Goal: Information Seeking & Learning: Learn about a topic

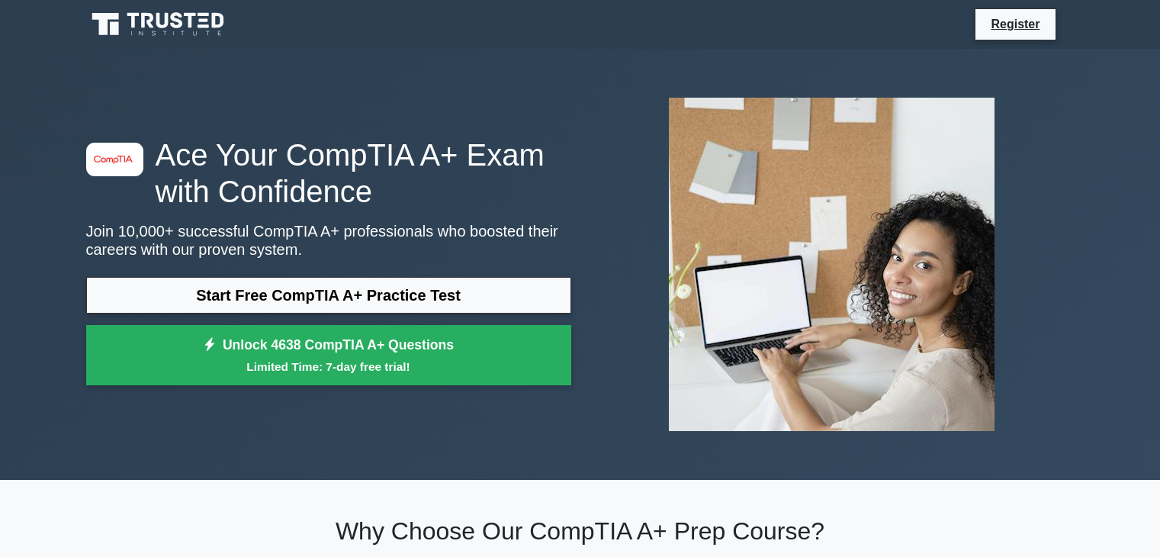
scroll to position [238, 0]
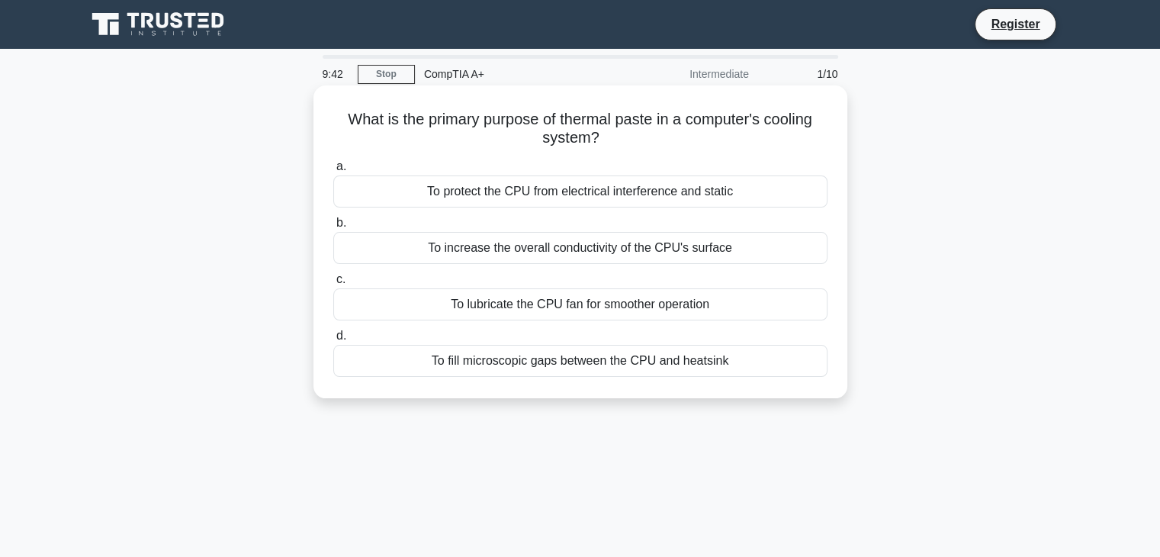
click at [622, 251] on div "To increase the overall conductivity of the CPU's surface" at bounding box center [580, 248] width 494 height 32
click at [333, 228] on input "b. To increase the overall conductivity of the CPU's surface" at bounding box center [333, 223] width 0 height 10
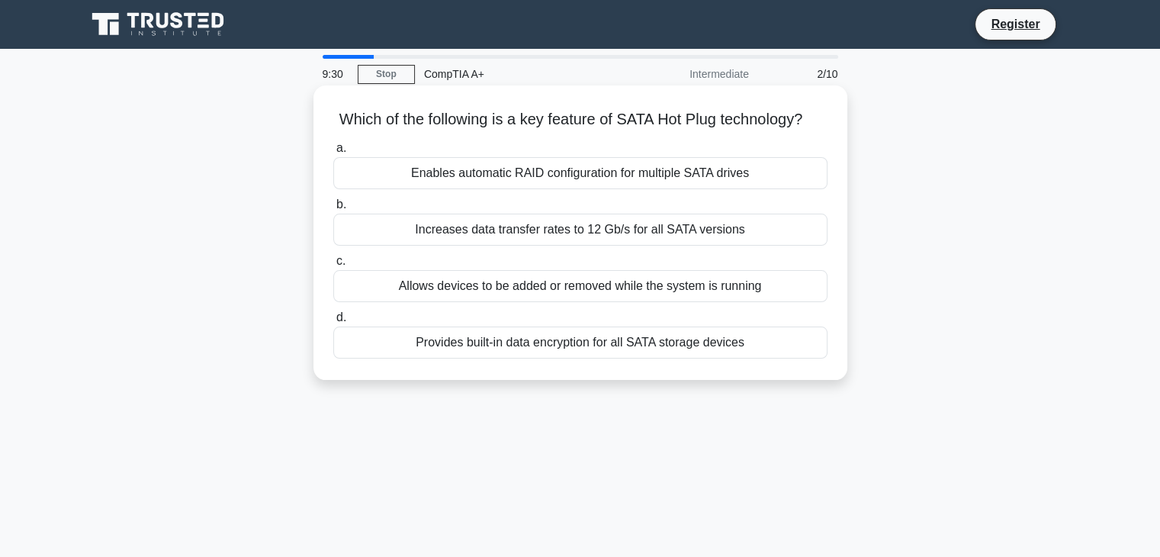
click at [712, 302] on div "Allows devices to be added or removed while the system is running" at bounding box center [580, 286] width 494 height 32
click at [333, 266] on input "c. Allows devices to be added or removed while the system is running" at bounding box center [333, 261] width 0 height 10
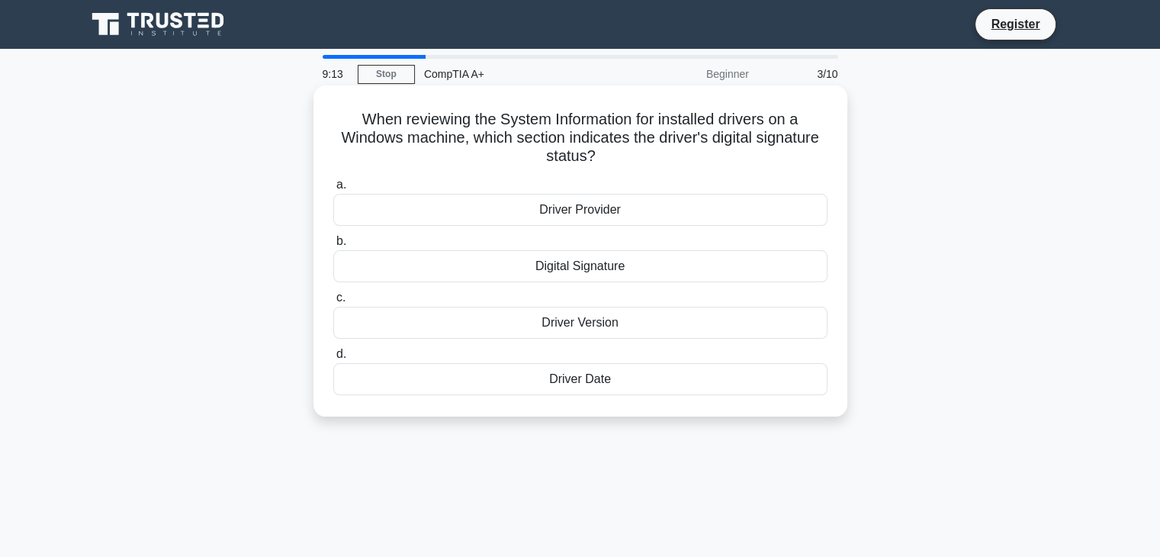
click at [616, 327] on div "Driver Version" at bounding box center [580, 323] width 494 height 32
click at [333, 303] on input "c. Driver Version" at bounding box center [333, 298] width 0 height 10
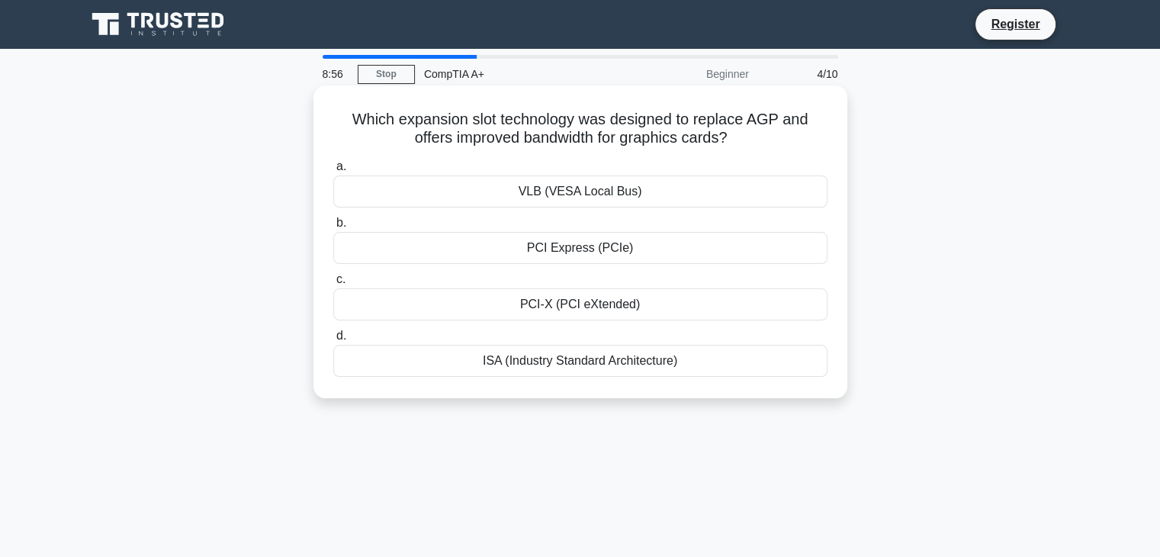
click at [611, 310] on div "PCI-X (PCI eXtended)" at bounding box center [580, 304] width 494 height 32
click at [333, 285] on input "c. PCI-X (PCI eXtended)" at bounding box center [333, 280] width 0 height 10
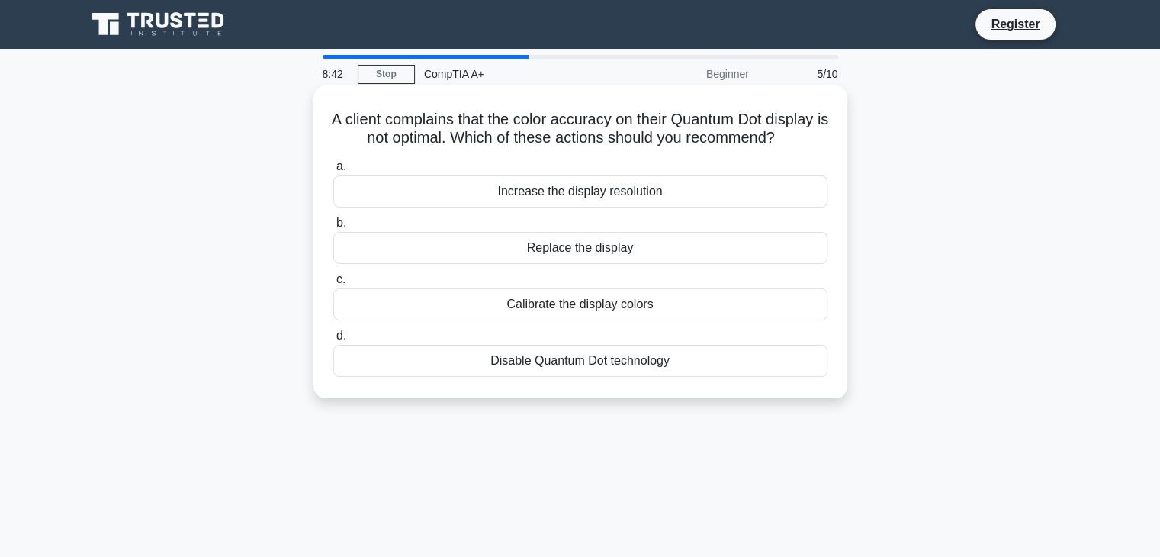
click at [631, 320] on div "Calibrate the display colors" at bounding box center [580, 304] width 494 height 32
click at [333, 285] on input "c. Calibrate the display colors" at bounding box center [333, 280] width 0 height 10
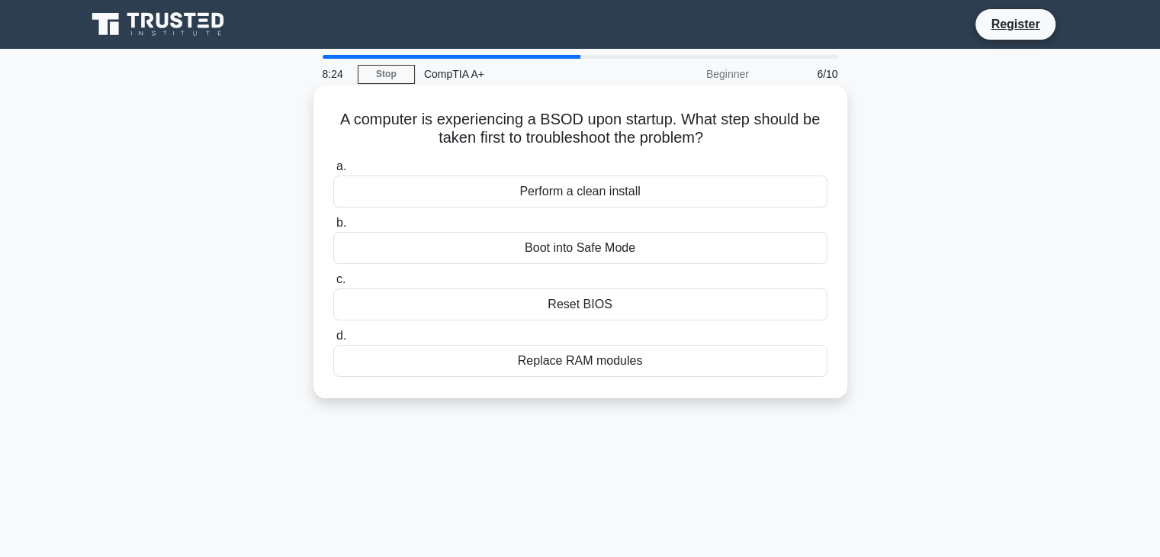
click at [622, 309] on div "Reset BIOS" at bounding box center [580, 304] width 494 height 32
click at [333, 285] on input "c. Reset BIOS" at bounding box center [333, 280] width 0 height 10
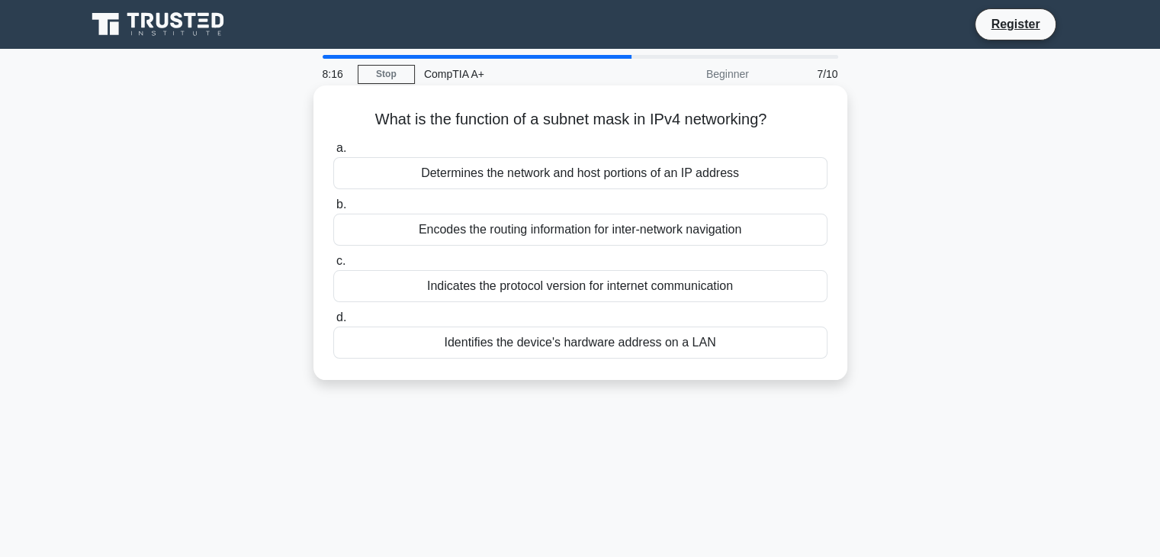
click at [677, 184] on div "Determines the network and host portions of an IP address" at bounding box center [580, 173] width 494 height 32
click at [333, 153] on input "a. Determines the network and host portions of an IP address" at bounding box center [333, 148] width 0 height 10
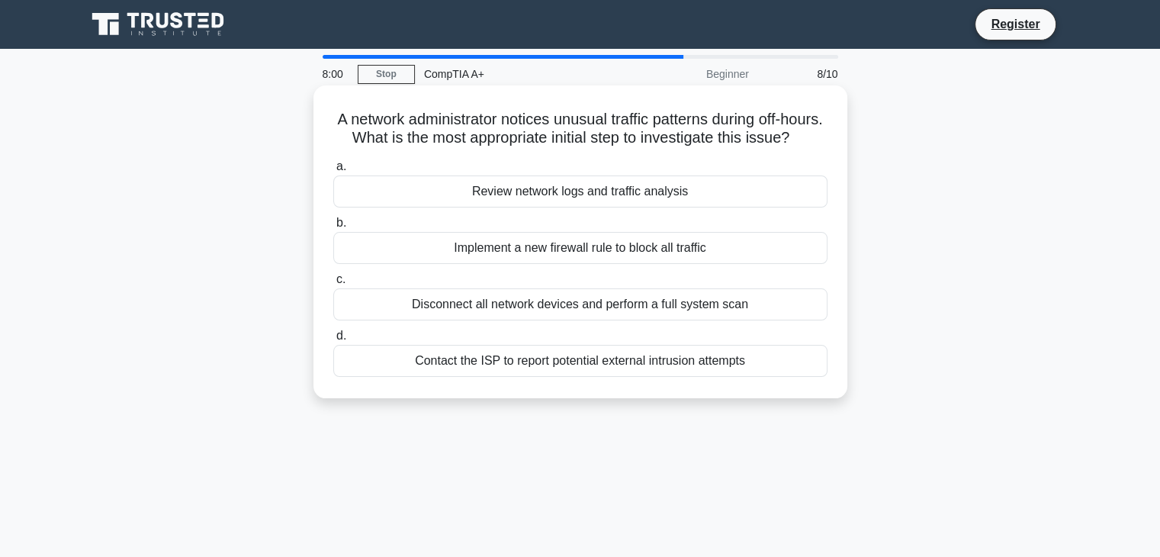
click at [563, 207] on div "Review network logs and traffic analysis" at bounding box center [580, 191] width 494 height 32
click at [333, 172] on input "a. Review network logs and traffic analysis" at bounding box center [333, 167] width 0 height 10
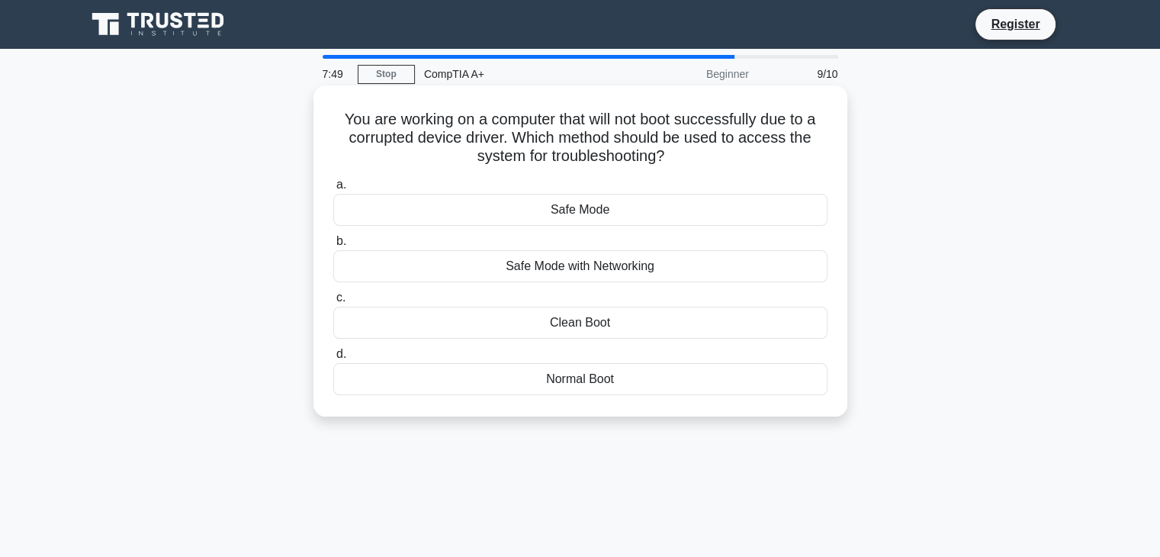
click at [654, 222] on div "Safe Mode" at bounding box center [580, 210] width 494 height 32
click at [333, 190] on input "a. Safe Mode" at bounding box center [333, 185] width 0 height 10
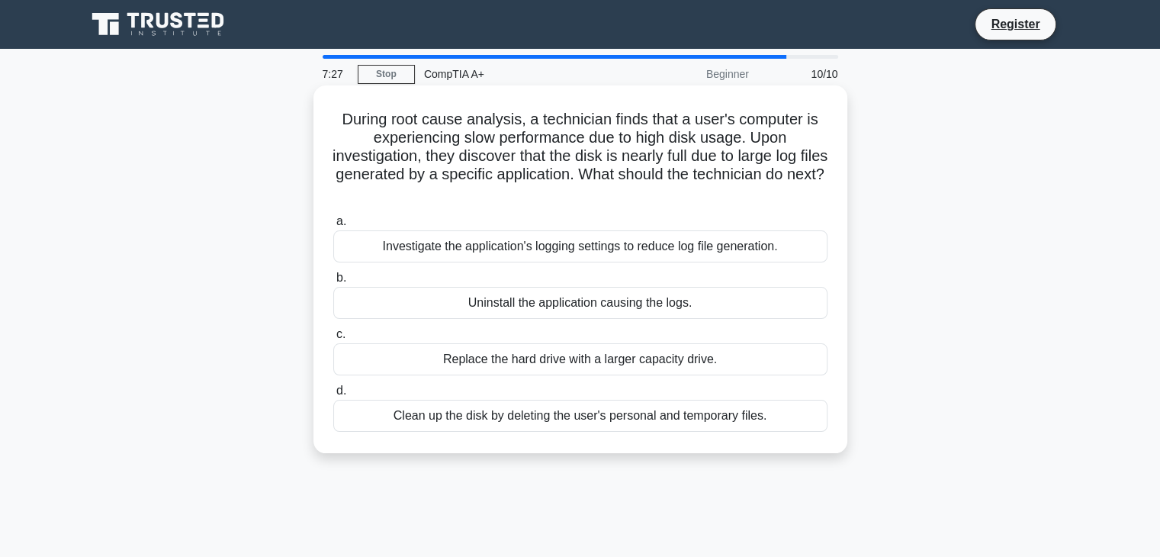
click at [633, 259] on div "Investigate the application's logging settings to reduce log file generation." at bounding box center [580, 246] width 494 height 32
click at [333, 227] on input "a. Investigate the application's logging settings to reduce log file generation." at bounding box center [333, 222] width 0 height 10
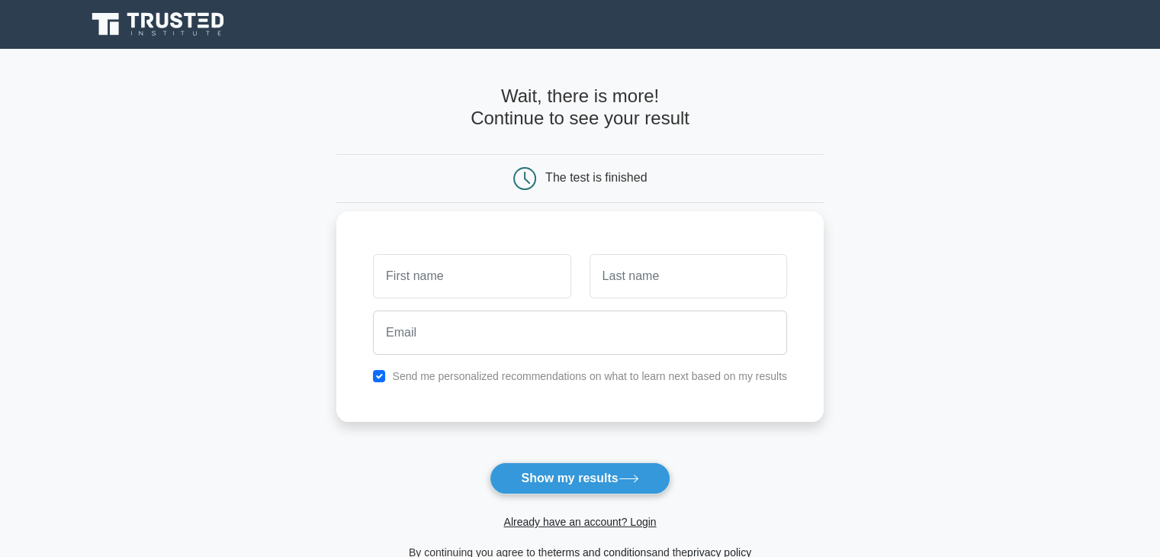
scroll to position [87, 0]
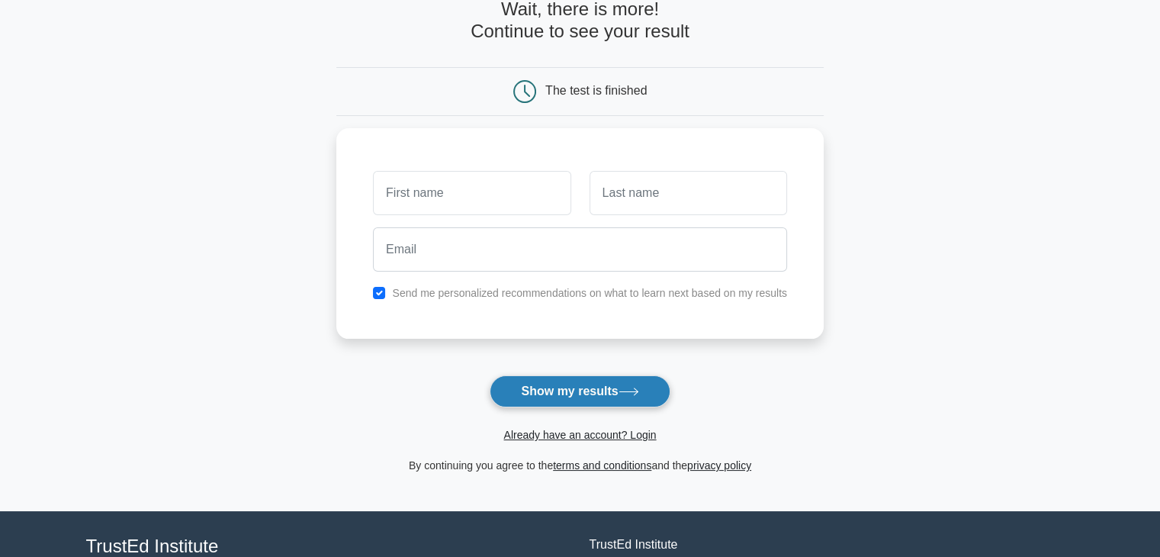
click at [552, 395] on button "Show my results" at bounding box center [580, 391] width 180 height 32
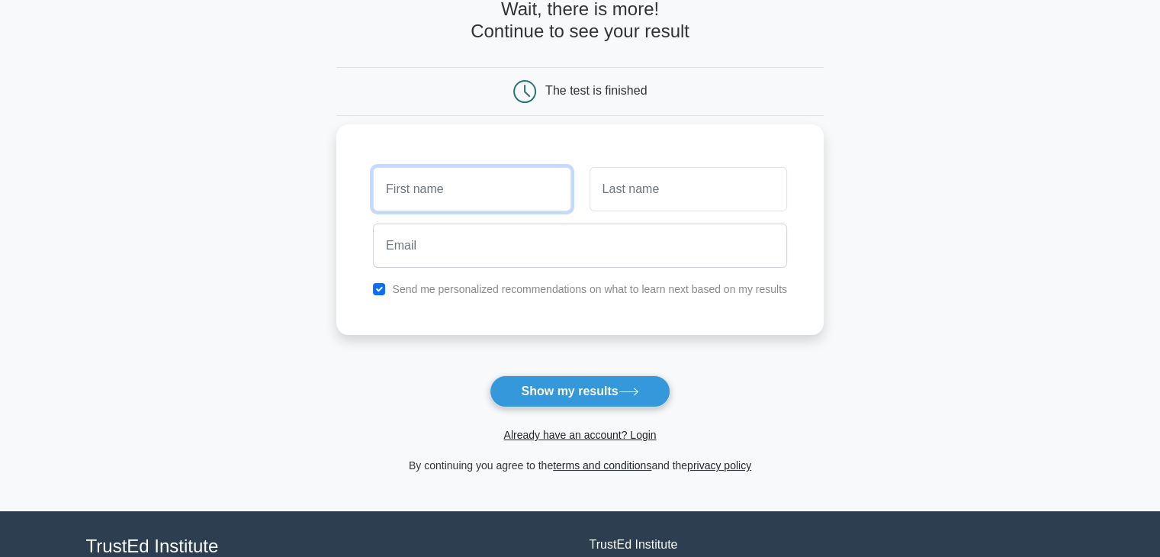
click at [479, 198] on input "text" at bounding box center [472, 189] width 198 height 44
type input "afaf"
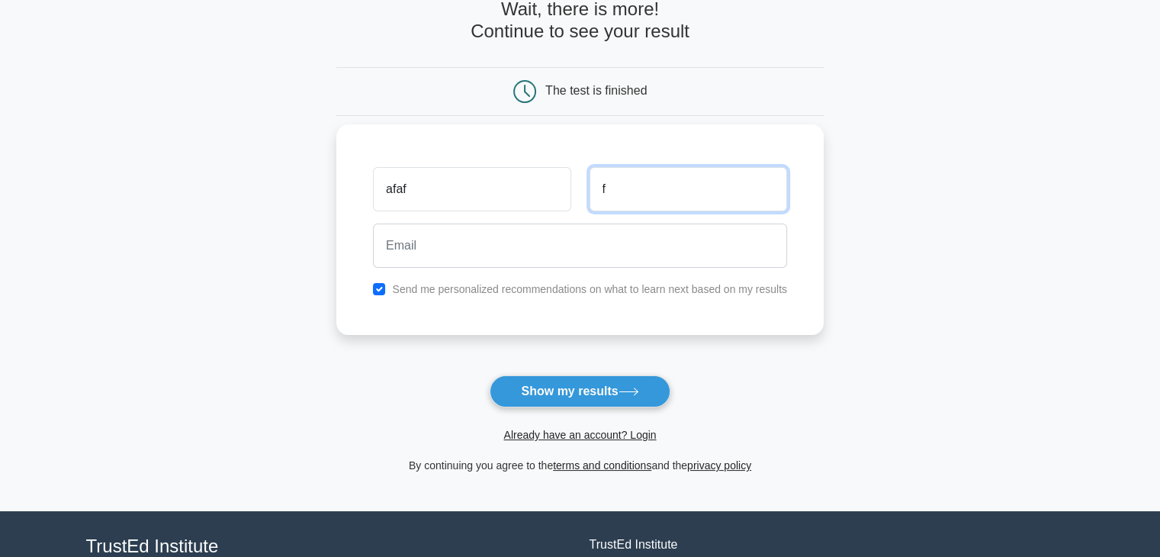
click at [654, 195] on input "f" at bounding box center [689, 189] width 198 height 44
type input "fdfds"
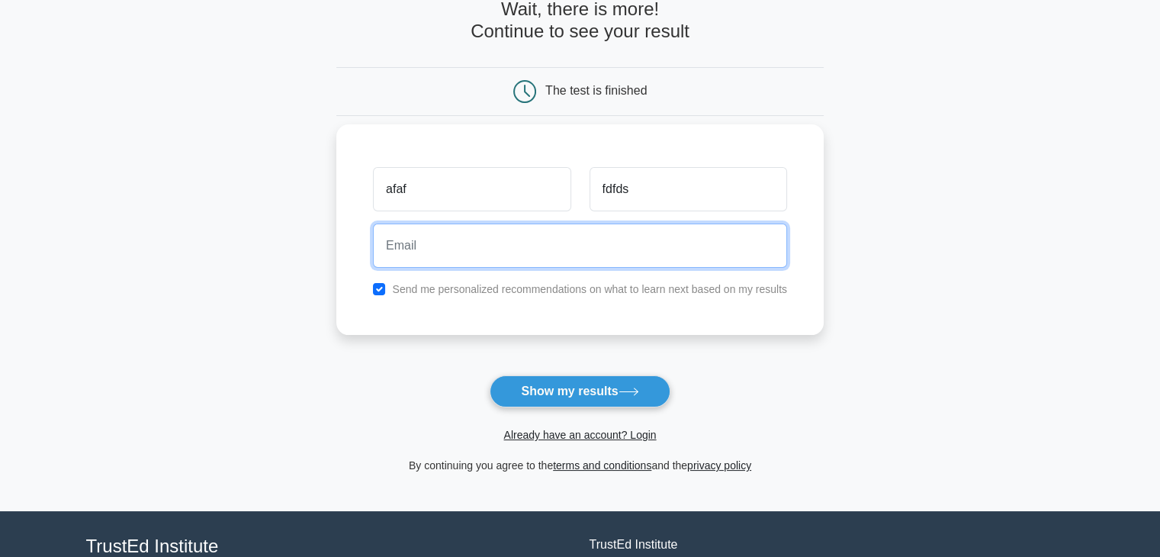
click at [580, 242] on input "email" at bounding box center [580, 246] width 414 height 44
type input "vb@gmail.com"
click at [490, 375] on button "Show my results" at bounding box center [580, 391] width 180 height 32
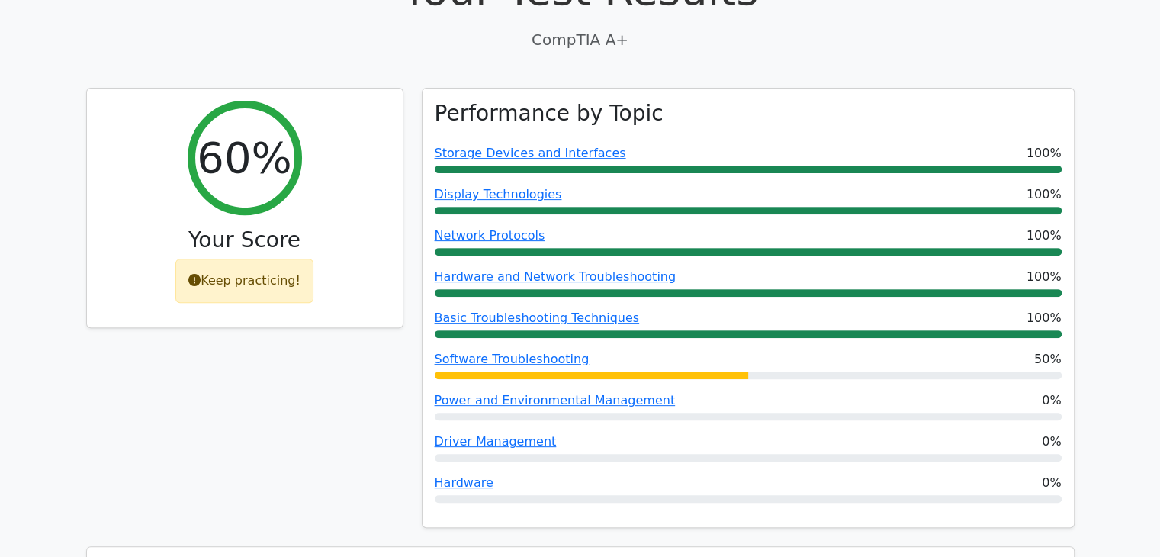
scroll to position [529, 0]
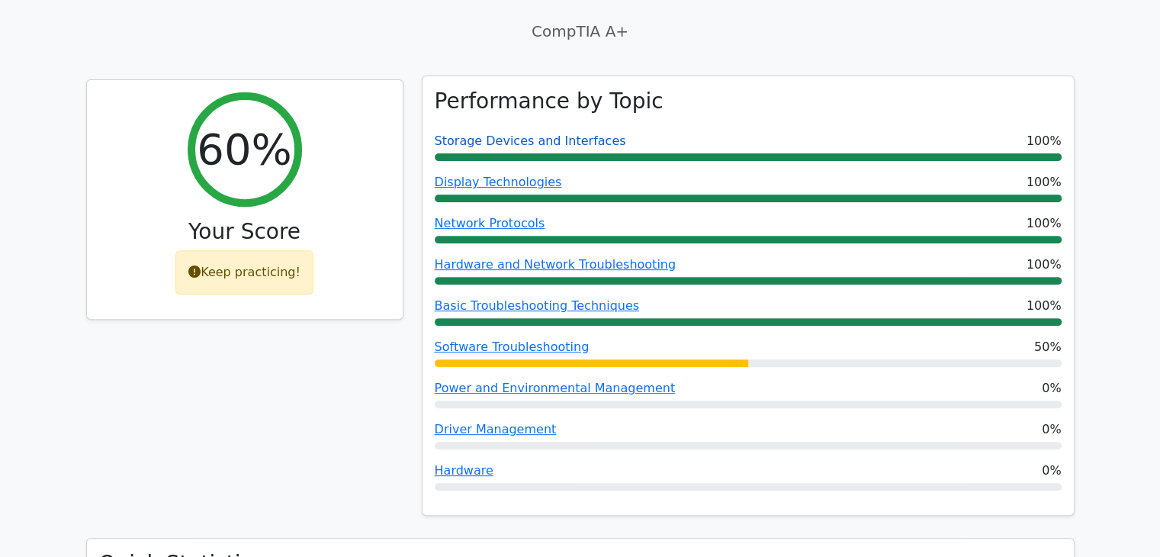
click at [495, 133] on link "Storage Devices and Interfaces" at bounding box center [530, 140] width 191 height 14
click at [574, 312] on div "Performance by Topic Storage Devices and Interfaces 100% Display Technologies 1…" at bounding box center [748, 295] width 651 height 439
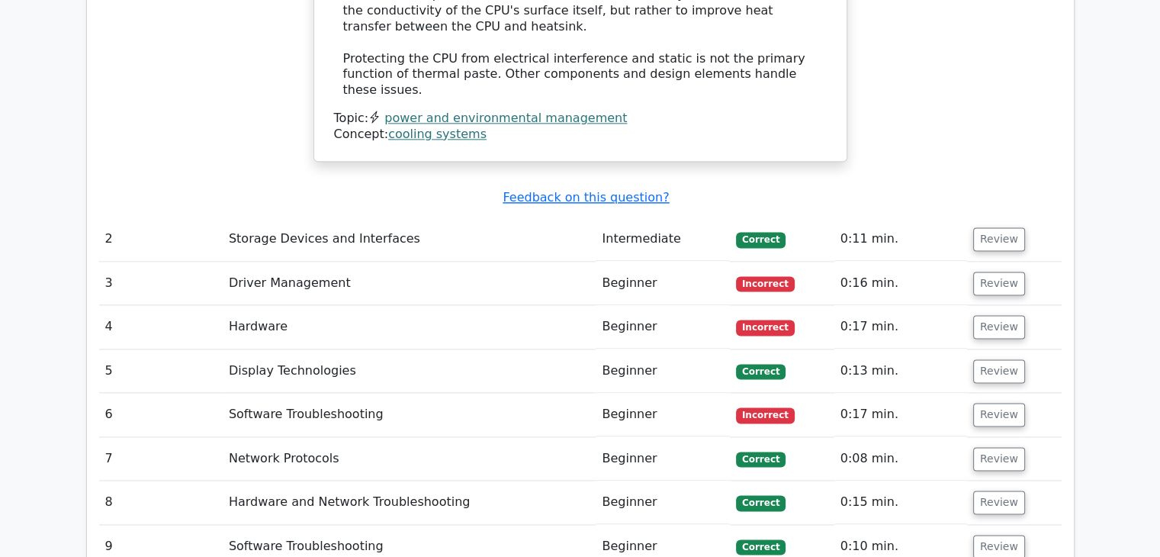
scroll to position [2003, 0]
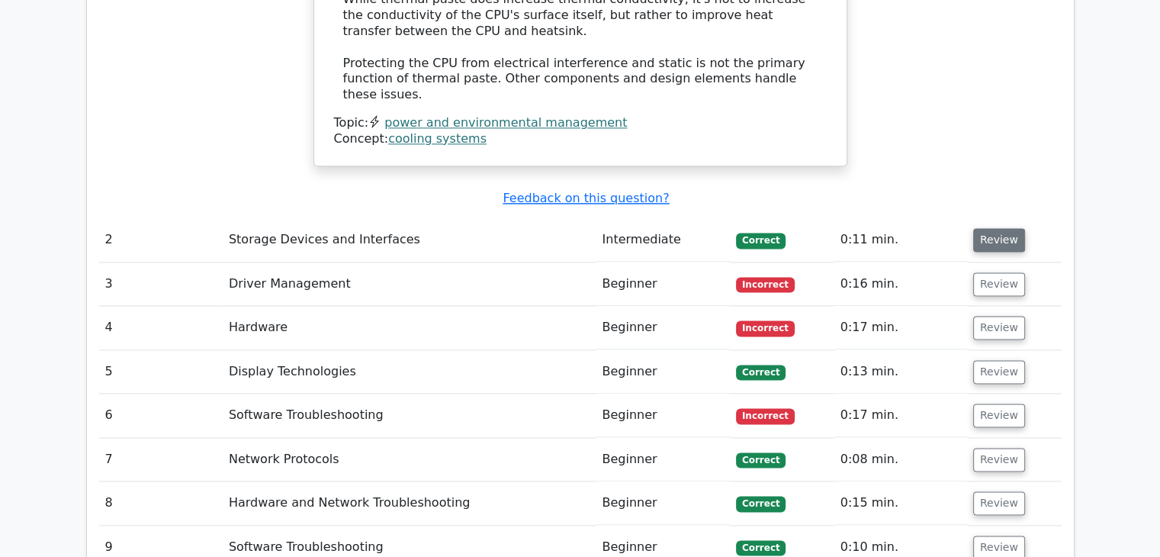
click at [1010, 228] on button "Review" at bounding box center [999, 240] width 52 height 24
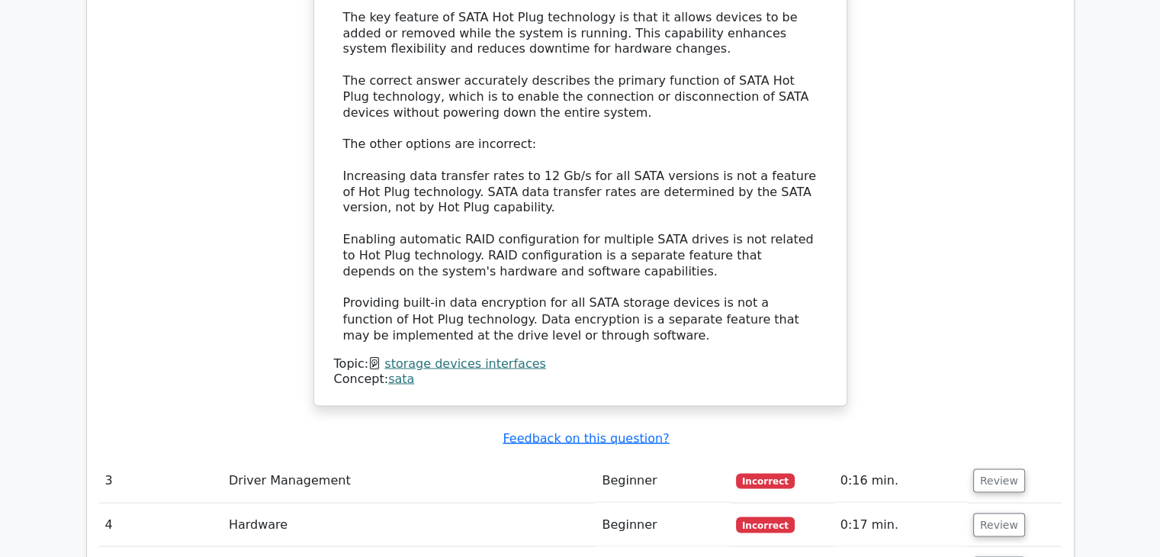
scroll to position [2638, 0]
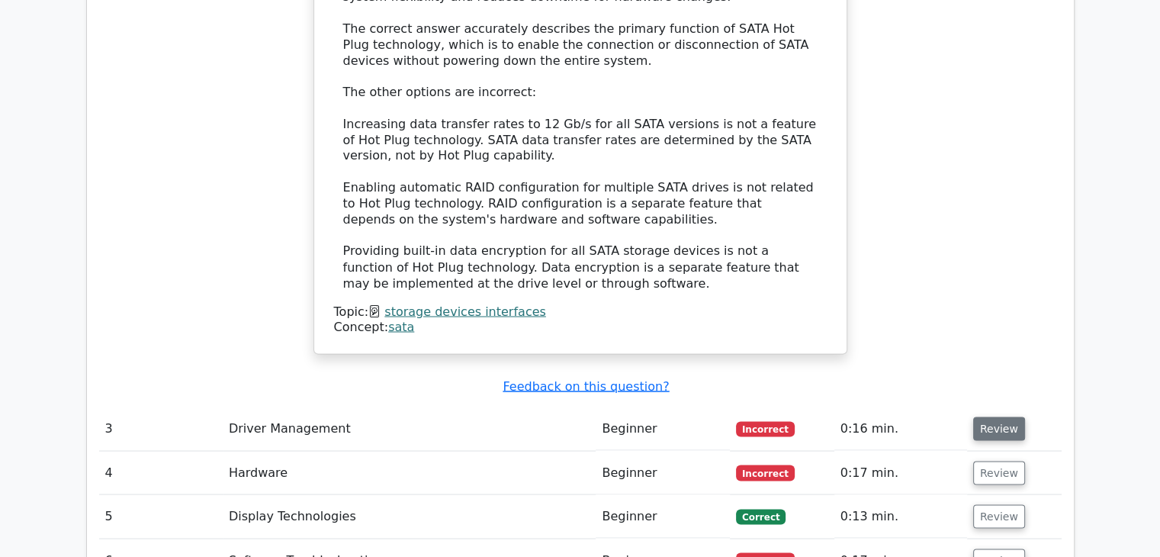
click at [974, 416] on button "Review" at bounding box center [999, 428] width 52 height 24
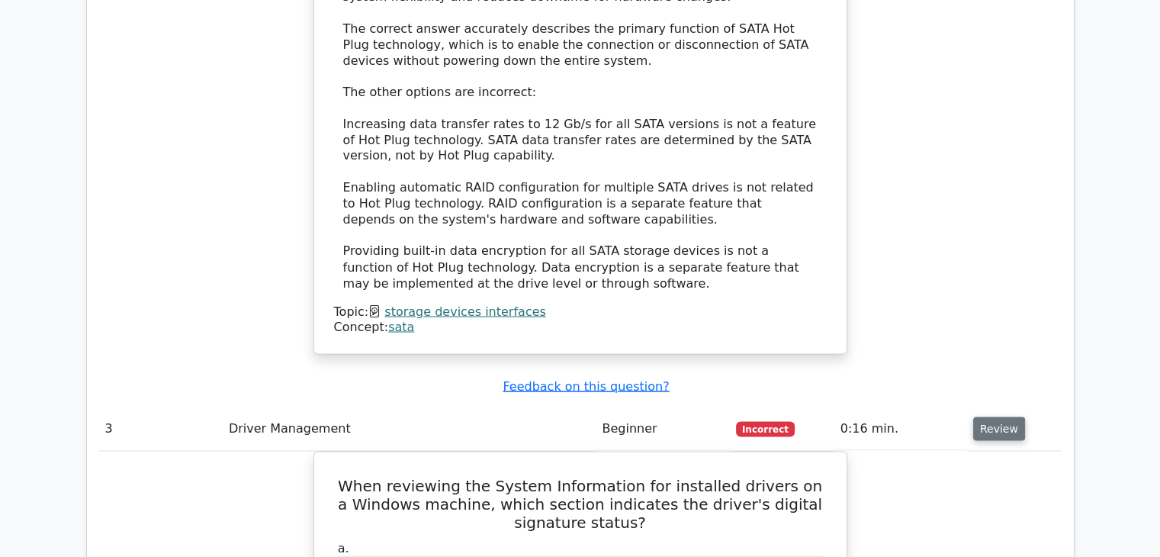
scroll to position [2731, 0]
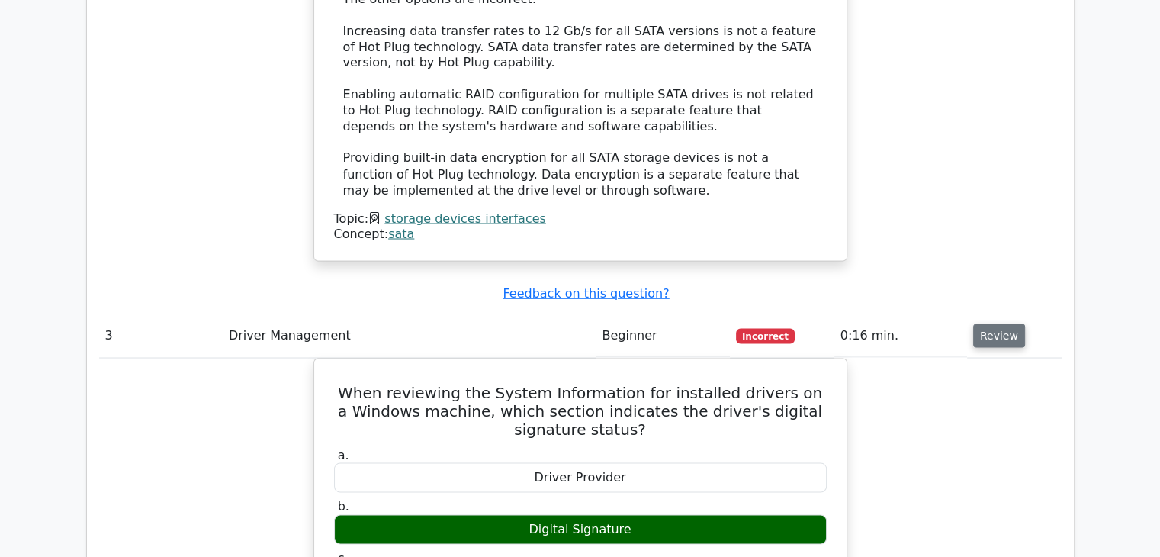
click at [985, 323] on button "Review" at bounding box center [999, 335] width 52 height 24
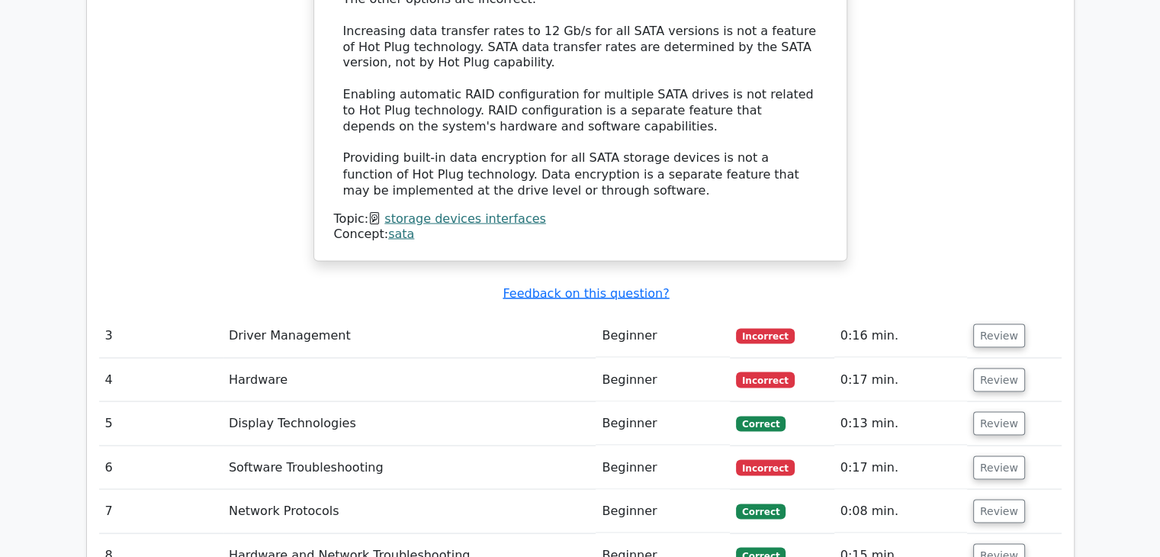
click at [983, 401] on td "Review" at bounding box center [1014, 422] width 95 height 43
click at [1006, 368] on button "Review" at bounding box center [999, 380] width 52 height 24
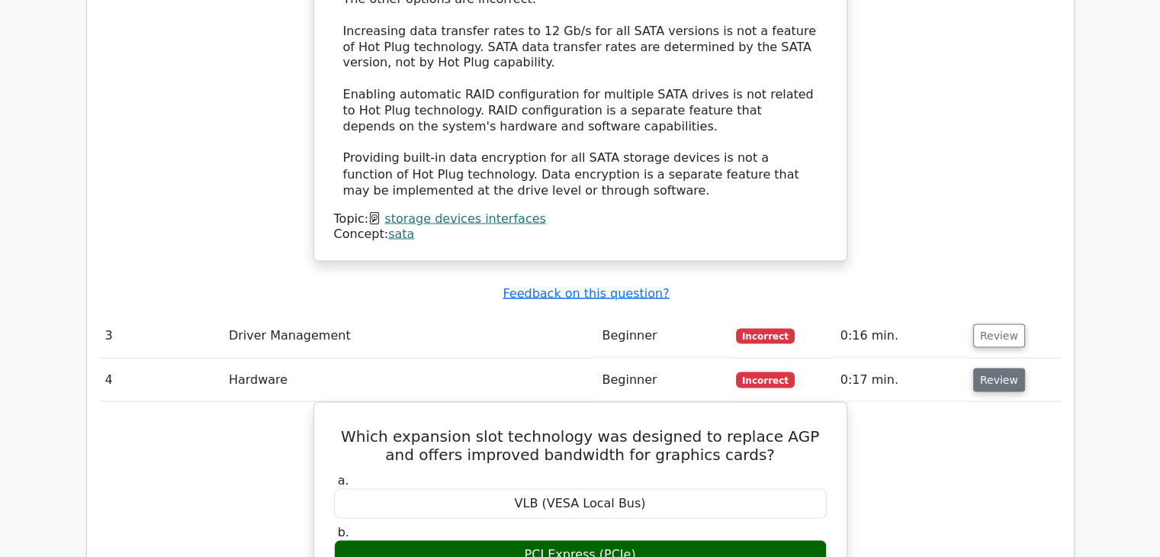
click at [1006, 368] on button "Review" at bounding box center [999, 380] width 52 height 24
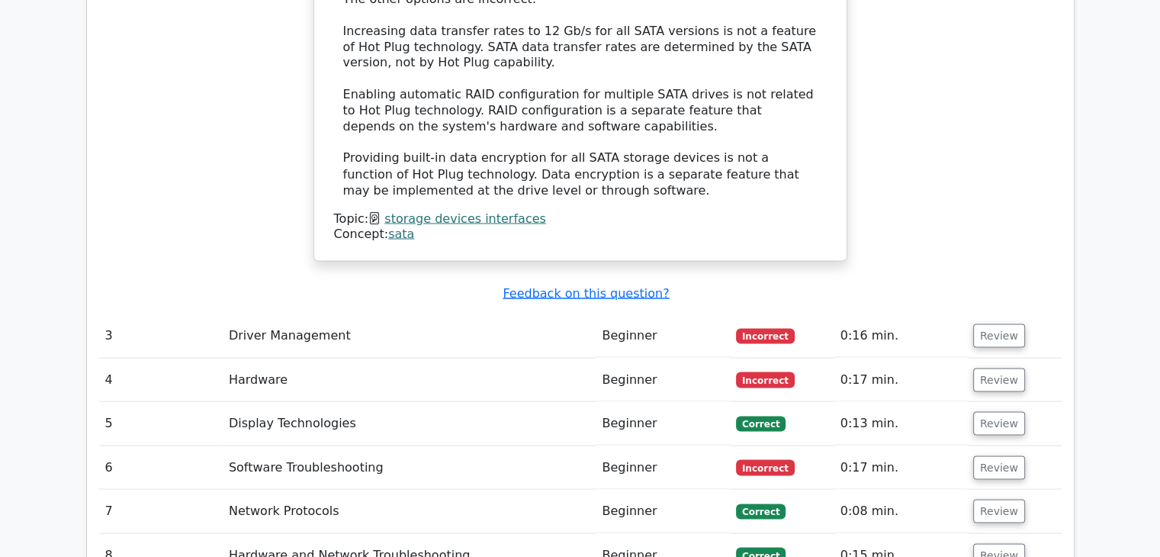
click at [988, 401] on td "Review" at bounding box center [1014, 422] width 95 height 43
click at [986, 411] on button "Review" at bounding box center [999, 423] width 52 height 24
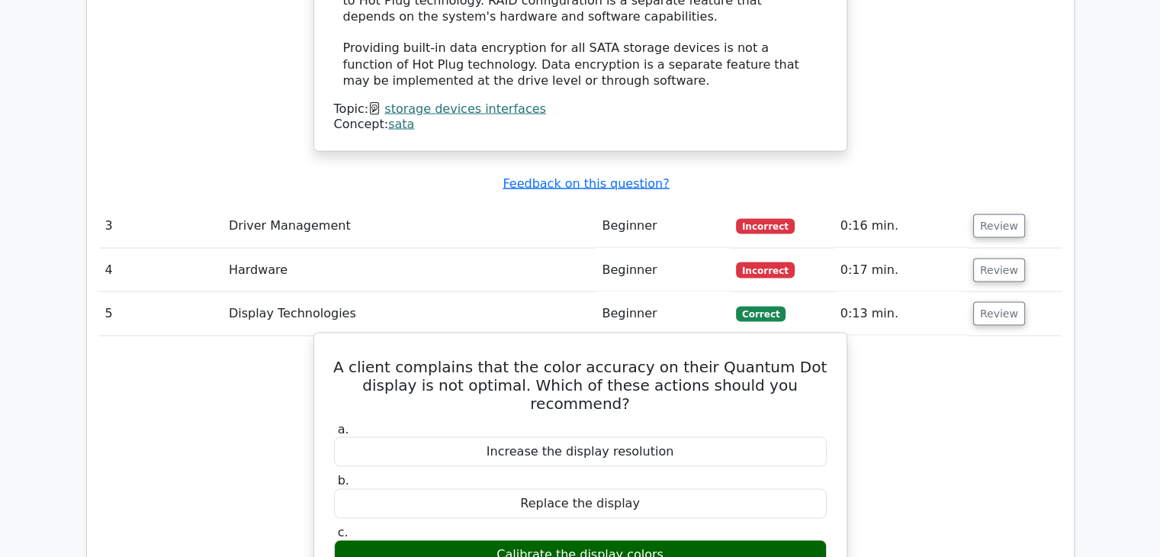
scroll to position [2843, 0]
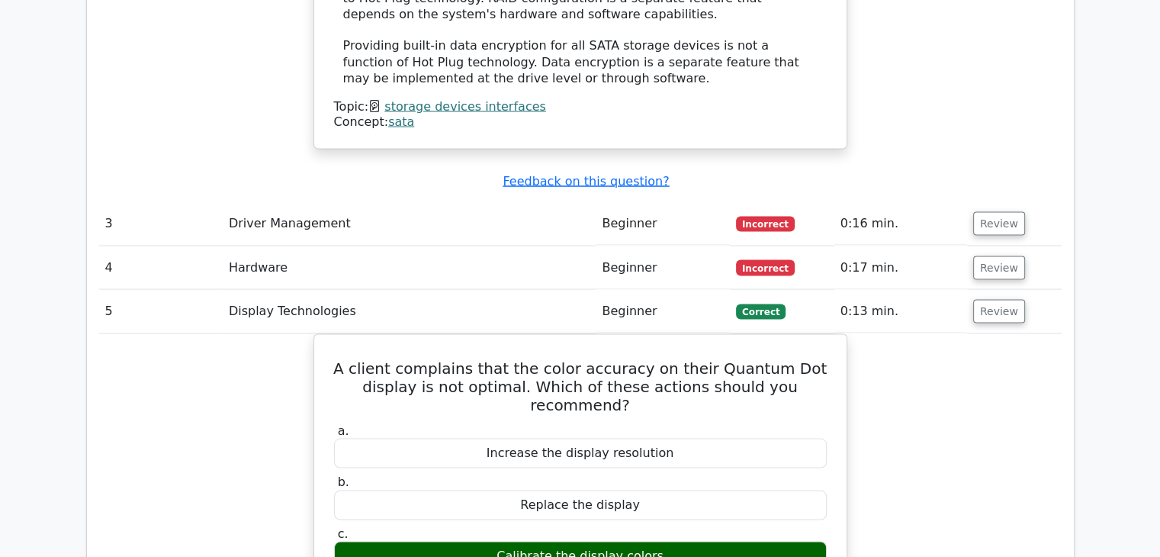
click at [970, 289] on td "Review" at bounding box center [1014, 310] width 95 height 43
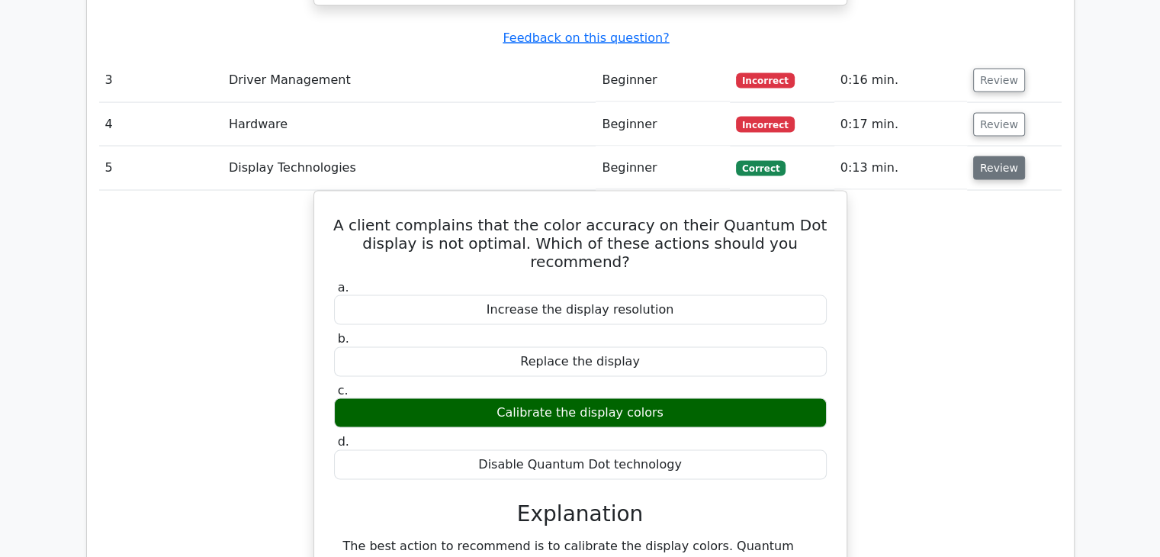
scroll to position [2986, 0]
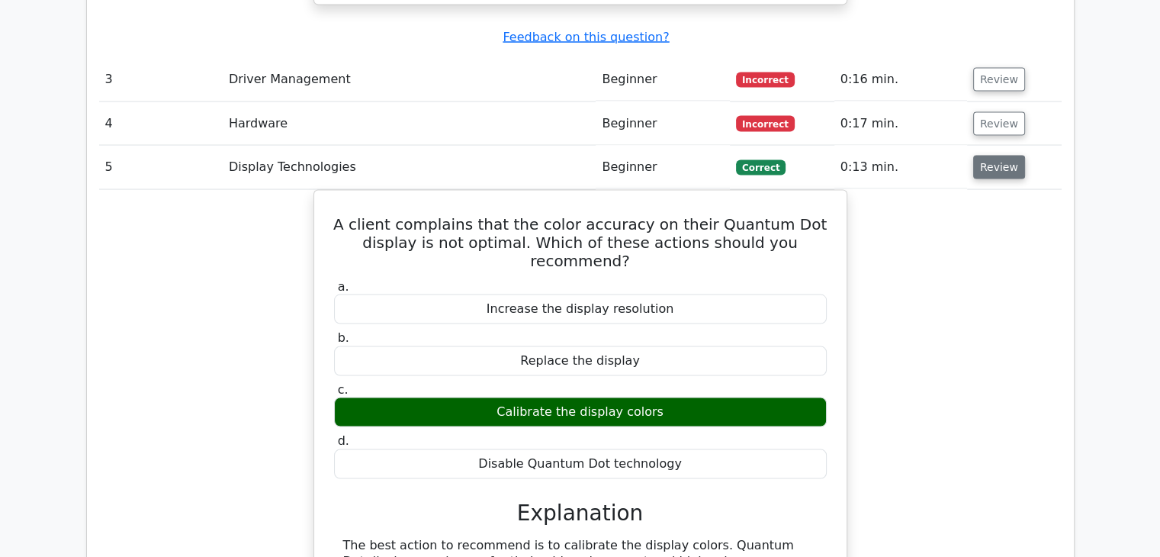
click at [1005, 156] on button "Review" at bounding box center [999, 168] width 52 height 24
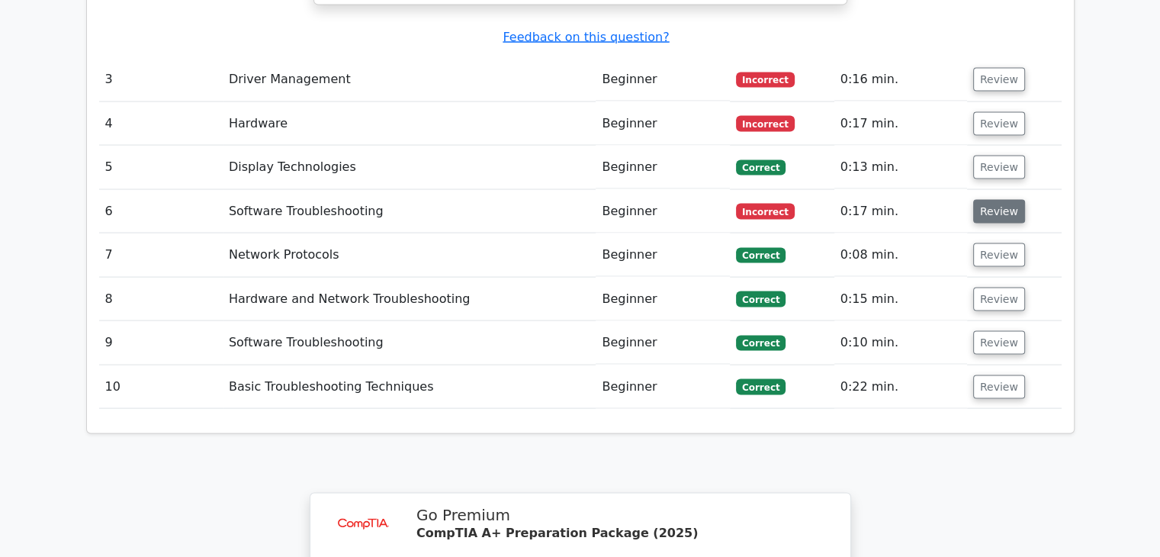
click at [988, 200] on button "Review" at bounding box center [999, 212] width 52 height 24
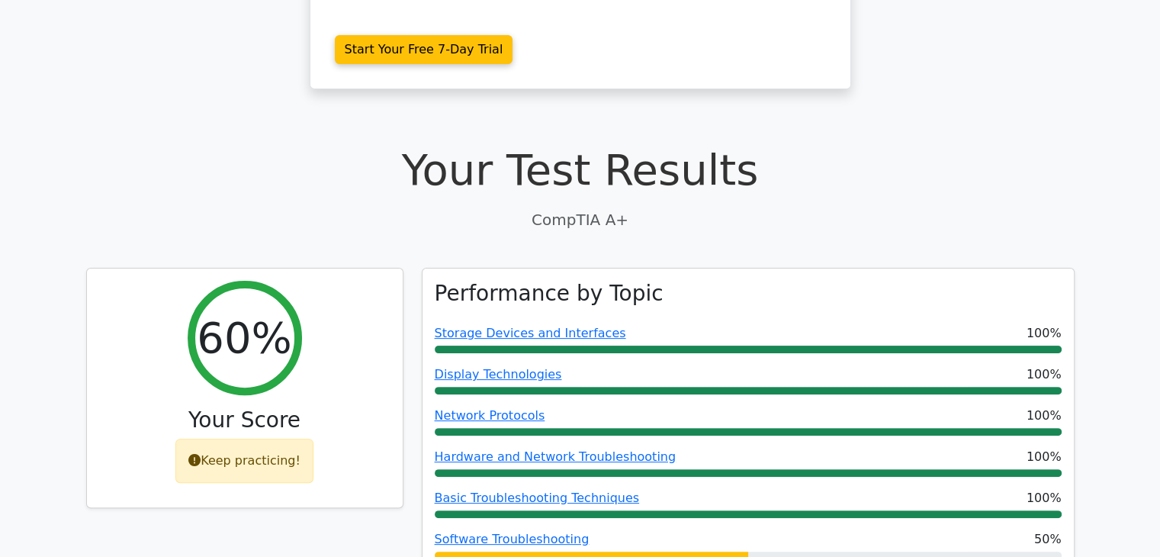
scroll to position [310, 0]
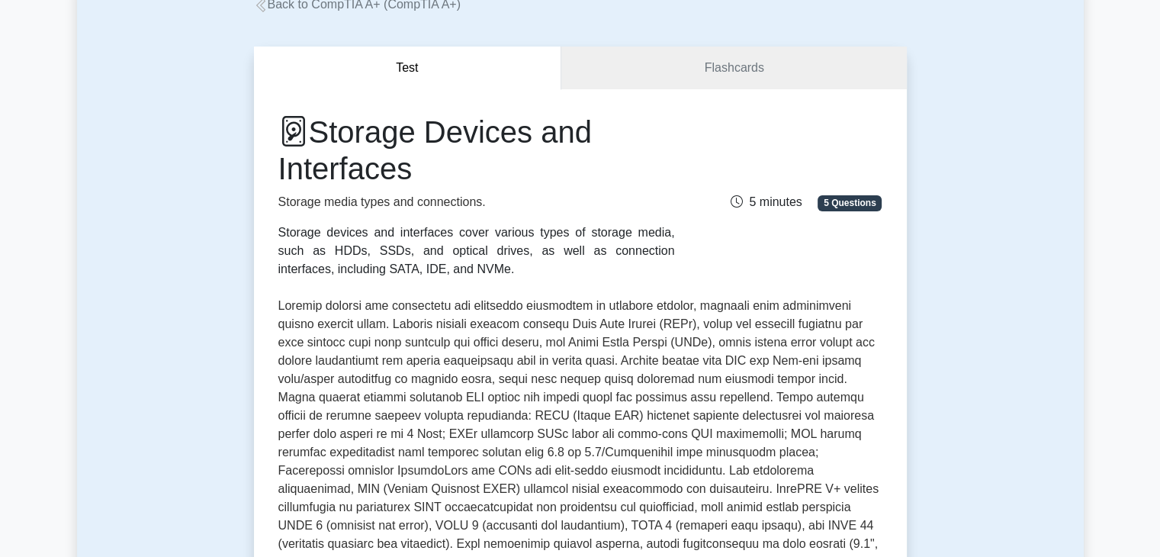
scroll to position [102, 0]
click at [736, 77] on link "Flashcards" at bounding box center [733, 68] width 345 height 43
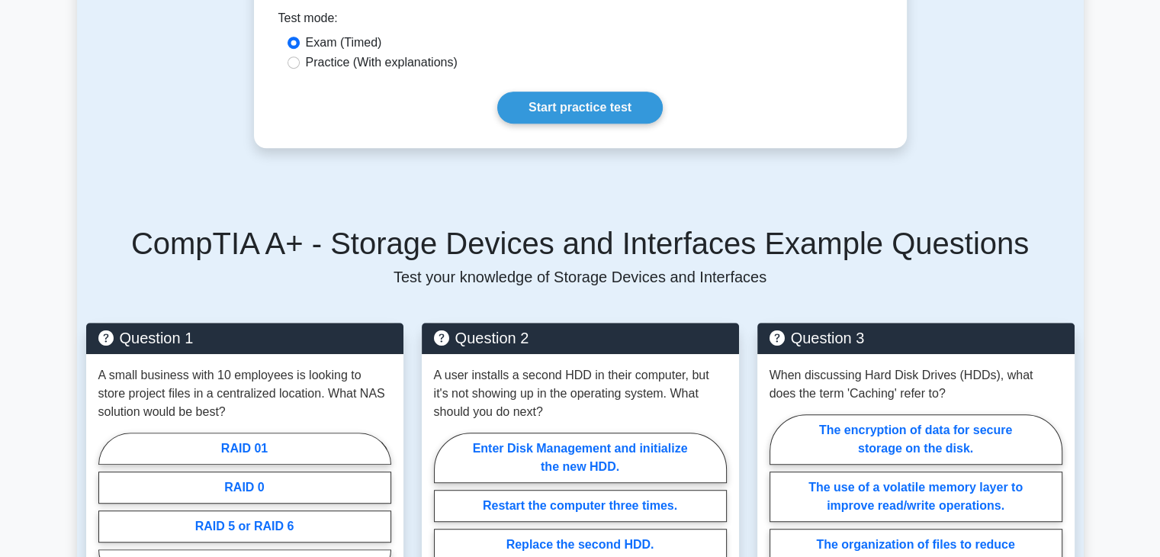
scroll to position [712, 0]
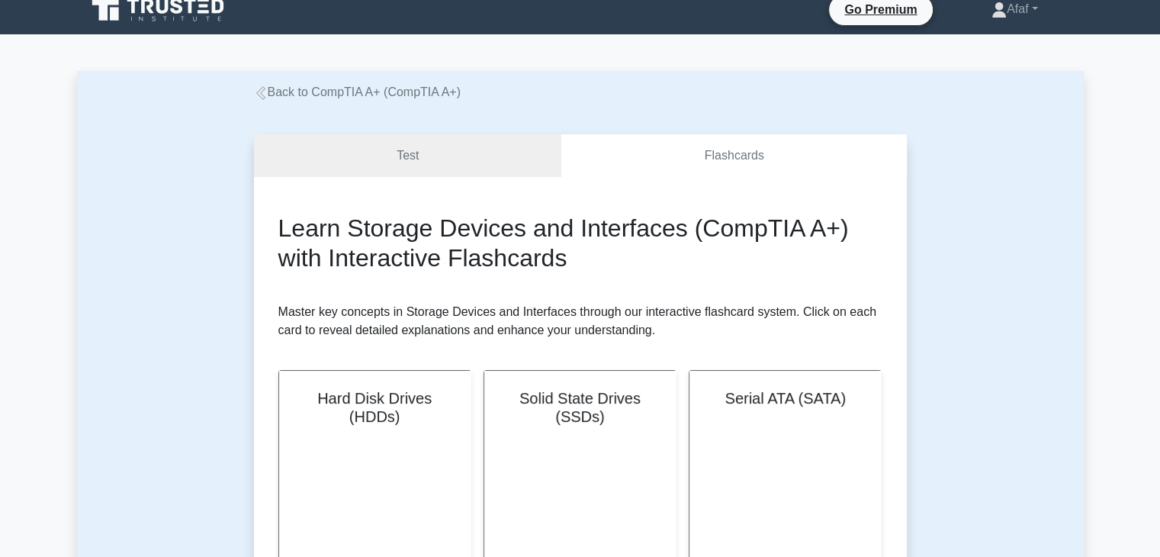
scroll to position [15, 0]
click at [449, 172] on link "Test" at bounding box center [408, 154] width 308 height 43
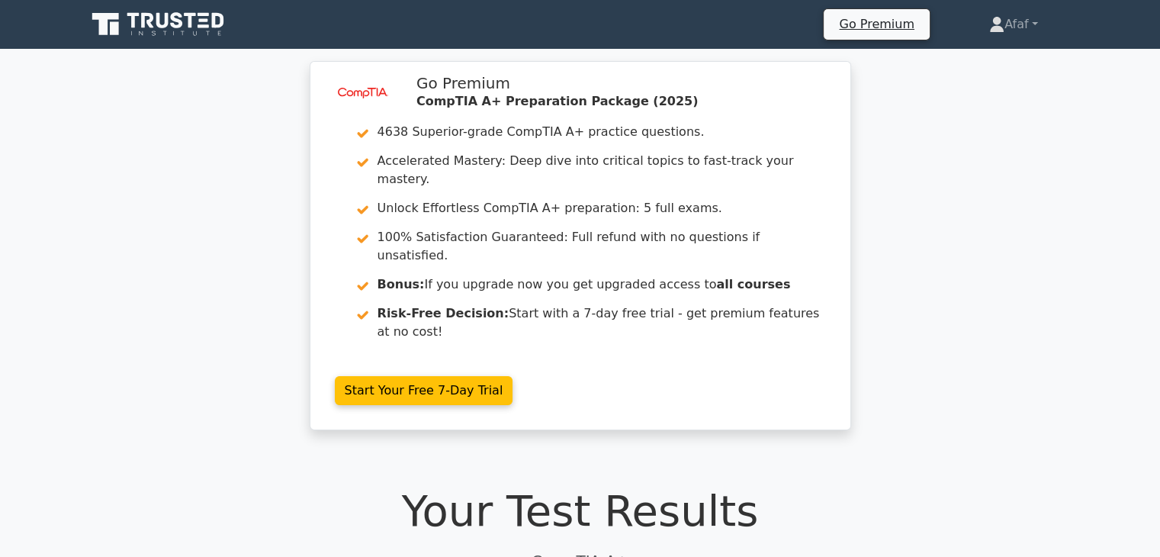
click at [189, 30] on icon at bounding box center [159, 24] width 146 height 29
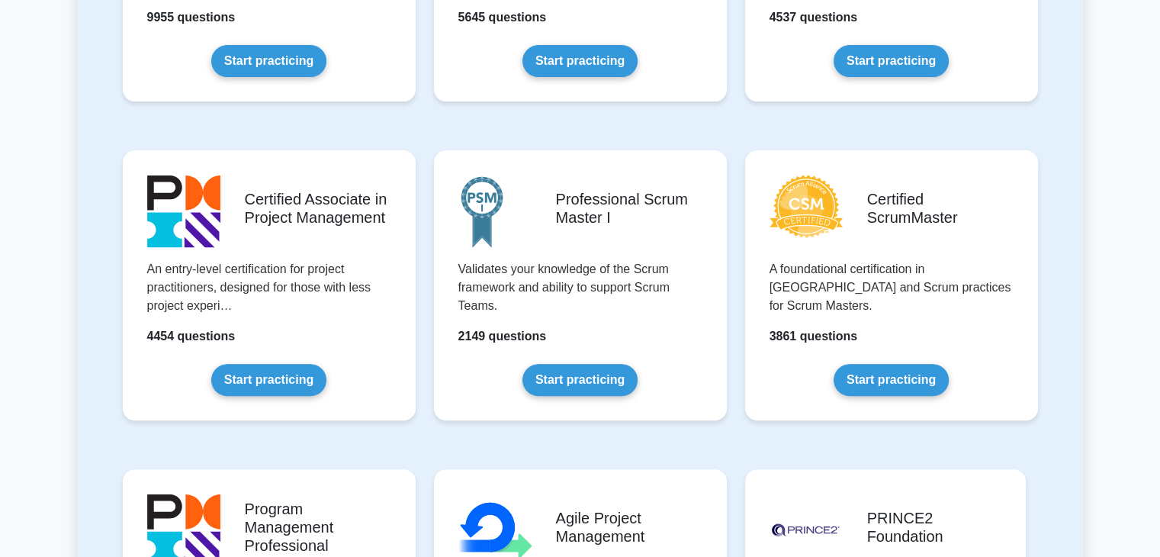
scroll to position [523, 0]
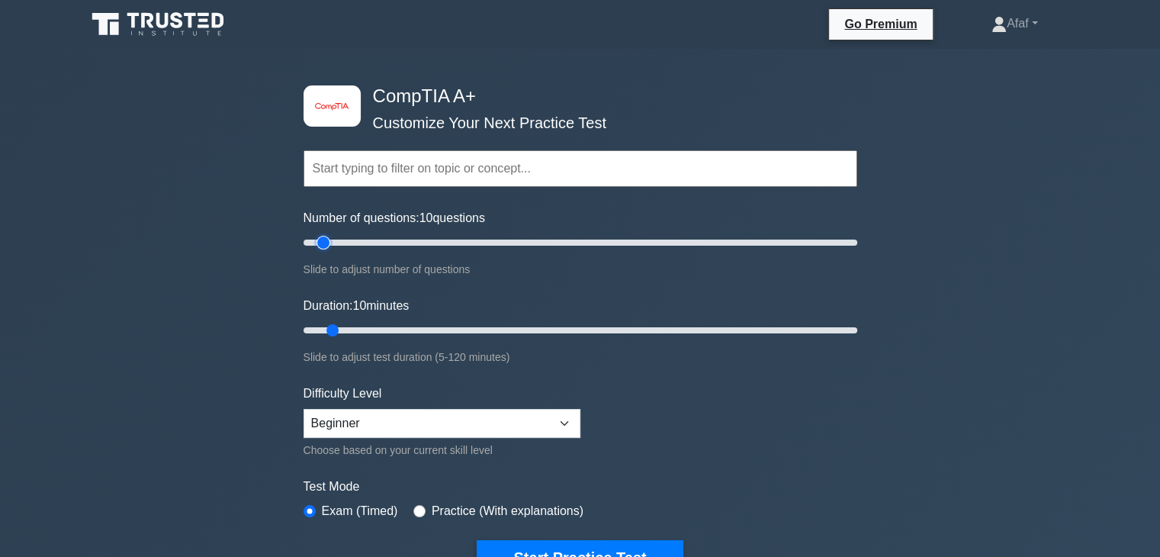
click at [318, 239] on input "Number of questions: 10 questions" at bounding box center [581, 242] width 554 height 18
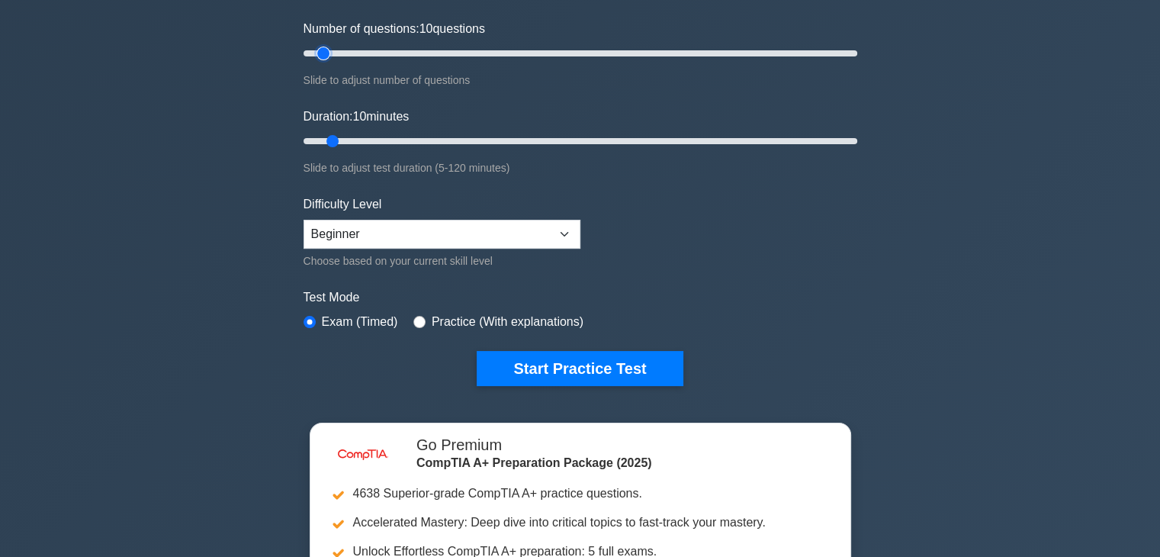
scroll to position [189, 0]
click at [447, 318] on label "Practice (With explanations)" at bounding box center [508, 322] width 152 height 18
click at [418, 316] on input "radio" at bounding box center [419, 322] width 12 height 12
radio input "true"
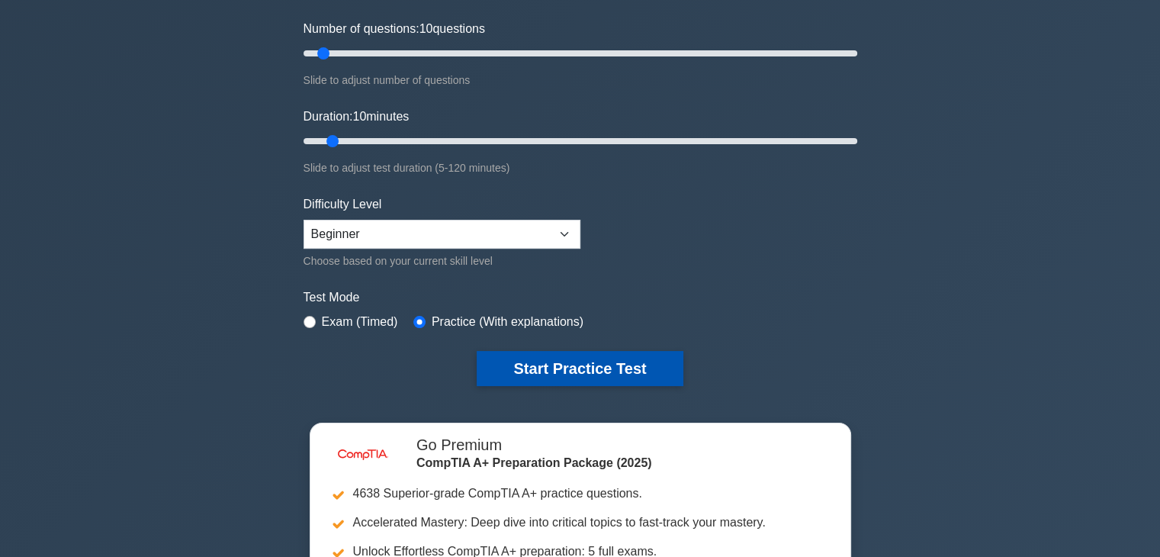
click at [554, 362] on button "Start Practice Test" at bounding box center [580, 368] width 206 height 35
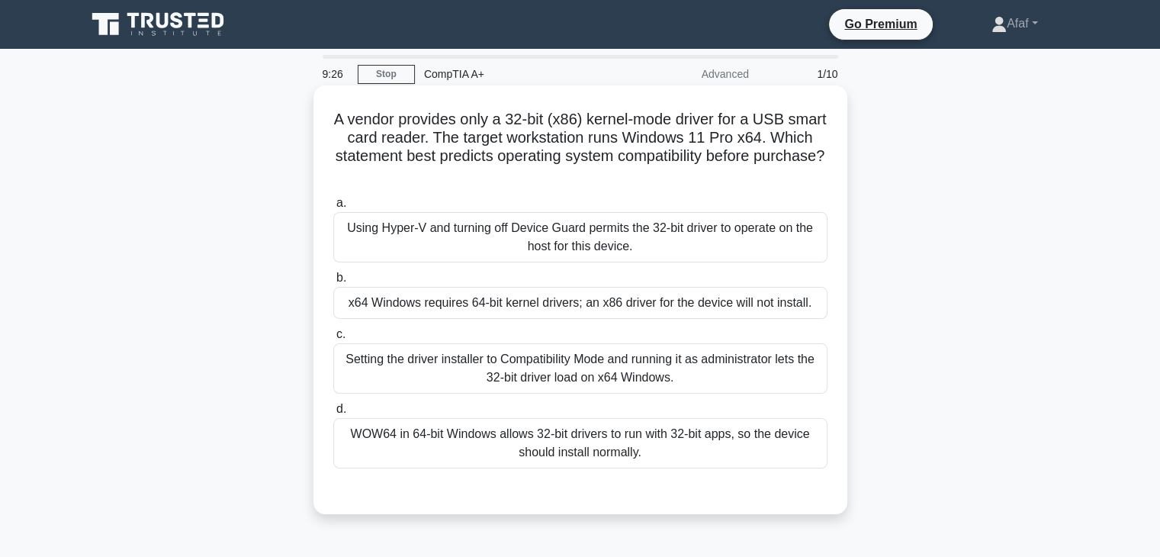
click at [687, 433] on div "WOW64 in 64-bit Windows allows 32-bit drivers to run with 32-bit apps, so the d…" at bounding box center [580, 443] width 494 height 50
click at [333, 414] on input "d. WOW64 in 64-bit Windows allows 32-bit drivers to run with 32-bit apps, so th…" at bounding box center [333, 409] width 0 height 10
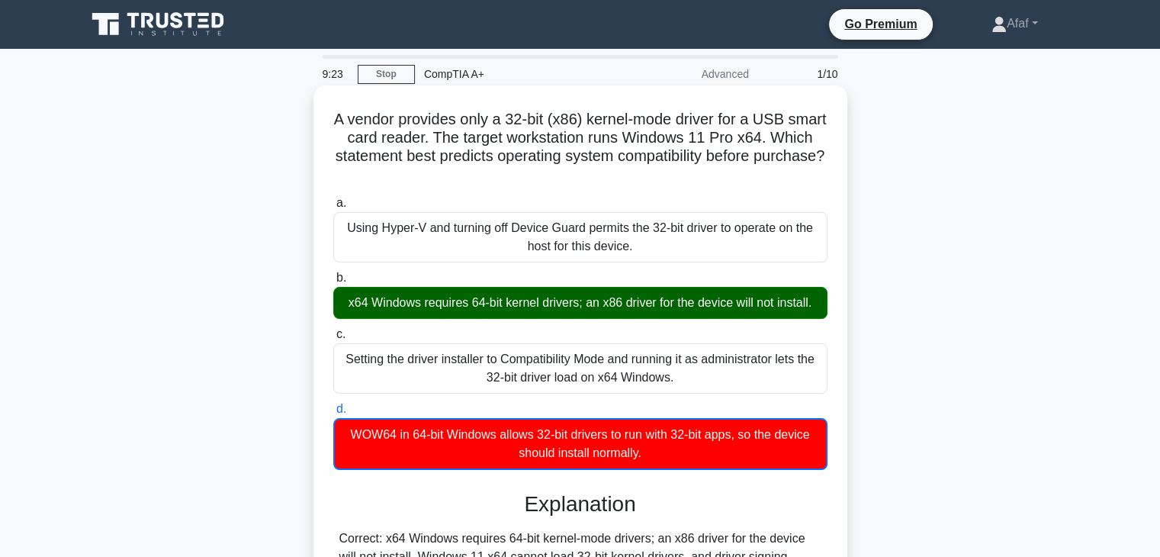
click at [661, 316] on div "x64 Windows requires 64-bit kernel drivers; an x86 driver for the device will n…" at bounding box center [580, 303] width 494 height 32
click at [333, 283] on input "b. x64 Windows requires 64-bit kernel drivers; an x86 driver for the device wil…" at bounding box center [333, 278] width 0 height 10
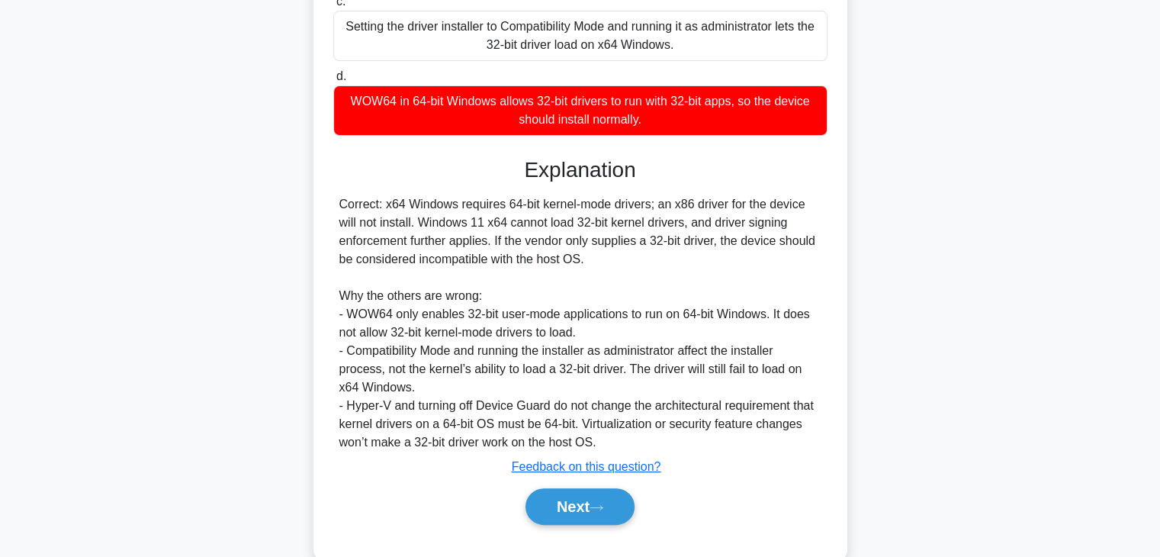
scroll to position [364, 0]
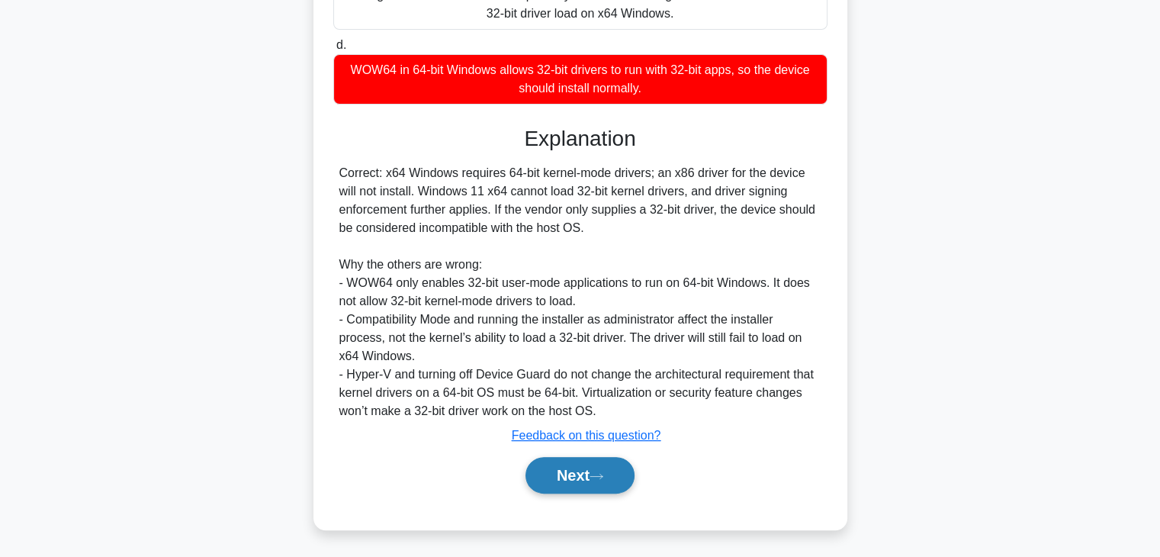
click at [606, 466] on button "Next" at bounding box center [580, 475] width 109 height 37
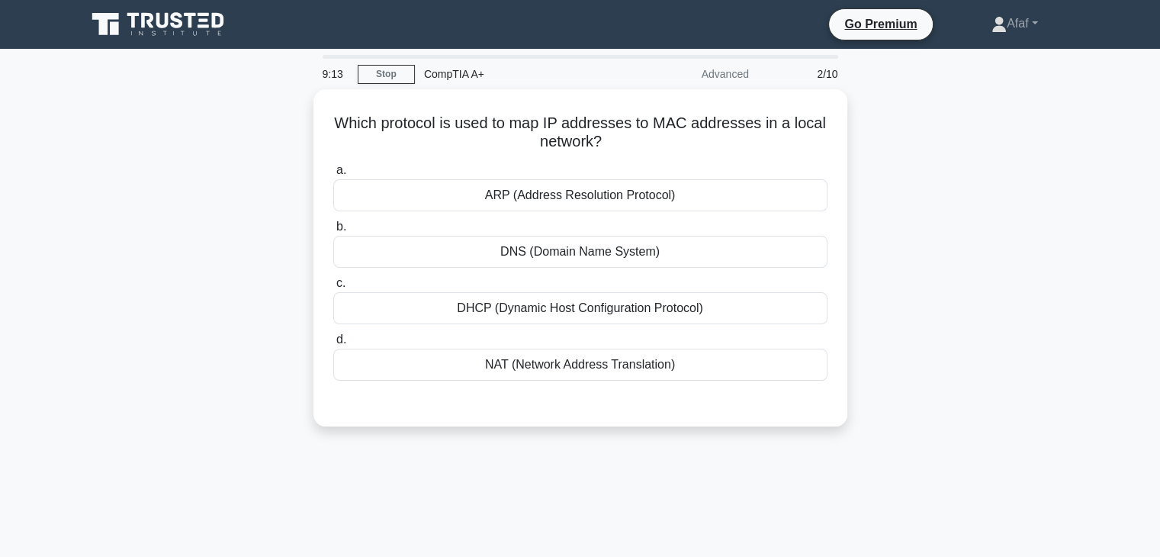
scroll to position [0, 0]
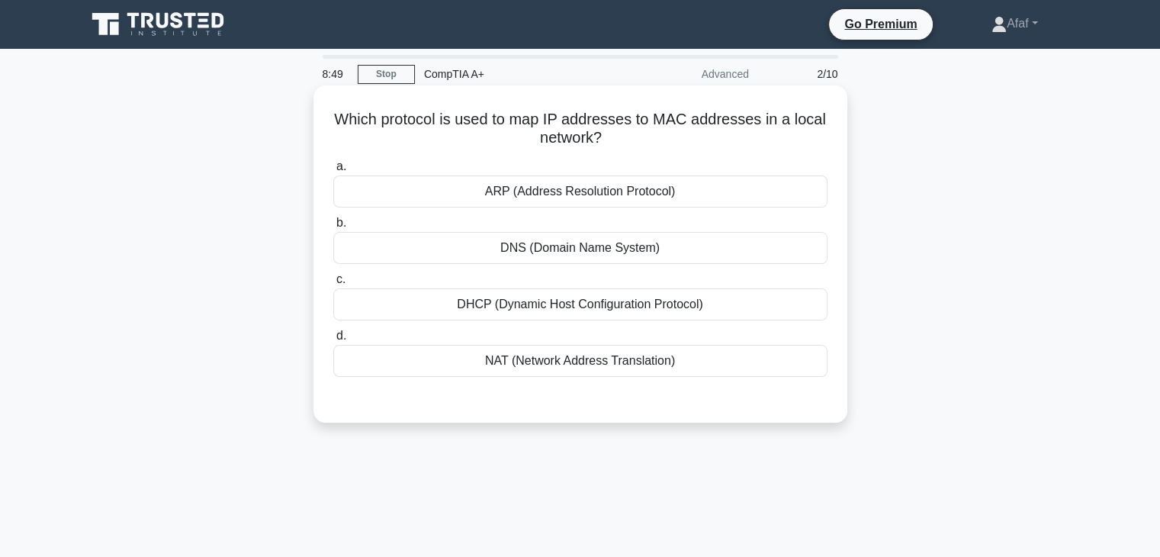
click at [680, 185] on div "ARP (Address Resolution Protocol)" at bounding box center [580, 191] width 494 height 32
click at [333, 172] on input "a. ARP (Address Resolution Protocol)" at bounding box center [333, 167] width 0 height 10
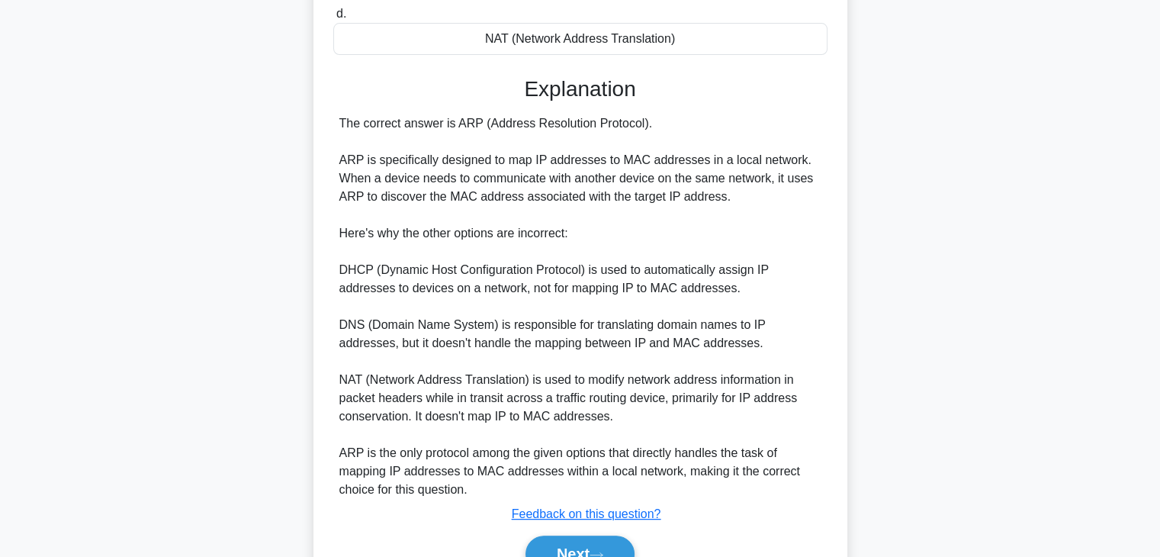
scroll to position [381, 0]
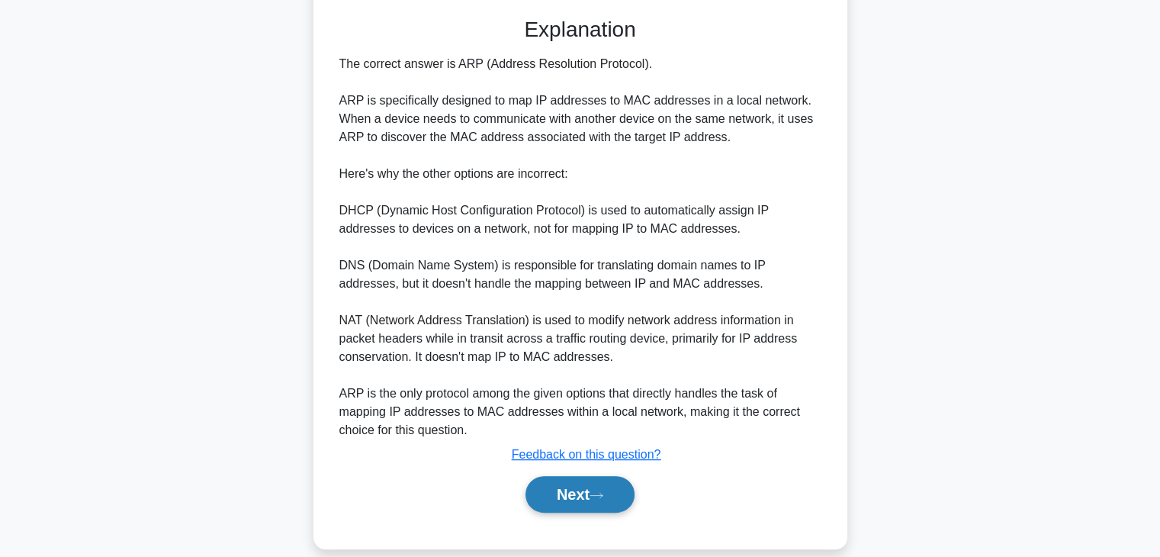
click at [593, 492] on button "Next" at bounding box center [580, 494] width 109 height 37
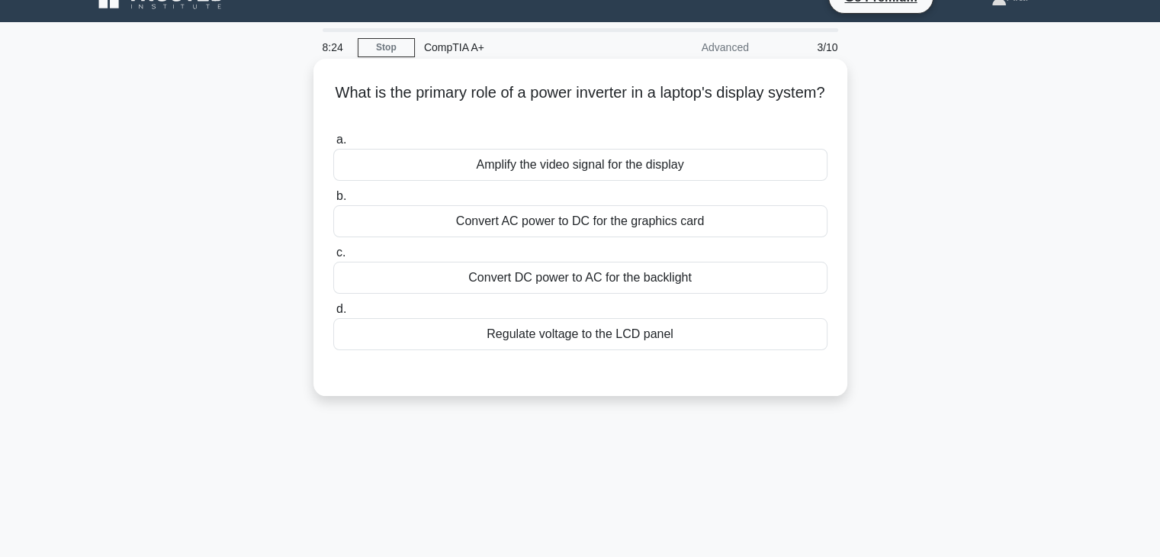
scroll to position [21, 0]
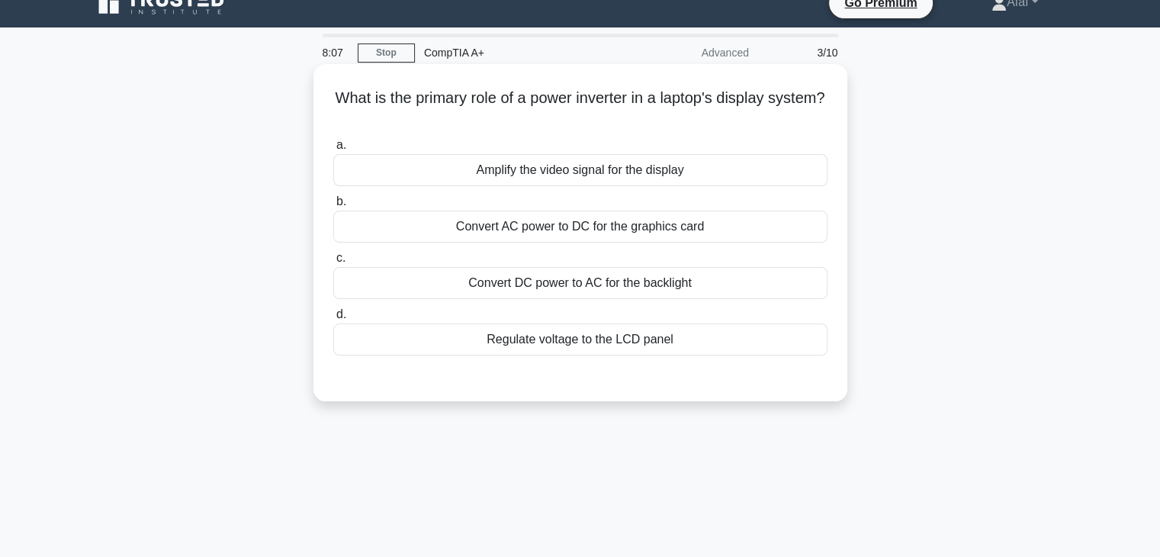
click at [651, 349] on div "Regulate voltage to the LCD panel" at bounding box center [580, 339] width 494 height 32
click at [333, 320] on input "d. Regulate voltage to the LCD panel" at bounding box center [333, 315] width 0 height 10
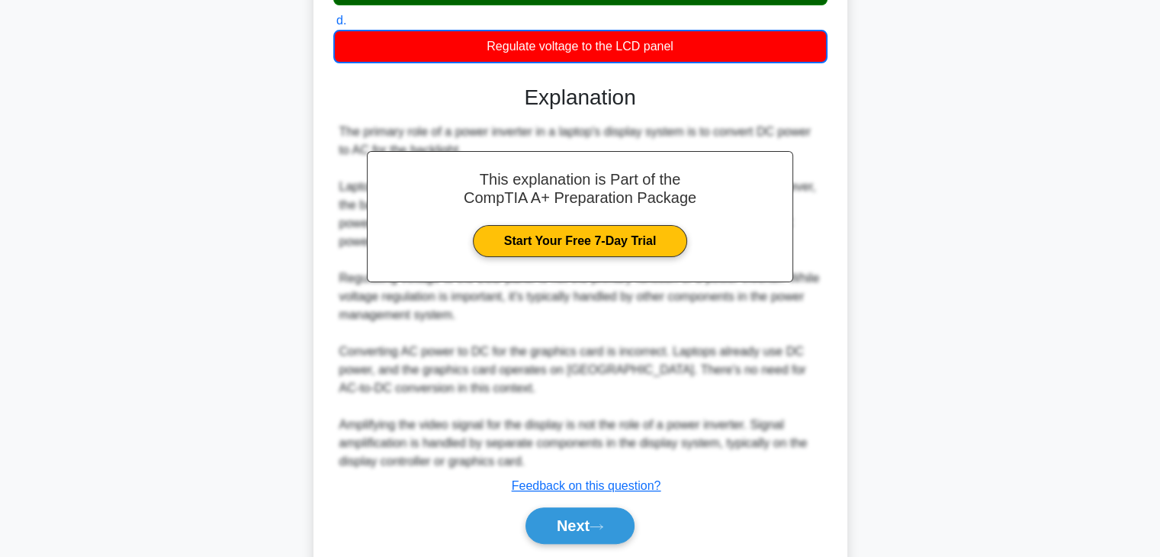
scroll to position [366, 0]
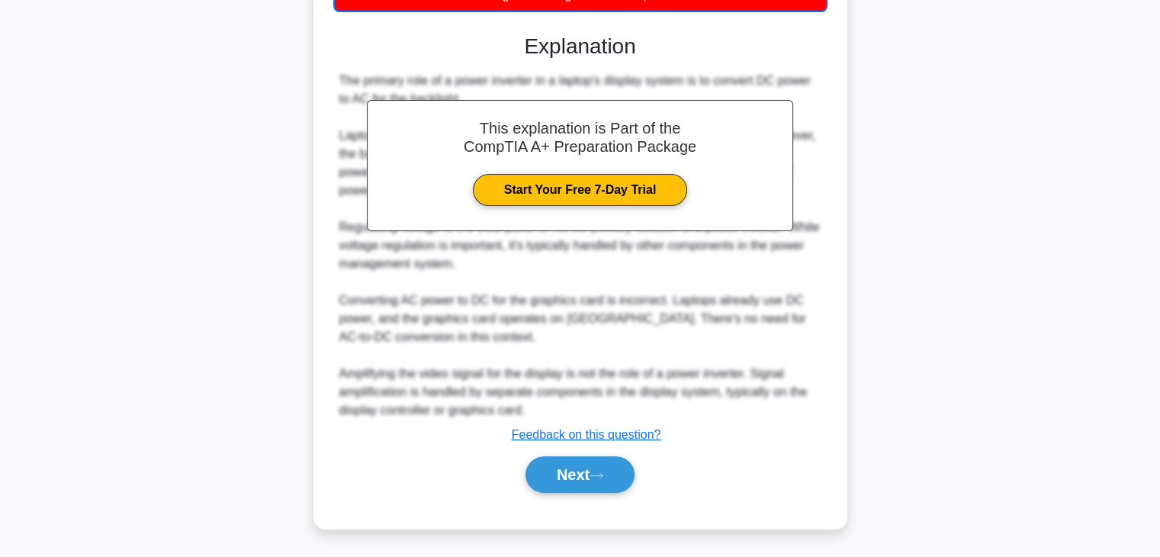
click at [590, 492] on div "Next" at bounding box center [580, 474] width 494 height 49
click at [590, 487] on button "Next" at bounding box center [580, 474] width 109 height 37
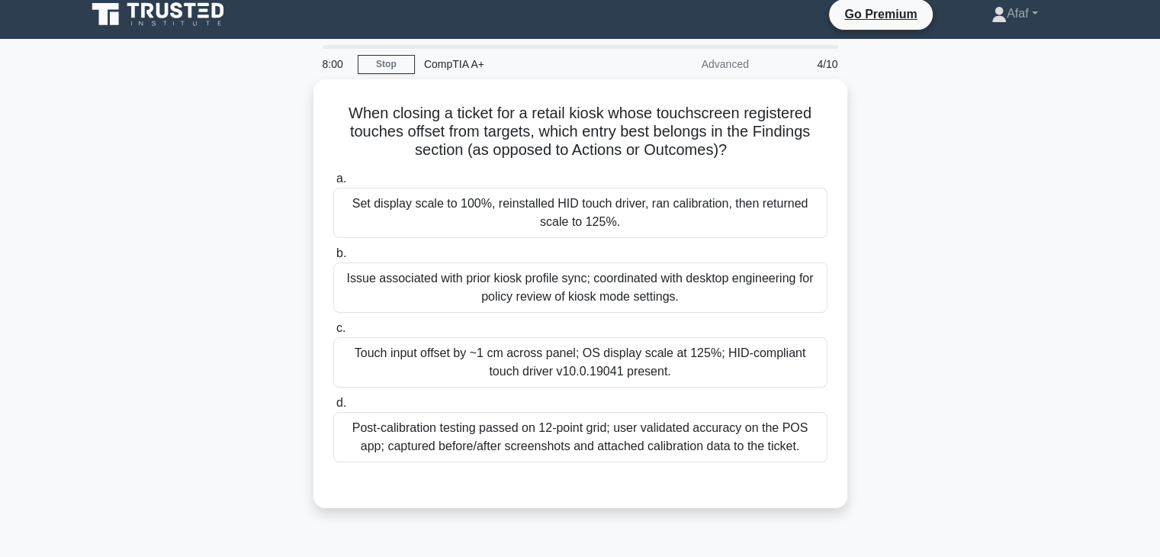
scroll to position [0, 0]
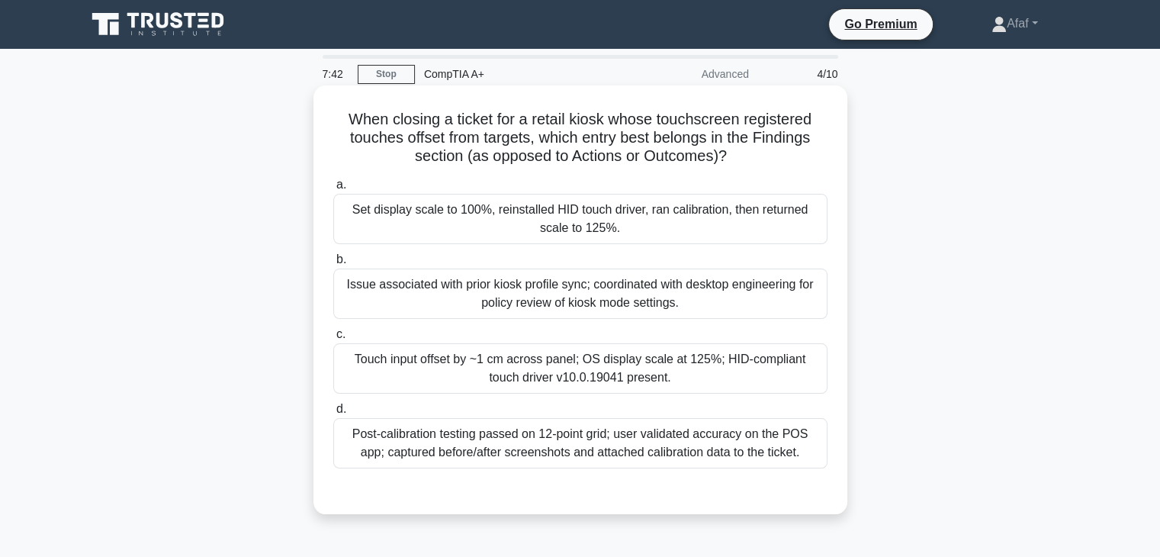
click at [643, 442] on div "Post-calibration testing passed on 12-point grid; user validated accuracy on th…" at bounding box center [580, 443] width 494 height 50
click at [333, 414] on input "d. Post-calibration testing passed on 12-point grid; user validated accuracy on…" at bounding box center [333, 409] width 0 height 10
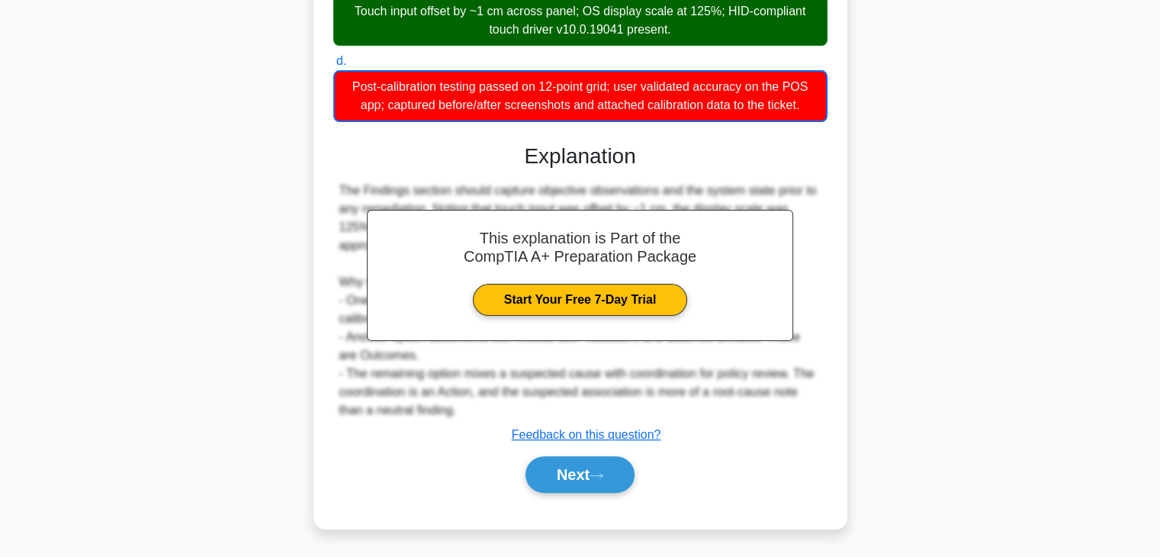
scroll to position [347, 0]
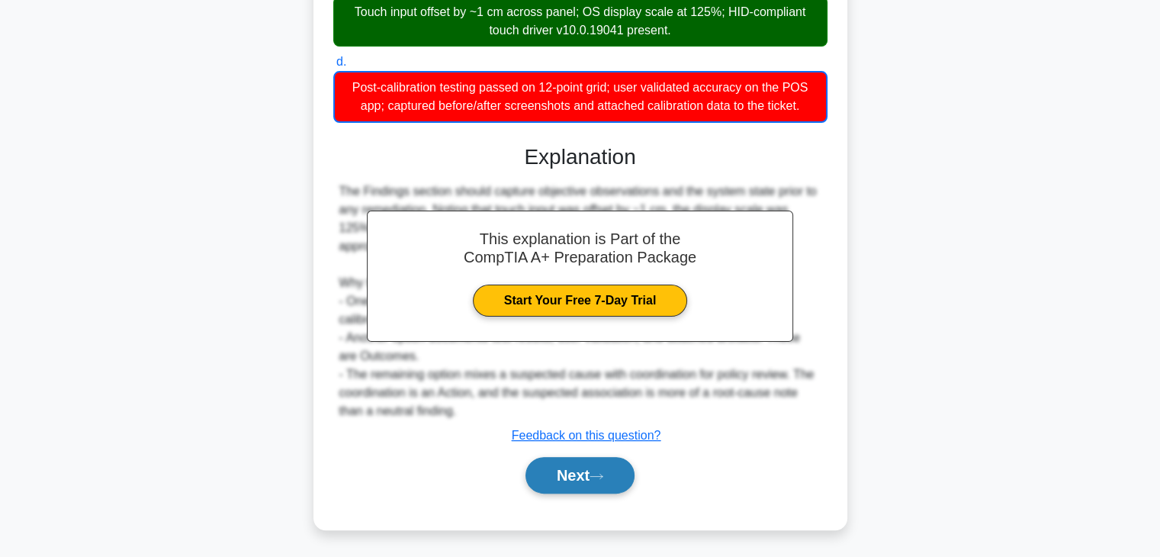
click at [613, 472] on button "Next" at bounding box center [580, 475] width 109 height 37
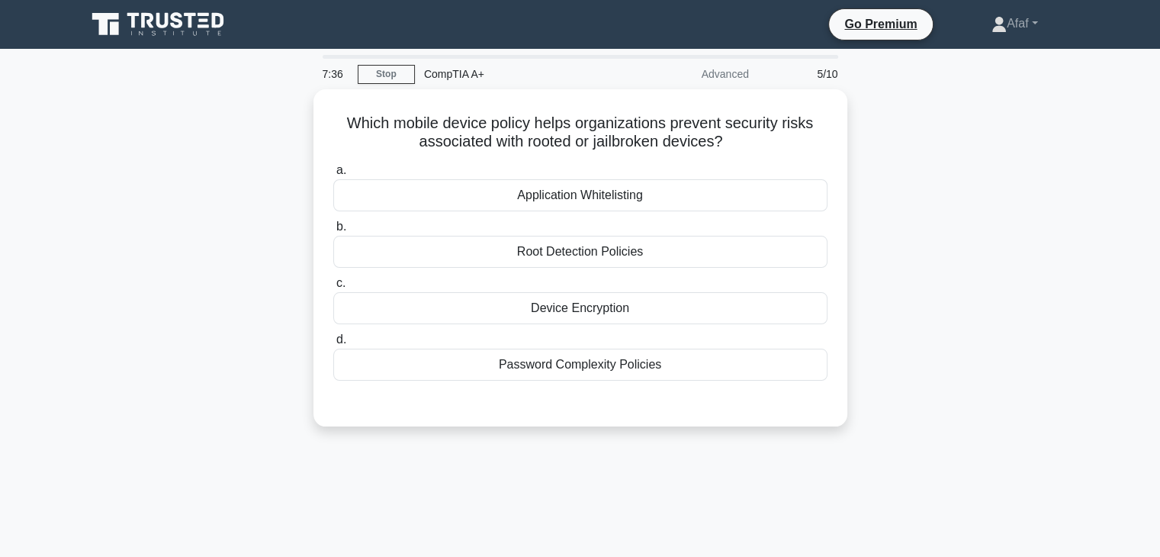
scroll to position [2, 0]
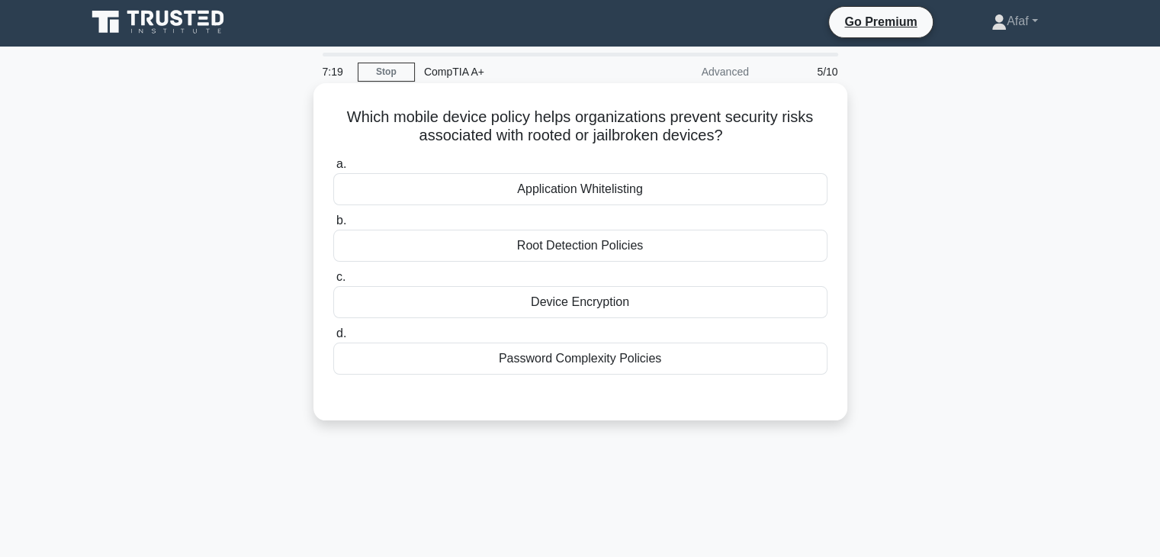
click at [664, 306] on div "Device Encryption" at bounding box center [580, 302] width 494 height 32
click at [333, 282] on input "c. Device Encryption" at bounding box center [333, 277] width 0 height 10
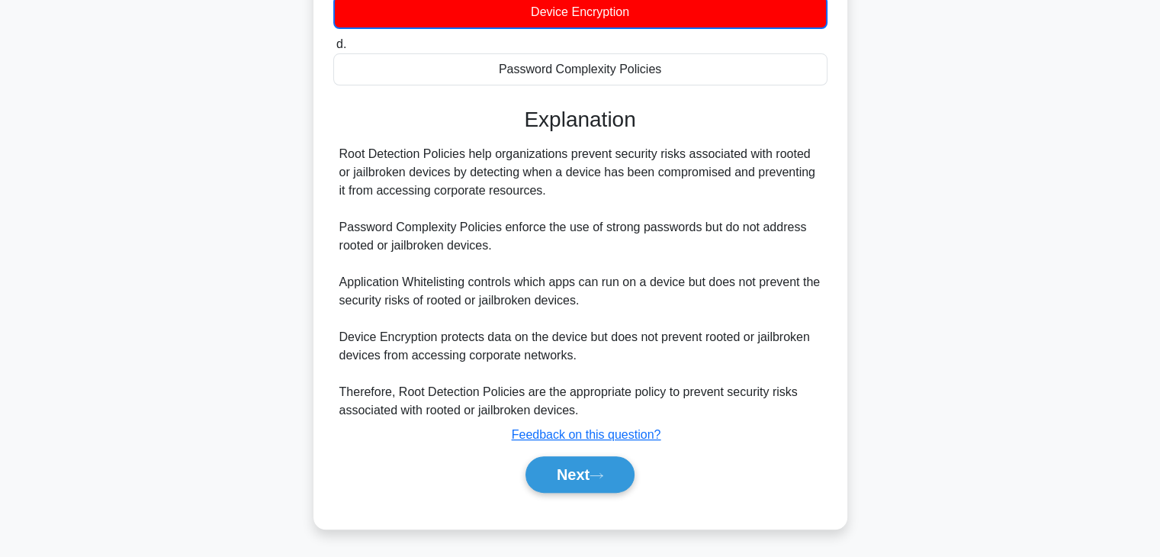
scroll to position [291, 0]
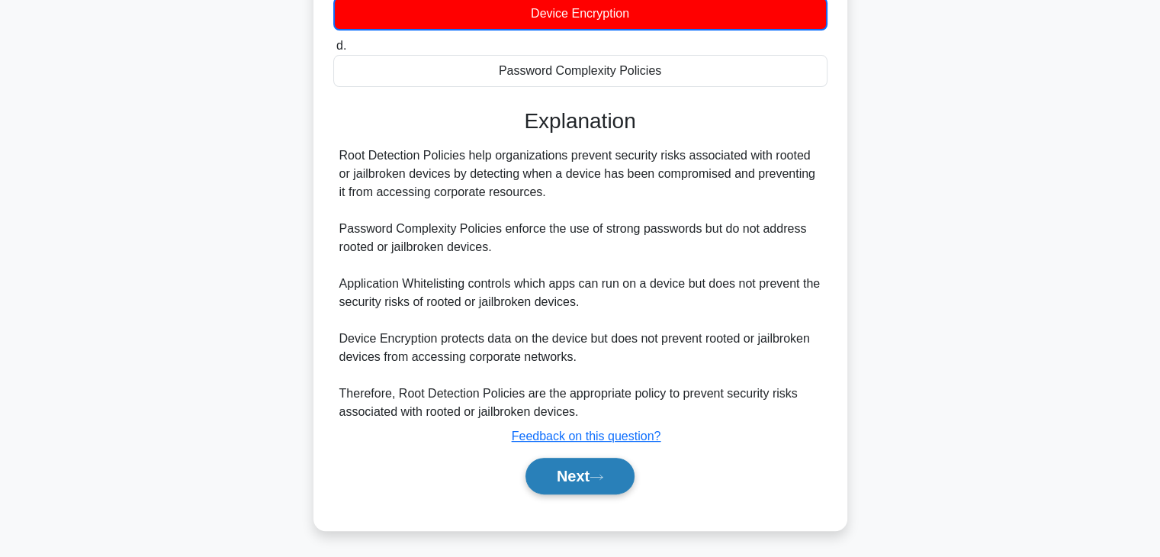
click at [595, 468] on button "Next" at bounding box center [580, 476] width 109 height 37
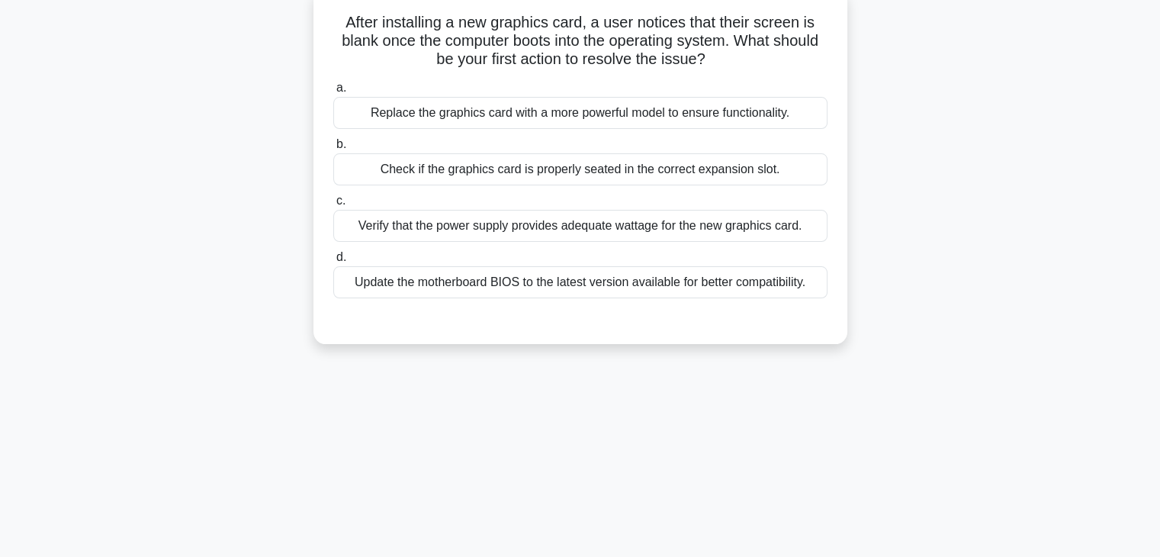
scroll to position [3, 0]
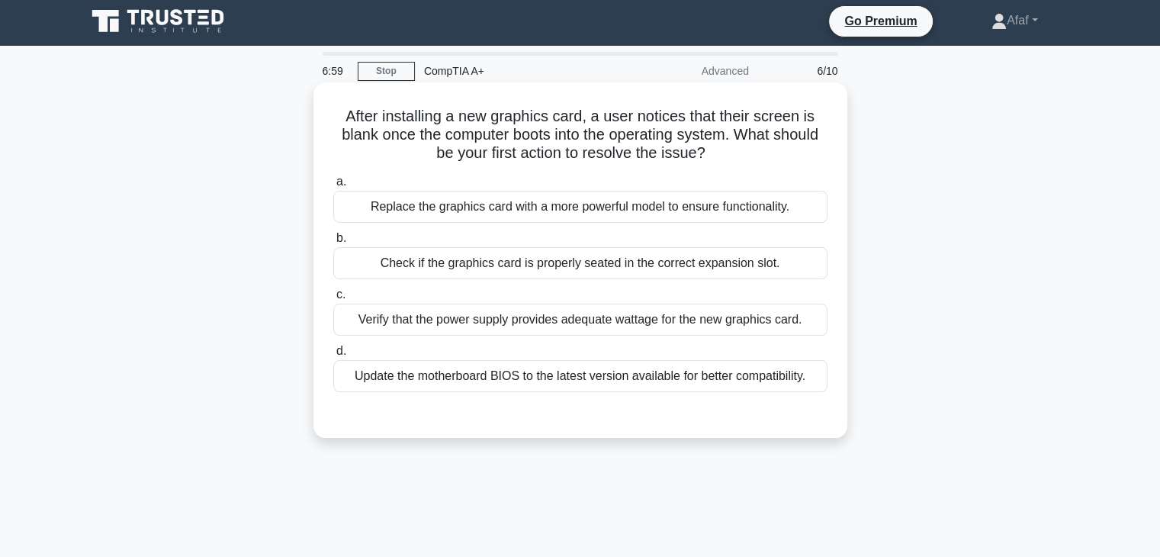
click at [571, 275] on div "Check if the graphics card is properly seated in the correct expansion slot." at bounding box center [580, 263] width 494 height 32
click at [333, 243] on input "b. Check if the graphics card is properly seated in the correct expansion slot." at bounding box center [333, 238] width 0 height 10
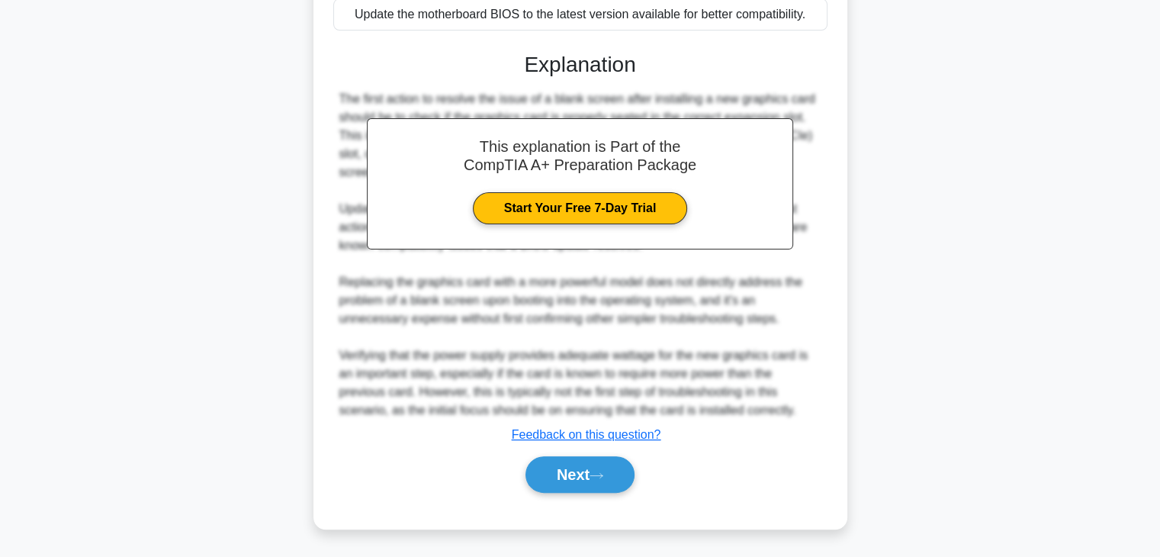
scroll to position [364, 0]
click at [571, 481] on button "Next" at bounding box center [580, 475] width 109 height 37
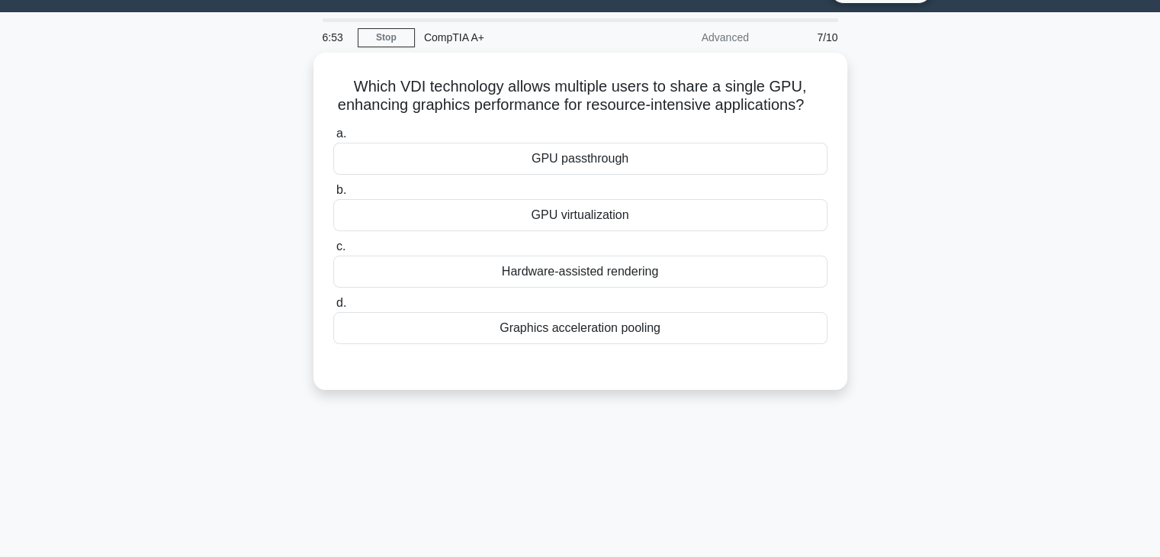
scroll to position [36, 0]
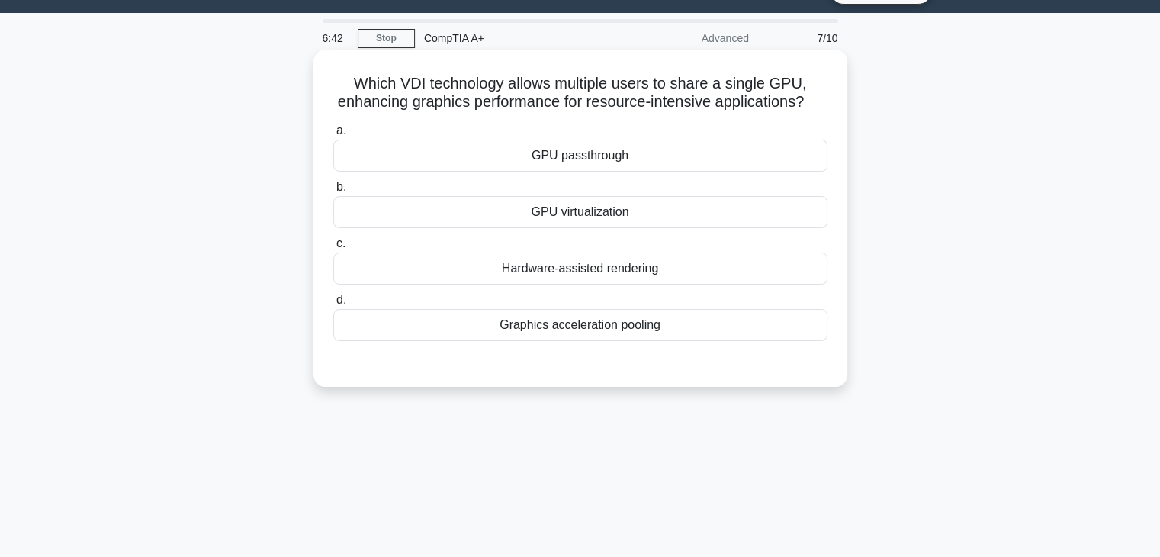
click at [627, 228] on div "GPU virtualization" at bounding box center [580, 212] width 494 height 32
click at [333, 192] on input "b. GPU virtualization" at bounding box center [333, 187] width 0 height 10
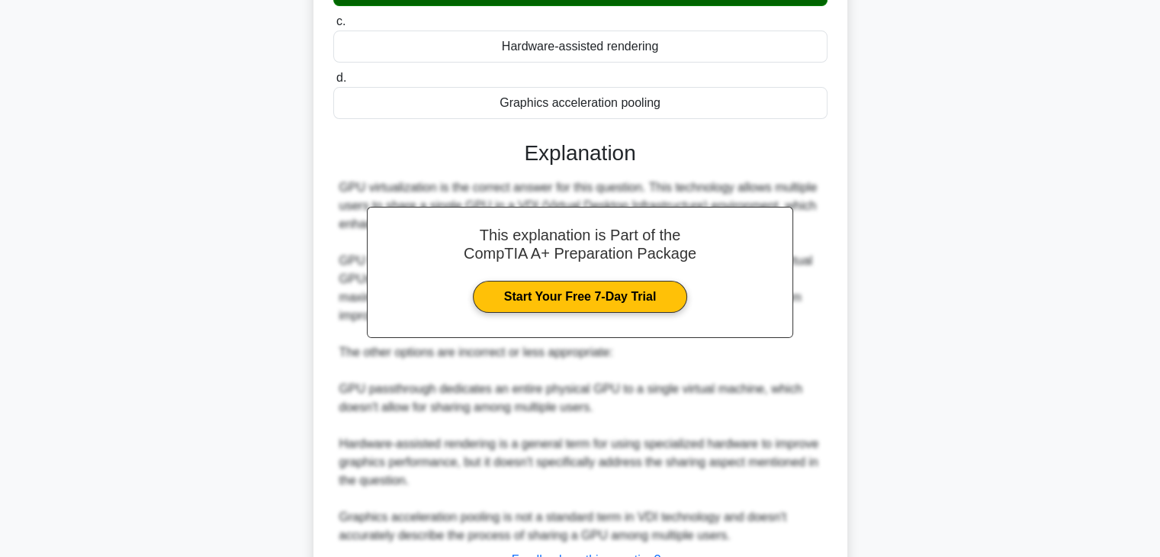
scroll to position [401, 0]
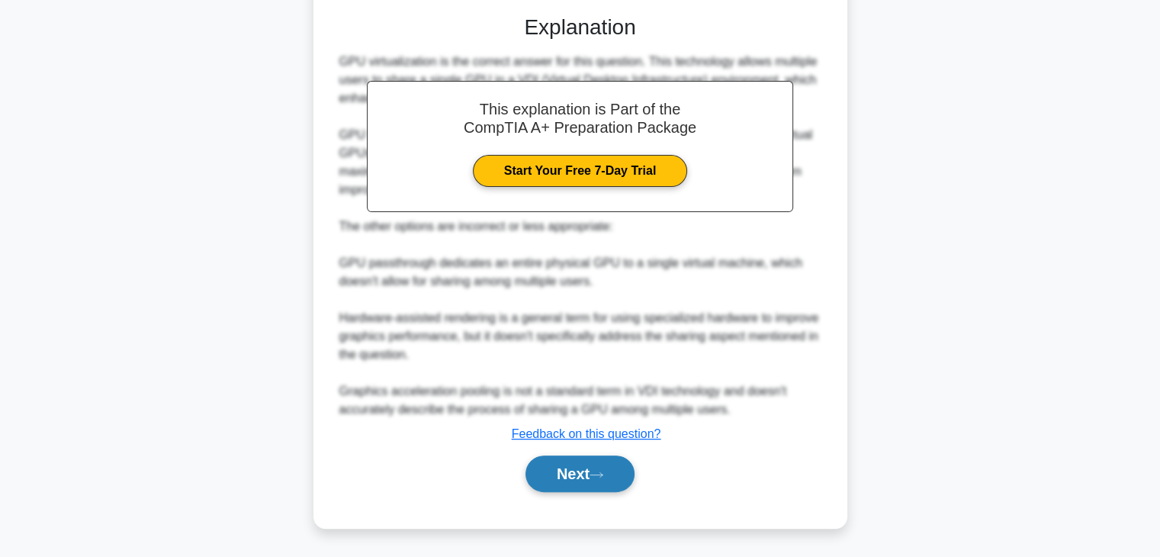
click at [615, 466] on button "Next" at bounding box center [580, 473] width 109 height 37
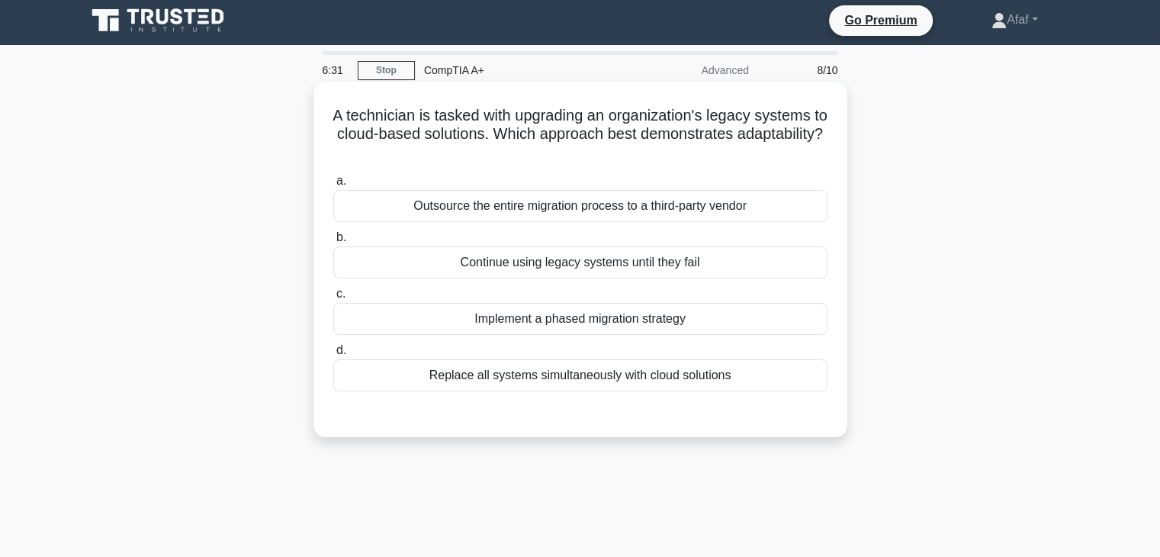
scroll to position [3, 0]
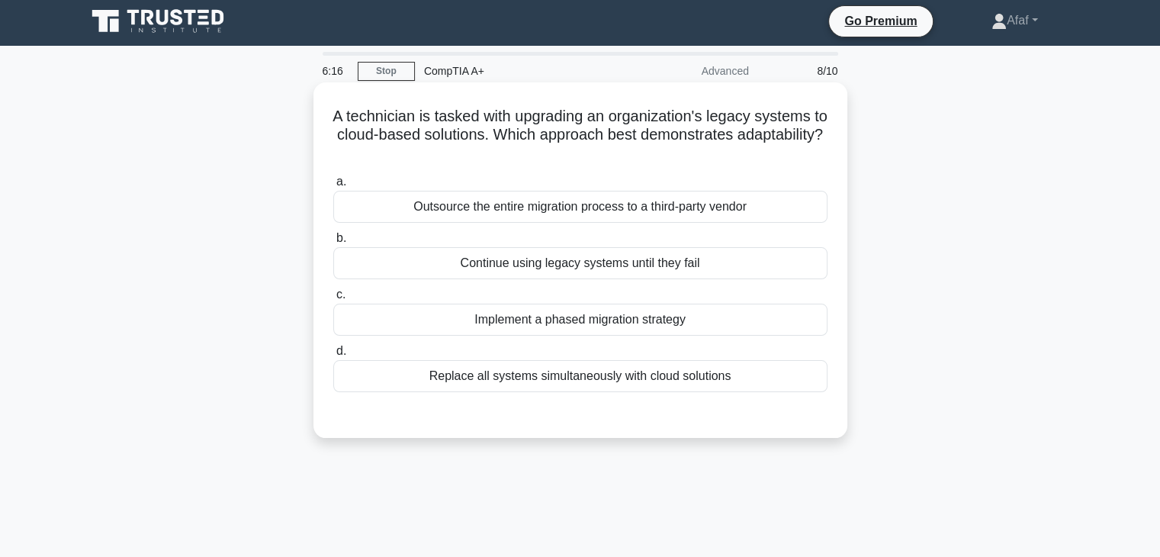
click at [601, 315] on div "Implement a phased migration strategy" at bounding box center [580, 320] width 494 height 32
click at [333, 300] on input "c. Implement a phased migration strategy" at bounding box center [333, 295] width 0 height 10
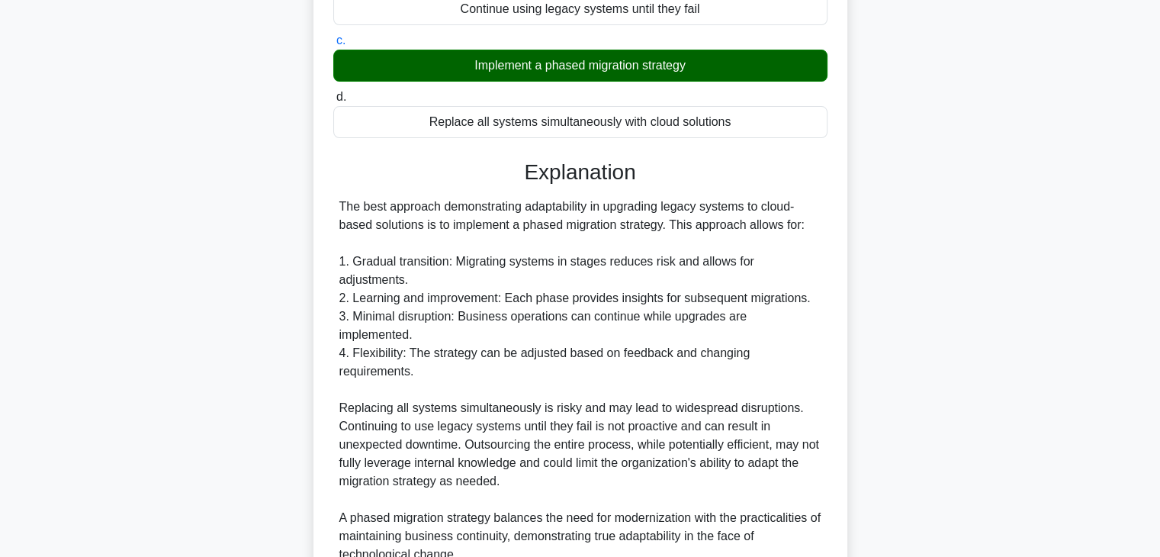
scroll to position [364, 0]
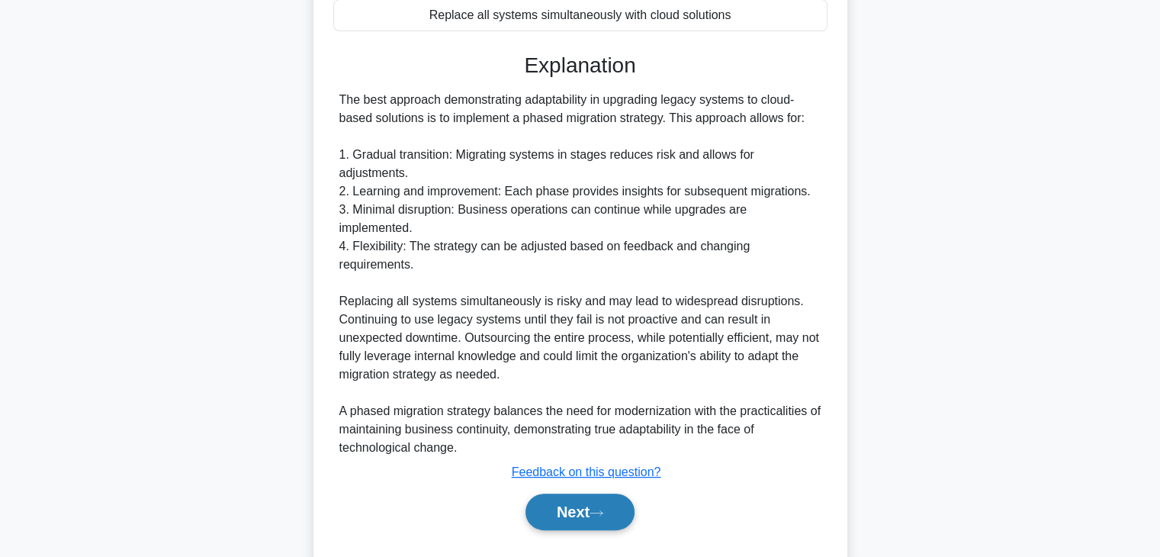
click at [561, 494] on button "Next" at bounding box center [580, 512] width 109 height 37
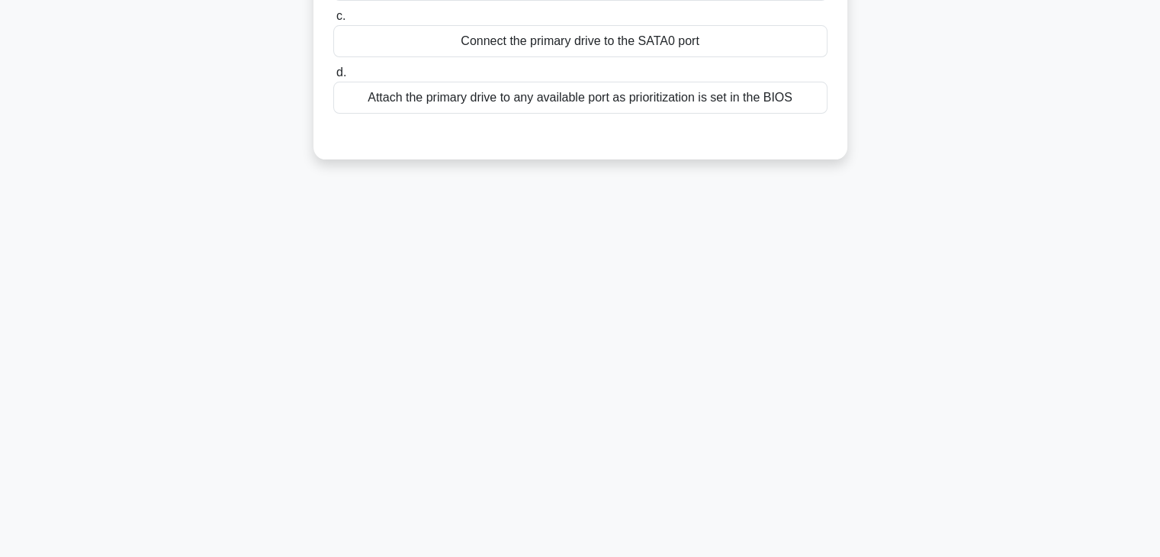
scroll to position [0, 0]
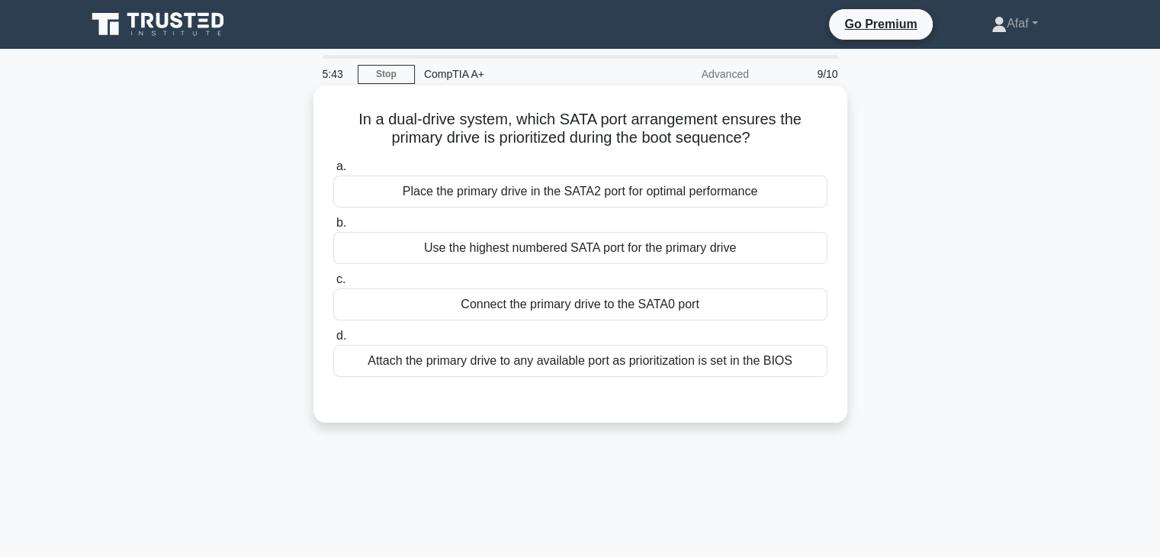
click at [665, 349] on div "Attach the primary drive to any available port as prioritization is set in the …" at bounding box center [580, 361] width 494 height 32
click at [333, 341] on input "d. Attach the primary drive to any available port as prioritization is set in t…" at bounding box center [333, 336] width 0 height 10
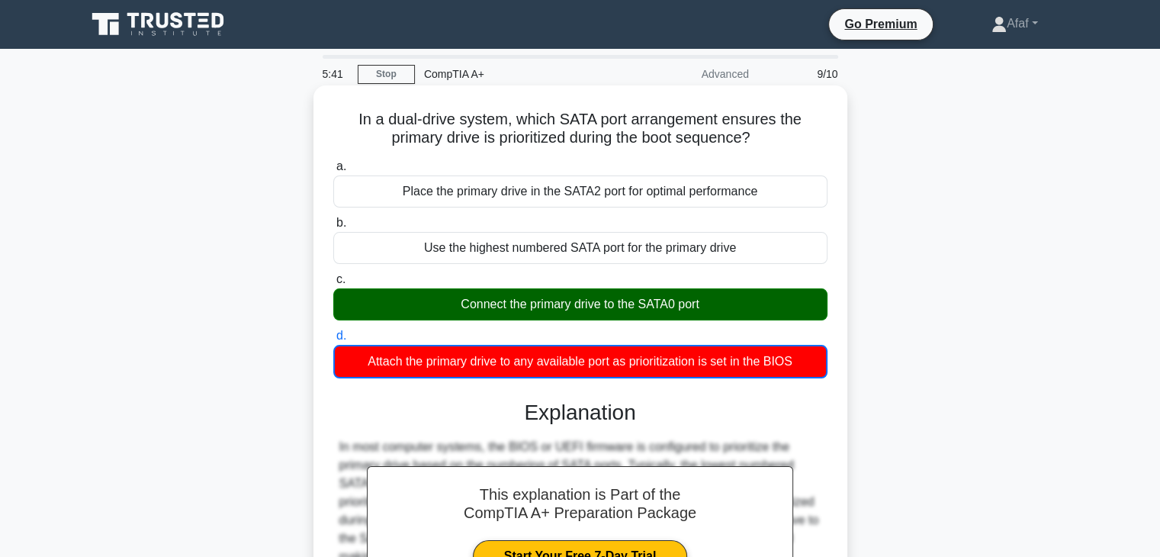
click at [642, 287] on label "c. Connect the primary drive to the SATA0 port" at bounding box center [580, 295] width 494 height 50
click at [333, 285] on input "c. Connect the primary drive to the SATA0 port" at bounding box center [333, 280] width 0 height 10
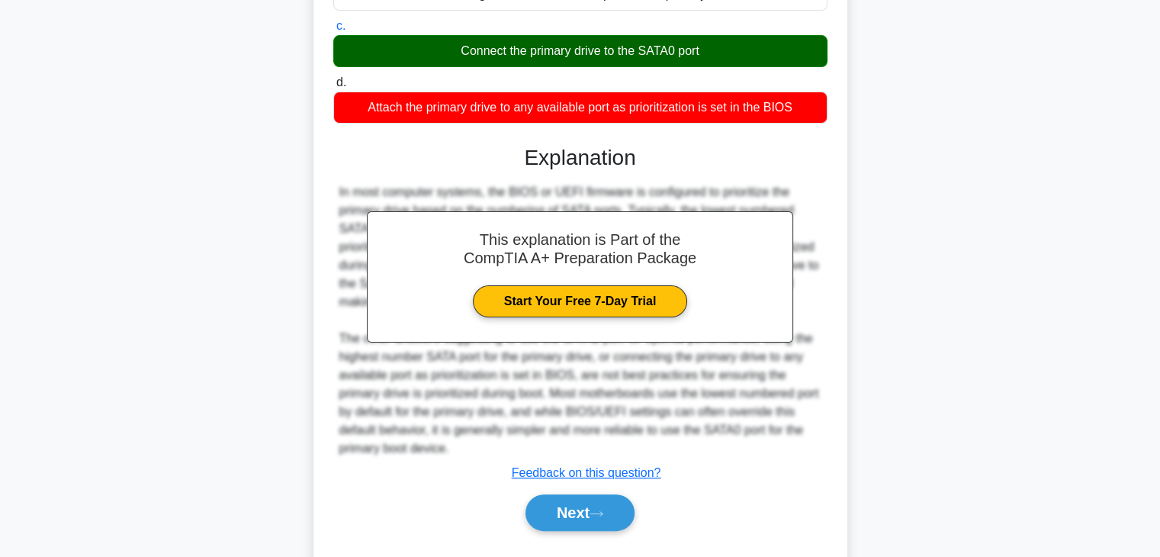
scroll to position [291, 0]
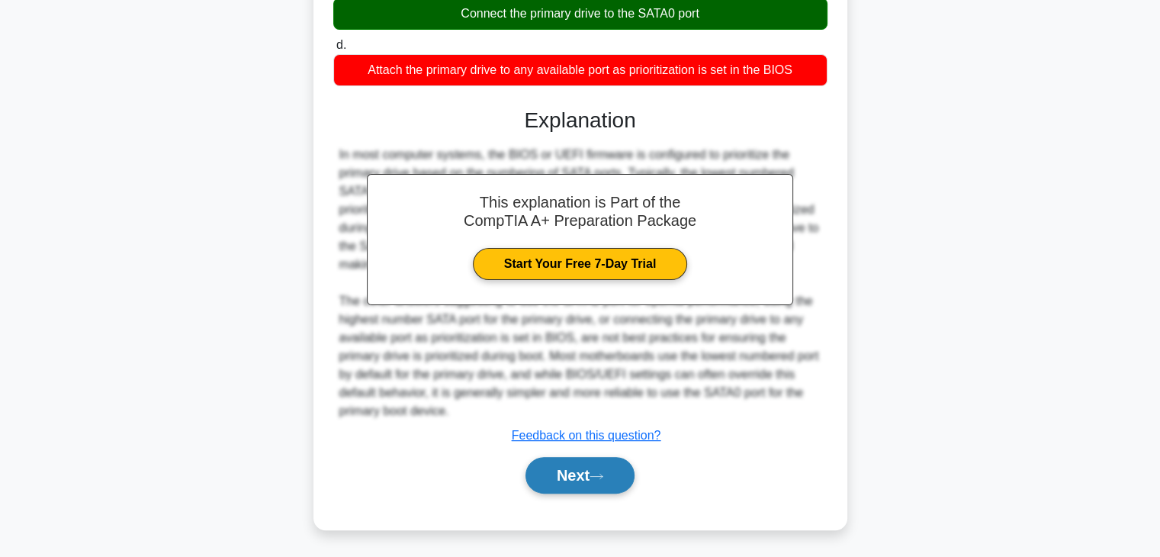
click at [577, 480] on button "Next" at bounding box center [580, 475] width 109 height 37
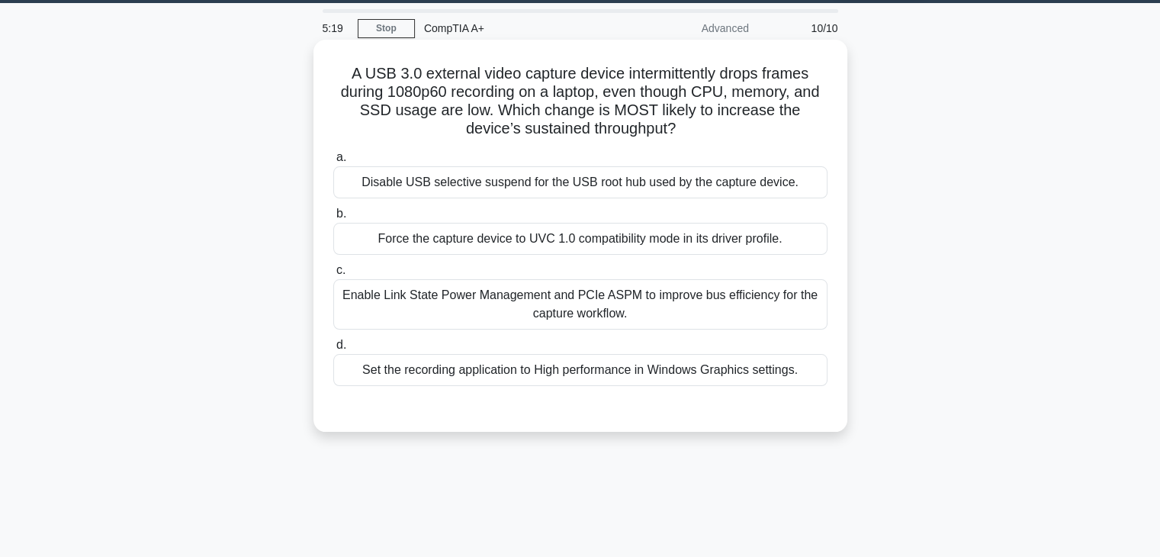
scroll to position [45, 0]
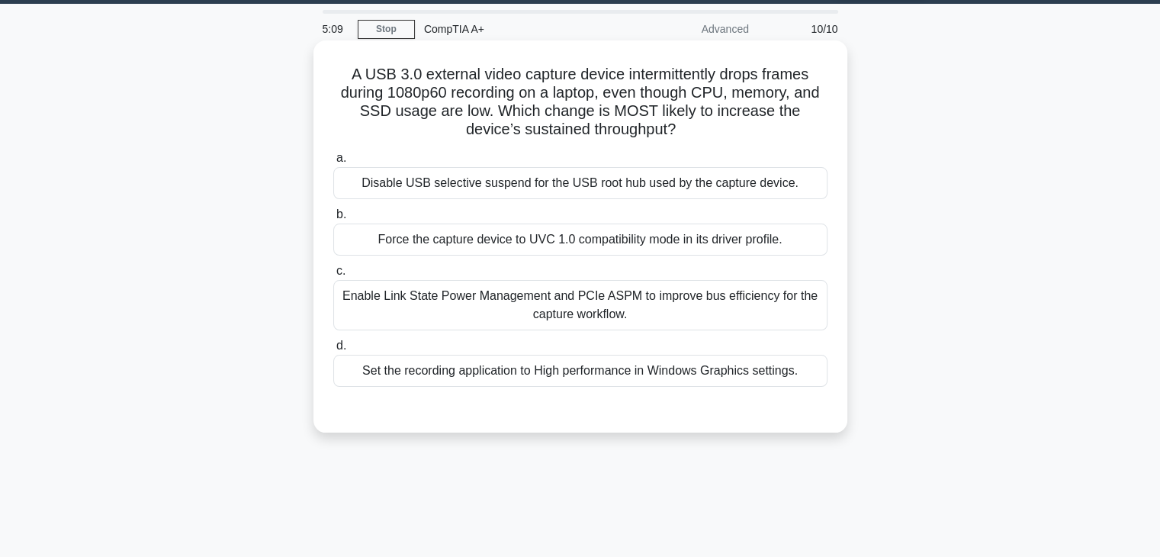
click at [701, 317] on div "Enable Link State Power Management and PCIe ASPM to improve bus efficiency for …" at bounding box center [580, 305] width 494 height 50
click at [333, 276] on input "c. Enable Link State Power Management and PCIe ASPM to improve bus efficiency f…" at bounding box center [333, 271] width 0 height 10
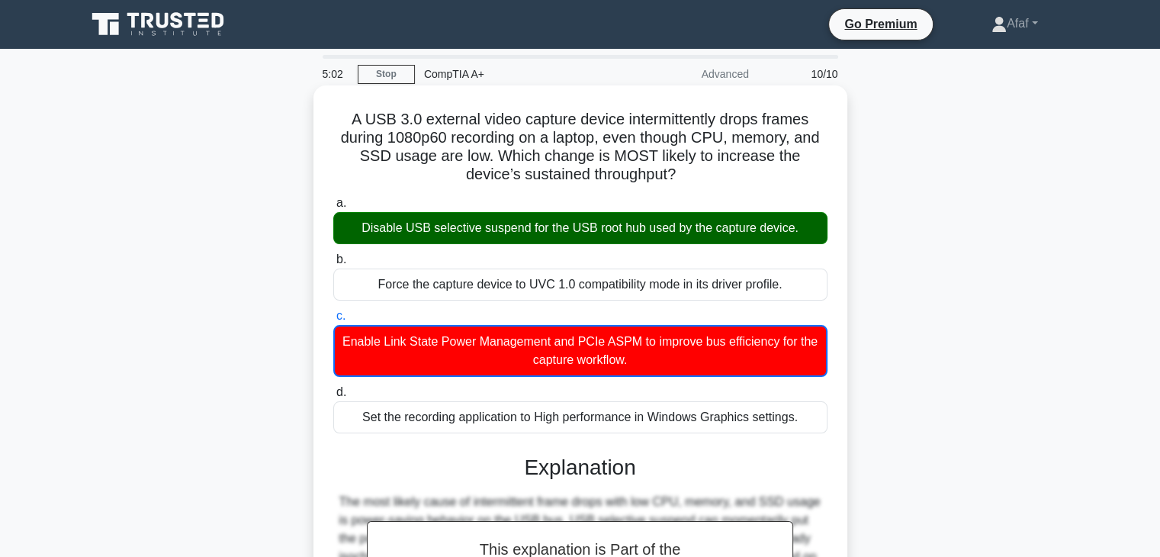
scroll to position [403, 0]
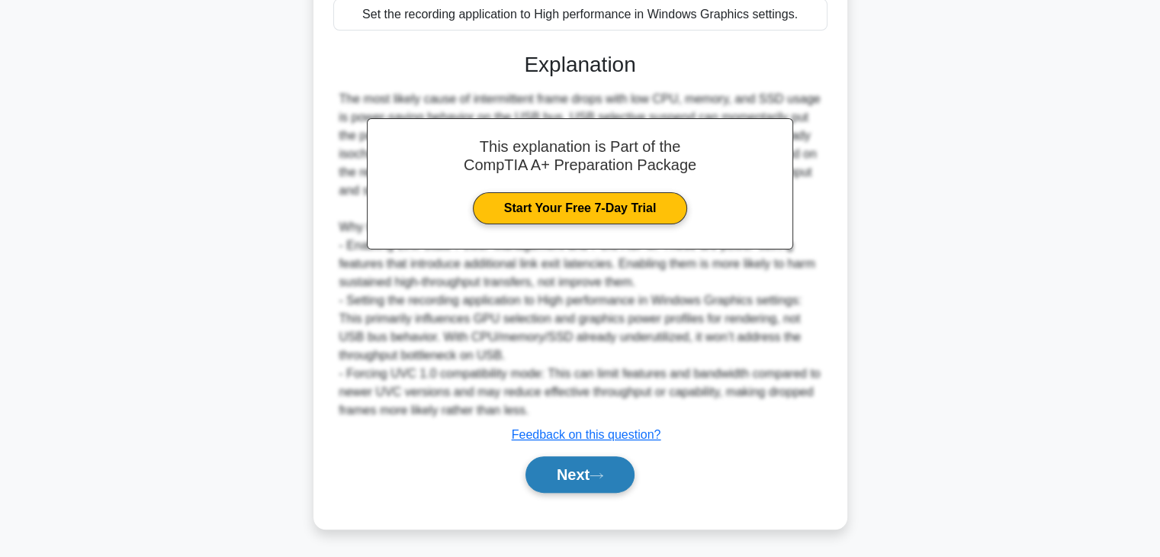
click at [603, 477] on icon at bounding box center [597, 475] width 14 height 8
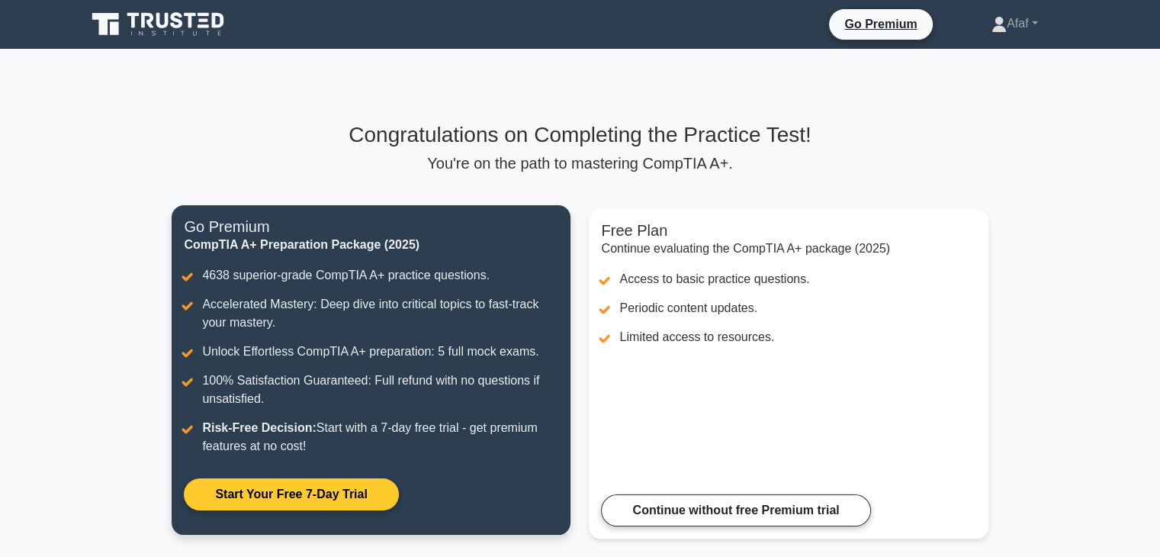
scroll to position [241, 0]
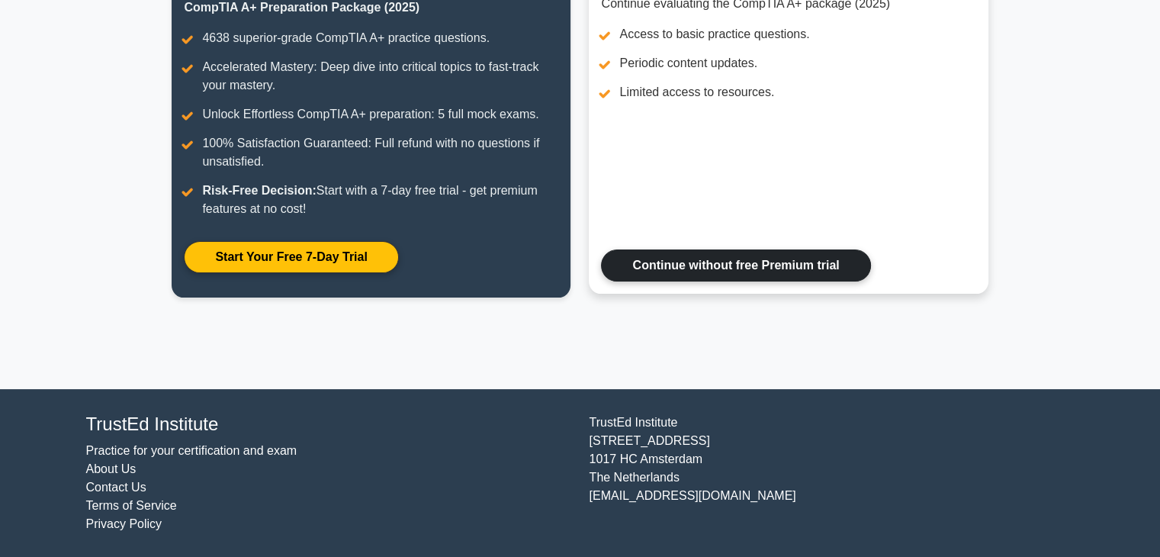
click at [674, 274] on link "Continue without free Premium trial" at bounding box center [735, 265] width 269 height 32
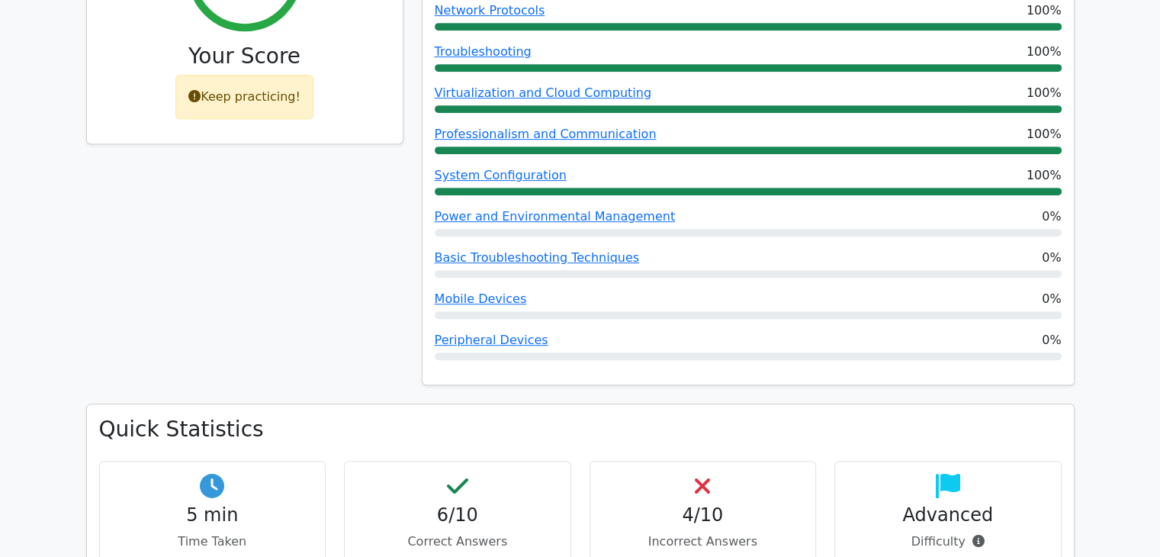
scroll to position [705, 0]
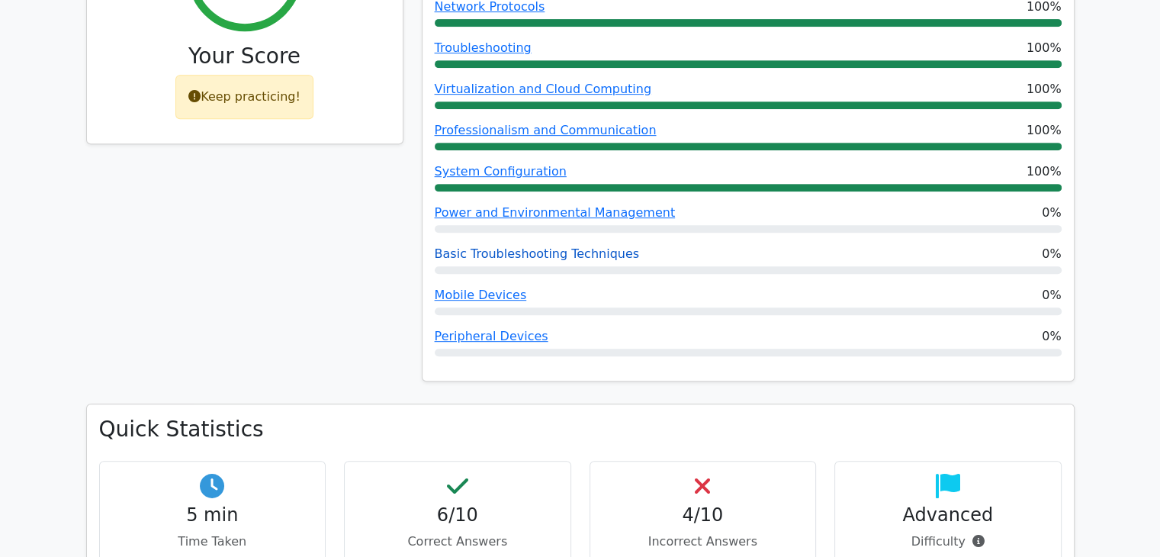
click at [545, 246] on link "Basic Troubleshooting Techniques" at bounding box center [537, 253] width 205 height 14
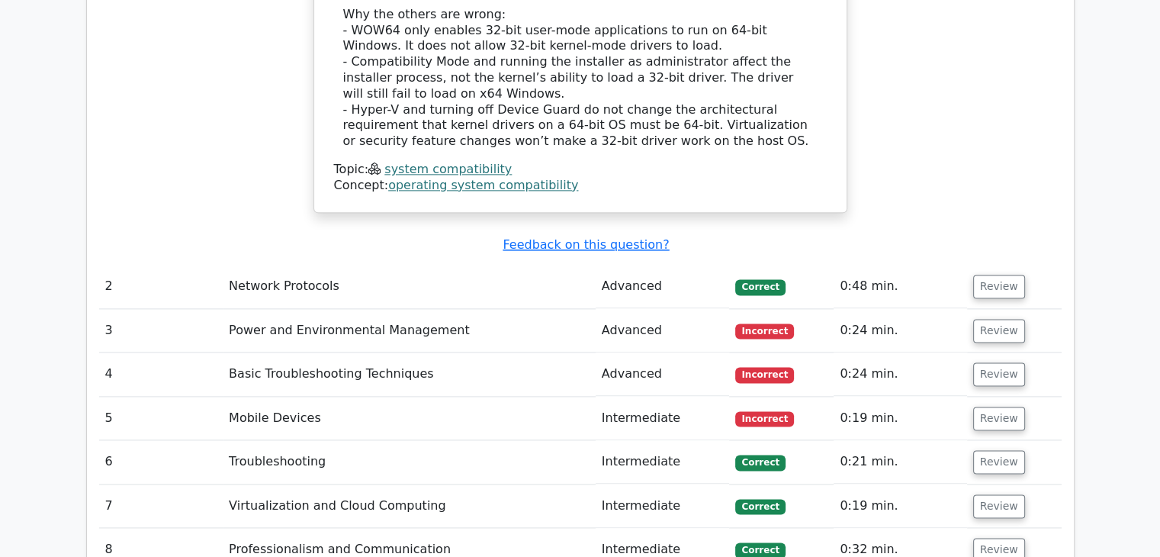
scroll to position [1970, 0]
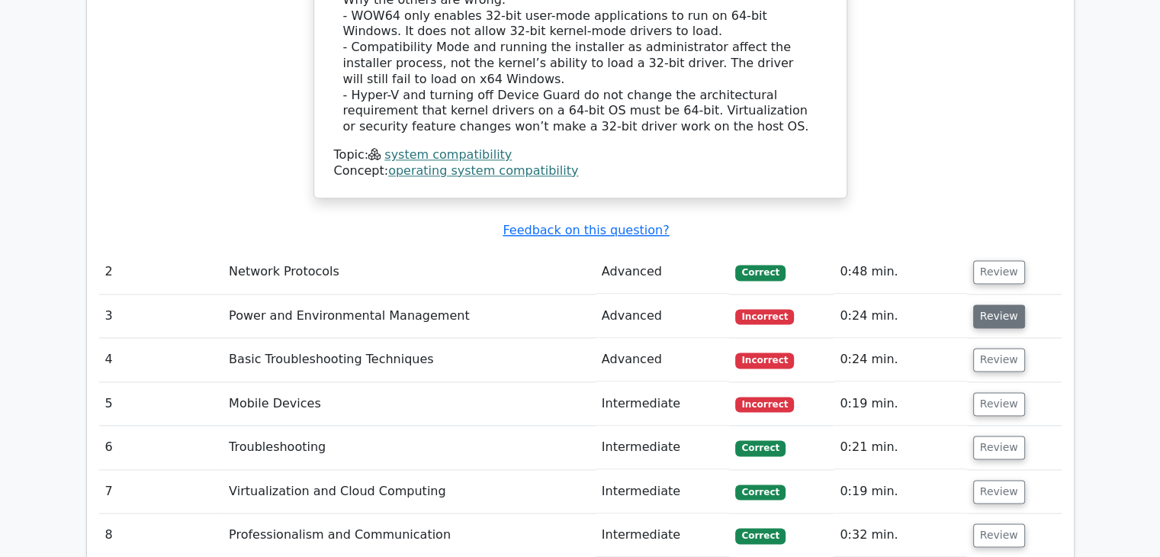
click at [992, 304] on button "Review" at bounding box center [999, 316] width 52 height 24
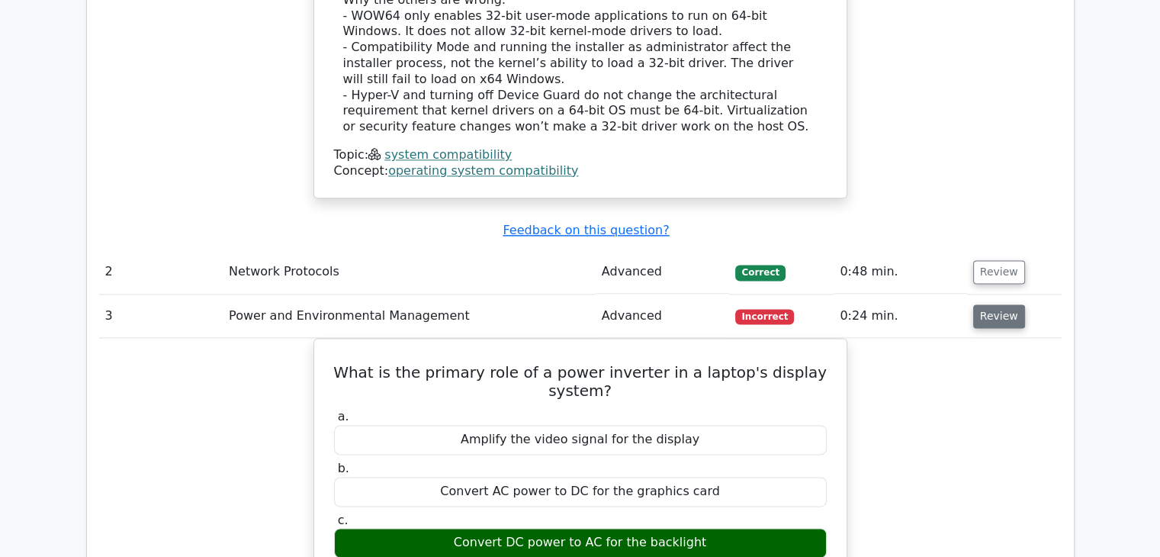
click at [979, 304] on button "Review" at bounding box center [999, 316] width 52 height 24
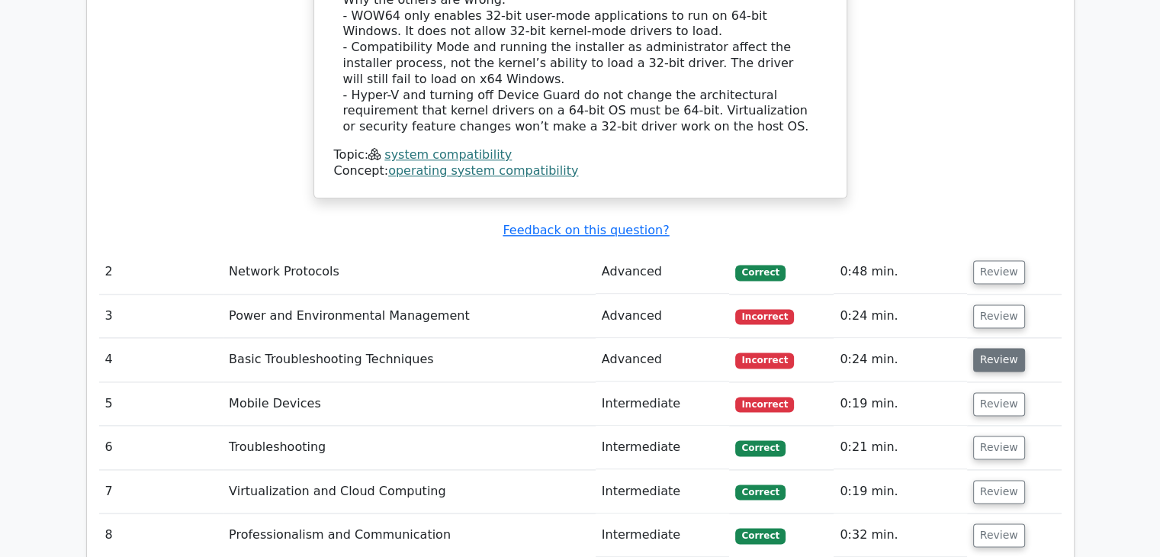
click at [982, 348] on button "Review" at bounding box center [999, 360] width 52 height 24
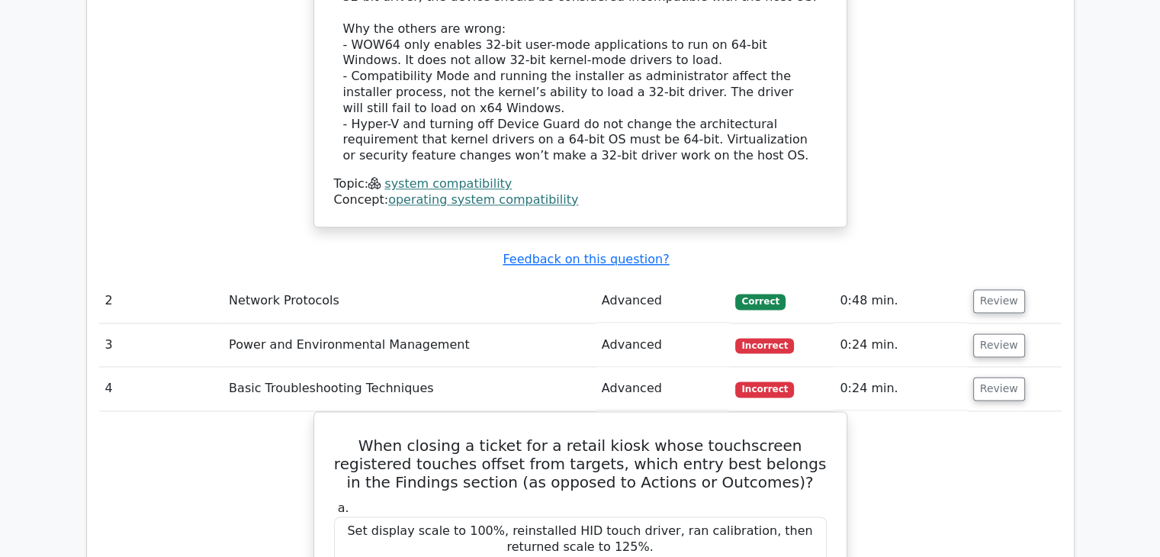
scroll to position [1942, 0]
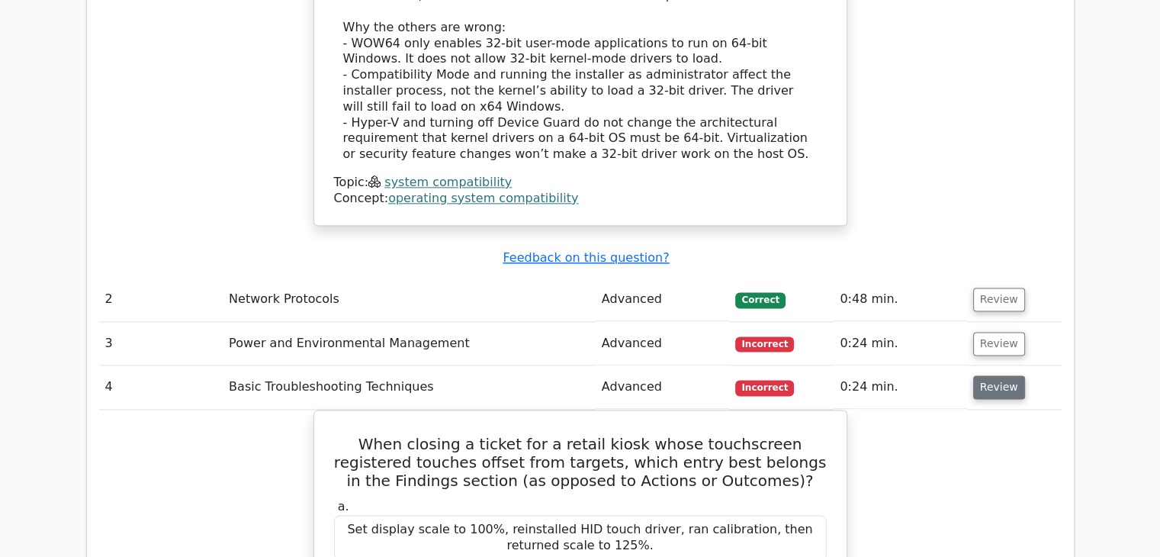
click at [989, 375] on button "Review" at bounding box center [999, 387] width 52 height 24
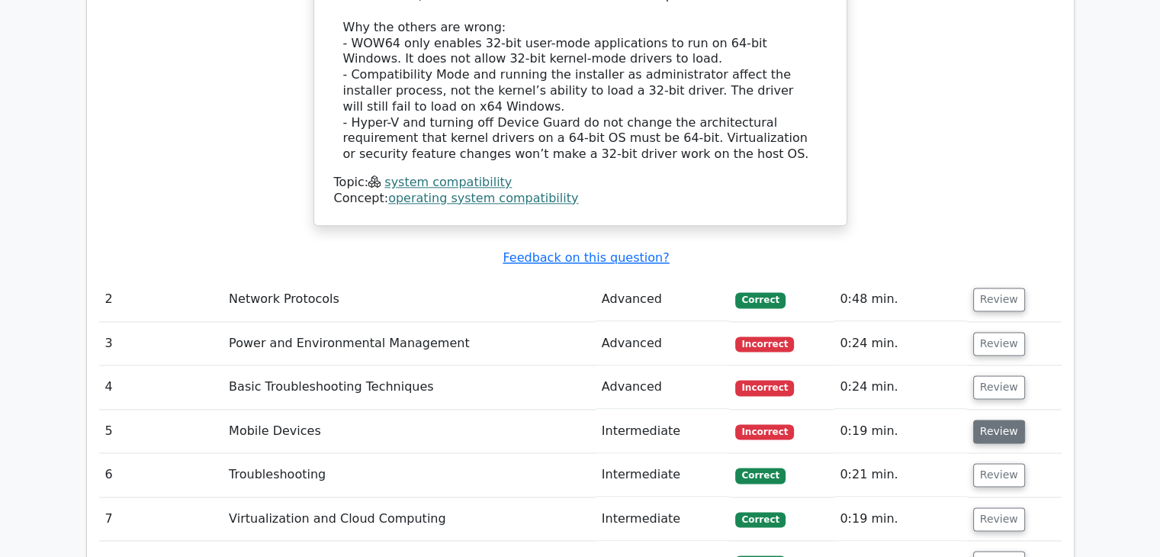
drag, startPoint x: 969, startPoint y: 381, endPoint x: 986, endPoint y: 364, distance: 24.3
click at [986, 364] on tbody "1 System Compatibility Advanced Correct 0:45 min. Review" at bounding box center [580, 69] width 963 height 1207
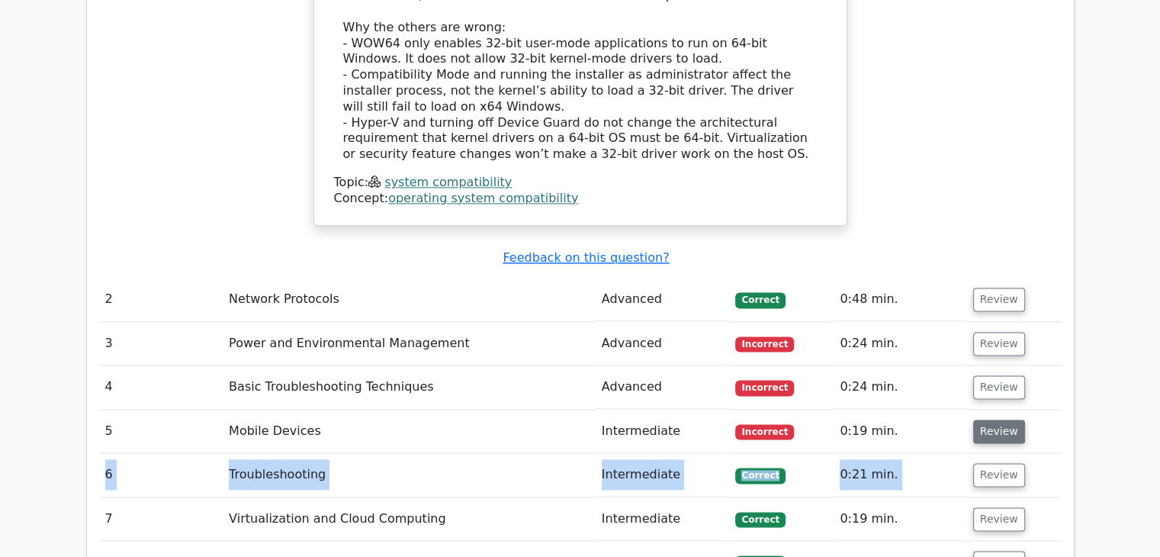
click at [986, 420] on button "Review" at bounding box center [999, 432] width 52 height 24
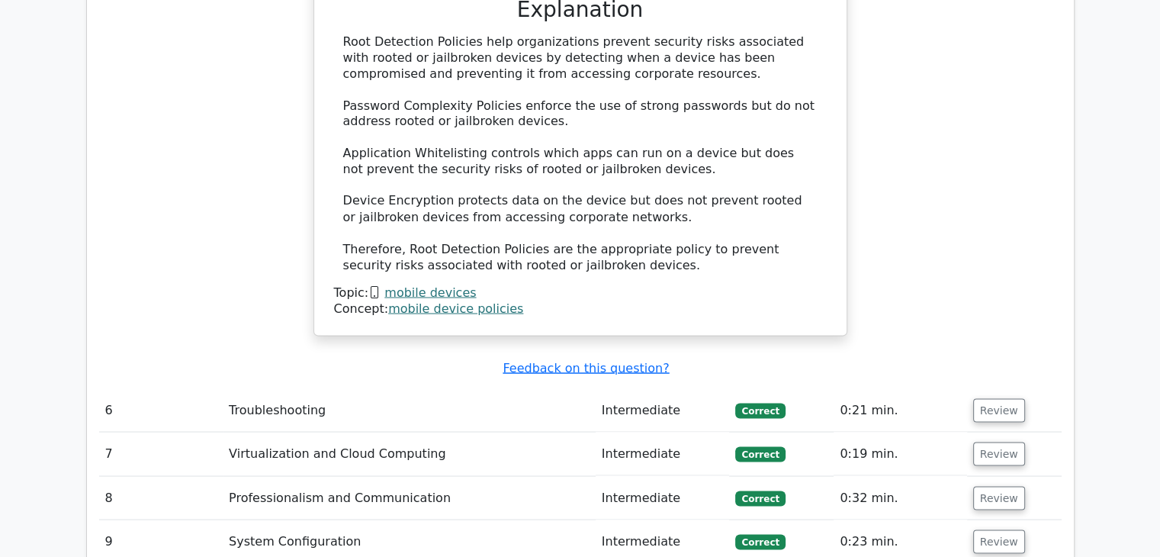
scroll to position [2813, 0]
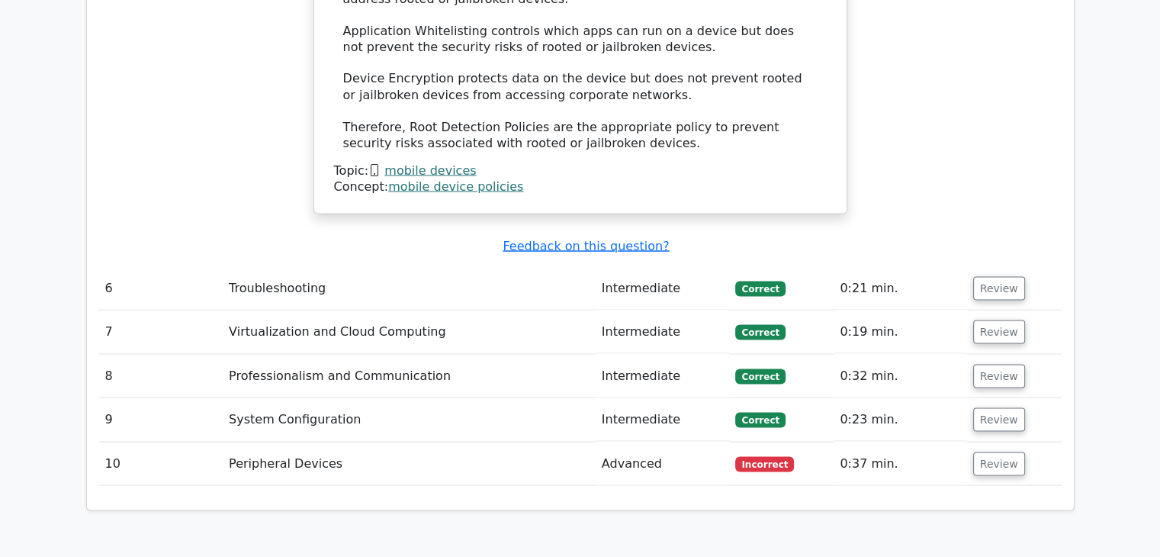
click at [1005, 442] on td "Review" at bounding box center [1014, 463] width 95 height 43
click at [992, 452] on button "Review" at bounding box center [999, 464] width 52 height 24
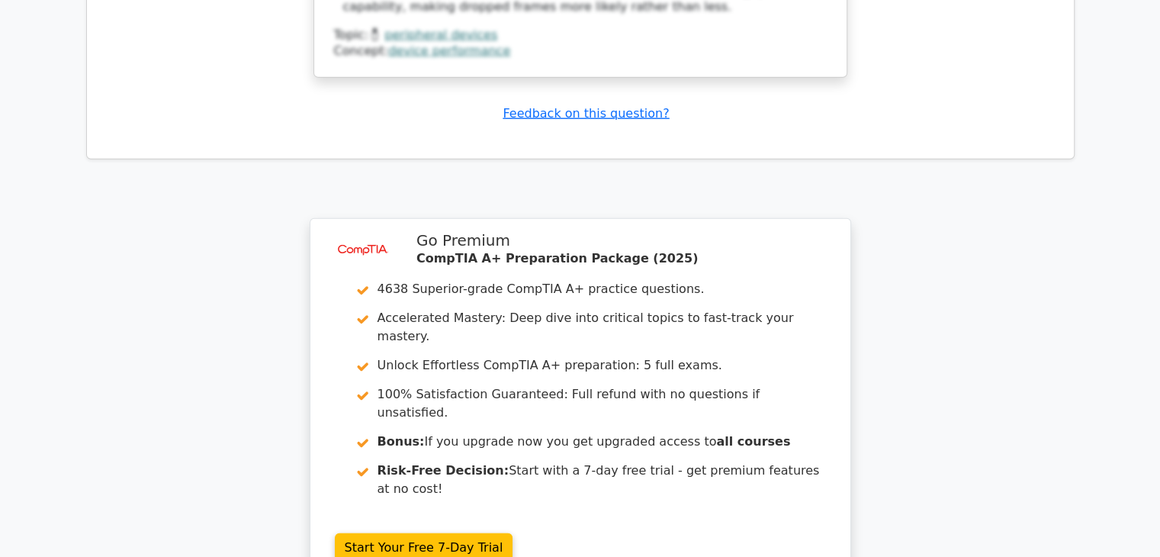
scroll to position [4156, 0]
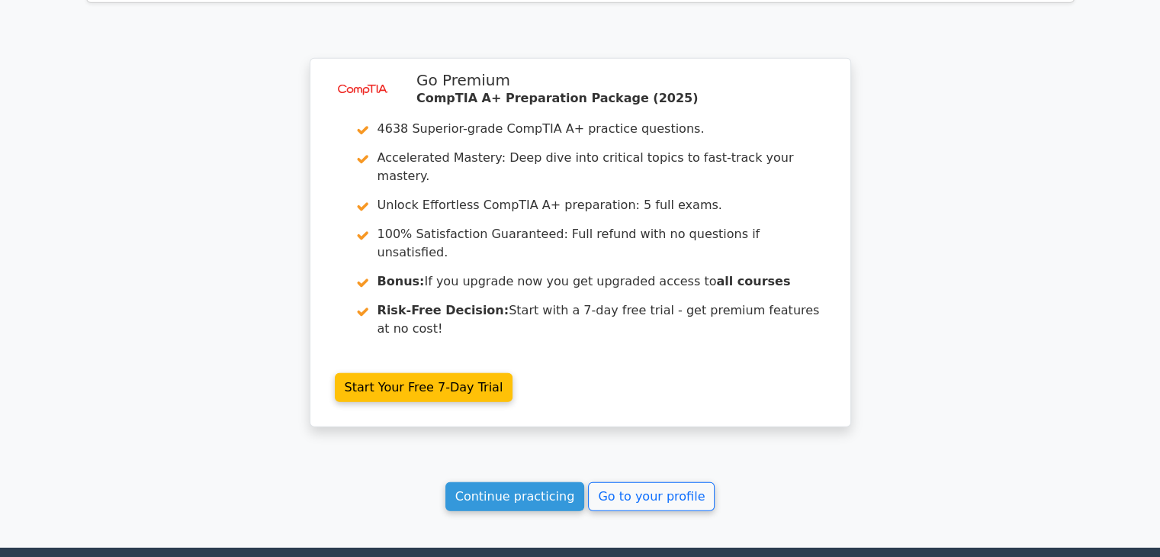
click at [552, 482] on link "Continue practicing" at bounding box center [515, 496] width 140 height 29
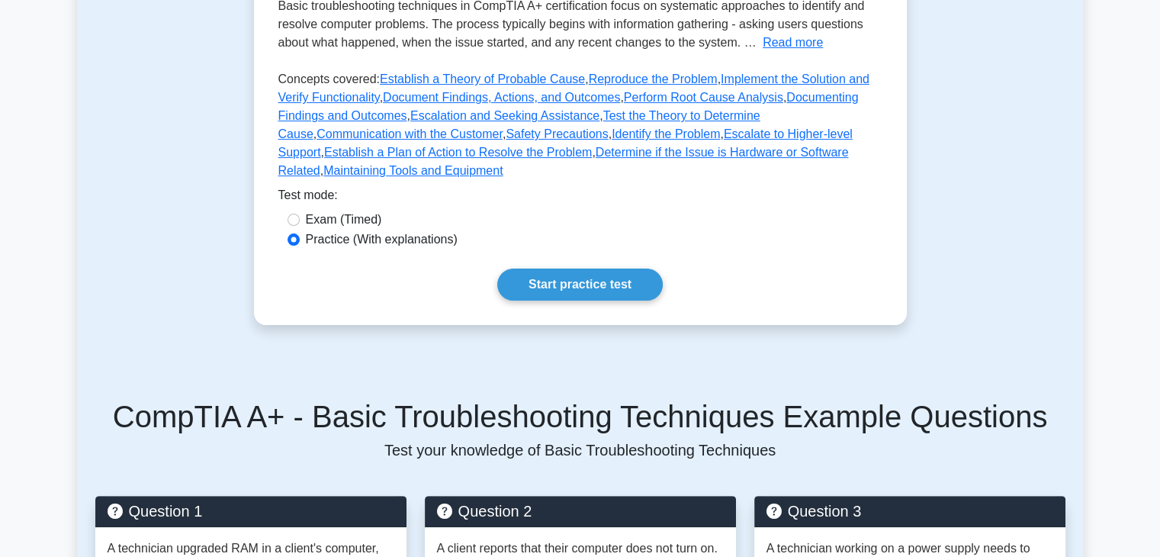
scroll to position [719, 0]
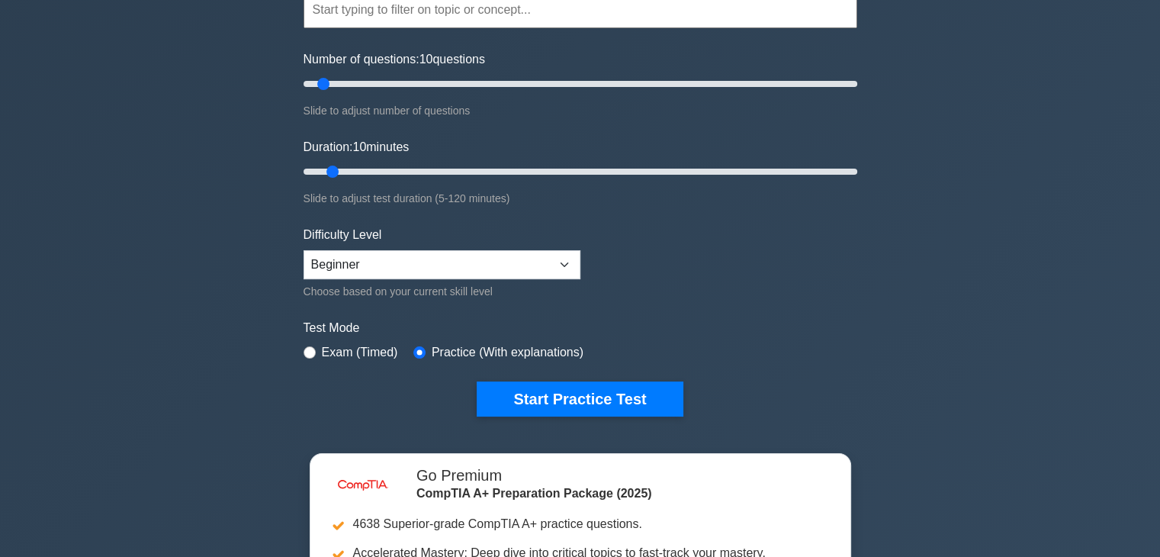
scroll to position [162, 0]
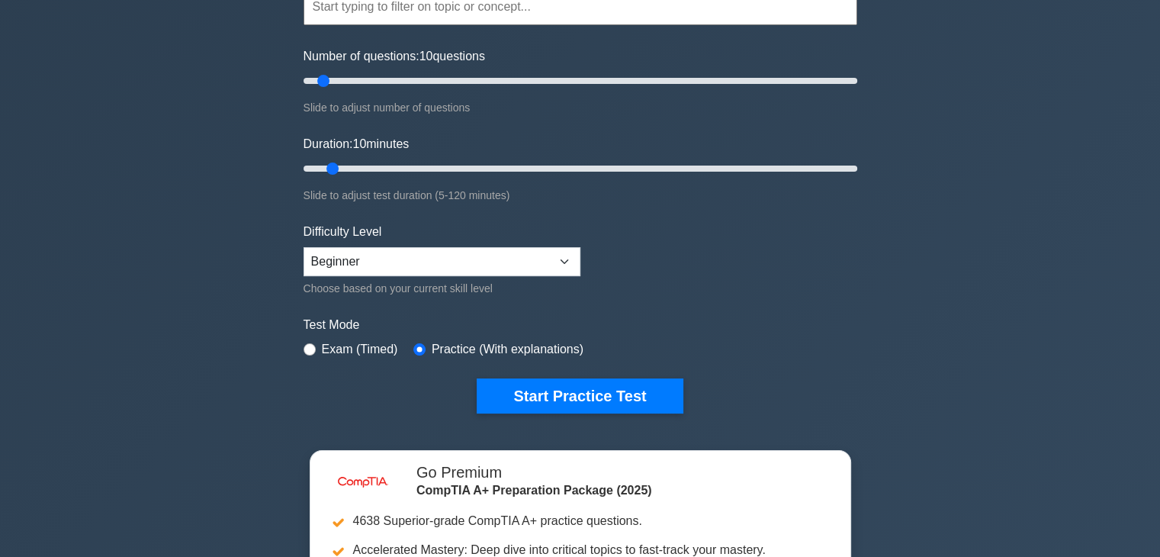
click at [642, 413] on div "image/svg+xml CompTIA A+ Customize Your Next Practice Test Topics Hardware Oper…" at bounding box center [580, 168] width 572 height 563
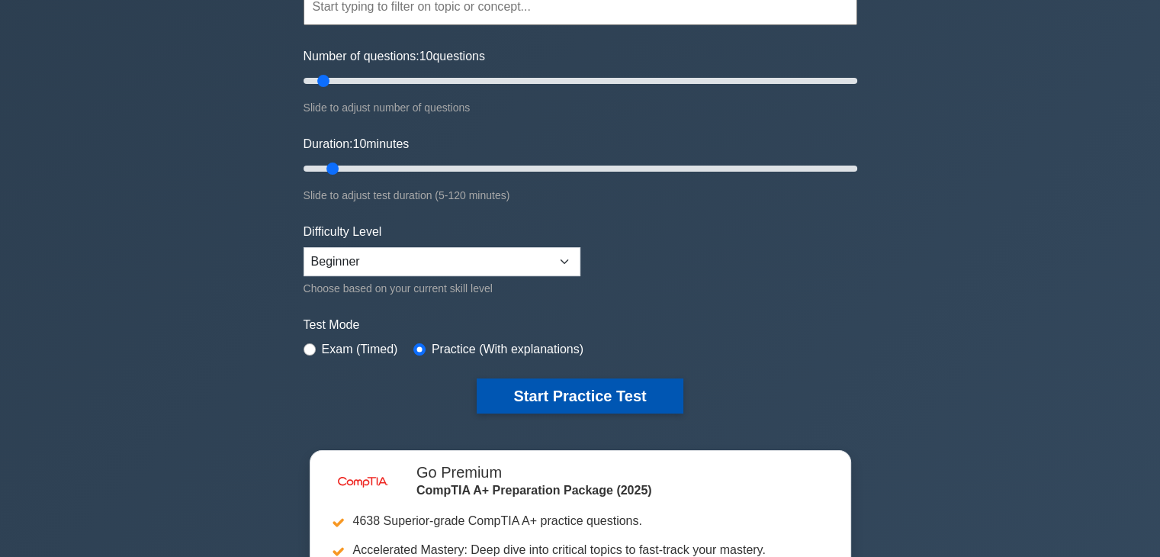
click at [642, 397] on button "Start Practice Test" at bounding box center [580, 395] width 206 height 35
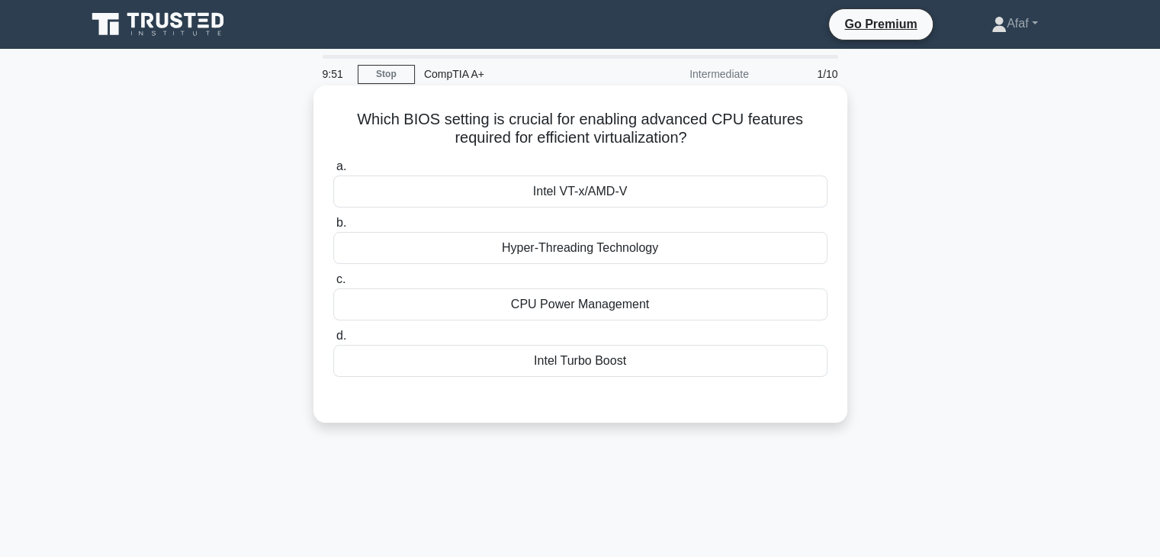
click at [629, 307] on div "CPU Power Management" at bounding box center [580, 304] width 494 height 32
click at [333, 285] on input "c. CPU Power Management" at bounding box center [333, 280] width 0 height 10
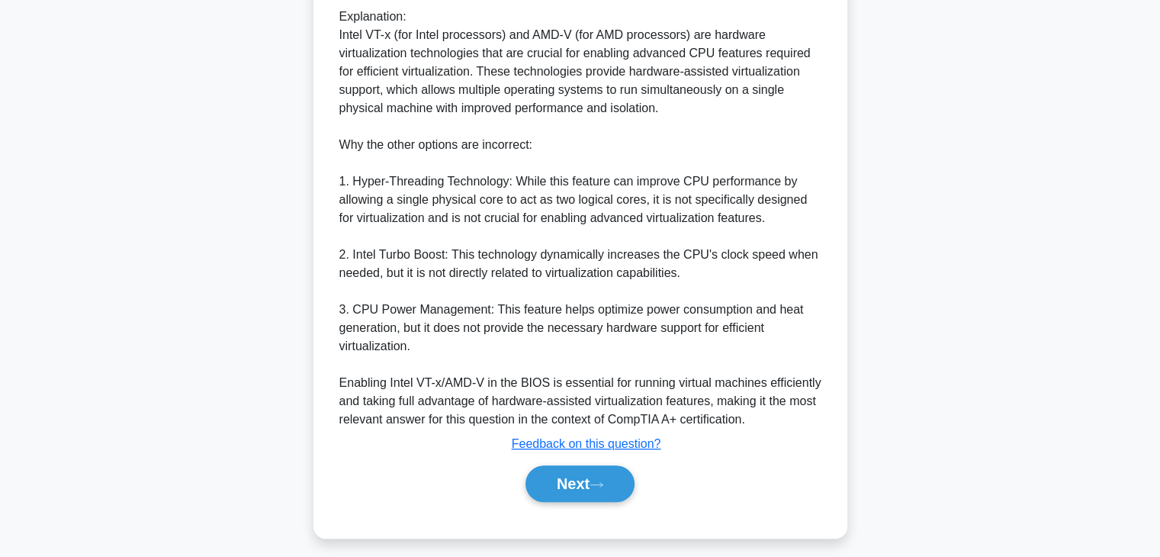
scroll to position [467, 0]
click at [561, 476] on button "Next" at bounding box center [580, 483] width 109 height 37
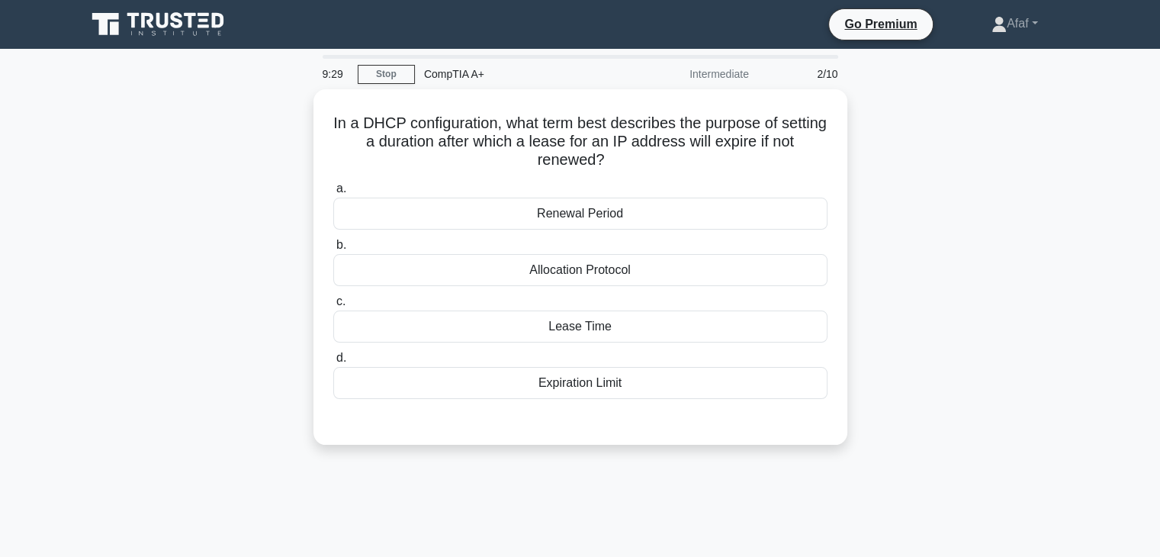
scroll to position [0, 0]
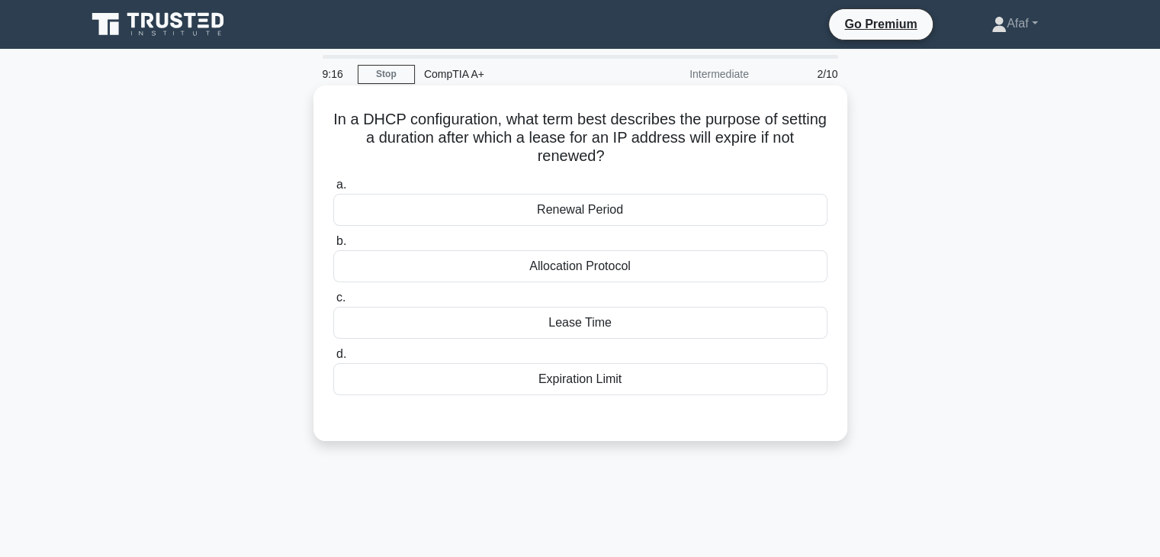
click at [648, 333] on div "Lease Time" at bounding box center [580, 323] width 494 height 32
click at [333, 303] on input "c. Lease Time" at bounding box center [333, 298] width 0 height 10
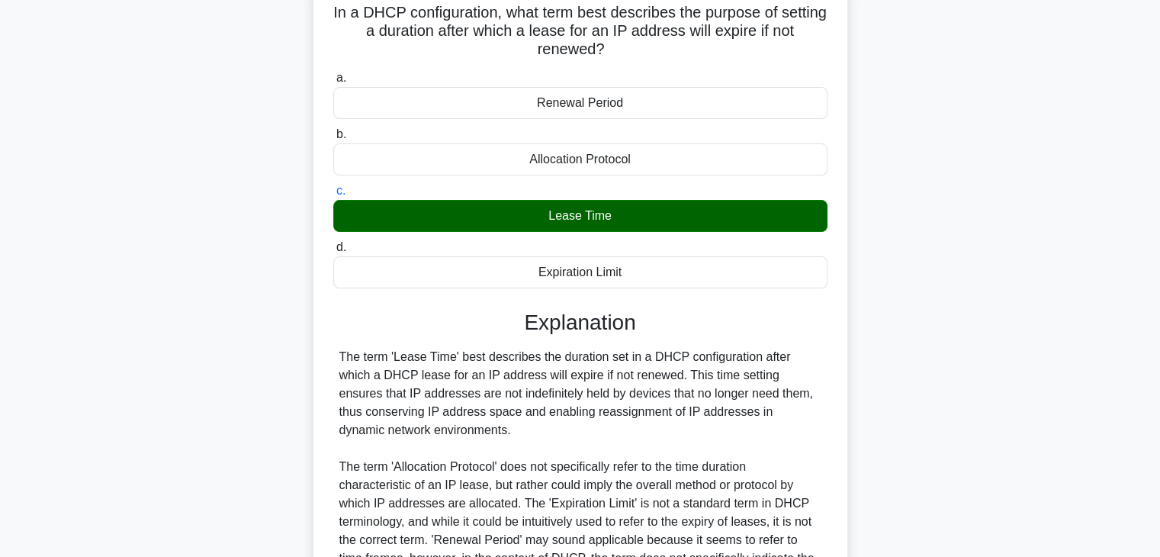
scroll to position [262, 0]
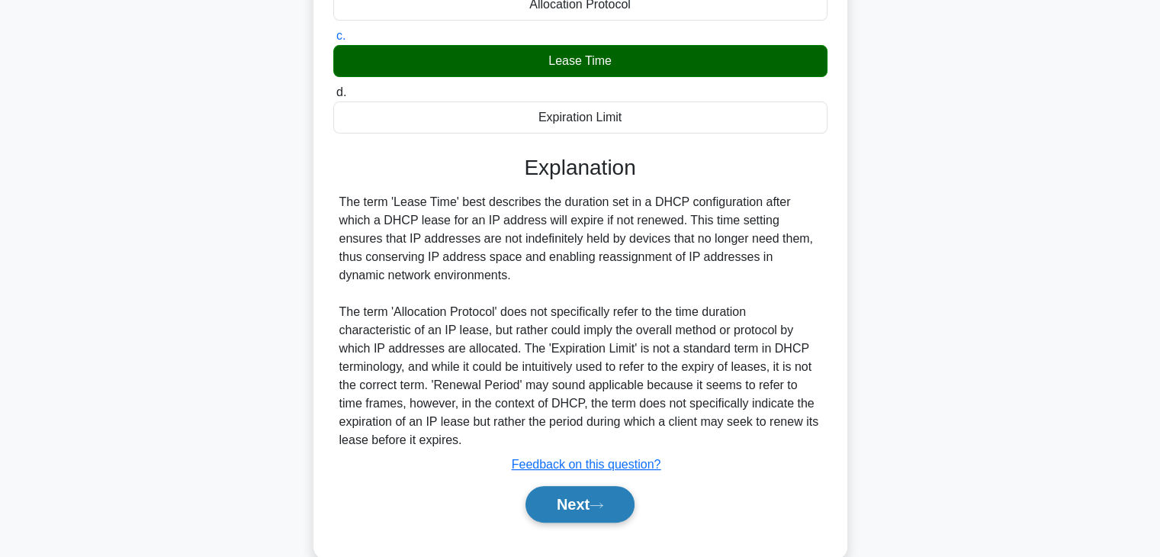
click at [553, 486] on button "Next" at bounding box center [580, 504] width 109 height 37
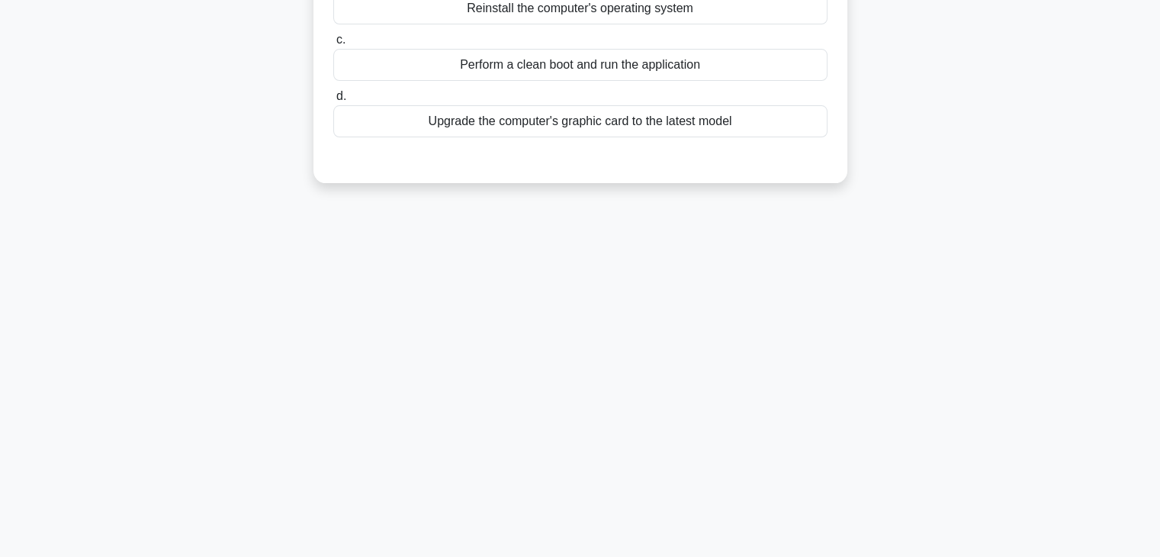
scroll to position [0, 0]
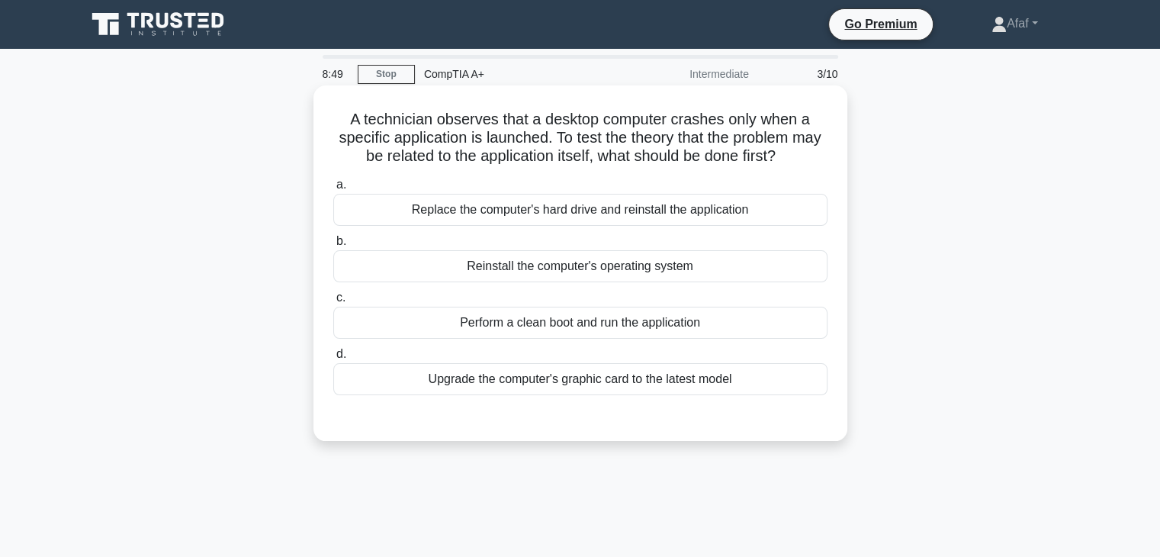
click at [626, 327] on div "Perform a clean boot and run the application" at bounding box center [580, 323] width 494 height 32
click at [333, 303] on input "c. Perform a clean boot and run the application" at bounding box center [333, 298] width 0 height 10
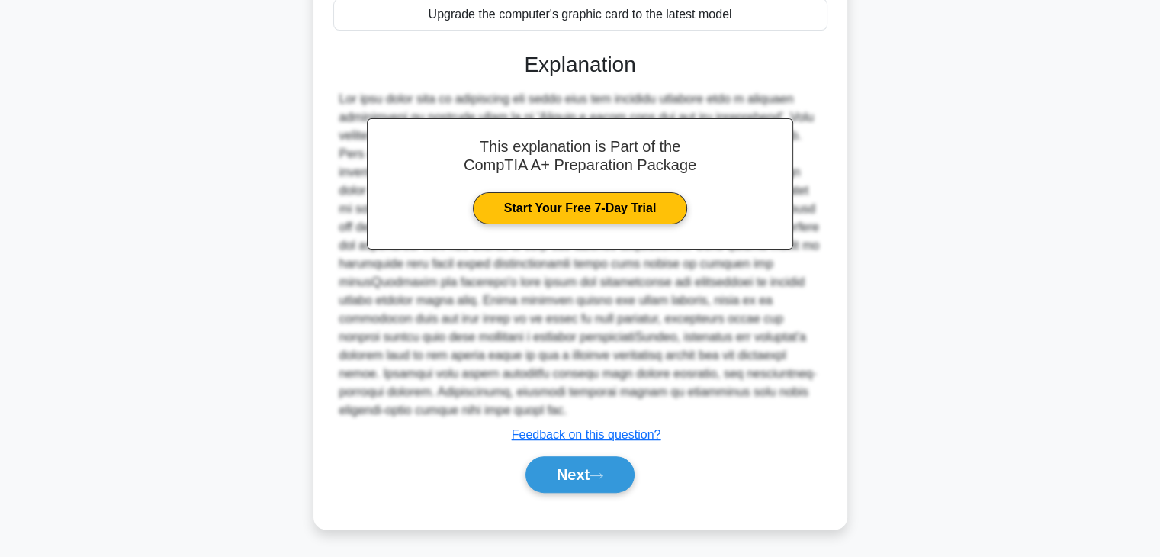
scroll to position [362, 0]
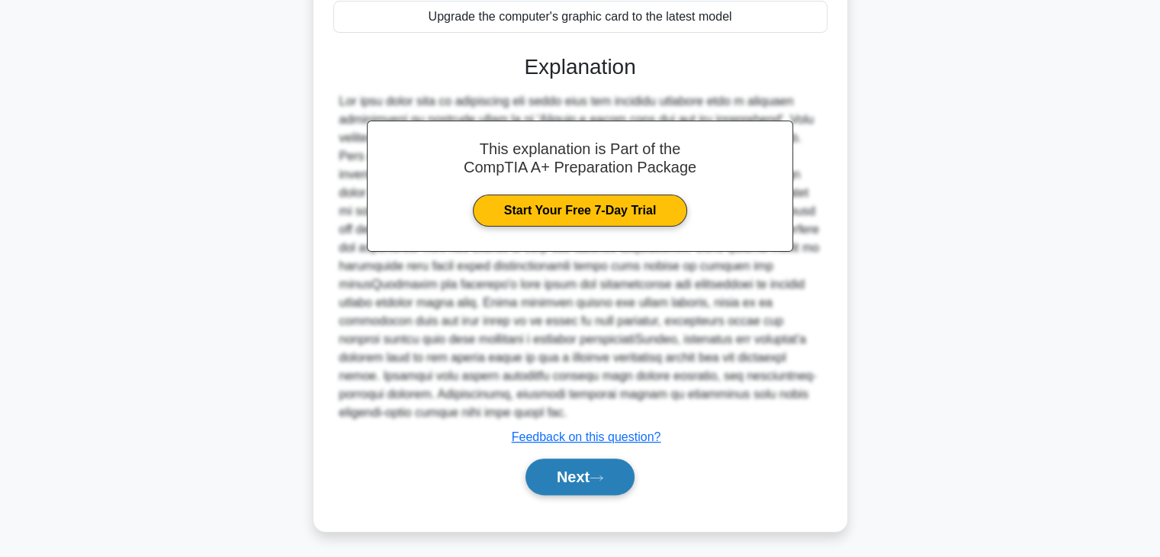
click at [587, 480] on button "Next" at bounding box center [580, 476] width 109 height 37
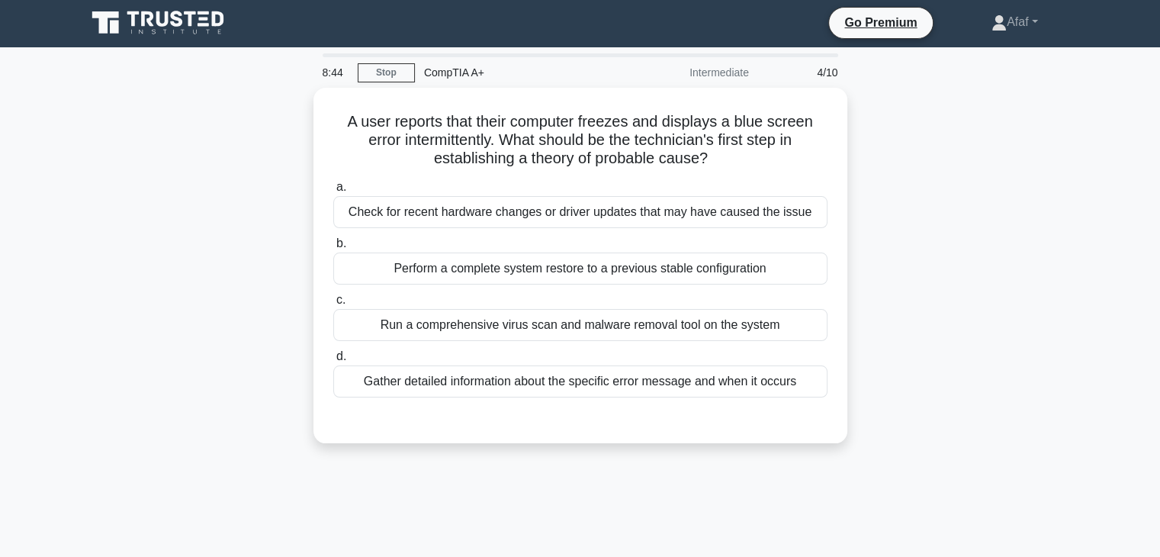
scroll to position [1, 0]
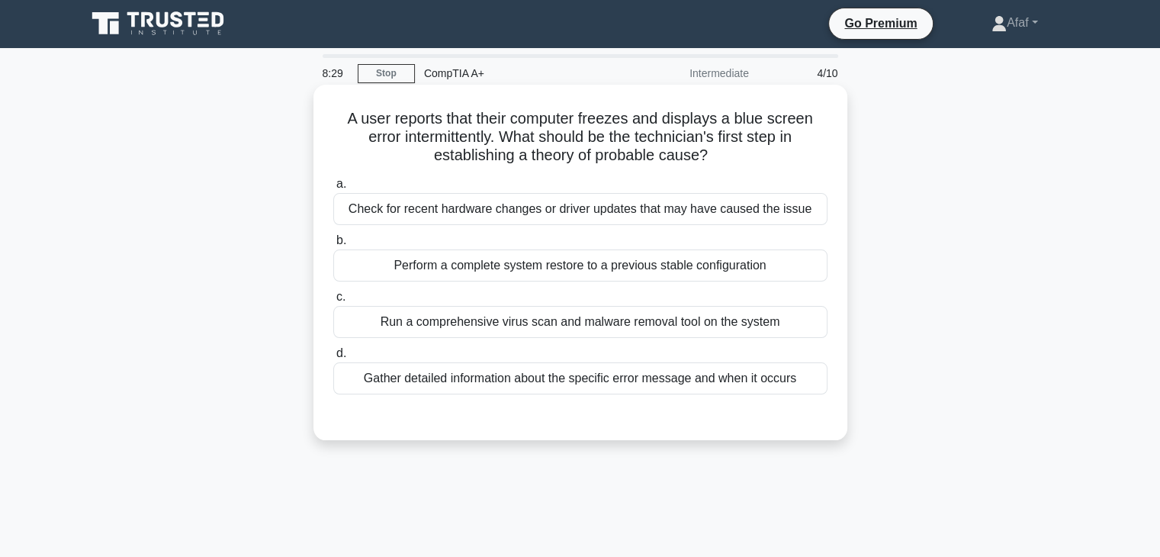
click at [592, 382] on div "Gather detailed information about the specific error message and when it occurs" at bounding box center [580, 378] width 494 height 32
click at [333, 359] on input "d. Gather detailed information about the specific error message and when it occ…" at bounding box center [333, 354] width 0 height 10
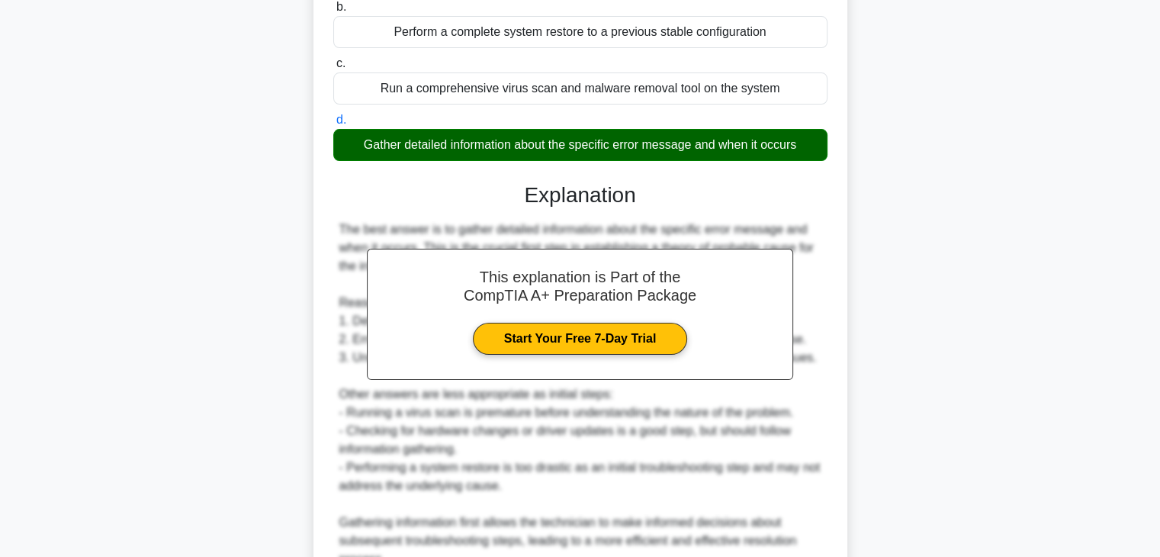
scroll to position [382, 0]
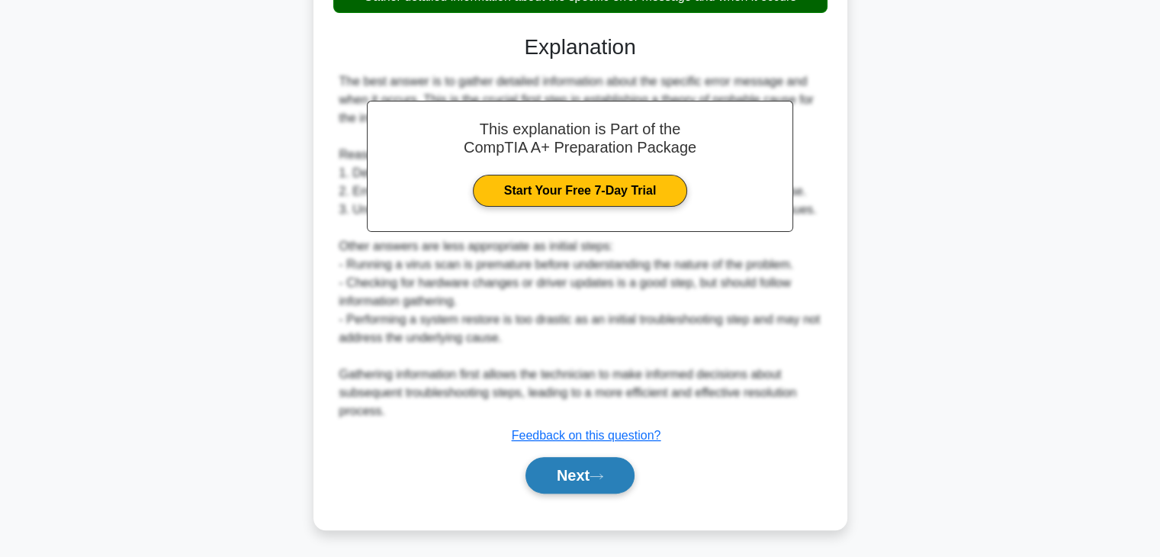
click at [572, 458] on button "Next" at bounding box center [580, 475] width 109 height 37
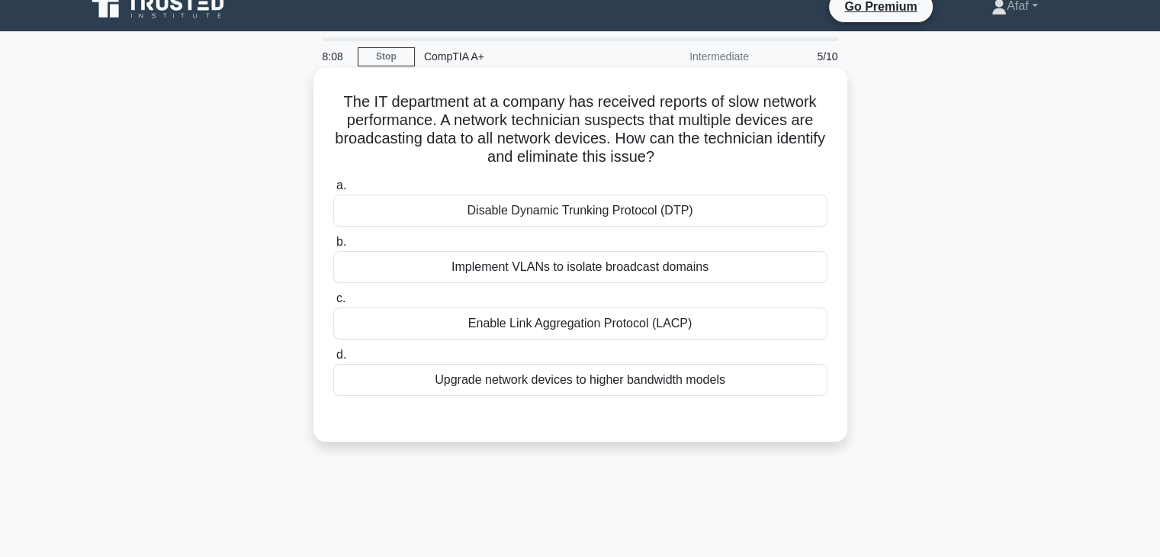
scroll to position [17, 0]
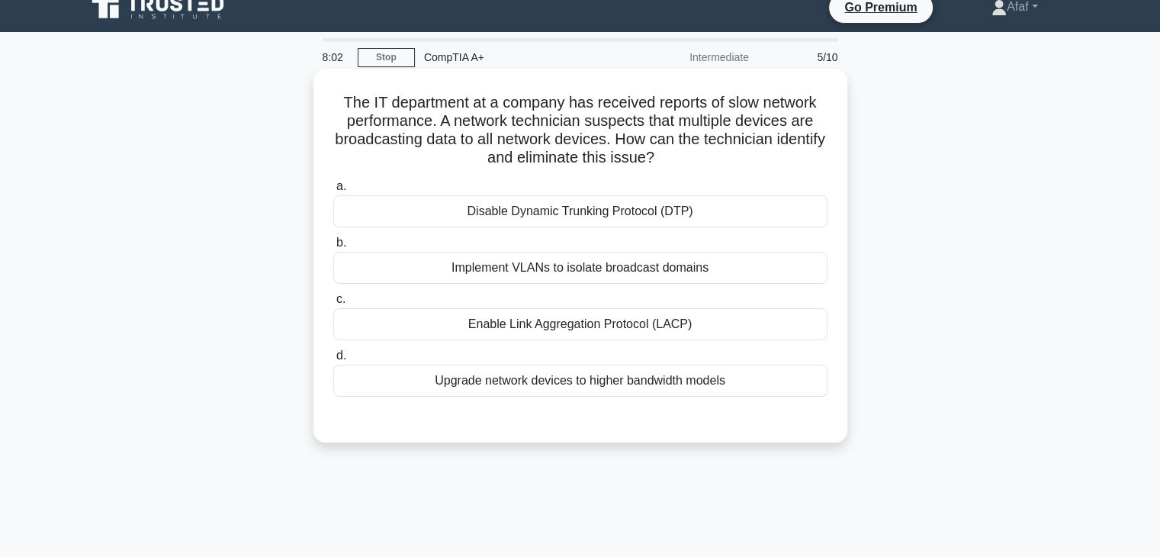
click at [612, 209] on div "Disable Dynamic Trunking Protocol (DTP)" at bounding box center [580, 211] width 494 height 32
click at [333, 191] on input "a. Disable Dynamic Trunking Protocol (DTP)" at bounding box center [333, 187] width 0 height 10
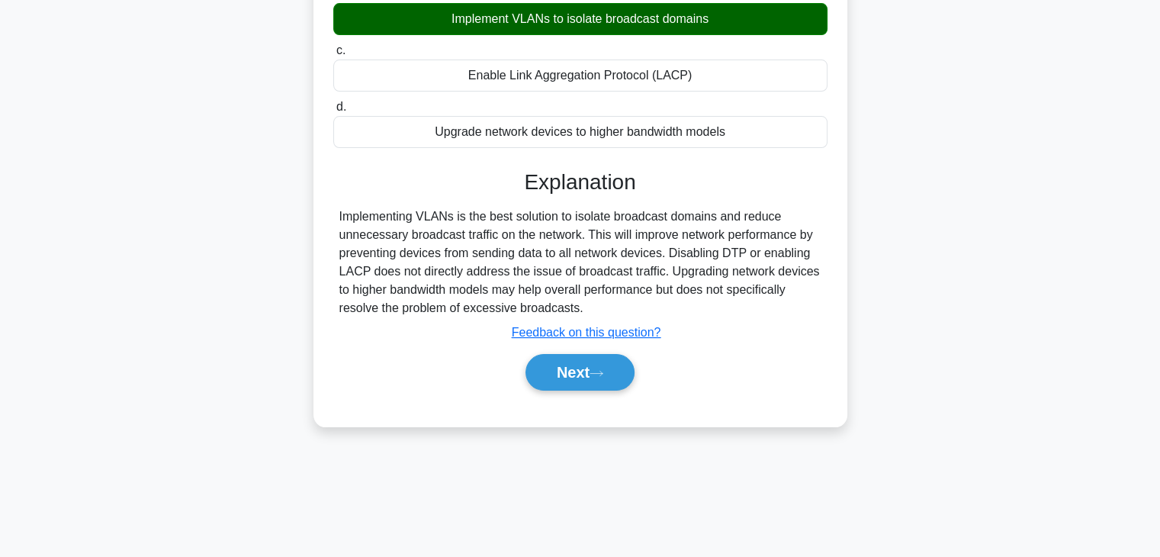
scroll to position [266, 0]
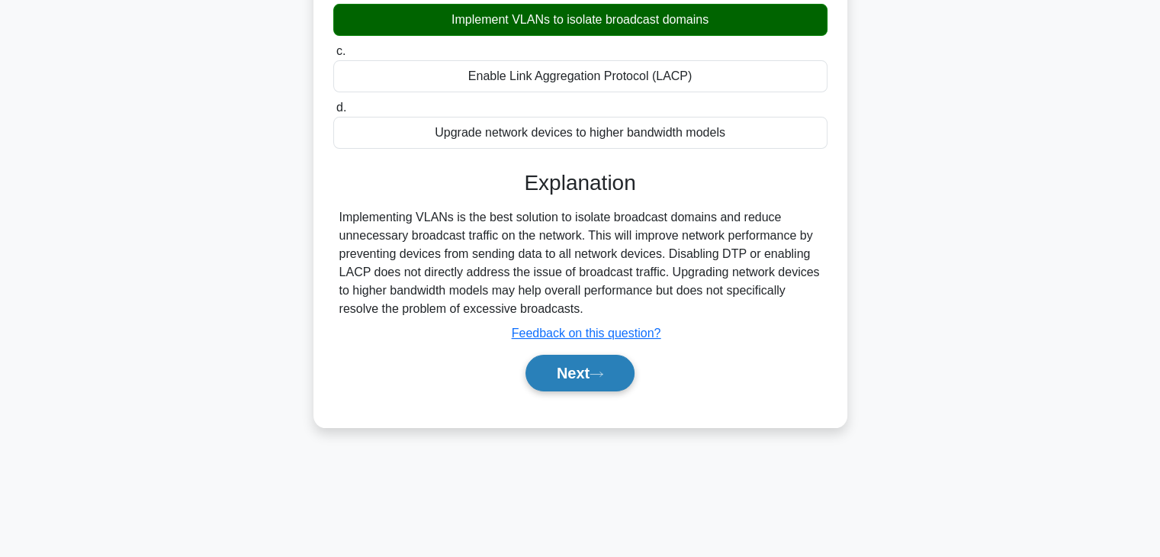
click at [588, 381] on button "Next" at bounding box center [580, 373] width 109 height 37
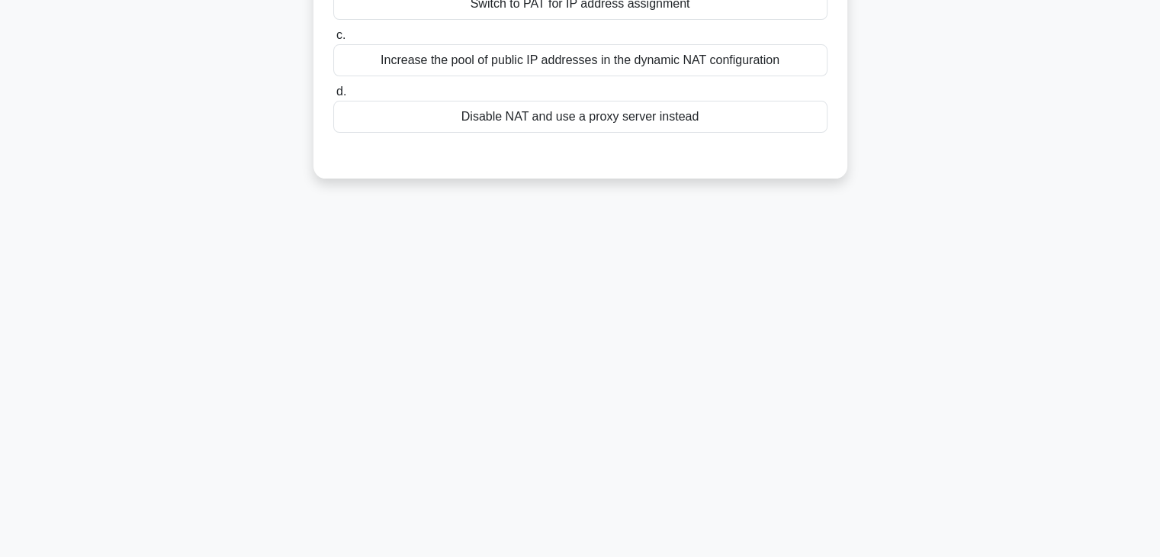
scroll to position [0, 0]
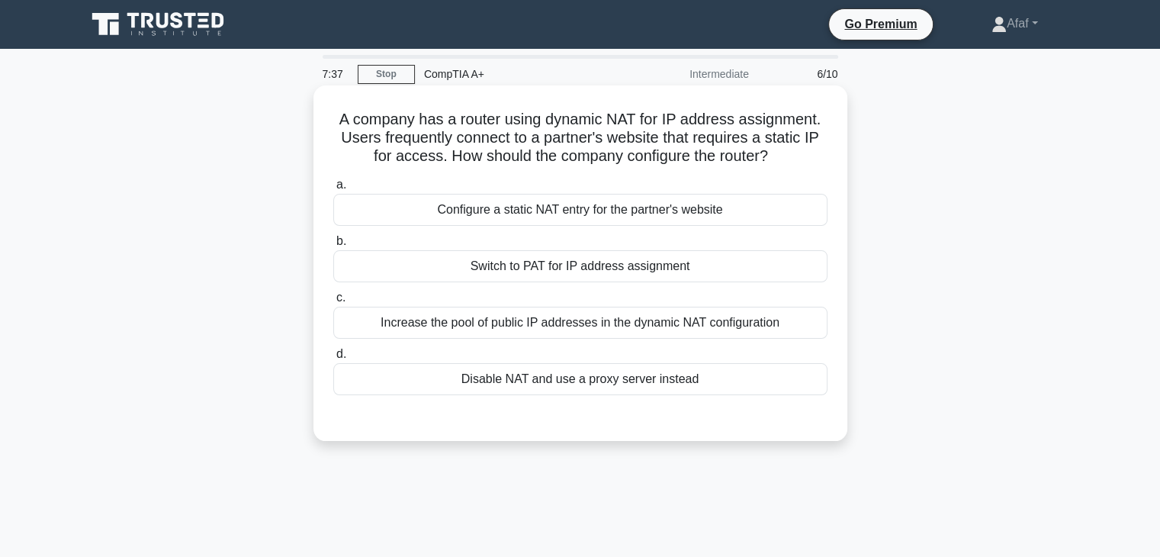
click at [614, 215] on div "Configure a static NAT entry for the partner's website" at bounding box center [580, 210] width 494 height 32
click at [333, 190] on input "a. Configure a static NAT entry for the partner's website" at bounding box center [333, 185] width 0 height 10
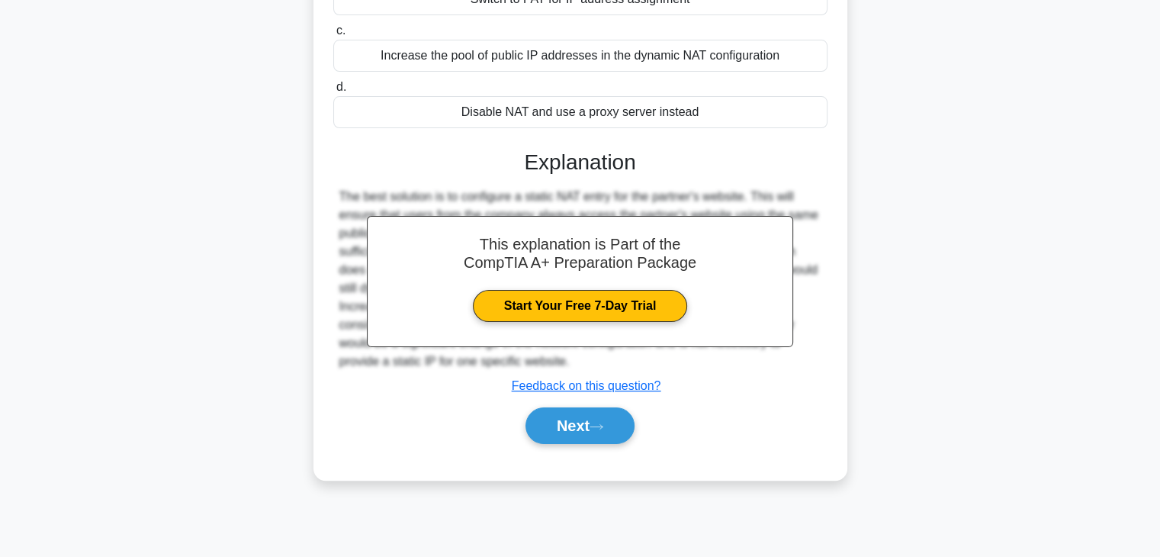
scroll to position [267, 0]
click at [575, 413] on button "Next" at bounding box center [580, 425] width 109 height 37
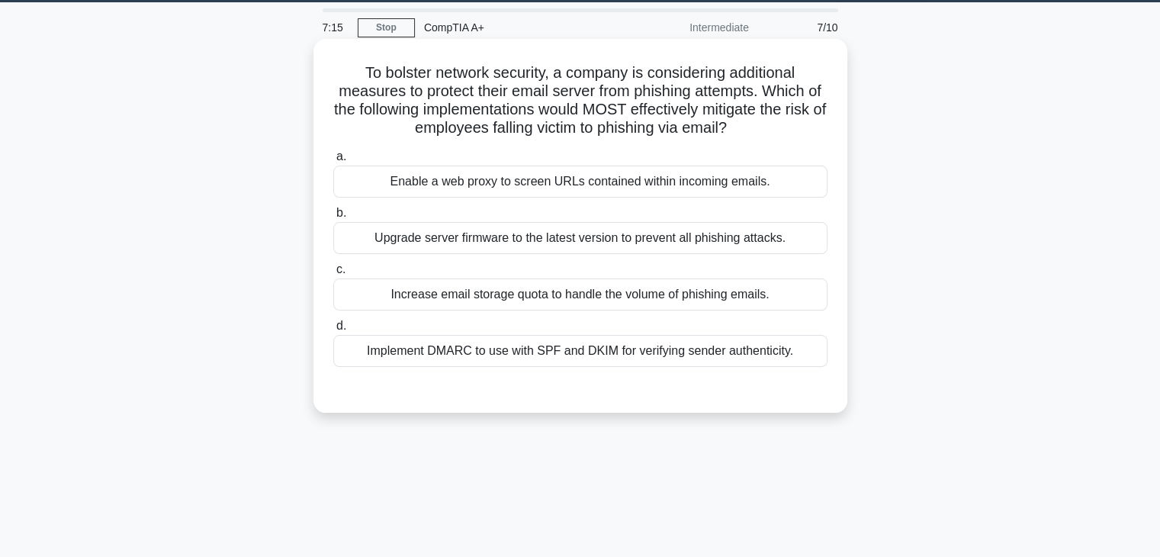
scroll to position [47, 0]
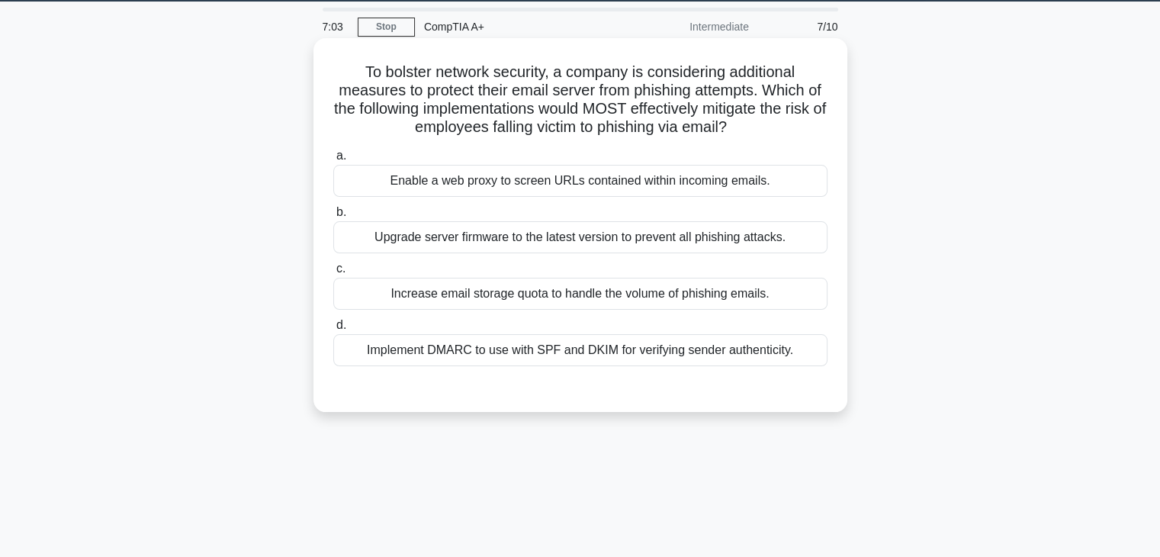
click at [520, 352] on div "Implement DMARC to use with SPF and DKIM for verifying sender authenticity." at bounding box center [580, 350] width 494 height 32
click at [333, 330] on input "d. Implement DMARC to use with SPF and DKIM for verifying sender authenticity." at bounding box center [333, 325] width 0 height 10
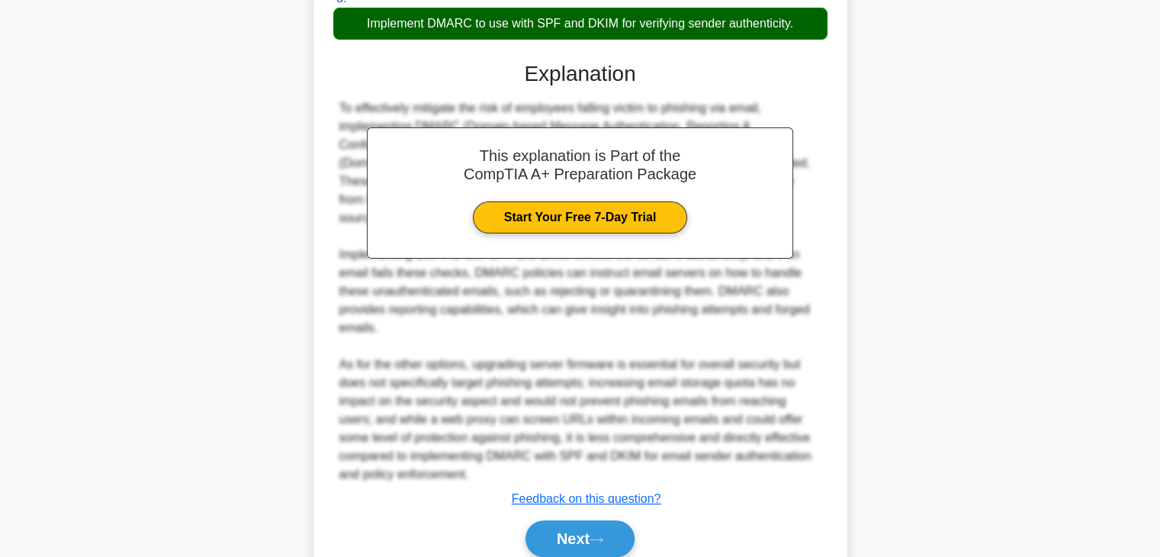
scroll to position [373, 0]
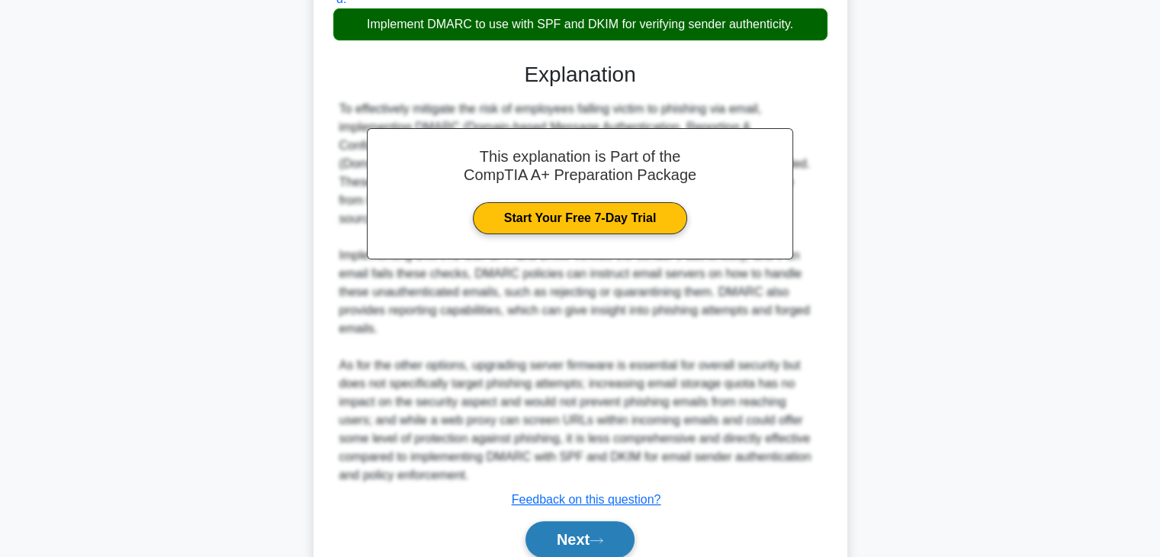
click at [577, 530] on button "Next" at bounding box center [580, 539] width 109 height 37
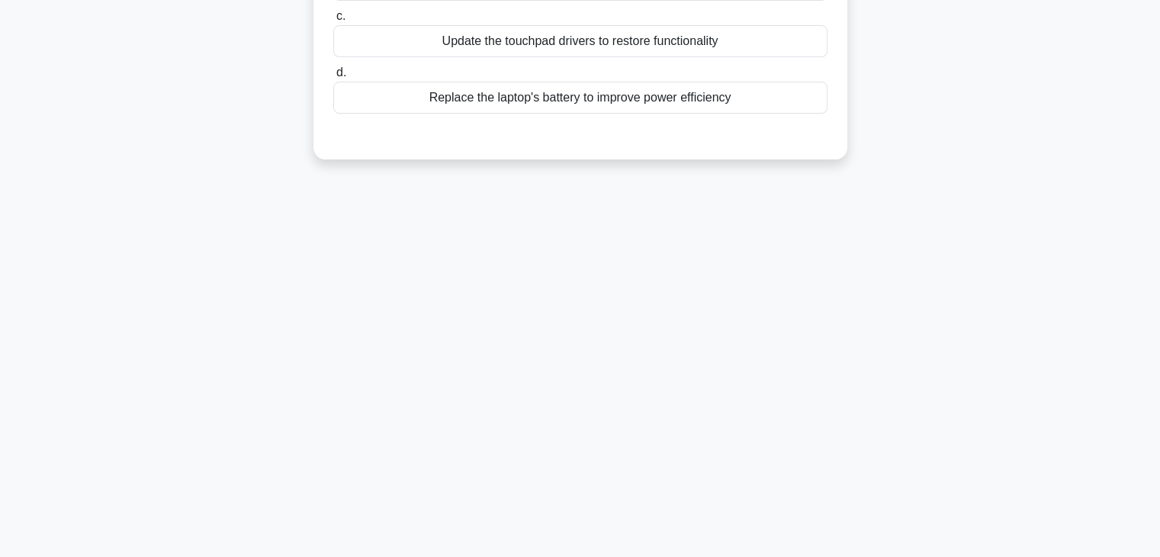
scroll to position [0, 0]
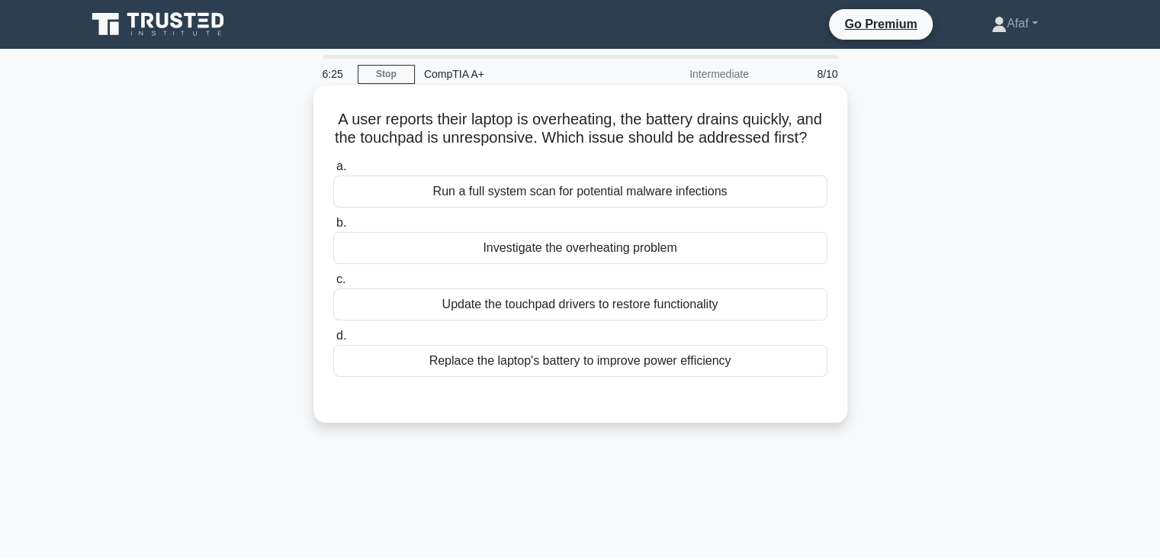
click at [546, 202] on div "Run a full system scan for potential malware infections" at bounding box center [580, 191] width 494 height 32
click at [333, 172] on input "a. Run a full system scan for potential malware infections" at bounding box center [333, 167] width 0 height 10
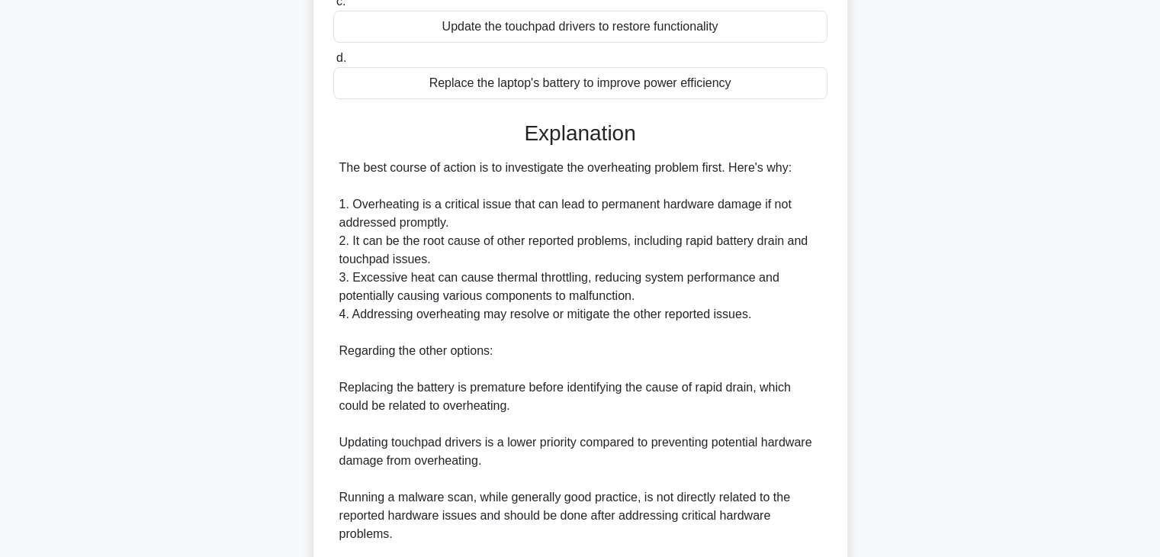
scroll to position [494, 0]
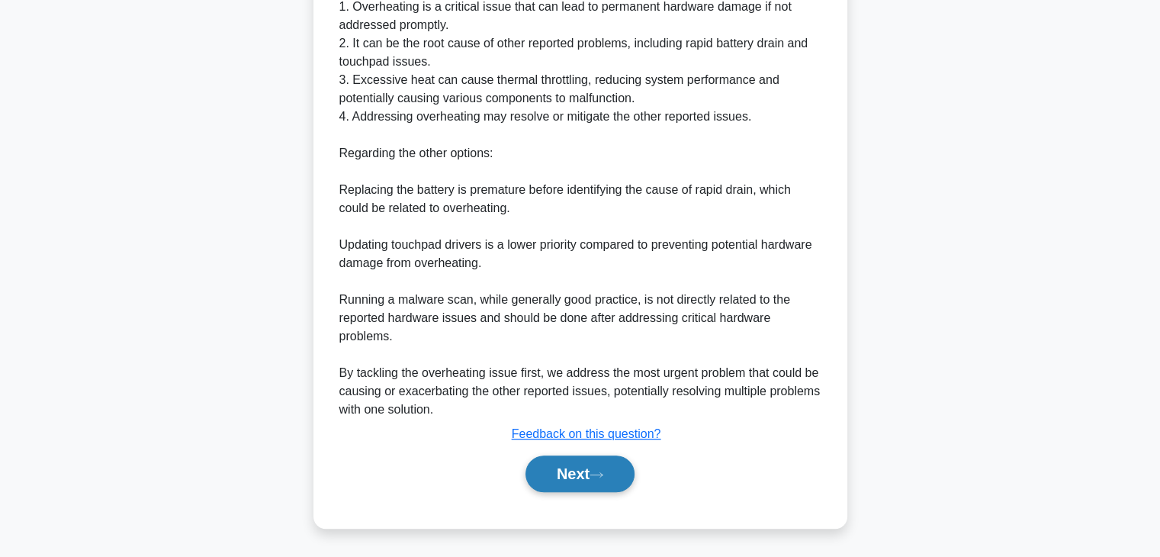
click at [580, 483] on button "Next" at bounding box center [580, 473] width 109 height 37
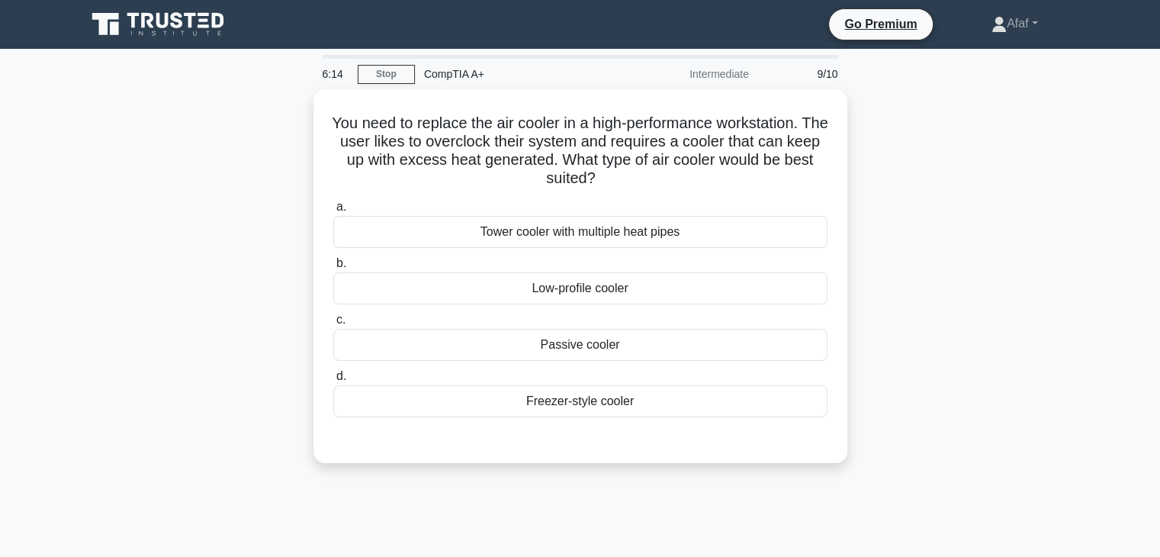
scroll to position [0, 0]
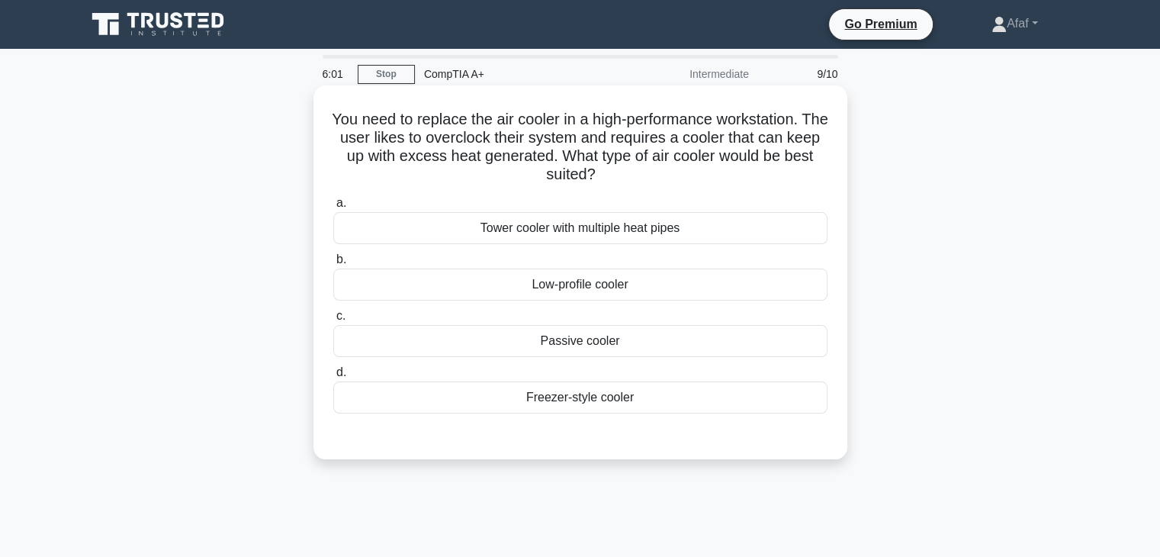
click at [703, 234] on div "Tower cooler with multiple heat pipes" at bounding box center [580, 228] width 494 height 32
click at [333, 208] on input "a. Tower cooler with multiple heat pipes" at bounding box center [333, 203] width 0 height 10
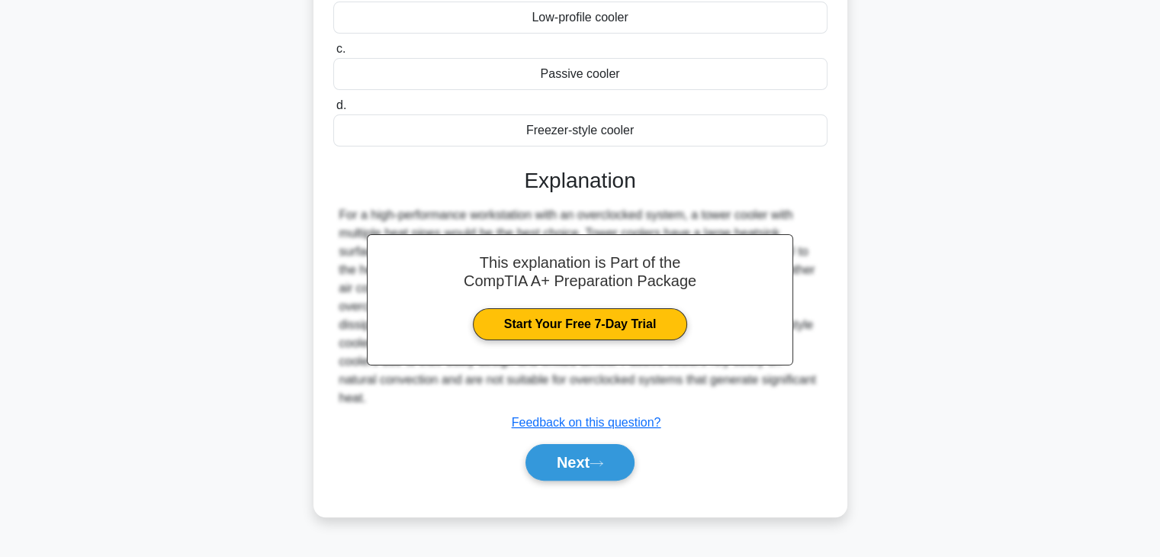
scroll to position [266, 0]
click at [620, 445] on button "Next" at bounding box center [580, 463] width 109 height 37
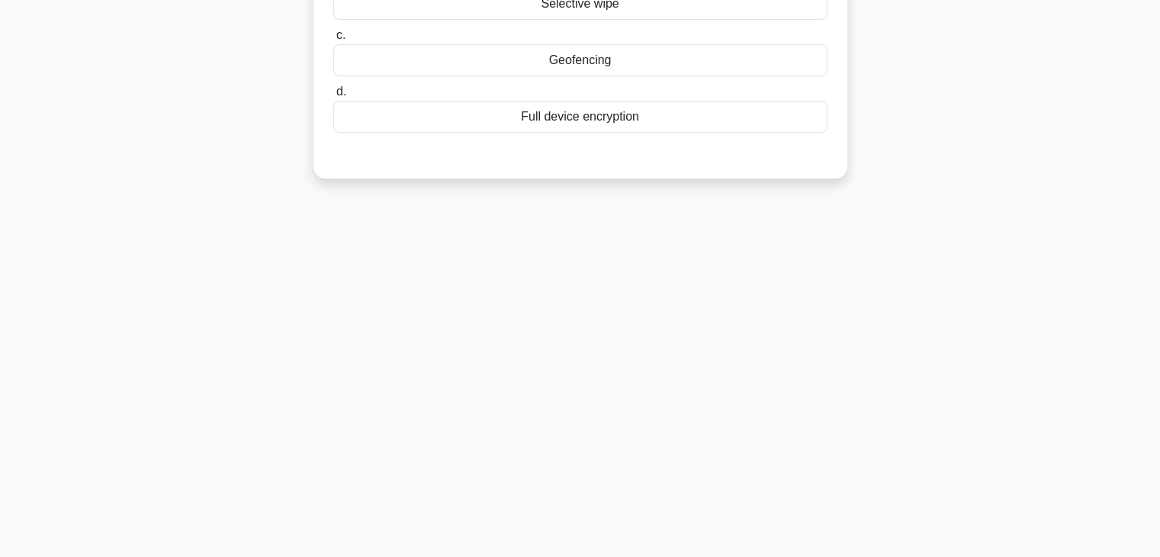
scroll to position [0, 0]
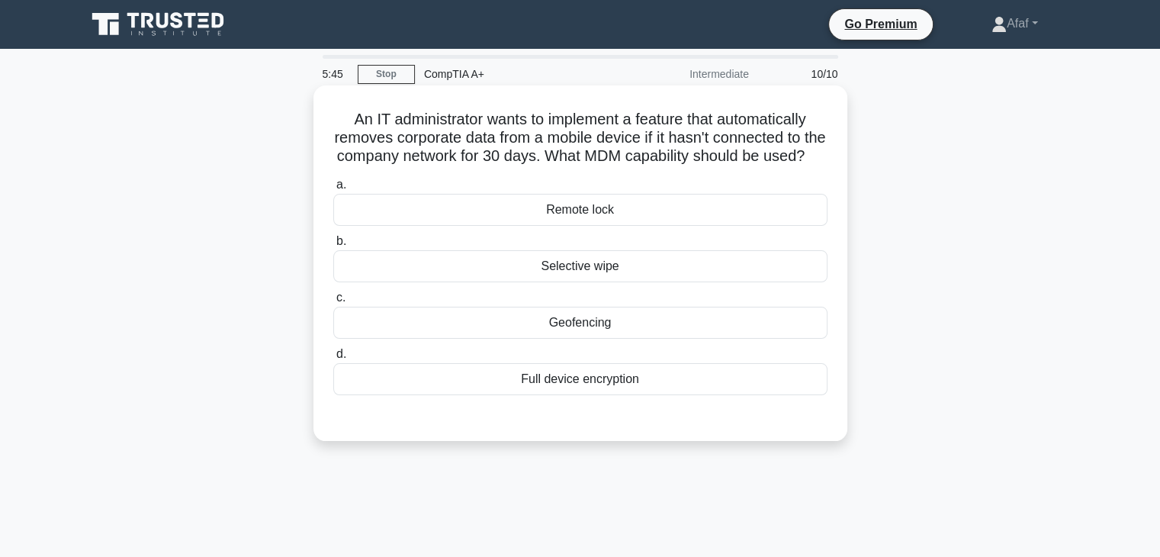
click at [567, 282] on div "Selective wipe" at bounding box center [580, 266] width 494 height 32
click at [333, 246] on input "b. Selective wipe" at bounding box center [333, 241] width 0 height 10
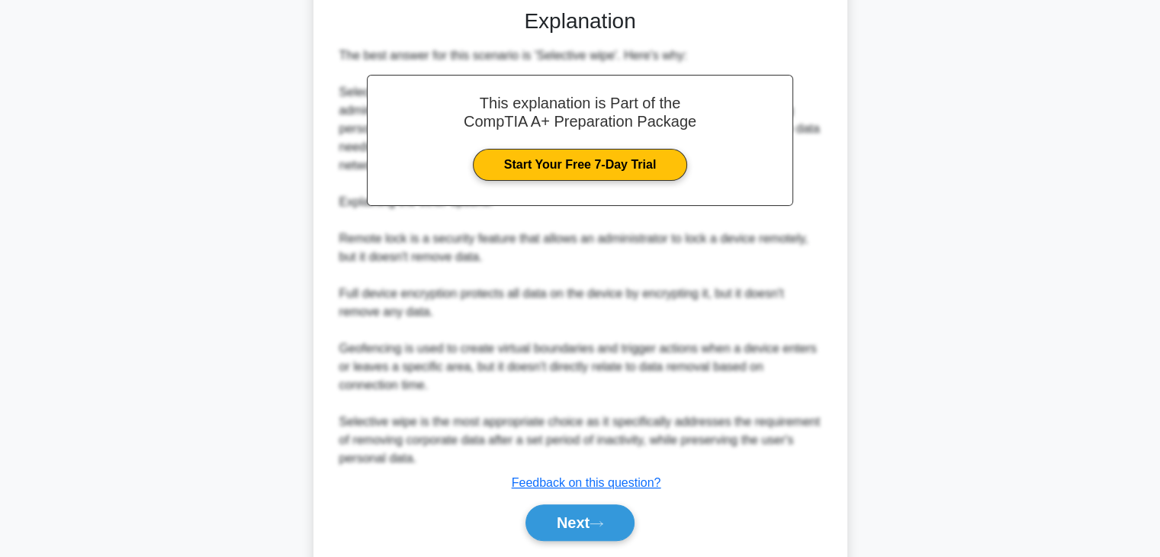
scroll to position [441, 0]
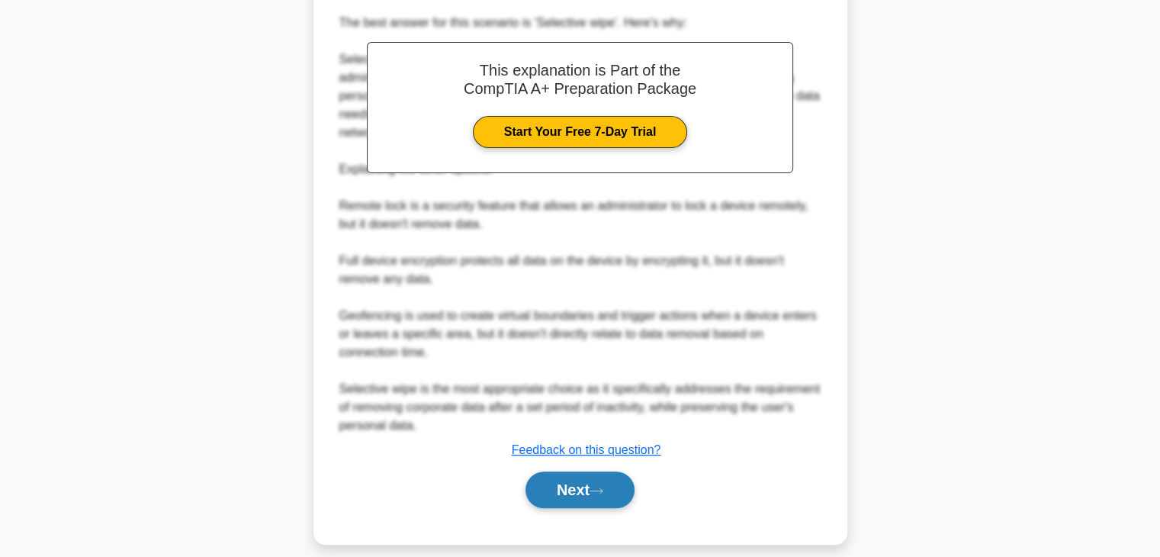
click at [570, 508] on button "Next" at bounding box center [580, 489] width 109 height 37
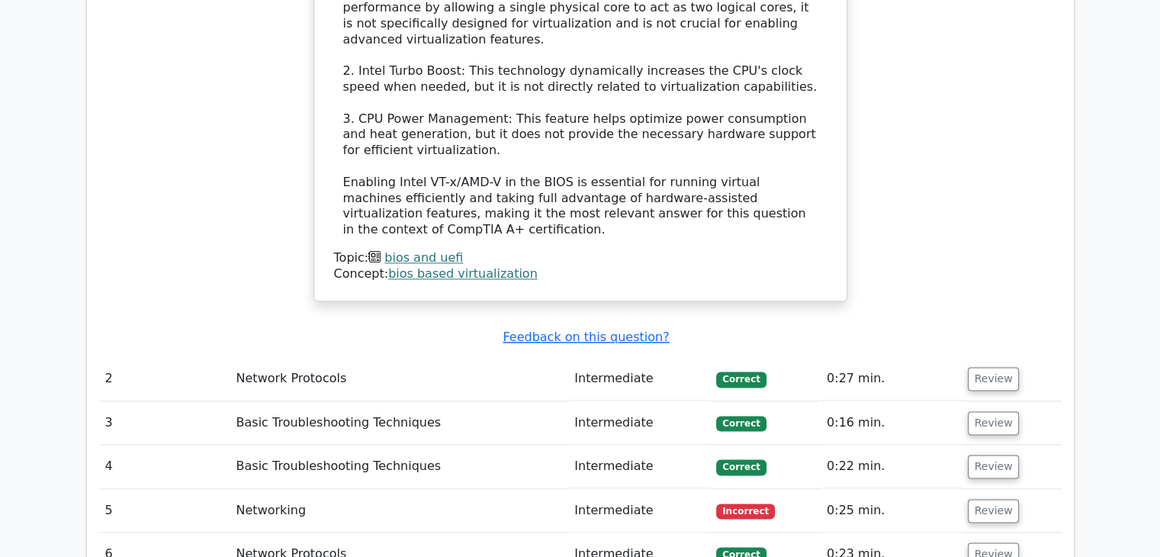
scroll to position [1861, 0]
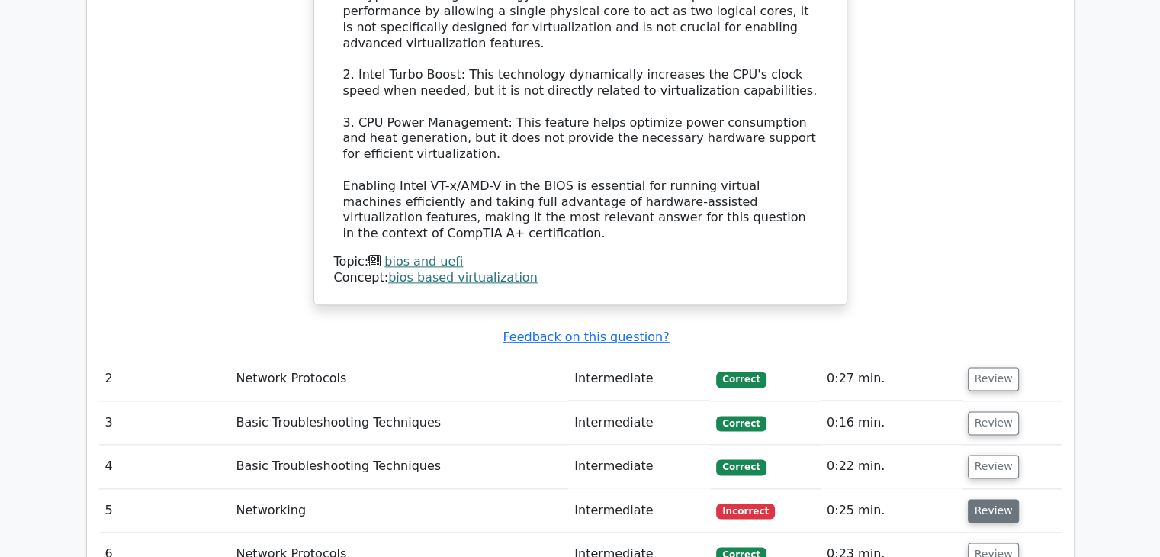
click at [987, 499] on button "Review" at bounding box center [994, 511] width 52 height 24
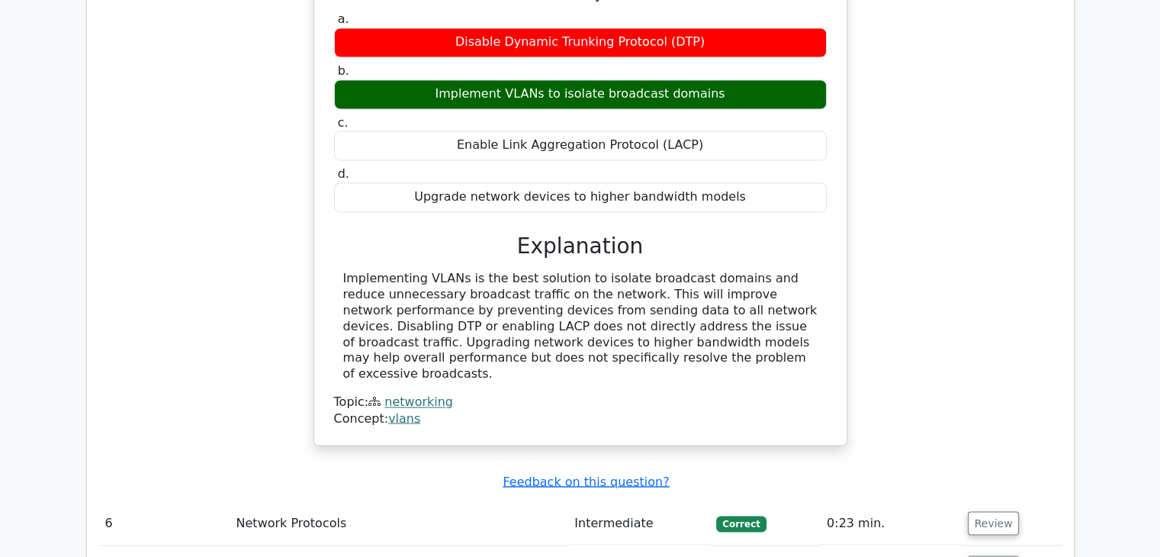
scroll to position [2523, 0]
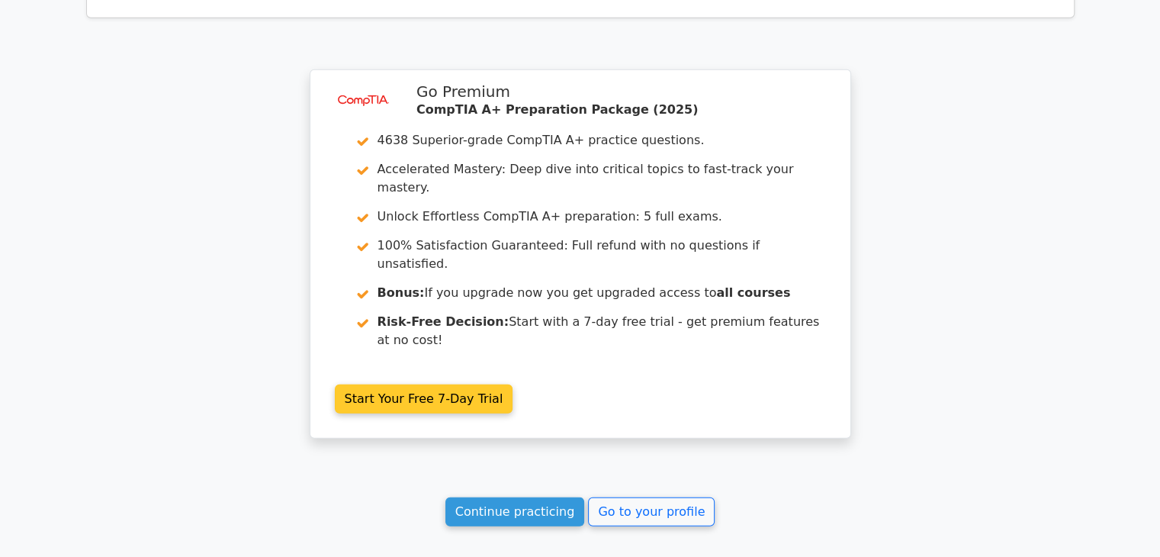
scroll to position [4091, 0]
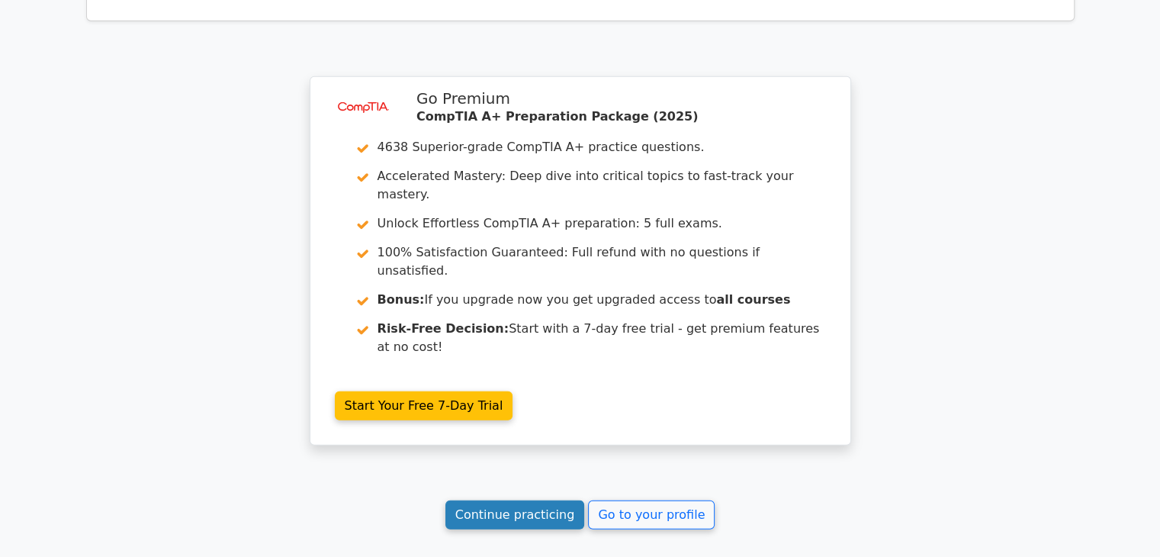
click at [497, 500] on link "Continue practicing" at bounding box center [515, 514] width 140 height 29
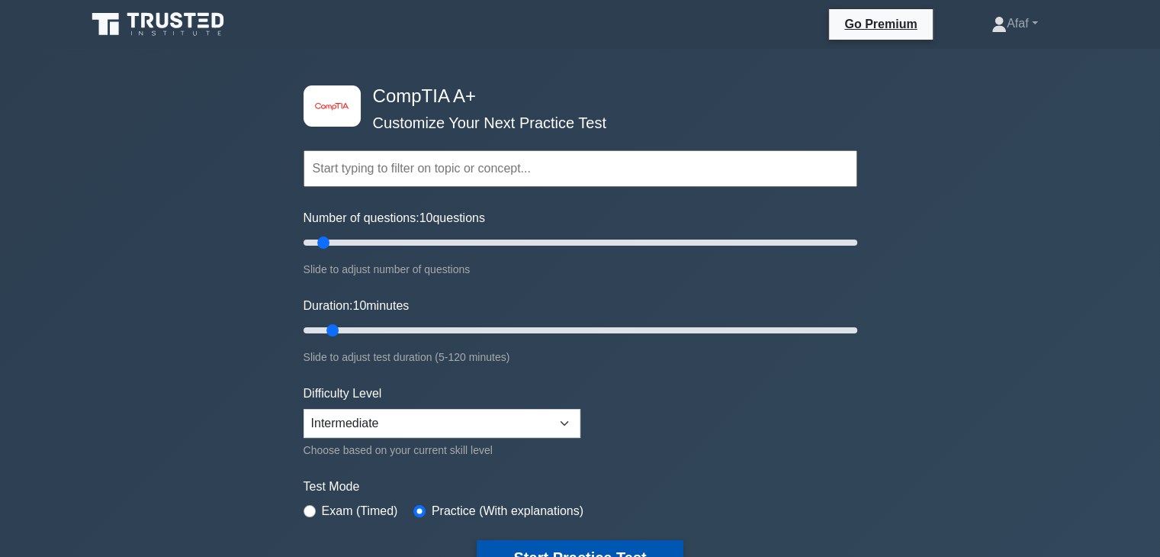
click at [579, 544] on button "Start Practice Test" at bounding box center [580, 557] width 206 height 35
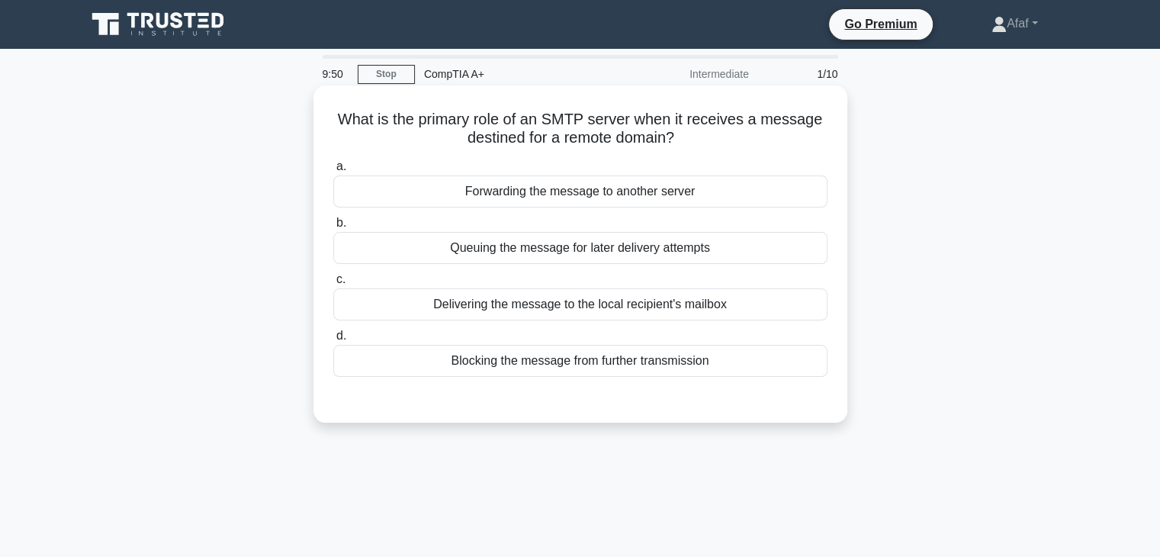
click at [603, 191] on div "Forwarding the message to another server" at bounding box center [580, 191] width 494 height 32
click at [333, 172] on input "a. Forwarding the message to another server" at bounding box center [333, 167] width 0 height 10
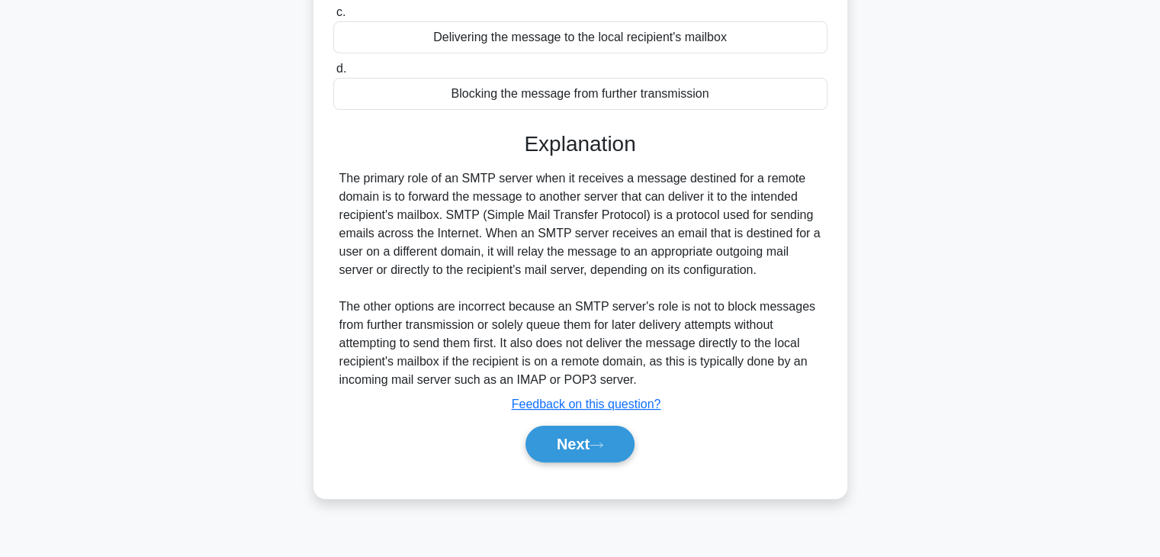
scroll to position [267, 0]
click at [619, 434] on button "Next" at bounding box center [580, 444] width 109 height 37
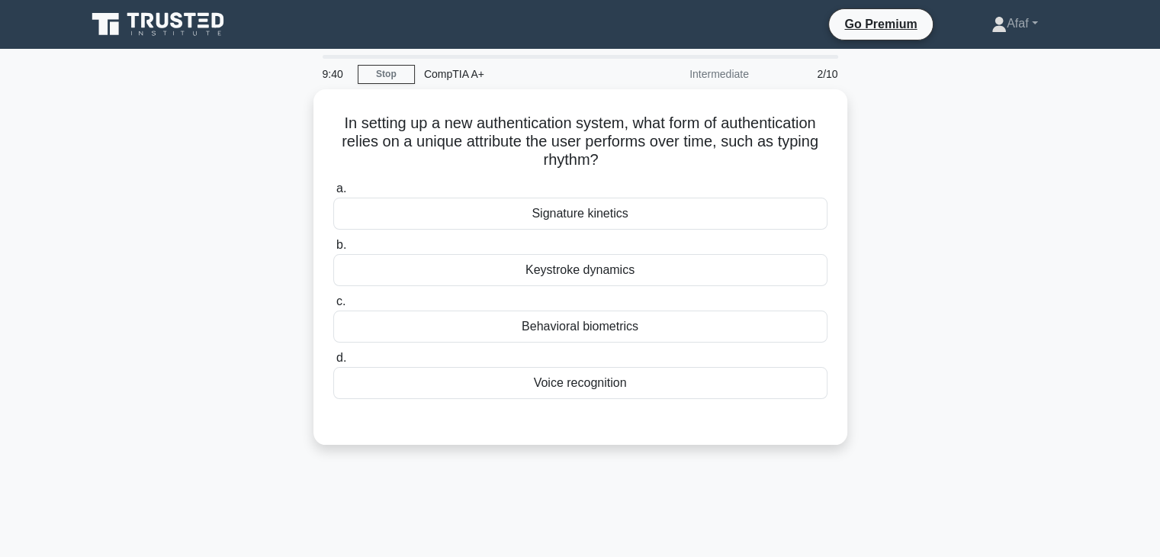
scroll to position [0, 0]
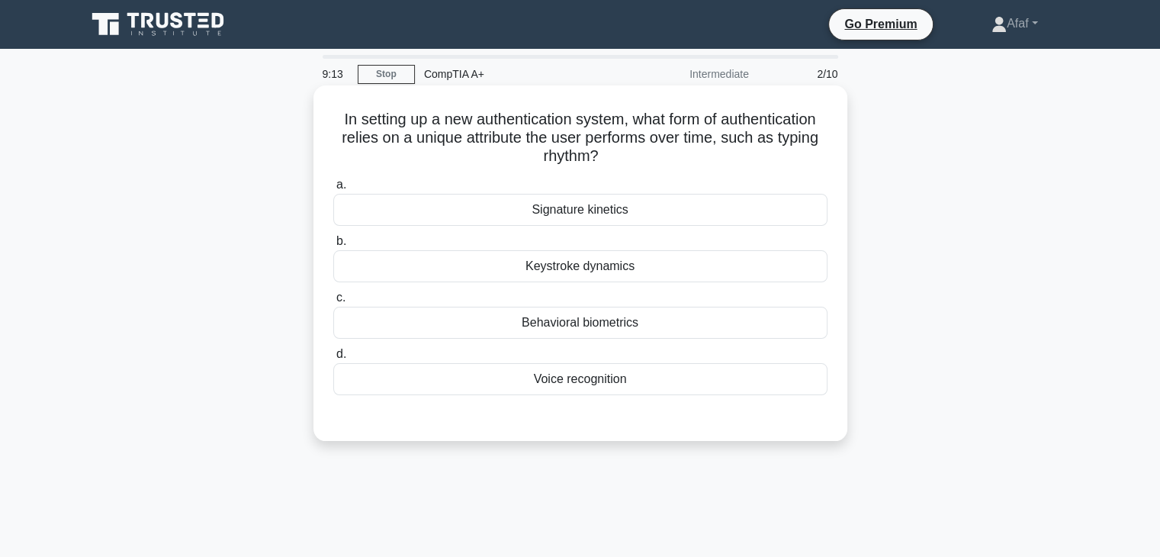
click at [651, 321] on div "Behavioral biometrics" at bounding box center [580, 323] width 494 height 32
click at [333, 303] on input "c. Behavioral biometrics" at bounding box center [333, 298] width 0 height 10
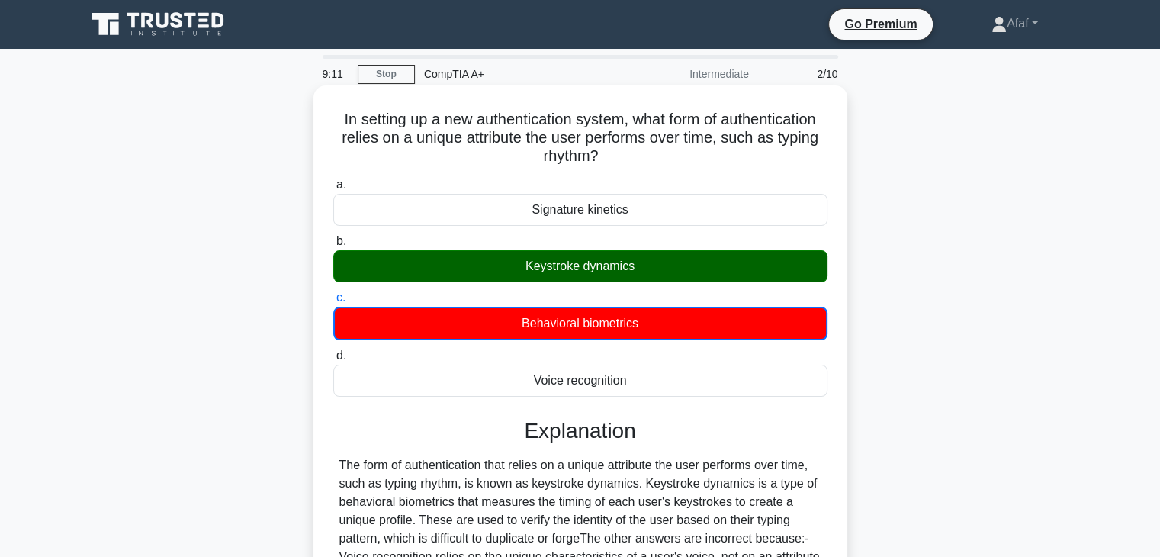
click at [592, 266] on div "Keystroke dynamics" at bounding box center [580, 266] width 494 height 32
click at [333, 246] on input "b. Keystroke dynamics" at bounding box center [333, 241] width 0 height 10
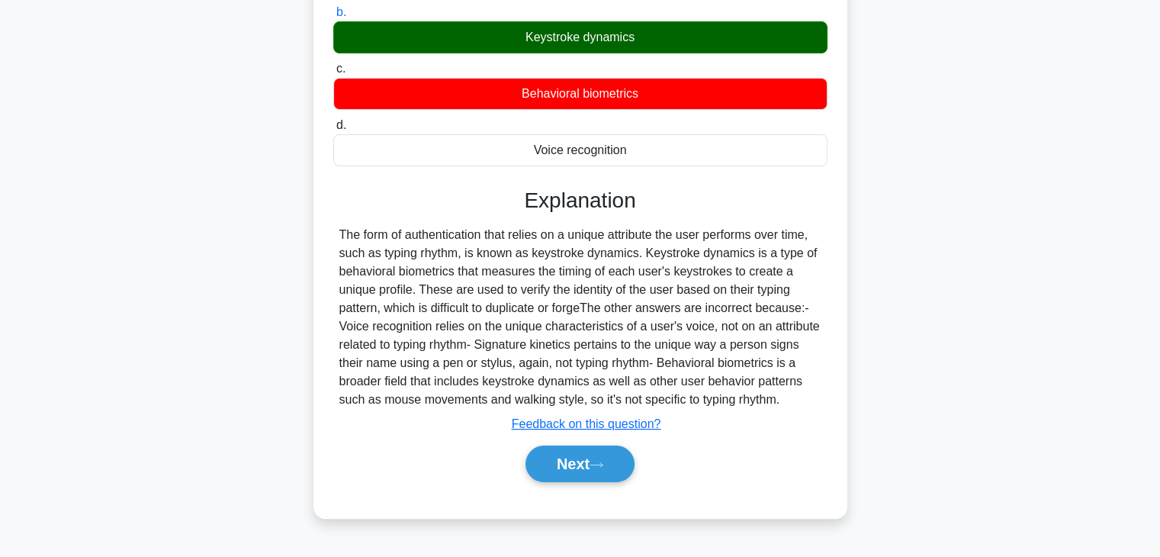
scroll to position [230, 0]
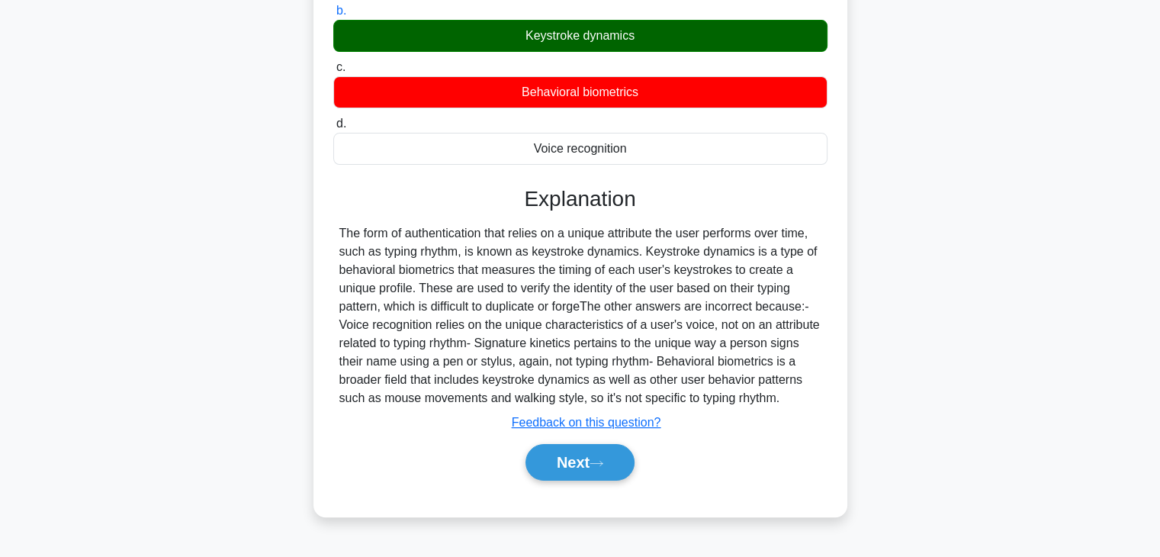
click at [558, 481] on div "Next" at bounding box center [580, 462] width 494 height 49
click at [568, 474] on button "Next" at bounding box center [580, 462] width 109 height 37
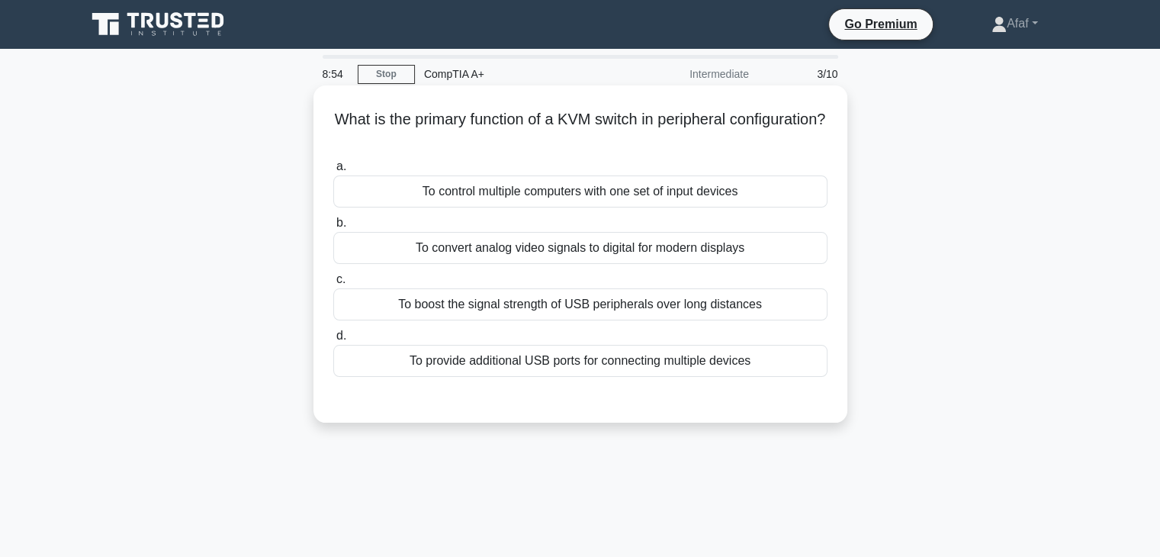
scroll to position [0, 0]
click at [619, 199] on div "To control multiple computers with one set of input devices" at bounding box center [580, 191] width 494 height 32
click at [333, 172] on input "a. To control multiple computers with one set of input devices" at bounding box center [333, 167] width 0 height 10
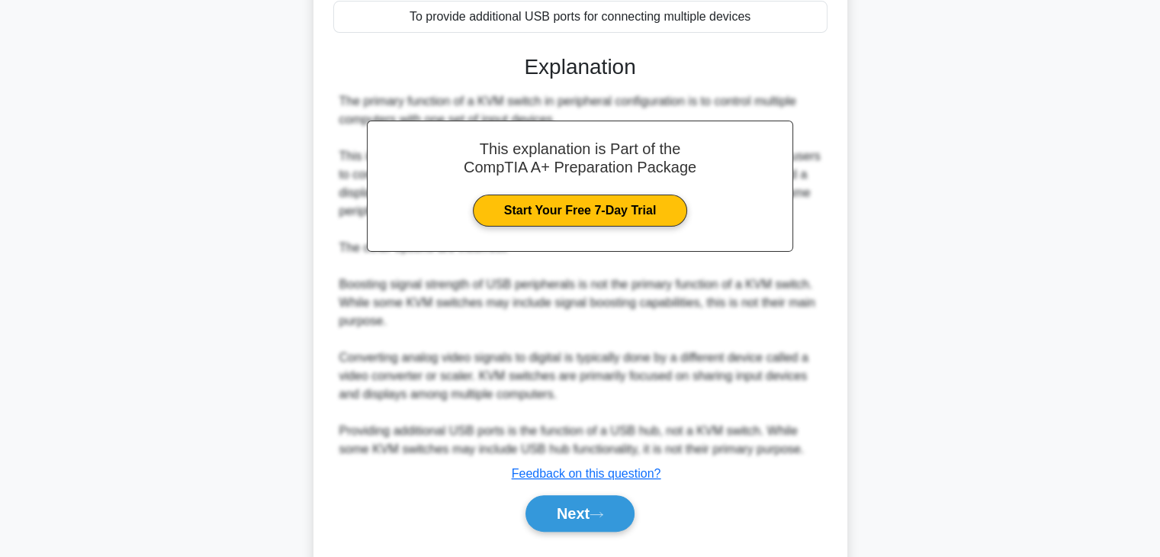
scroll to position [345, 0]
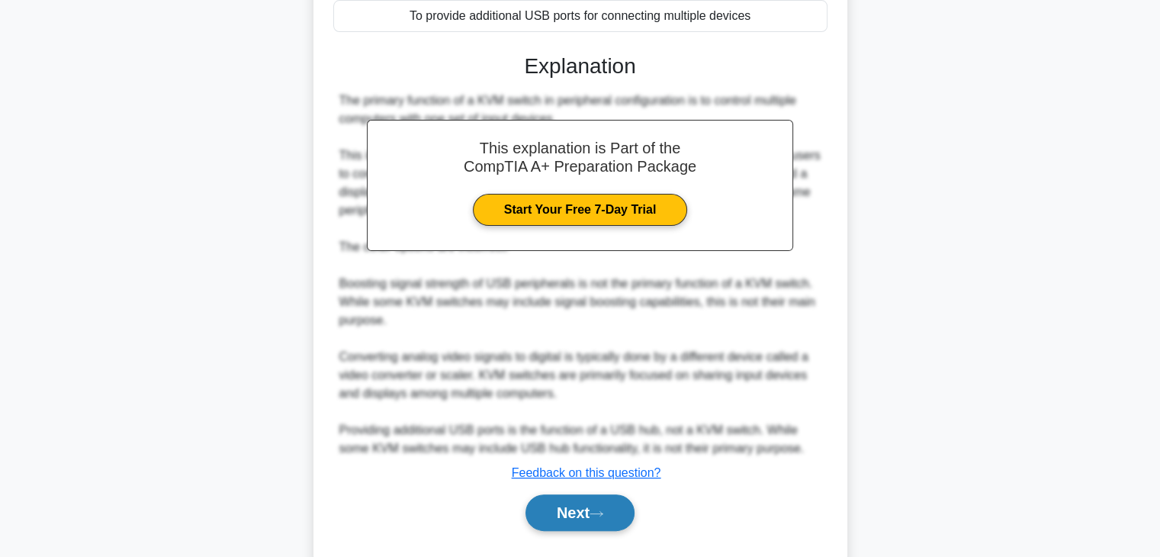
click at [619, 501] on button "Next" at bounding box center [580, 512] width 109 height 37
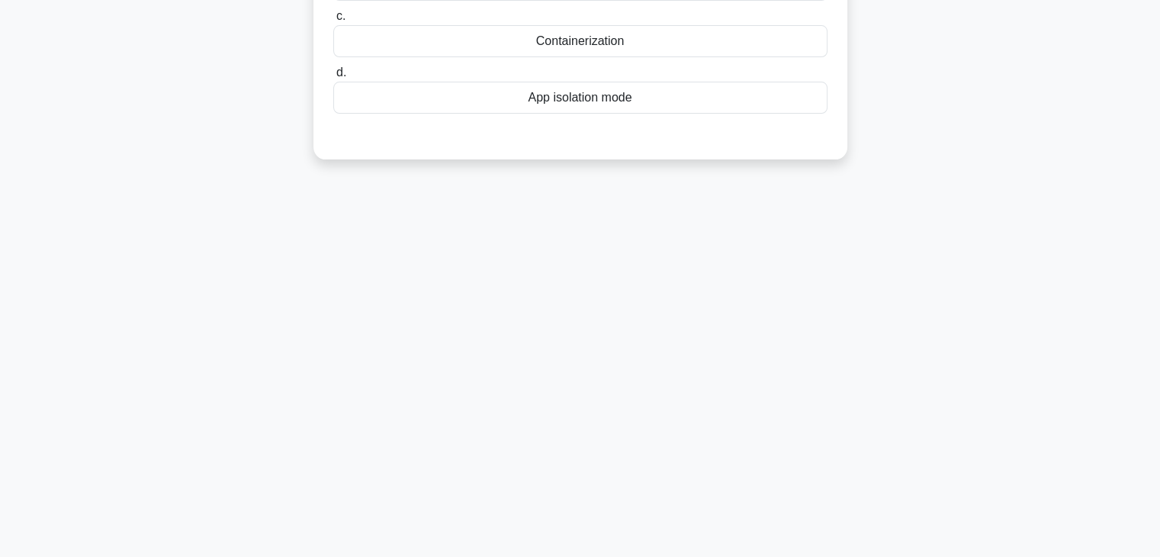
scroll to position [0, 0]
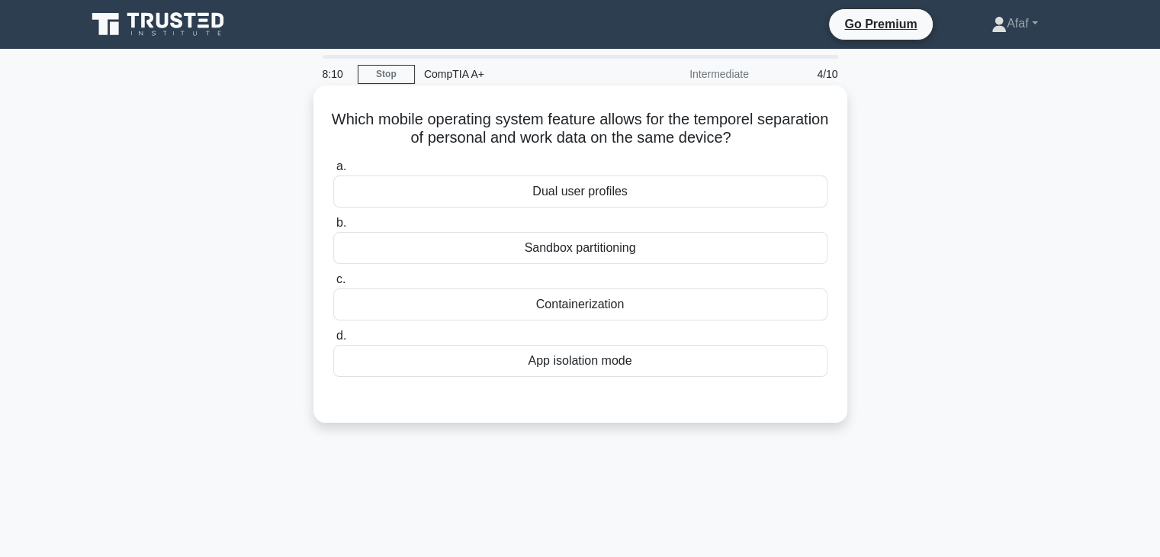
click at [605, 362] on div "App isolation mode" at bounding box center [580, 361] width 494 height 32
click at [333, 341] on input "d. App isolation mode" at bounding box center [333, 336] width 0 height 10
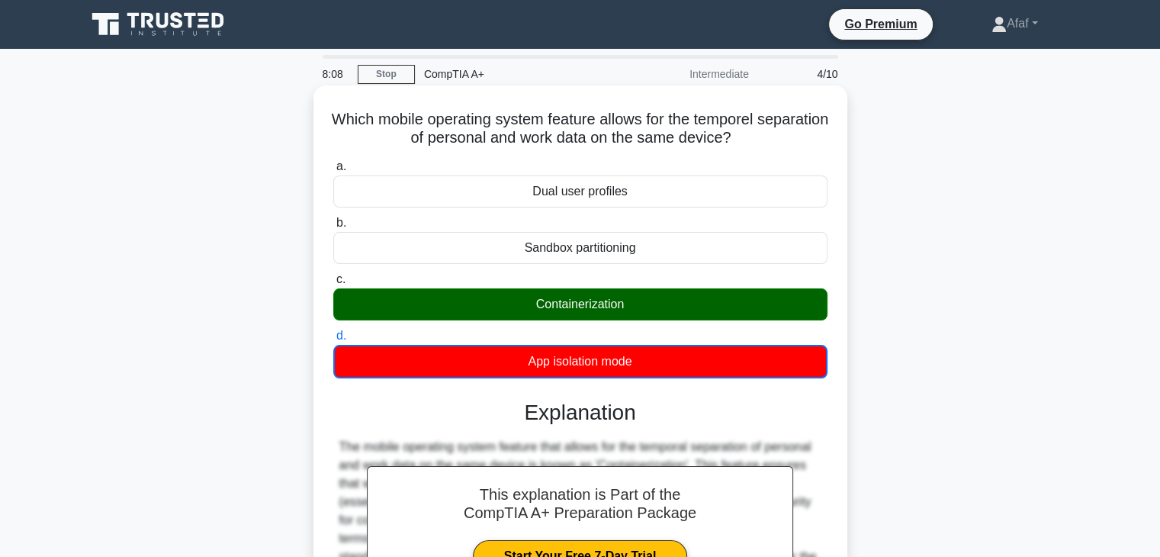
click at [594, 314] on div "Containerization" at bounding box center [580, 304] width 494 height 32
click at [333, 285] on input "c. Containerization" at bounding box center [333, 280] width 0 height 10
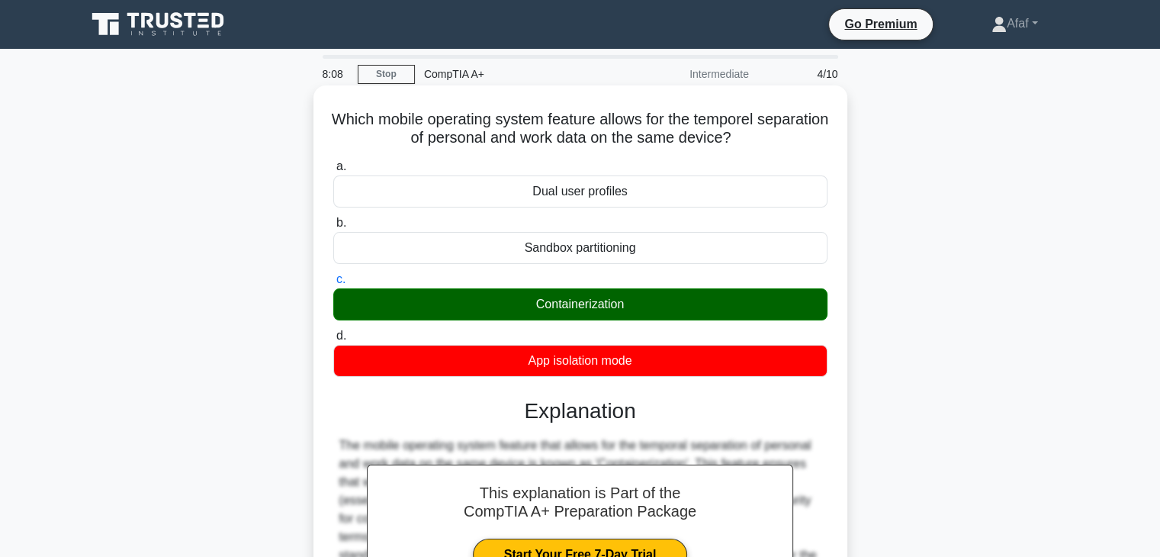
scroll to position [266, 0]
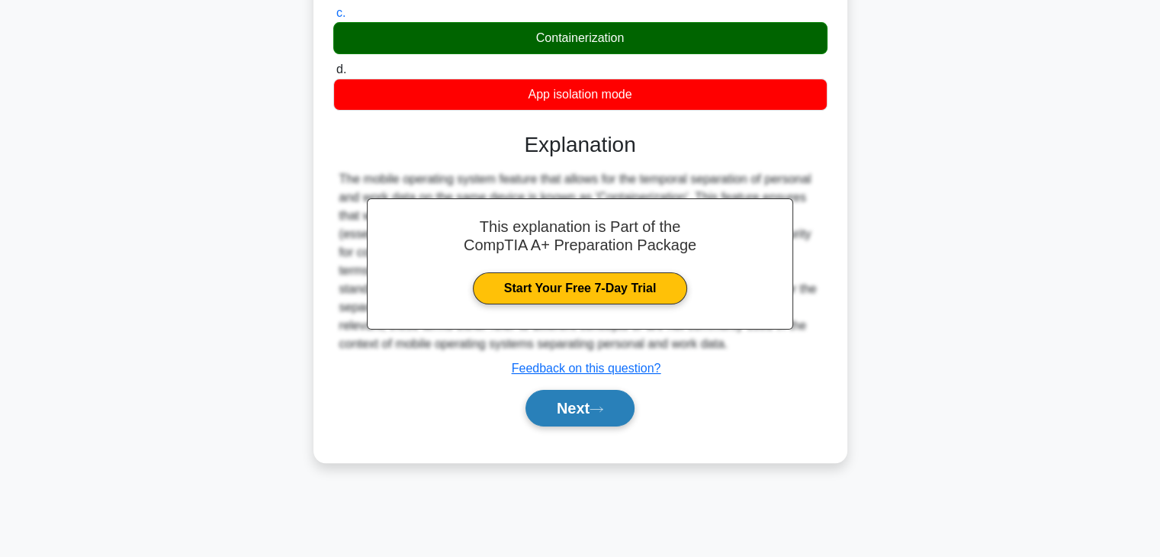
click at [595, 422] on button "Next" at bounding box center [580, 408] width 109 height 37
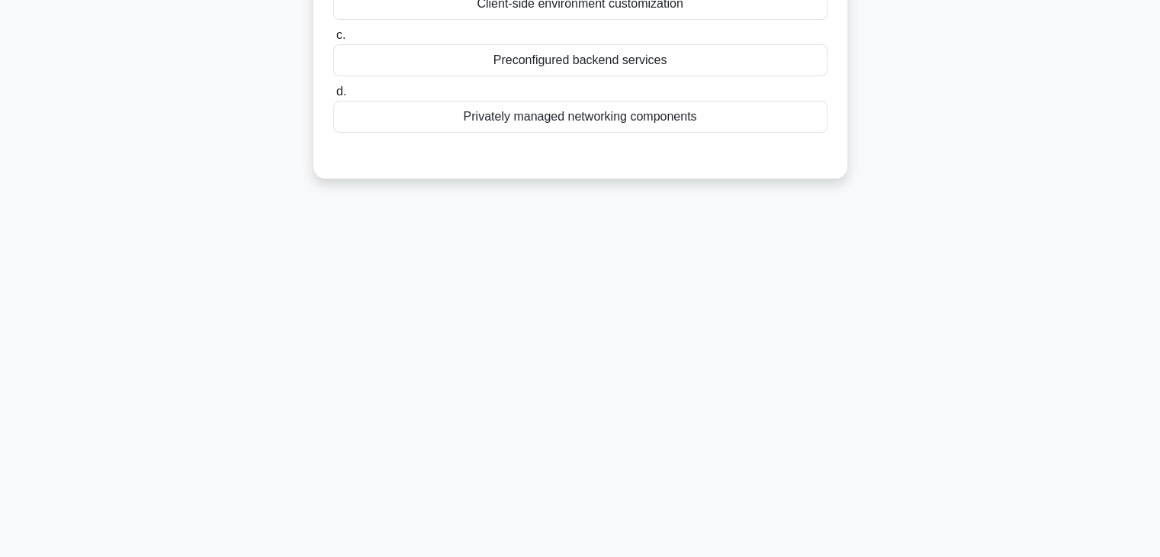
drag, startPoint x: 595, startPoint y: 422, endPoint x: 522, endPoint y: 309, distance: 134.6
click at [522, 309] on div "8:06 Stop CompTIA A+ Intermediate 5/10 A software development team is consideri…" at bounding box center [580, 170] width 1007 height 763
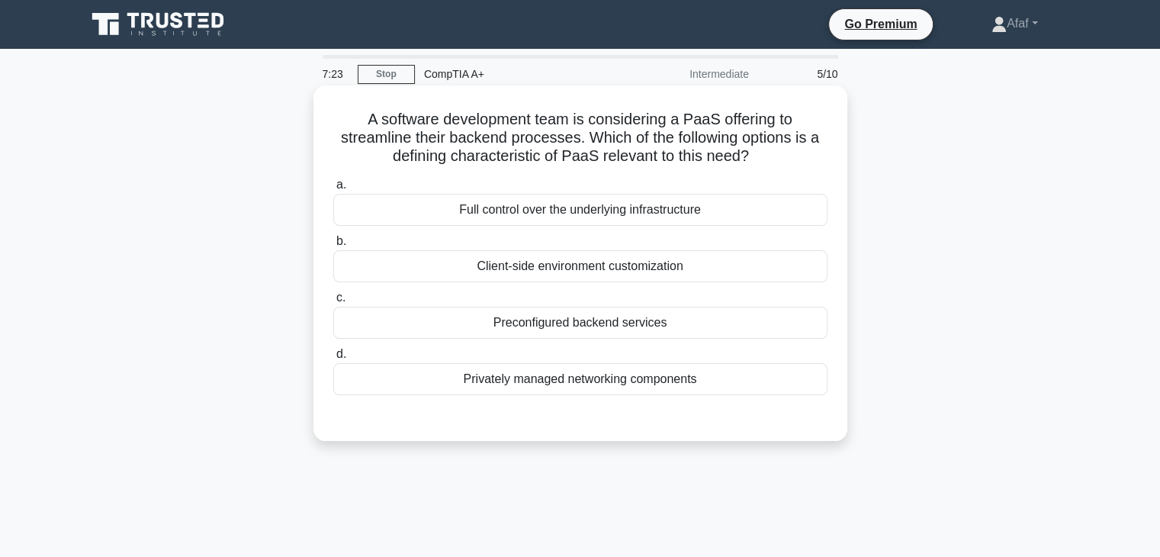
click at [626, 386] on div "Privately managed networking components" at bounding box center [580, 379] width 494 height 32
click at [333, 359] on input "d. Privately managed networking components" at bounding box center [333, 354] width 0 height 10
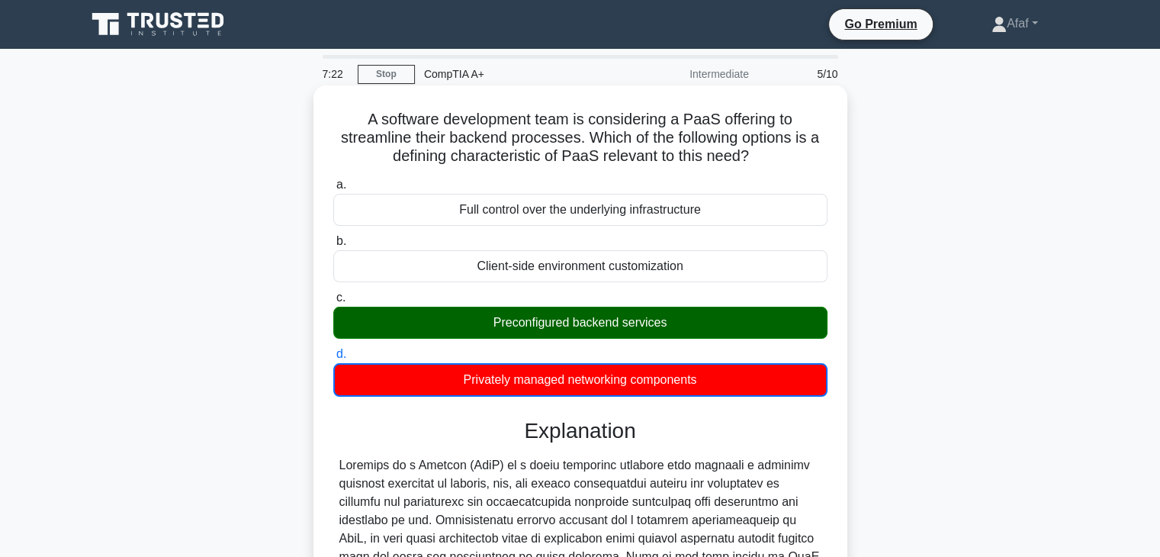
click at [611, 323] on div "Preconfigured backend services" at bounding box center [580, 323] width 494 height 32
click at [333, 303] on input "c. Preconfigured backend services" at bounding box center [333, 298] width 0 height 10
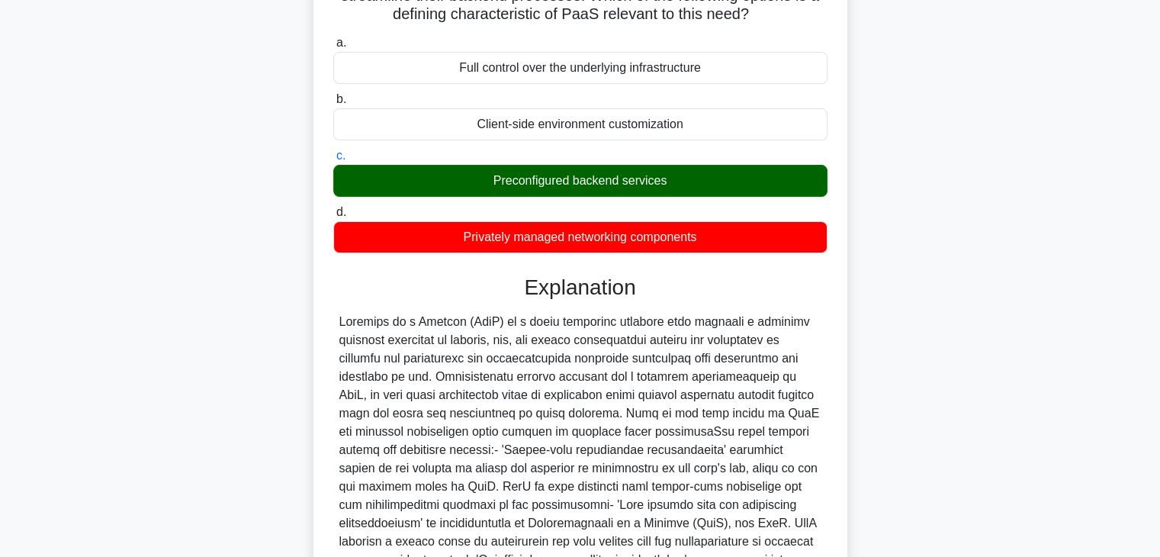
scroll to position [328, 0]
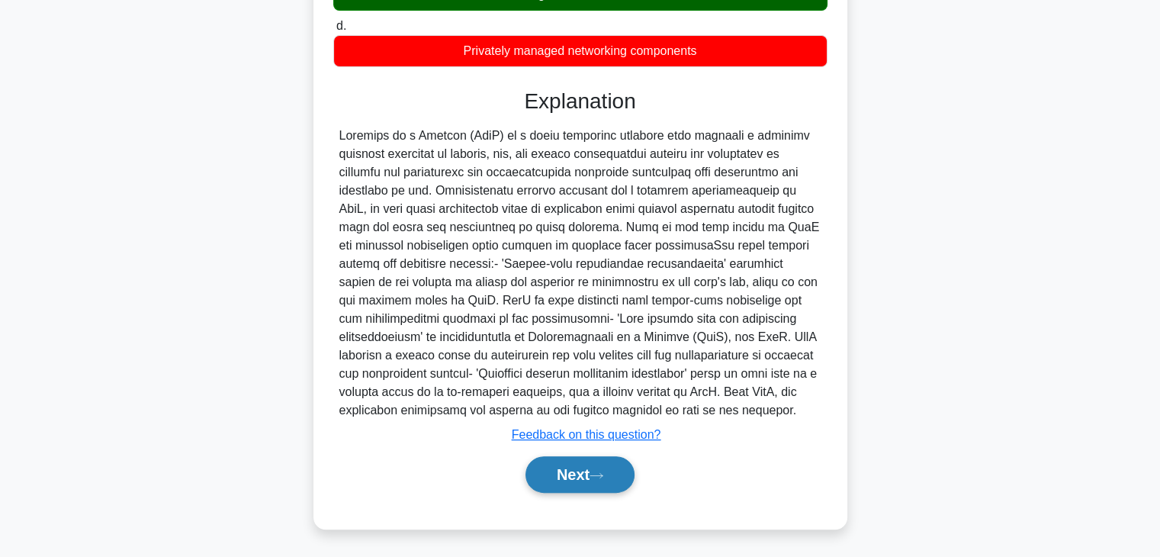
click at [571, 470] on button "Next" at bounding box center [580, 474] width 109 height 37
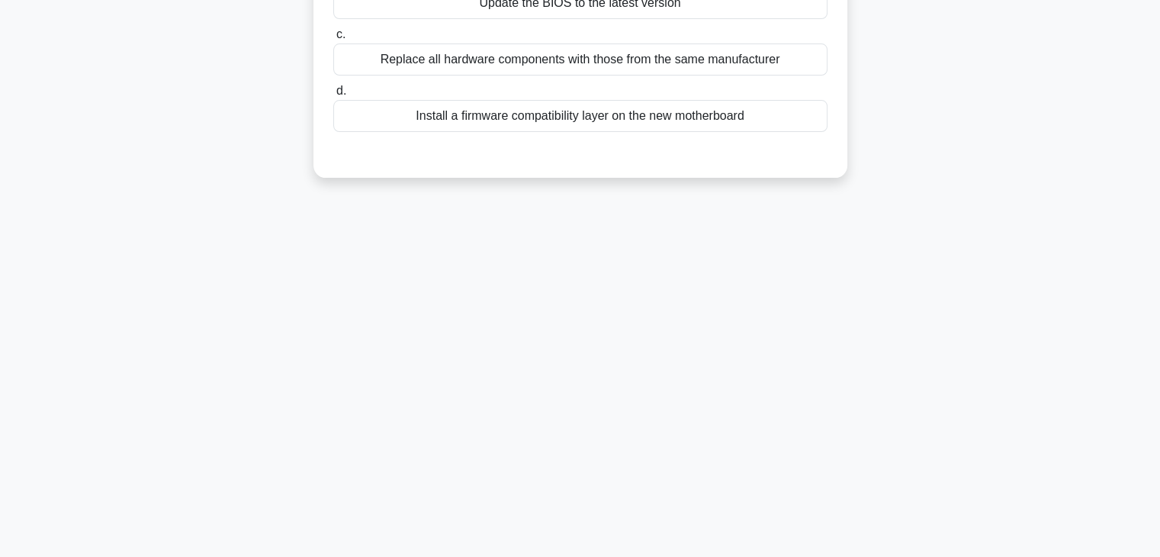
scroll to position [0, 0]
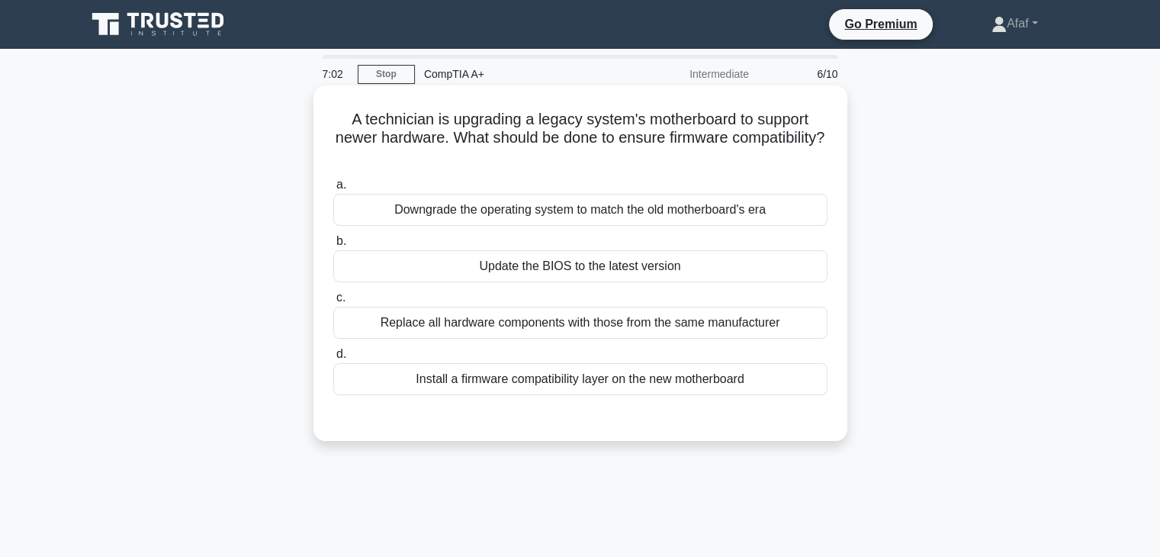
click at [626, 256] on div "Update the BIOS to the latest version" at bounding box center [580, 266] width 494 height 32
click at [333, 246] on input "b. Update the BIOS to the latest version" at bounding box center [333, 241] width 0 height 10
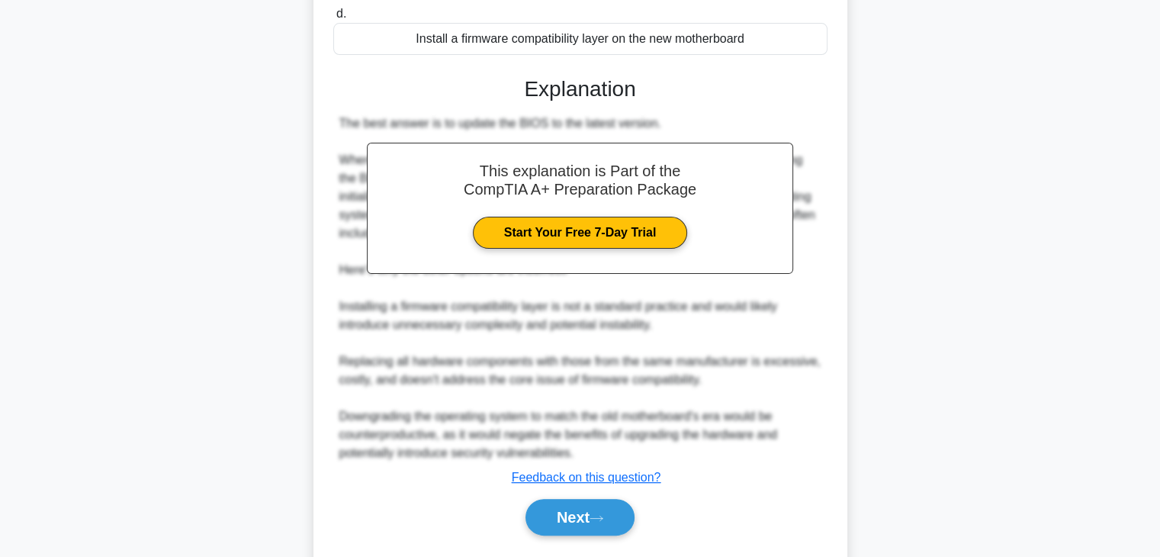
scroll to position [342, 0]
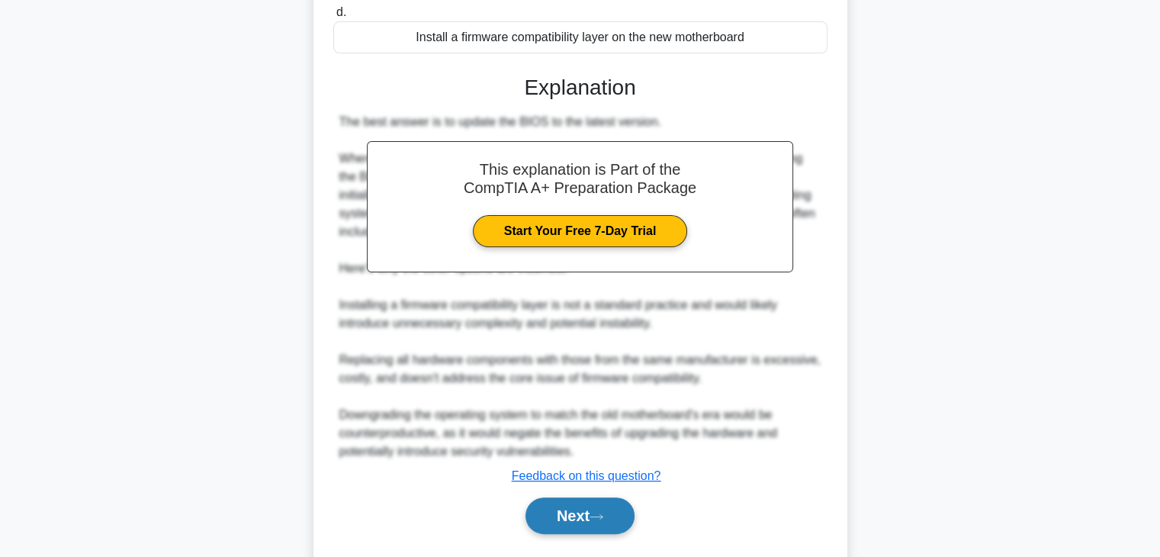
click at [577, 516] on button "Next" at bounding box center [580, 515] width 109 height 37
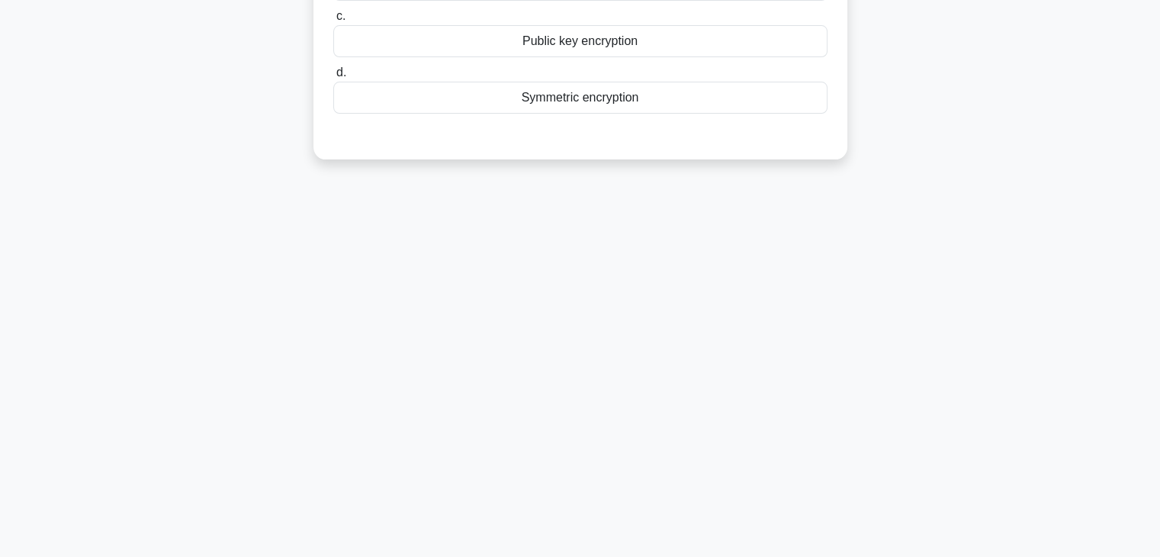
scroll to position [0, 0]
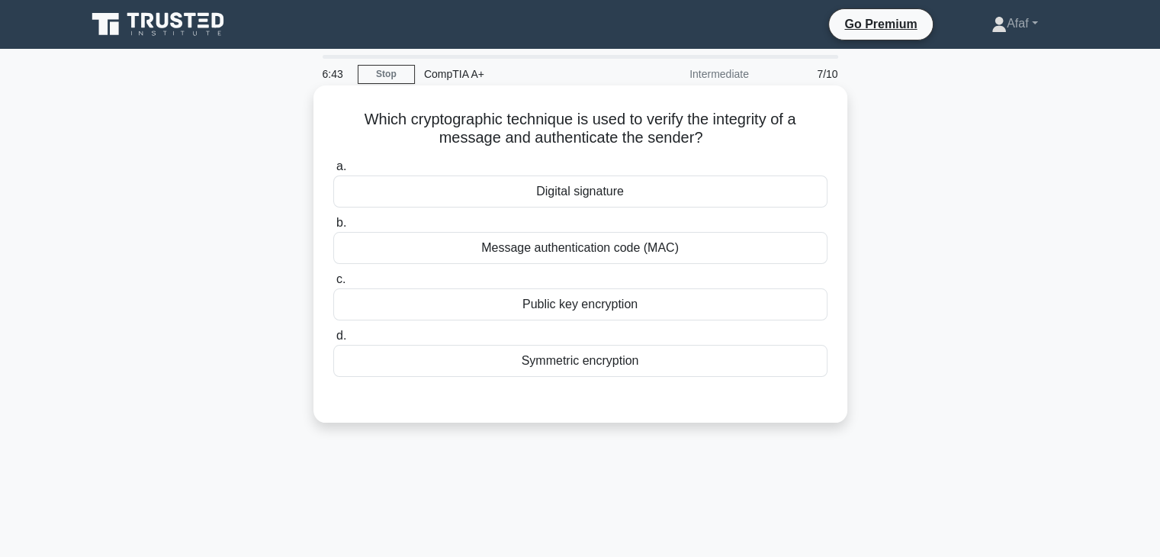
click at [651, 201] on div "Digital signature" at bounding box center [580, 191] width 494 height 32
click at [333, 172] on input "a. Digital signature" at bounding box center [333, 167] width 0 height 10
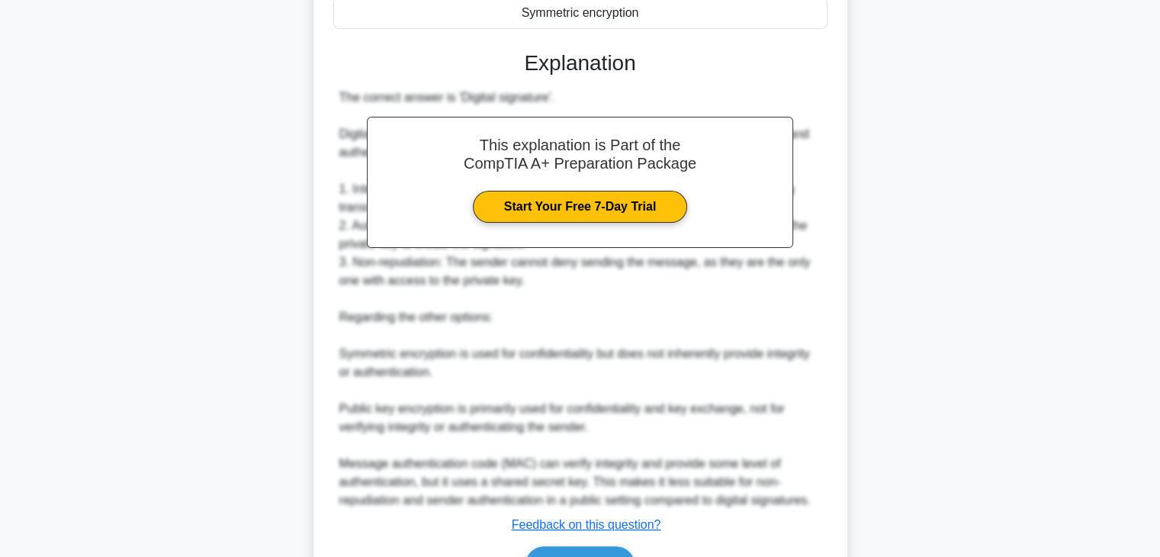
scroll to position [363, 0]
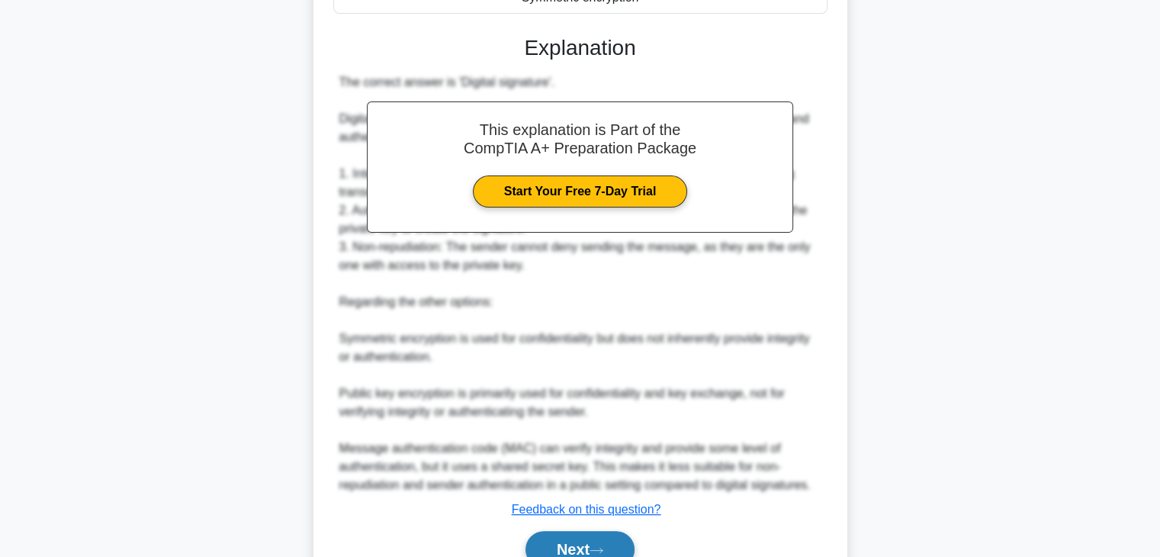
click at [572, 549] on button "Next" at bounding box center [580, 549] width 109 height 37
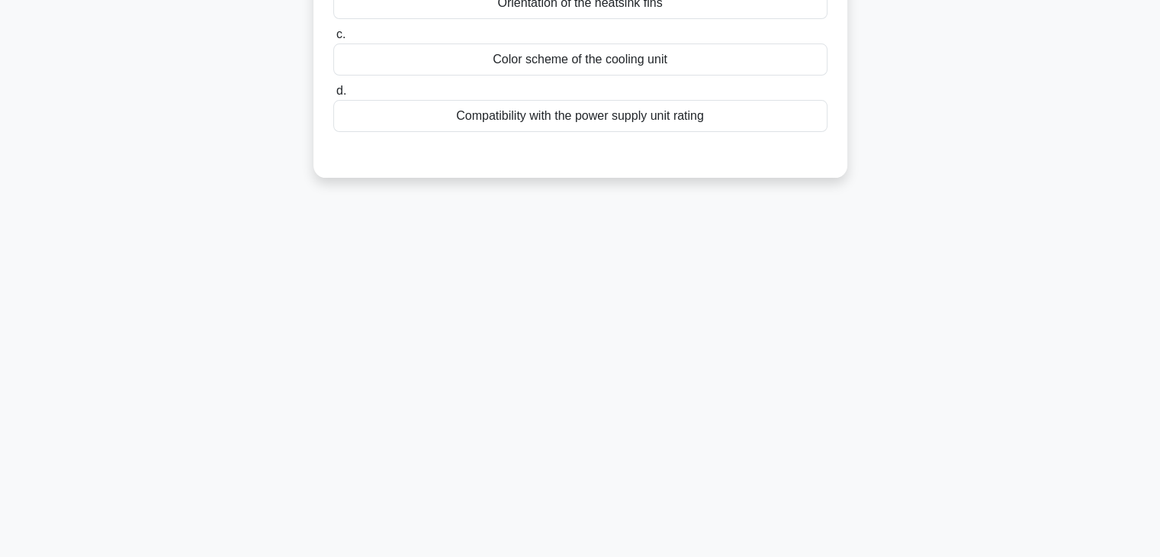
scroll to position [0, 0]
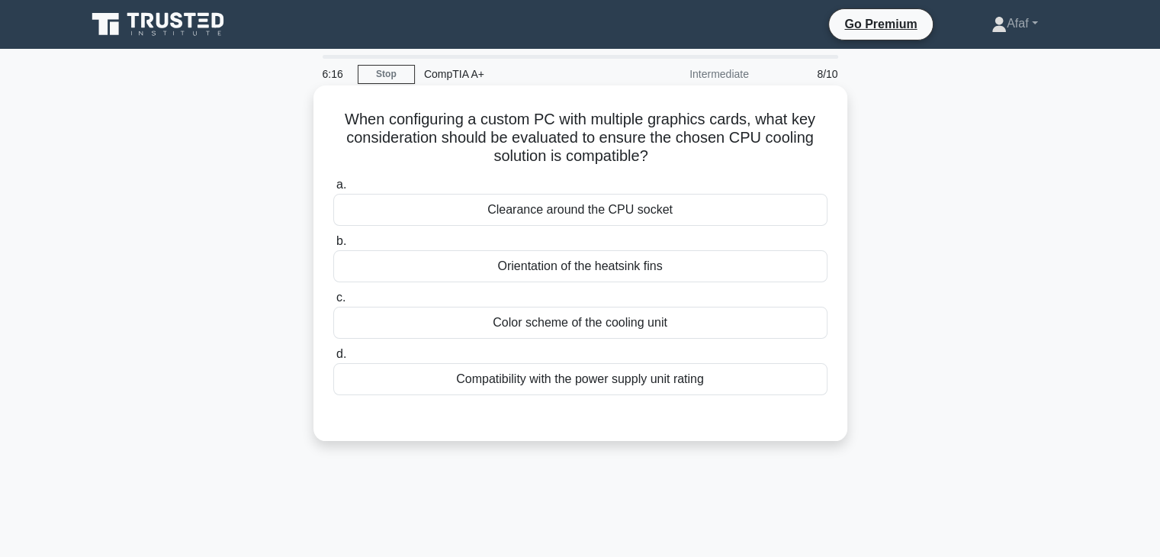
click at [677, 384] on div "Compatibility with the power supply unit rating" at bounding box center [580, 379] width 494 height 32
click at [333, 359] on input "d. Compatibility with the power supply unit rating" at bounding box center [333, 354] width 0 height 10
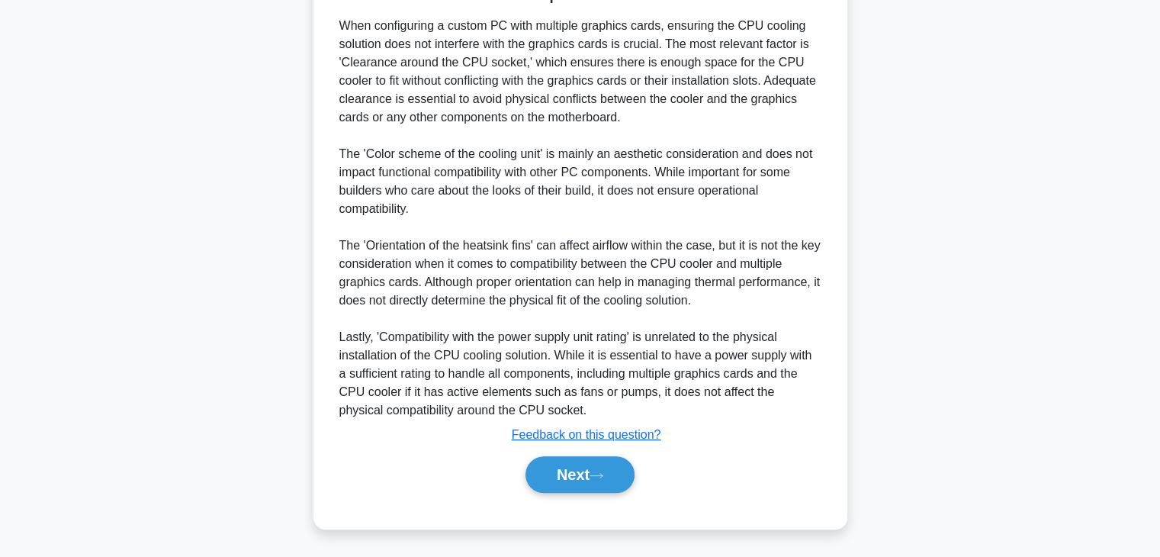
scroll to position [439, 0]
click at [616, 475] on button "Next" at bounding box center [580, 475] width 109 height 37
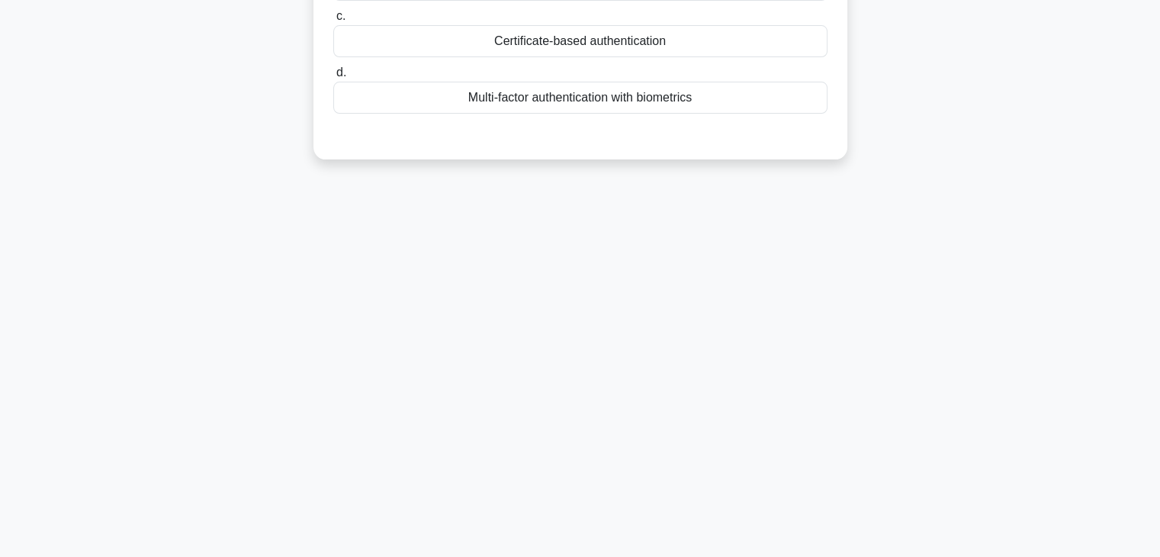
scroll to position [0, 0]
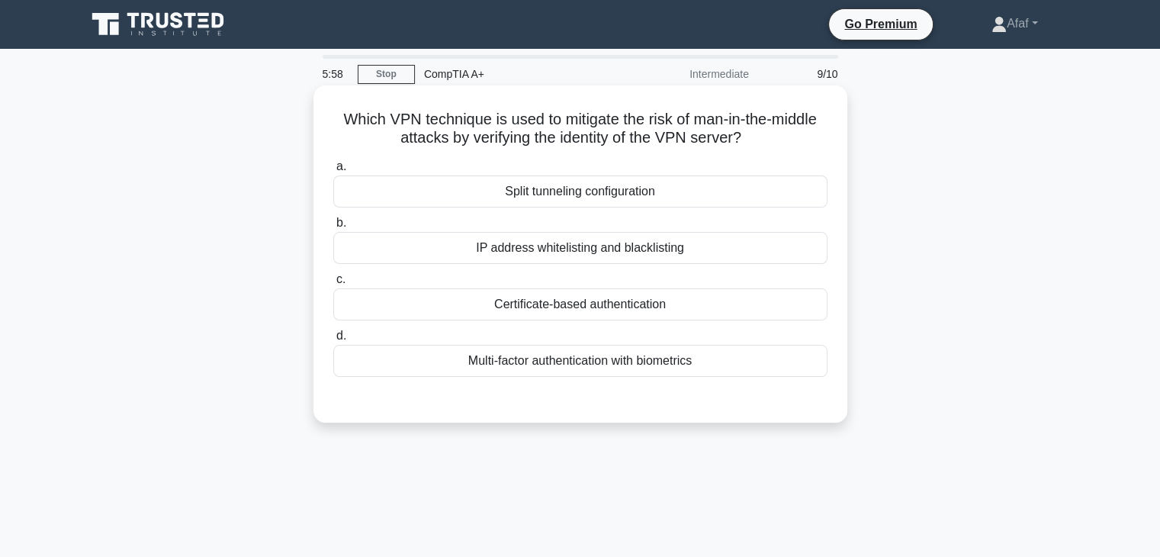
click at [650, 188] on div "Split tunneling configuration" at bounding box center [580, 191] width 494 height 32
click at [333, 172] on input "a. Split tunneling configuration" at bounding box center [333, 167] width 0 height 10
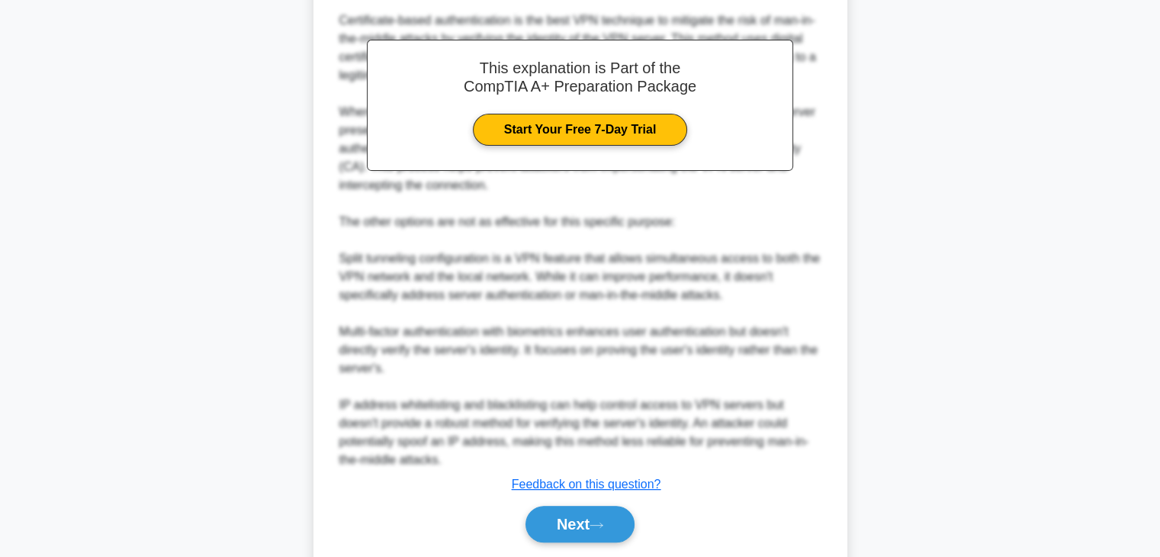
scroll to position [427, 0]
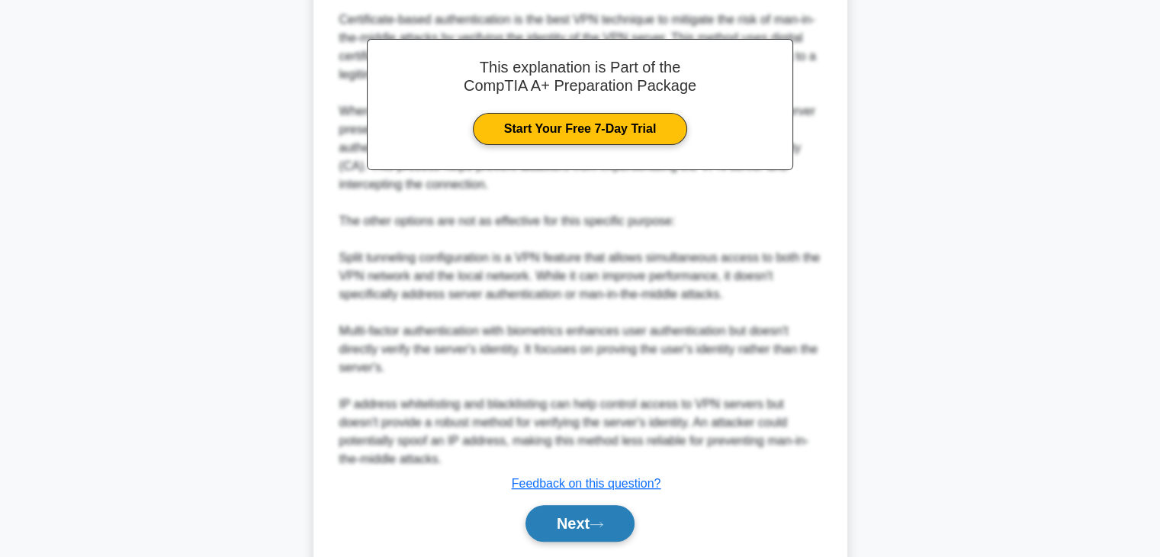
click at [597, 523] on icon at bounding box center [597, 524] width 14 height 8
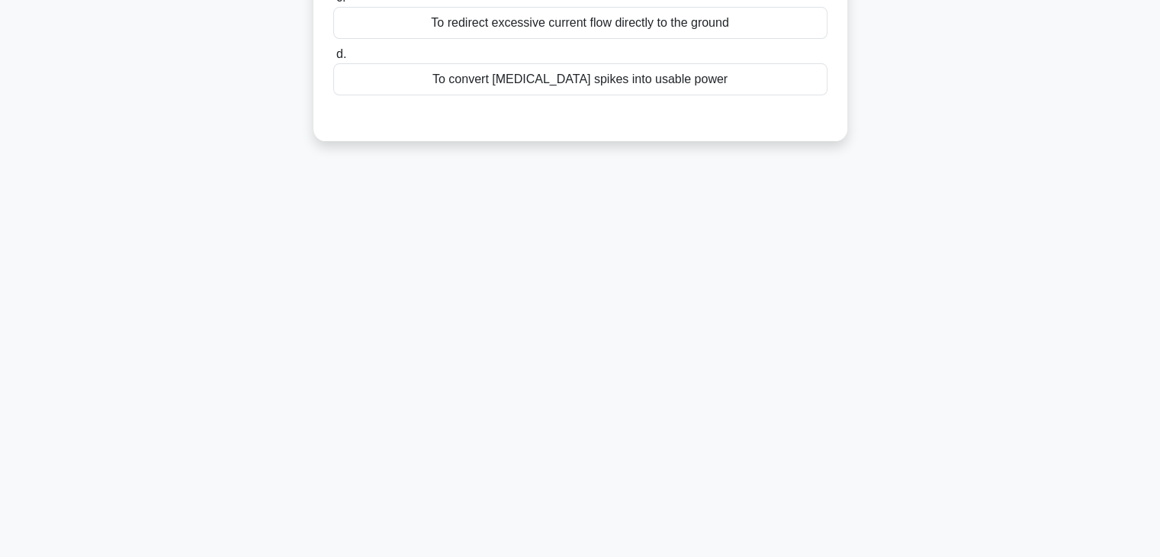
scroll to position [0, 0]
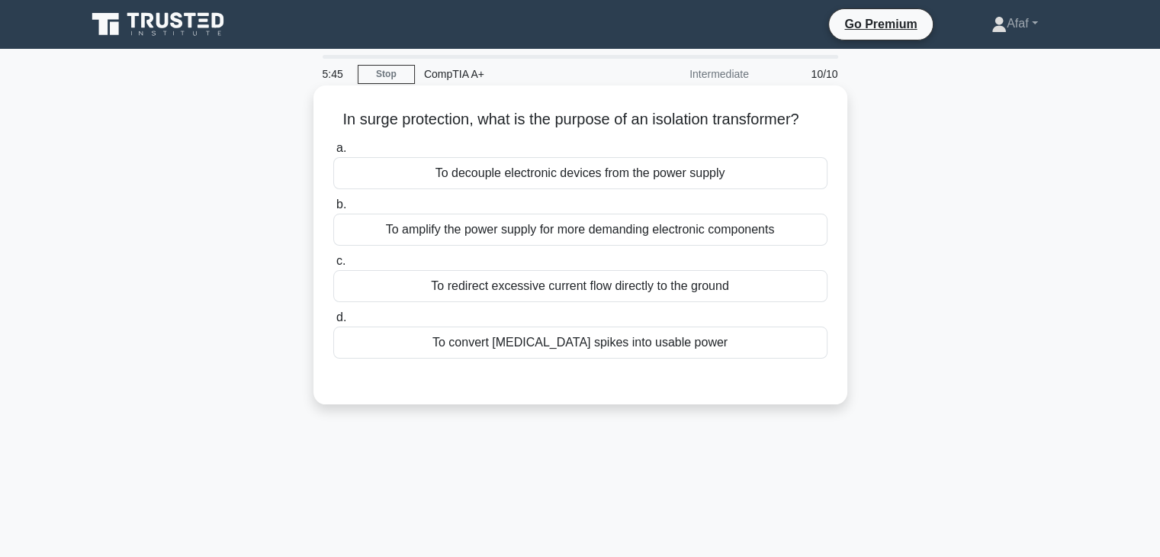
click at [615, 242] on div "To amplify the power supply for more demanding electronic components" at bounding box center [580, 230] width 494 height 32
click at [333, 210] on input "b. To amplify the power supply for more demanding electronic components" at bounding box center [333, 205] width 0 height 10
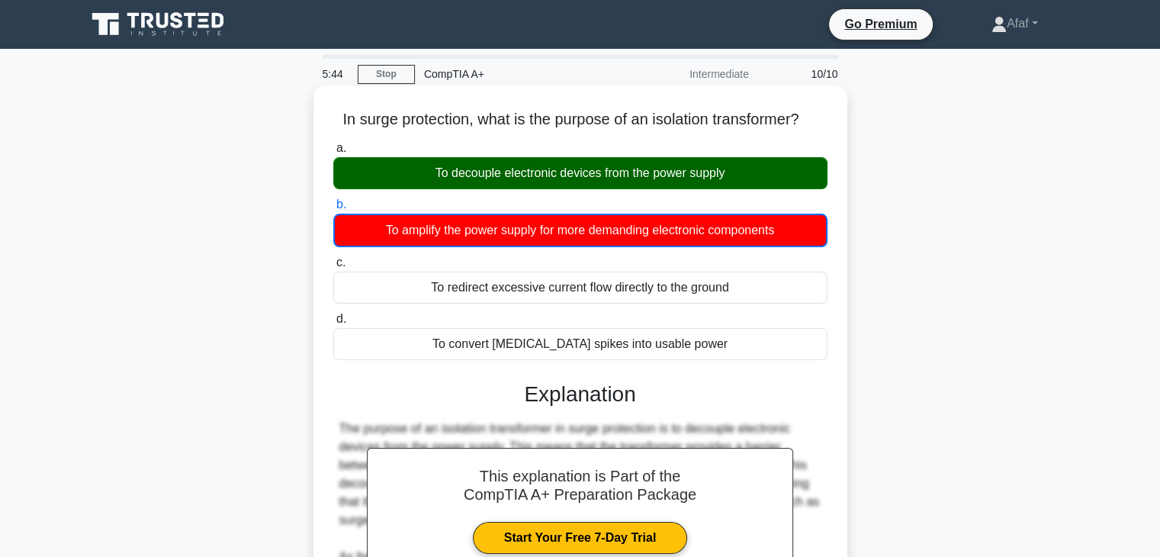
scroll to position [268, 0]
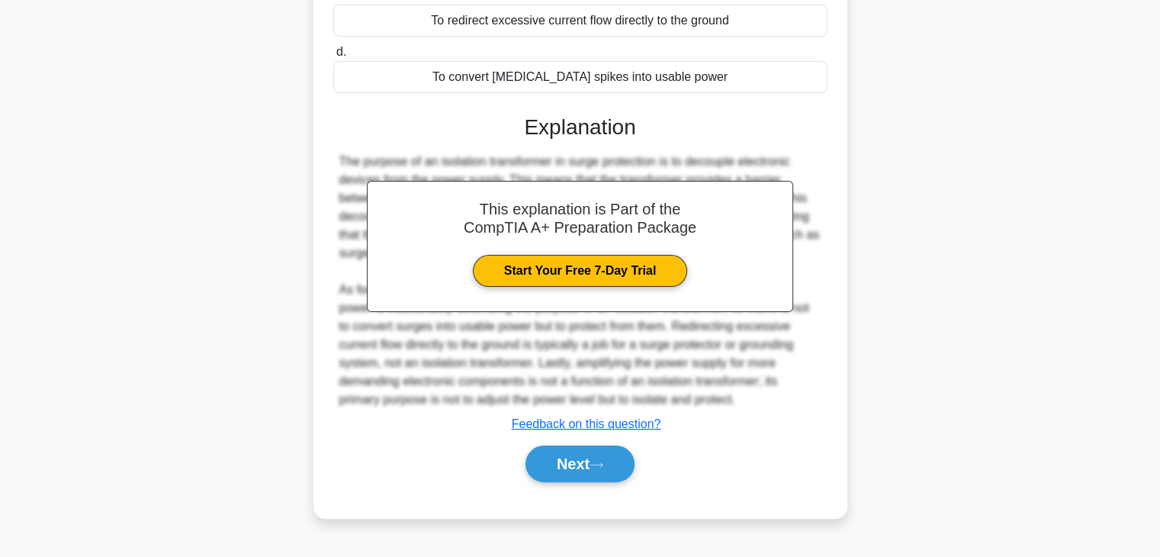
click at [548, 400] on div "The purpose of an isolation transformer in surge protection is to decouple elec…" at bounding box center [580, 281] width 482 height 256
click at [531, 466] on button "Next" at bounding box center [580, 463] width 109 height 37
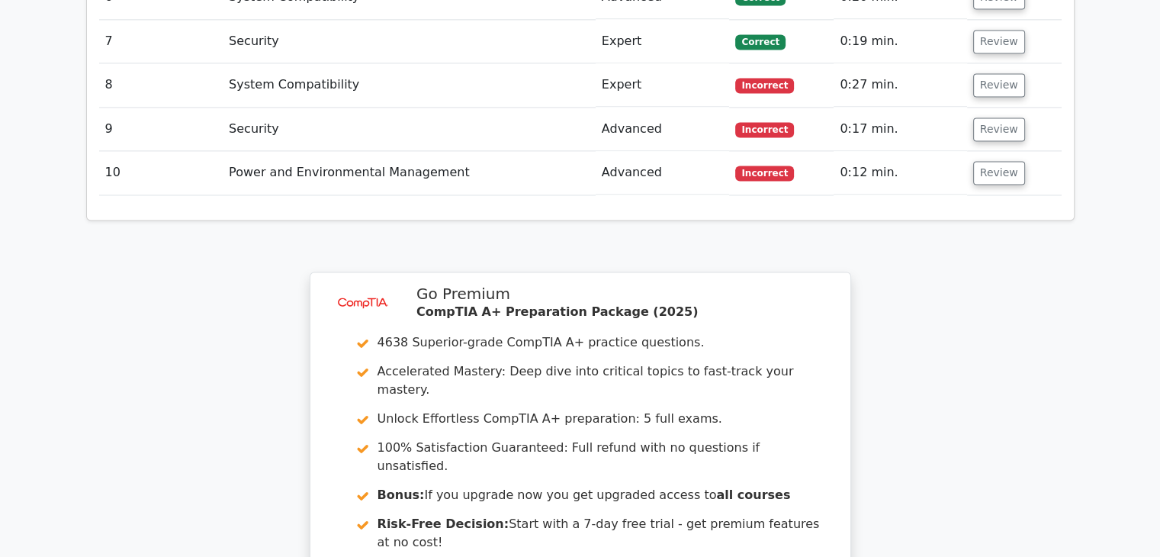
scroll to position [2452, 0]
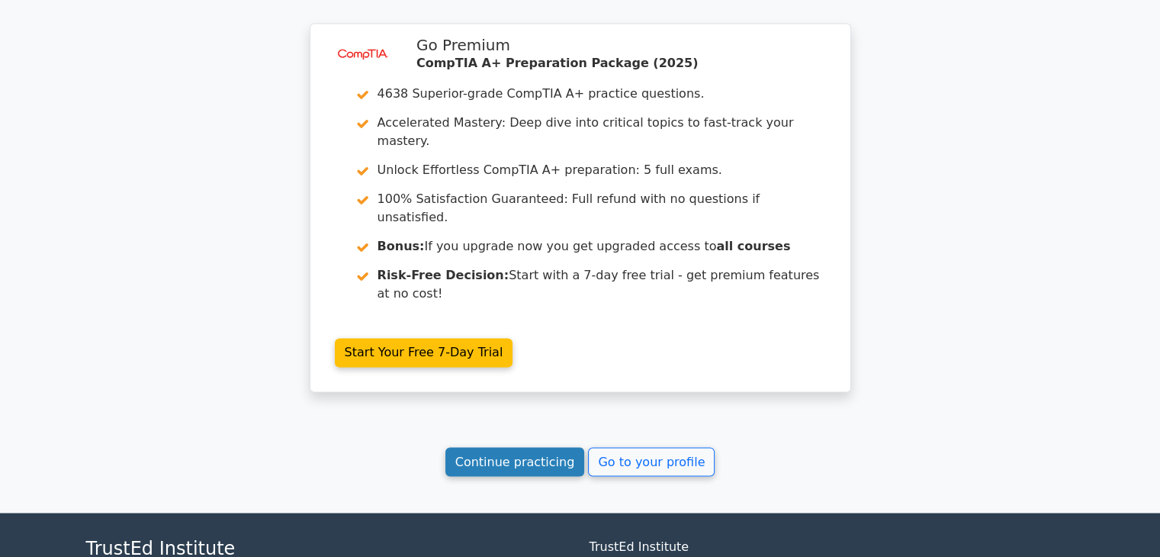
click at [540, 447] on link "Continue practicing" at bounding box center [515, 461] width 140 height 29
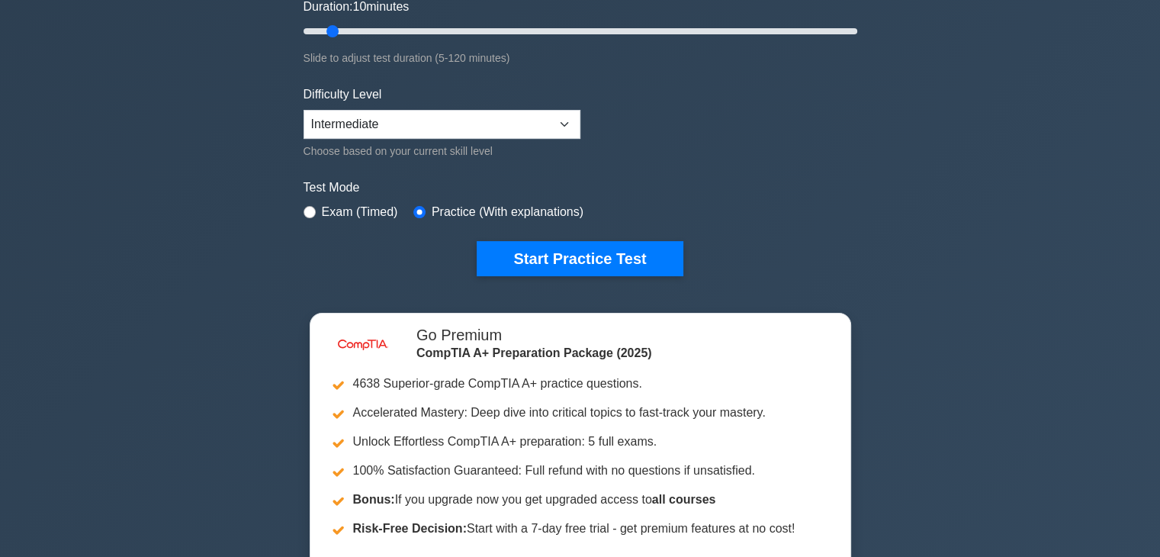
scroll to position [299, 0]
click at [564, 130] on select "Beginner Intermediate Expert" at bounding box center [442, 124] width 277 height 29
select select "beginner"
click at [304, 110] on select "Beginner Intermediate Expert" at bounding box center [442, 124] width 277 height 29
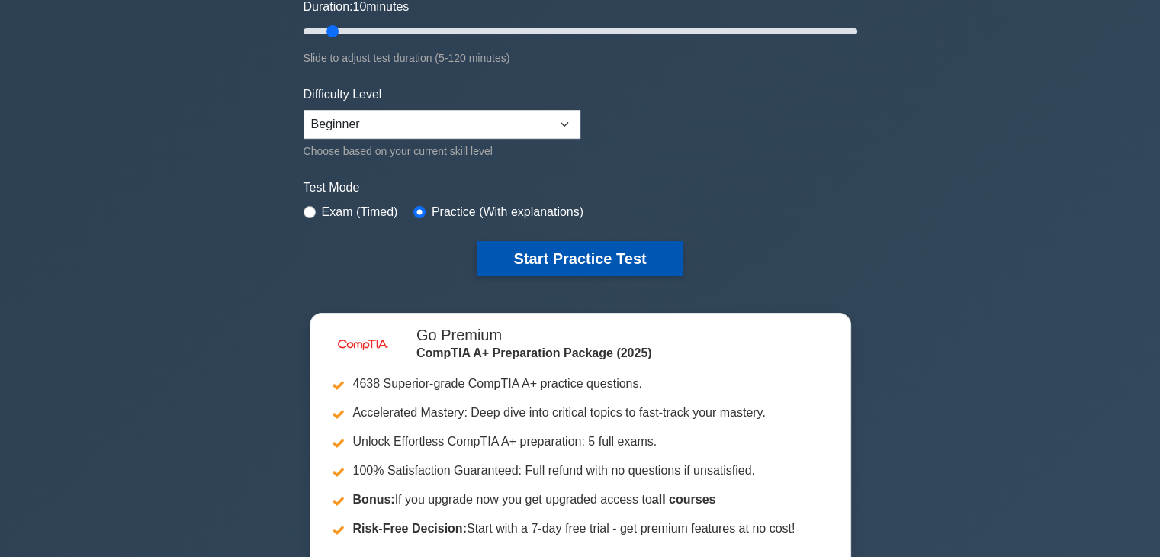
click at [573, 264] on button "Start Practice Test" at bounding box center [580, 258] width 206 height 35
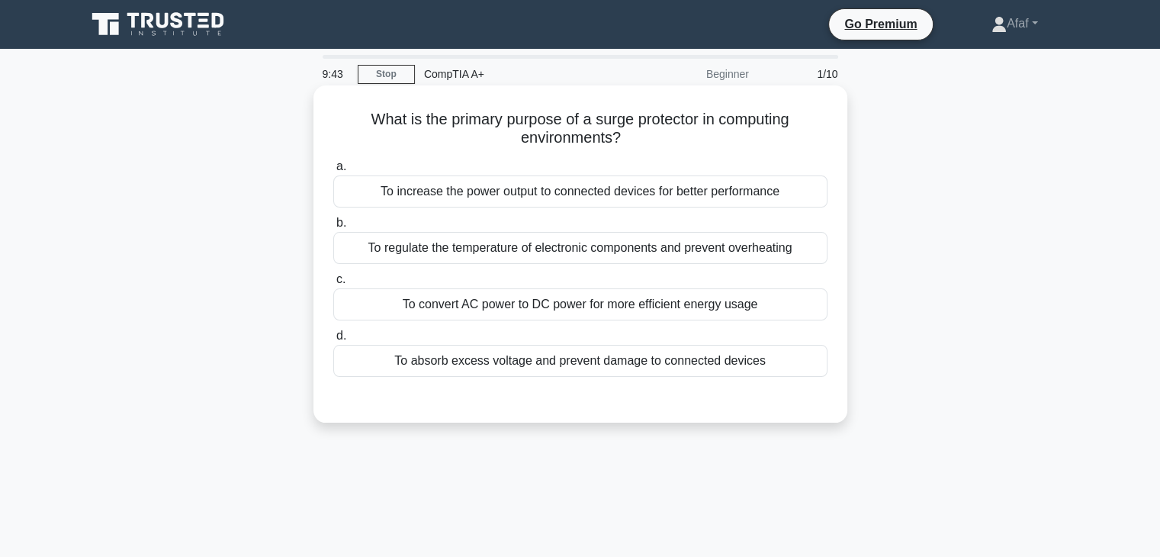
click at [688, 251] on div "To regulate the temperature of electronic components and prevent overheating" at bounding box center [580, 248] width 494 height 32
click at [333, 228] on input "b. To regulate the temperature of electronic components and prevent overheating" at bounding box center [333, 223] width 0 height 10
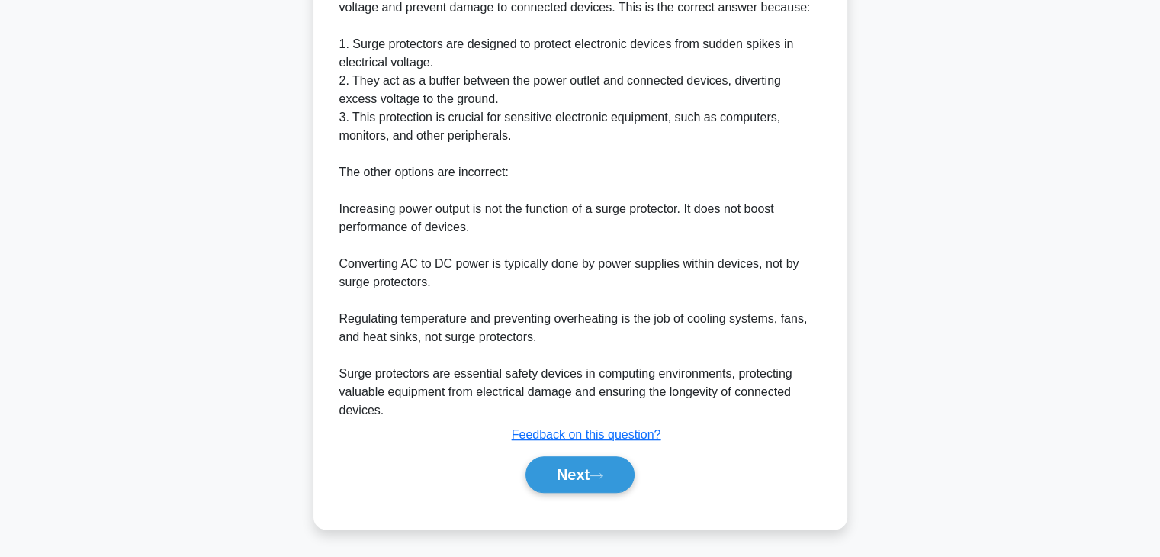
scroll to position [455, 0]
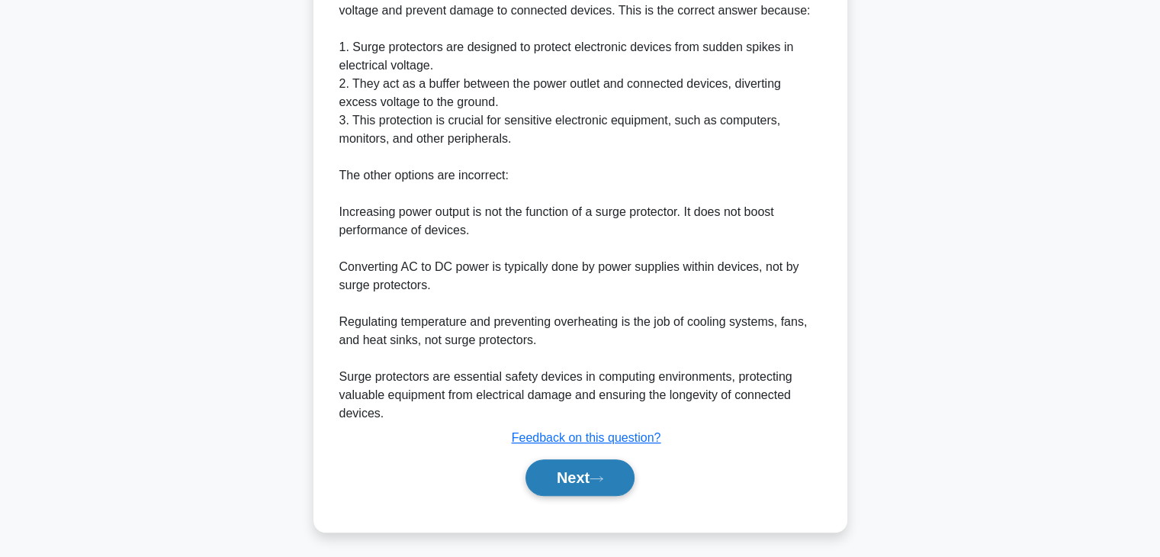
click at [579, 462] on button "Next" at bounding box center [580, 477] width 109 height 37
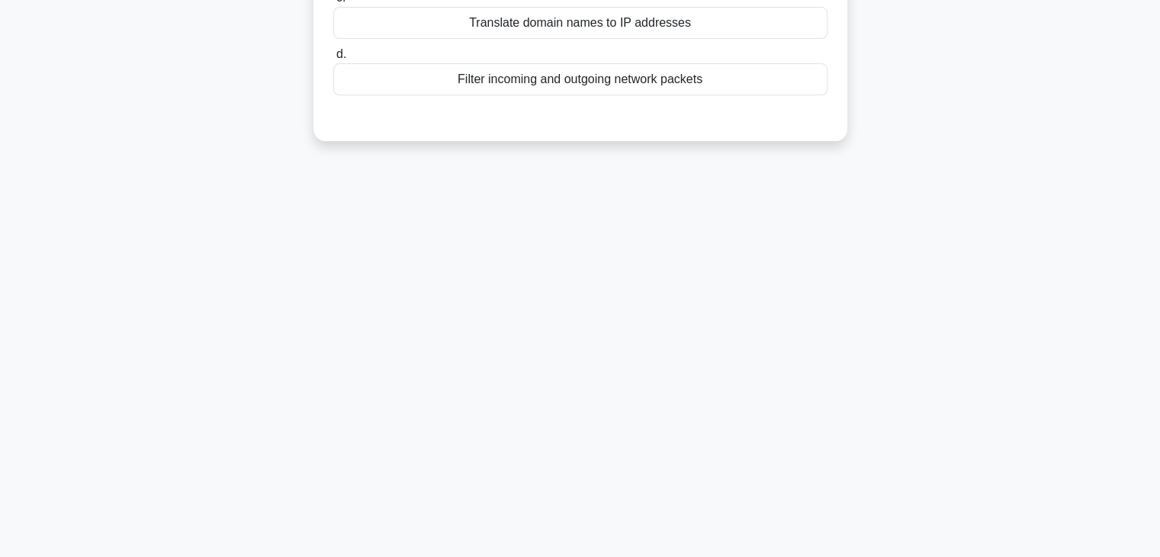
scroll to position [0, 0]
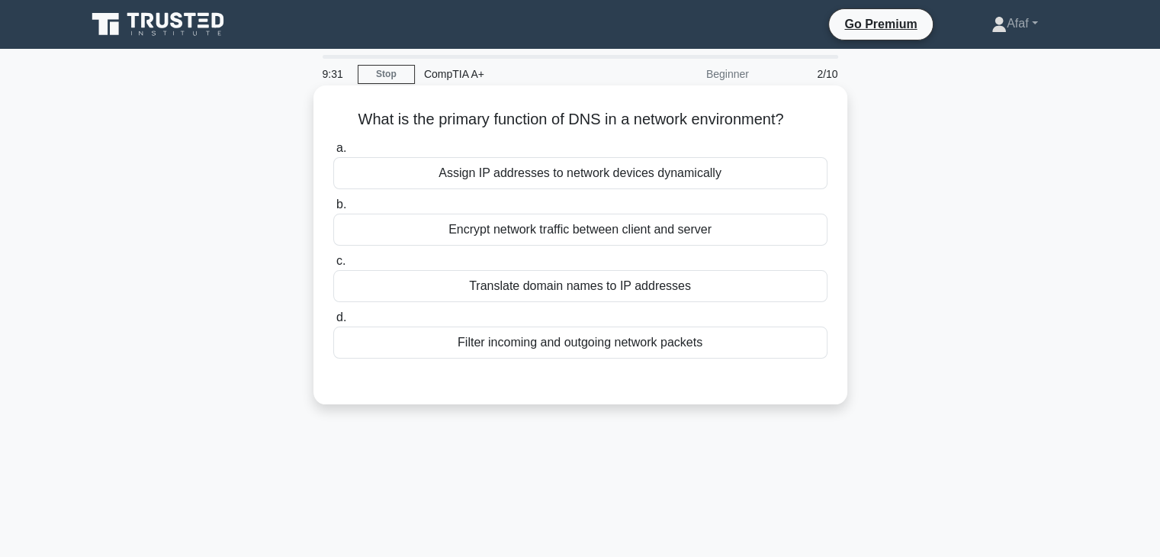
click at [589, 296] on div "Translate domain names to IP addresses" at bounding box center [580, 286] width 494 height 32
click at [333, 266] on input "c. Translate domain names to IP addresses" at bounding box center [333, 261] width 0 height 10
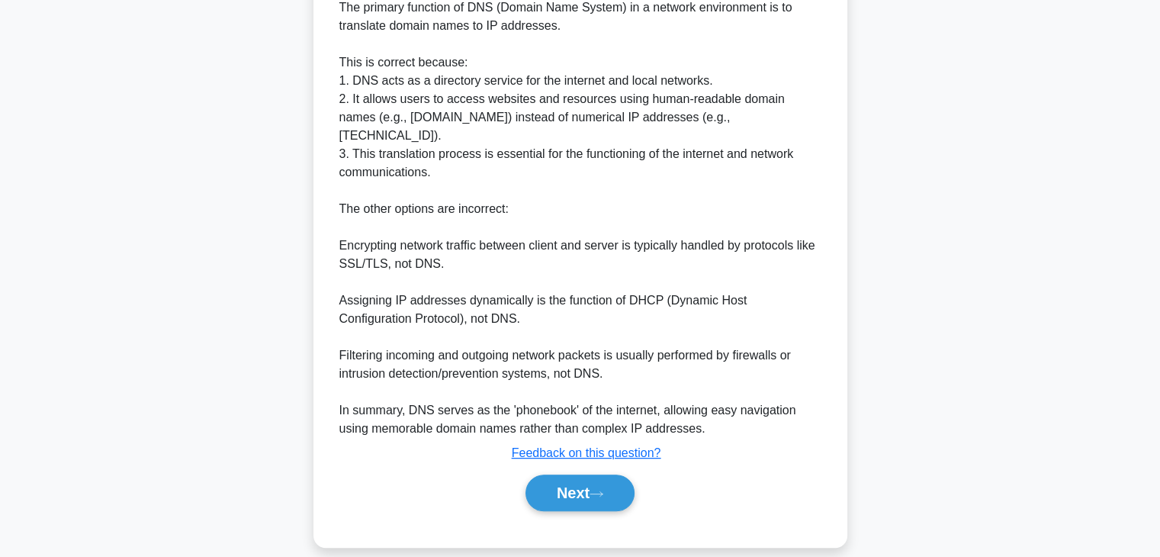
scroll to position [417, 0]
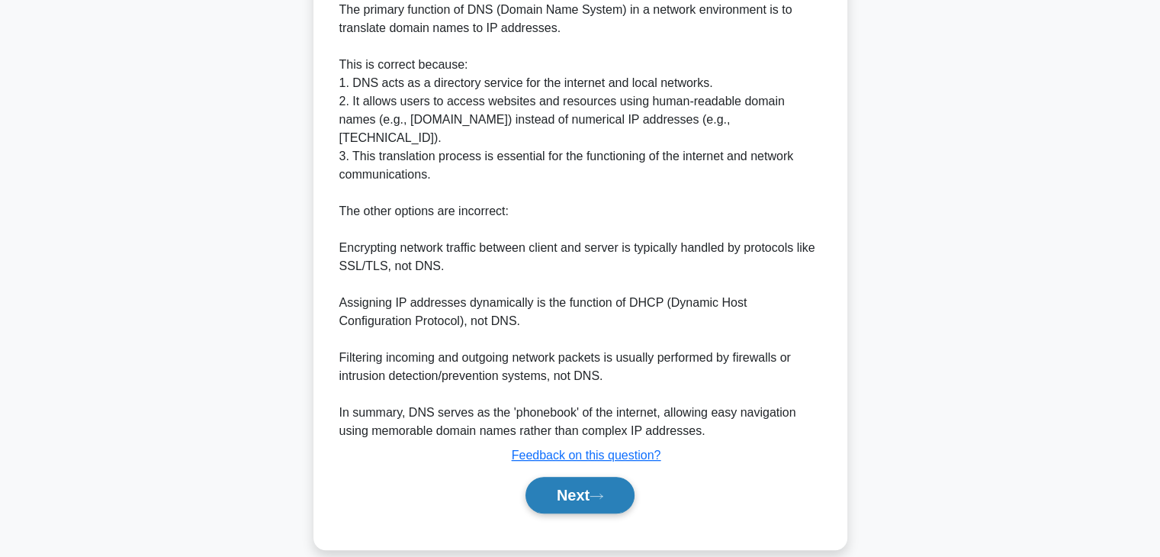
click at [562, 477] on button "Next" at bounding box center [580, 495] width 109 height 37
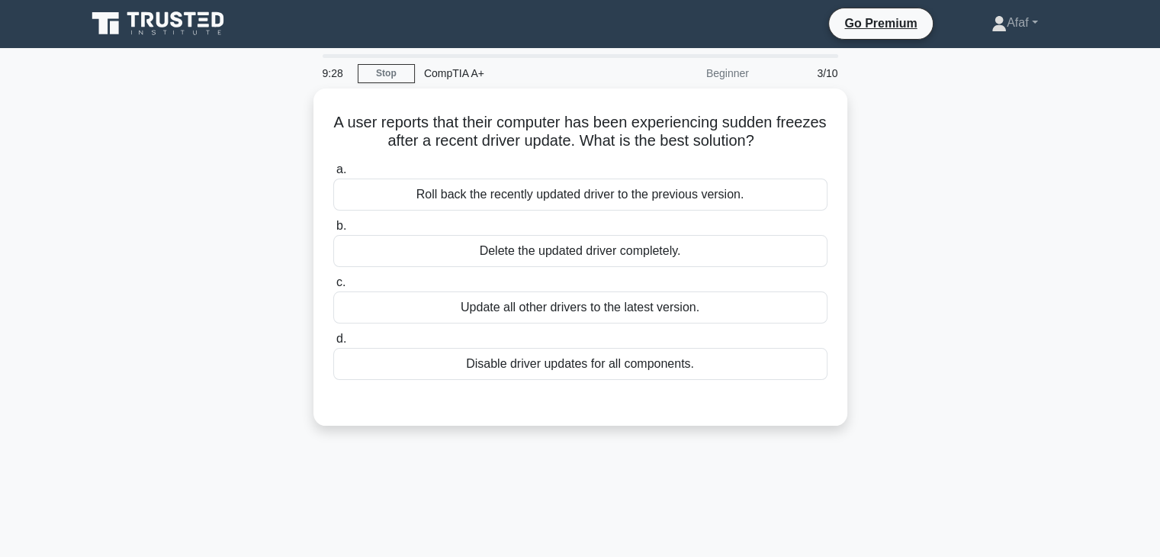
scroll to position [0, 0]
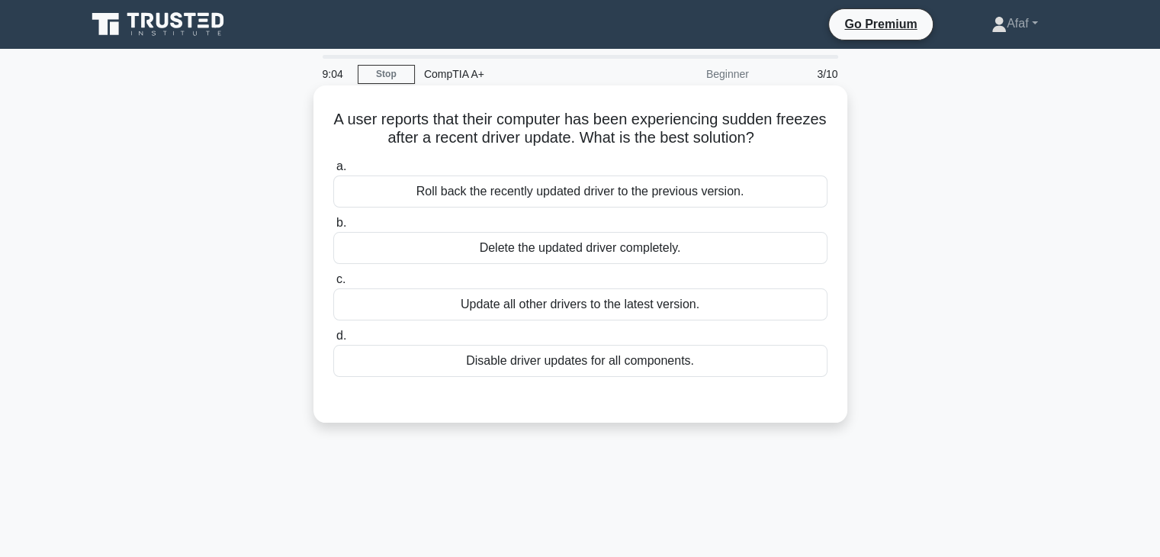
click at [537, 188] on div "Roll back the recently updated driver to the previous version." at bounding box center [580, 191] width 494 height 32
click at [333, 172] on input "a. Roll back the recently updated driver to the previous version." at bounding box center [333, 167] width 0 height 10
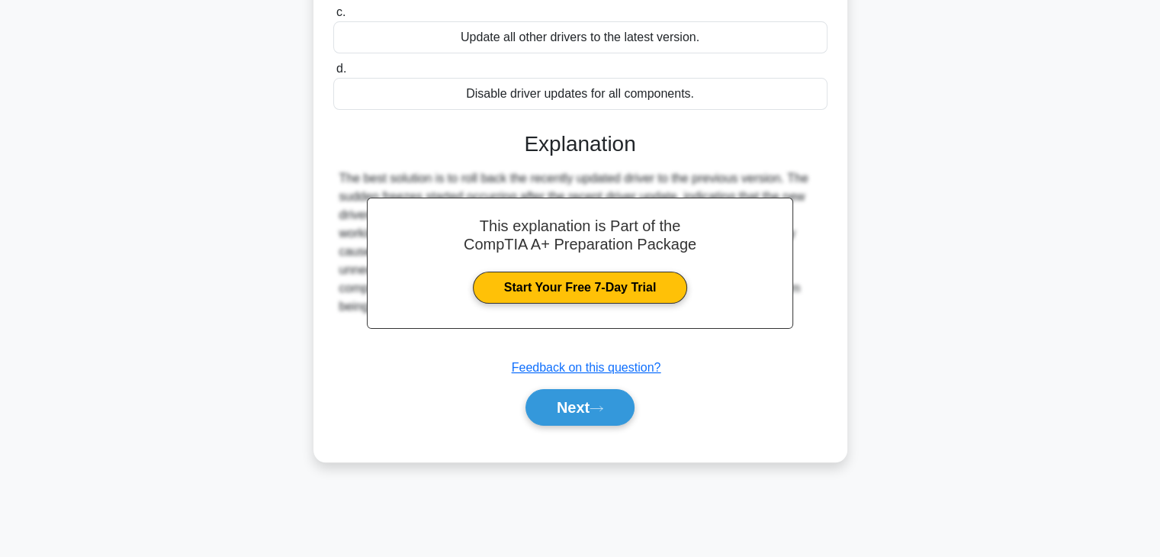
scroll to position [264, 0]
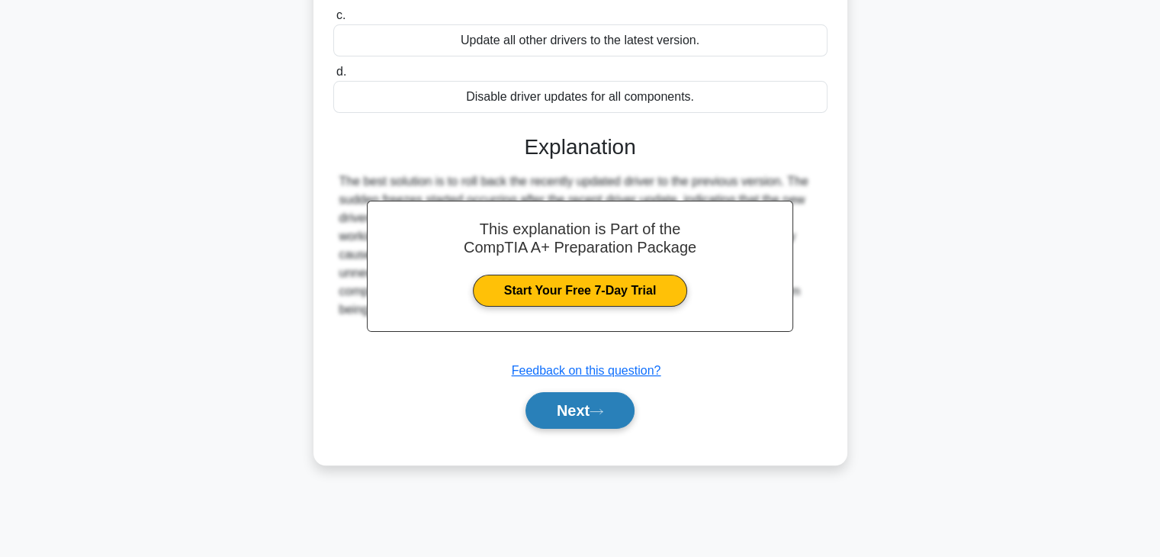
click at [598, 413] on icon at bounding box center [597, 411] width 14 height 8
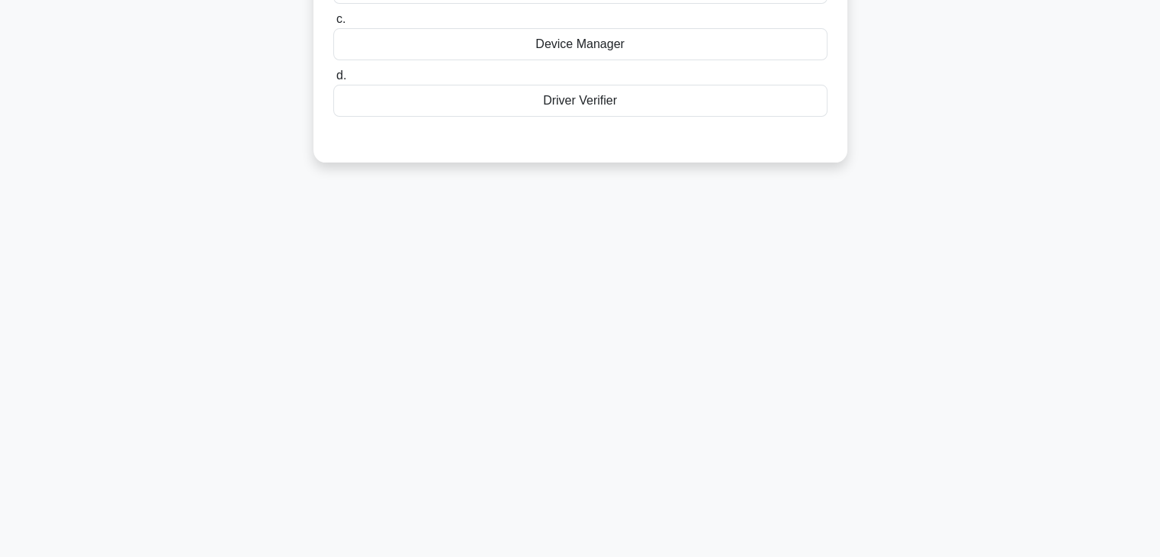
scroll to position [0, 0]
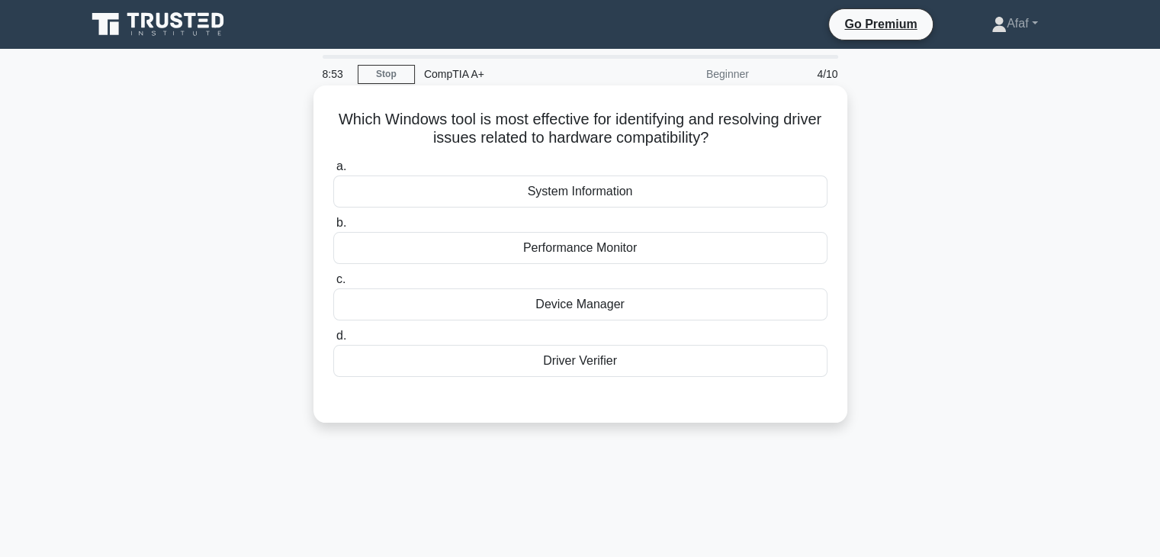
click at [610, 317] on div "Device Manager" at bounding box center [580, 304] width 494 height 32
click at [333, 285] on input "c. Device Manager" at bounding box center [333, 280] width 0 height 10
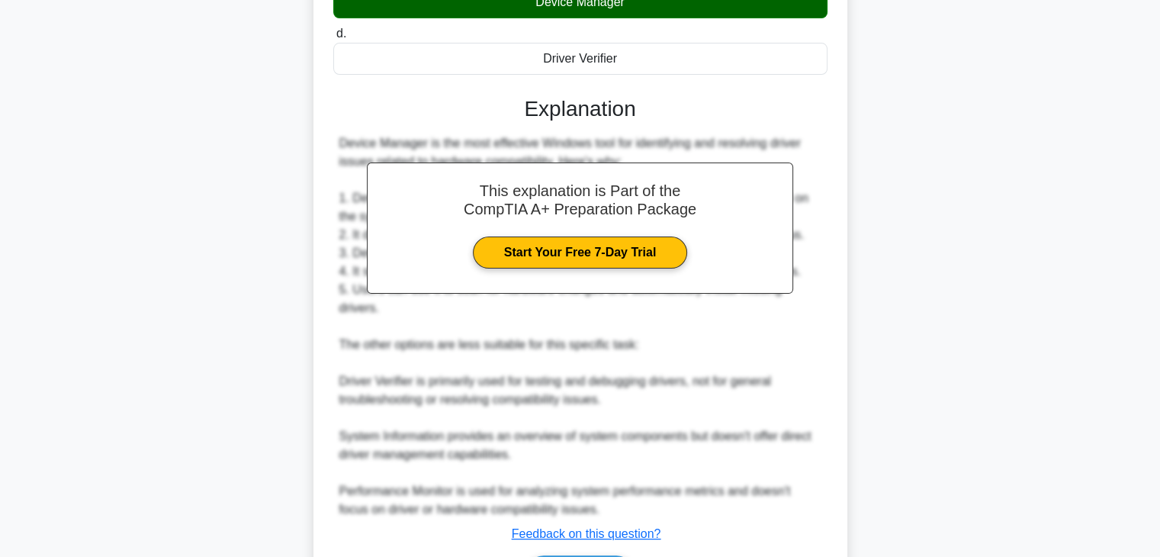
scroll to position [323, 0]
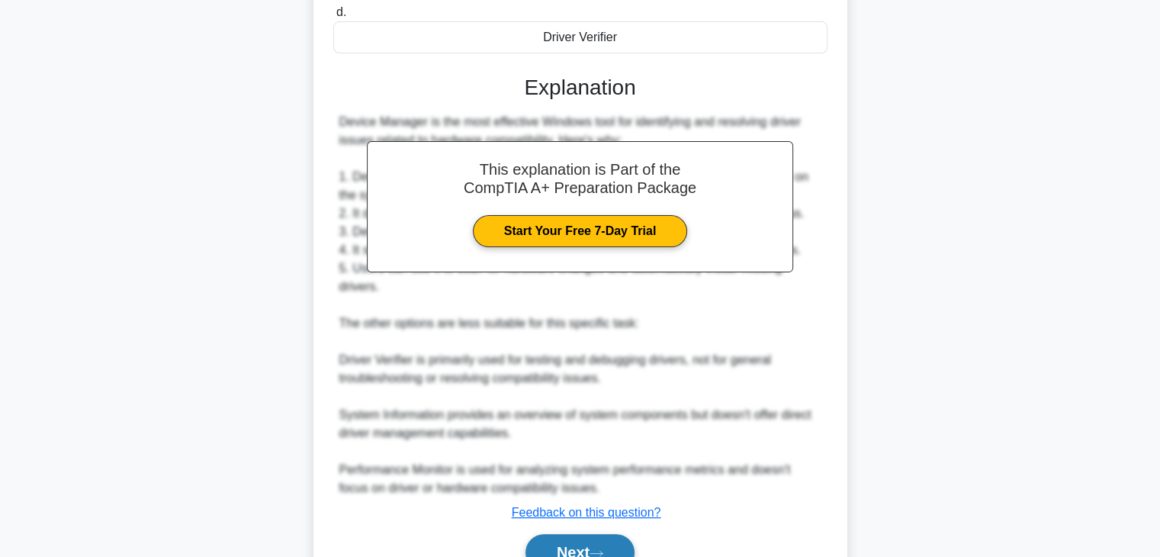
click at [607, 534] on button "Next" at bounding box center [580, 552] width 109 height 37
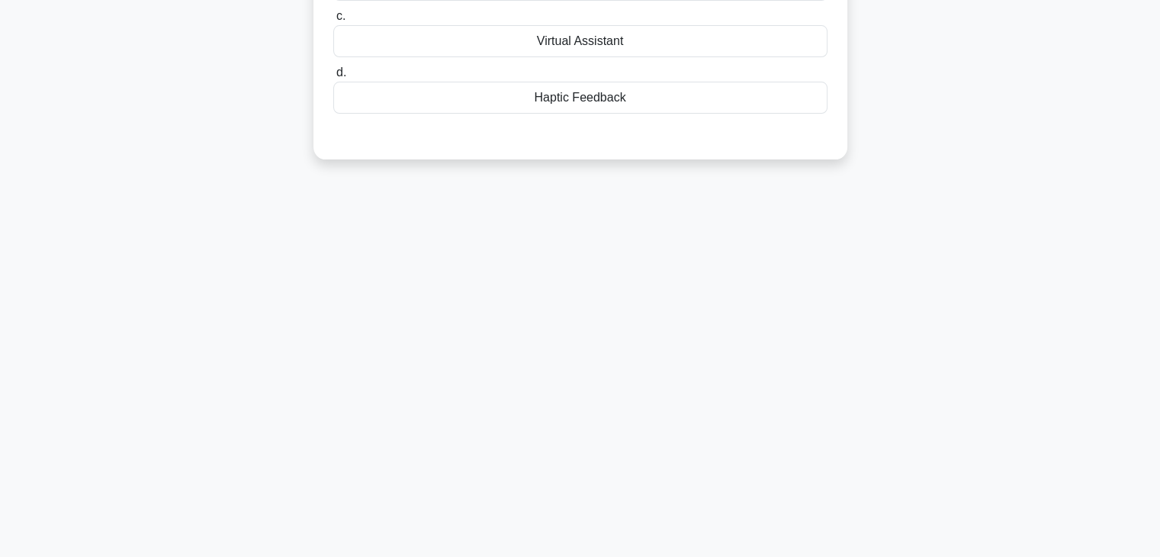
scroll to position [0, 0]
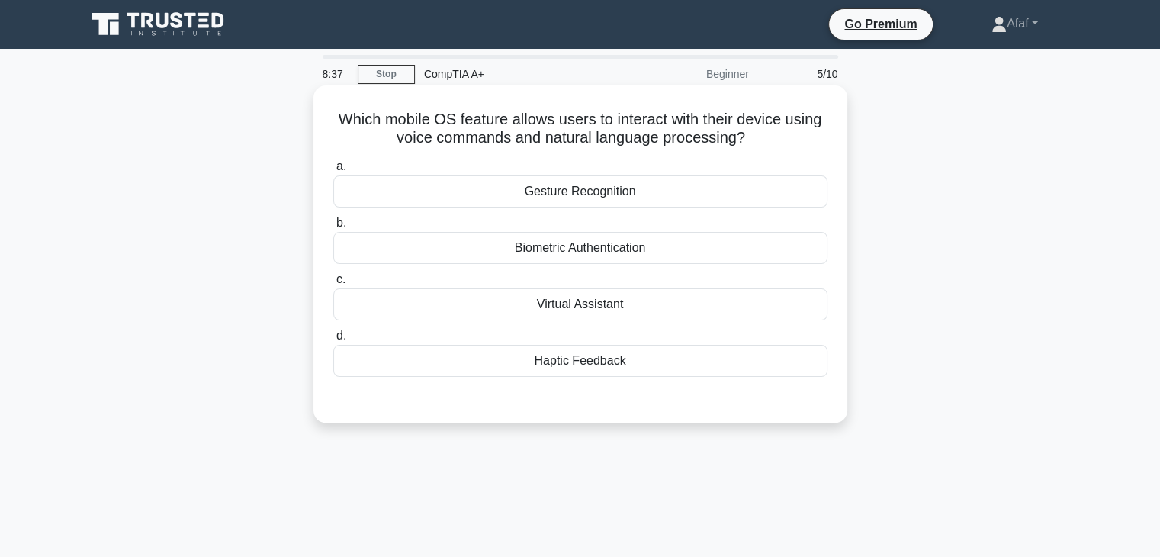
click at [619, 308] on div "Virtual Assistant" at bounding box center [580, 304] width 494 height 32
click at [333, 285] on input "c. Virtual Assistant" at bounding box center [333, 280] width 0 height 10
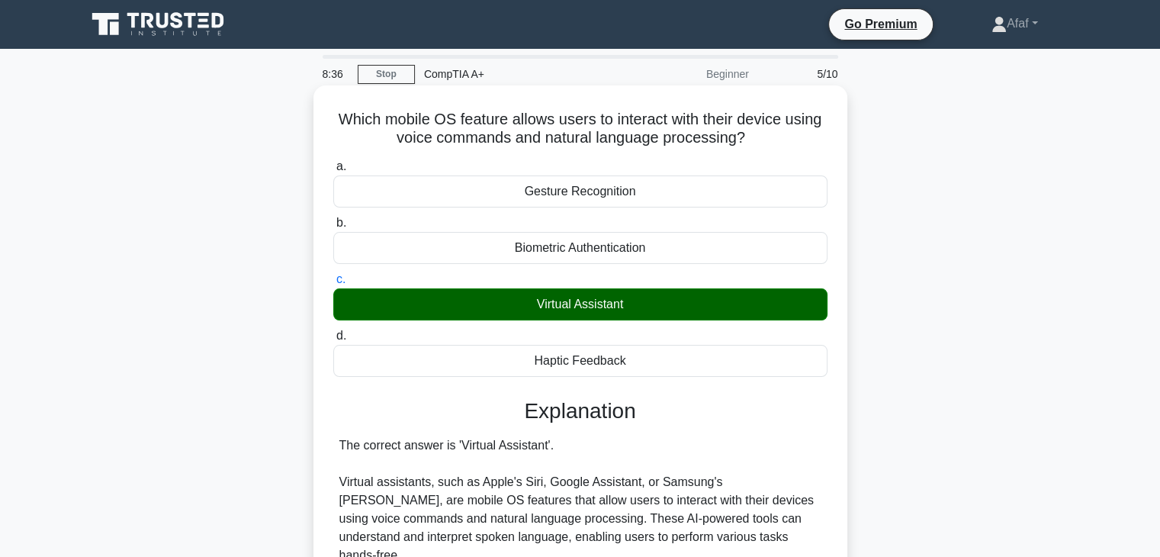
scroll to position [343, 0]
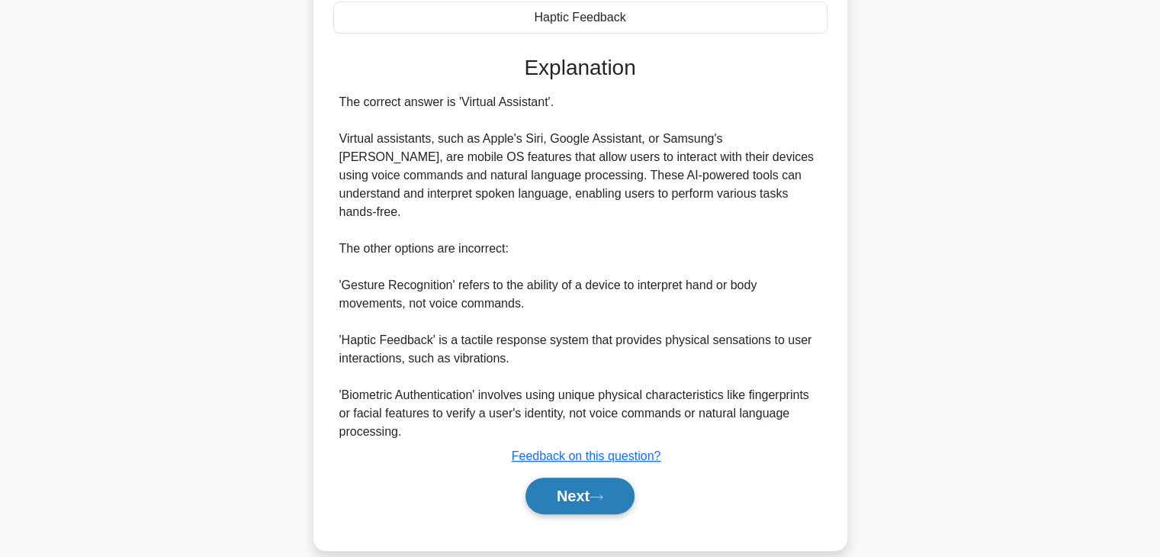
click at [588, 478] on button "Next" at bounding box center [580, 496] width 109 height 37
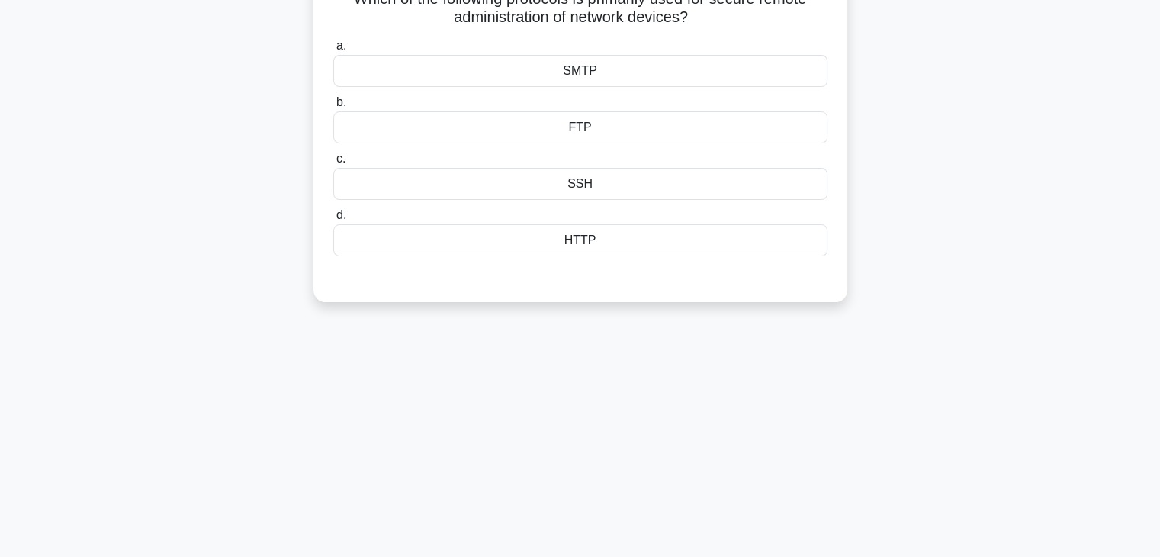
scroll to position [0, 0]
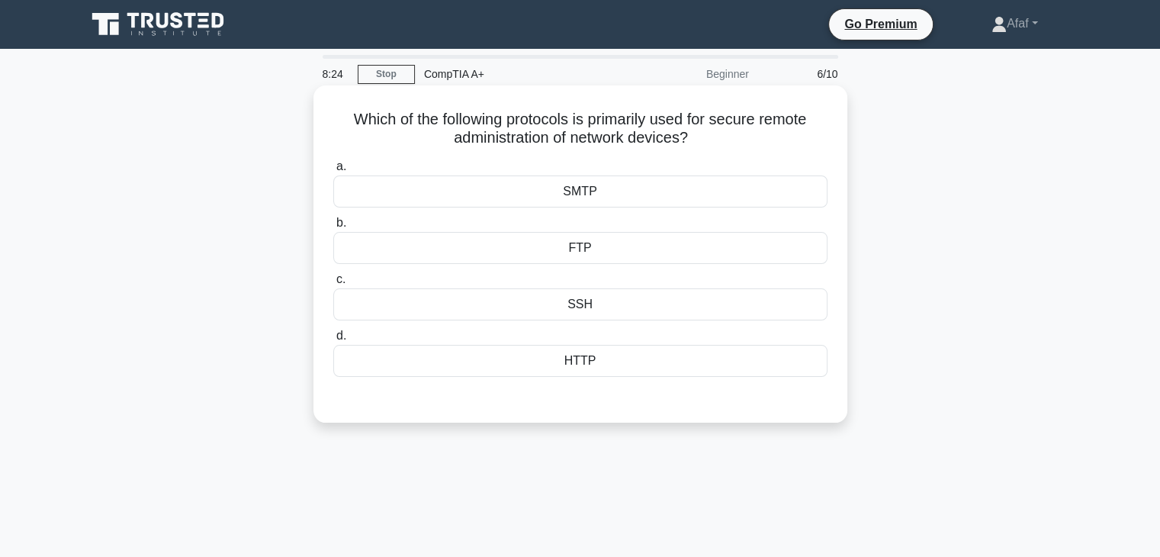
click at [618, 294] on div "SSH" at bounding box center [580, 304] width 494 height 32
click at [333, 285] on input "c. SSH" at bounding box center [333, 280] width 0 height 10
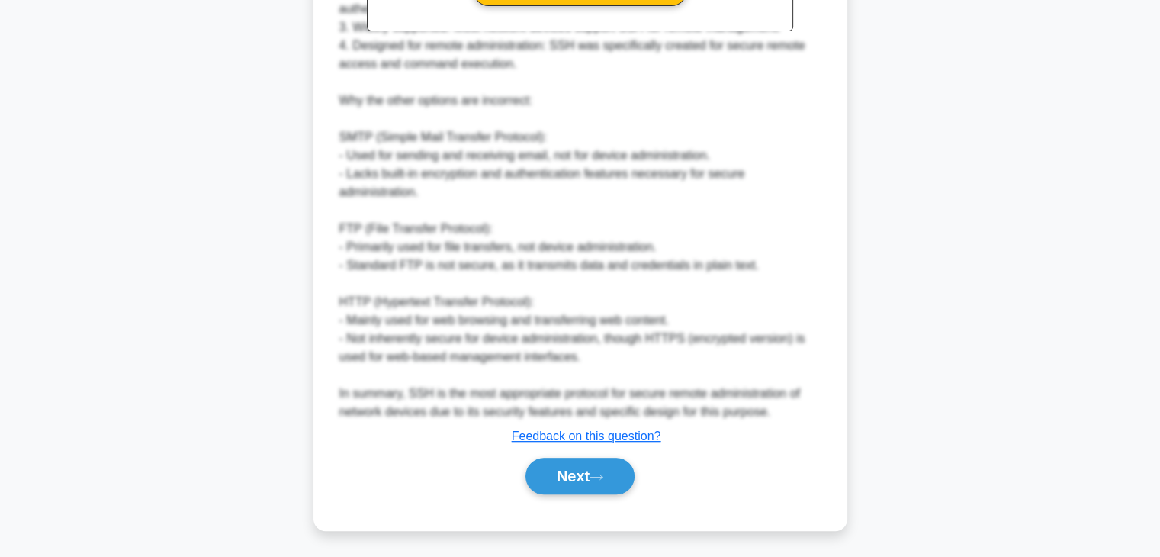
click at [614, 489] on button "Next" at bounding box center [580, 476] width 109 height 37
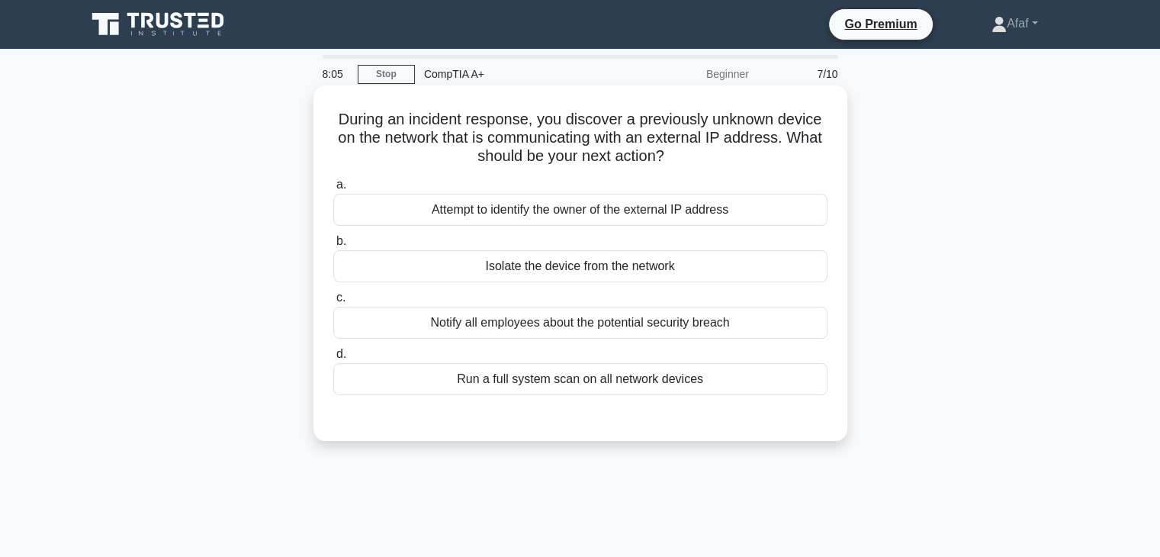
click at [606, 268] on div "Isolate the device from the network" at bounding box center [580, 266] width 494 height 32
click at [333, 246] on input "b. Isolate the device from the network" at bounding box center [333, 241] width 0 height 10
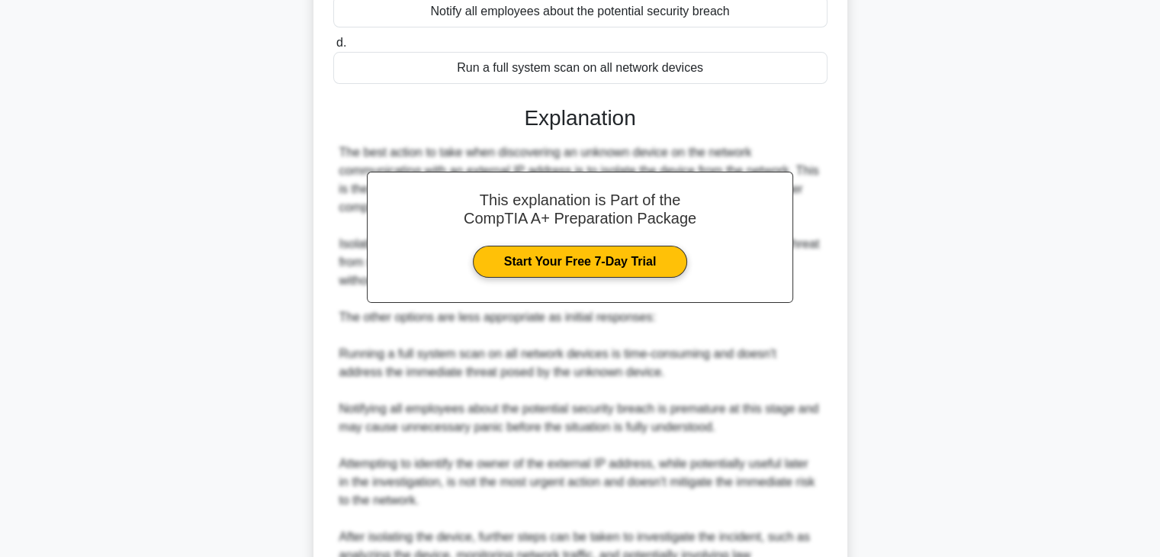
scroll to position [474, 0]
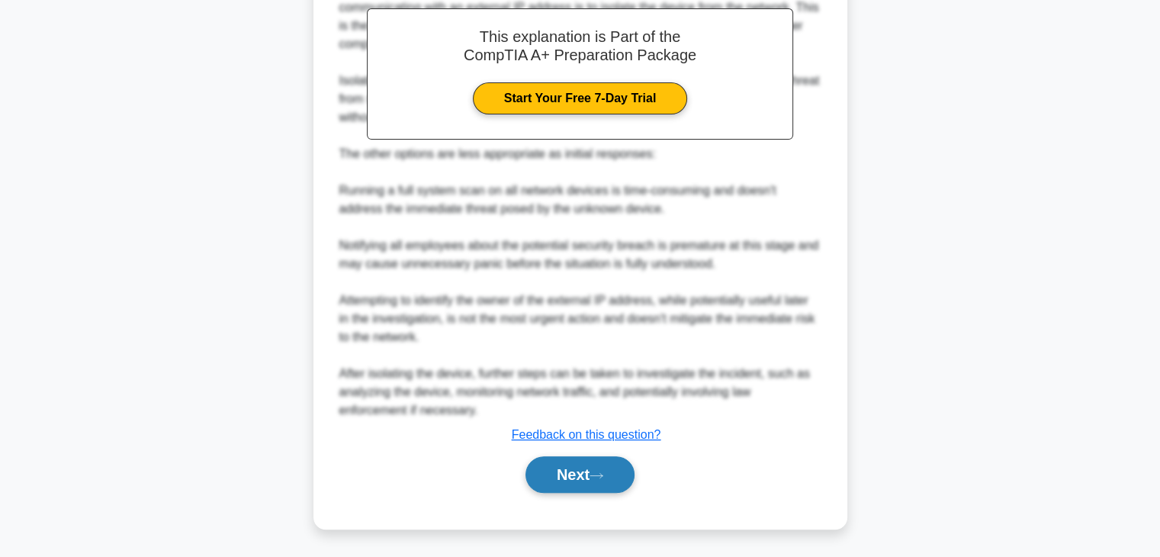
click at [599, 483] on button "Next" at bounding box center [580, 474] width 109 height 37
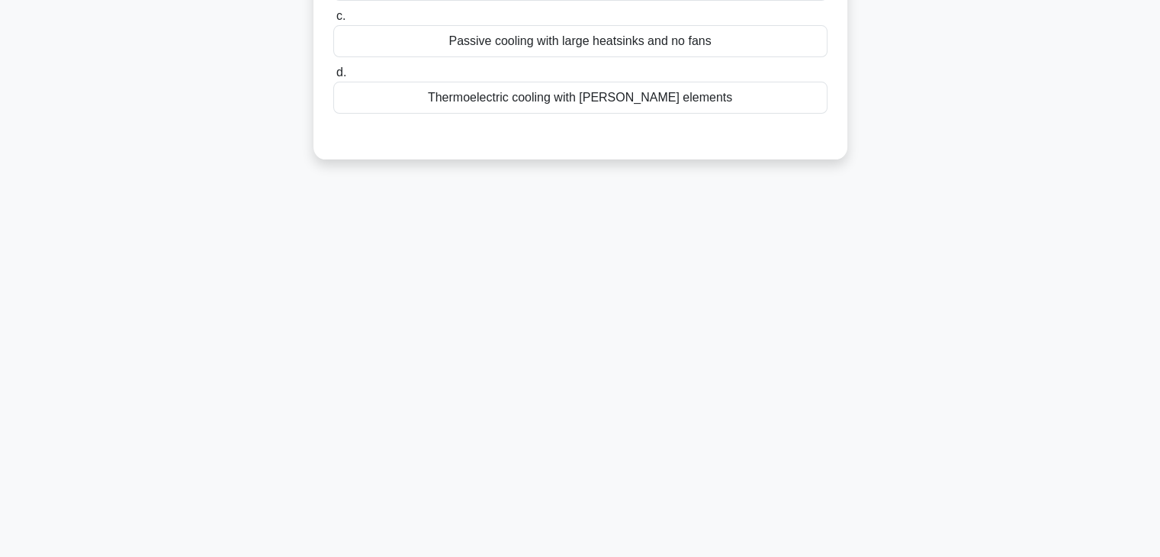
scroll to position [0, 0]
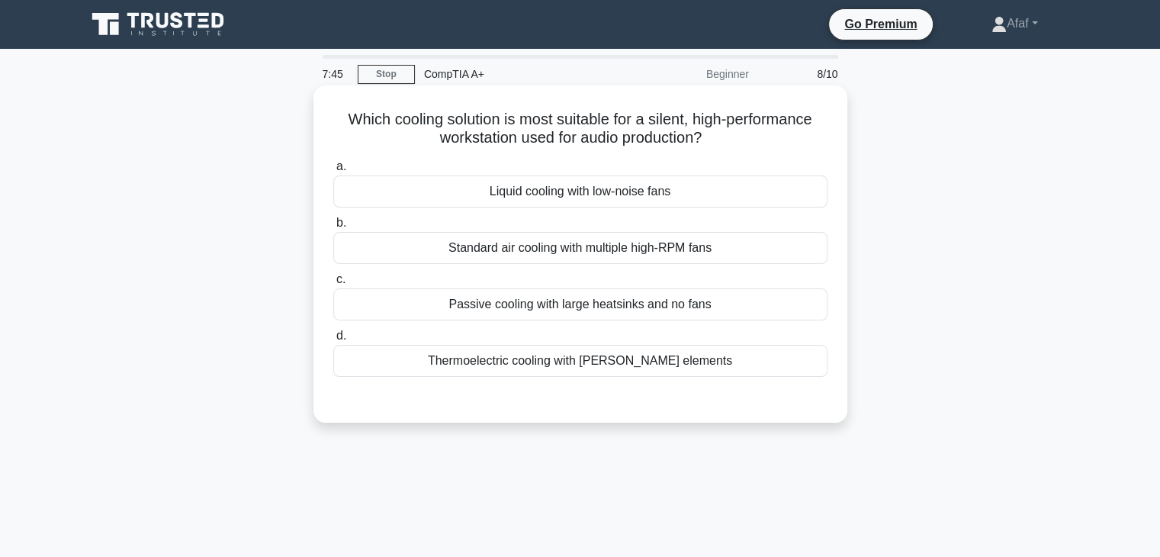
click at [671, 183] on div "Liquid cooling with low-noise fans" at bounding box center [580, 191] width 494 height 32
click at [333, 172] on input "a. Liquid cooling with low-noise fans" at bounding box center [333, 167] width 0 height 10
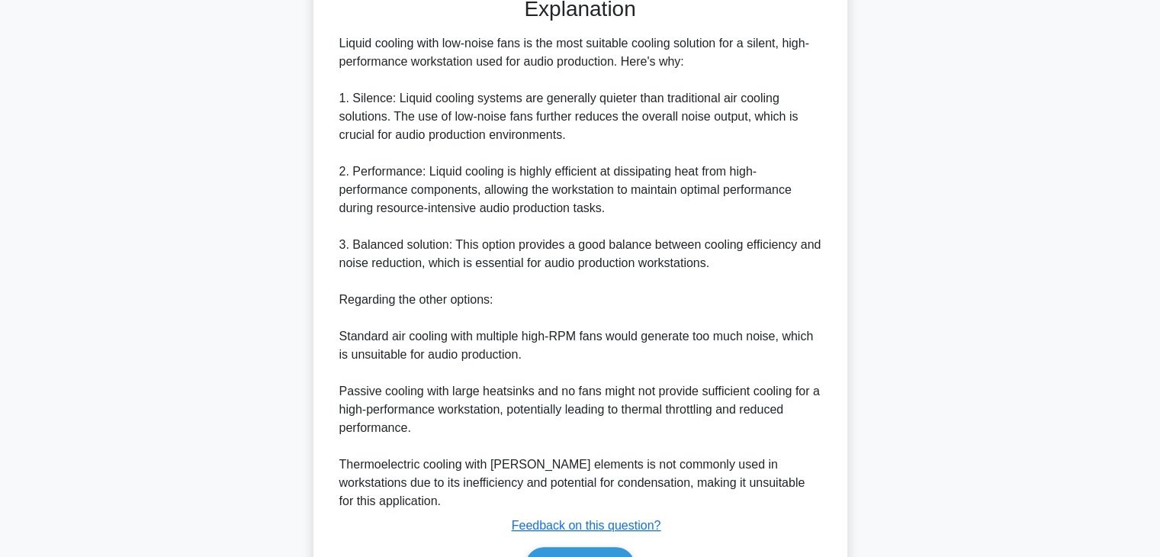
scroll to position [406, 0]
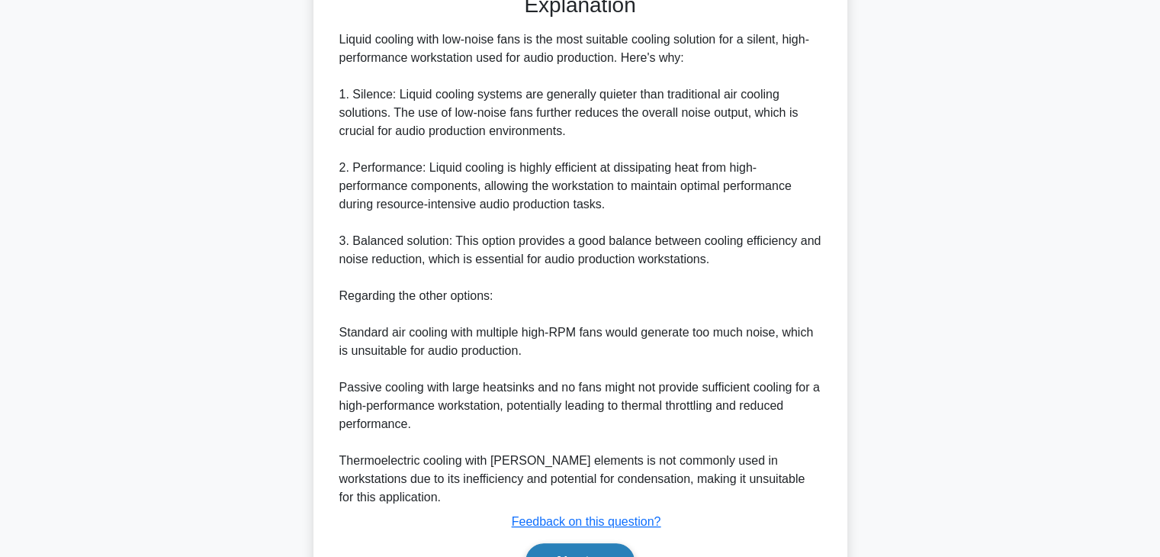
click at [598, 556] on icon at bounding box center [597, 562] width 14 height 8
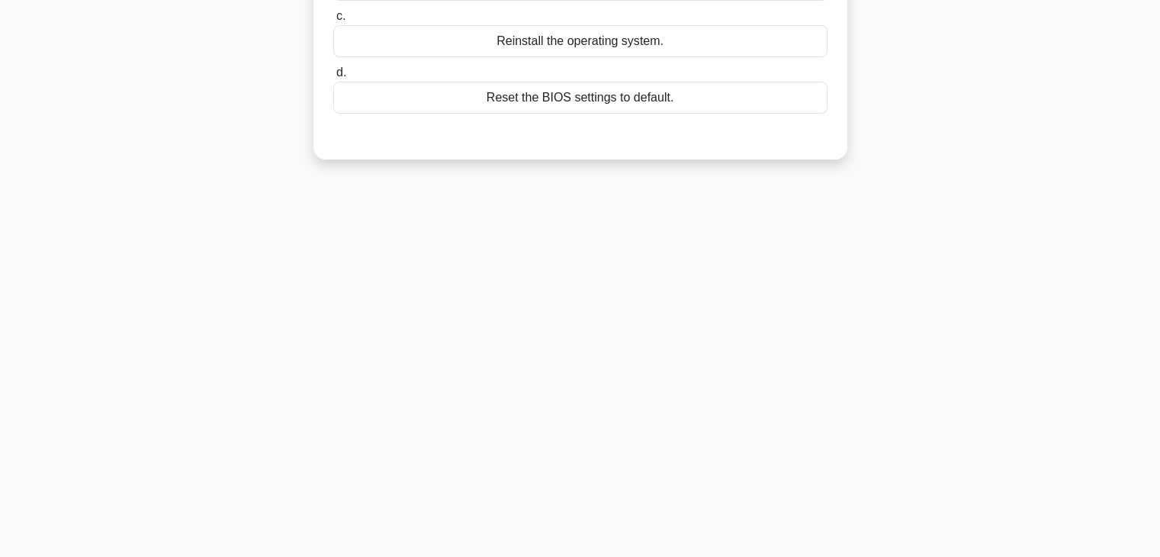
scroll to position [0, 0]
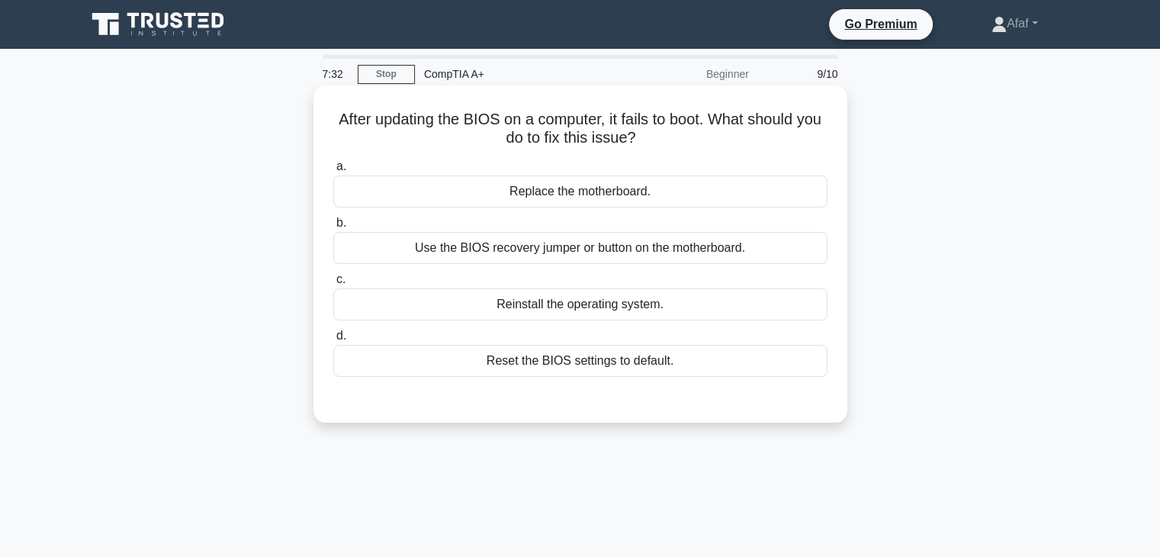
click at [703, 255] on div "Use the BIOS recovery jumper or button on the motherboard." at bounding box center [580, 248] width 494 height 32
click at [333, 228] on input "b. Use the BIOS recovery jumper or button on the motherboard." at bounding box center [333, 223] width 0 height 10
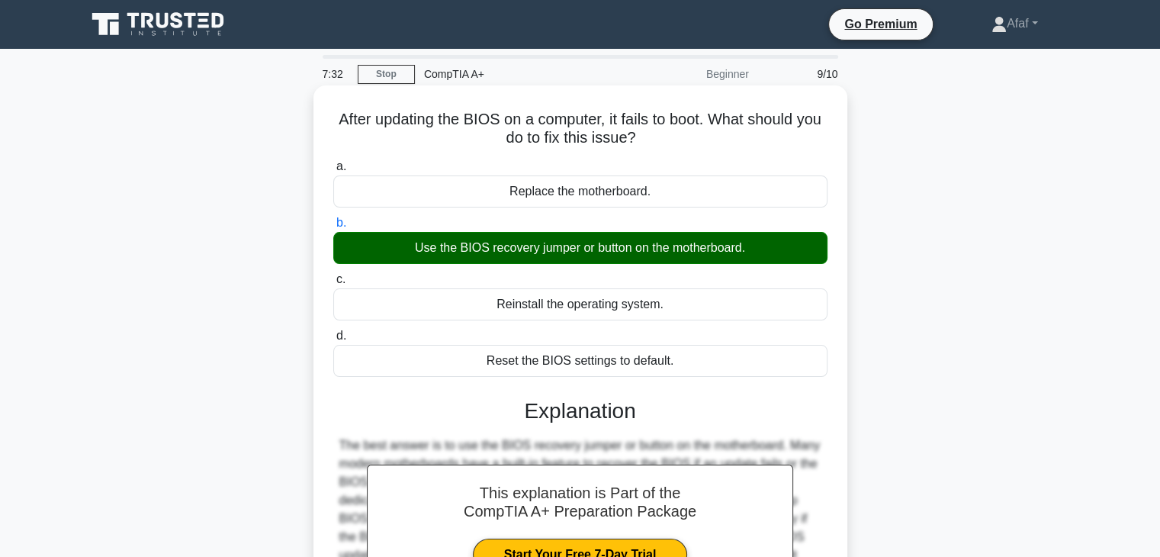
scroll to position [268, 0]
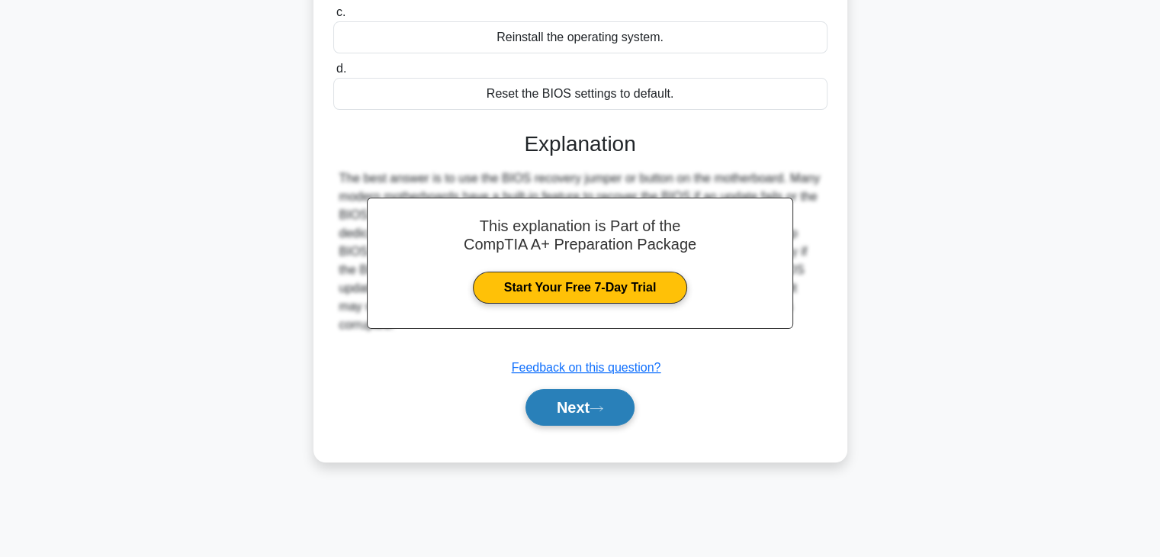
click at [613, 412] on button "Next" at bounding box center [580, 407] width 109 height 37
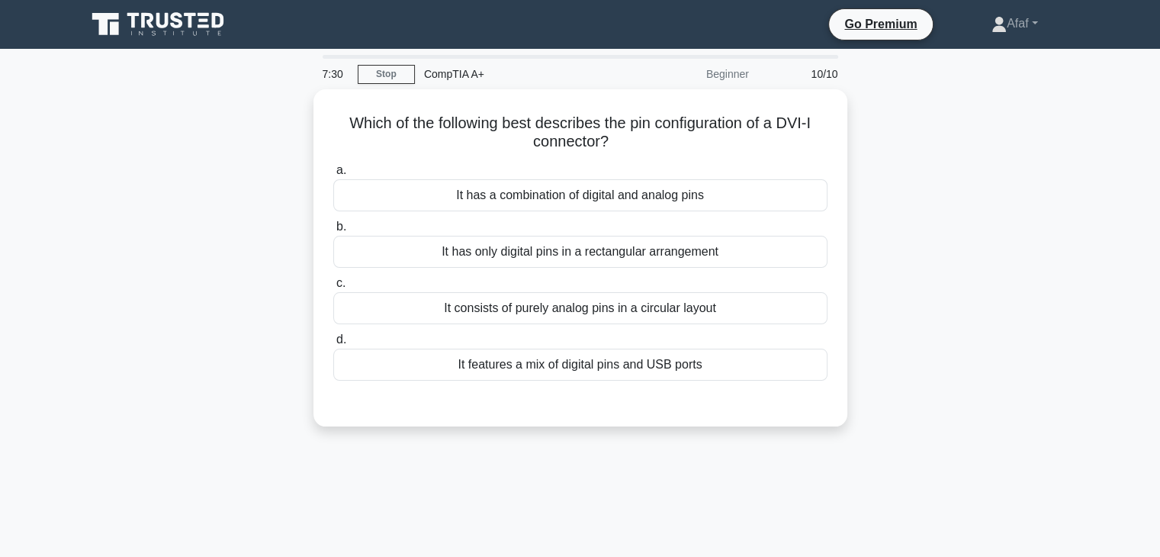
scroll to position [0, 0]
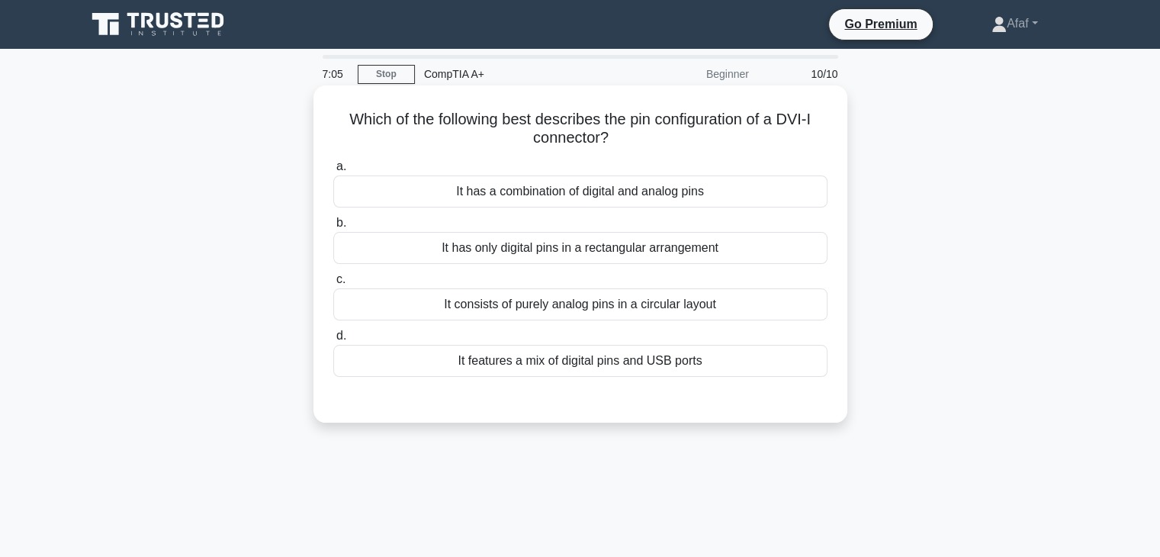
click at [622, 260] on div "It has only digital pins in a rectangular arrangement" at bounding box center [580, 248] width 494 height 32
click at [333, 228] on input "b. It has only digital pins in a rectangular arrangement" at bounding box center [333, 223] width 0 height 10
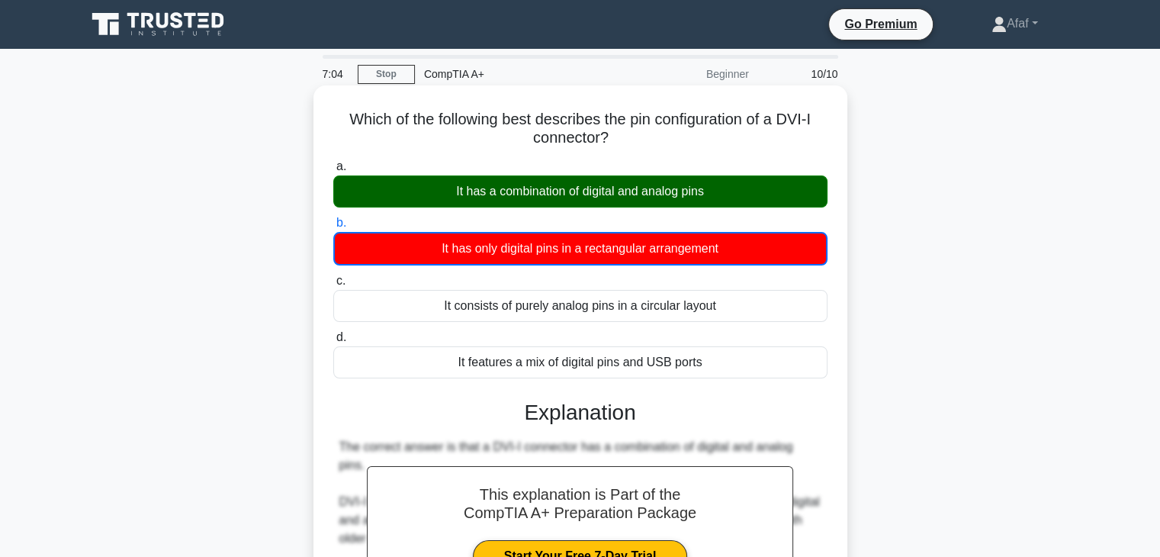
scroll to position [330, 0]
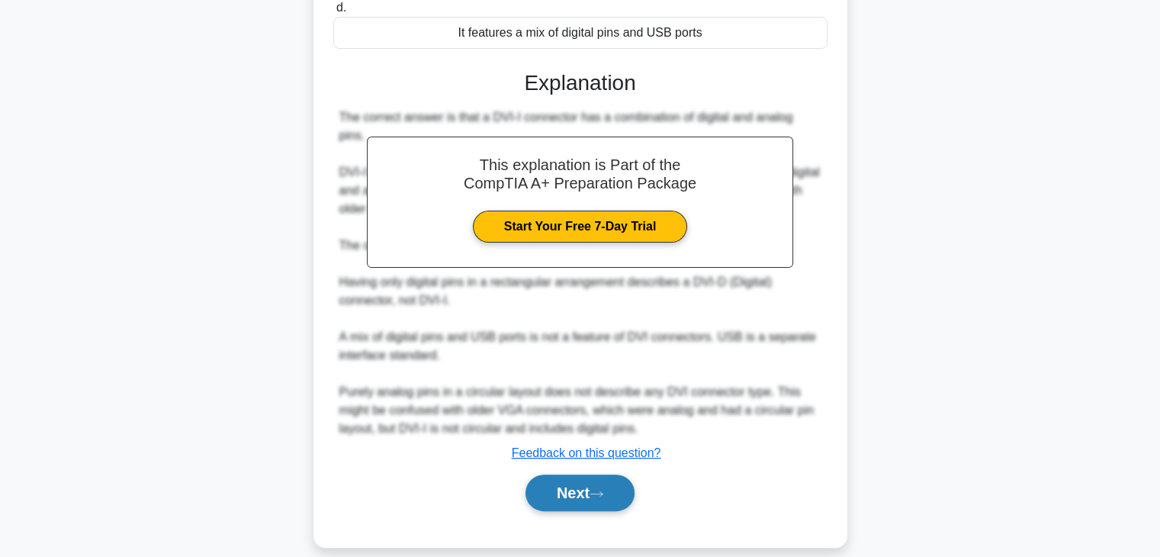
click at [608, 484] on button "Next" at bounding box center [580, 492] width 109 height 37
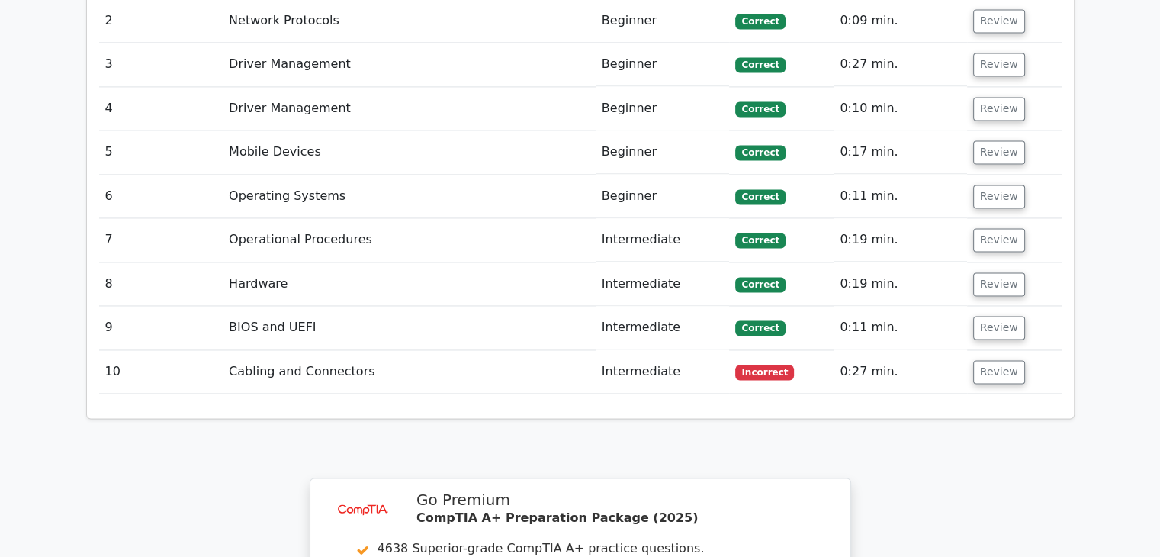
scroll to position [2291, 0]
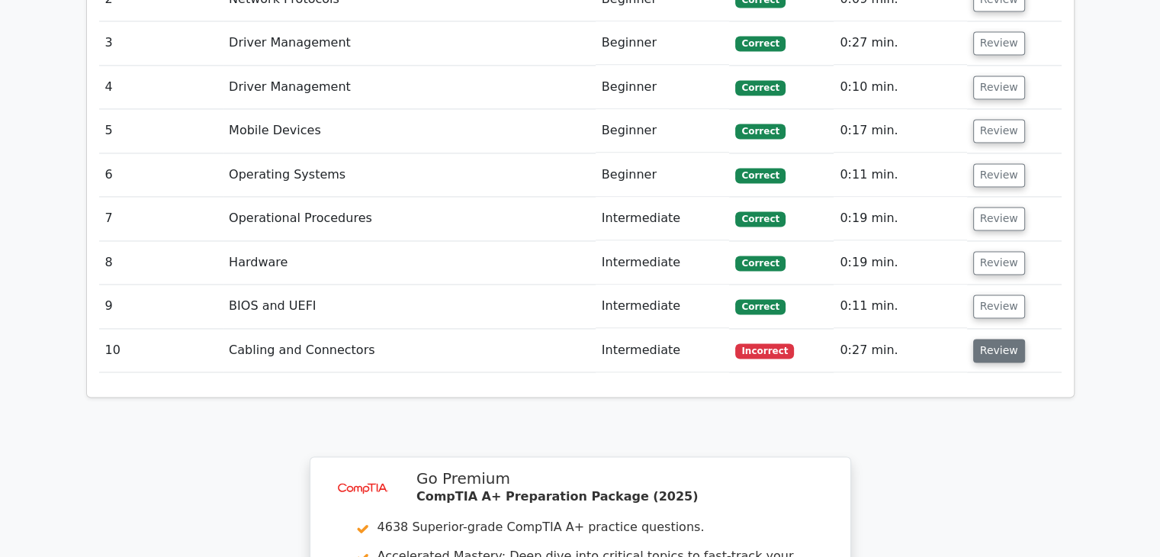
click at [973, 339] on button "Review" at bounding box center [999, 351] width 52 height 24
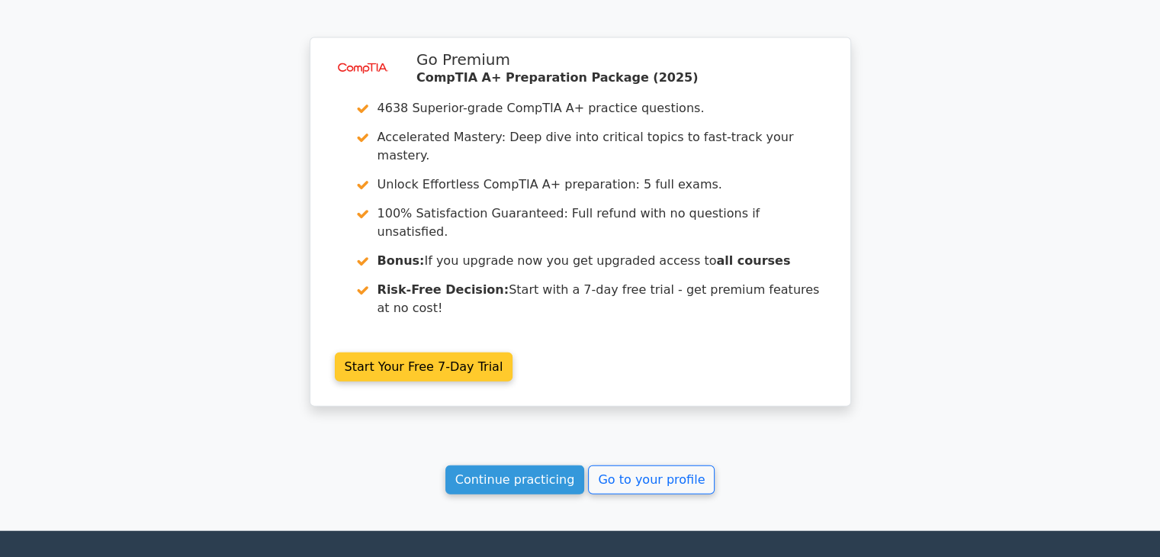
scroll to position [3471, 0]
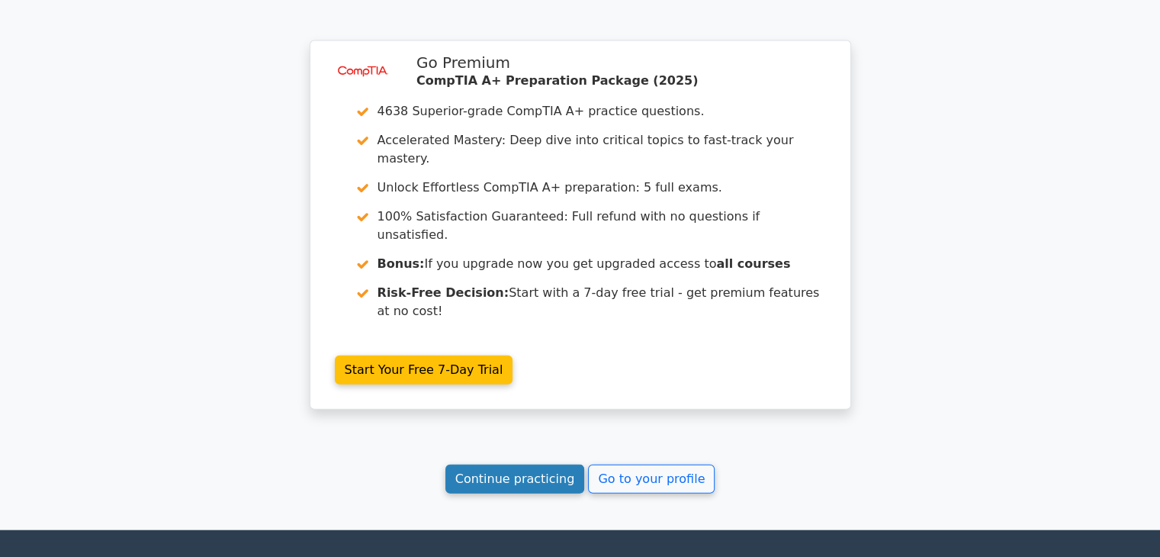
click at [552, 465] on link "Continue practicing" at bounding box center [515, 479] width 140 height 29
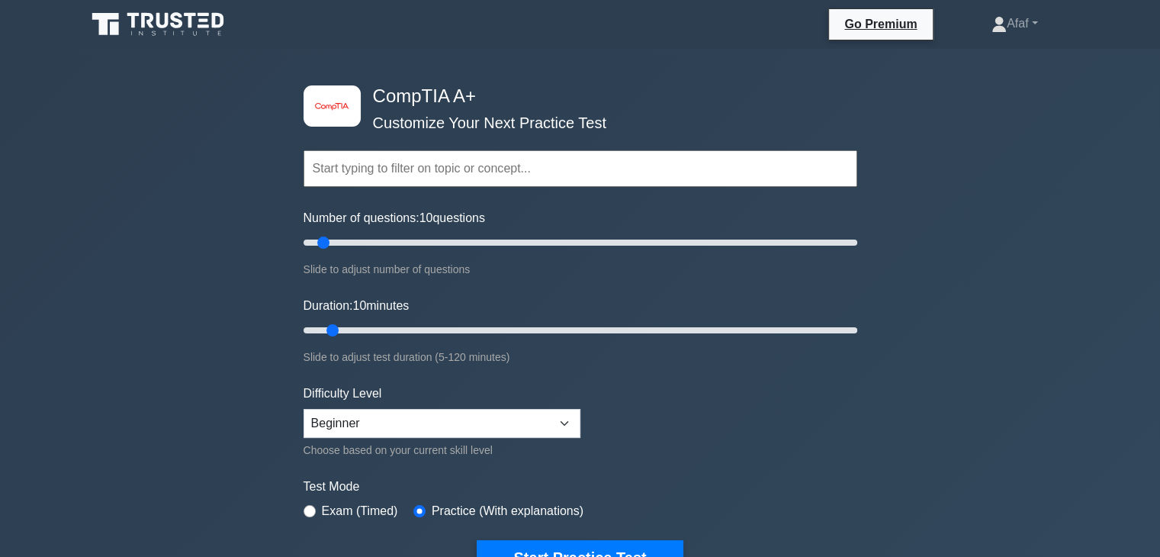
scroll to position [121, 0]
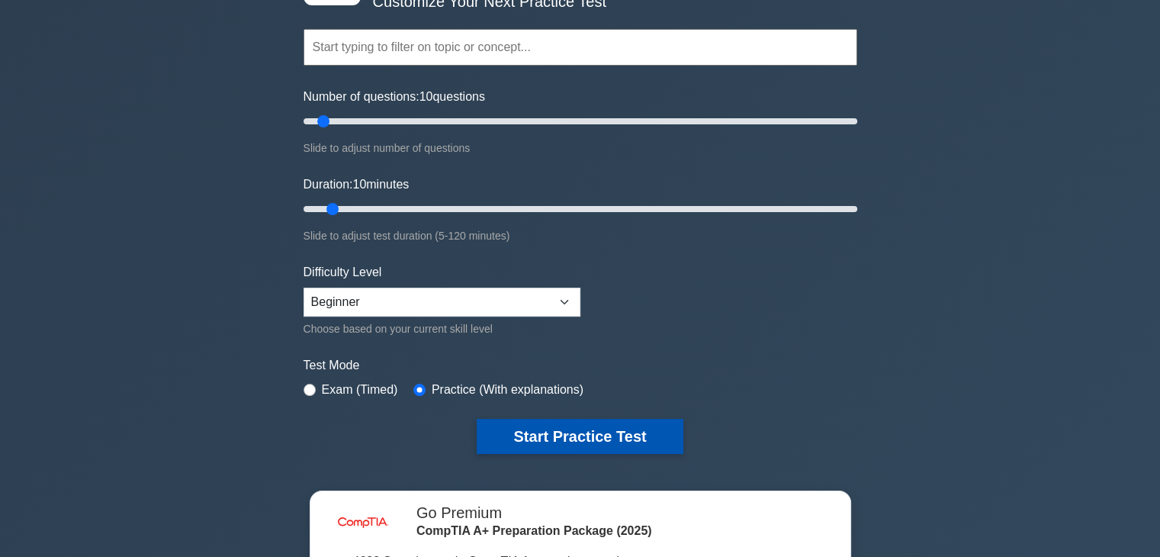
click at [555, 430] on button "Start Practice Test" at bounding box center [580, 436] width 206 height 35
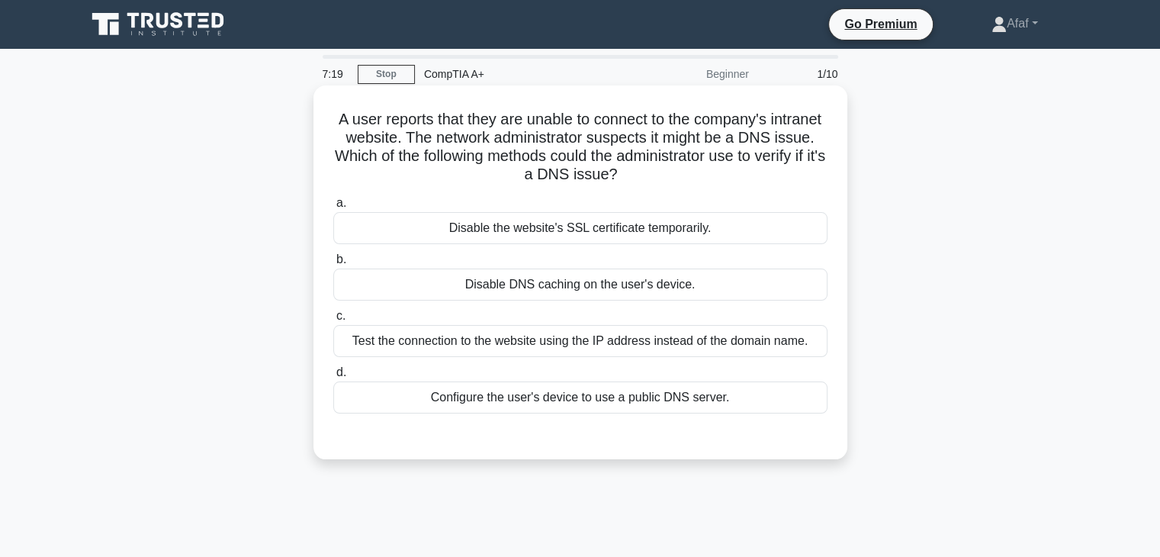
click at [656, 343] on div "Test the connection to the website using the IP address instead of the domain n…" at bounding box center [580, 341] width 494 height 32
click at [333, 321] on input "c. Test the connection to the website using the IP address instead of the domai…" at bounding box center [333, 316] width 0 height 10
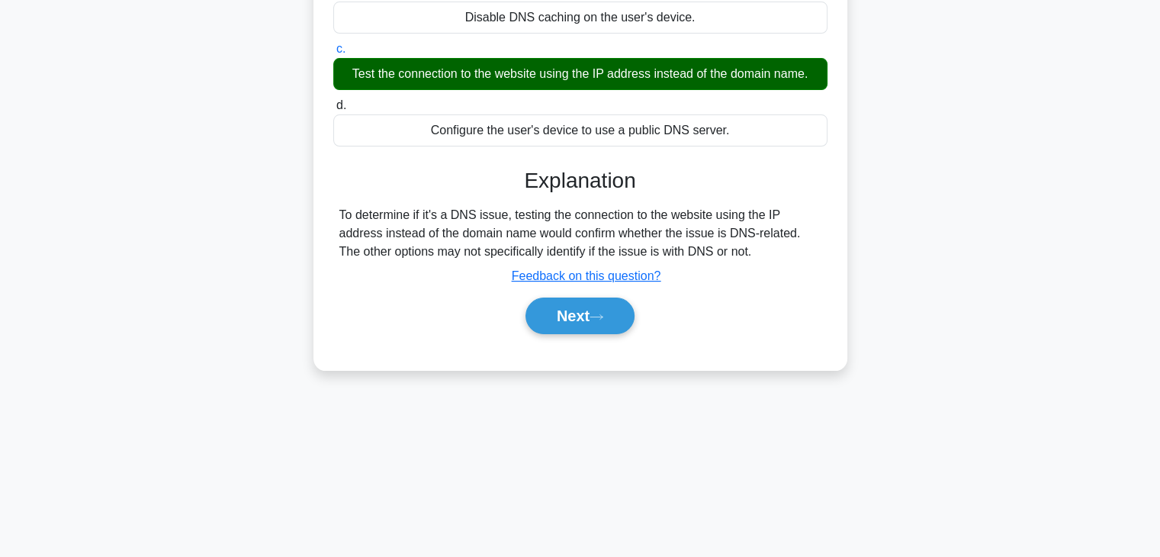
scroll to position [265, 0]
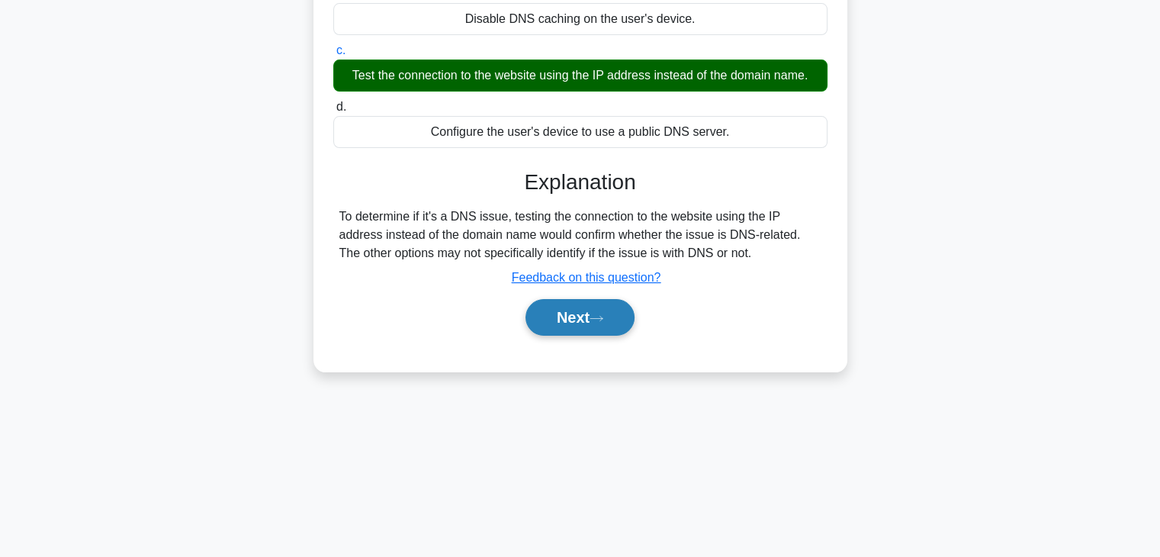
click at [603, 320] on icon at bounding box center [597, 318] width 14 height 8
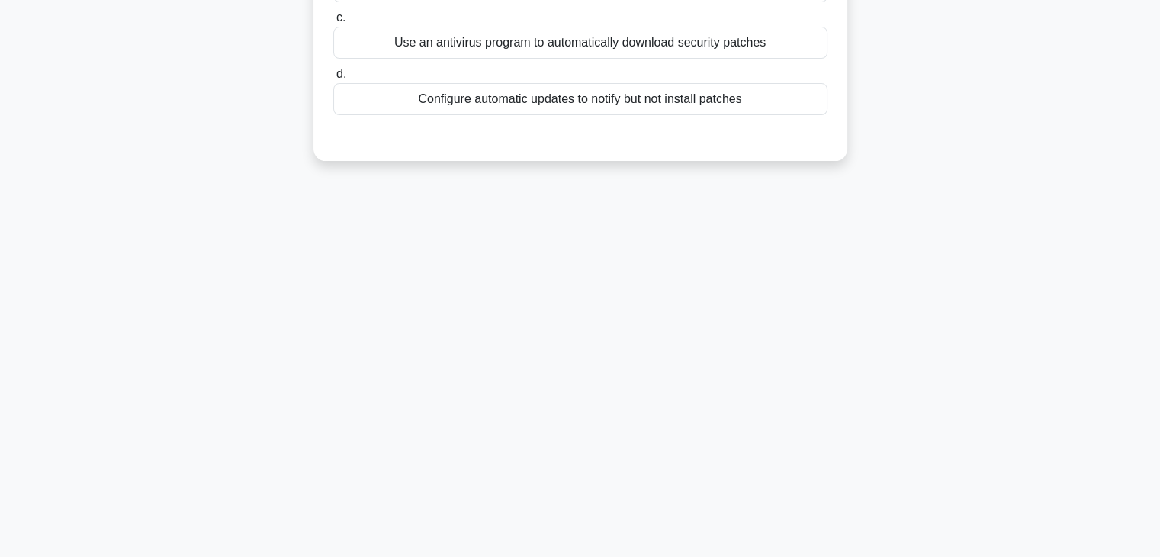
scroll to position [2, 0]
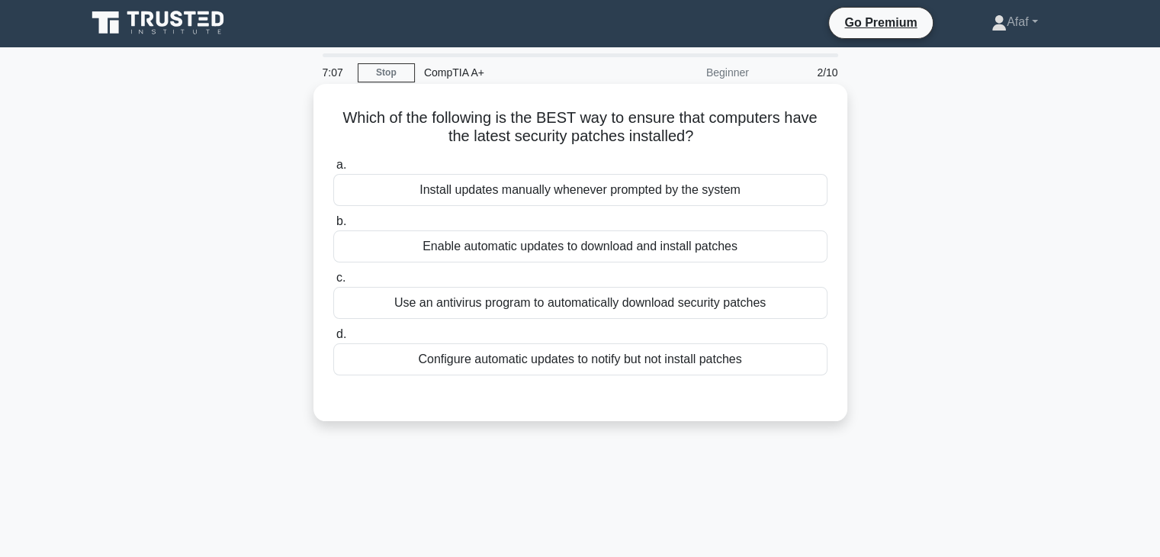
click at [725, 249] on div "Enable automatic updates to download and install patches" at bounding box center [580, 246] width 494 height 32
click at [333, 227] on input "b. Enable automatic updates to download and install patches" at bounding box center [333, 222] width 0 height 10
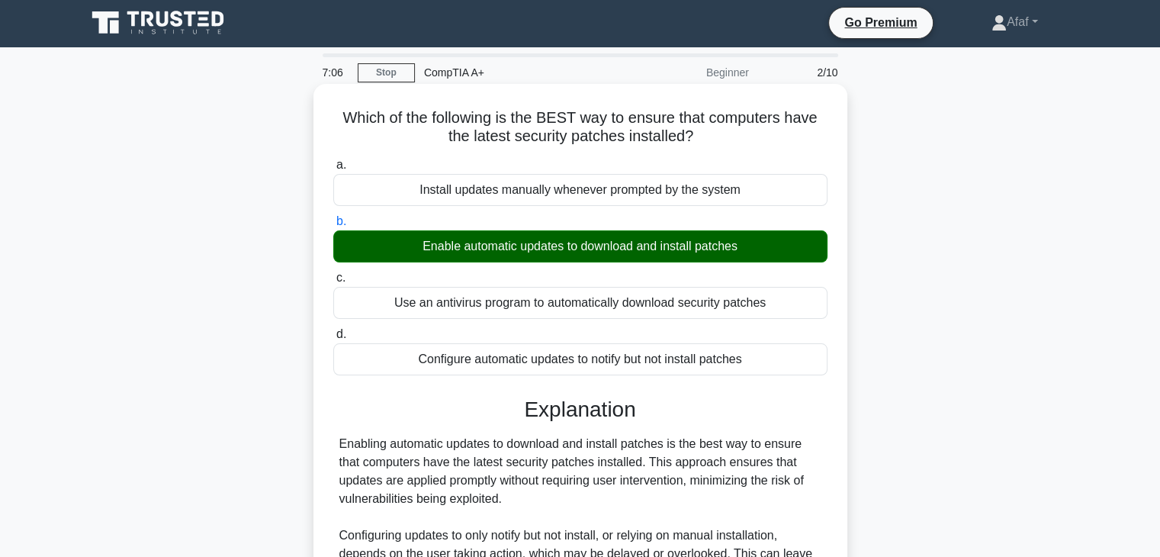
scroll to position [268, 0]
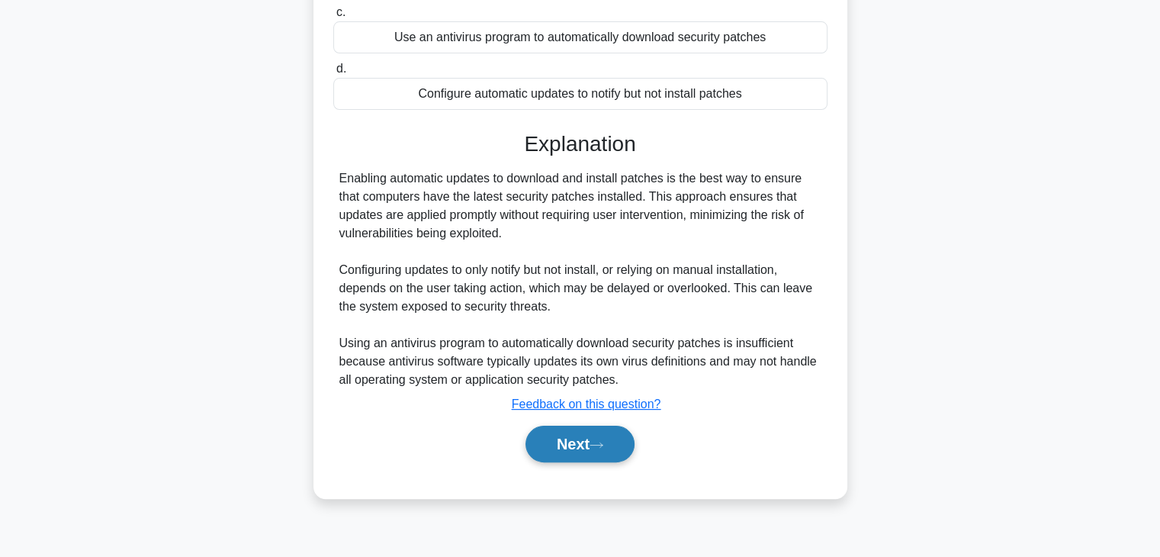
click at [629, 441] on button "Next" at bounding box center [580, 444] width 109 height 37
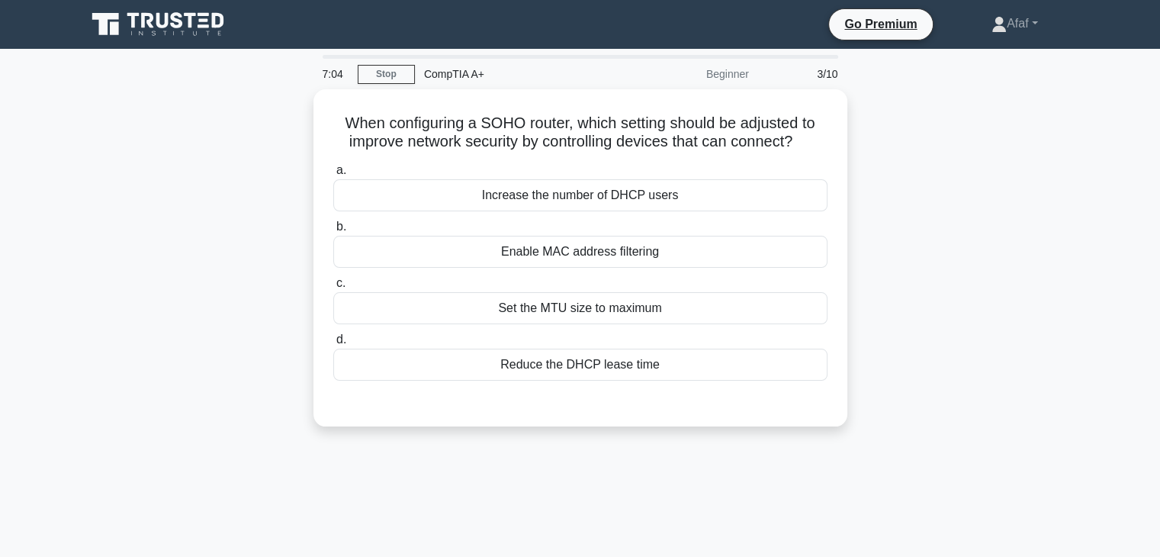
scroll to position [2, 0]
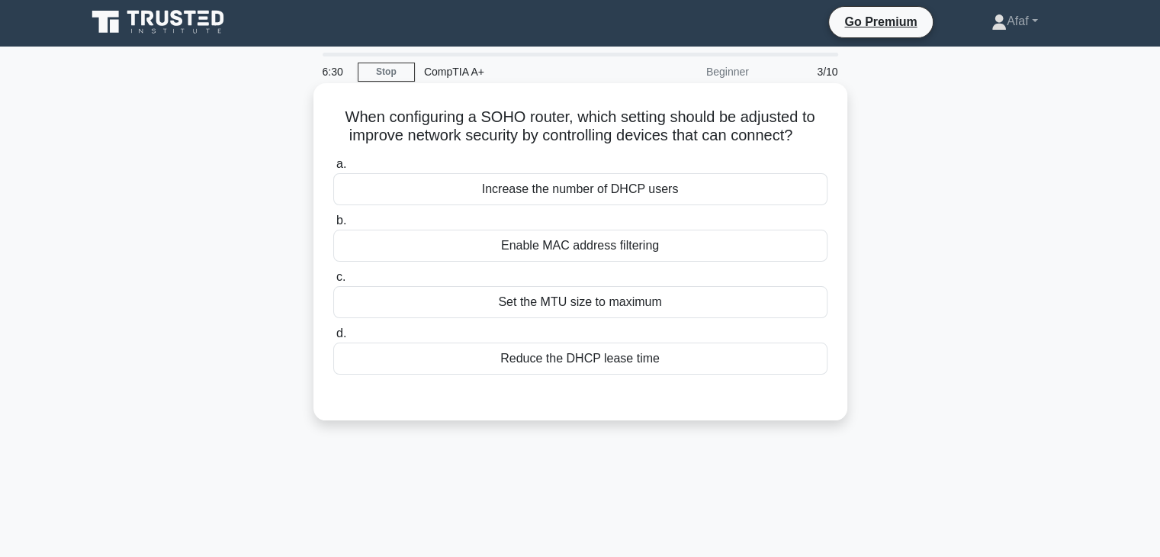
click at [674, 243] on div "Enable MAC address filtering" at bounding box center [580, 246] width 494 height 32
click at [333, 226] on input "b. Enable MAC address filtering" at bounding box center [333, 221] width 0 height 10
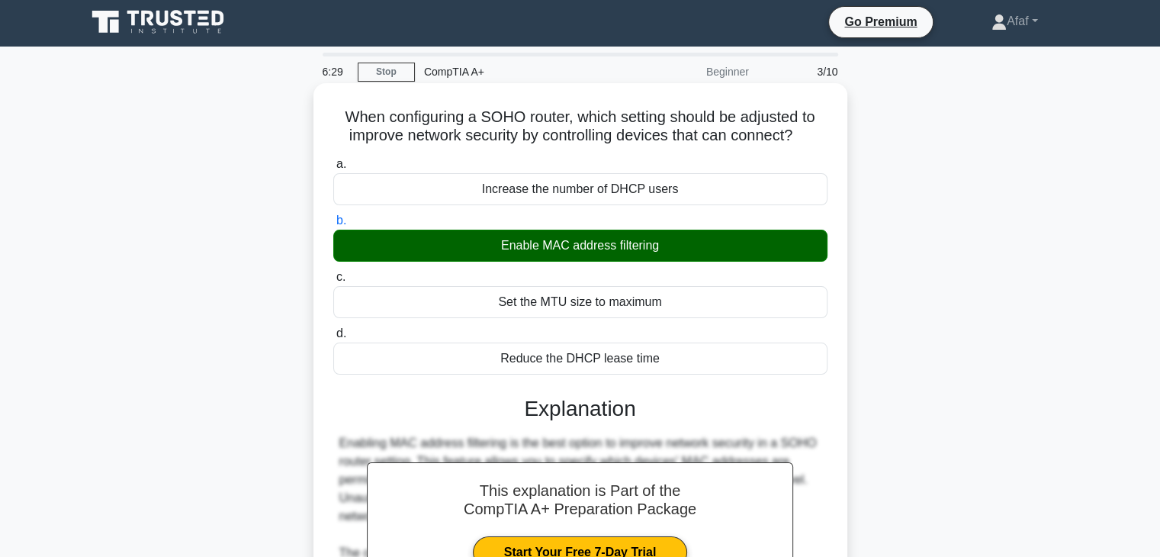
scroll to position [273, 0]
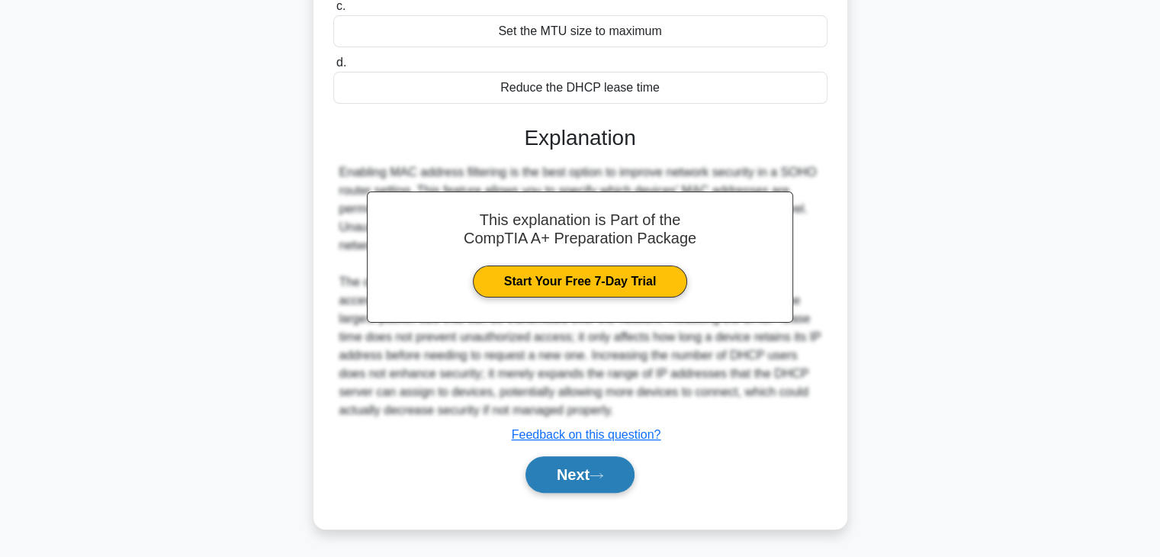
click at [581, 474] on button "Next" at bounding box center [580, 474] width 109 height 37
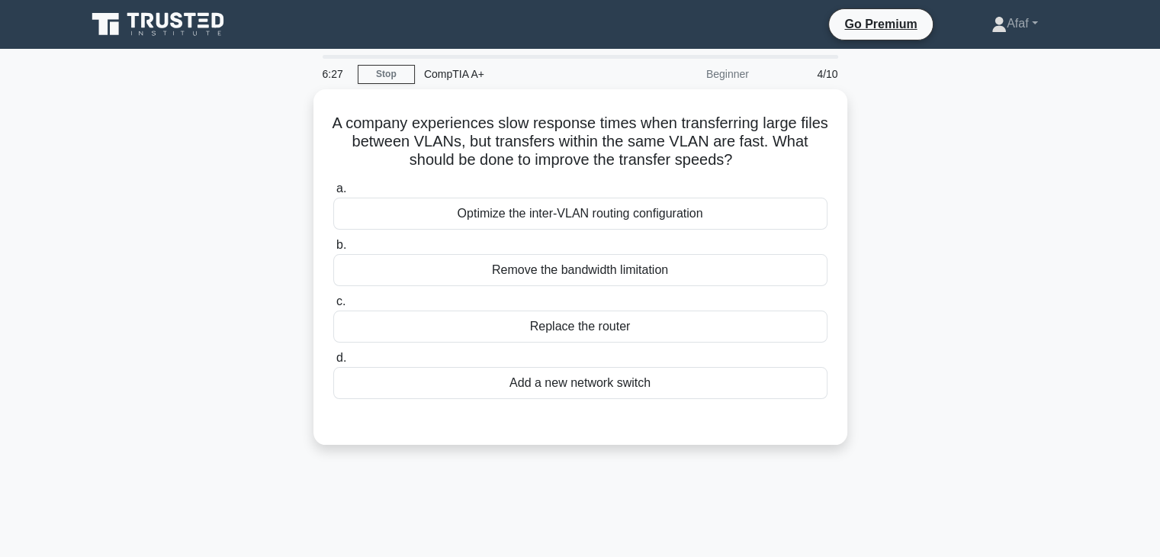
scroll to position [0, 0]
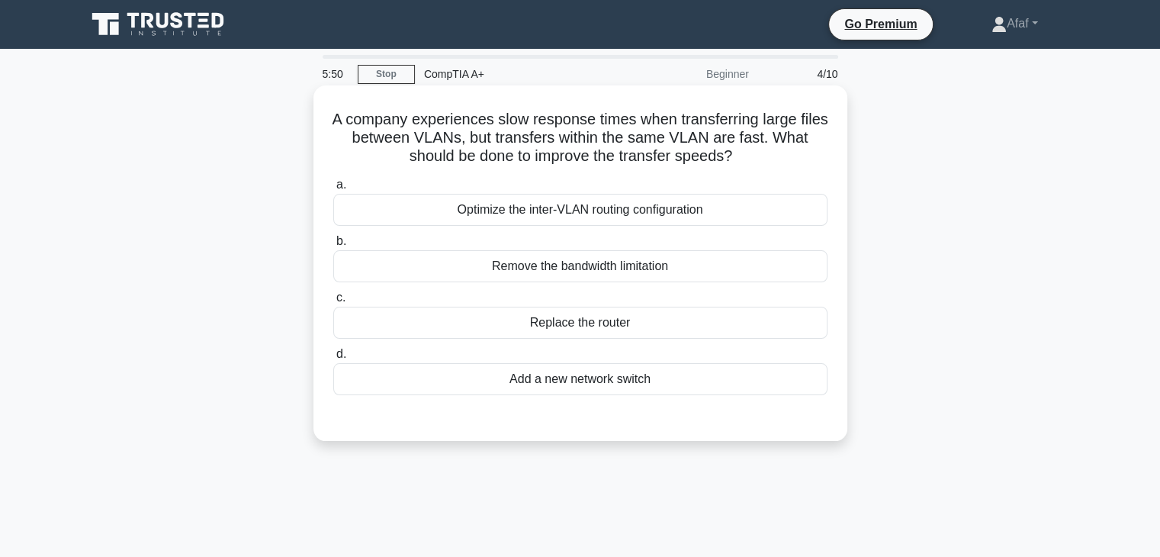
click at [728, 207] on div "Optimize the inter-VLAN routing configuration" at bounding box center [580, 210] width 494 height 32
click at [333, 190] on input "a. Optimize the inter-VLAN routing configuration" at bounding box center [333, 185] width 0 height 10
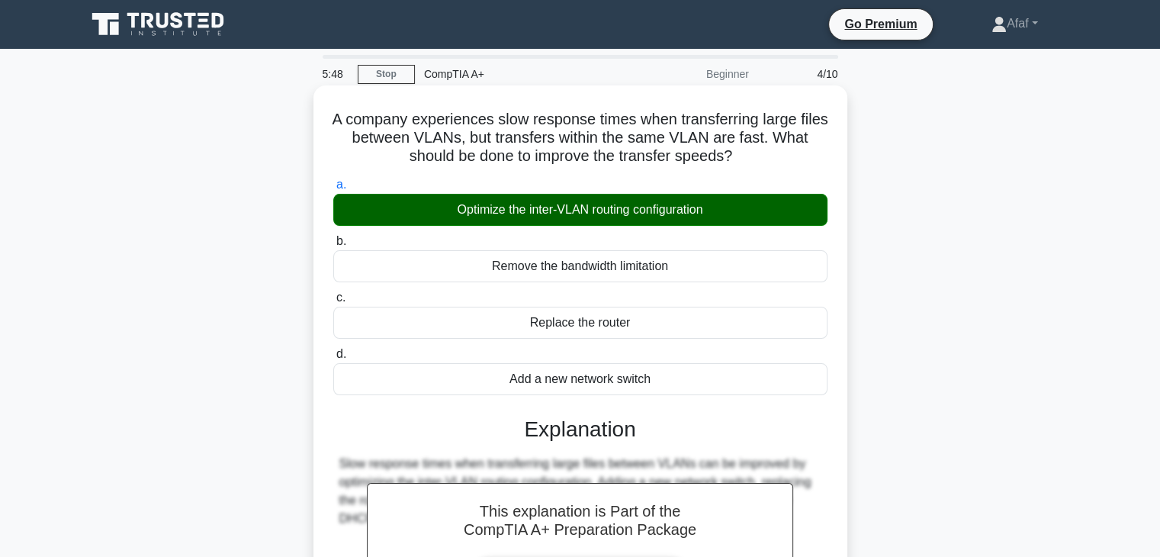
scroll to position [268, 0]
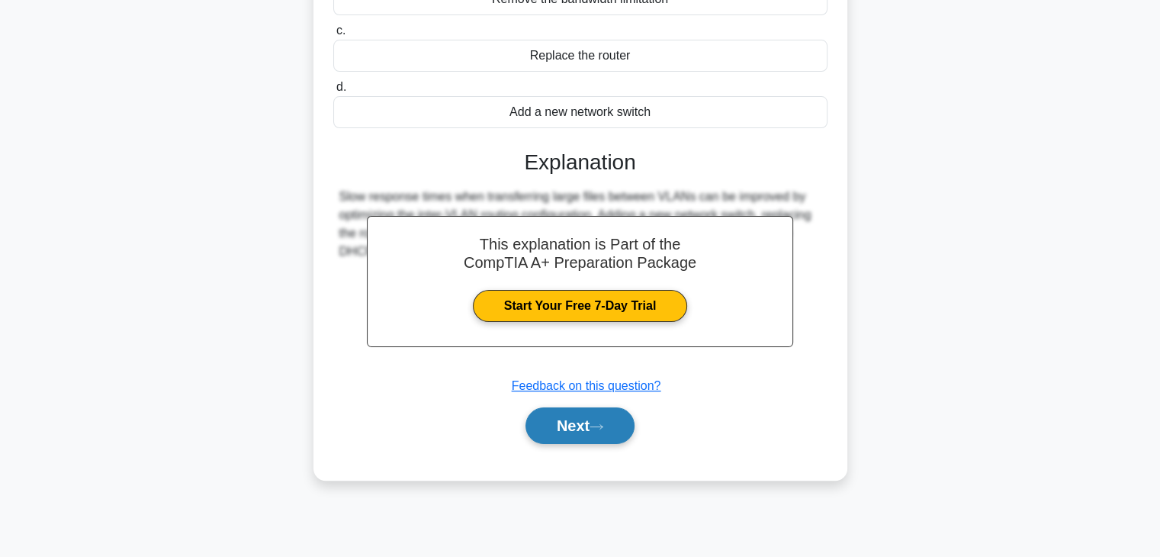
click at [554, 426] on button "Next" at bounding box center [580, 425] width 109 height 37
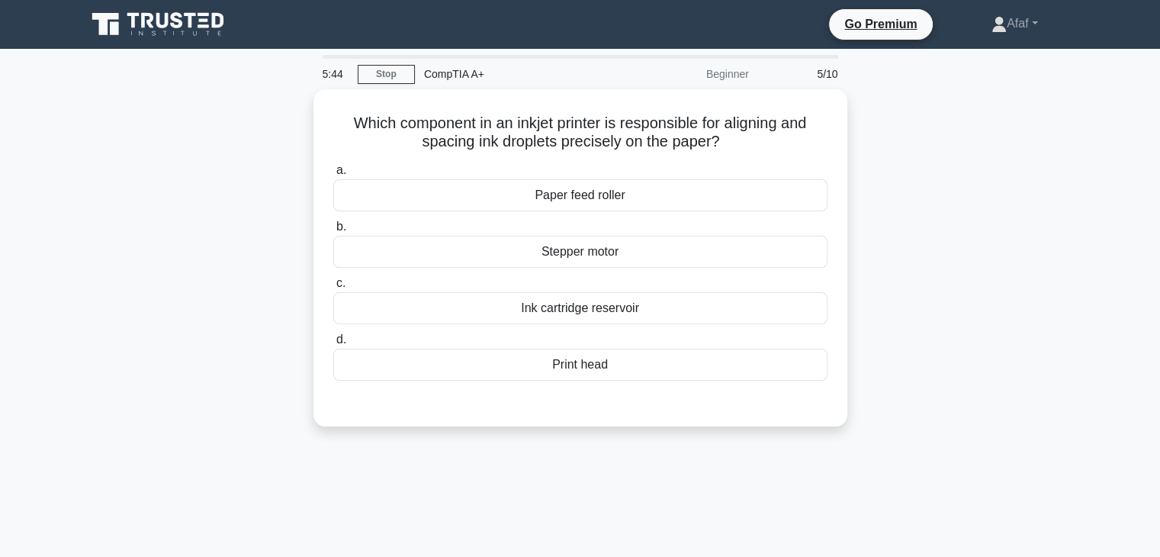
scroll to position [0, 0]
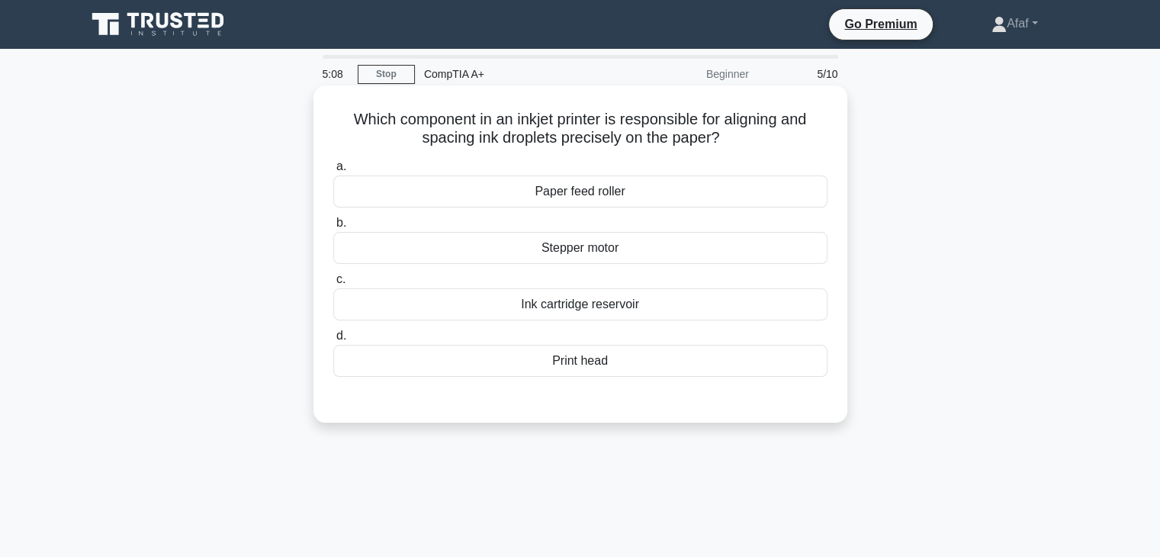
click at [619, 364] on div "Print head" at bounding box center [580, 361] width 494 height 32
click at [333, 341] on input "d. Print head" at bounding box center [333, 336] width 0 height 10
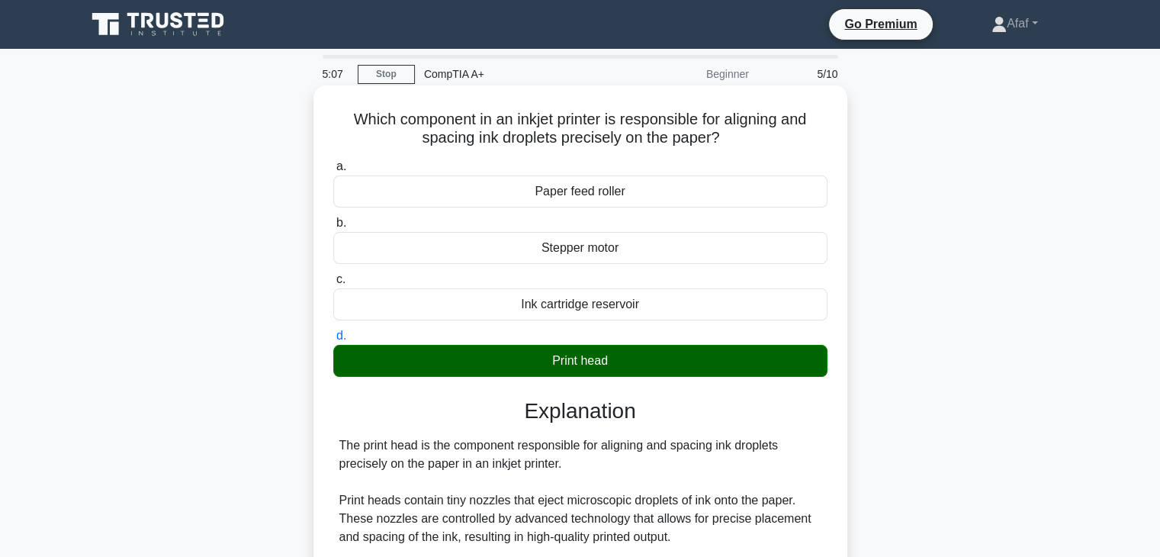
scroll to position [291, 0]
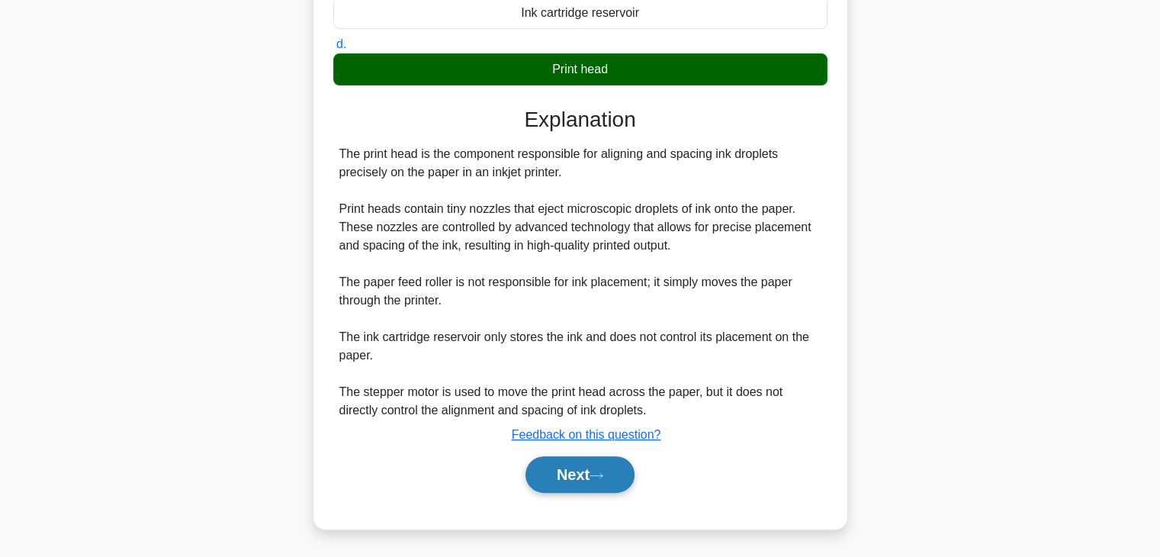
click at [590, 465] on button "Next" at bounding box center [580, 474] width 109 height 37
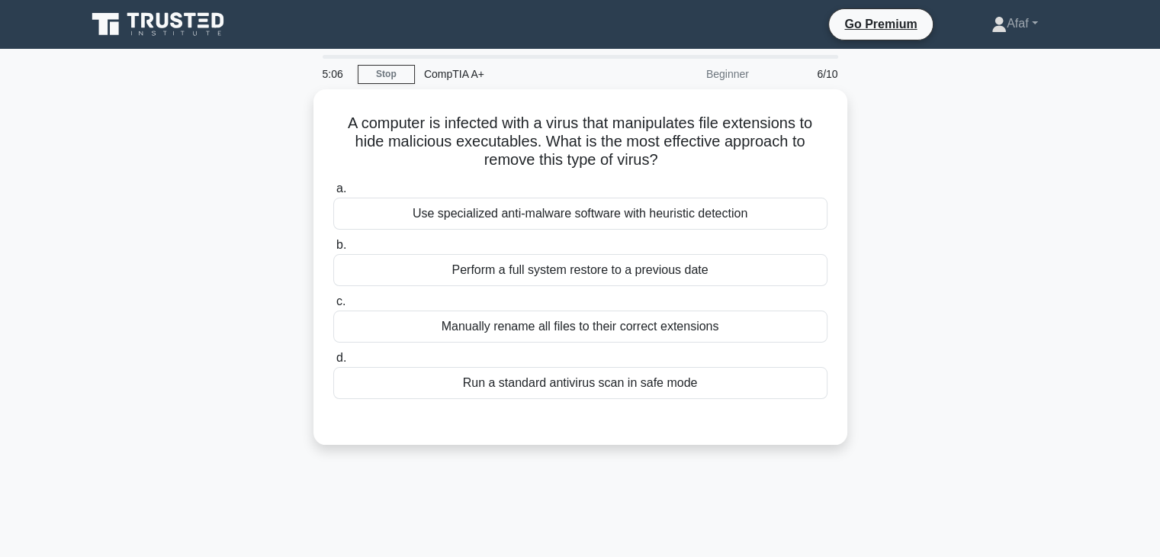
scroll to position [0, 0]
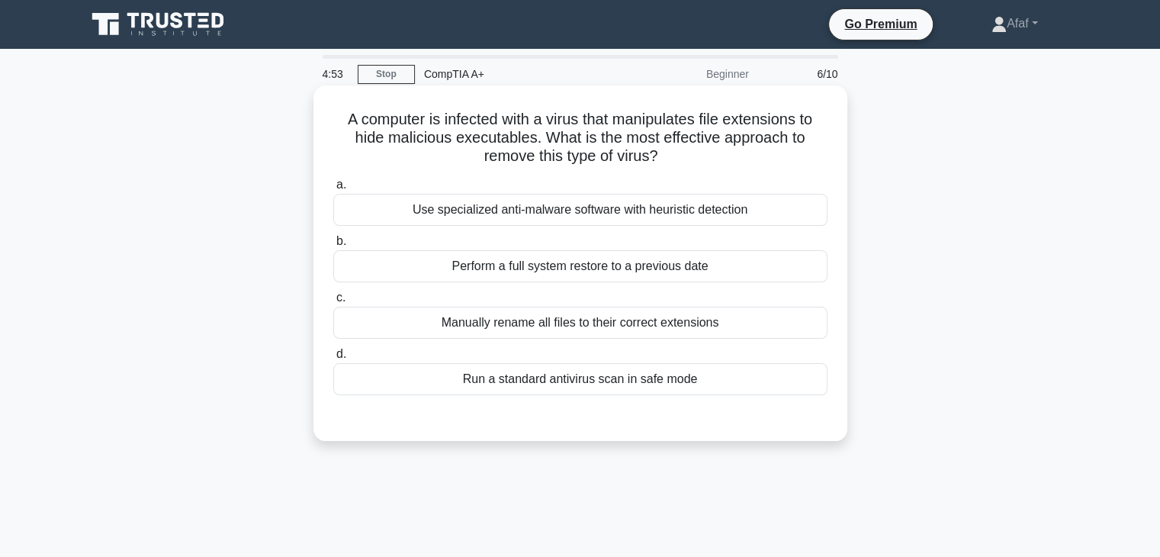
click at [737, 218] on div "Use specialized anti-malware software with heuristic detection" at bounding box center [580, 210] width 494 height 32
click at [333, 190] on input "a. Use specialized anti-malware software with heuristic detection" at bounding box center [333, 185] width 0 height 10
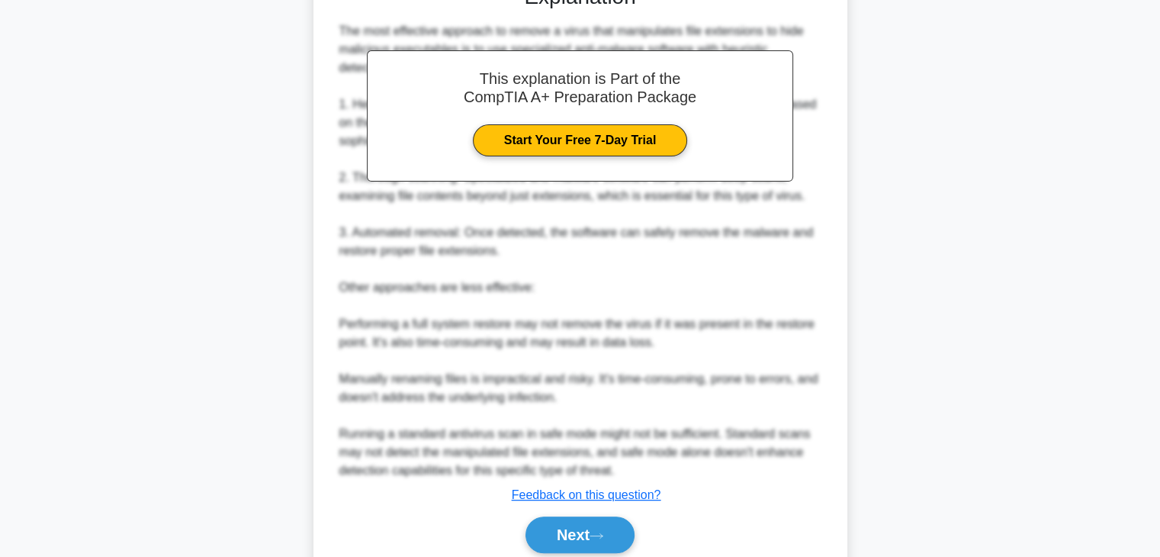
scroll to position [433, 0]
click at [606, 521] on button "Next" at bounding box center [580, 534] width 109 height 37
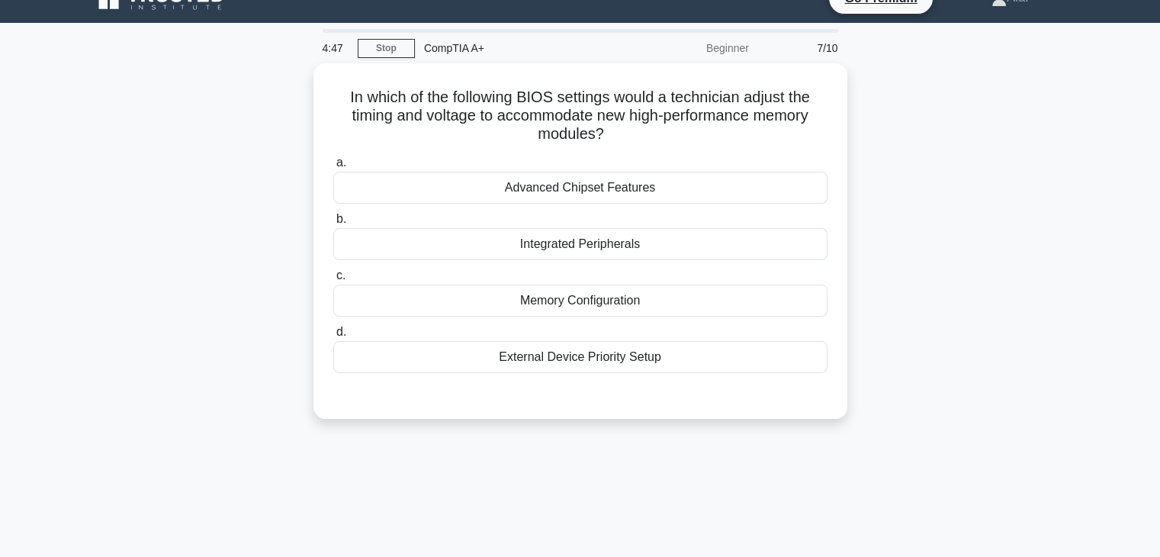
scroll to position [0, 0]
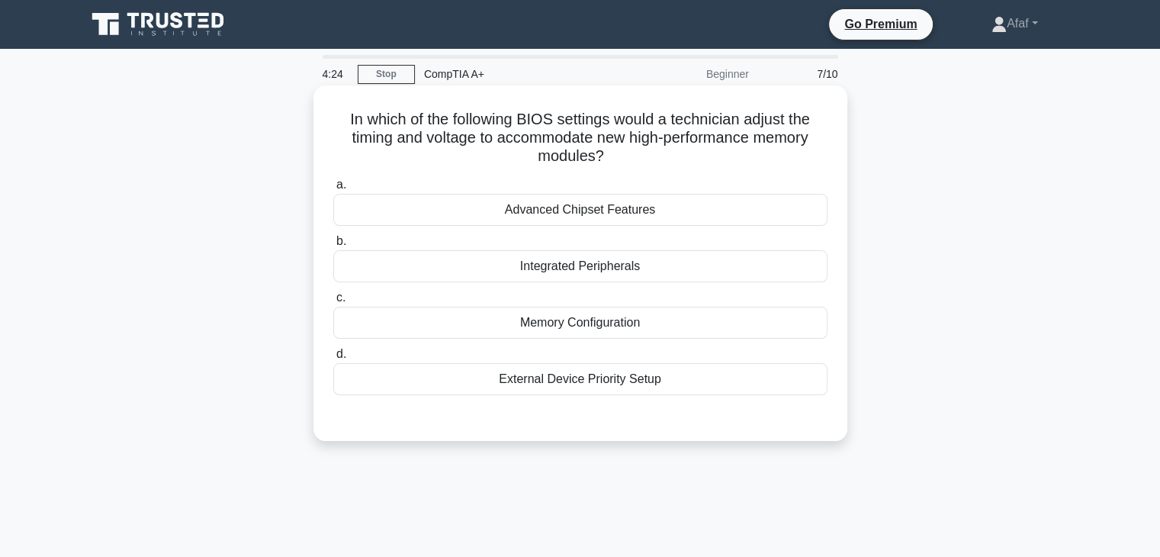
click at [633, 209] on div "Advanced Chipset Features" at bounding box center [580, 210] width 494 height 32
click at [333, 190] on input "a. Advanced Chipset Features" at bounding box center [333, 185] width 0 height 10
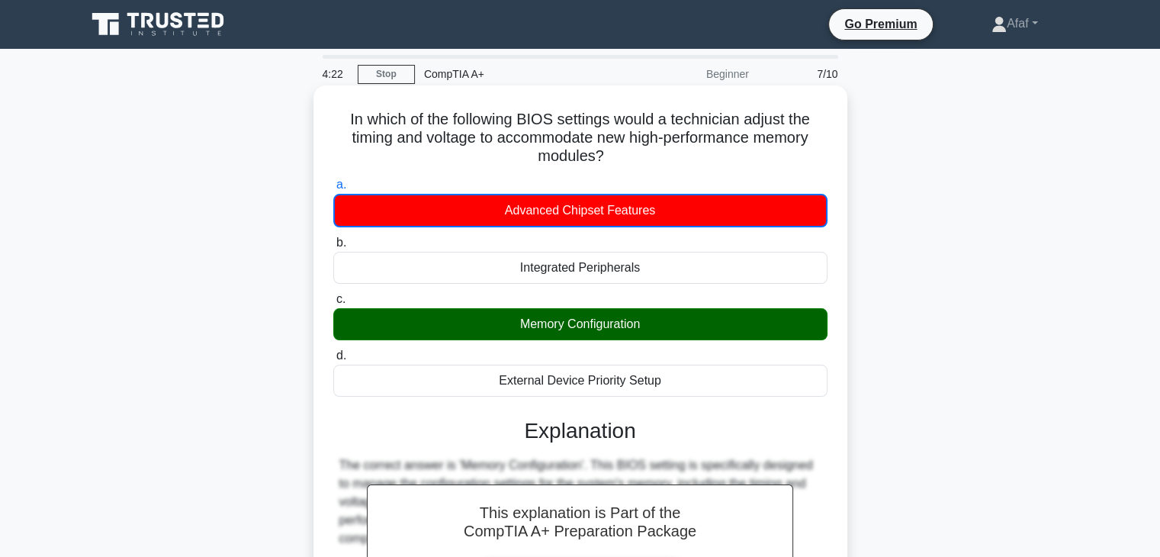
scroll to position [330, 0]
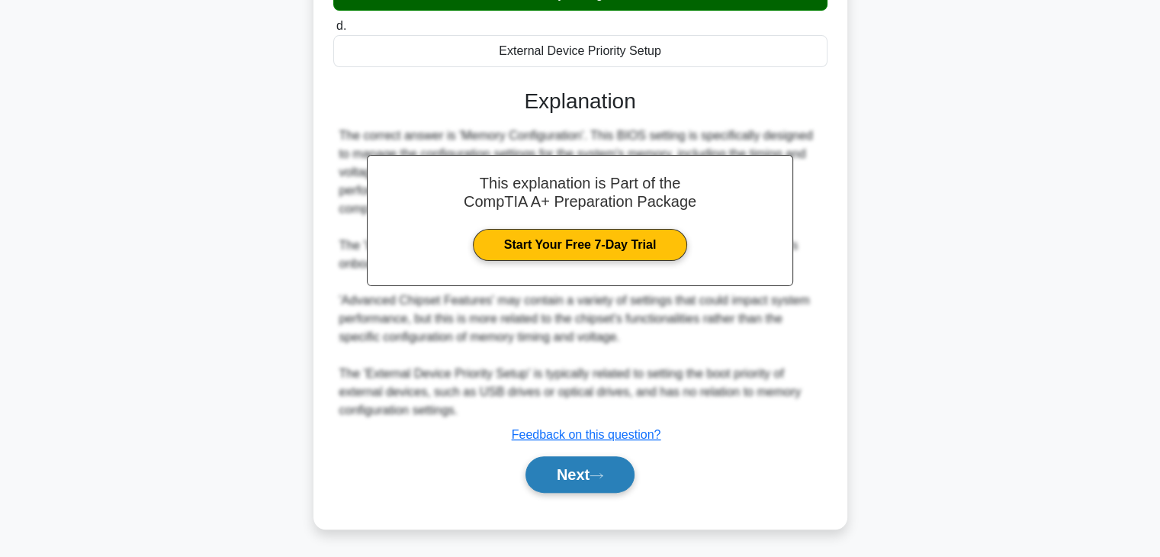
click at [593, 468] on button "Next" at bounding box center [580, 474] width 109 height 37
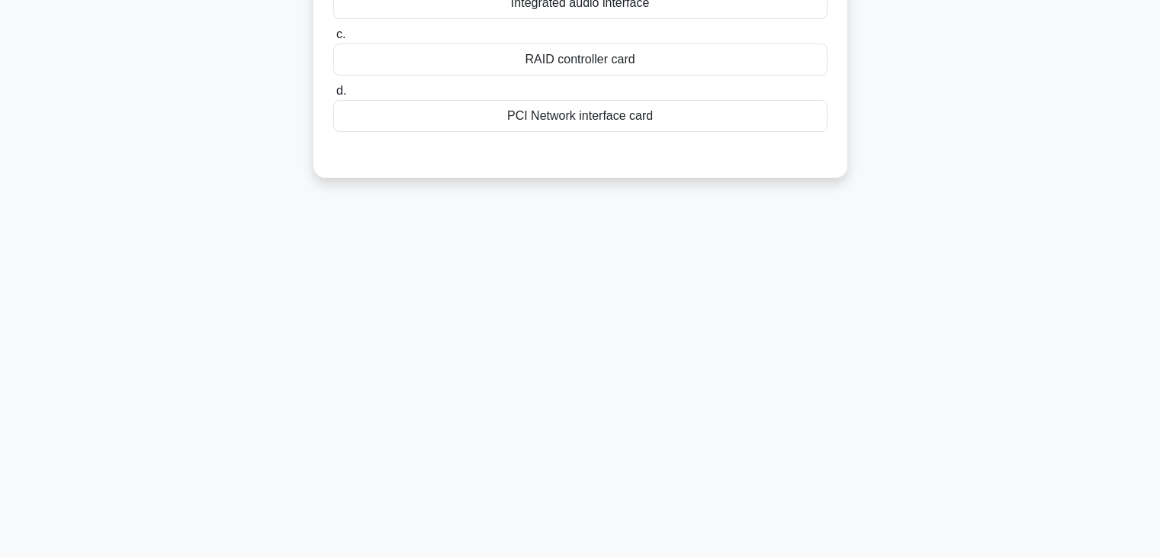
scroll to position [0, 0]
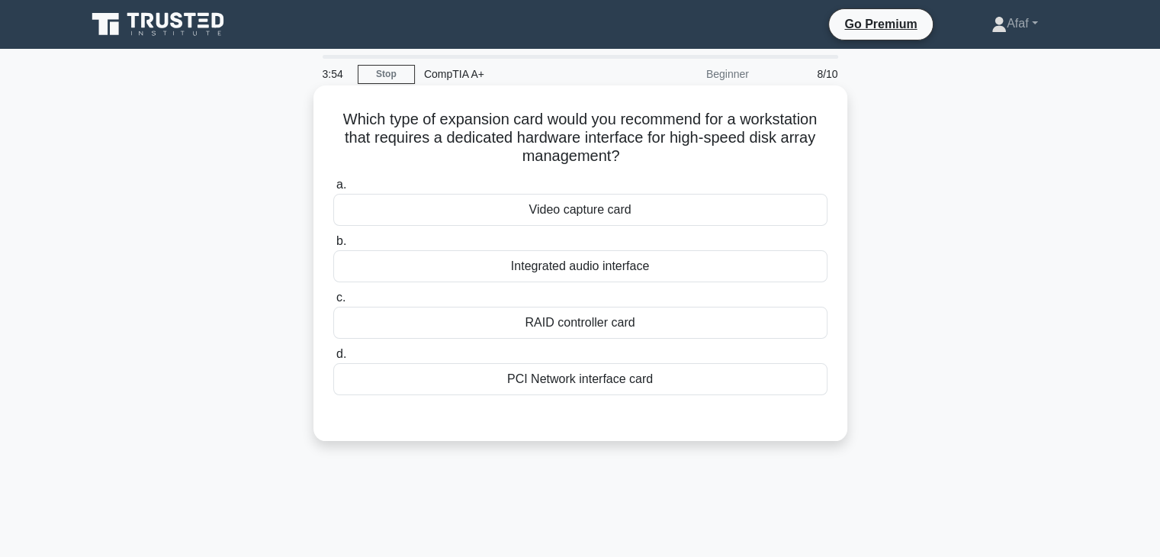
click at [624, 333] on div "RAID controller card" at bounding box center [580, 323] width 494 height 32
click at [333, 303] on input "c. RAID controller card" at bounding box center [333, 298] width 0 height 10
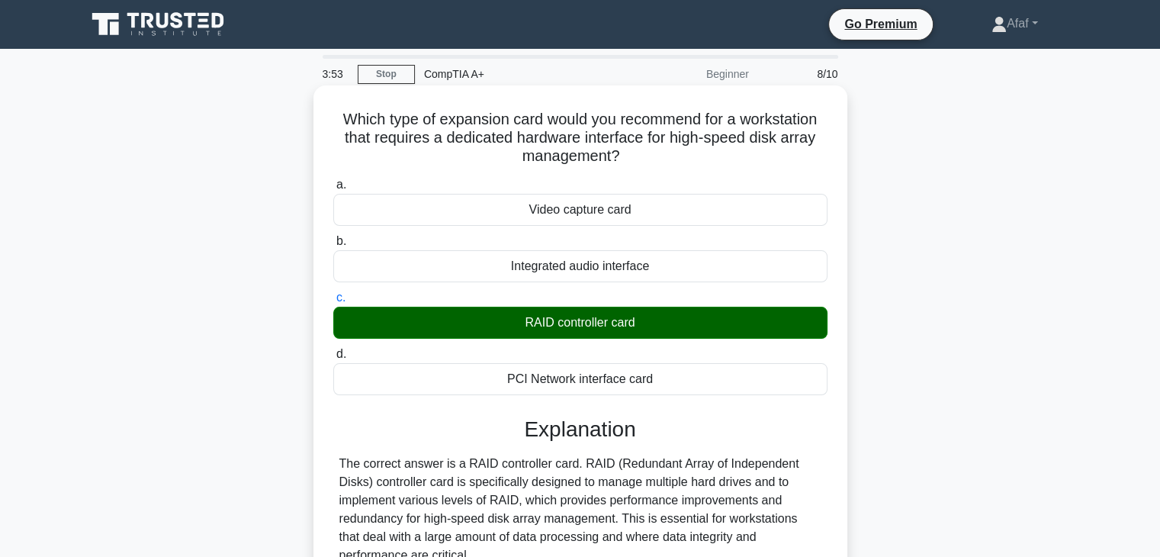
scroll to position [268, 0]
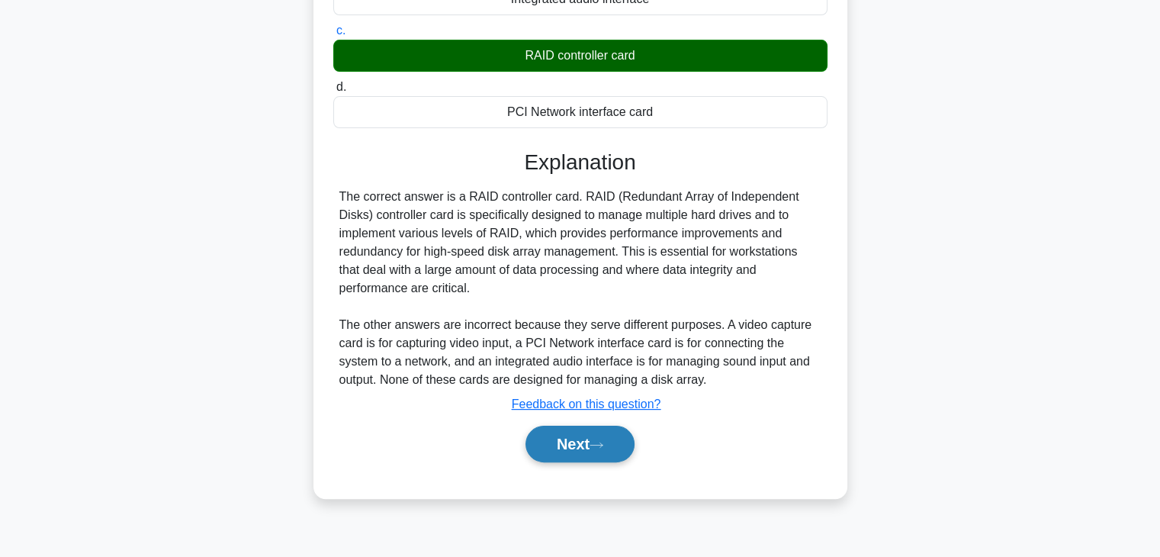
click at [589, 427] on button "Next" at bounding box center [580, 444] width 109 height 37
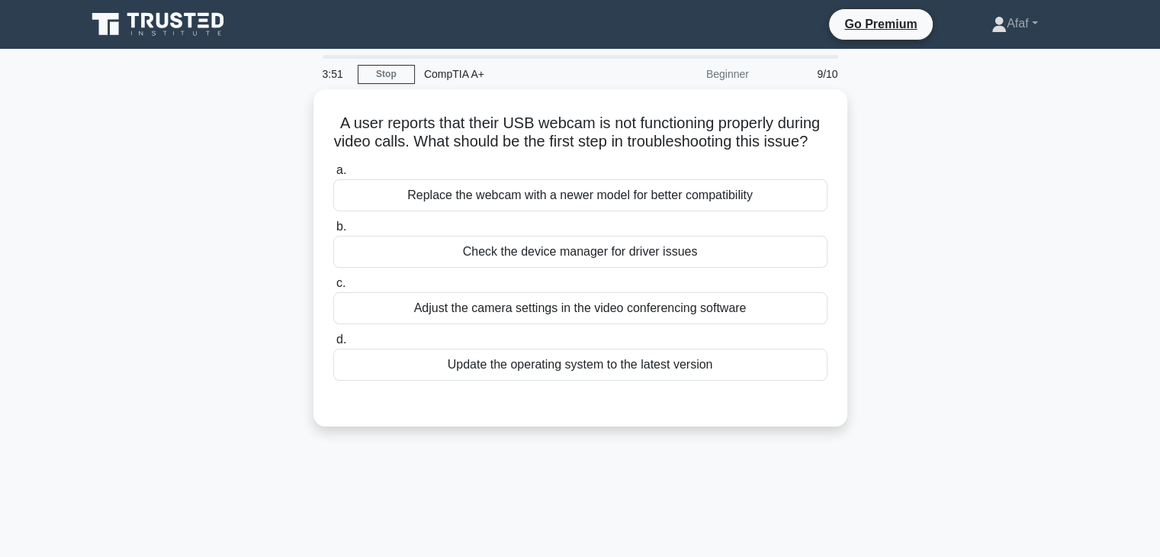
scroll to position [0, 0]
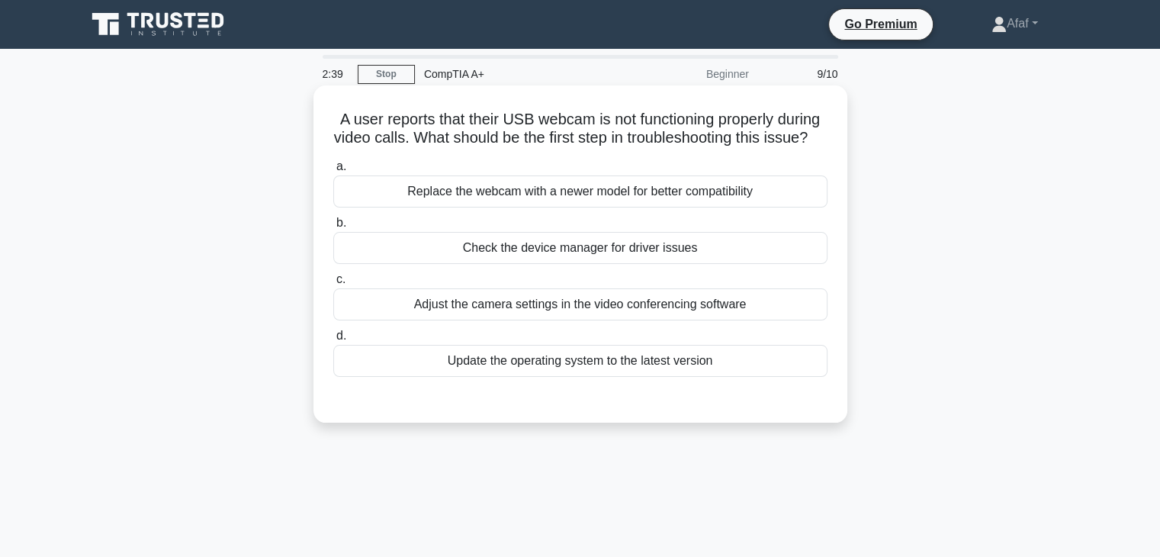
click at [629, 264] on div "Check the device manager for driver issues" at bounding box center [580, 248] width 494 height 32
click at [333, 228] on input "b. Check the device manager for driver issues" at bounding box center [333, 223] width 0 height 10
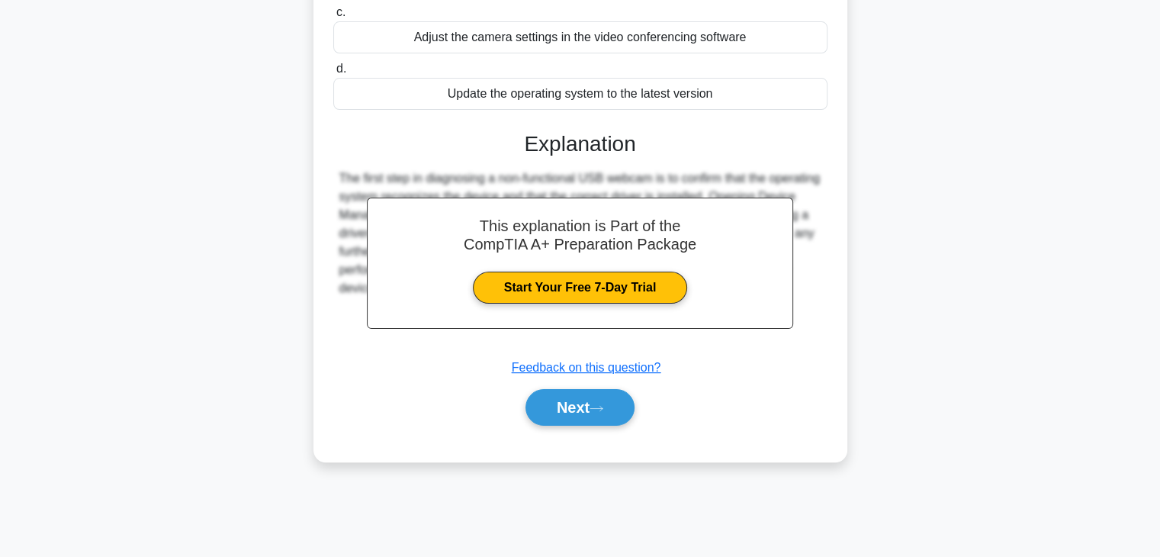
scroll to position [267, 0]
click at [592, 407] on button "Next" at bounding box center [580, 407] width 109 height 37
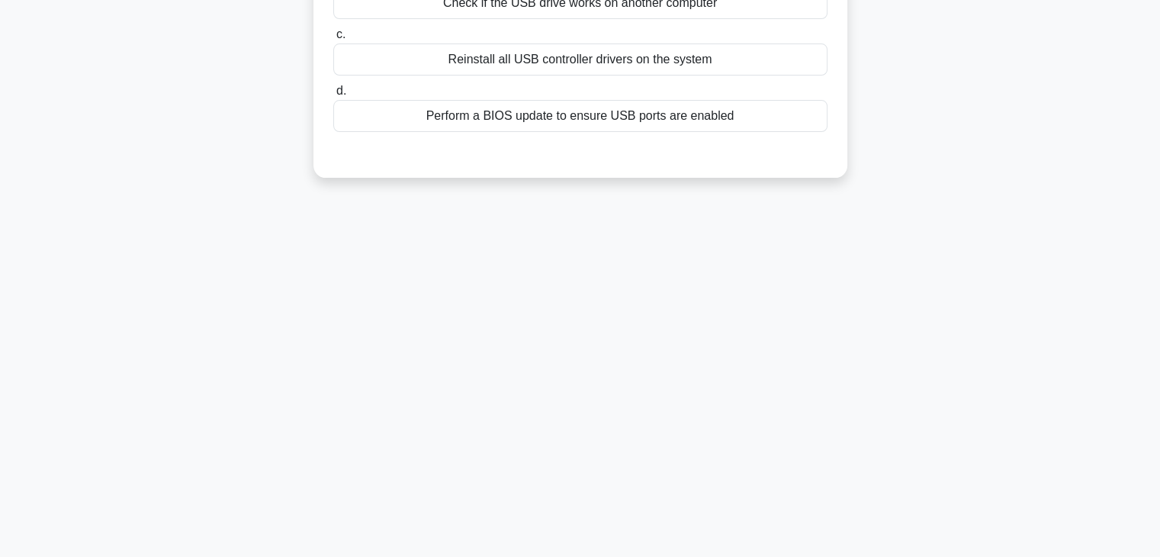
scroll to position [0, 0]
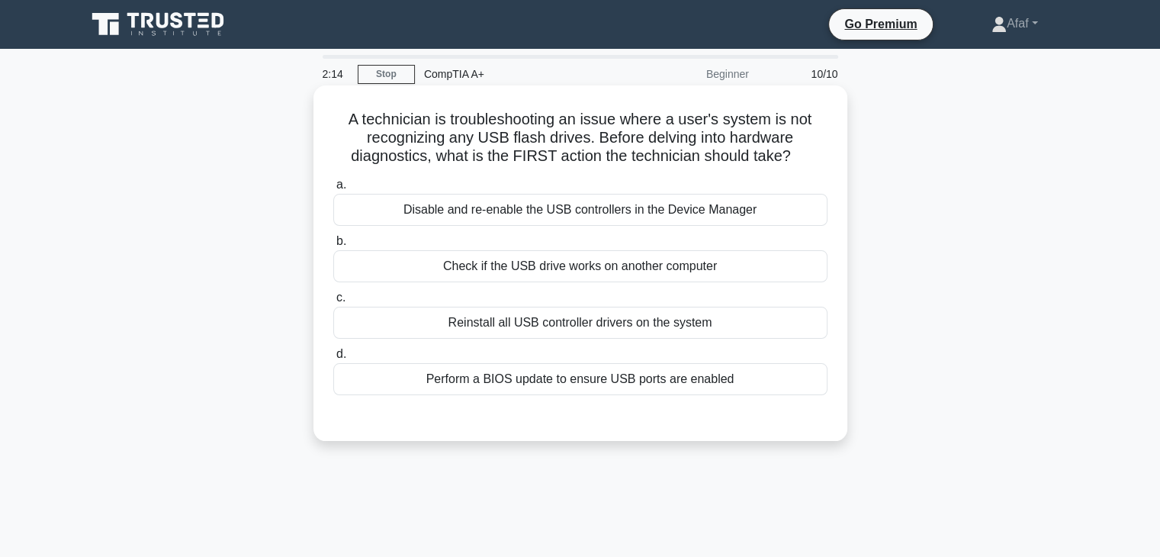
click at [622, 270] on div "Check if the USB drive works on another computer" at bounding box center [580, 266] width 494 height 32
click at [333, 246] on input "b. Check if the USB drive works on another computer" at bounding box center [333, 241] width 0 height 10
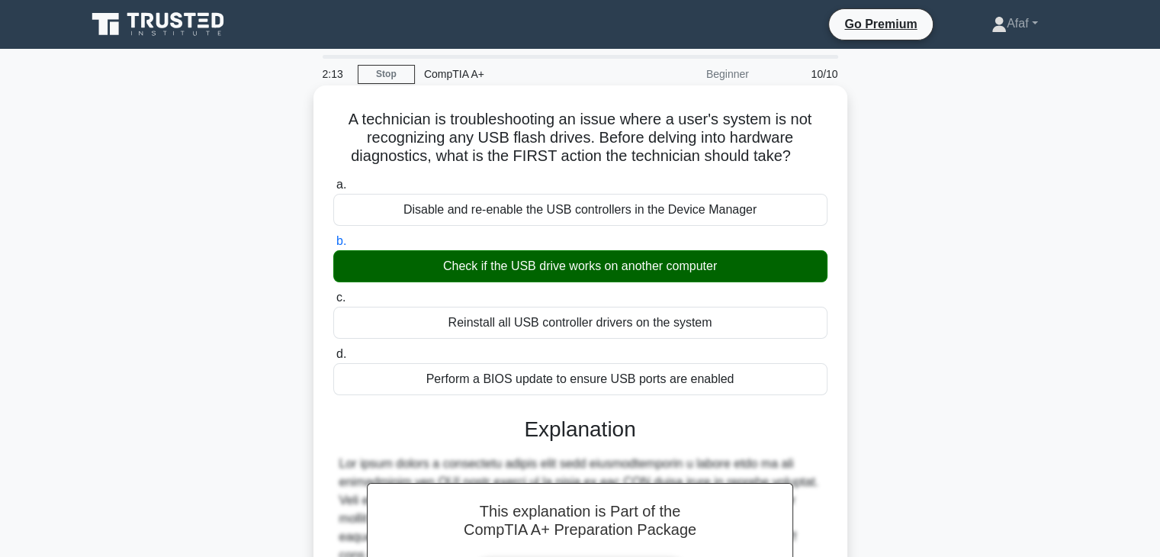
scroll to position [291, 0]
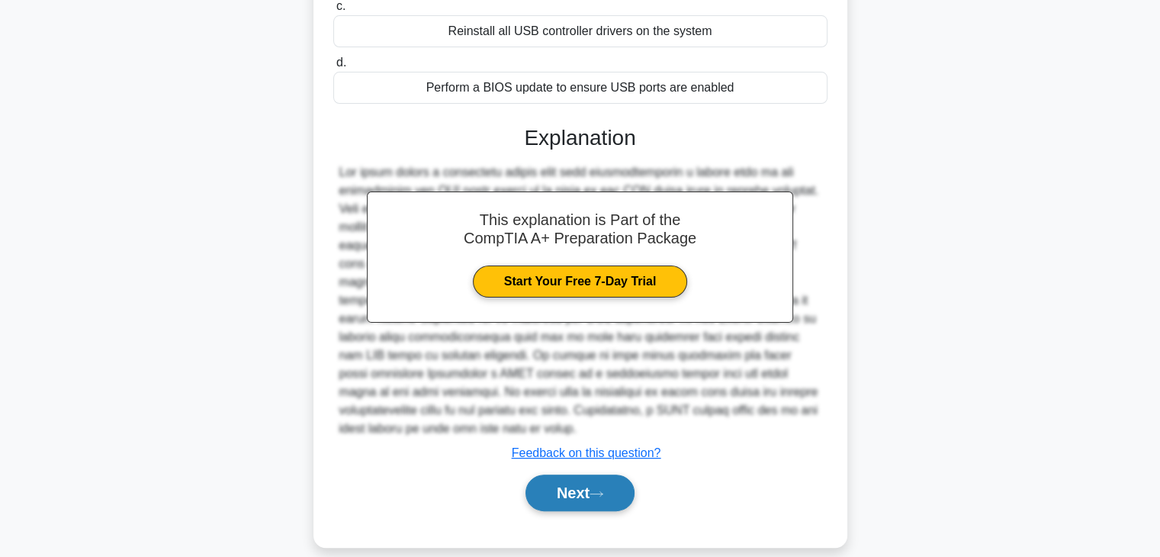
click at [571, 474] on button "Next" at bounding box center [580, 492] width 109 height 37
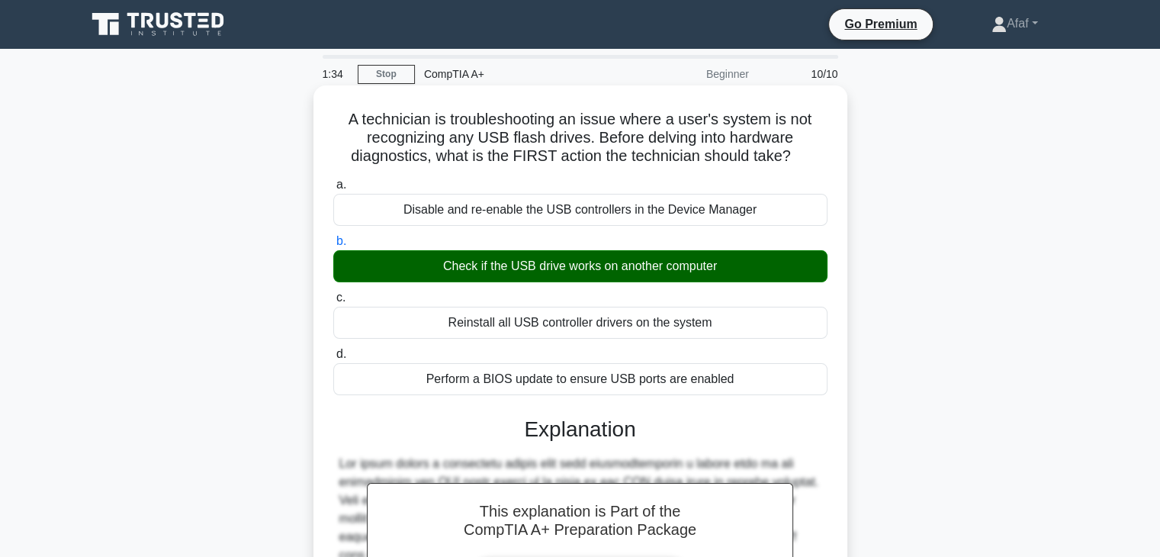
scroll to position [0, 0]
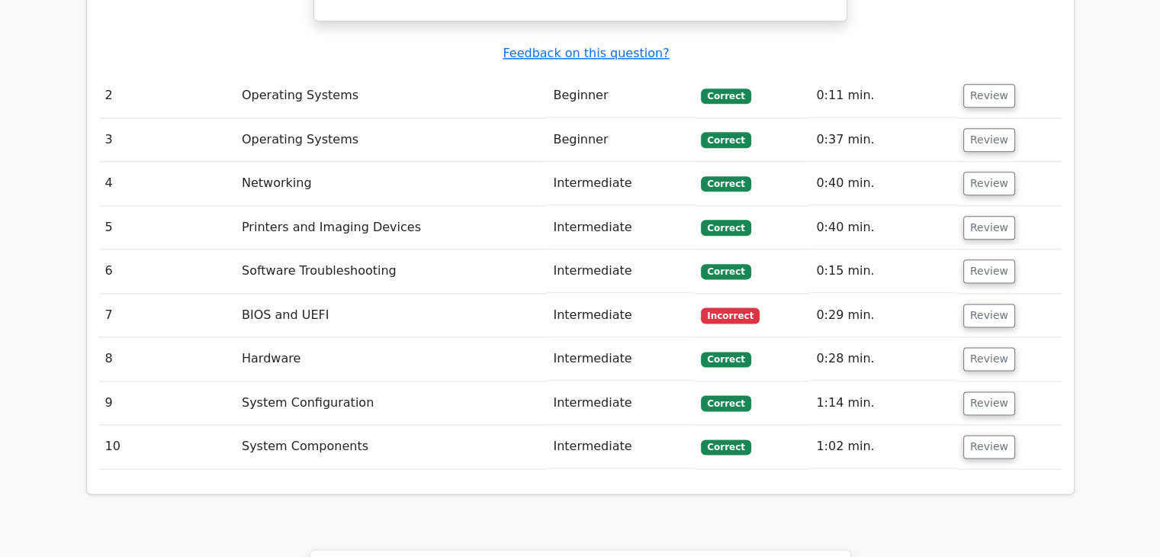
scroll to position [1901, 0]
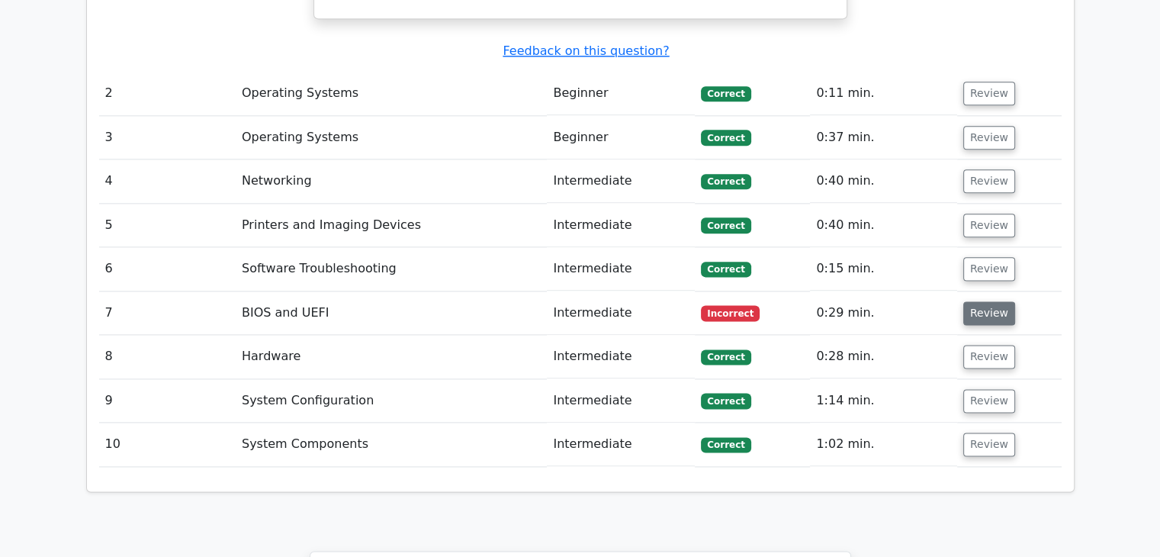
click at [995, 301] on button "Review" at bounding box center [989, 313] width 52 height 24
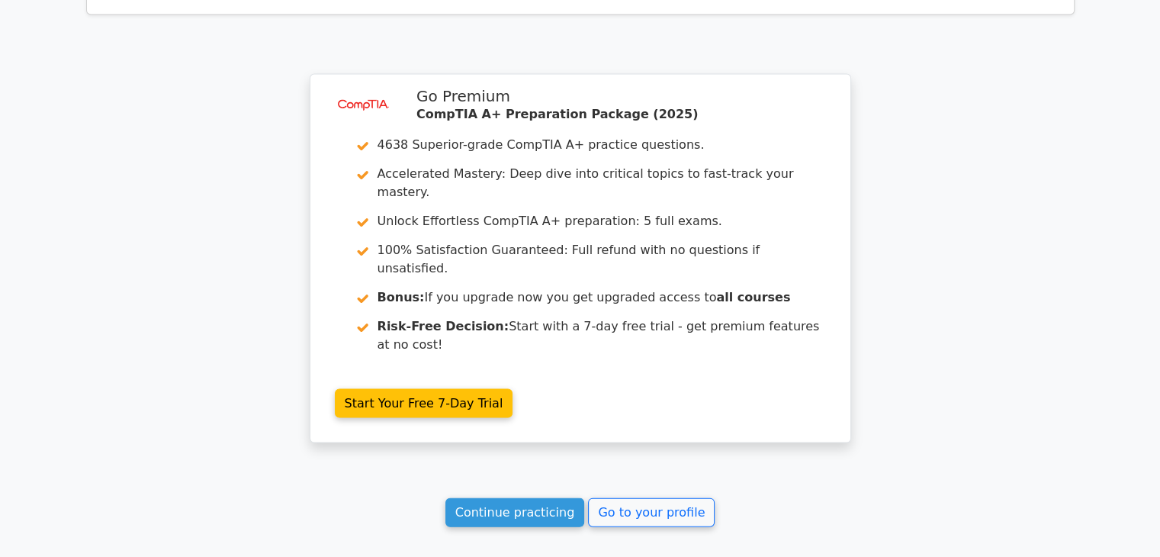
scroll to position [3145, 0]
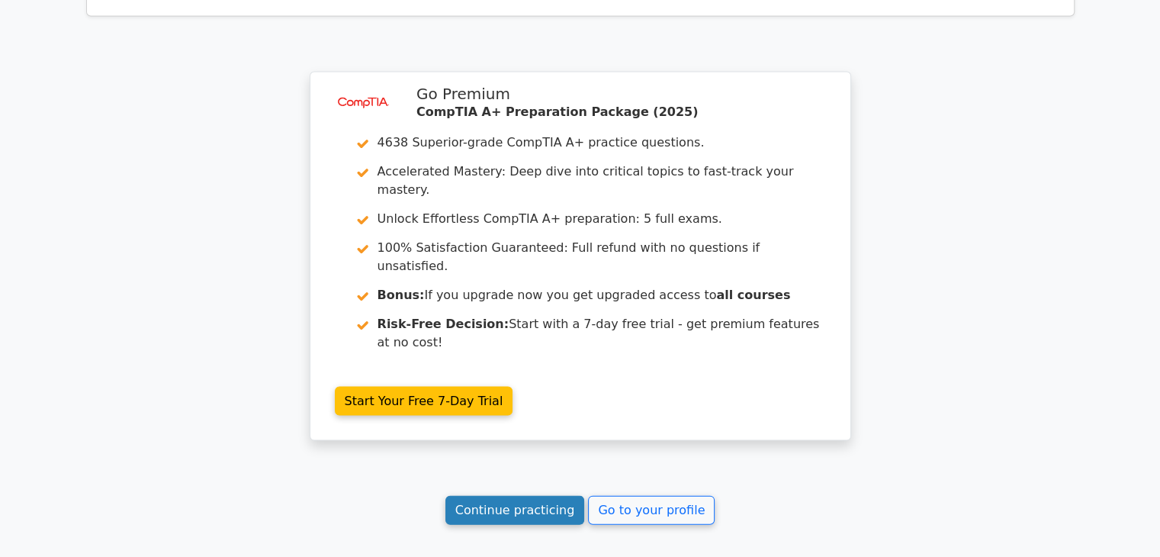
click at [571, 496] on link "Continue practicing" at bounding box center [515, 510] width 140 height 29
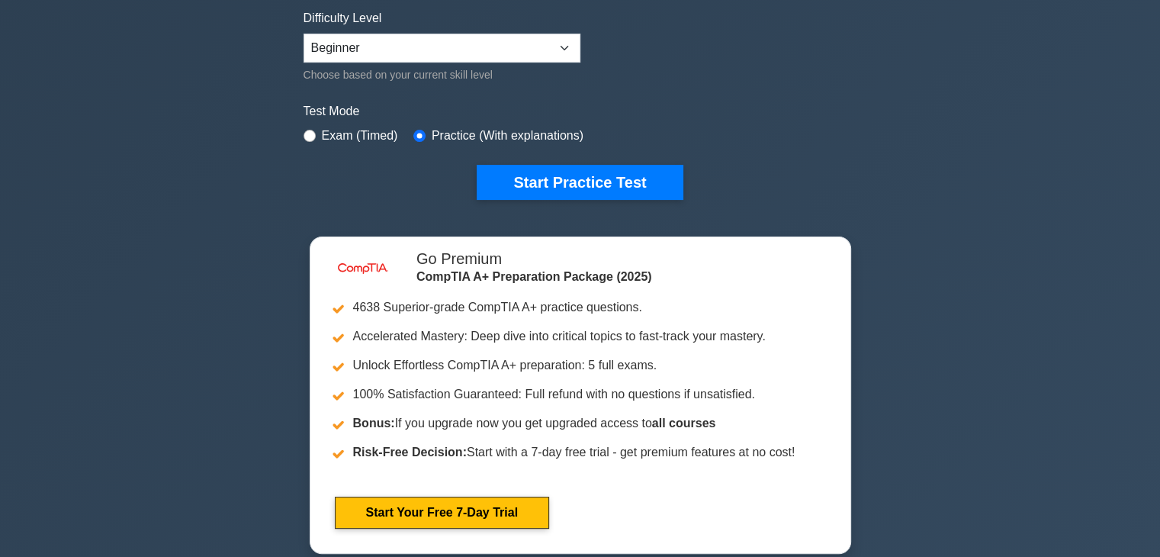
scroll to position [375, 0]
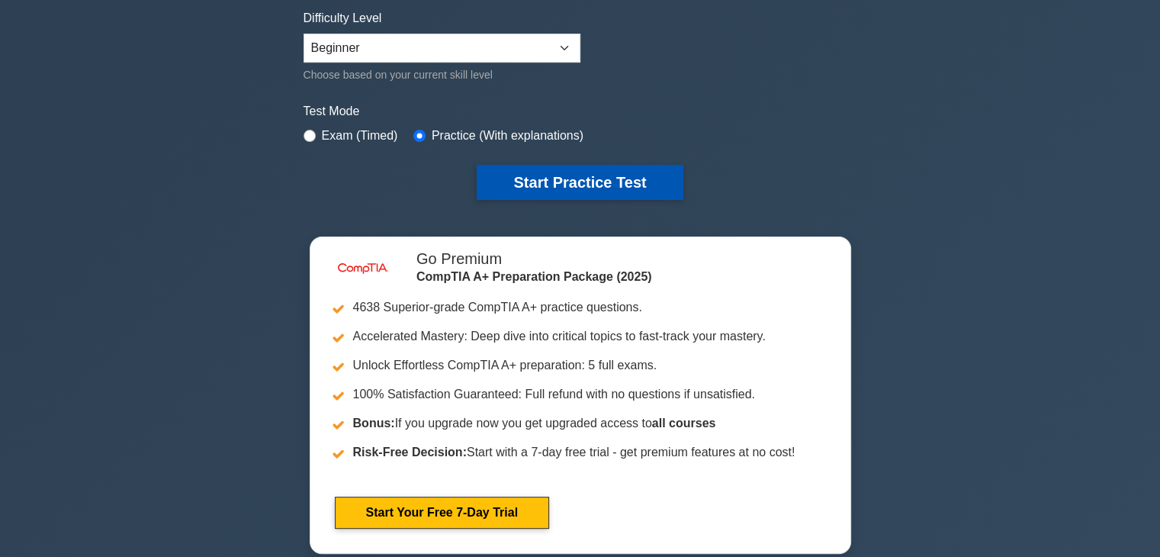
click at [586, 184] on button "Start Practice Test" at bounding box center [580, 182] width 206 height 35
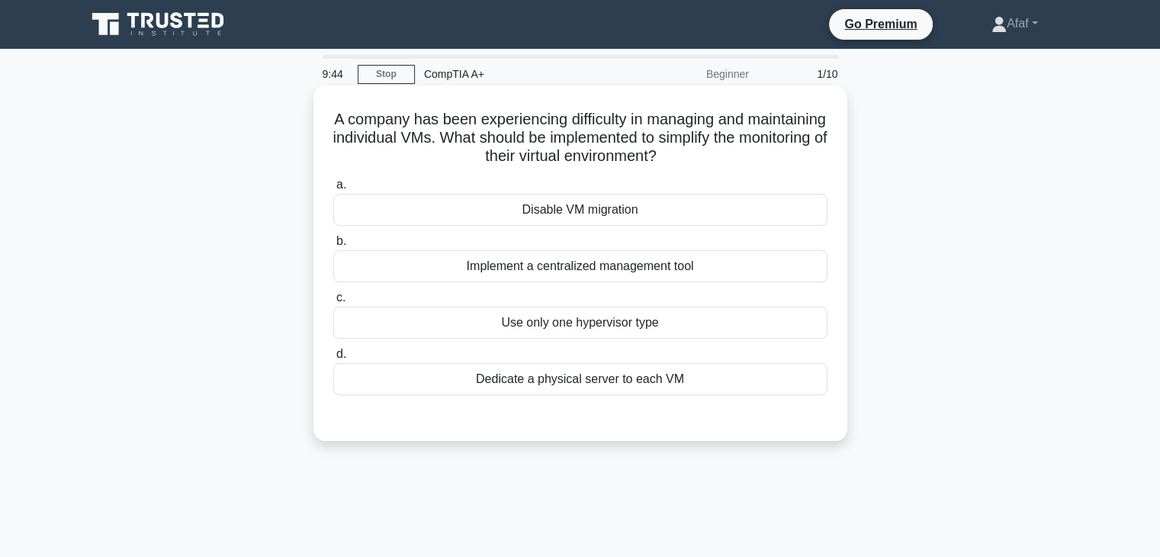
click at [595, 273] on div "Implement a centralized management tool" at bounding box center [580, 266] width 494 height 32
click at [333, 246] on input "b. Implement a centralized management tool" at bounding box center [333, 241] width 0 height 10
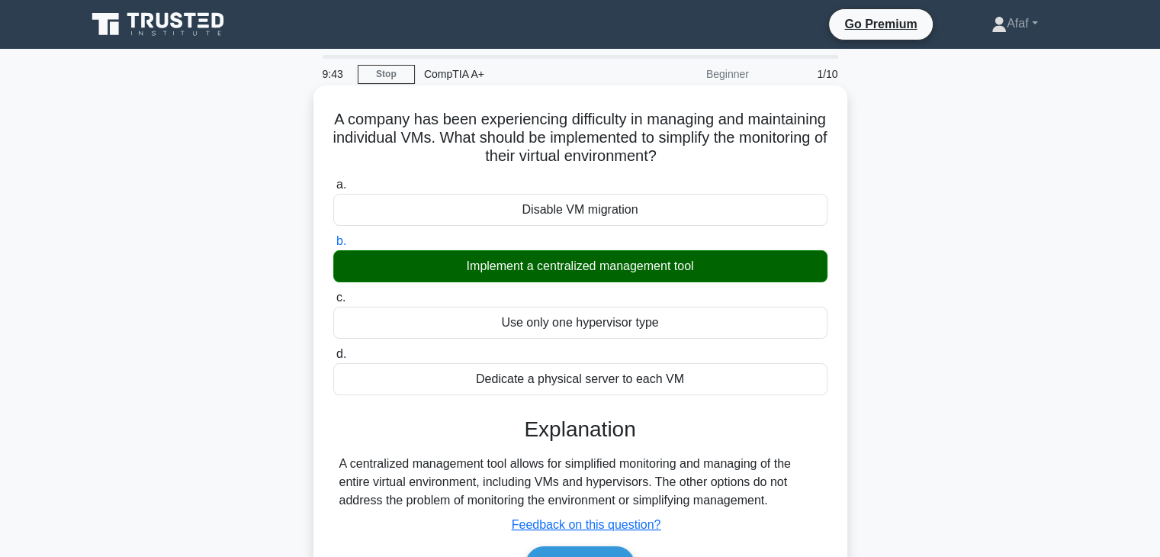
scroll to position [268, 0]
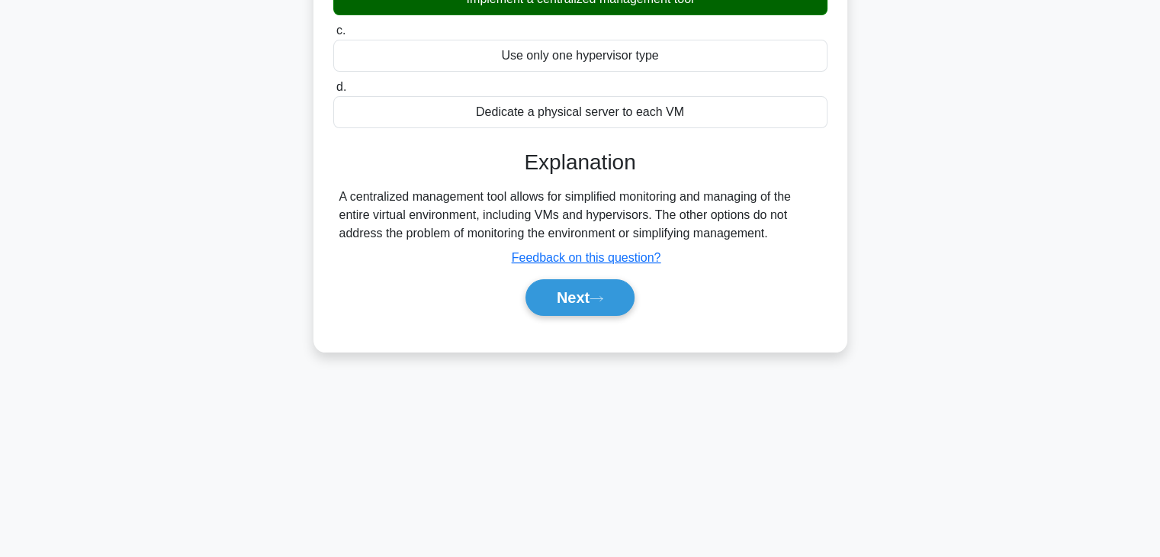
click at [595, 273] on div "Next" at bounding box center [580, 297] width 494 height 49
click at [593, 285] on button "Next" at bounding box center [580, 297] width 109 height 37
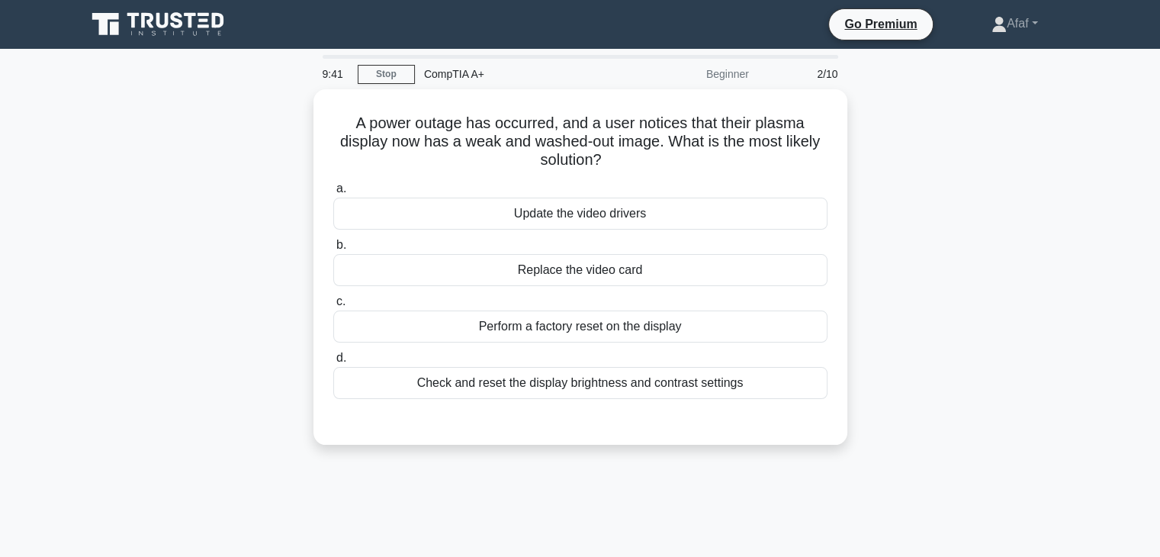
scroll to position [0, 0]
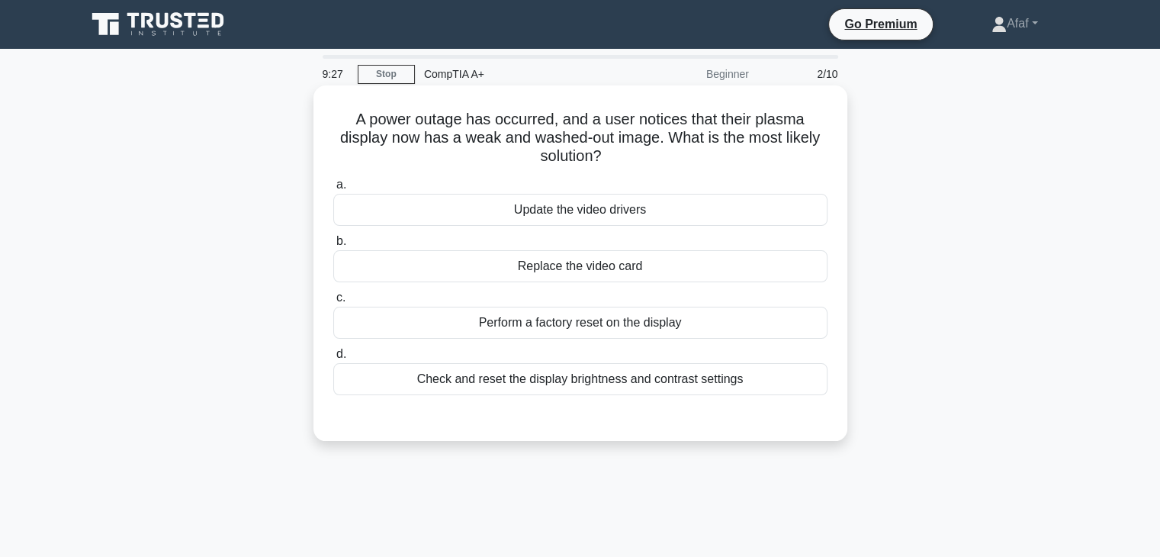
click at [630, 377] on div "Check and reset the display brightness and contrast settings" at bounding box center [580, 379] width 494 height 32
click at [333, 359] on input "d. Check and reset the display brightness and contrast settings" at bounding box center [333, 354] width 0 height 10
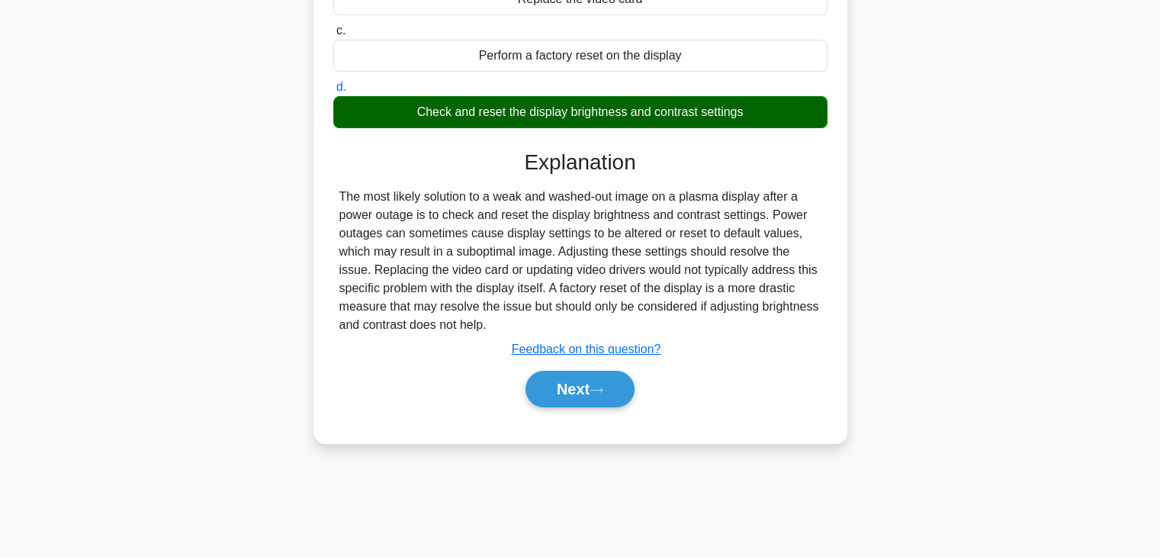
scroll to position [265, 0]
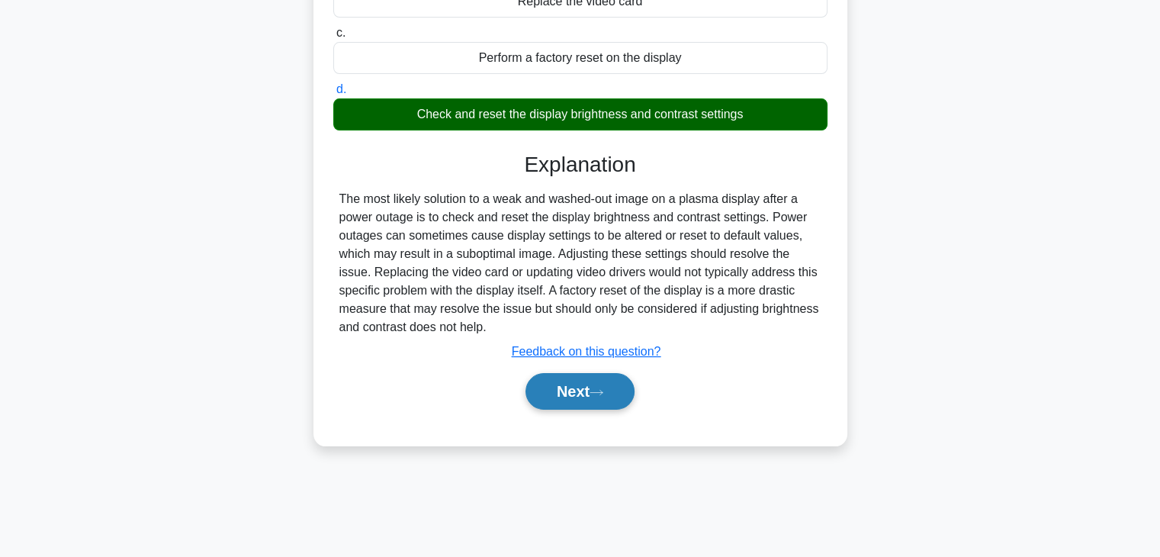
click at [590, 402] on button "Next" at bounding box center [580, 391] width 109 height 37
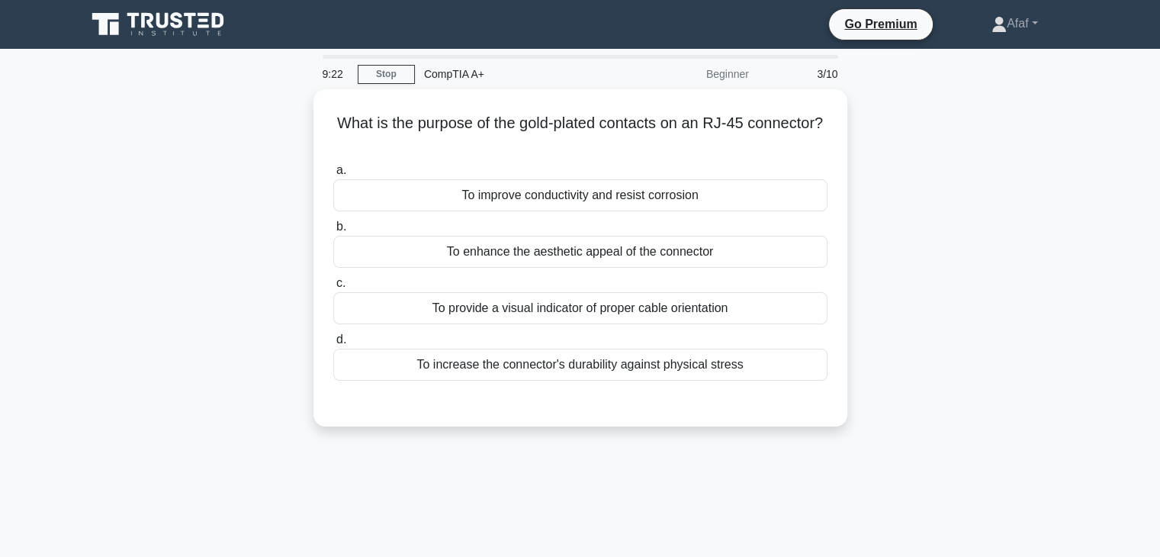
scroll to position [0, 0]
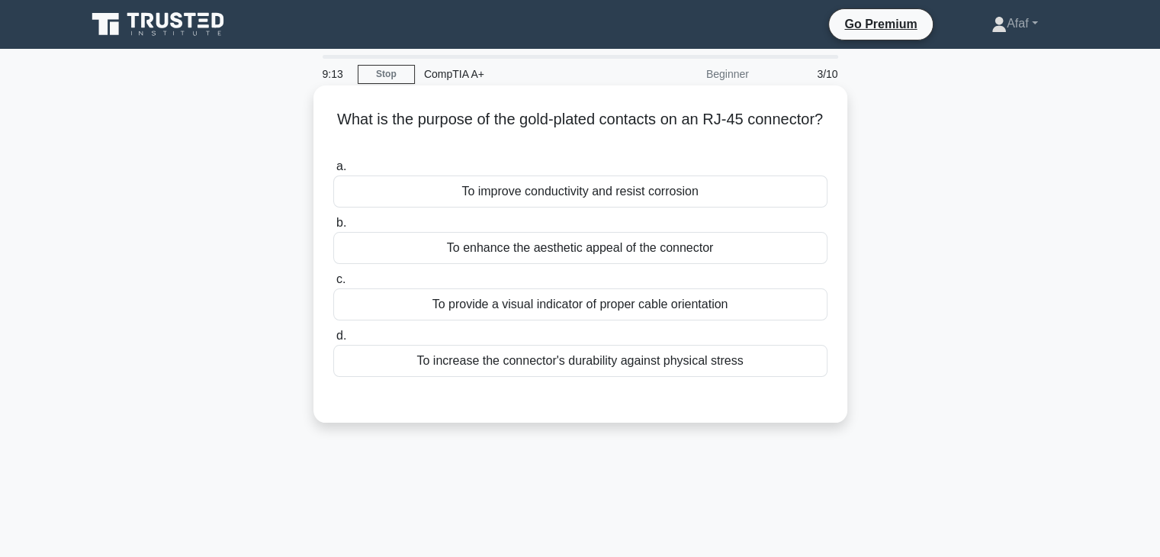
click at [703, 189] on div "To improve conductivity and resist corrosion" at bounding box center [580, 191] width 494 height 32
click at [333, 172] on input "a. To improve conductivity and resist corrosion" at bounding box center [333, 167] width 0 height 10
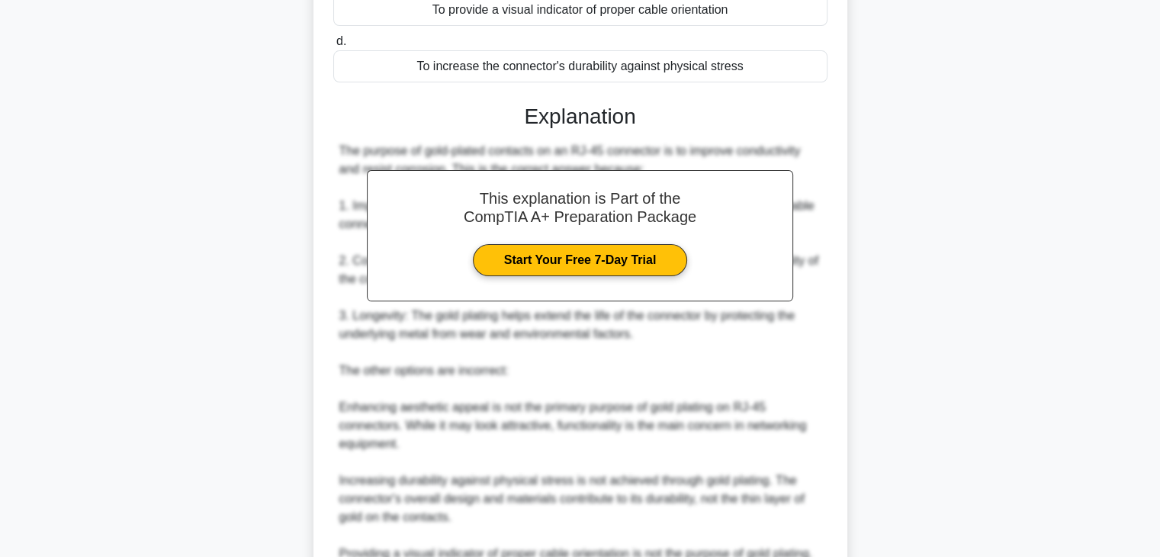
scroll to position [472, 0]
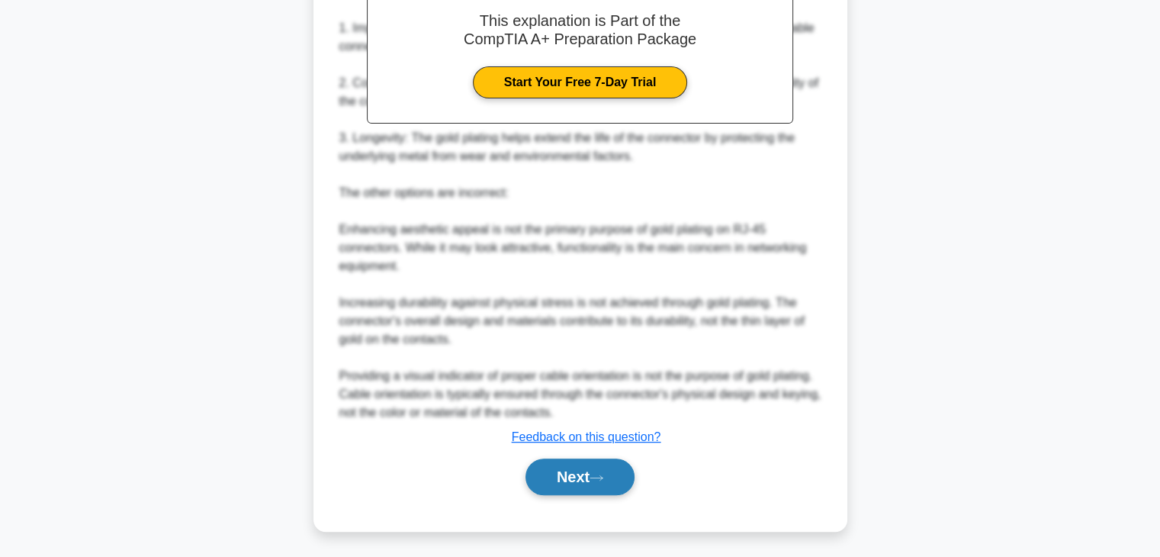
click at [575, 474] on button "Next" at bounding box center [580, 476] width 109 height 37
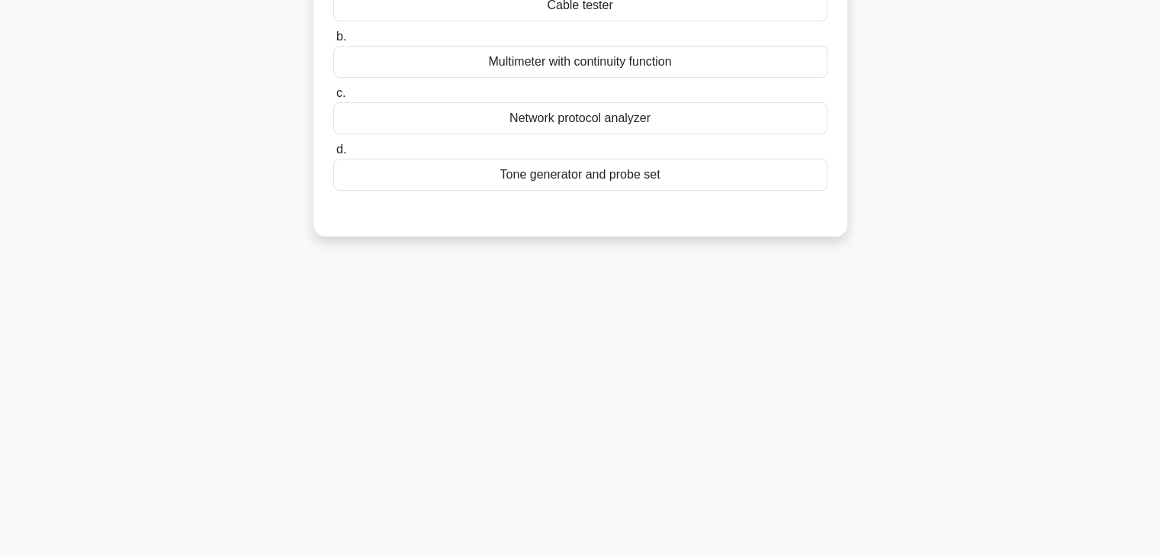
scroll to position [0, 0]
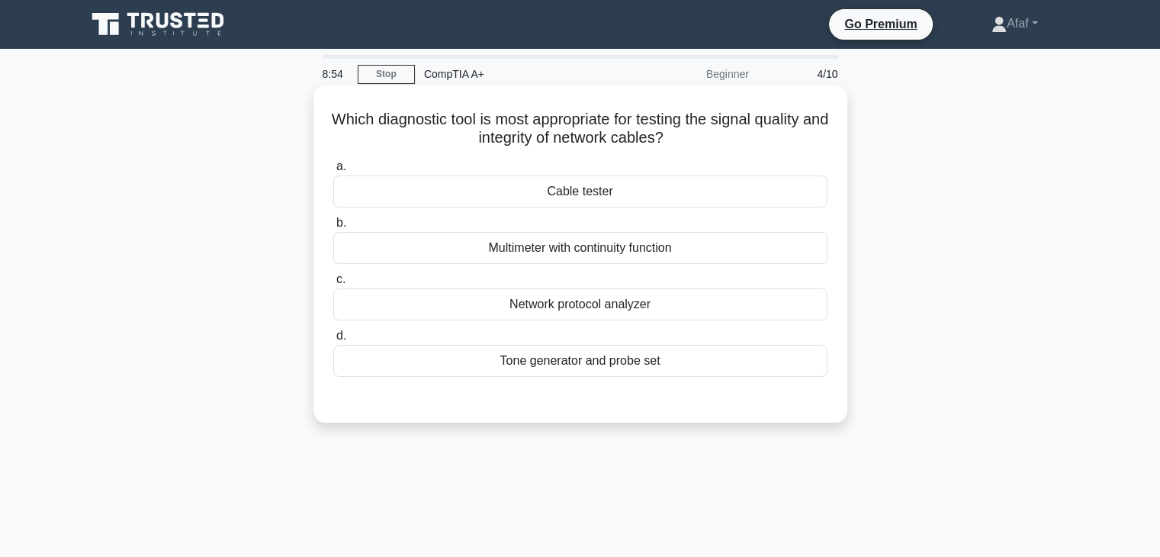
click at [646, 139] on h5 "Which diagnostic tool is most appropriate for testing the signal quality and in…" at bounding box center [580, 129] width 497 height 38
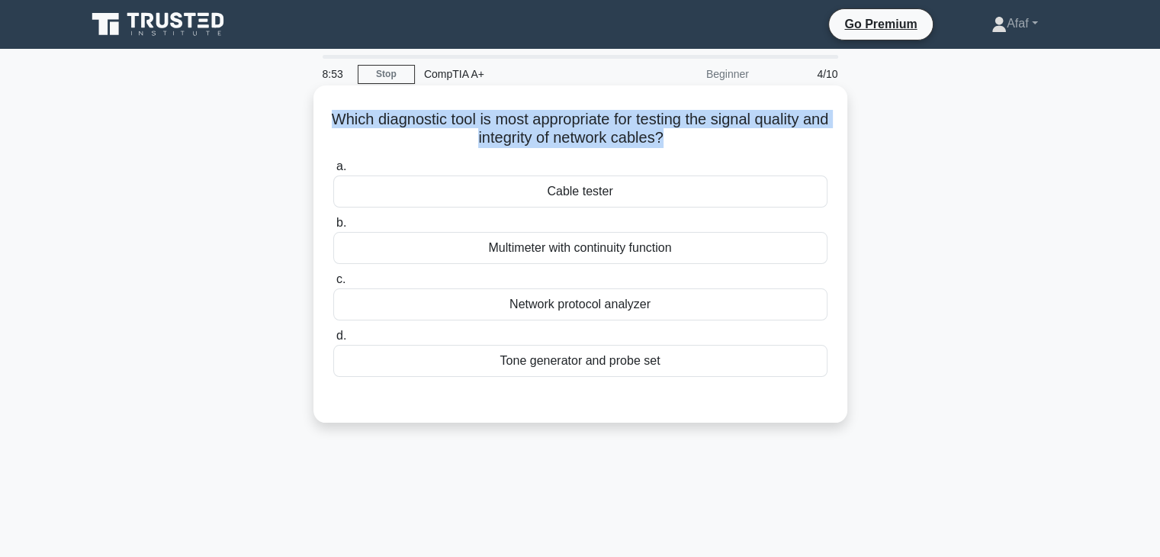
click at [646, 139] on h5 "Which diagnostic tool is most appropriate for testing the signal quality and in…" at bounding box center [580, 129] width 497 height 38
copy div "Which diagnostic tool is most appropriate for testing the signal quality and in…"
click at [646, 139] on h5 "Which diagnostic tool is most appropriate for testing the signal quality and in…" at bounding box center [580, 129] width 497 height 38
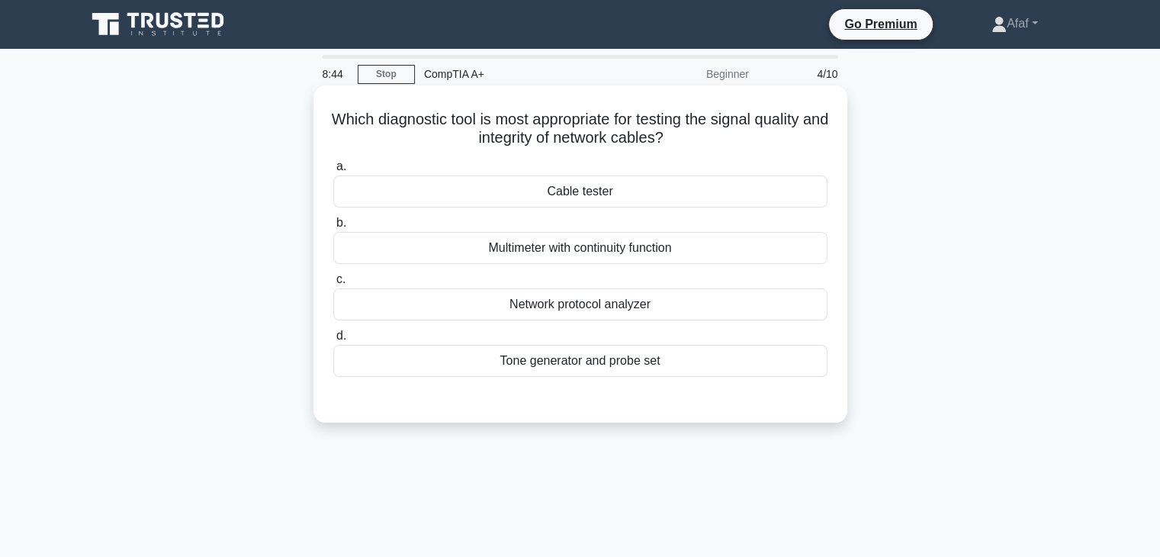
click at [567, 127] on h5 "Which diagnostic tool is most appropriate for testing the signal quality and in…" at bounding box center [580, 129] width 497 height 38
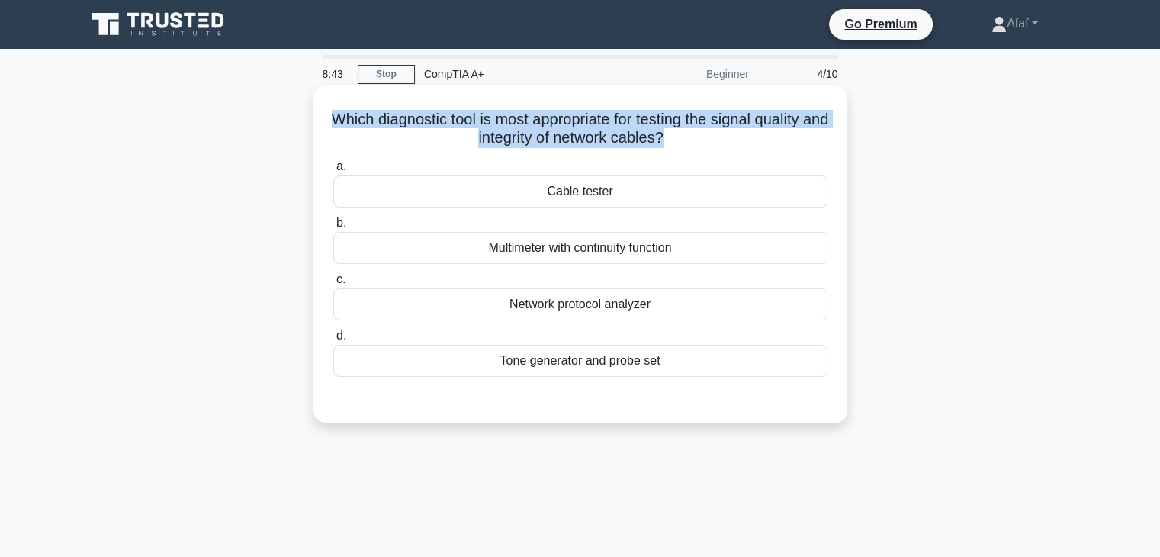
click at [567, 127] on h5 "Which diagnostic tool is most appropriate for testing the signal quality and in…" at bounding box center [580, 129] width 497 height 38
copy div "Which diagnostic tool is most appropriate for testing the signal quality and in…"
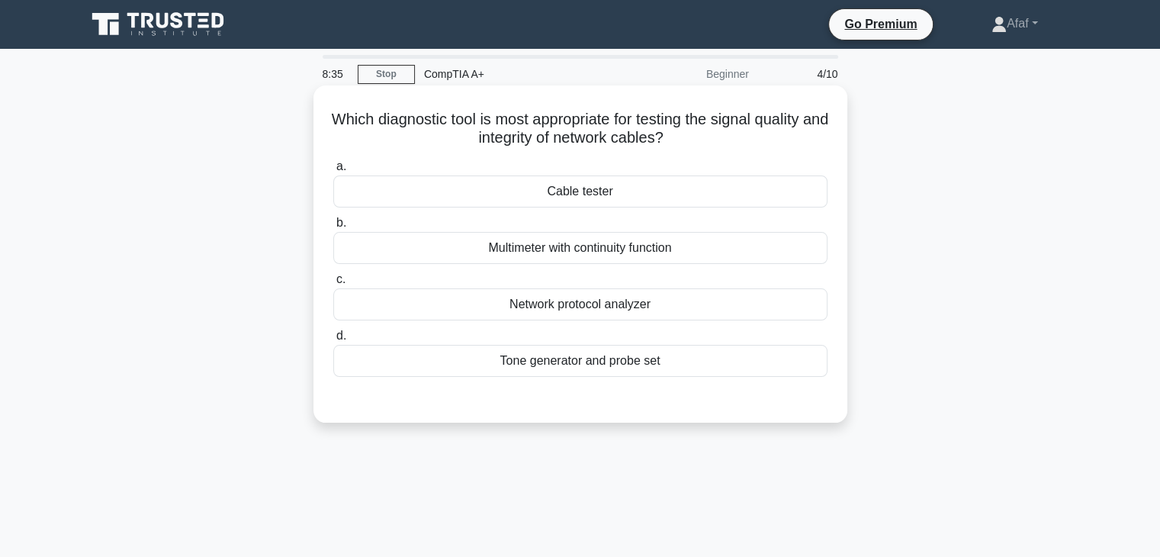
click at [623, 182] on div "Cable tester" at bounding box center [580, 191] width 494 height 32
click at [333, 172] on input "a. Cable tester" at bounding box center [333, 167] width 0 height 10
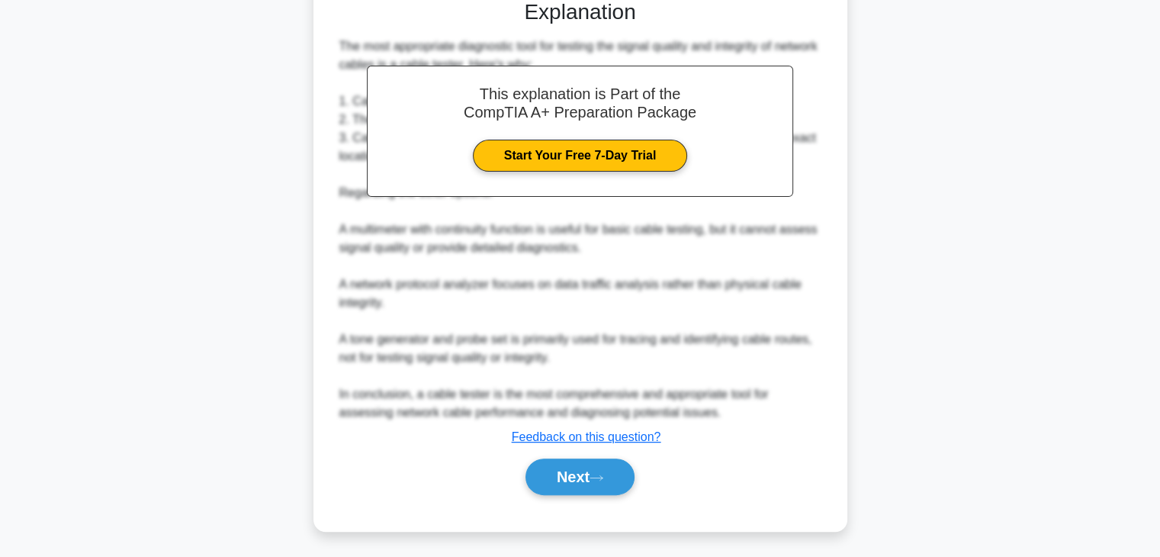
scroll to position [400, 0]
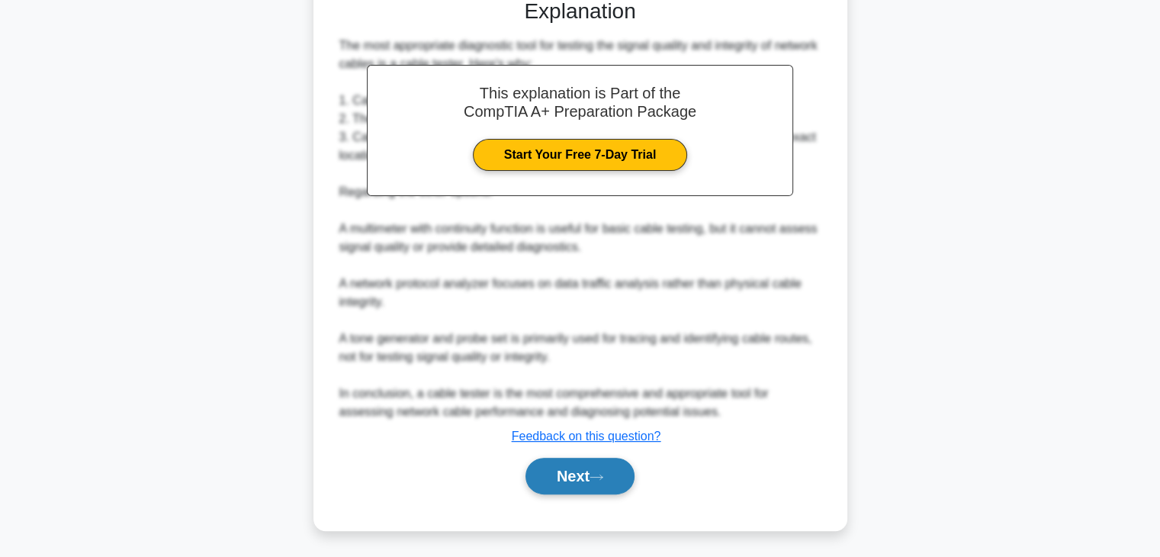
click at [629, 475] on button "Next" at bounding box center [580, 476] width 109 height 37
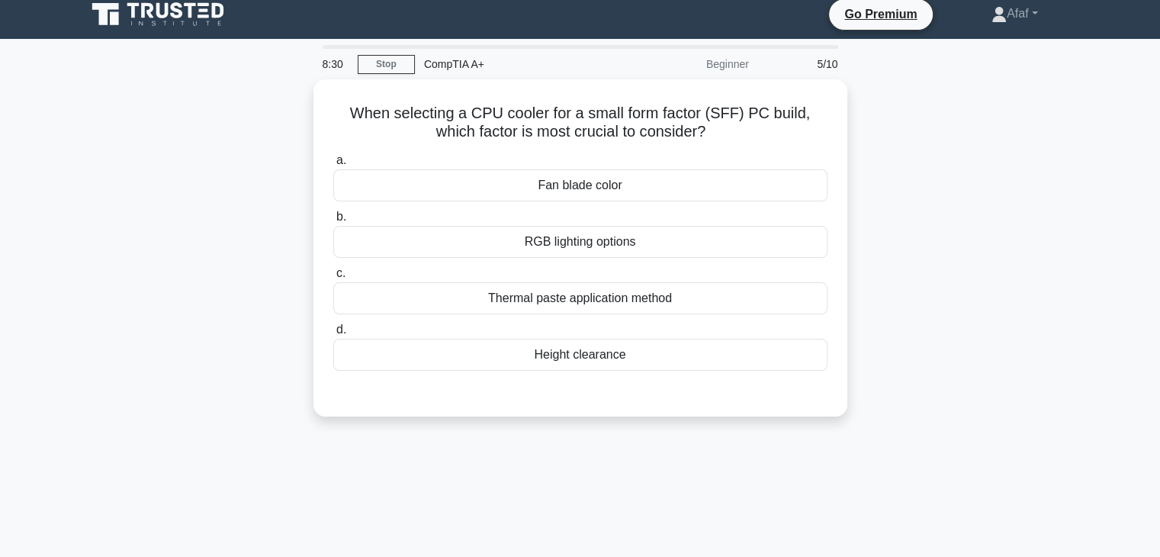
scroll to position [11, 0]
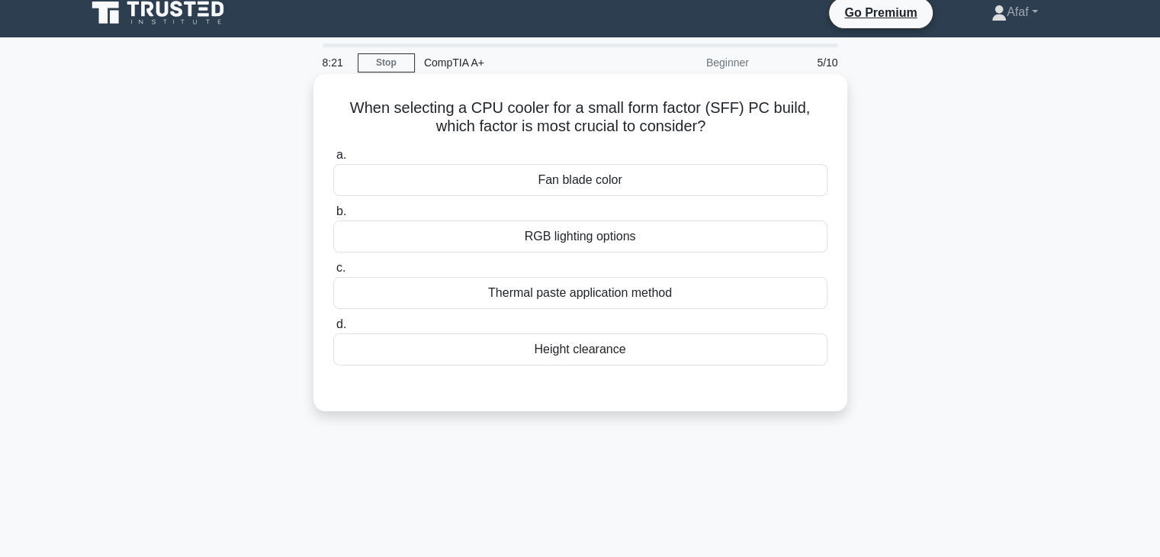
click at [646, 353] on div "Height clearance" at bounding box center [580, 349] width 494 height 32
click at [333, 330] on input "d. Height clearance" at bounding box center [333, 325] width 0 height 10
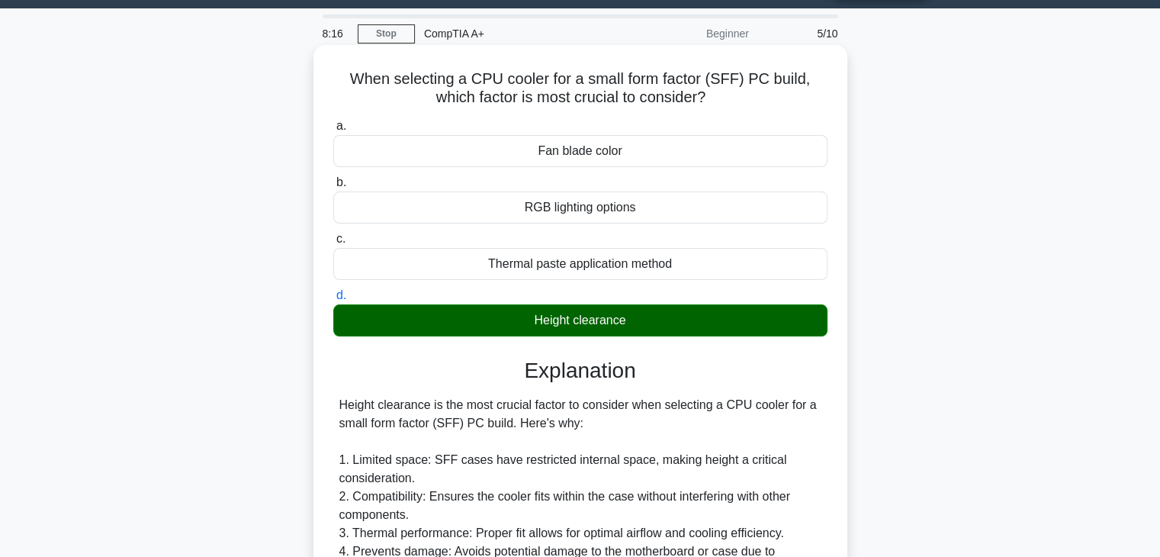
scroll to position [365, 0]
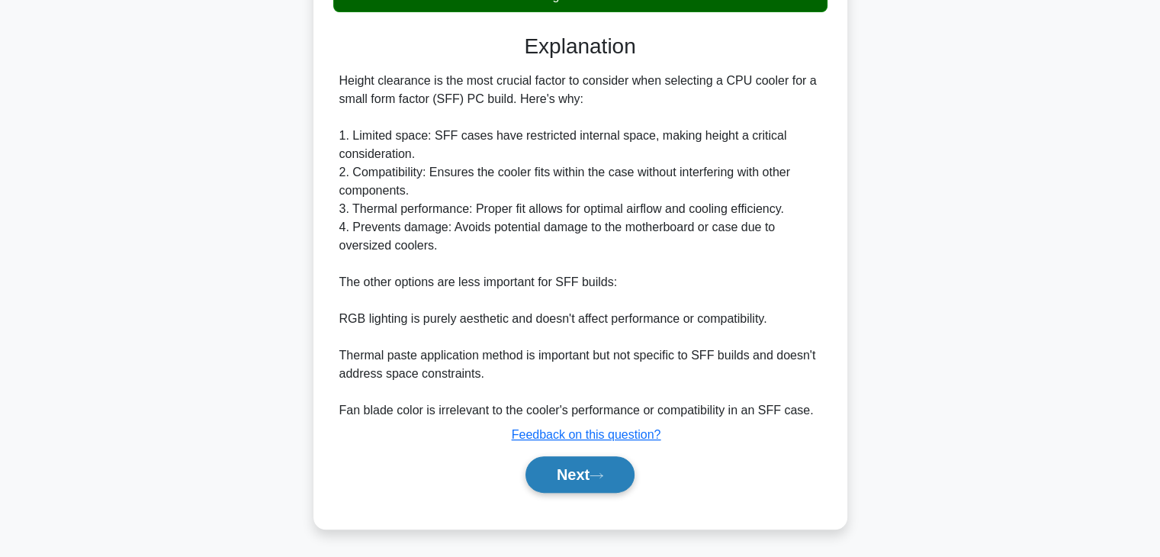
drag, startPoint x: 612, startPoint y: 451, endPoint x: 600, endPoint y: 488, distance: 39.3
click at [600, 488] on div "Next" at bounding box center [580, 474] width 494 height 49
click at [600, 488] on button "Next" at bounding box center [580, 474] width 109 height 37
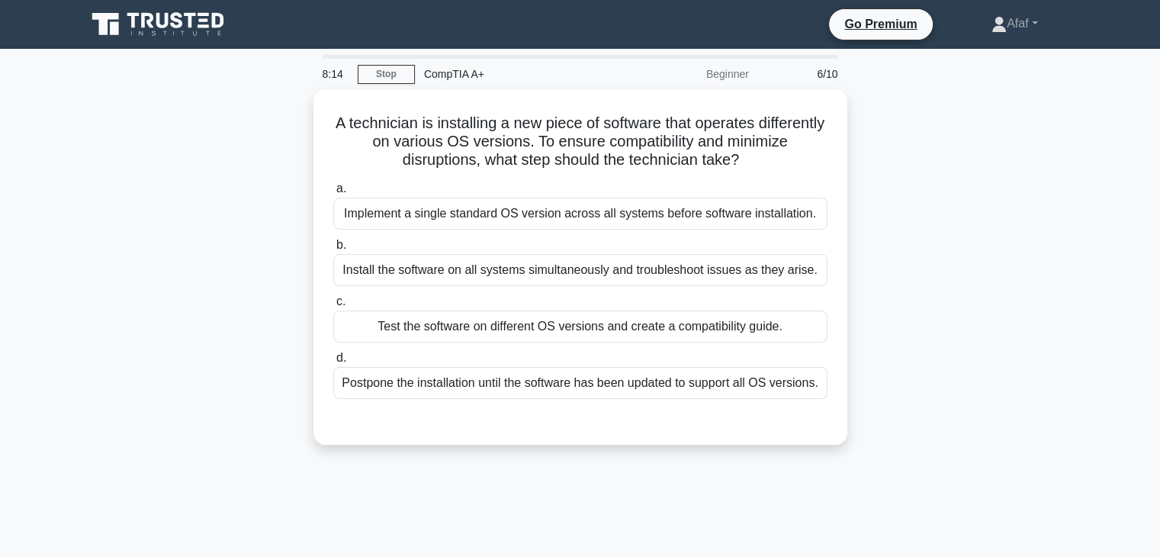
scroll to position [2, 0]
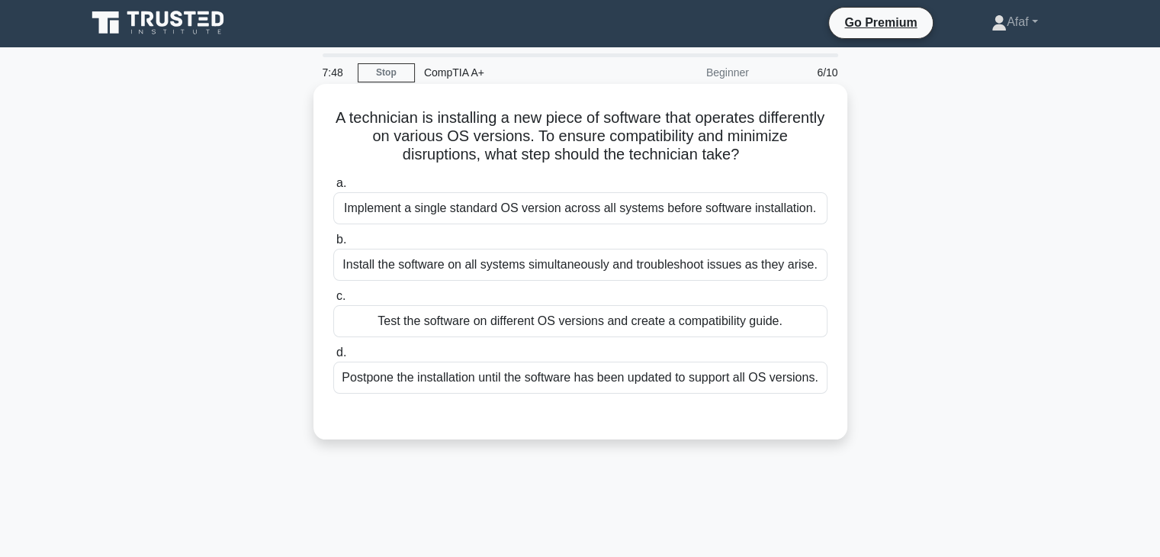
click at [622, 330] on div "Test the software on different OS versions and create a compatibility guide." at bounding box center [580, 321] width 494 height 32
click at [333, 301] on input "c. Test the software on different OS versions and create a compatibility guide." at bounding box center [333, 296] width 0 height 10
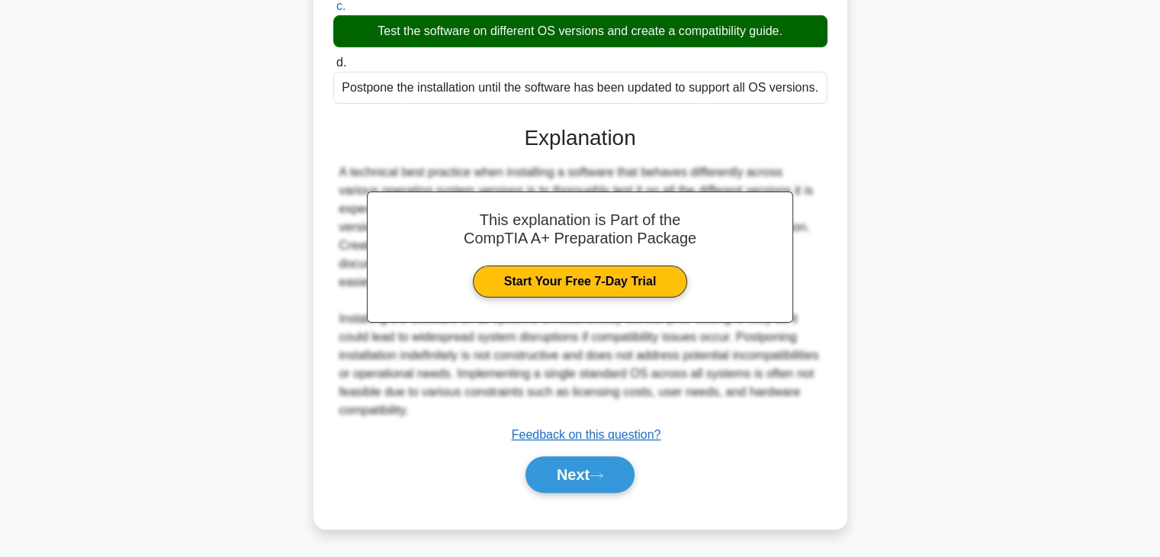
scroll to position [288, 0]
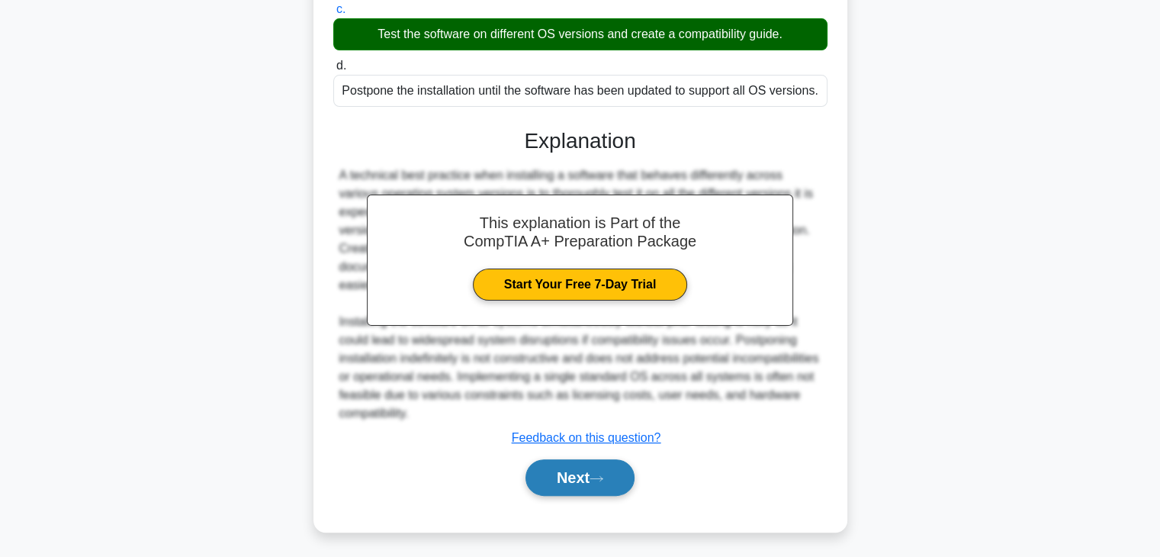
click at [559, 492] on button "Next" at bounding box center [580, 477] width 109 height 37
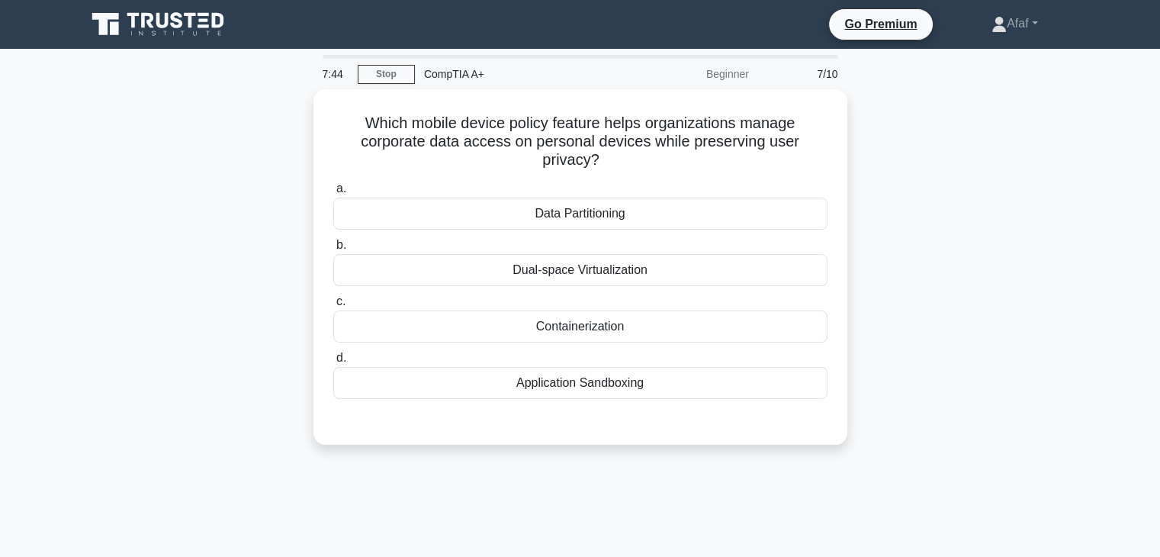
scroll to position [2, 0]
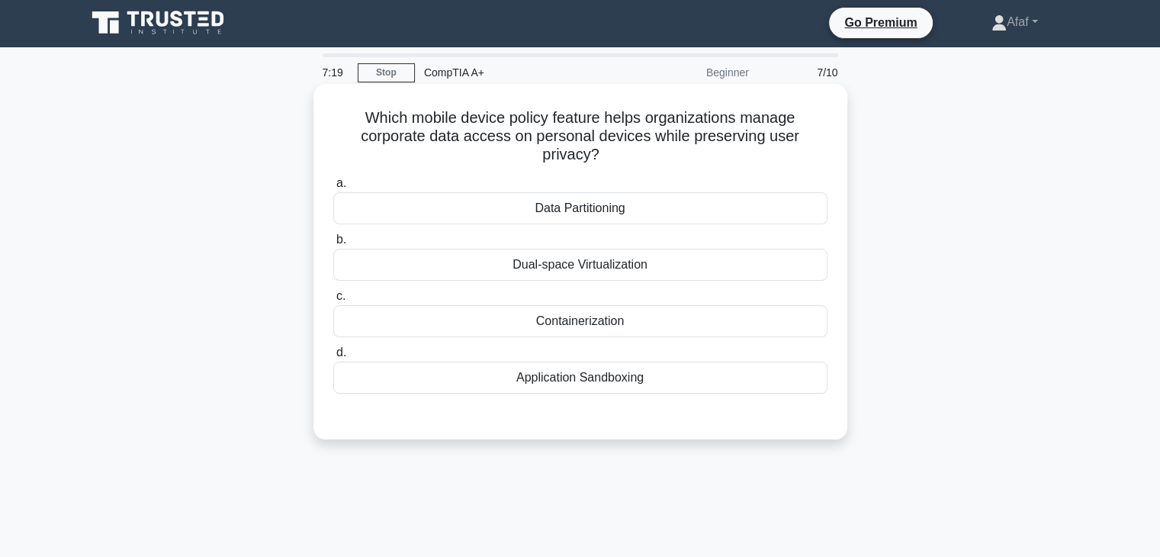
click at [665, 321] on div "Containerization" at bounding box center [580, 321] width 494 height 32
click at [333, 301] on input "c. Containerization" at bounding box center [333, 296] width 0 height 10
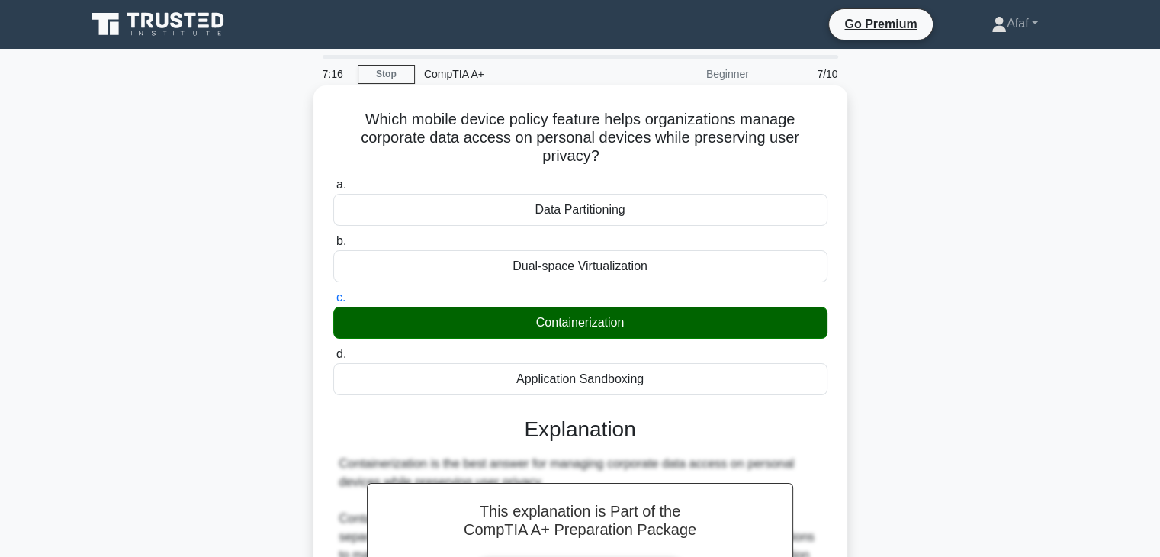
scroll to position [0, 0]
click at [575, 324] on div "Containerization" at bounding box center [580, 323] width 494 height 32
click at [333, 303] on input "c. Containerization" at bounding box center [333, 298] width 0 height 10
click at [575, 324] on div "Containerization" at bounding box center [580, 323] width 494 height 32
click at [333, 303] on input "c. Containerization" at bounding box center [333, 298] width 0 height 10
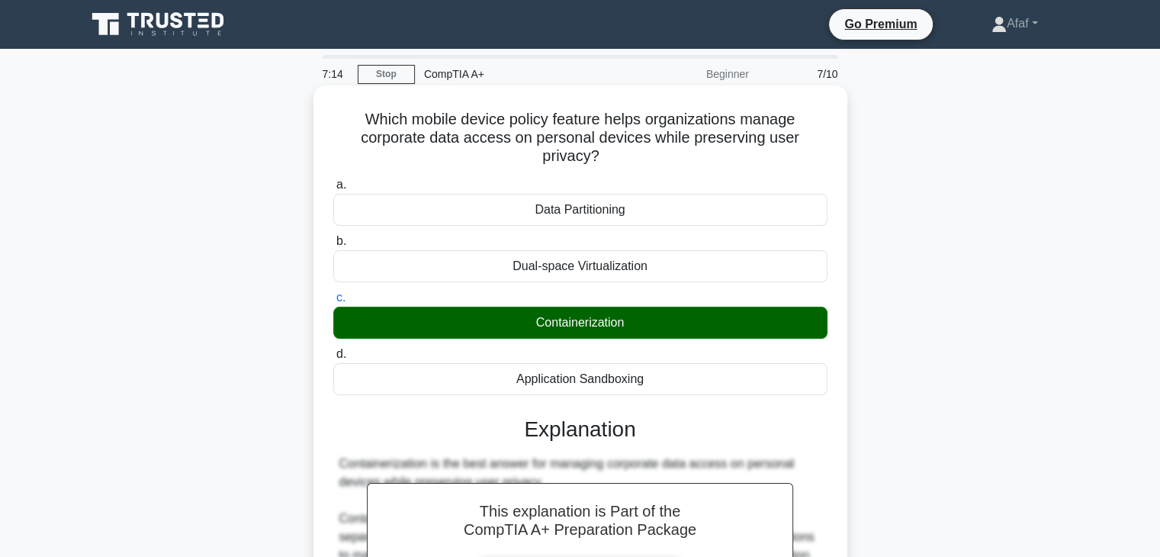
click at [575, 324] on div "Containerization" at bounding box center [580, 323] width 494 height 32
click at [333, 303] on input "c. Containerization" at bounding box center [333, 298] width 0 height 10
copy div "Containerization"
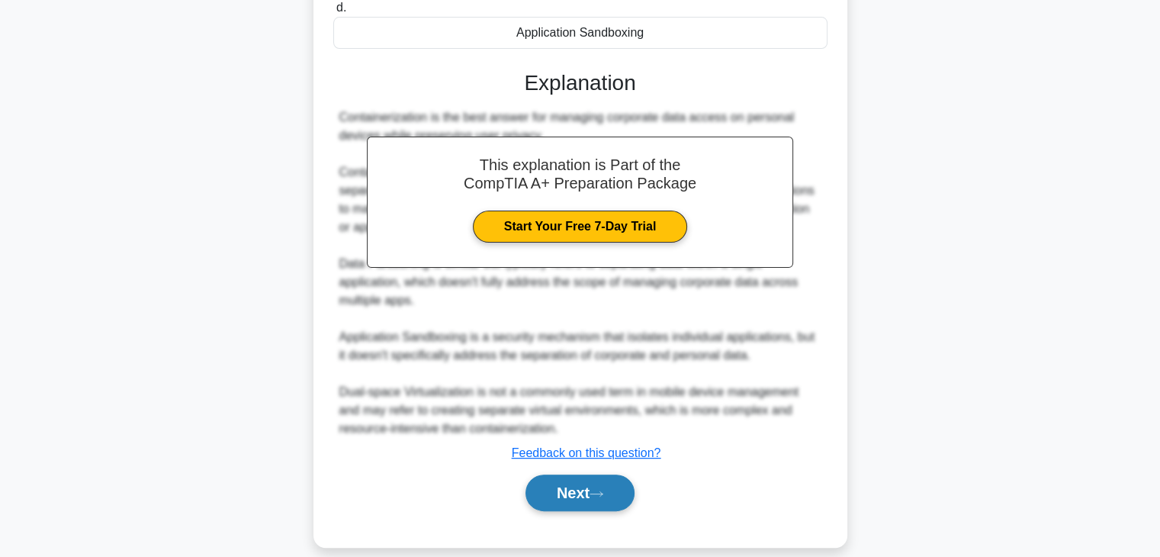
click at [617, 480] on button "Next" at bounding box center [580, 492] width 109 height 37
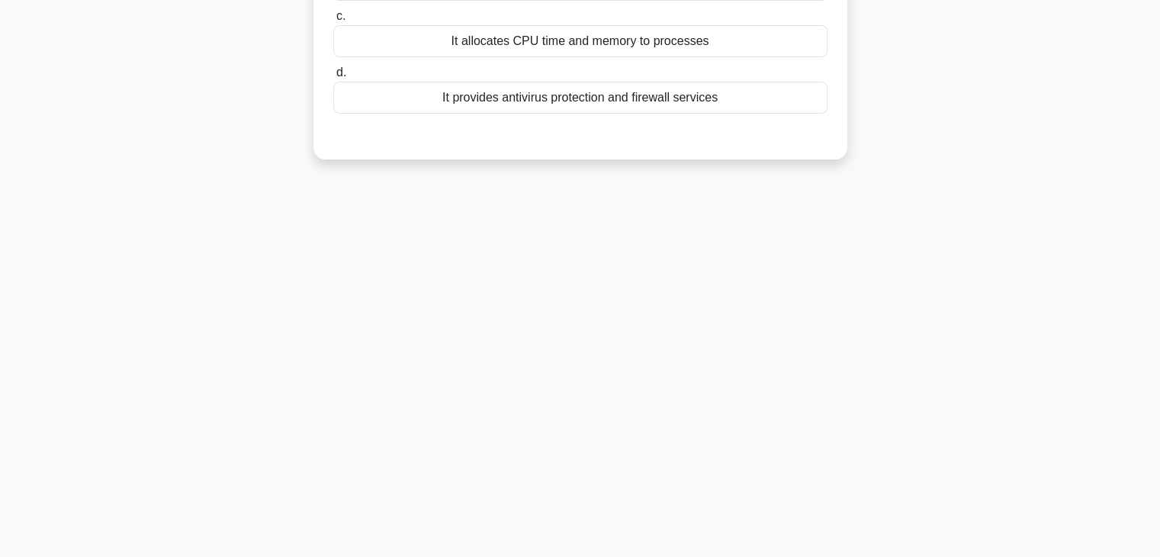
scroll to position [0, 0]
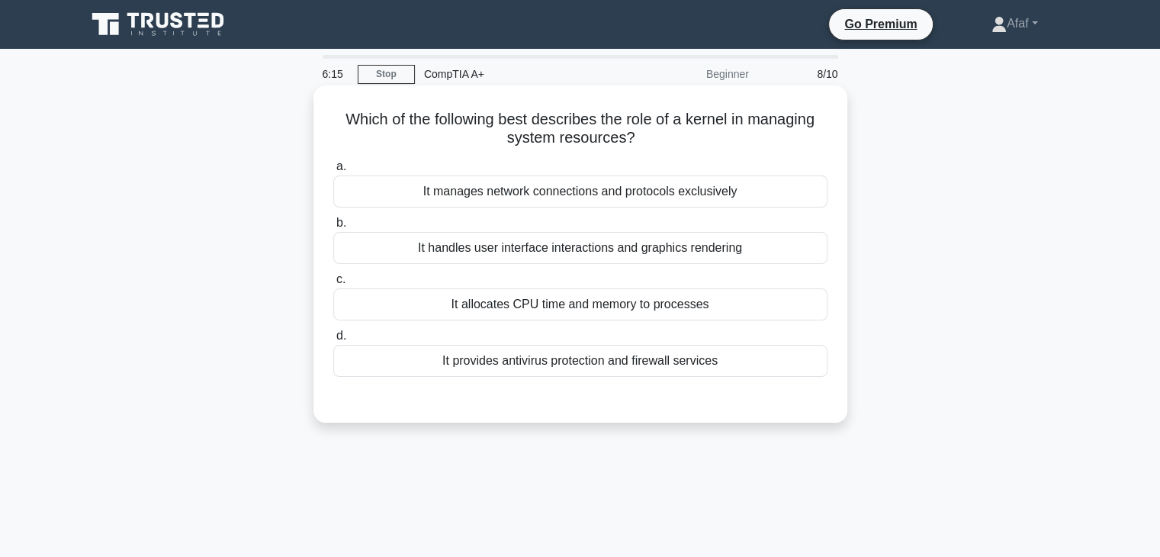
click at [587, 254] on div "It handles user interface interactions and graphics rendering" at bounding box center [580, 248] width 494 height 32
click at [333, 228] on input "b. It handles user interface interactions and graphics rendering" at bounding box center [333, 223] width 0 height 10
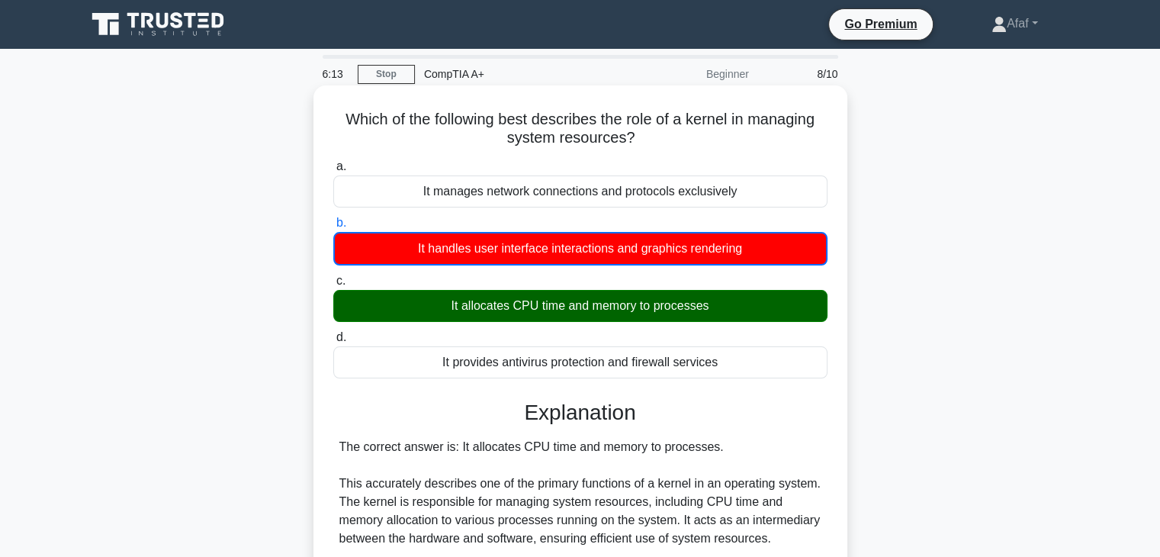
scroll to position [362, 0]
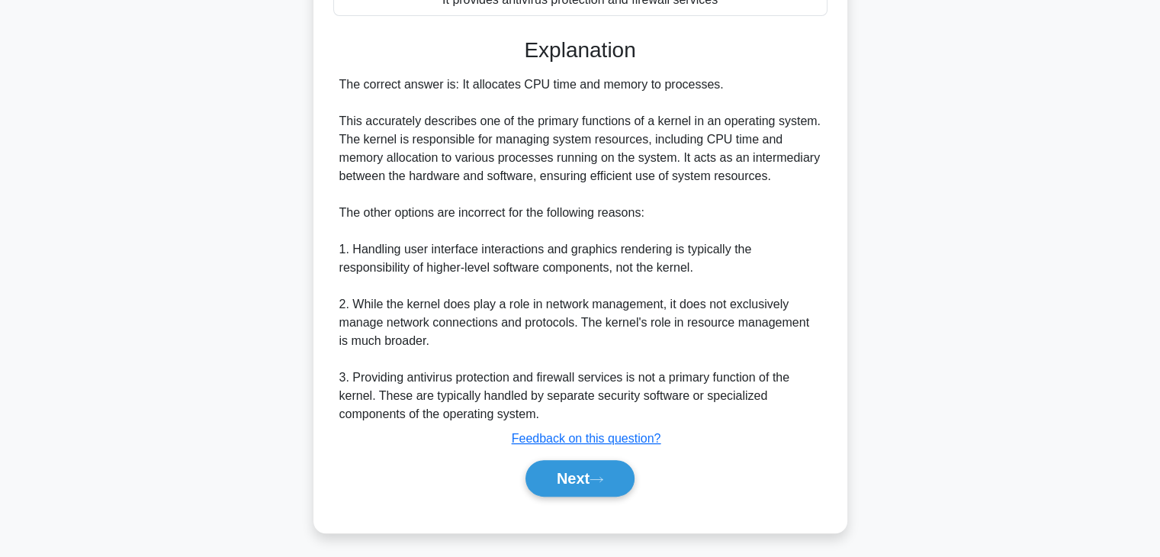
click at [587, 496] on div "Next" at bounding box center [580, 478] width 494 height 49
click at [589, 492] on button "Next" at bounding box center [580, 478] width 109 height 37
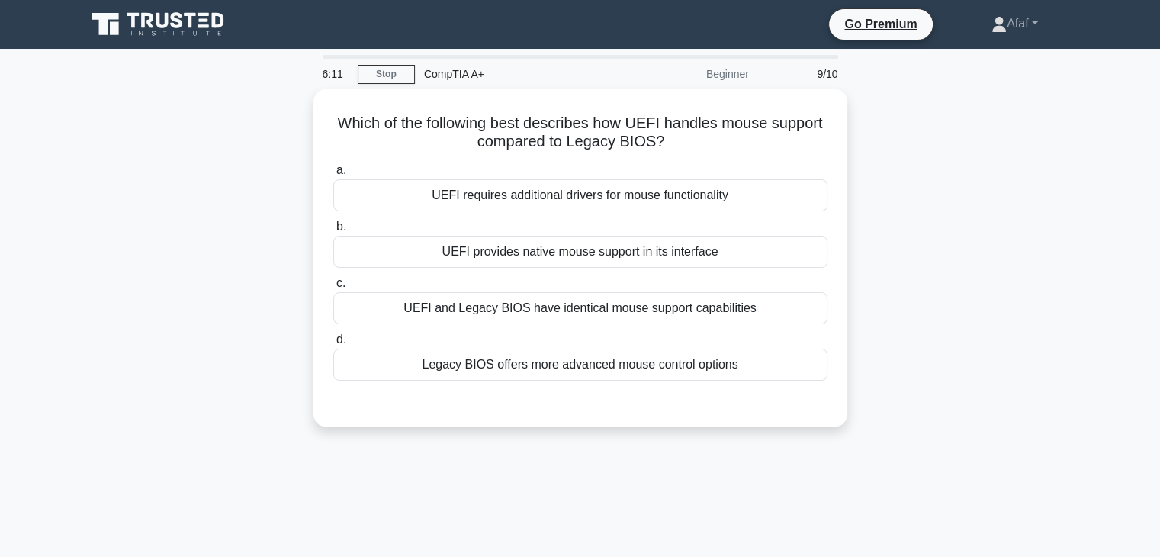
scroll to position [2, 0]
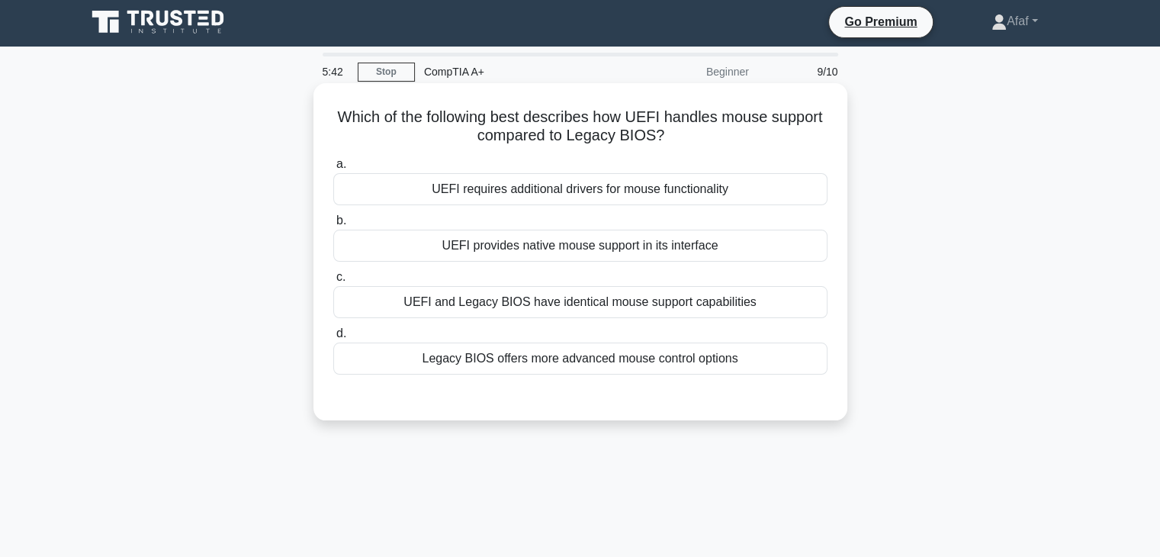
click at [692, 251] on div "UEFI provides native mouse support in its interface" at bounding box center [580, 246] width 494 height 32
click at [333, 226] on input "b. UEFI provides native mouse support in its interface" at bounding box center [333, 221] width 0 height 10
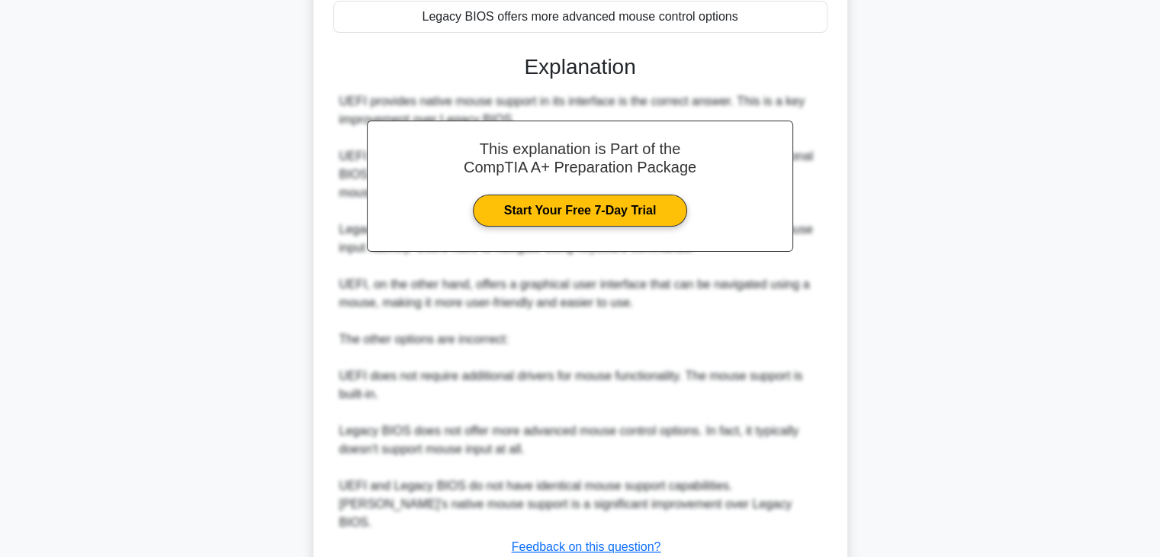
scroll to position [438, 0]
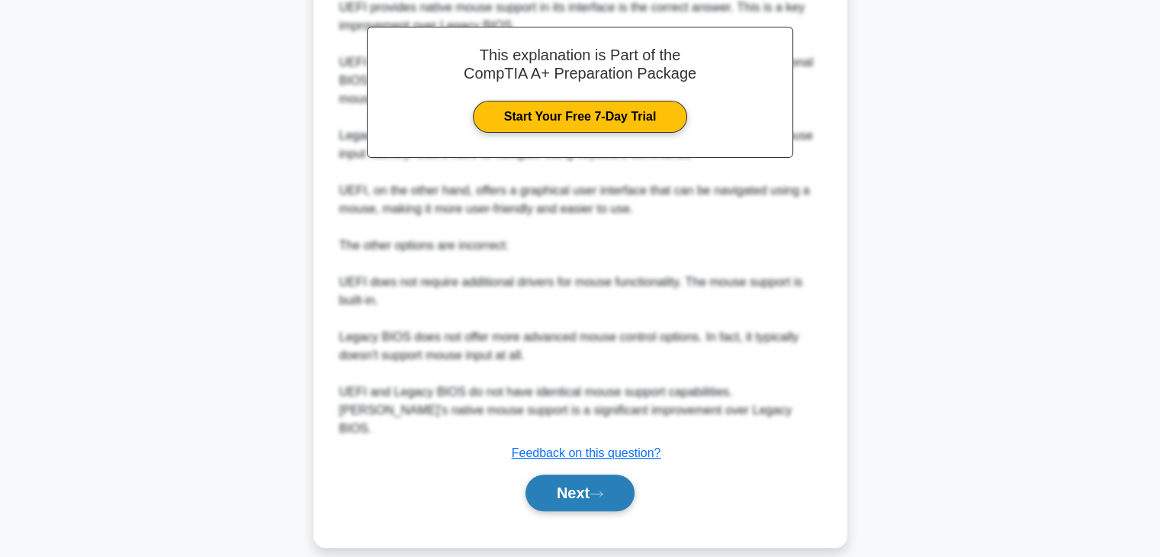
click at [585, 485] on button "Next" at bounding box center [580, 492] width 109 height 37
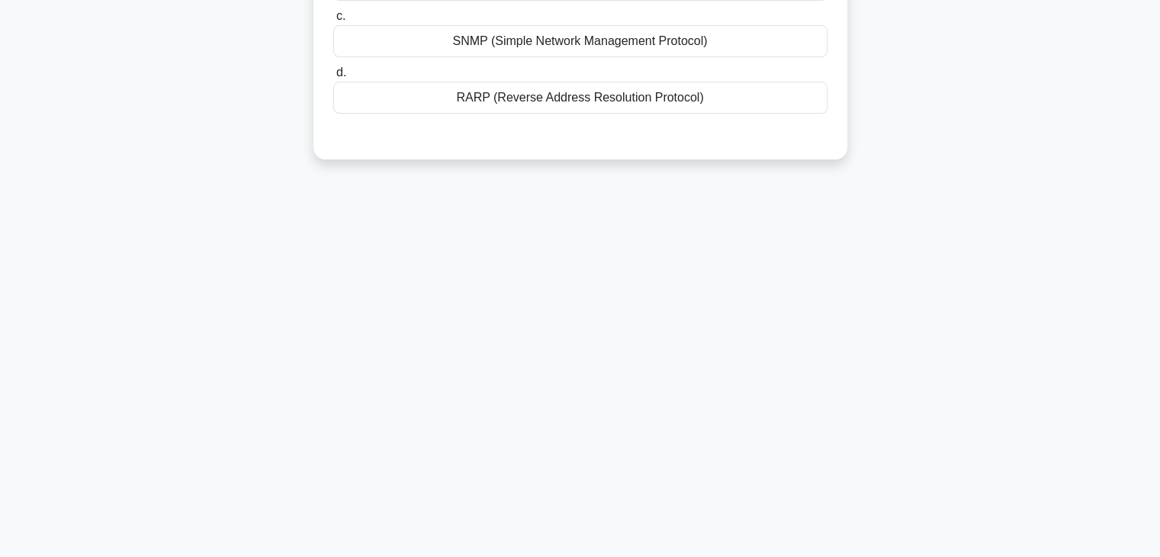
scroll to position [0, 0]
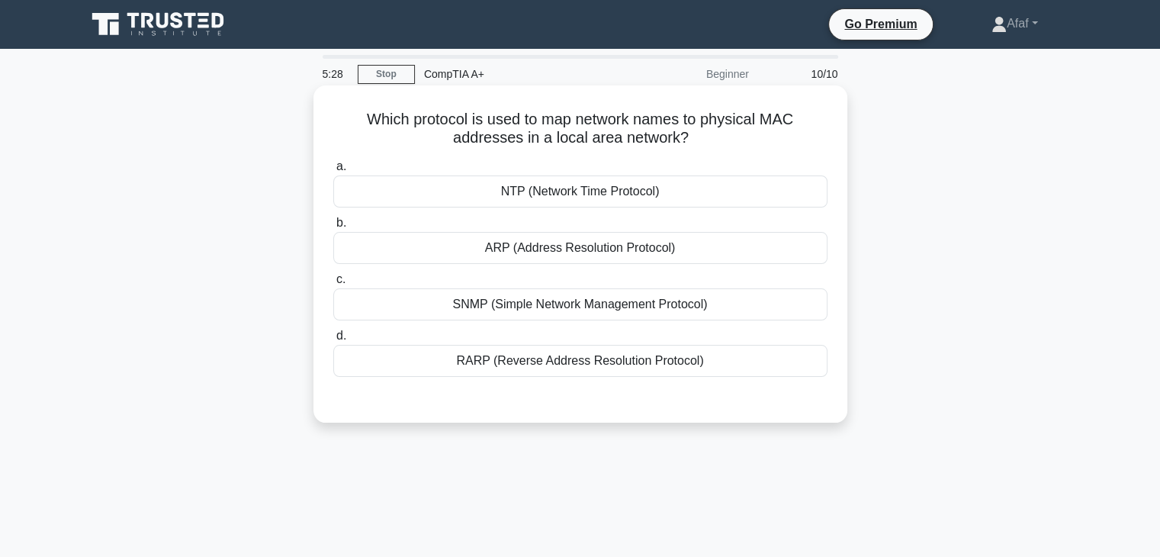
click at [588, 302] on div "SNMP (Simple Network Management Protocol)" at bounding box center [580, 304] width 494 height 32
click at [333, 285] on input "c. SNMP (Simple Network Management Protocol)" at bounding box center [333, 280] width 0 height 10
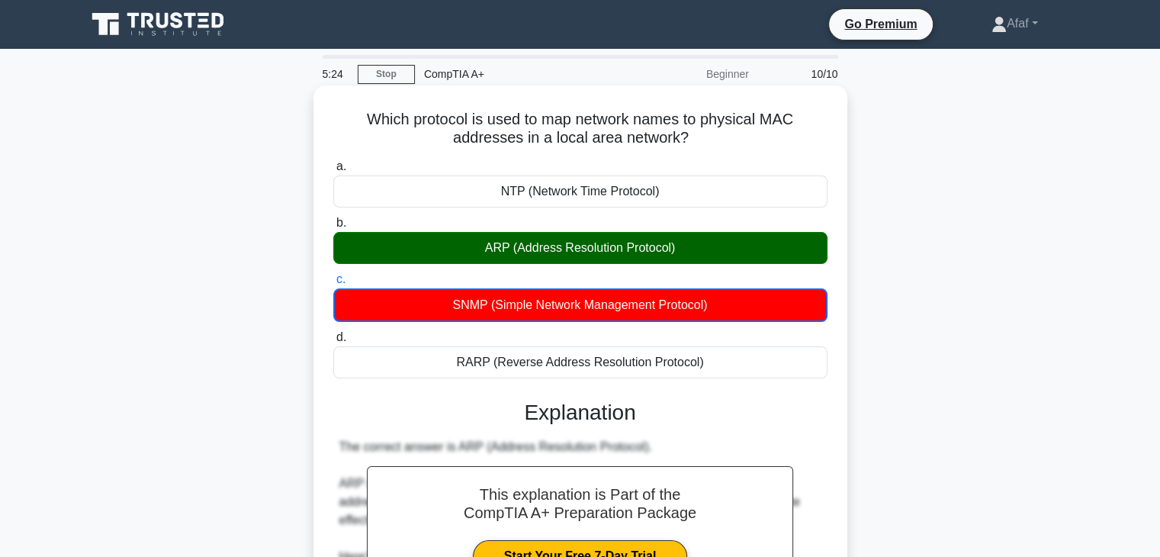
click at [619, 233] on div "ARP (Address Resolution Protocol)" at bounding box center [580, 248] width 494 height 32
click at [333, 228] on input "b. ARP (Address Resolution Protocol)" at bounding box center [333, 223] width 0 height 10
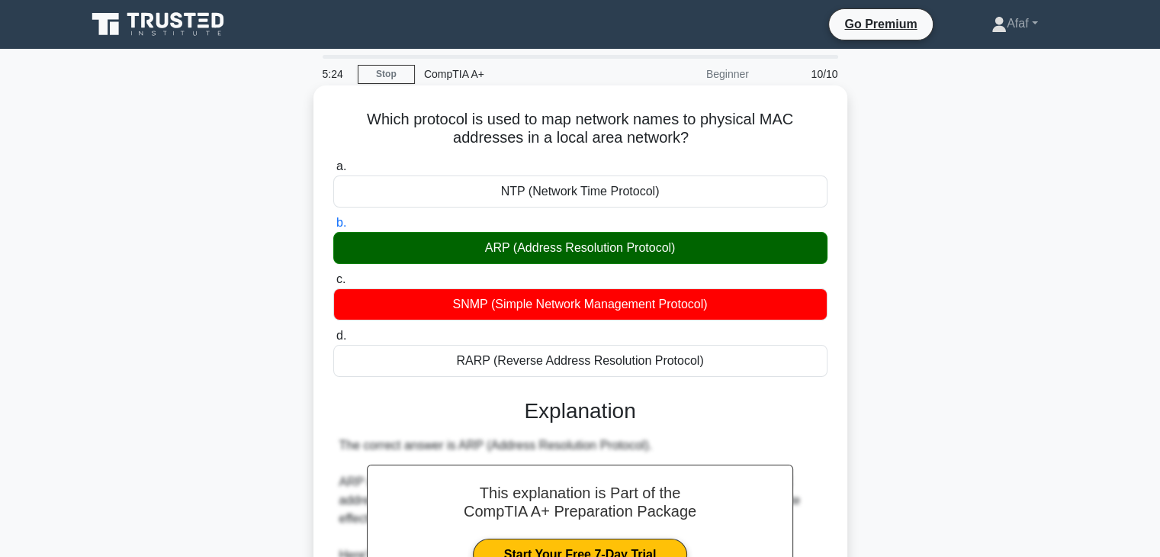
click at [619, 233] on div "ARP (Address Resolution Protocol)" at bounding box center [580, 248] width 494 height 32
click at [333, 228] on input "b. ARP (Address Resolution Protocol)" at bounding box center [333, 223] width 0 height 10
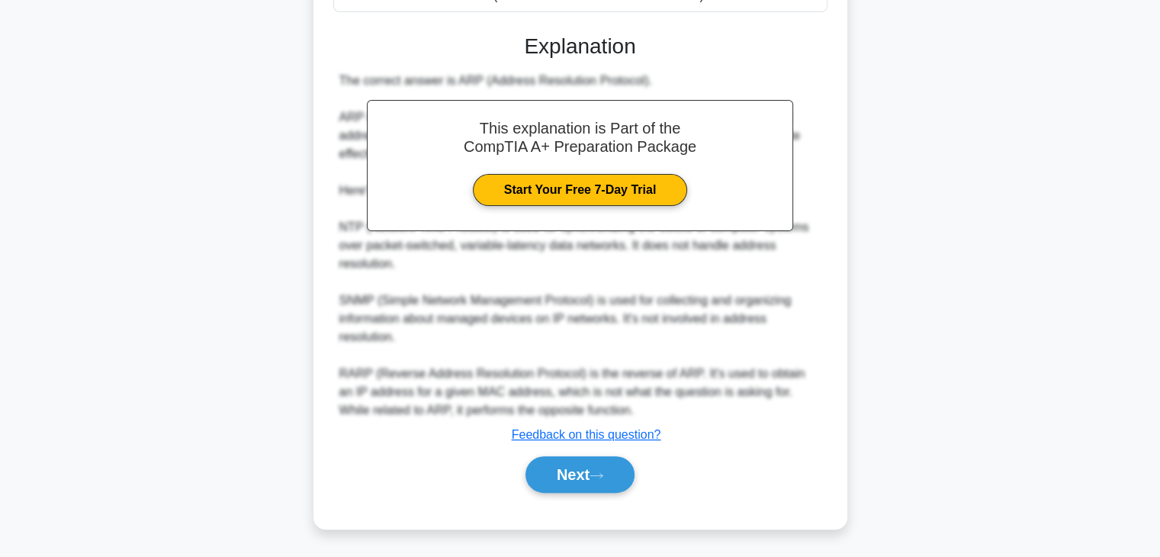
scroll to position [360, 0]
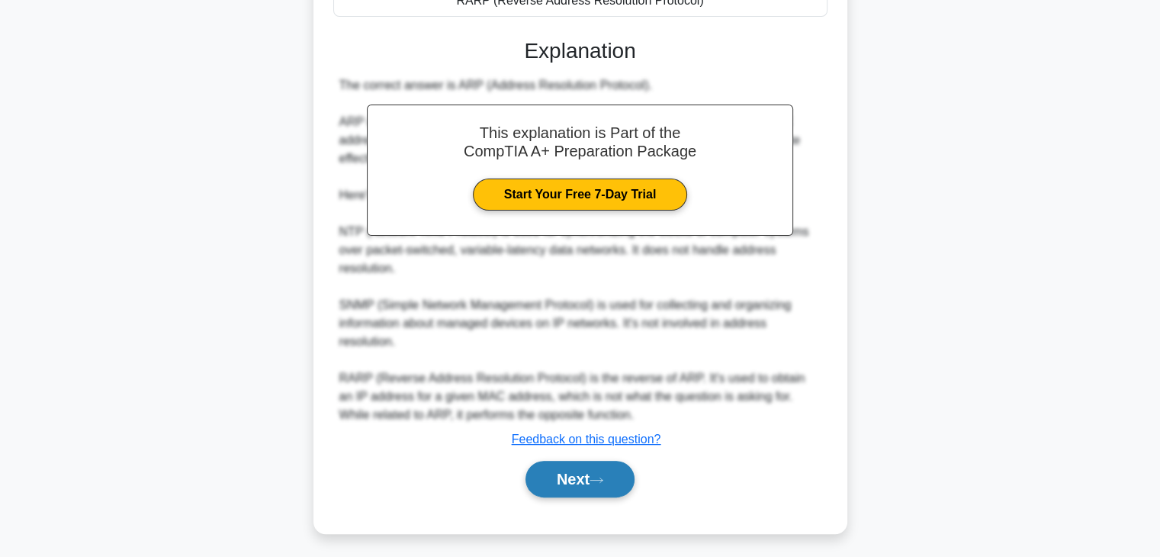
click at [568, 465] on button "Next" at bounding box center [580, 479] width 109 height 37
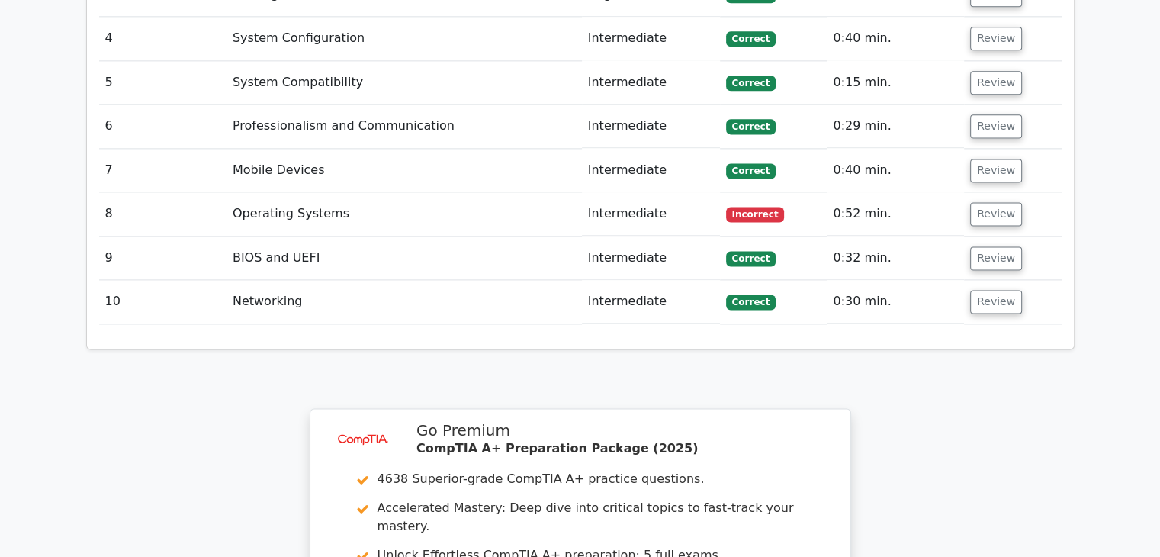
scroll to position [2058, 0]
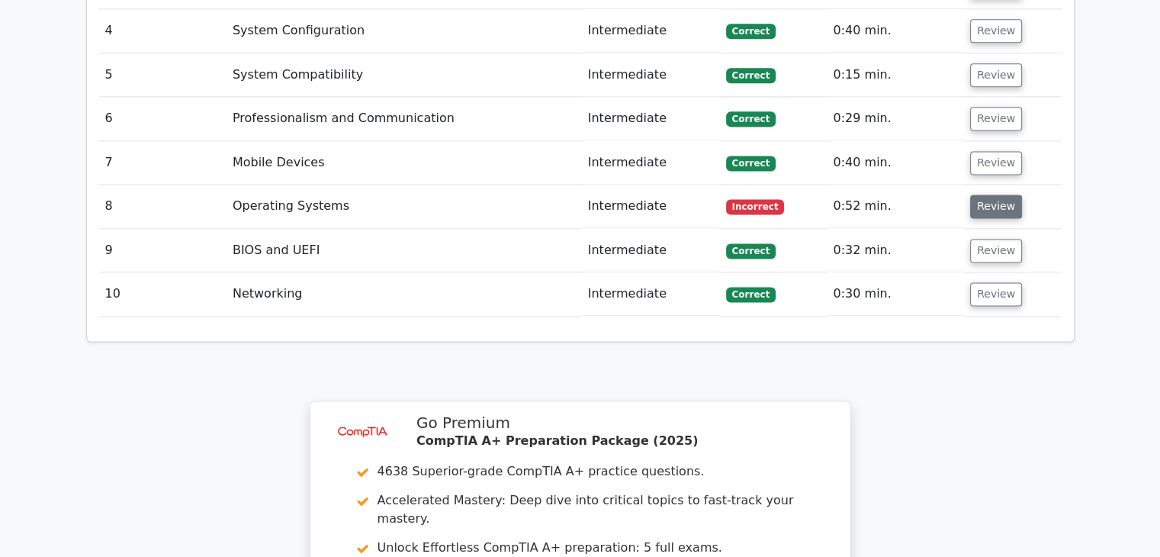
click at [1005, 195] on button "Review" at bounding box center [996, 207] width 52 height 24
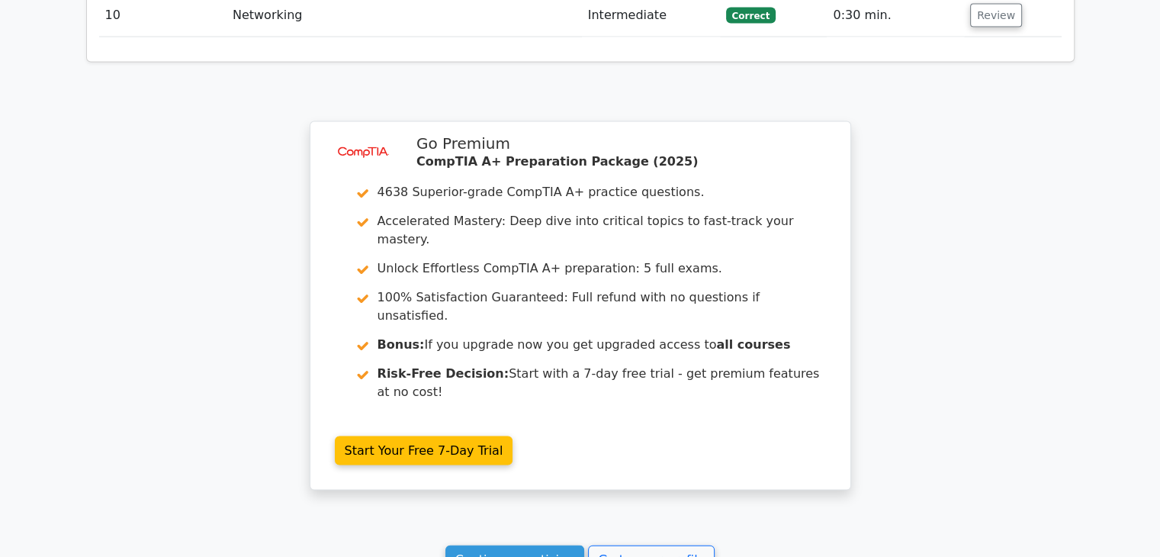
scroll to position [3100, 0]
click at [511, 545] on link "Continue practicing" at bounding box center [515, 559] width 140 height 29
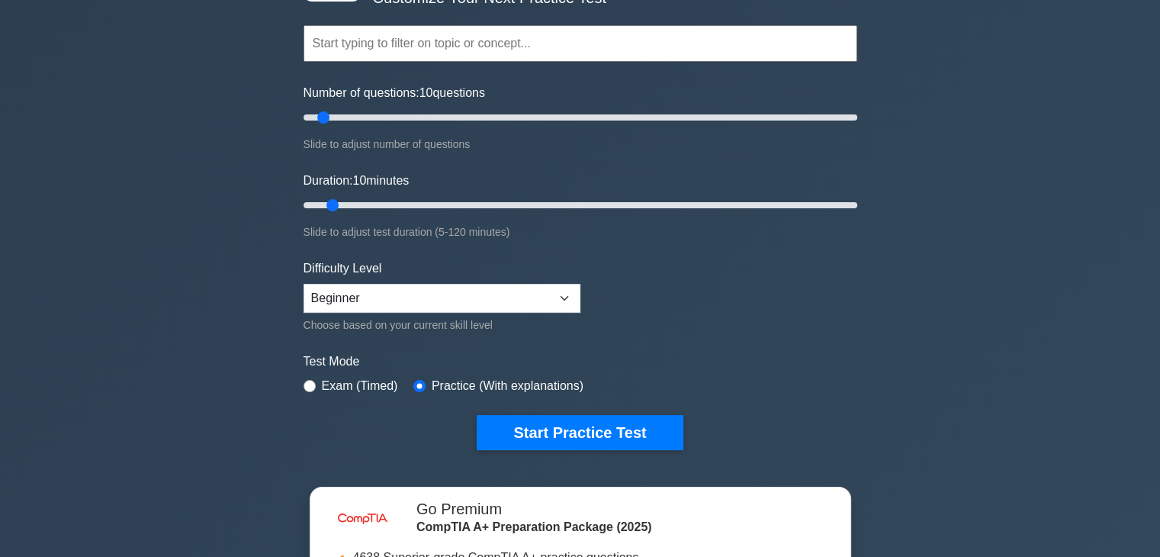
scroll to position [127, 0]
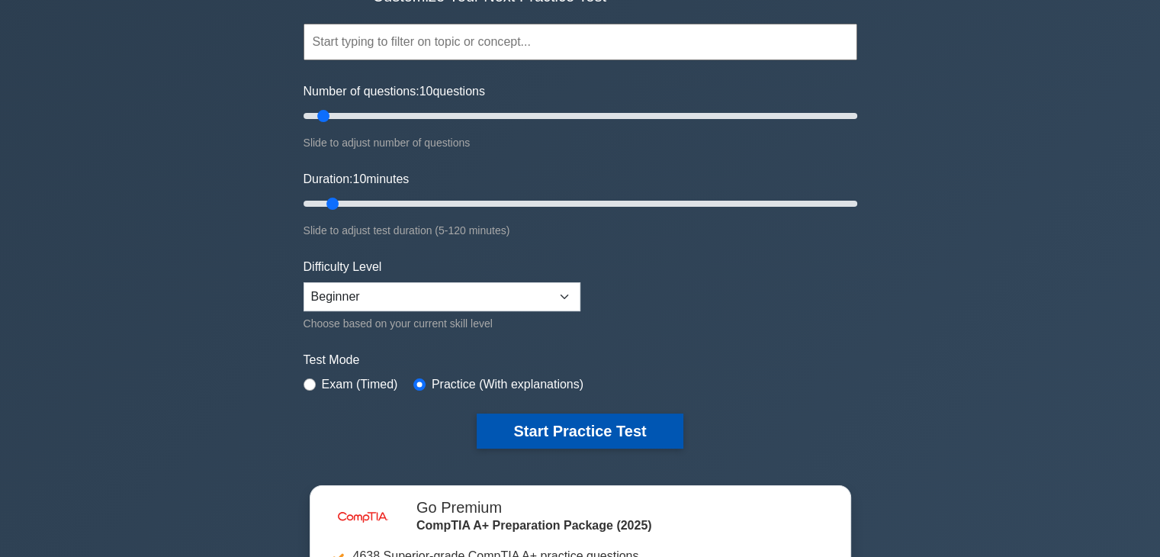
click at [531, 426] on button "Start Practice Test" at bounding box center [580, 430] width 206 height 35
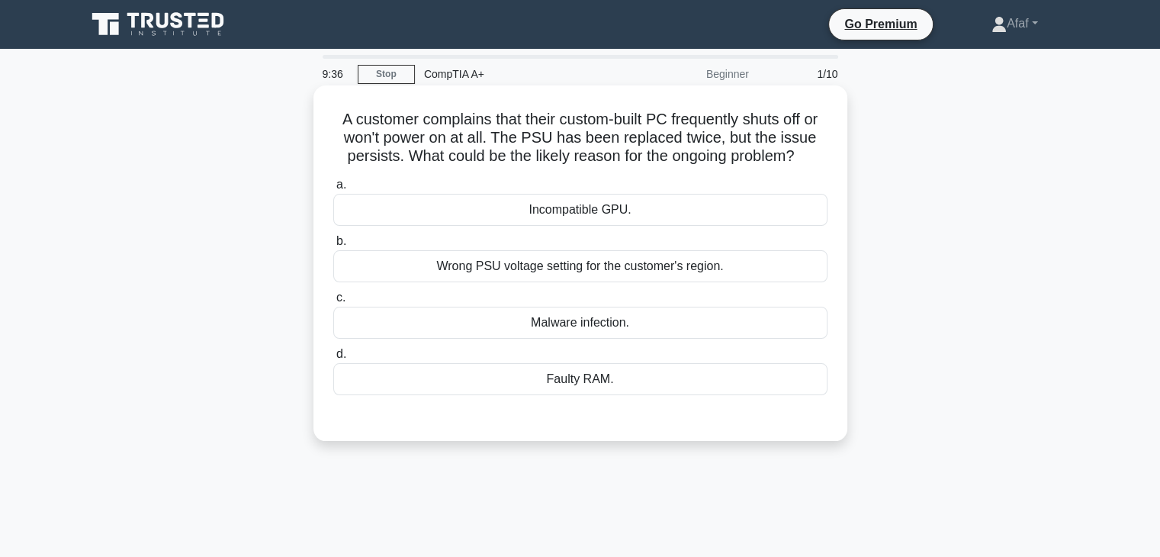
click at [663, 219] on div "Incompatible GPU." at bounding box center [580, 210] width 494 height 32
click at [333, 190] on input "a. Incompatible GPU." at bounding box center [333, 185] width 0 height 10
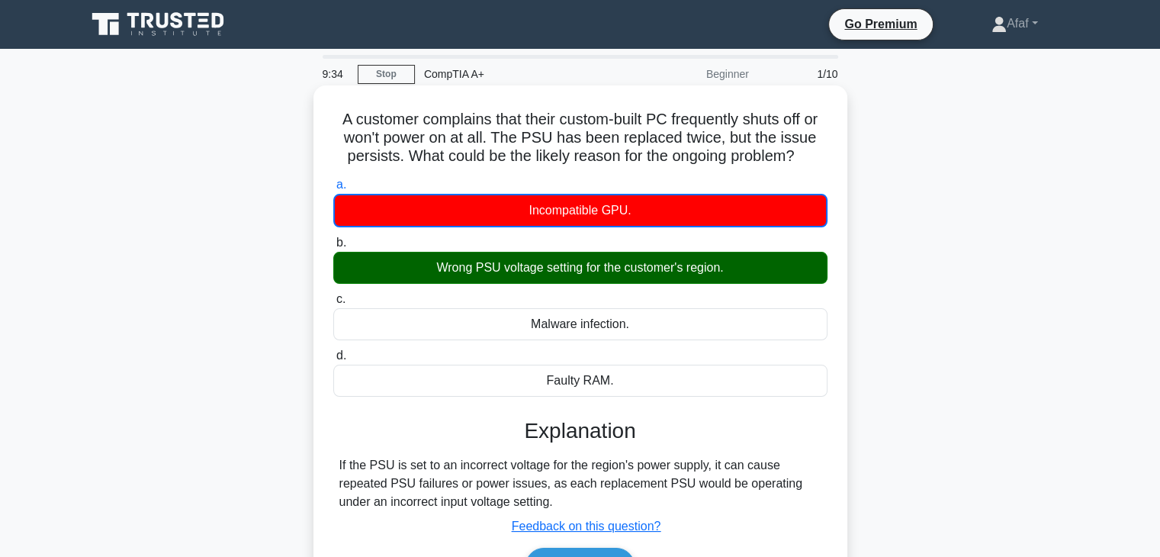
click at [586, 288] on div "a. Incompatible GPU. b. Wrong PSU voltage setting for the customer's region. c.…" at bounding box center [580, 285] width 513 height 227
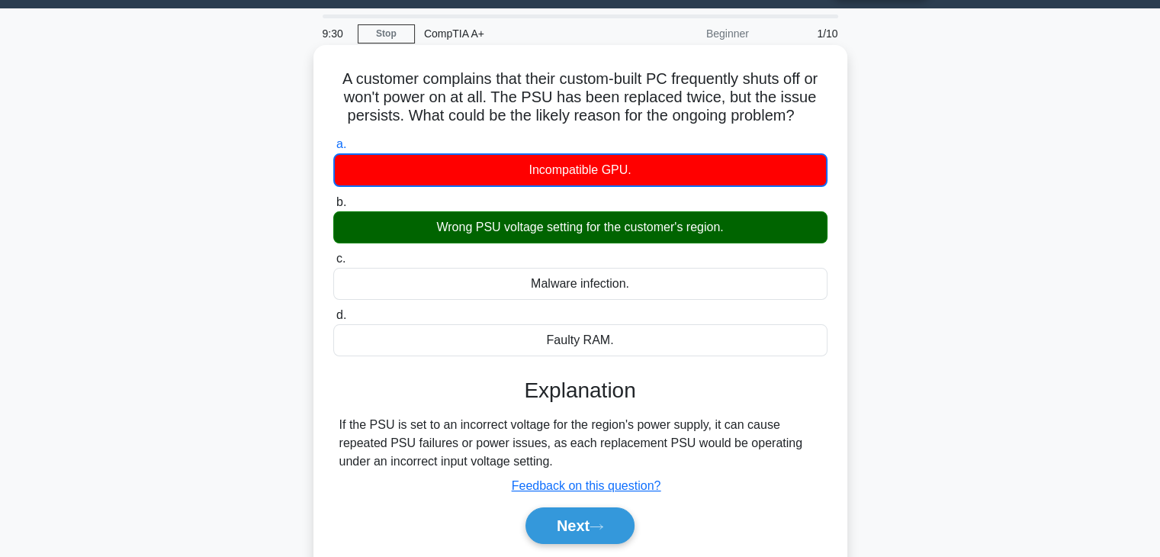
scroll to position [41, 0]
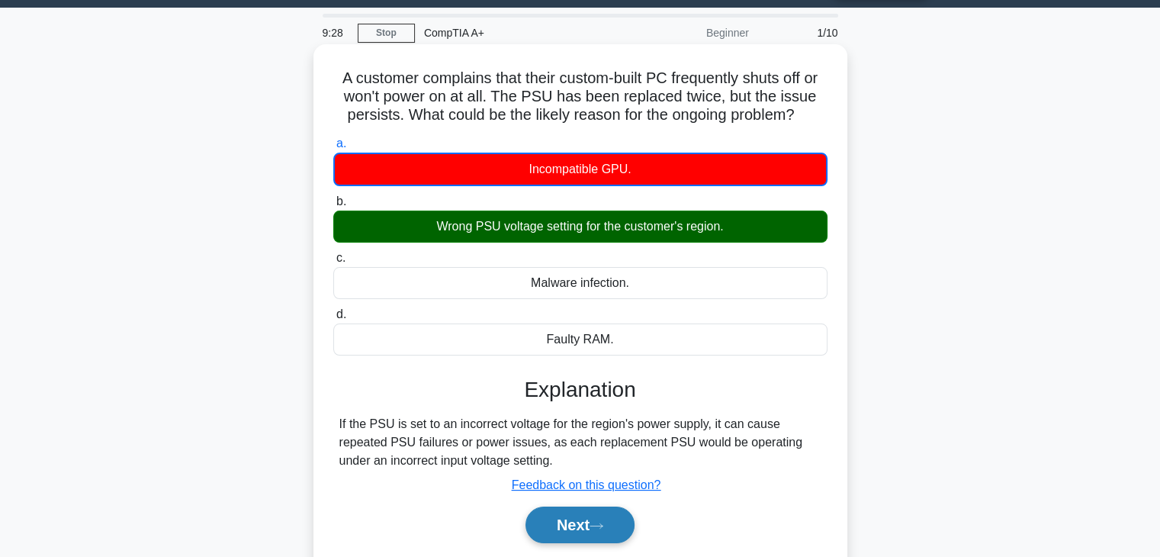
click at [578, 519] on button "Next" at bounding box center [580, 525] width 109 height 37
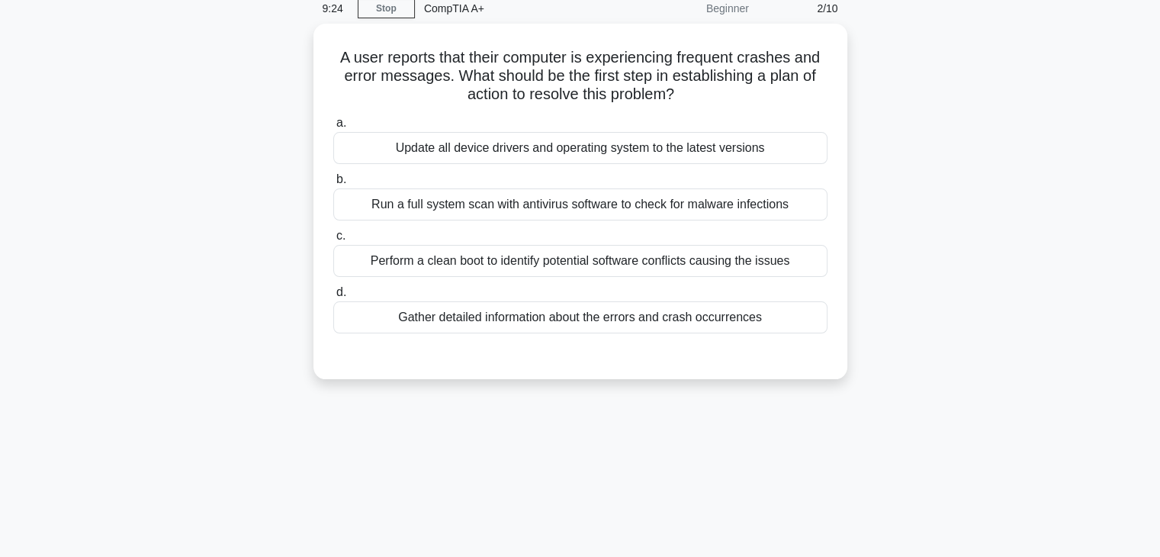
scroll to position [34, 0]
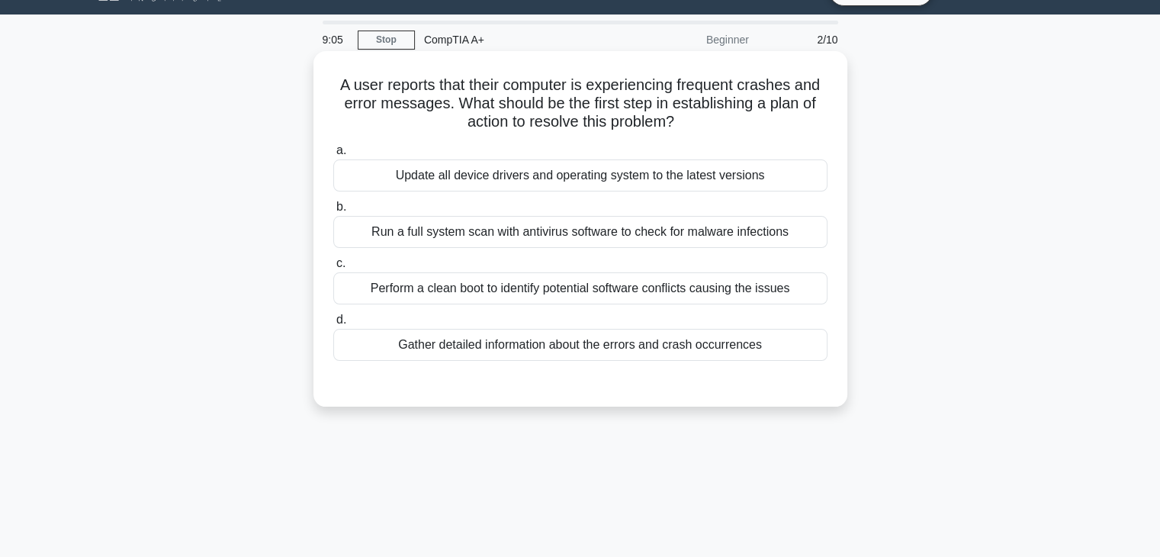
click at [664, 243] on div "Run a full system scan with antivirus software to check for malware infections" at bounding box center [580, 232] width 494 height 32
click at [333, 212] on input "b. Run a full system scan with antivirus software to check for malware infectio…" at bounding box center [333, 207] width 0 height 10
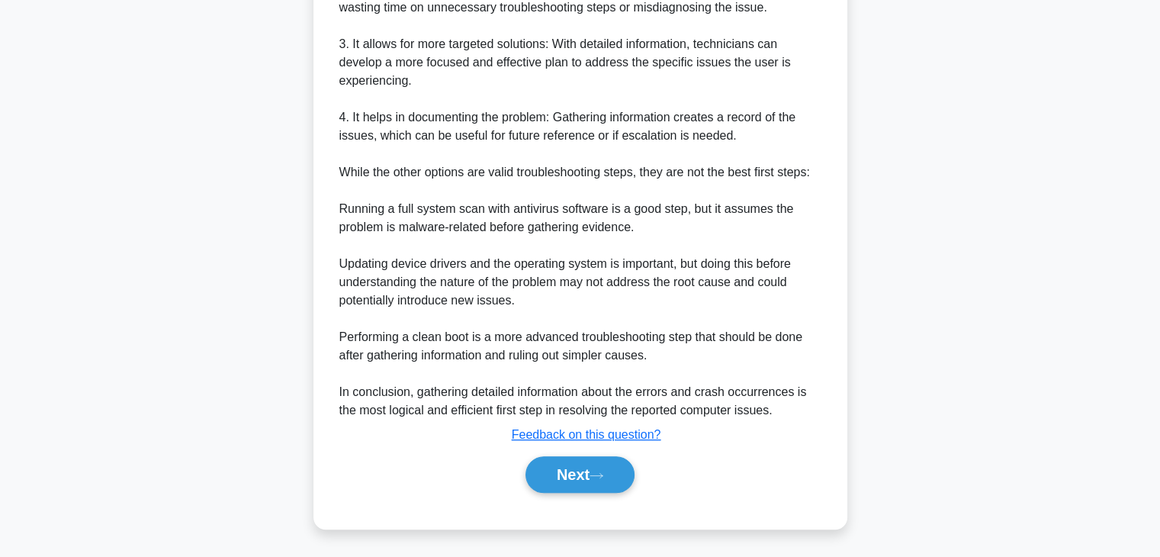
scroll to position [622, 0]
click at [565, 465] on button "Next" at bounding box center [580, 475] width 109 height 37
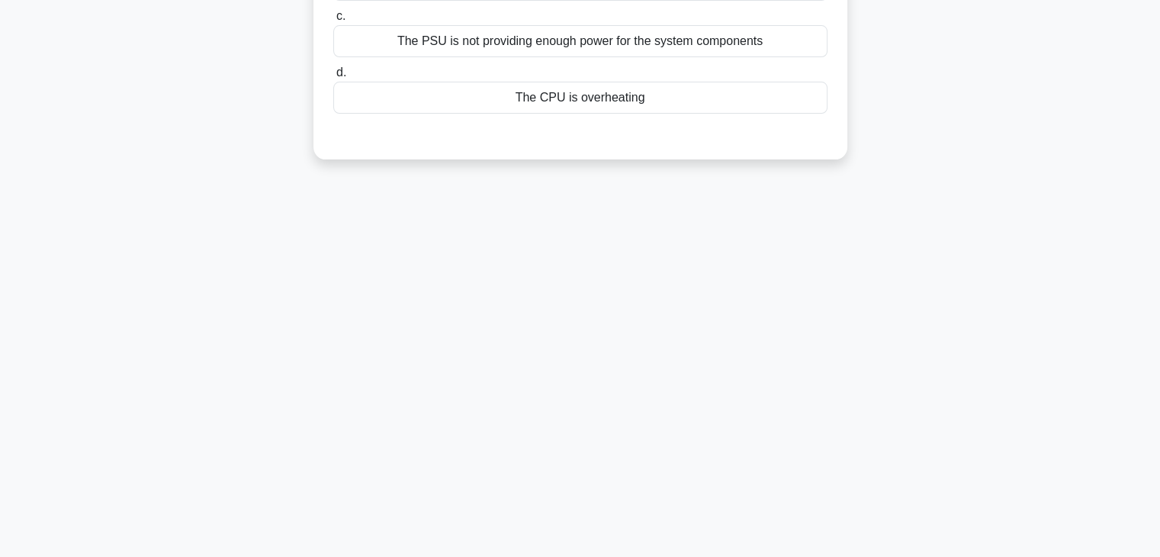
scroll to position [0, 0]
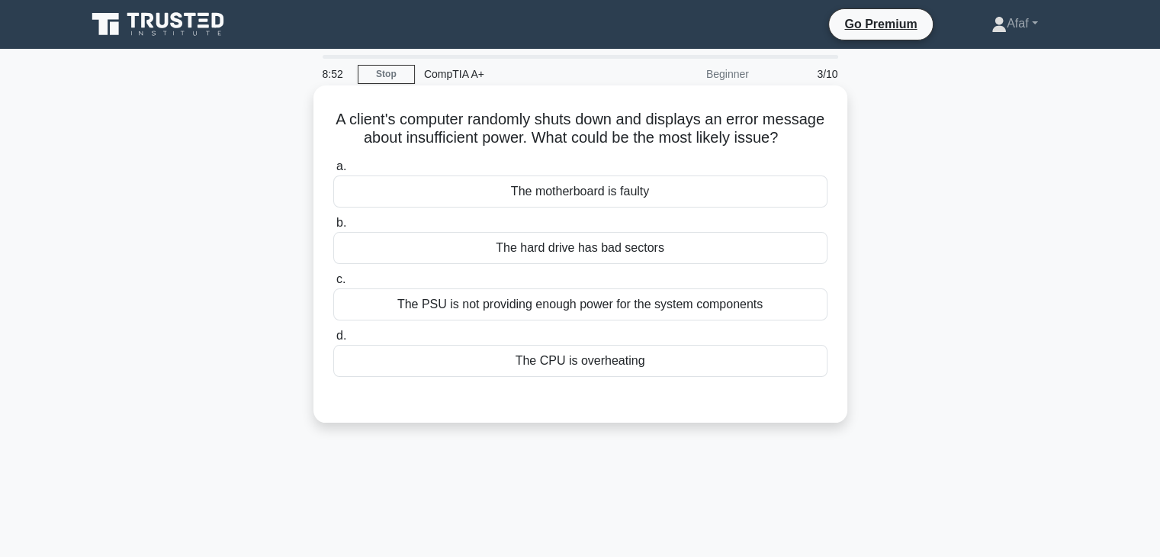
click at [627, 320] on div "The PSU is not providing enough power for the system components" at bounding box center [580, 304] width 494 height 32
click at [333, 285] on input "c. The PSU is not providing enough power for the system components" at bounding box center [333, 280] width 0 height 10
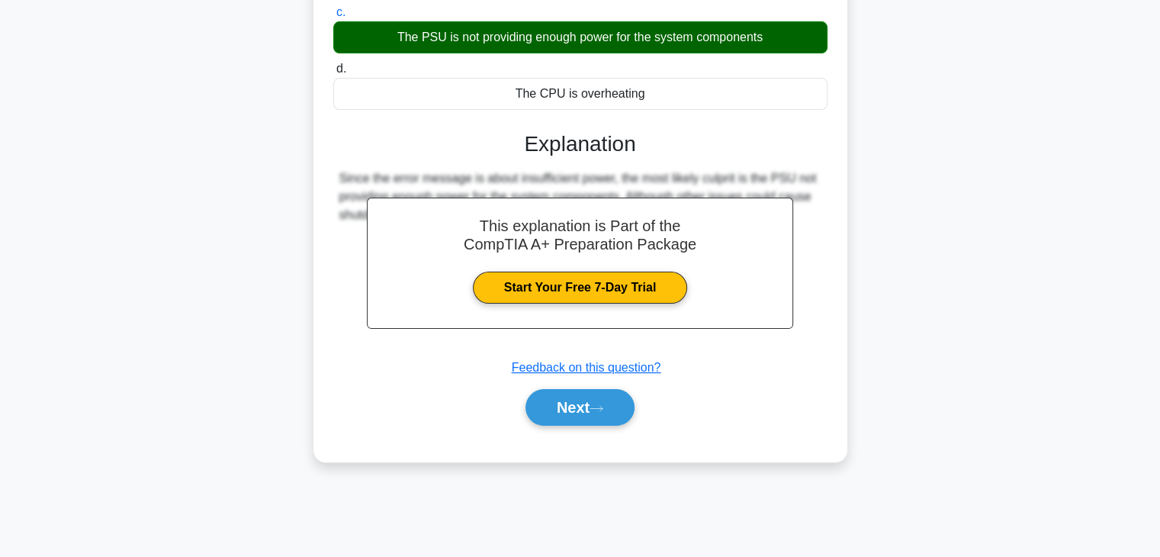
scroll to position [265, 0]
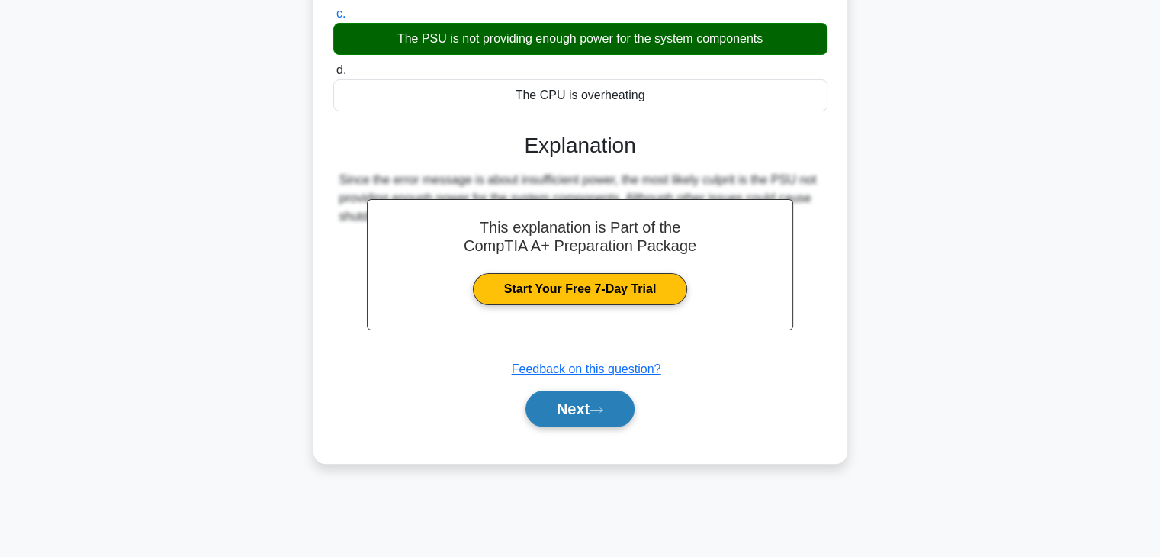
click at [590, 427] on button "Next" at bounding box center [580, 409] width 109 height 37
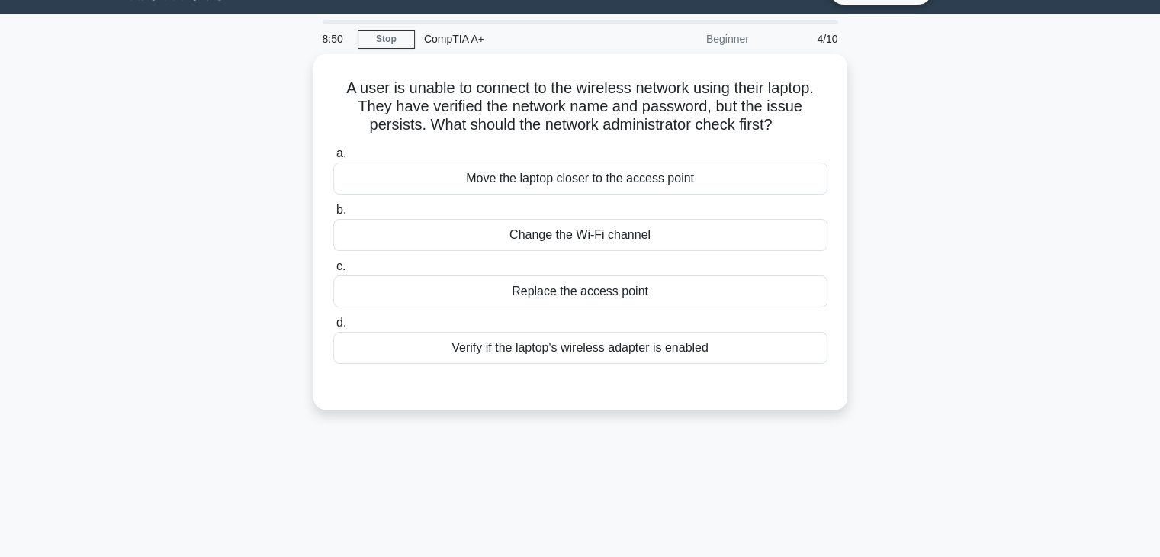
scroll to position [24, 0]
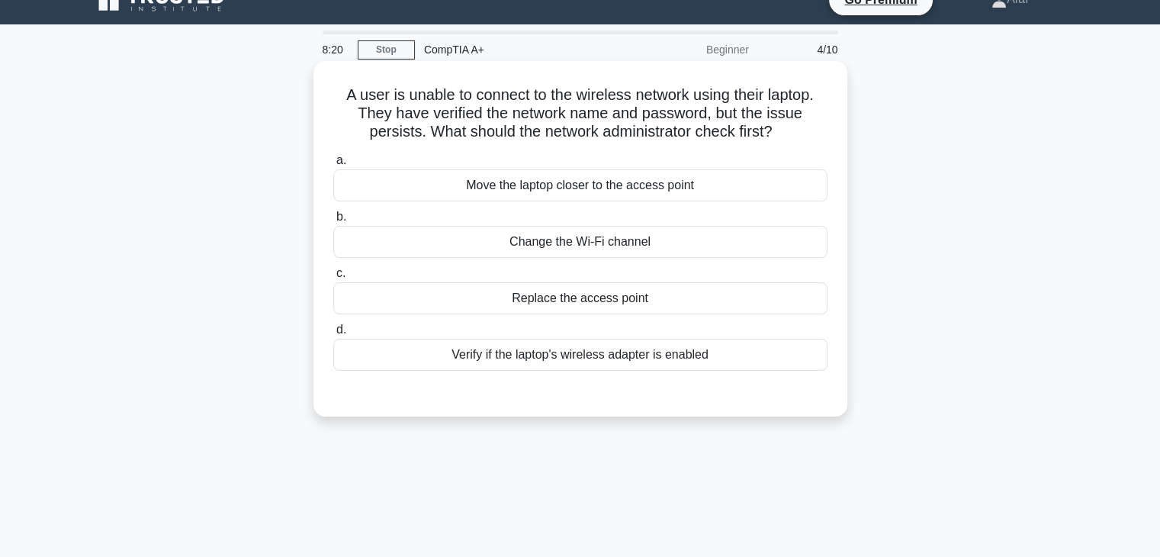
click at [616, 364] on div "Verify if the laptop's wireless adapter is enabled" at bounding box center [580, 355] width 494 height 32
click at [333, 335] on input "d. Verify if the laptop's wireless adapter is enabled" at bounding box center [333, 330] width 0 height 10
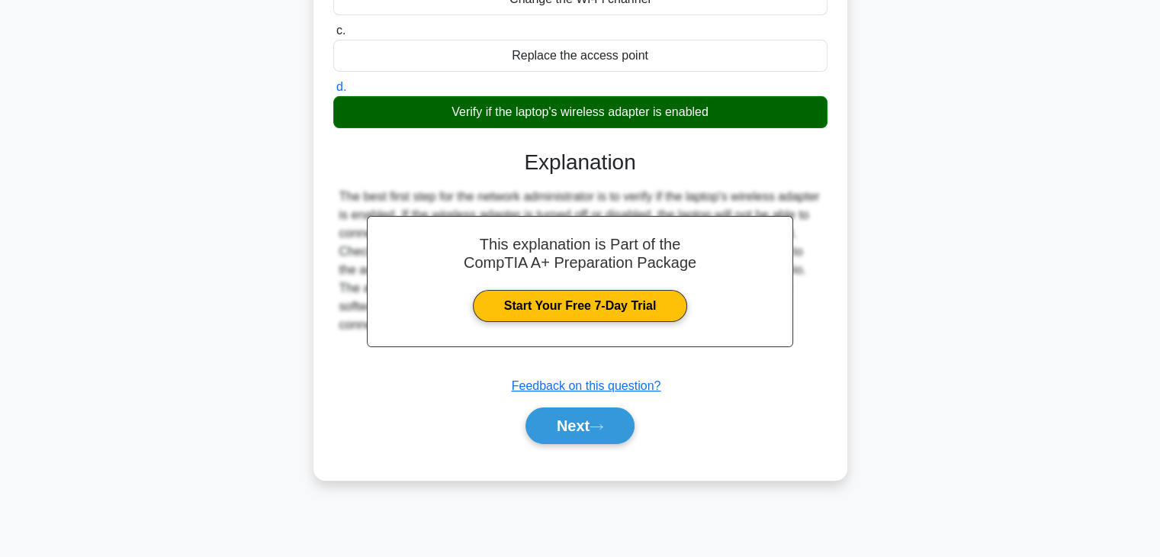
scroll to position [265, 0]
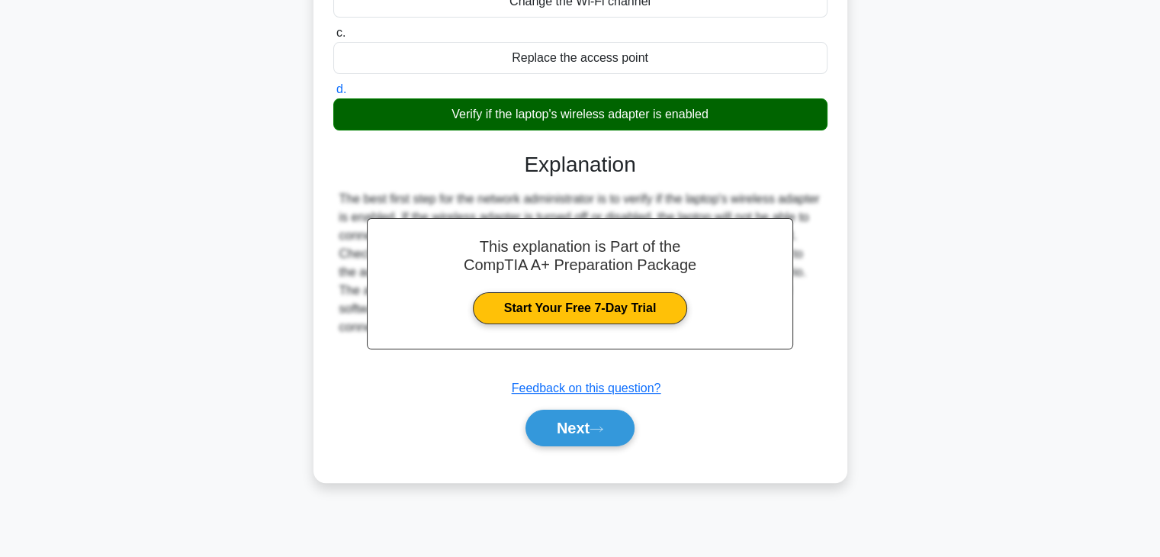
click at [584, 450] on div "Next" at bounding box center [580, 428] width 494 height 49
click at [584, 443] on button "Next" at bounding box center [580, 428] width 109 height 37
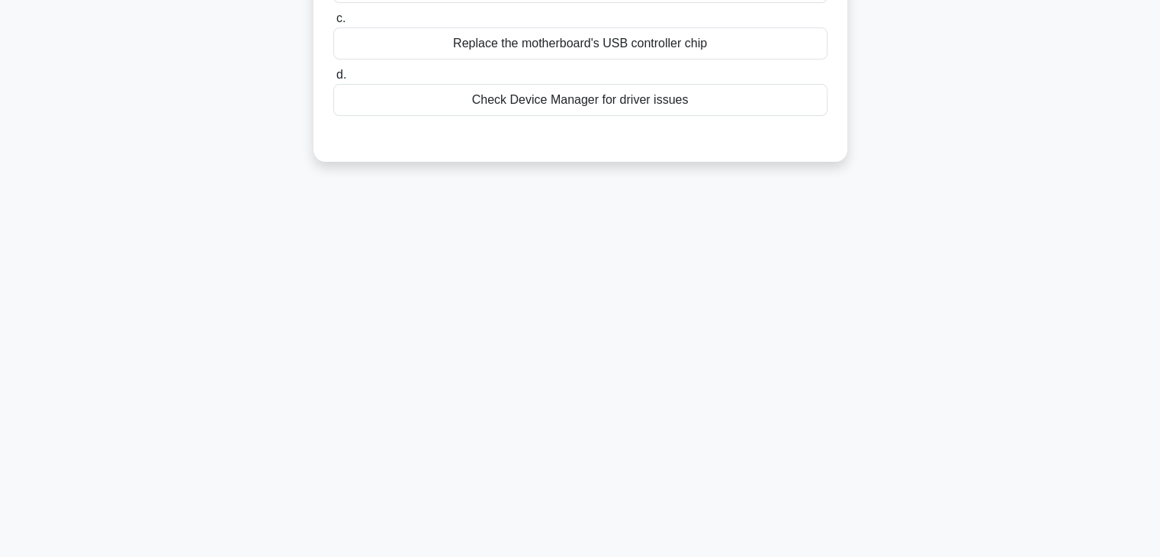
scroll to position [0, 0]
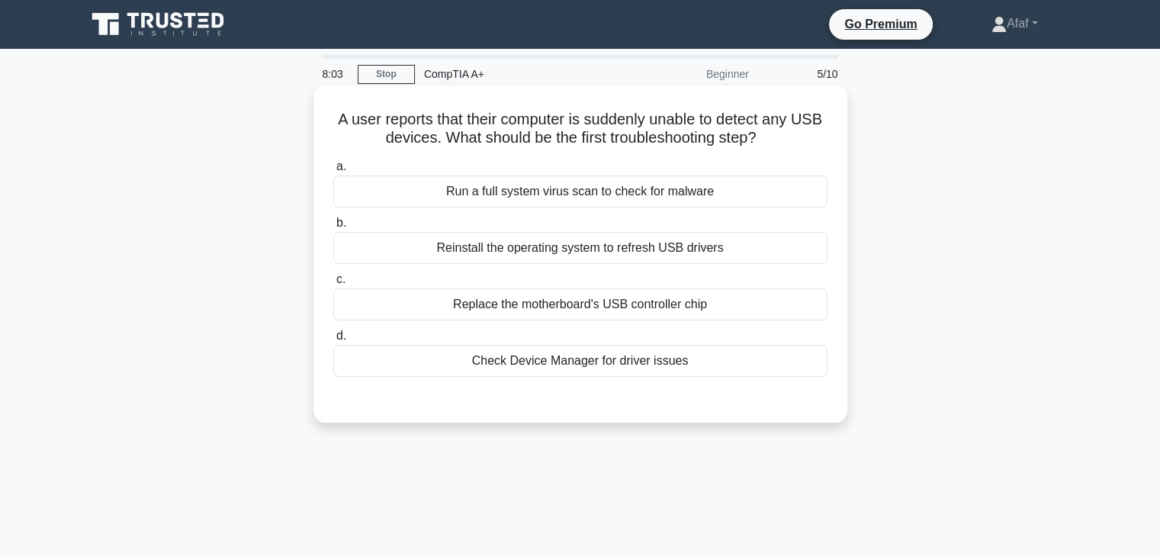
click at [626, 357] on div "Check Device Manager for driver issues" at bounding box center [580, 361] width 494 height 32
click at [333, 341] on input "d. Check Device Manager for driver issues" at bounding box center [333, 336] width 0 height 10
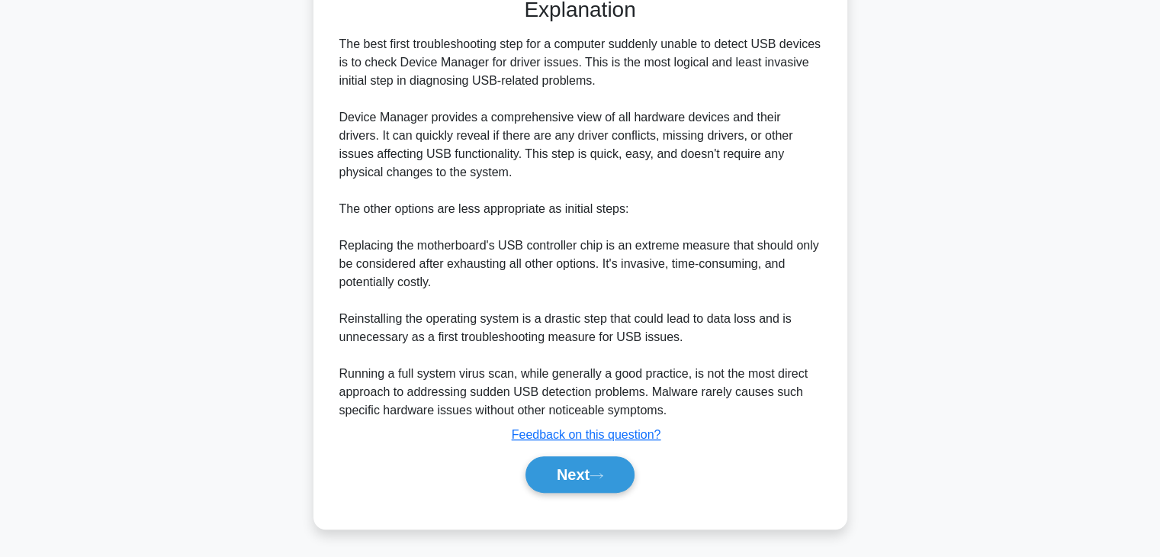
scroll to position [398, 0]
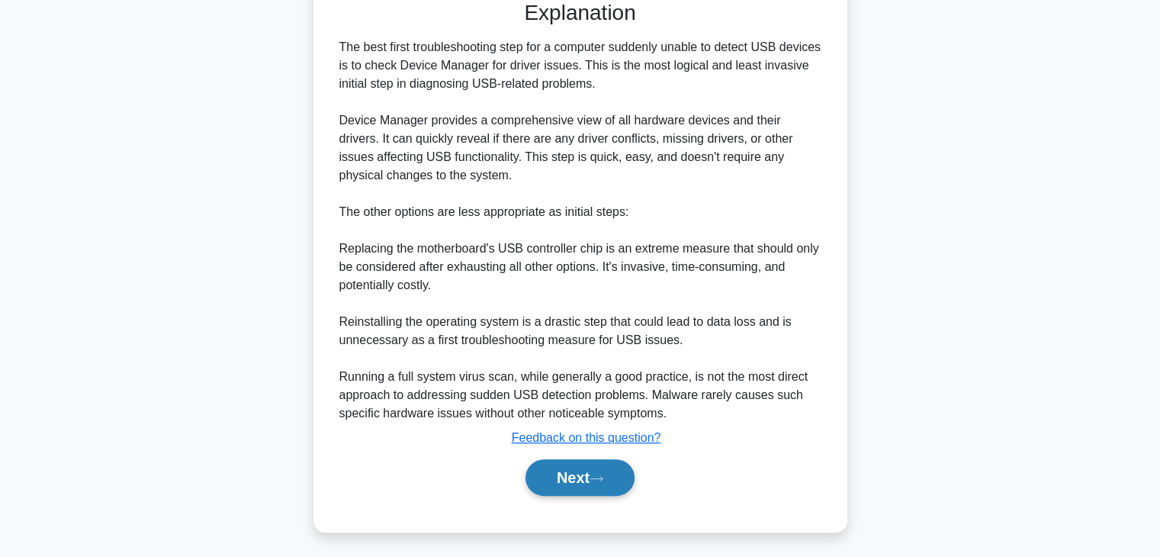
click at [574, 468] on button "Next" at bounding box center [580, 477] width 109 height 37
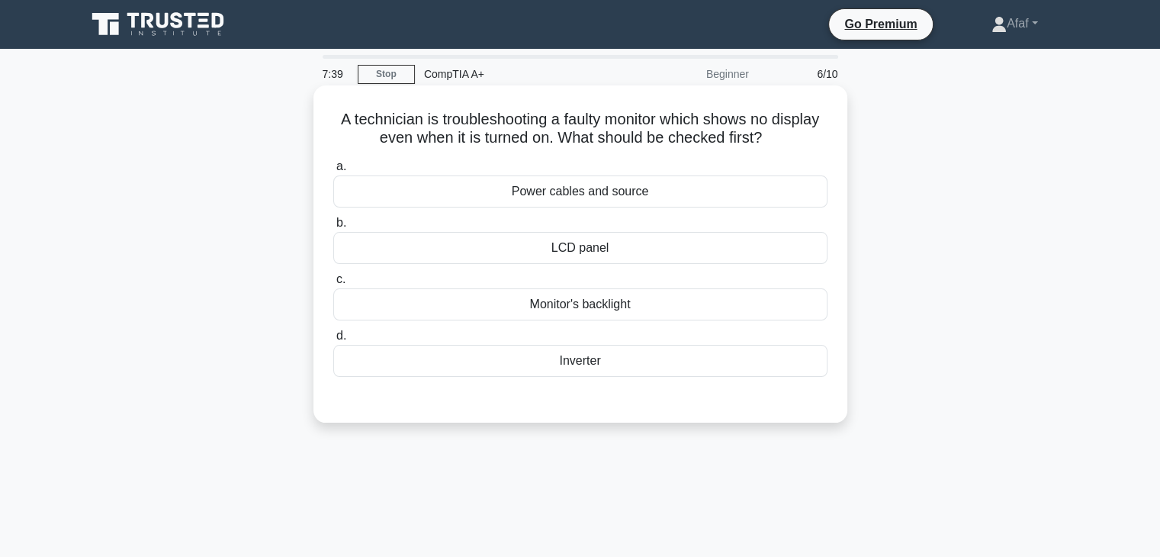
scroll to position [0, 0]
click at [607, 195] on div "Power cables and source" at bounding box center [580, 191] width 494 height 32
click at [333, 172] on input "a. Power cables and source" at bounding box center [333, 167] width 0 height 10
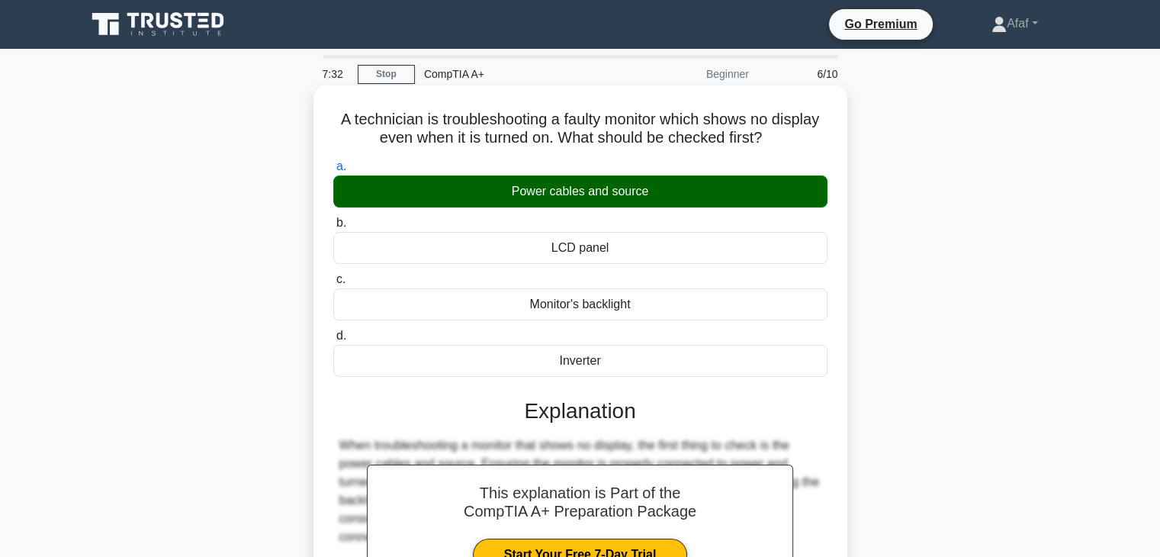
scroll to position [268, 0]
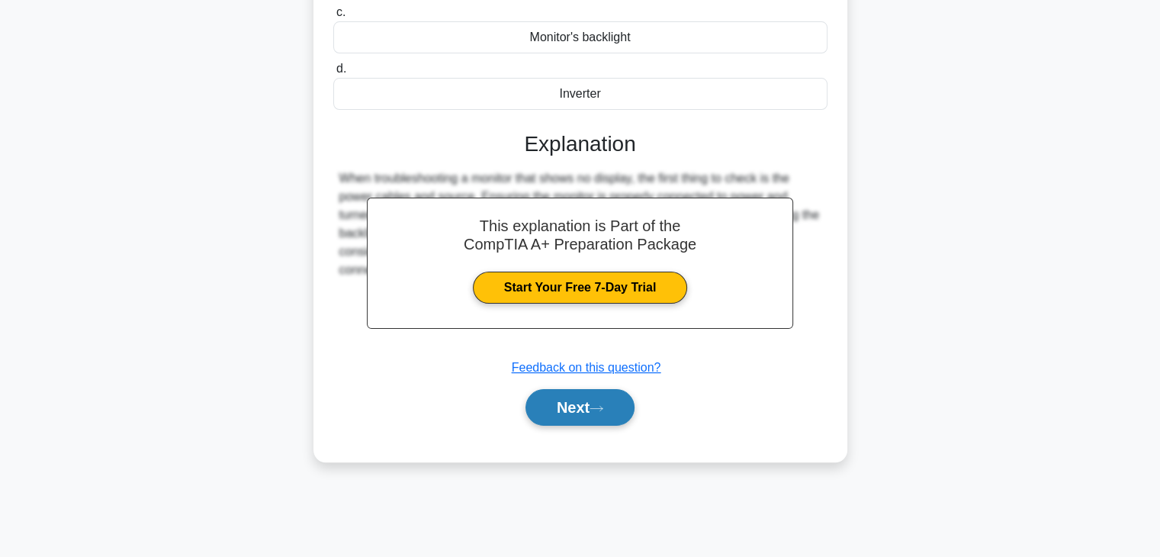
click at [543, 394] on button "Next" at bounding box center [580, 407] width 109 height 37
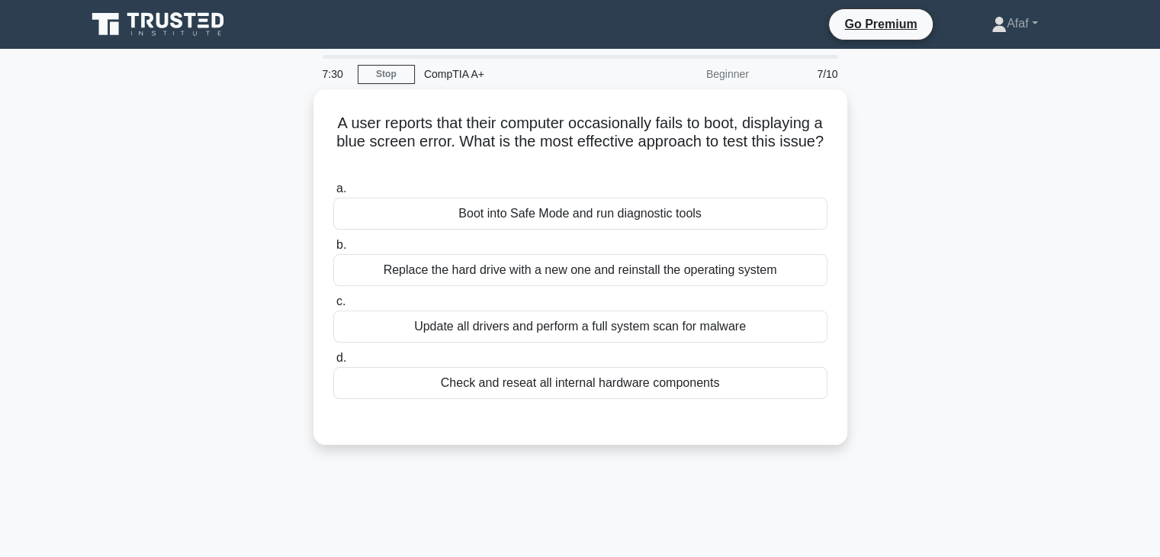
scroll to position [0, 0]
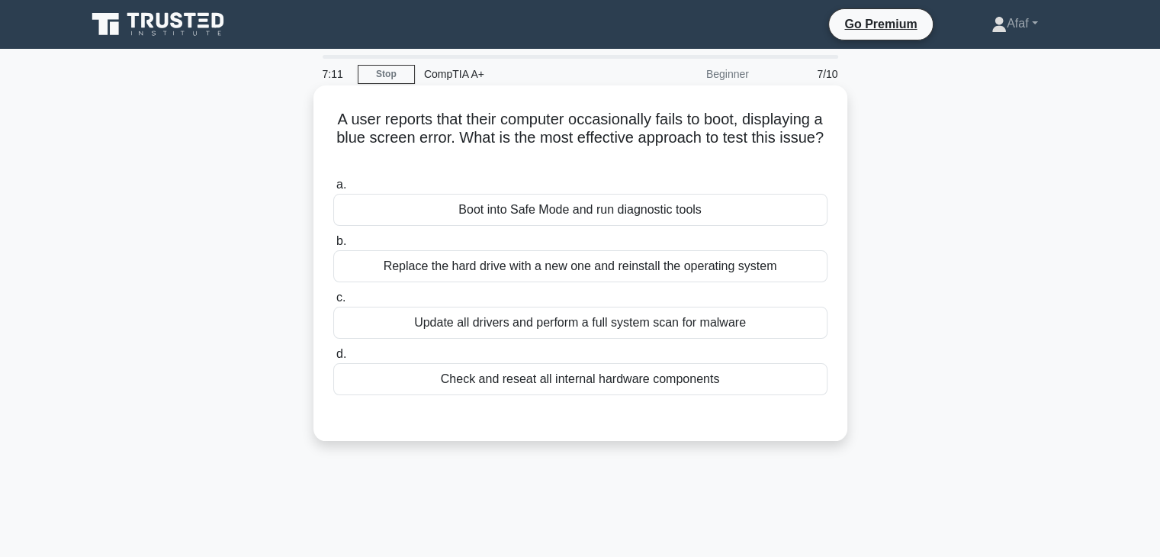
click at [633, 214] on div "Boot into Safe Mode and run diagnostic tools" at bounding box center [580, 210] width 494 height 32
click at [333, 190] on input "a. Boot into Safe Mode and run diagnostic tools" at bounding box center [333, 185] width 0 height 10
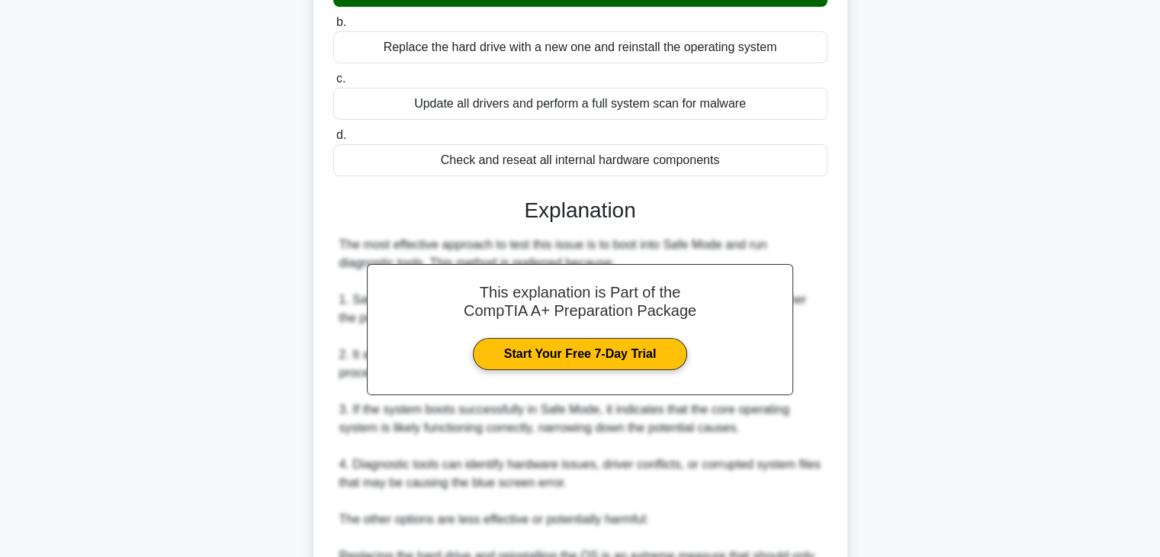
scroll to position [493, 0]
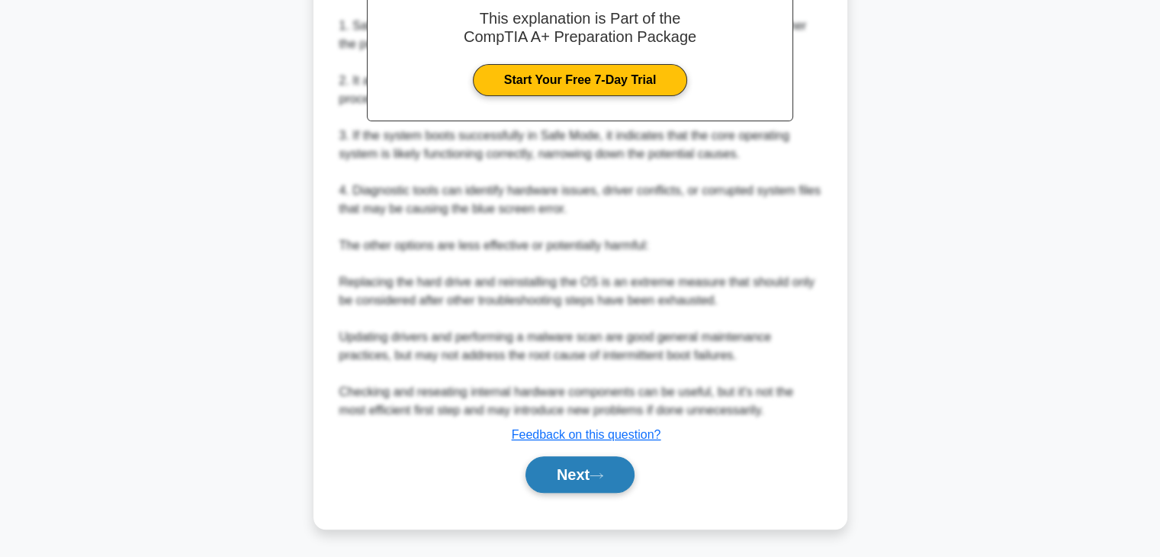
click at [603, 462] on button "Next" at bounding box center [580, 474] width 109 height 37
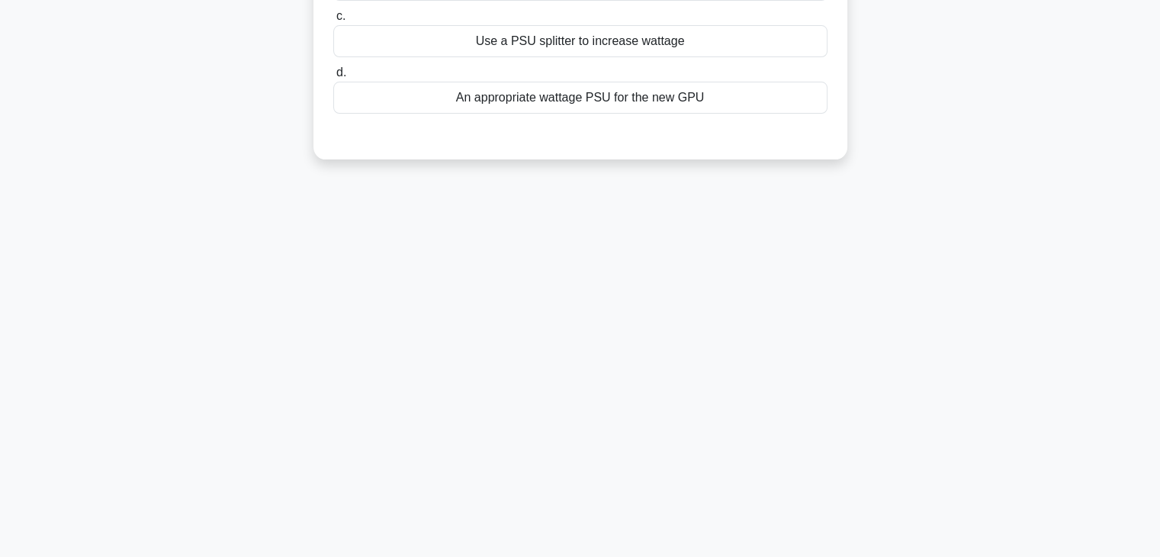
scroll to position [0, 0]
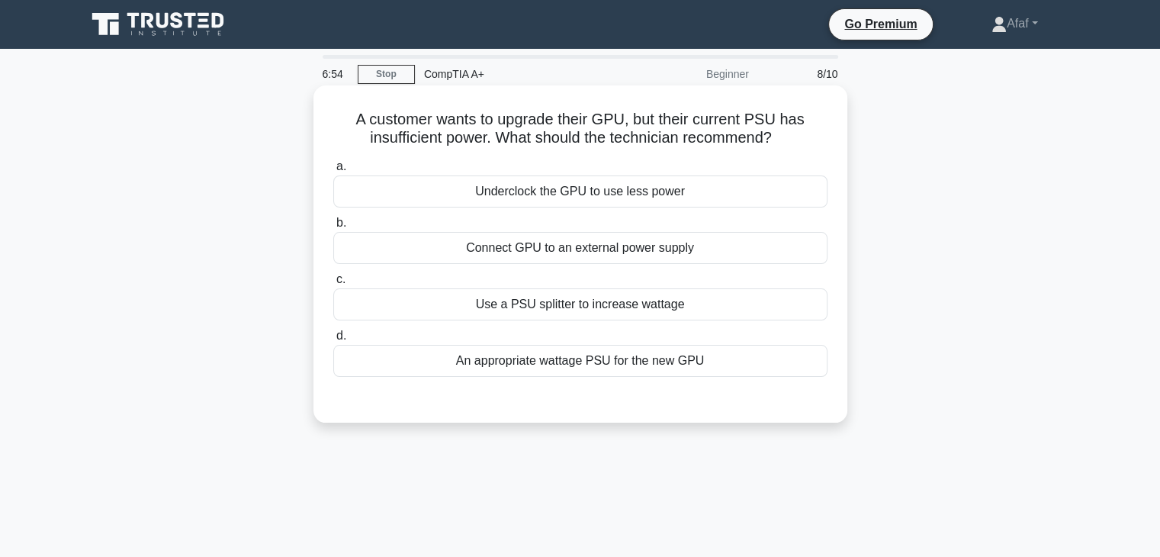
click at [619, 371] on div "An appropriate wattage PSU for the new GPU" at bounding box center [580, 361] width 494 height 32
click at [333, 341] on input "d. An appropriate wattage PSU for the new GPU" at bounding box center [333, 336] width 0 height 10
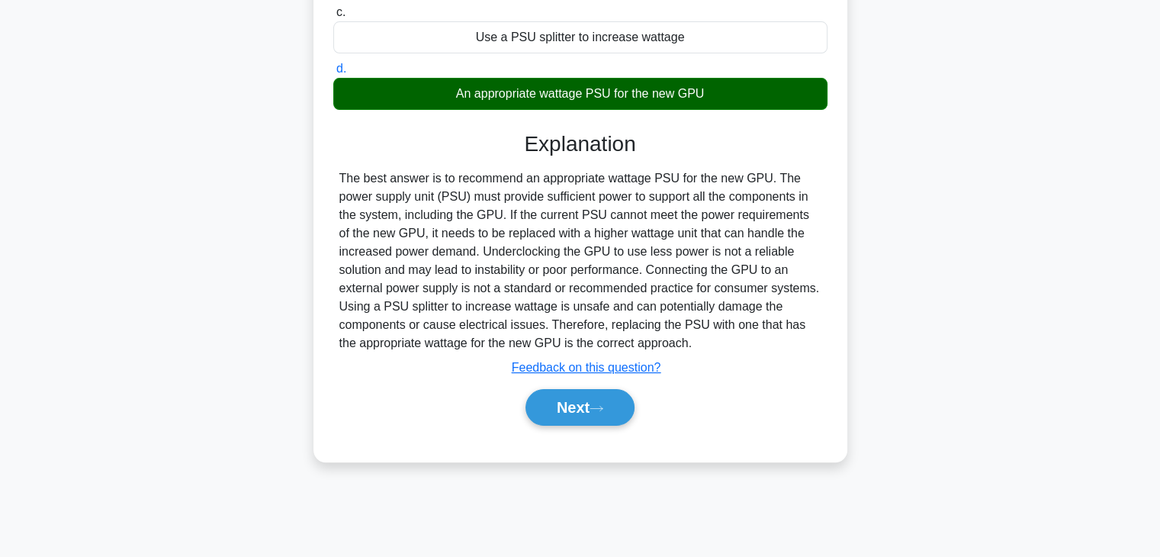
scroll to position [264, 0]
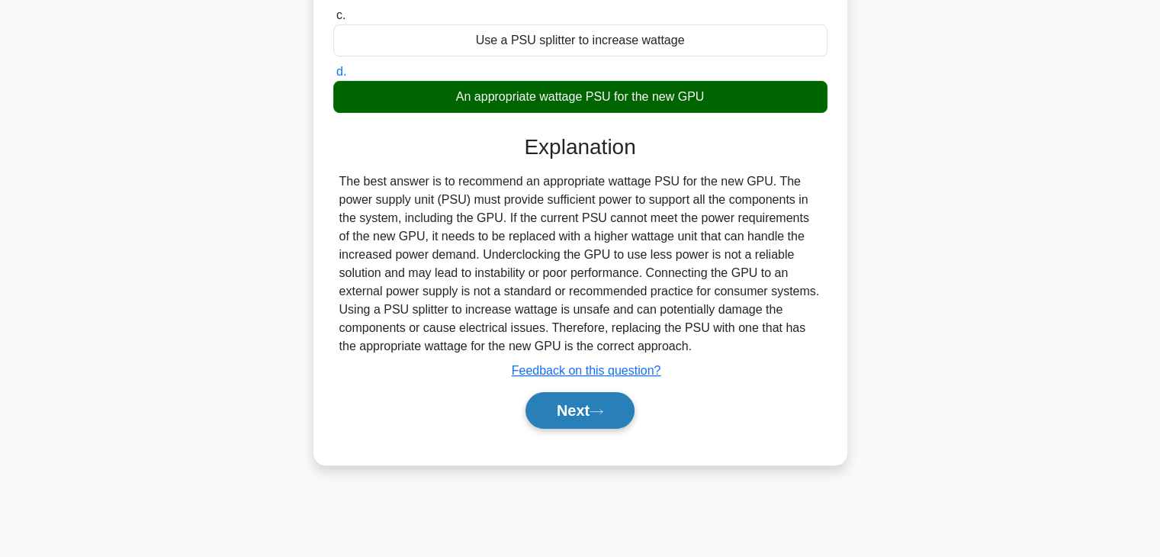
click at [568, 411] on button "Next" at bounding box center [580, 410] width 109 height 37
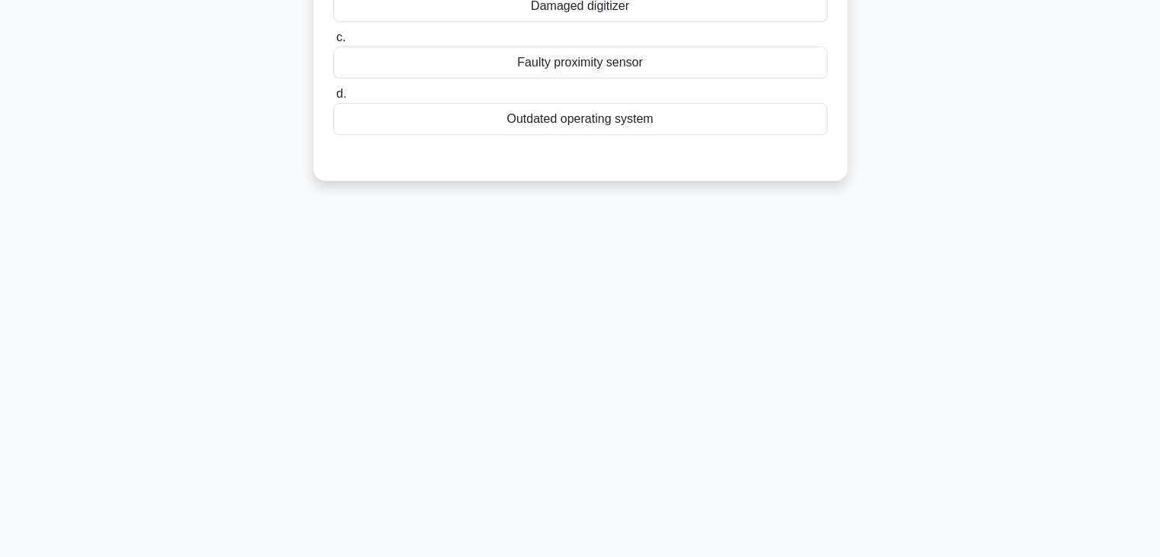
scroll to position [0, 0]
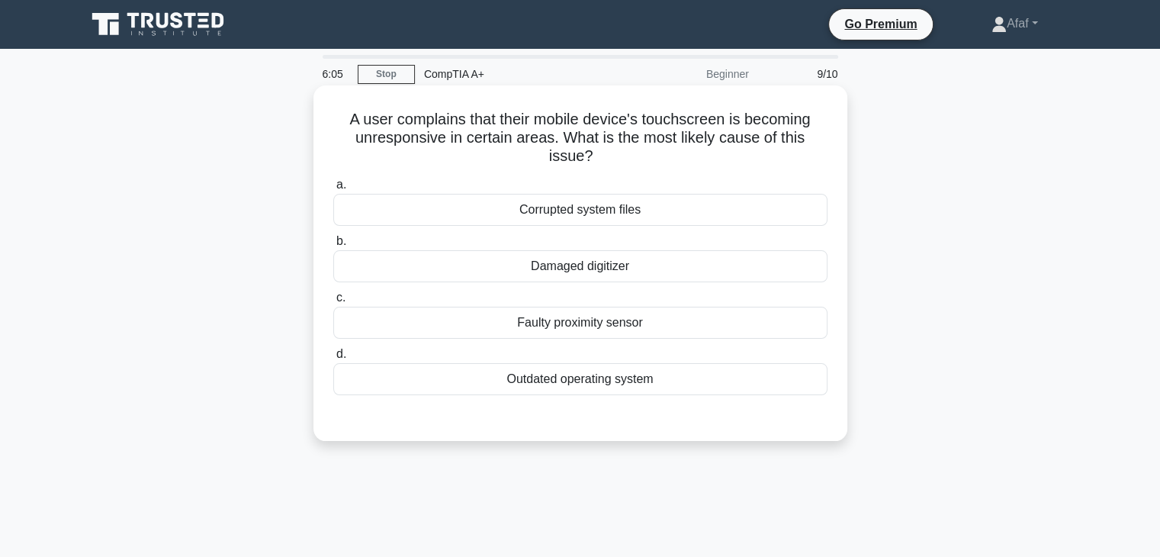
click at [644, 261] on div "Damaged digitizer" at bounding box center [580, 266] width 494 height 32
click at [333, 246] on input "b. Damaged digitizer" at bounding box center [333, 241] width 0 height 10
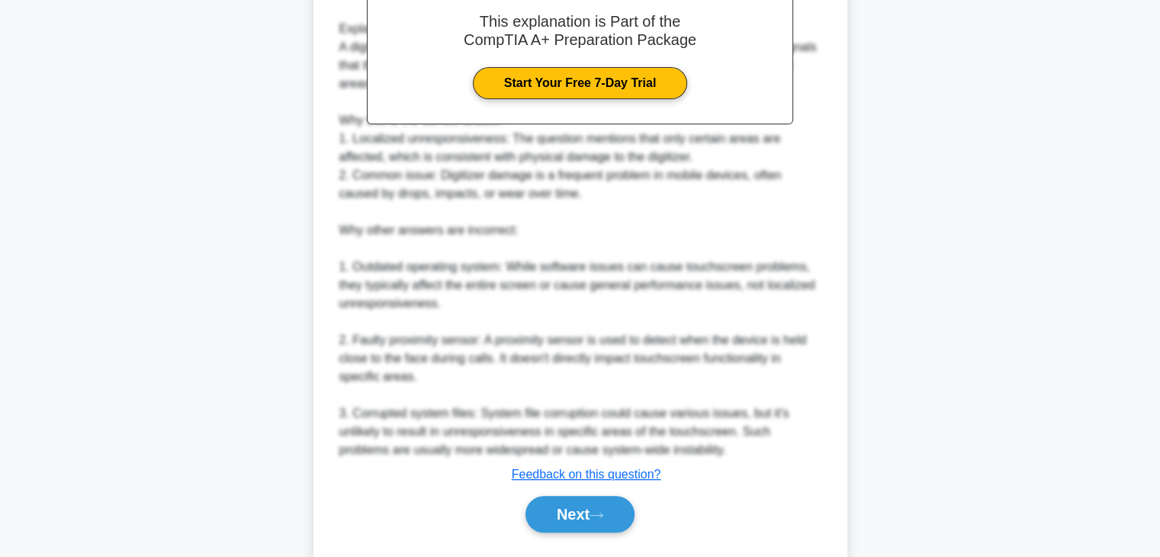
scroll to position [525, 0]
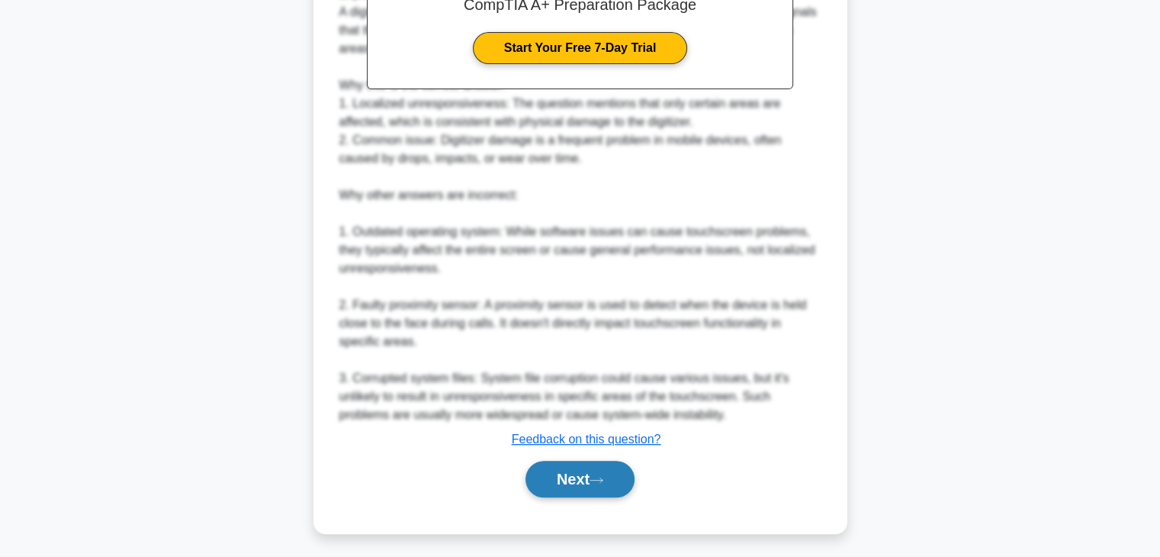
click at [603, 480] on icon at bounding box center [597, 480] width 14 height 8
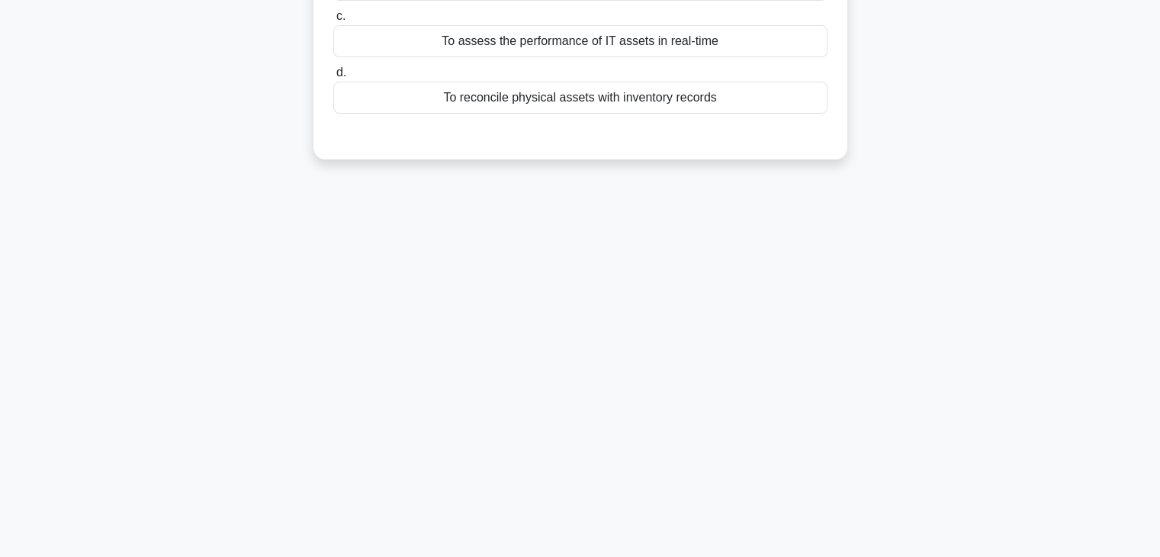
scroll to position [0, 0]
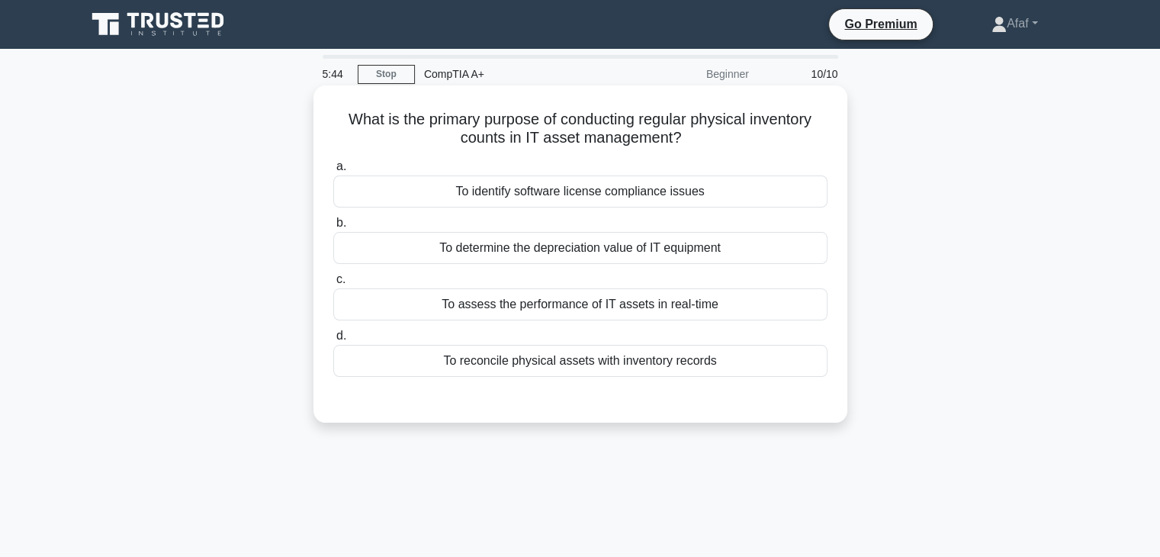
click at [640, 311] on div "To assess the performance of IT assets in real-time" at bounding box center [580, 304] width 494 height 32
click at [333, 285] on input "c. To assess the performance of IT assets in real-time" at bounding box center [333, 280] width 0 height 10
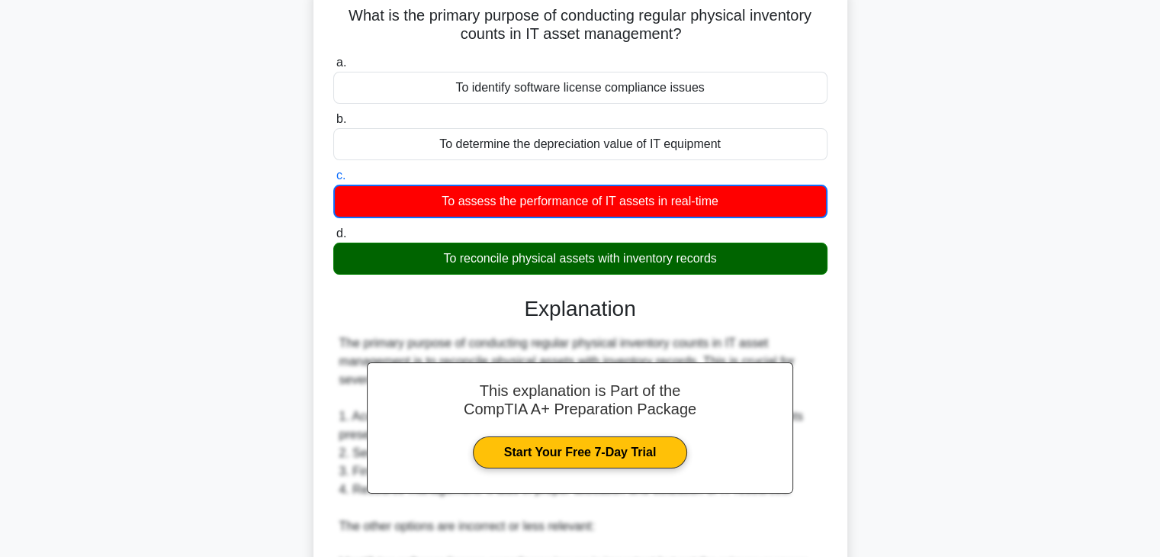
scroll to position [384, 0]
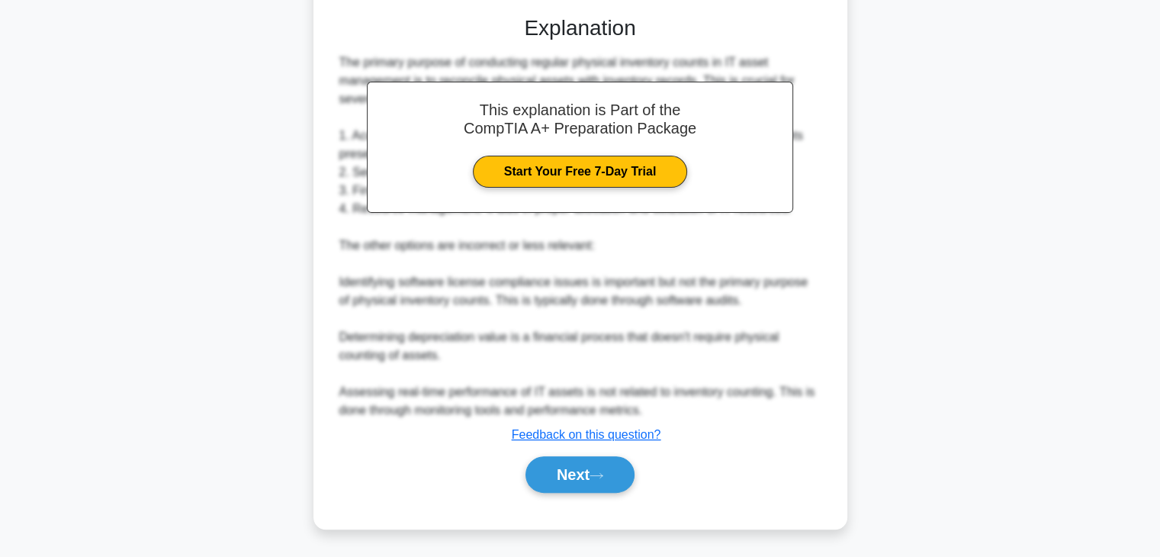
click at [583, 503] on div "a. To identify software license compliance issues b. To determine the depreciat…" at bounding box center [580, 140] width 497 height 741
click at [583, 471] on button "Next" at bounding box center [580, 474] width 109 height 37
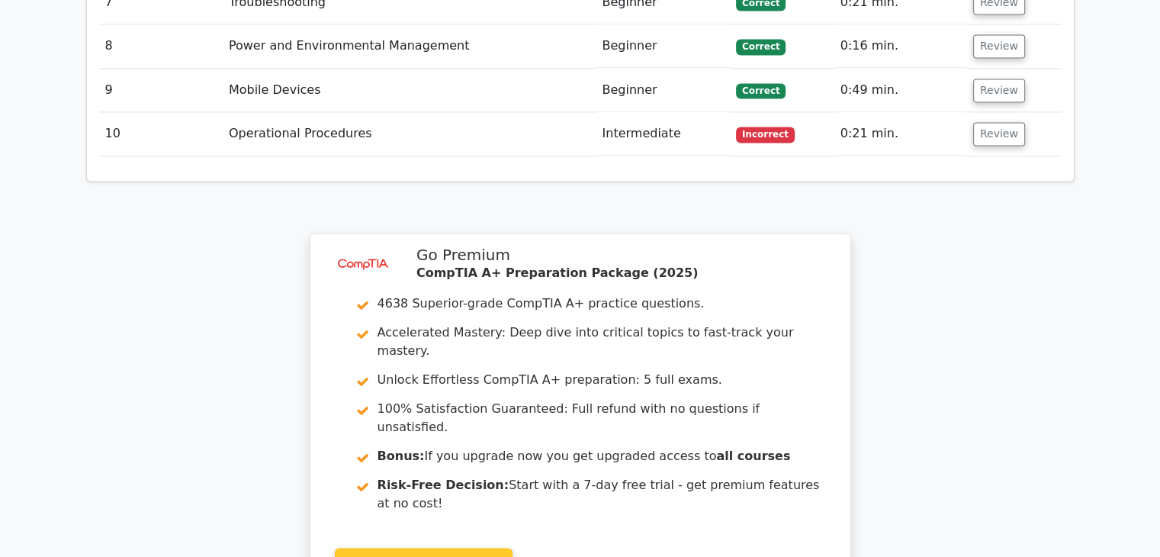
scroll to position [2450, 0]
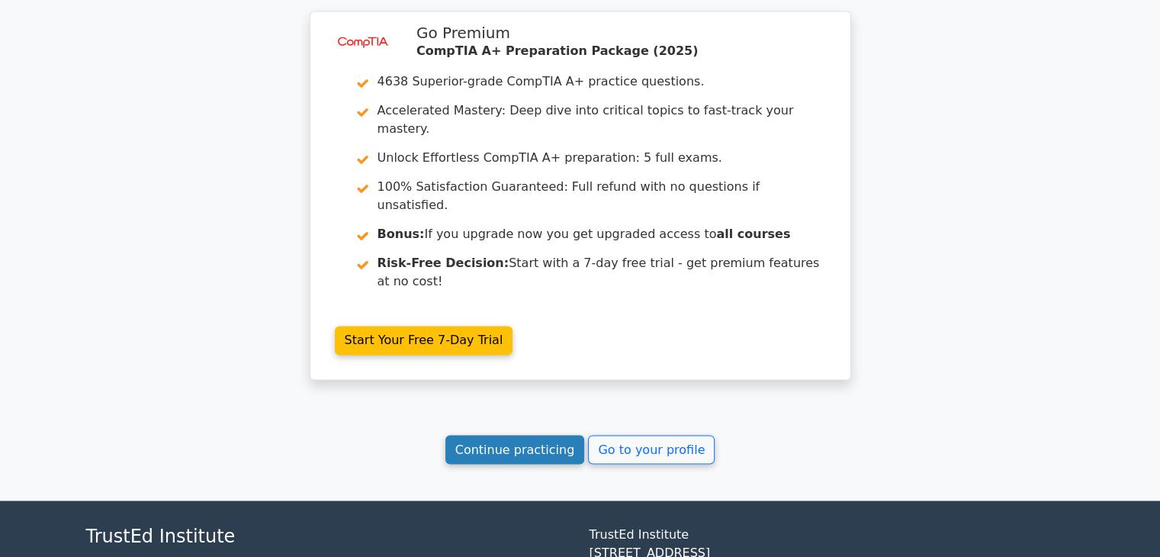
click at [541, 435] on link "Continue practicing" at bounding box center [515, 449] width 140 height 29
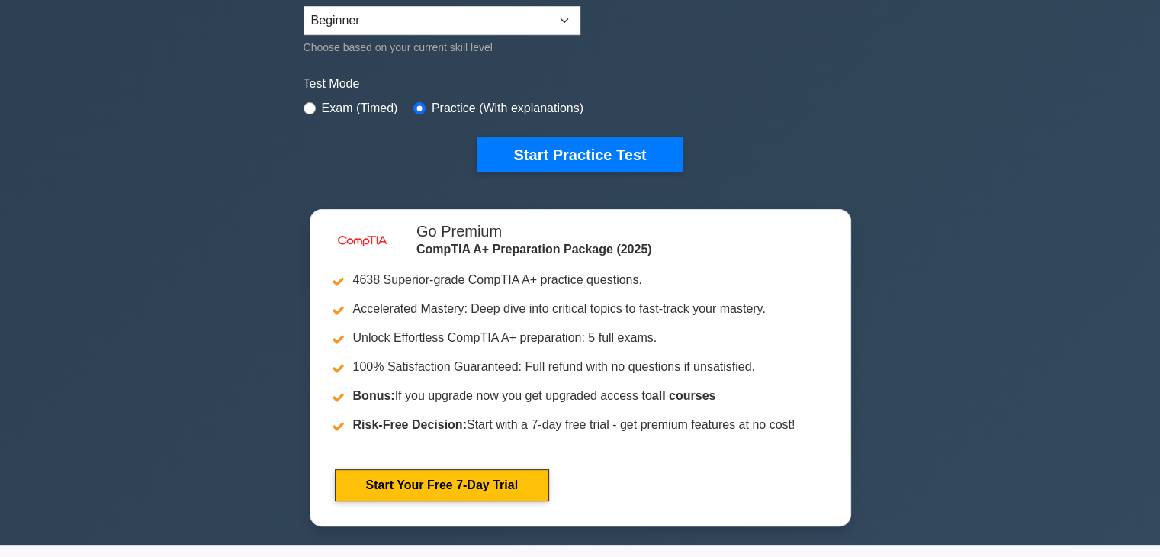
scroll to position [401, 0]
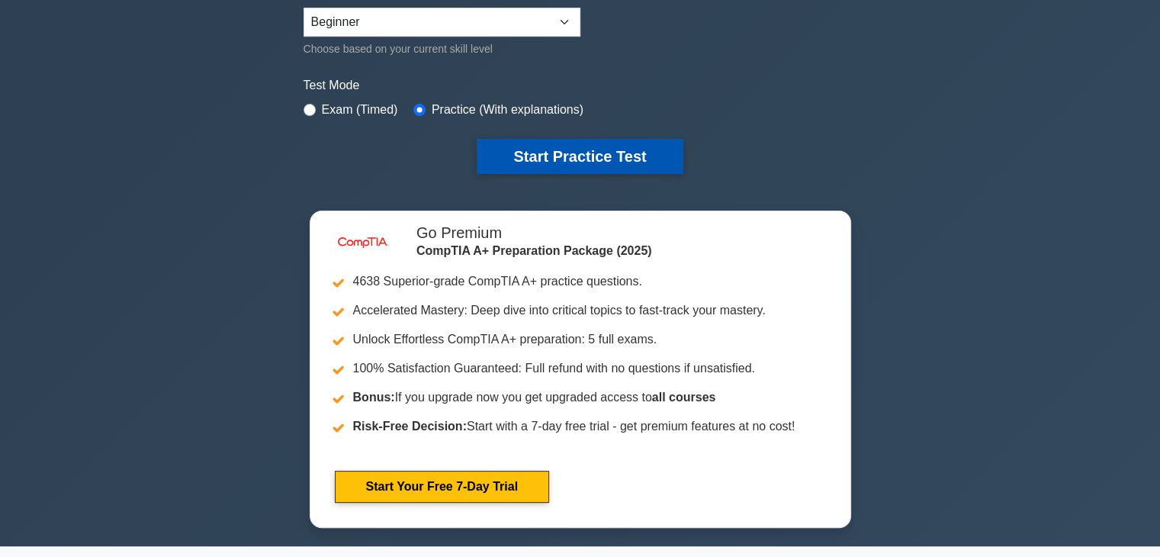
click at [517, 156] on button "Start Practice Test" at bounding box center [580, 156] width 206 height 35
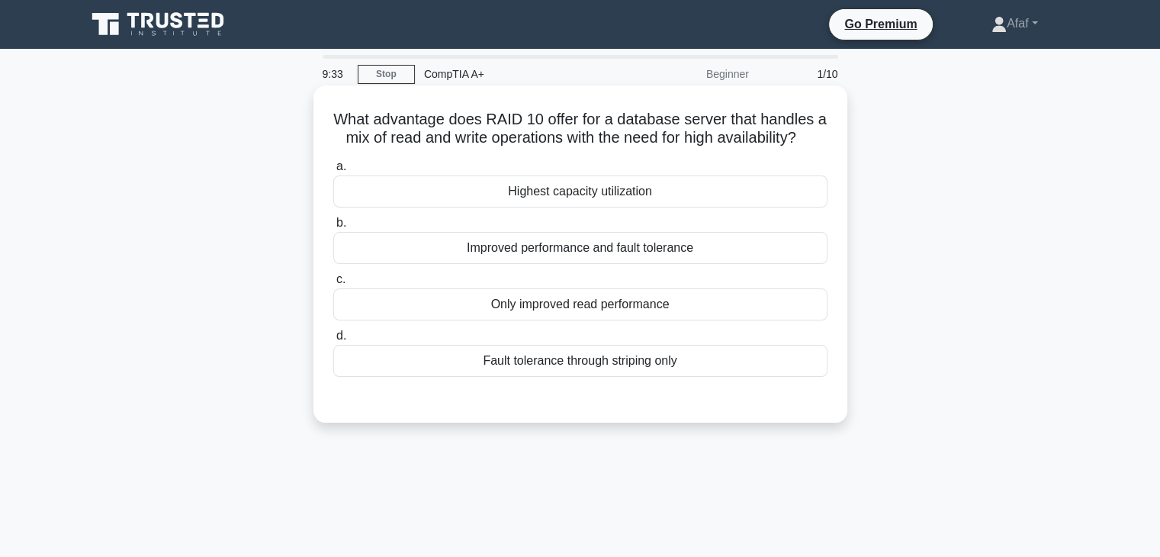
click at [663, 264] on div "Improved performance and fault tolerance" at bounding box center [580, 248] width 494 height 32
click at [333, 228] on input "b. Improved performance and fault tolerance" at bounding box center [333, 223] width 0 height 10
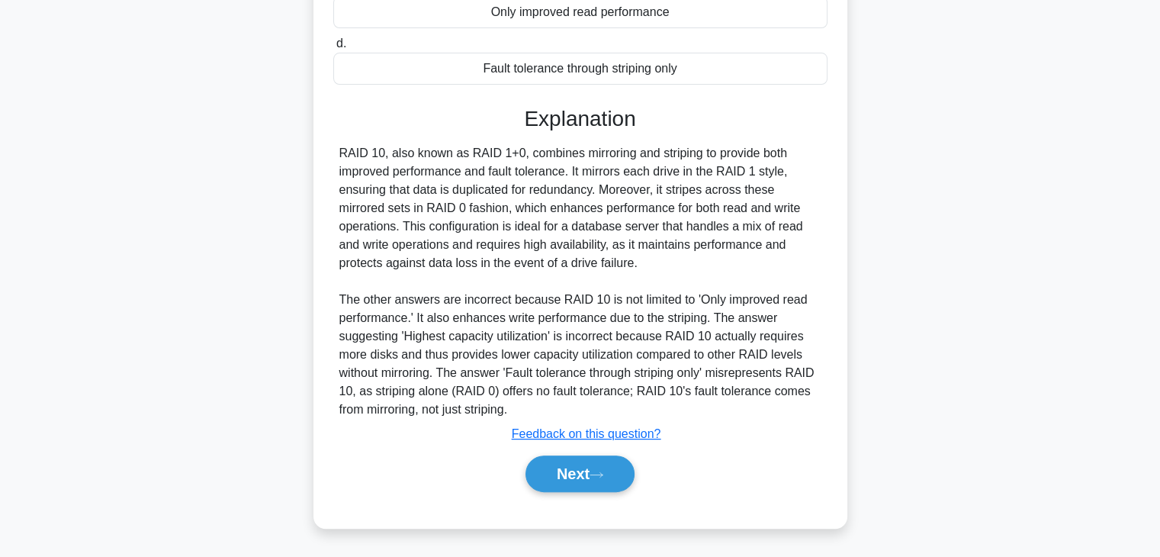
scroll to position [307, 0]
click at [607, 492] on button "Next" at bounding box center [580, 473] width 109 height 37
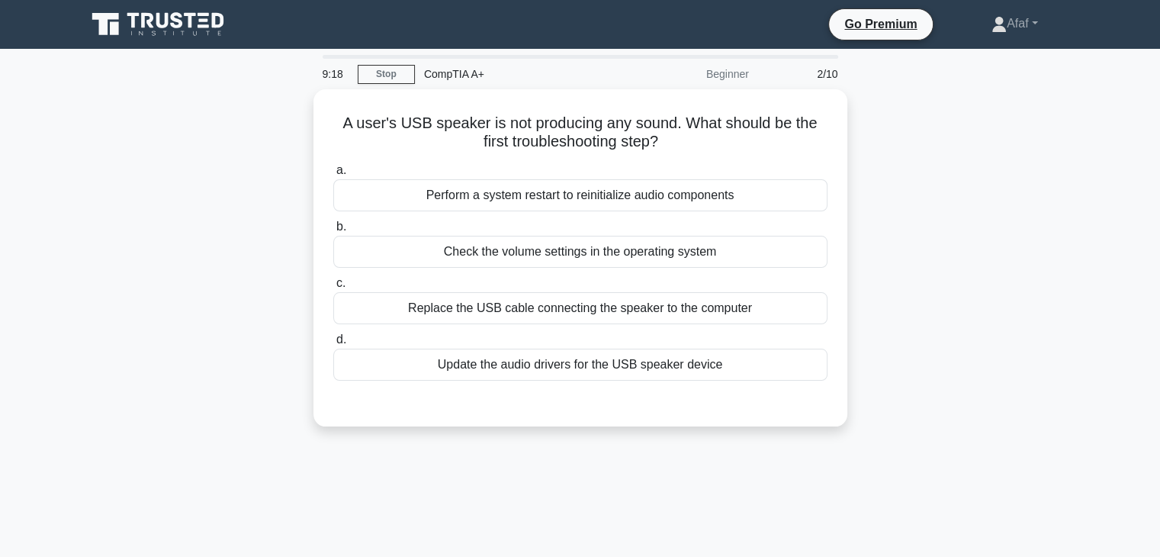
scroll to position [0, 0]
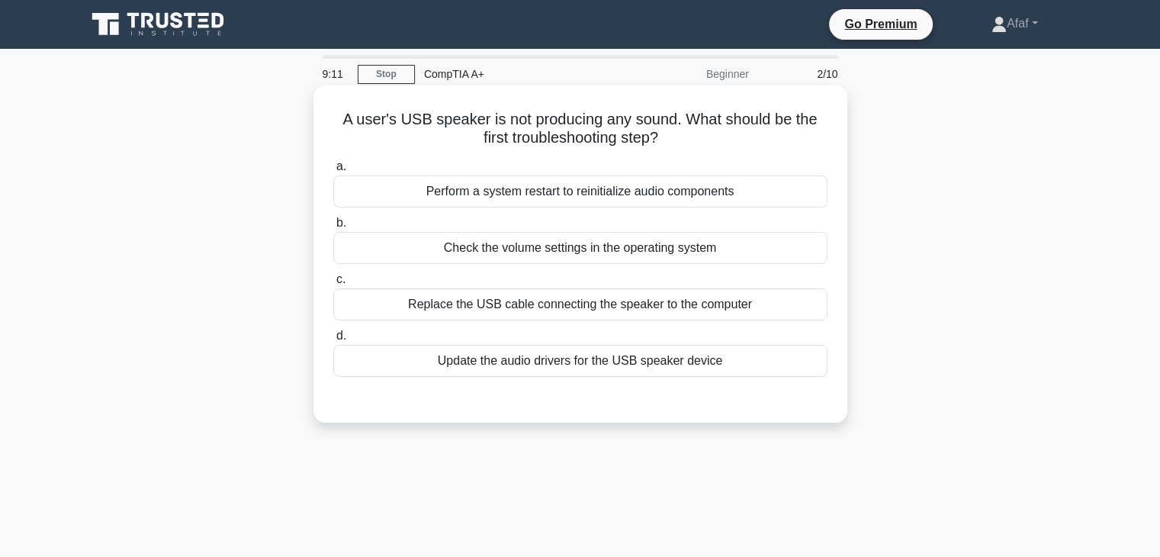
click at [712, 257] on div "Check the volume settings in the operating system" at bounding box center [580, 248] width 494 height 32
click at [333, 228] on input "b. Check the volume settings in the operating system" at bounding box center [333, 223] width 0 height 10
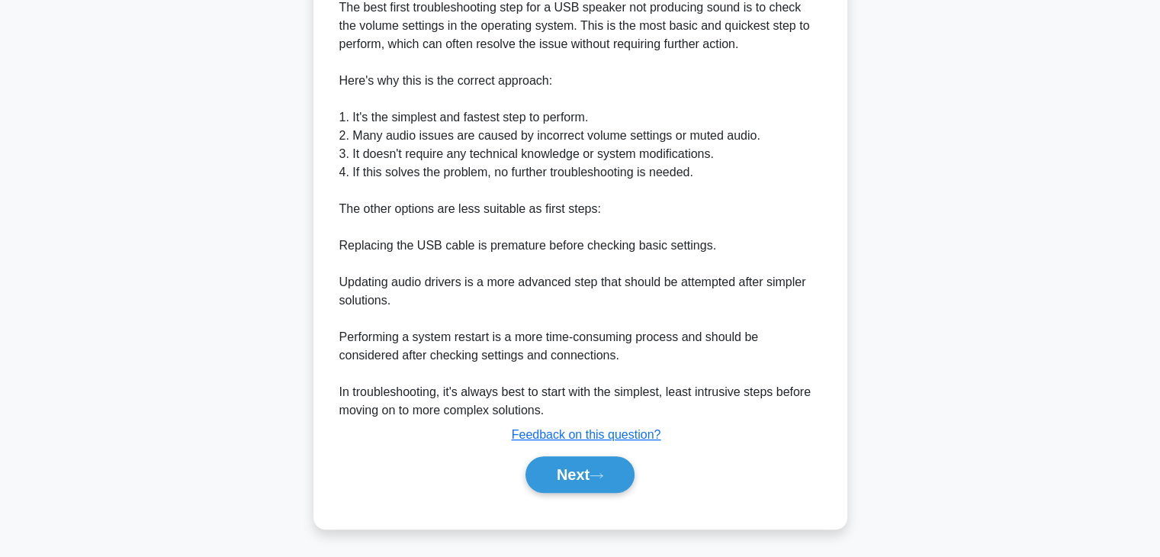
scroll to position [437, 0]
click at [589, 481] on button "Next" at bounding box center [580, 475] width 109 height 37
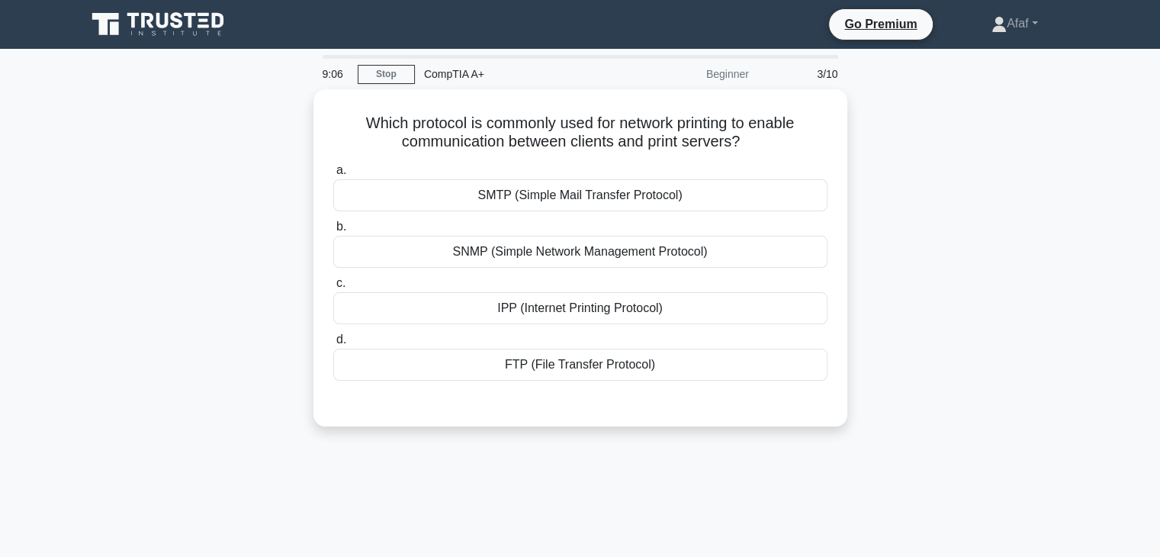
scroll to position [2, 0]
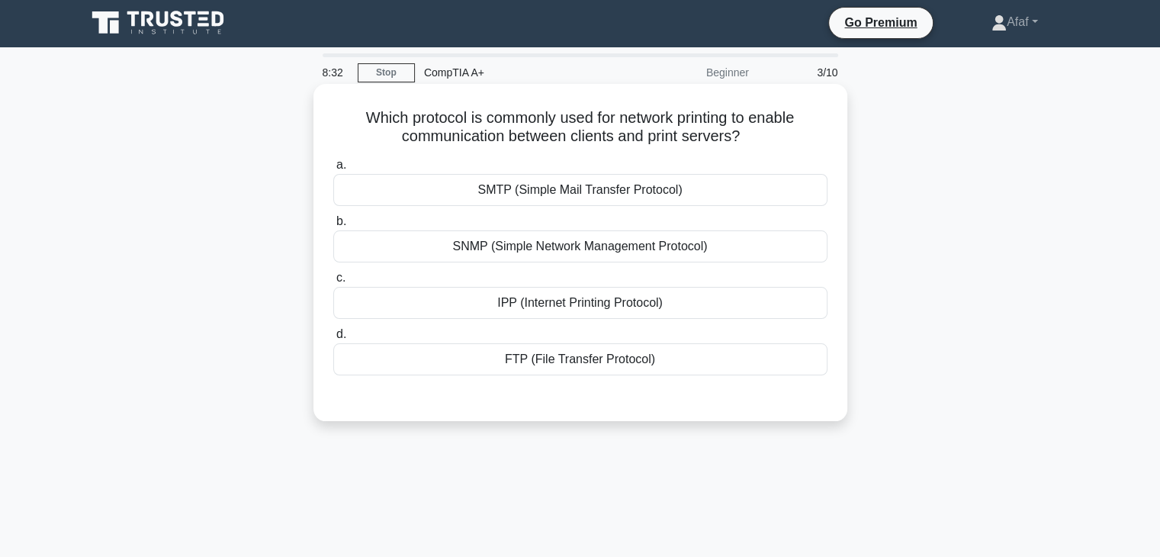
click at [555, 309] on div "IPP (Internet Printing Protocol)" at bounding box center [580, 303] width 494 height 32
click at [333, 283] on input "c. IPP (Internet Printing Protocol)" at bounding box center [333, 278] width 0 height 10
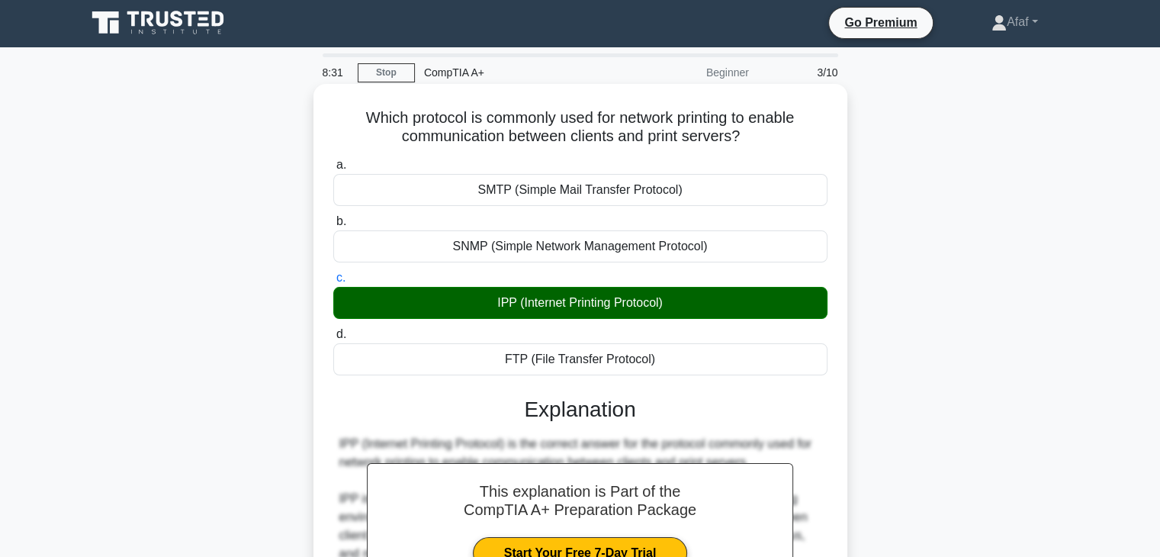
scroll to position [365, 0]
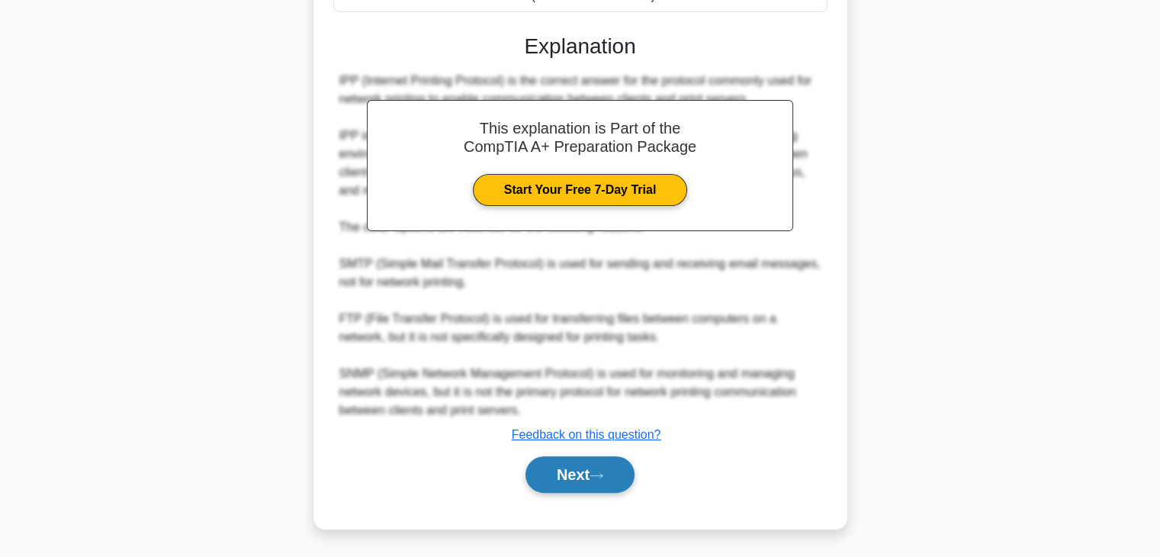
click at [568, 476] on button "Next" at bounding box center [580, 474] width 109 height 37
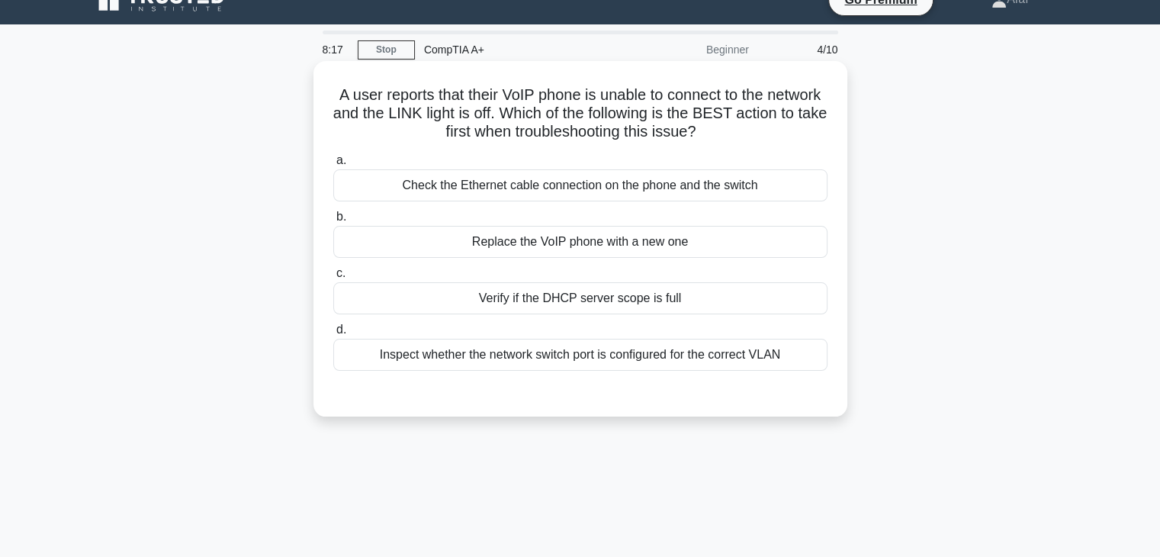
scroll to position [0, 0]
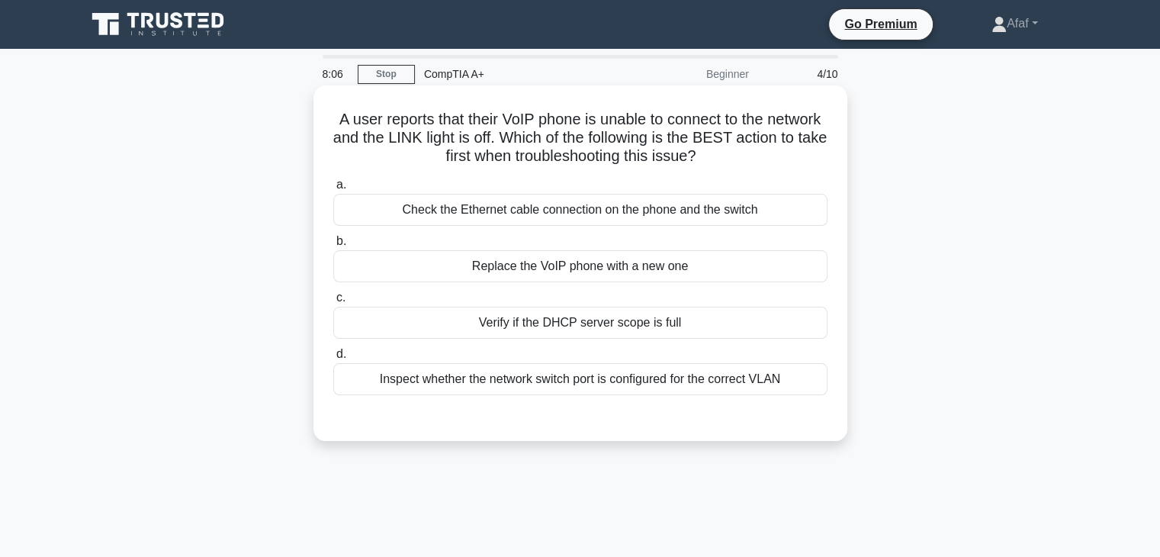
click at [613, 218] on div "Check the Ethernet cable connection on the phone and the switch" at bounding box center [580, 210] width 494 height 32
click at [333, 190] on input "a. Check the Ethernet cable connection on the phone and the switch" at bounding box center [333, 185] width 0 height 10
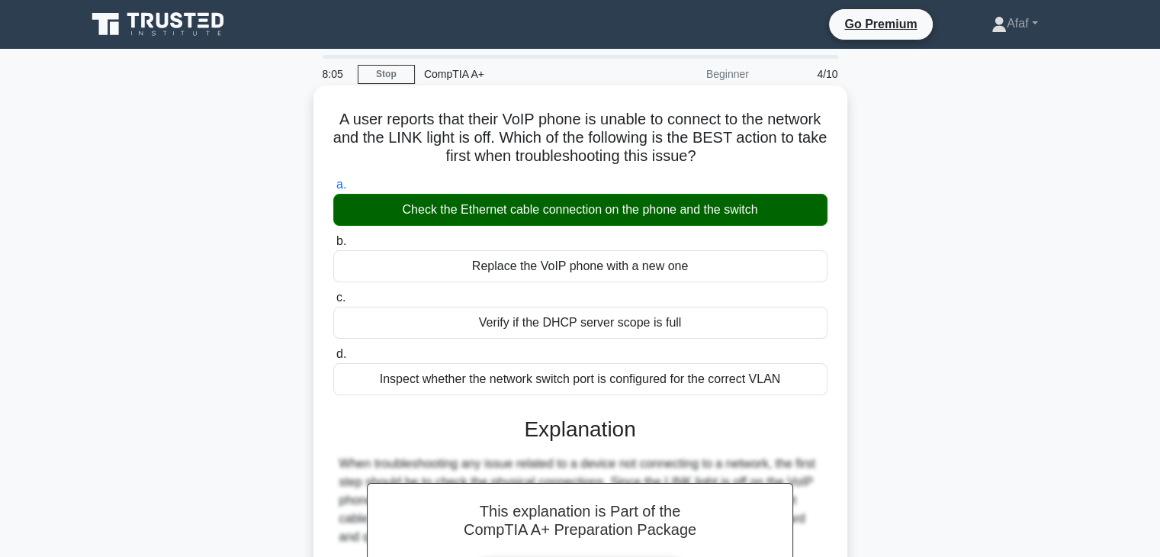
scroll to position [383, 0]
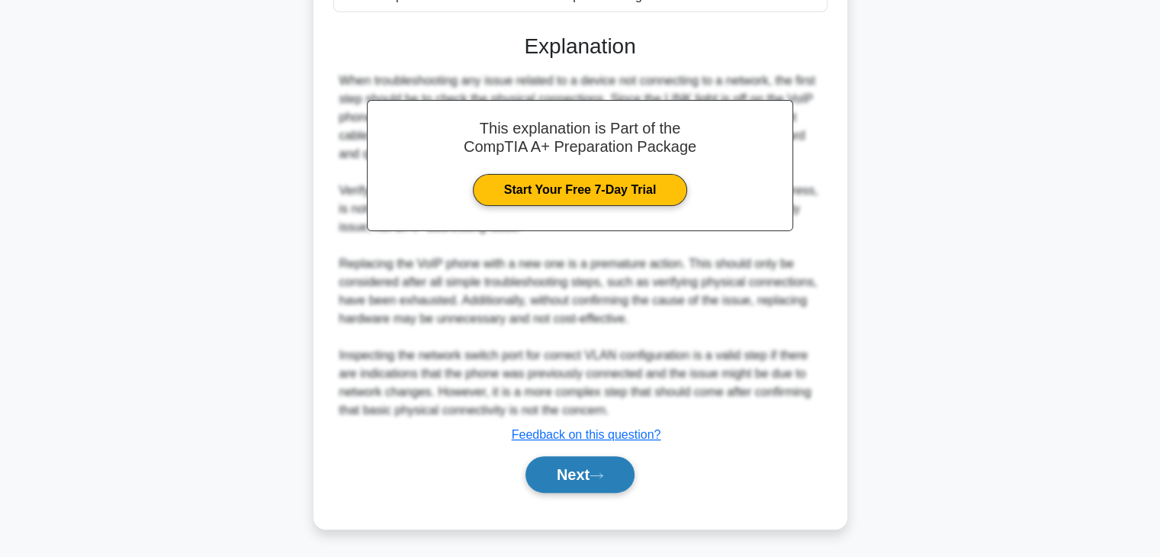
click at [577, 468] on button "Next" at bounding box center [580, 474] width 109 height 37
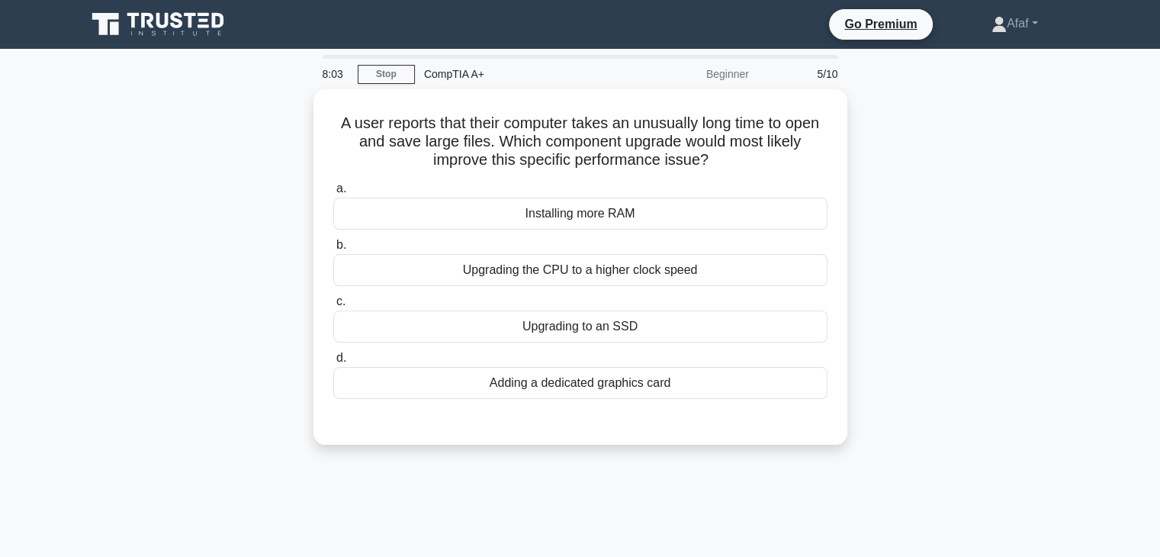
scroll to position [6, 0]
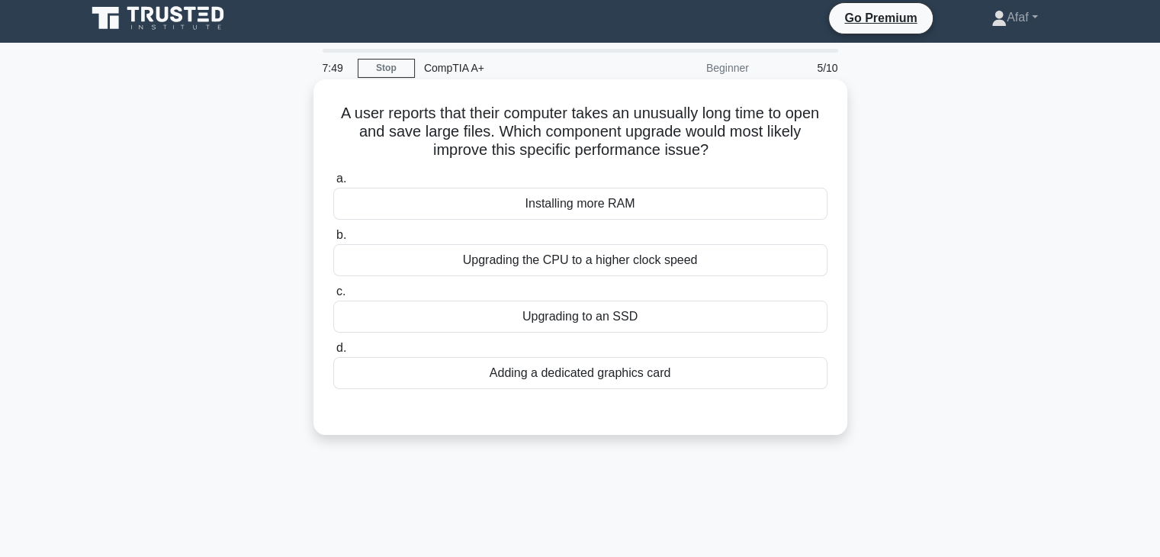
click at [670, 324] on div "Upgrading to an SSD" at bounding box center [580, 317] width 494 height 32
click at [333, 297] on input "c. Upgrading to an SSD" at bounding box center [333, 292] width 0 height 10
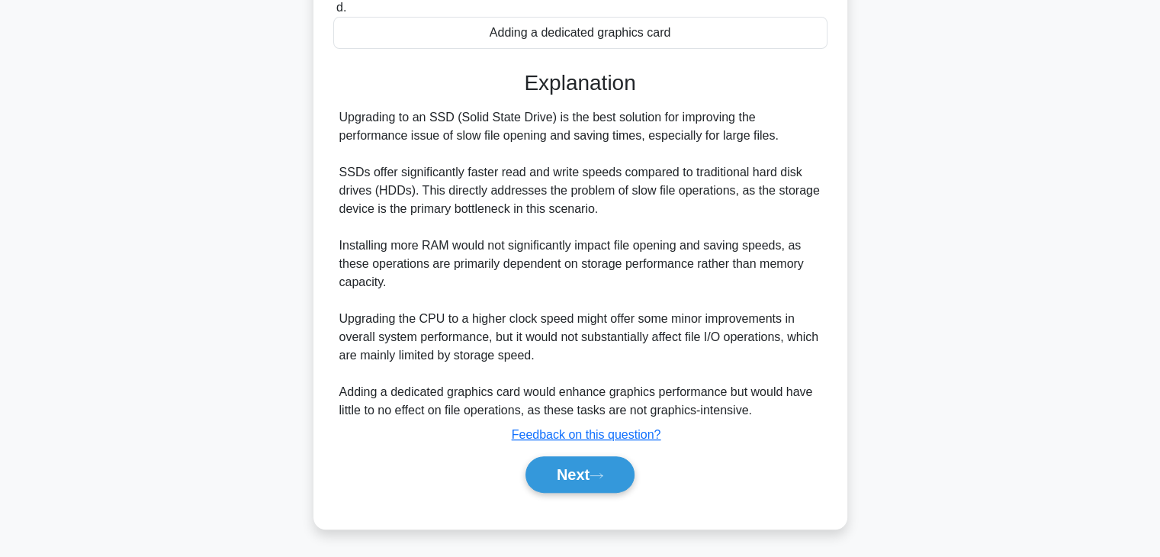
scroll to position [344, 0]
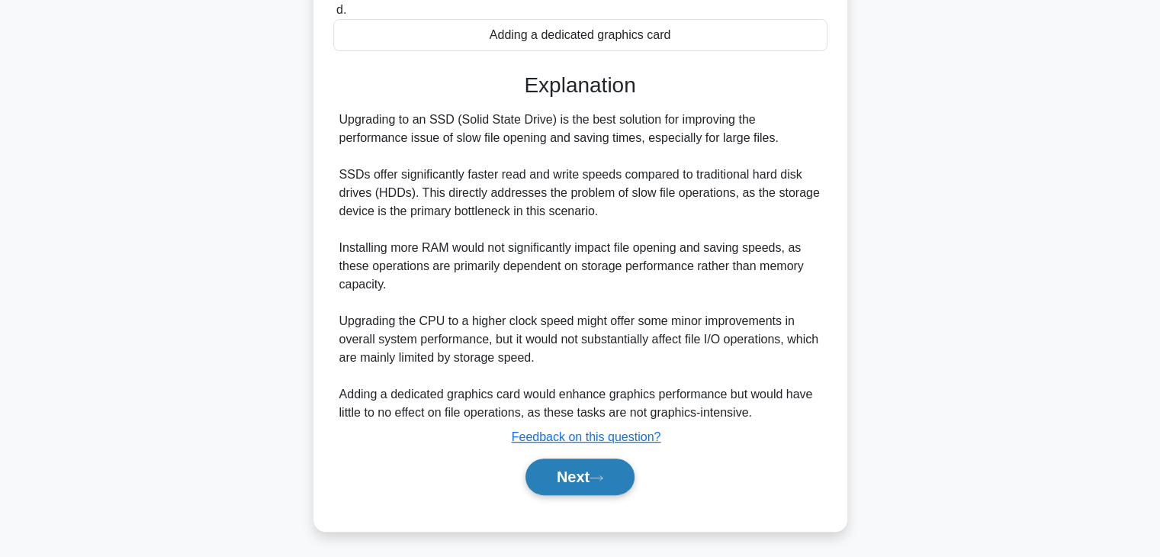
click at [598, 462] on button "Next" at bounding box center [580, 476] width 109 height 37
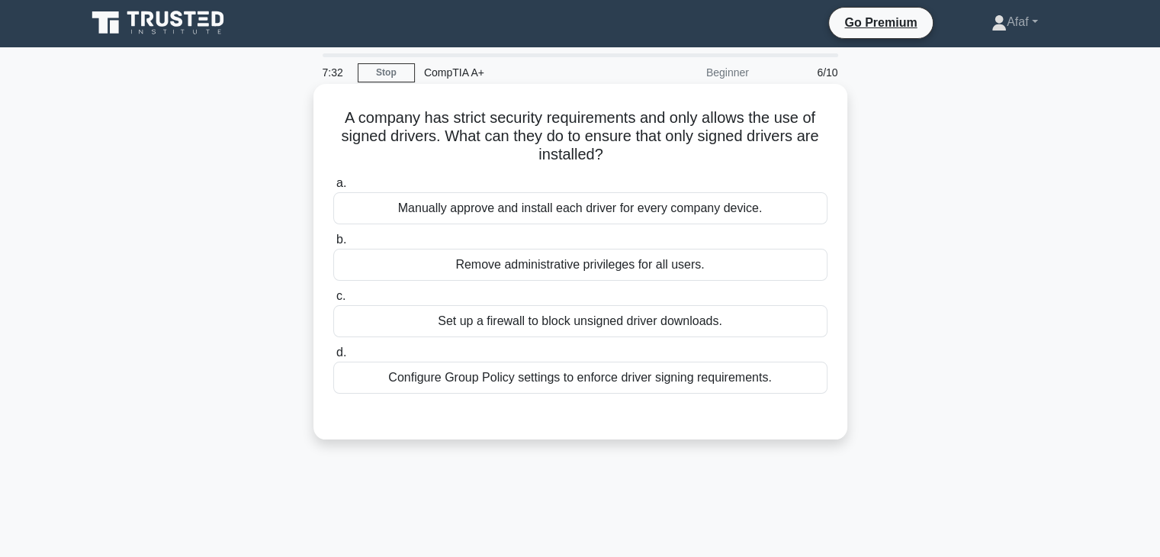
scroll to position [0, 0]
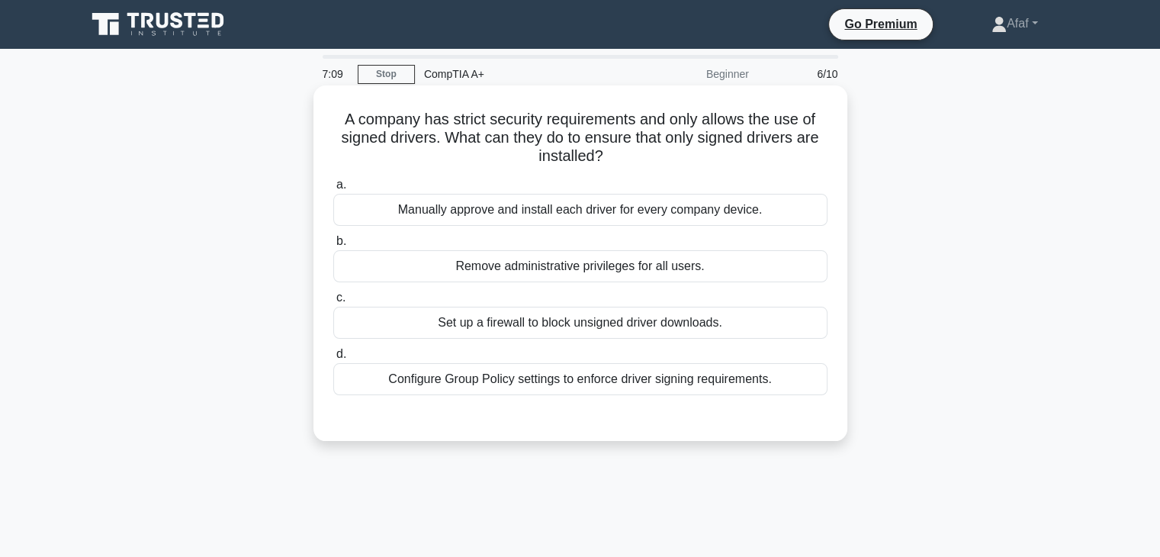
click at [644, 321] on div "Set up a firewall to block unsigned driver downloads." at bounding box center [580, 323] width 494 height 32
click at [333, 303] on input "c. Set up a firewall to block unsigned driver downloads." at bounding box center [333, 298] width 0 height 10
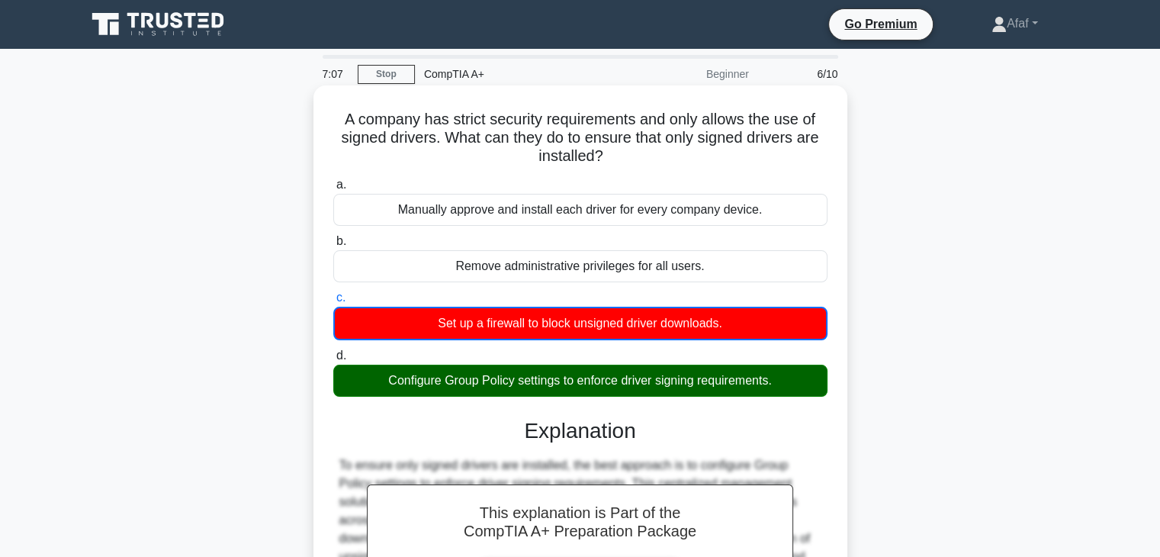
scroll to position [268, 0]
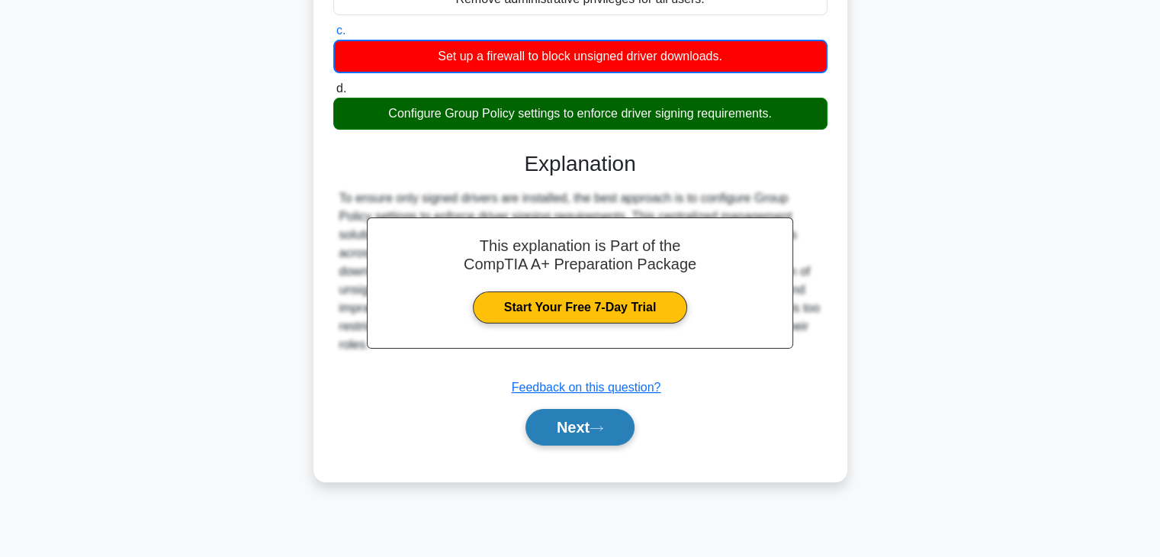
click at [604, 433] on button "Next" at bounding box center [580, 427] width 109 height 37
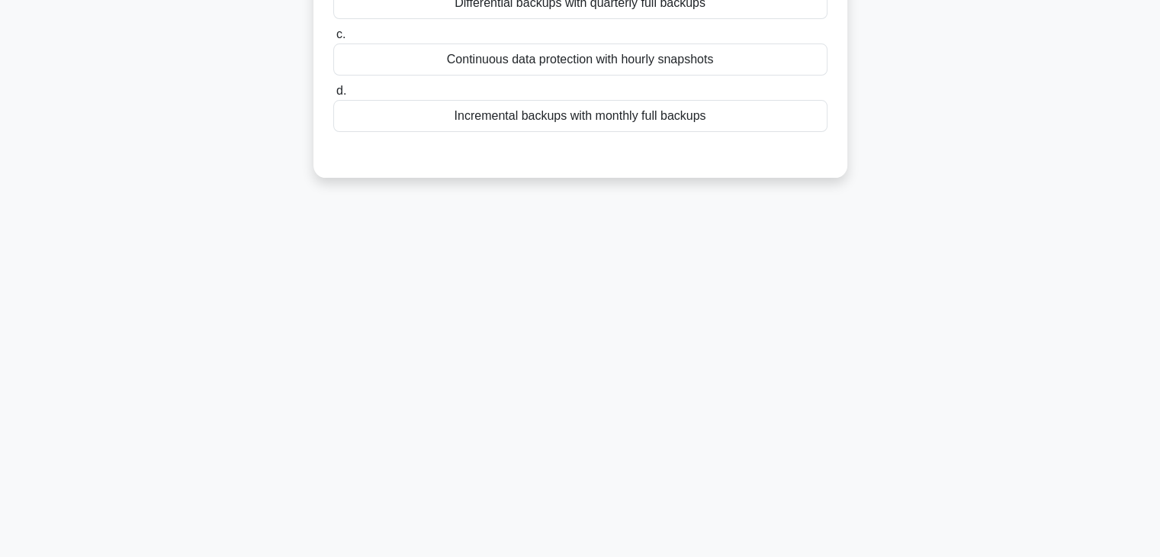
scroll to position [0, 0]
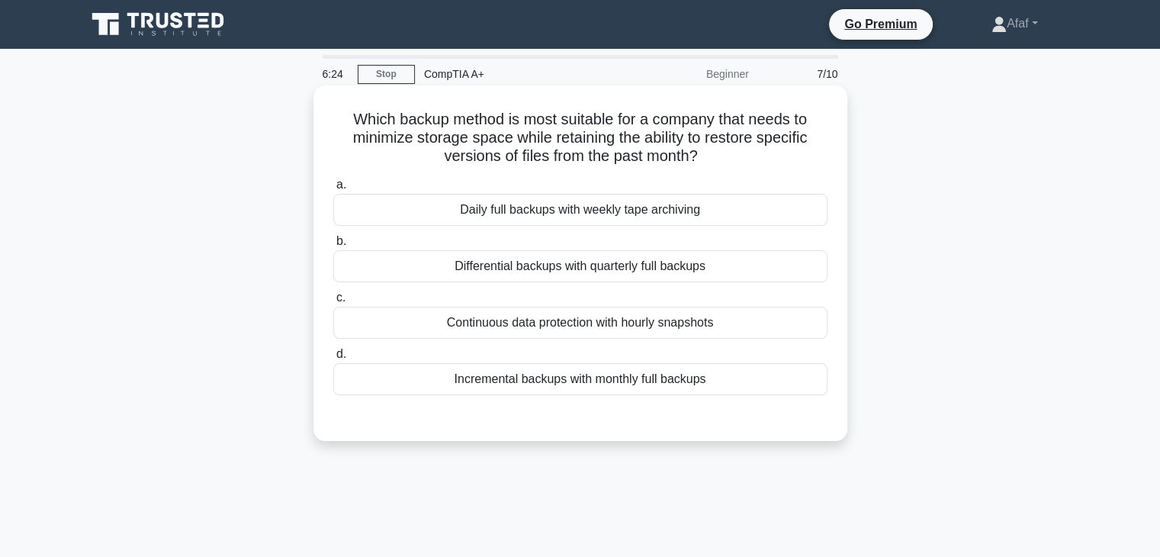
click at [632, 211] on div "Daily full backups with weekly tape archiving" at bounding box center [580, 210] width 494 height 32
click at [333, 190] on input "a. Daily full backups with weekly tape archiving" at bounding box center [333, 185] width 0 height 10
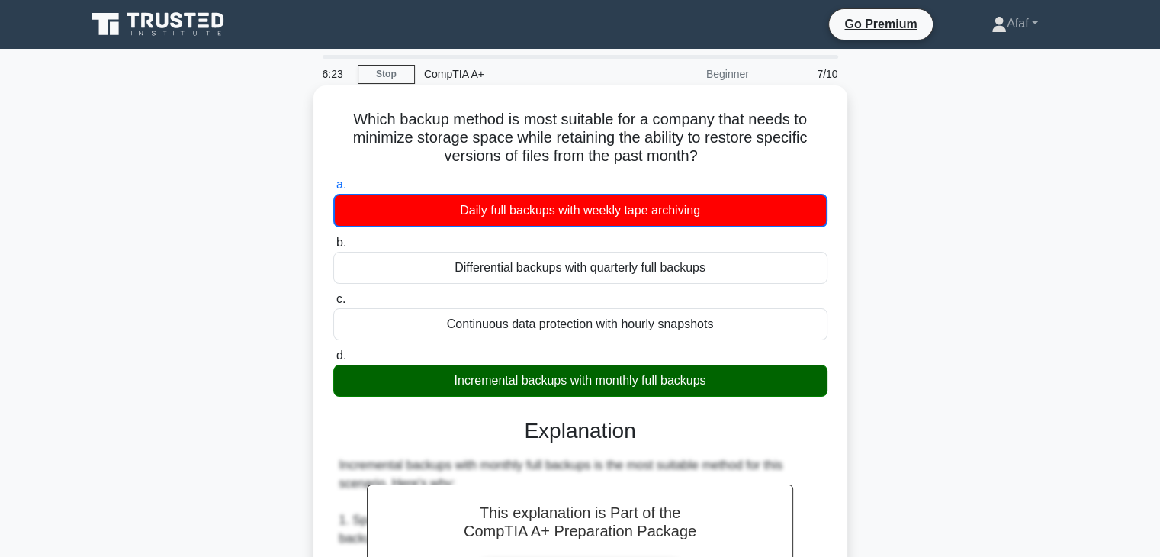
scroll to position [213, 0]
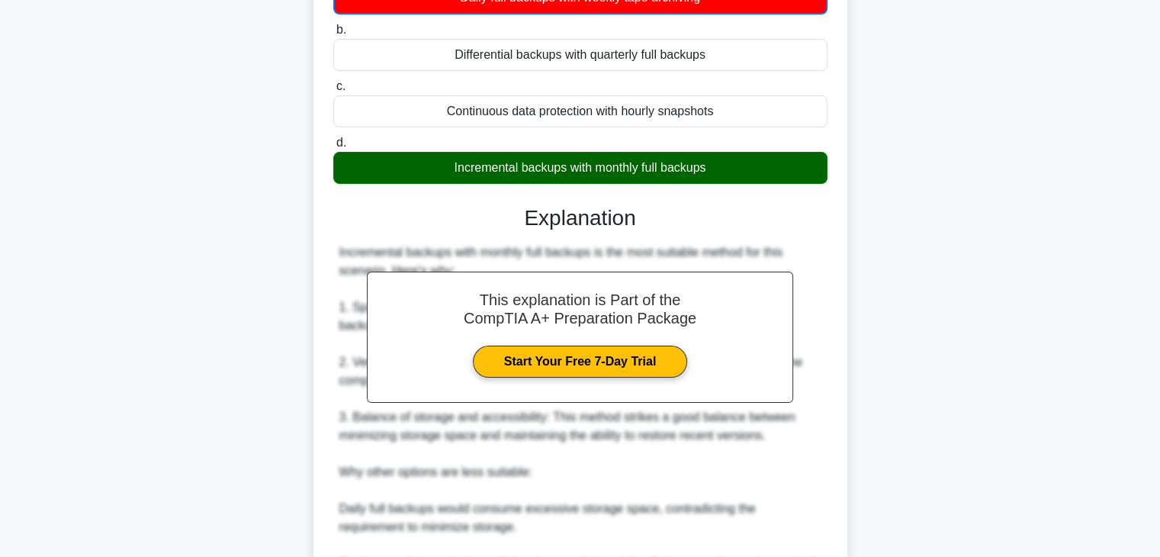
click at [635, 205] on h3 "Explanation" at bounding box center [581, 218] width 476 height 26
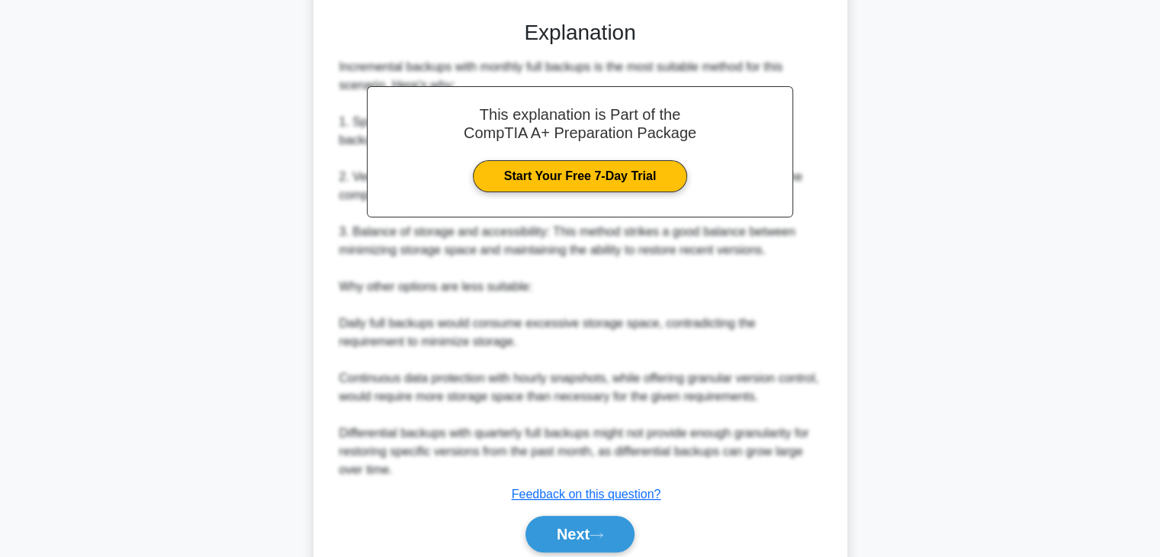
scroll to position [458, 0]
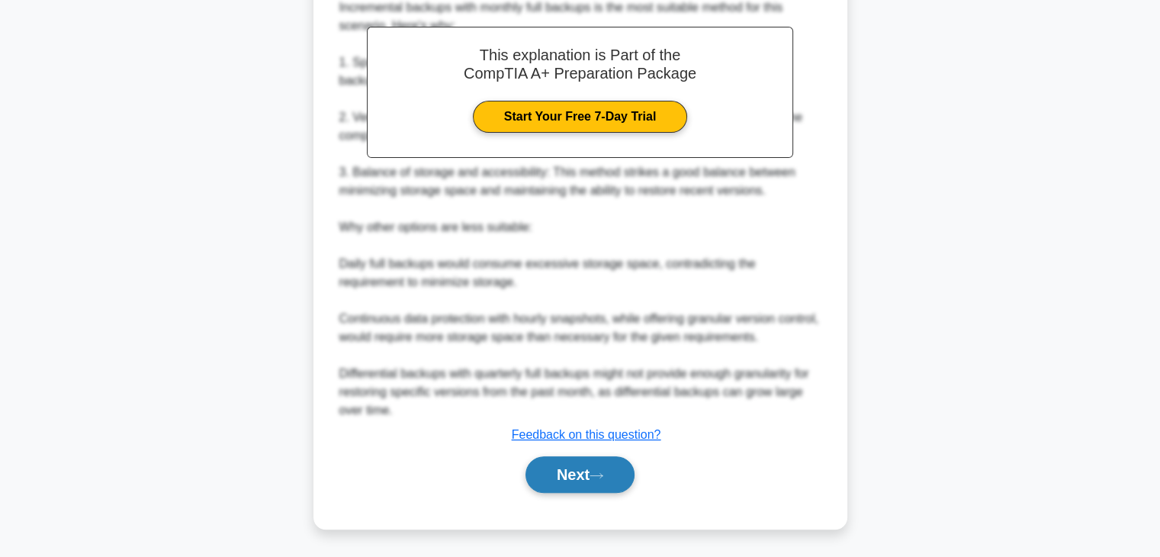
click at [587, 467] on button "Next" at bounding box center [580, 474] width 109 height 37
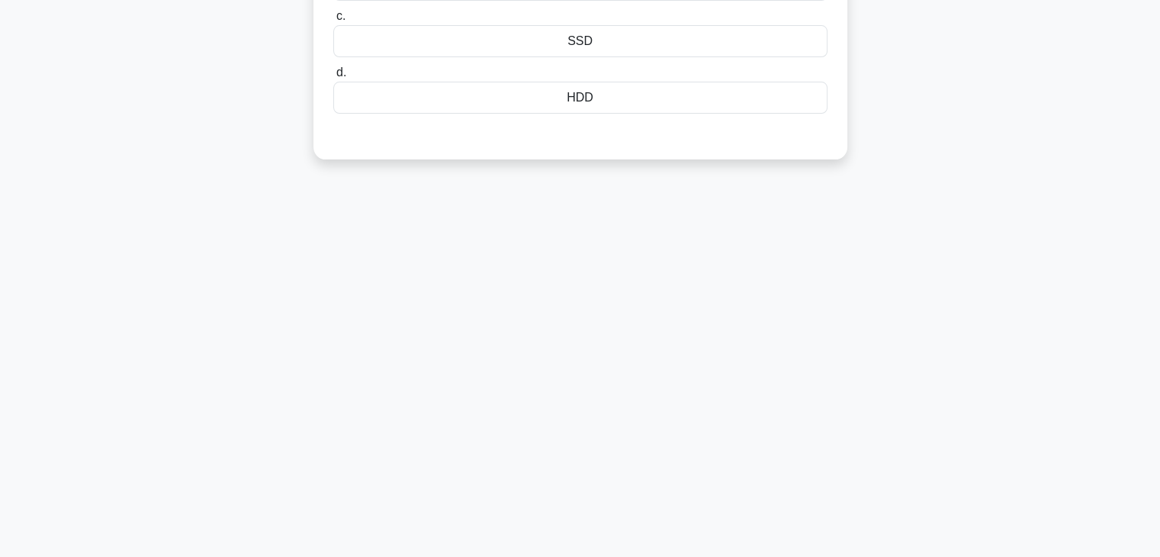
scroll to position [0, 0]
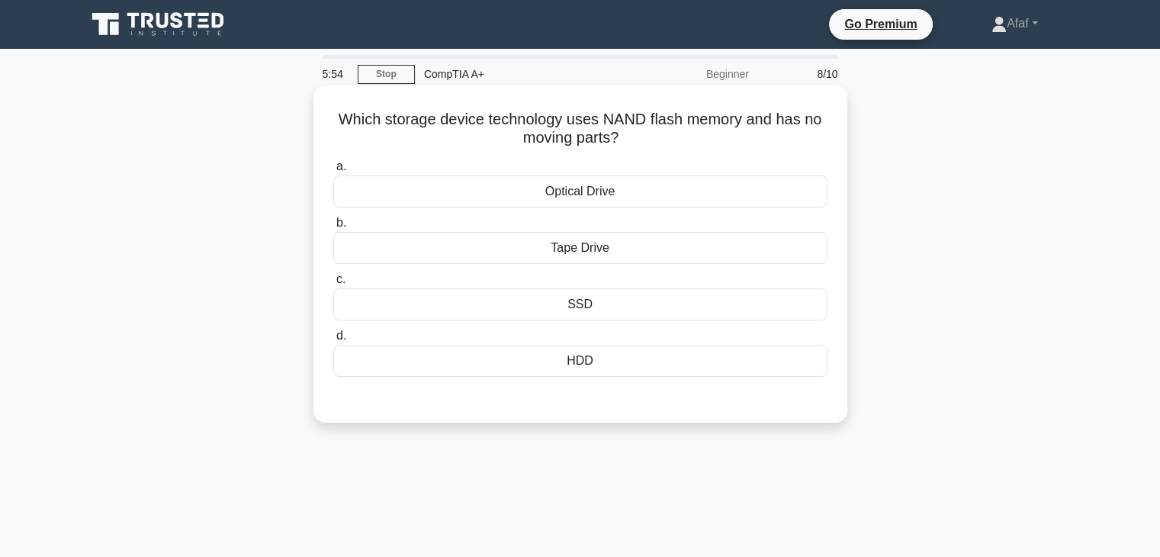
click at [627, 306] on div "SSD" at bounding box center [580, 304] width 494 height 32
click at [333, 285] on input "c. SSD" at bounding box center [333, 280] width 0 height 10
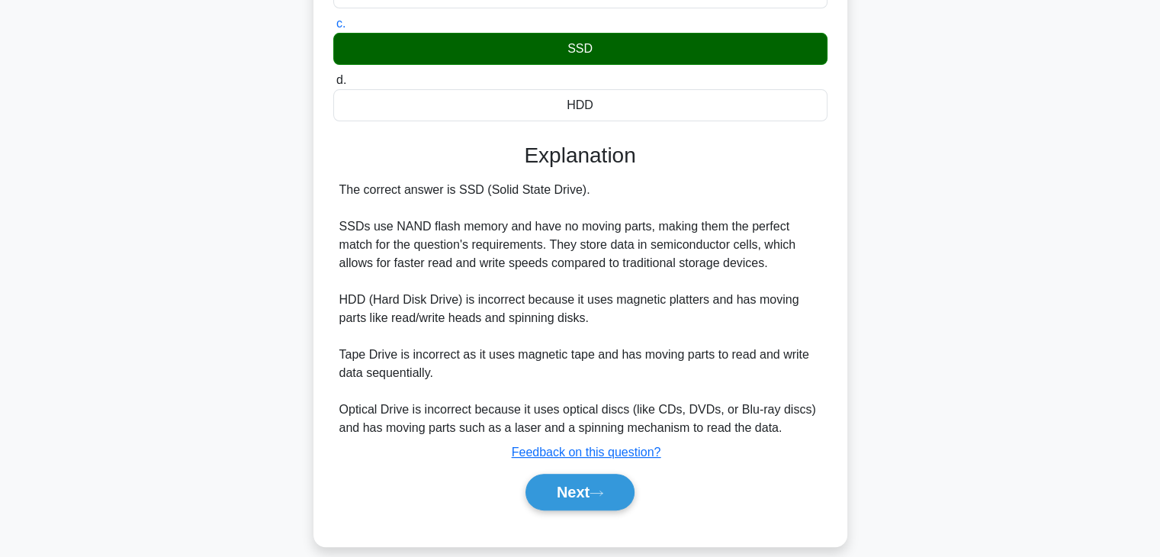
scroll to position [255, 0]
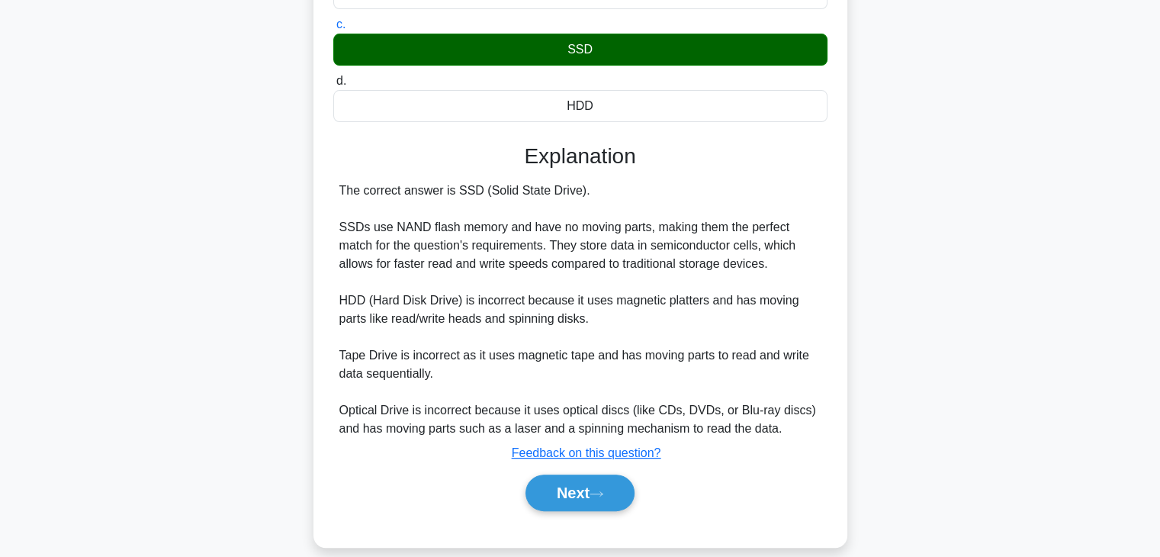
click at [604, 510] on div "Next" at bounding box center [580, 492] width 494 height 49
click at [585, 484] on button "Next" at bounding box center [580, 492] width 109 height 37
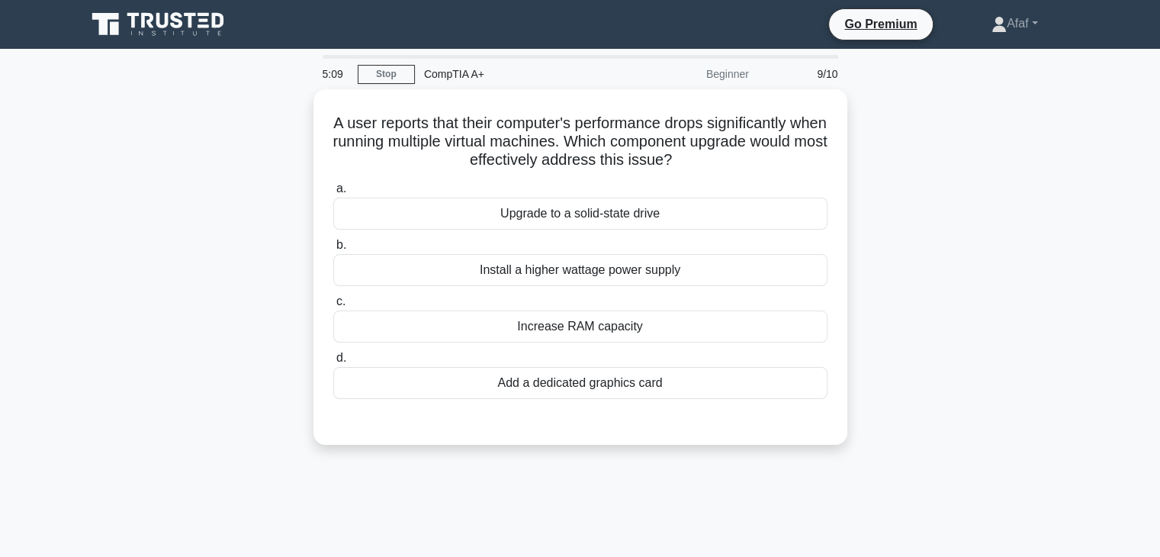
scroll to position [2, 0]
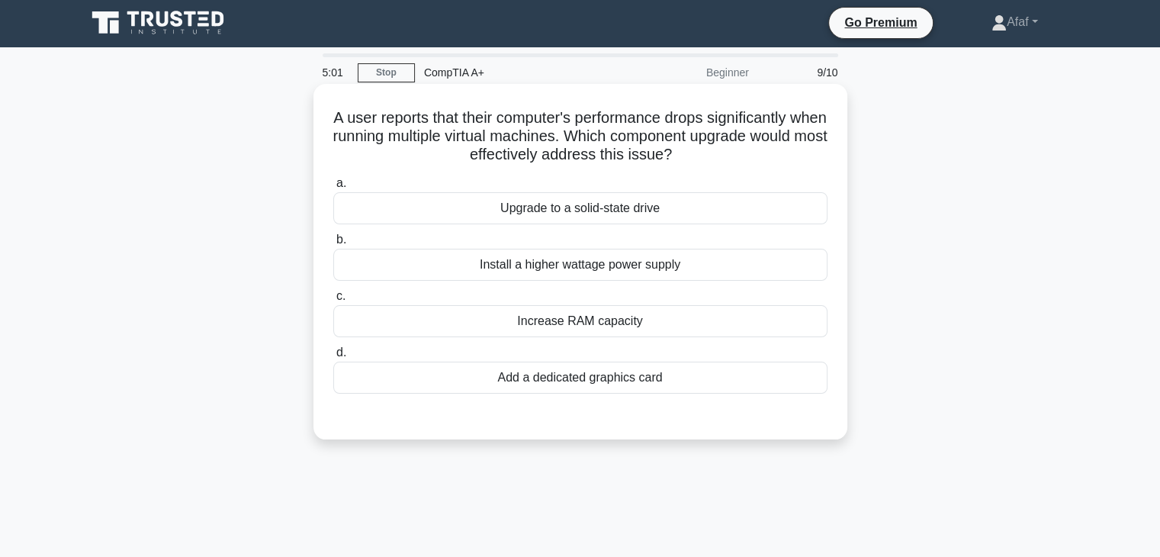
click at [598, 336] on div "Increase RAM capacity" at bounding box center [580, 321] width 494 height 32
click at [333, 301] on input "c. Increase RAM capacity" at bounding box center [333, 296] width 0 height 10
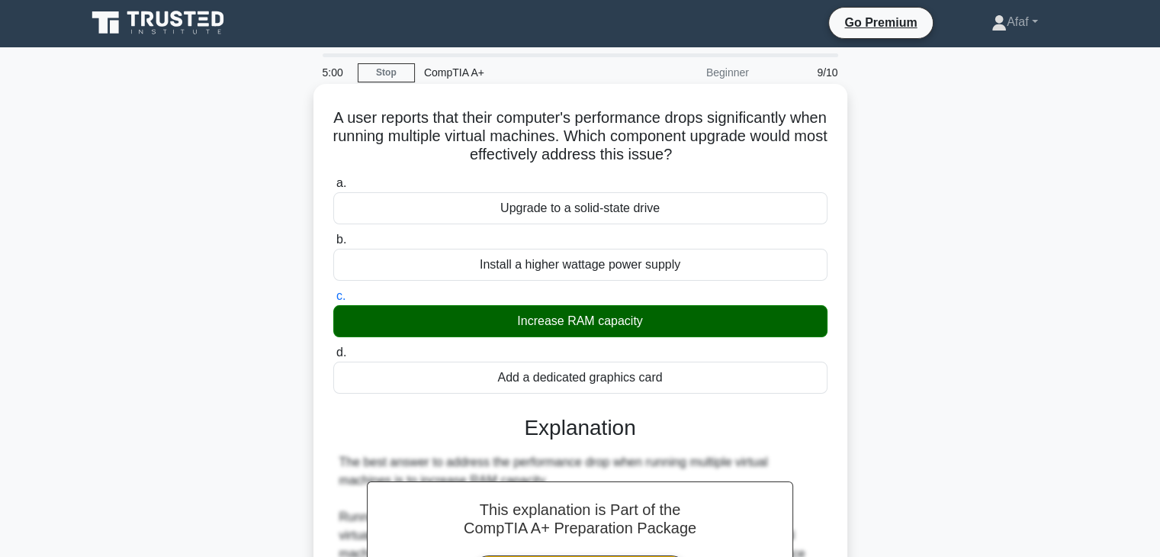
scroll to position [435, 0]
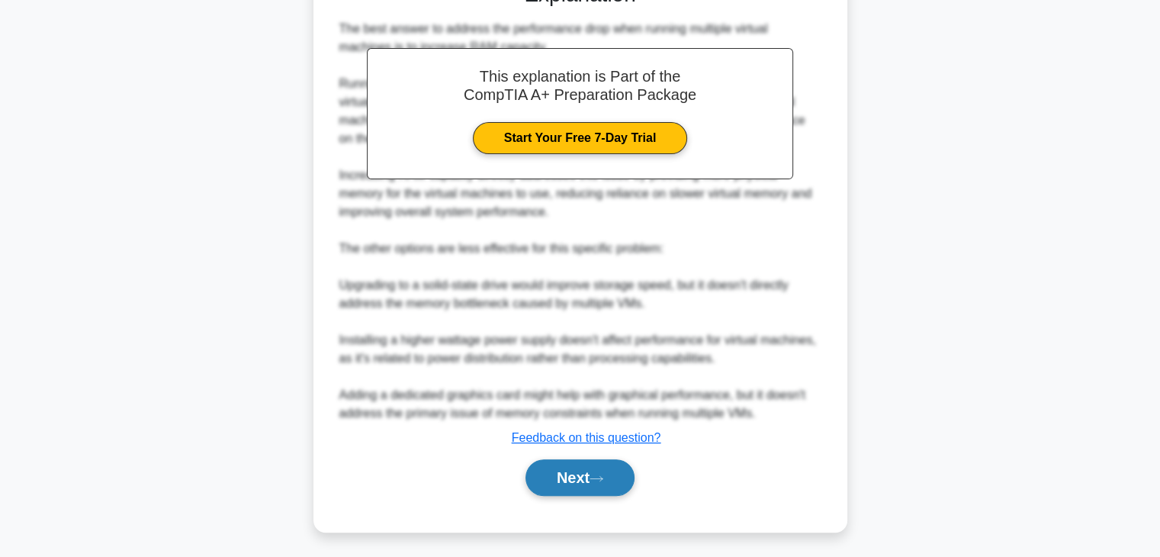
click at [552, 461] on button "Next" at bounding box center [580, 477] width 109 height 37
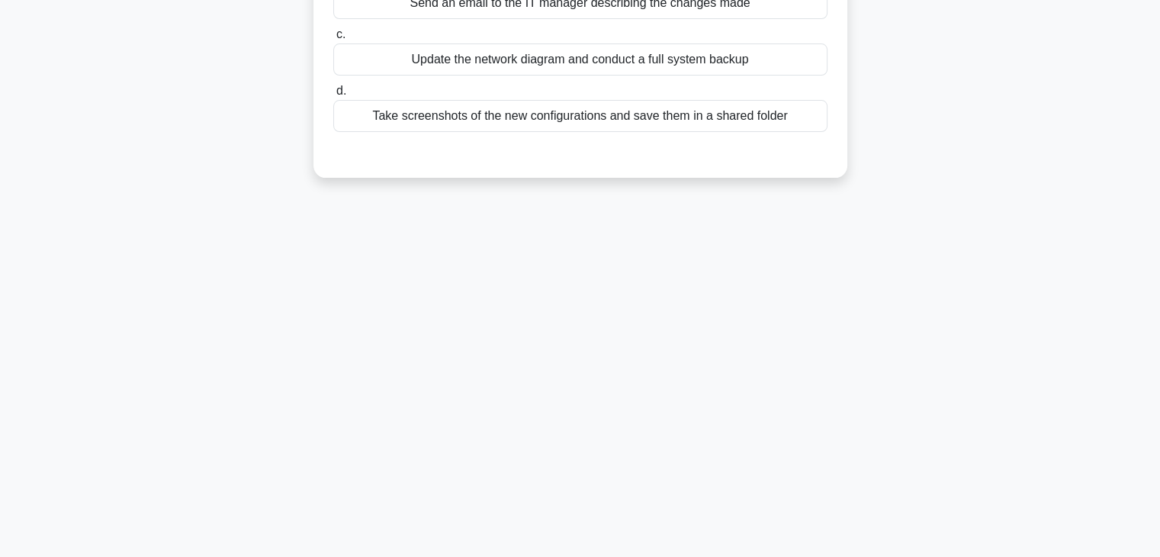
scroll to position [0, 0]
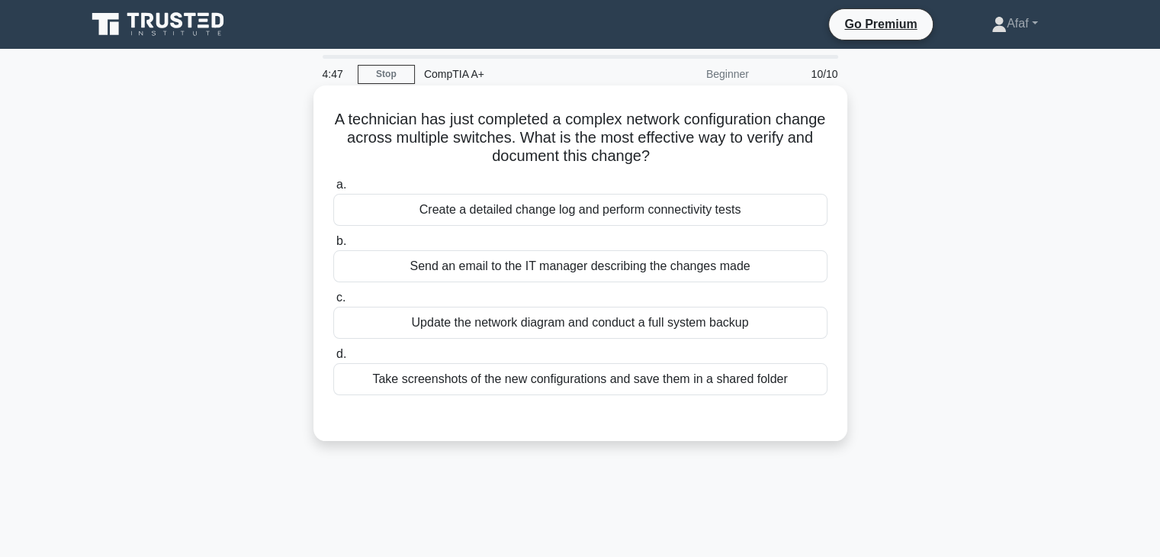
click at [708, 225] on div "Create a detailed change log and perform connectivity tests" at bounding box center [580, 210] width 494 height 32
click at [333, 190] on input "a. Create a detailed change log and perform connectivity tests" at bounding box center [333, 185] width 0 height 10
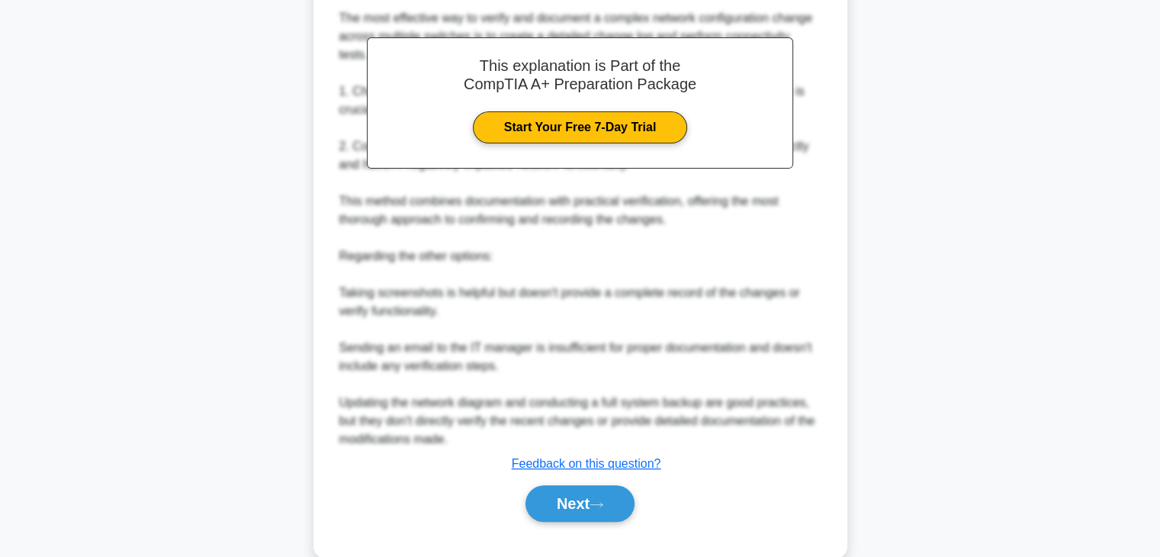
scroll to position [450, 0]
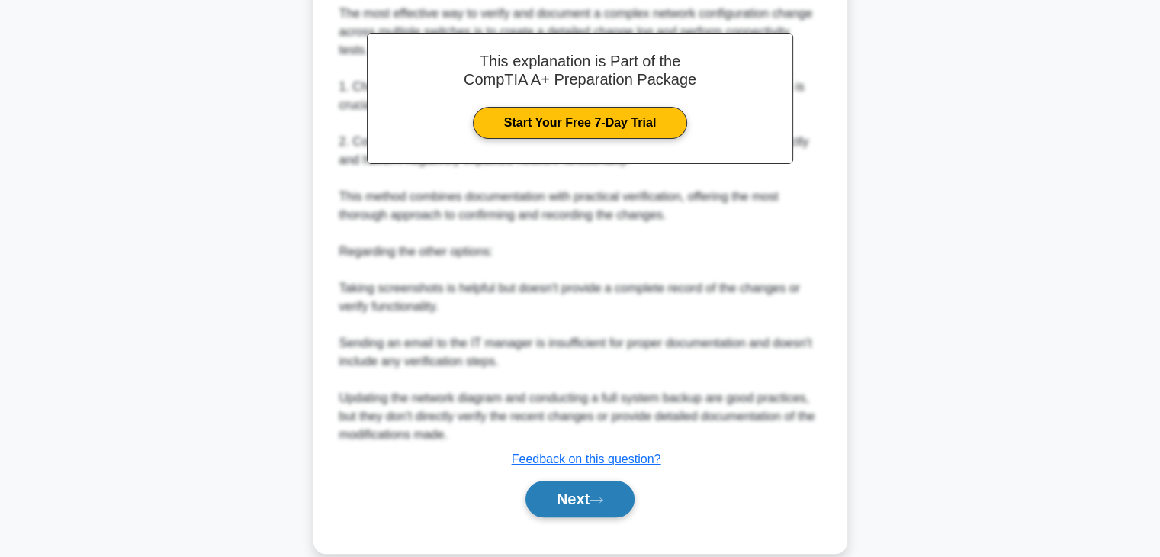
click at [585, 484] on button "Next" at bounding box center [580, 499] width 109 height 37
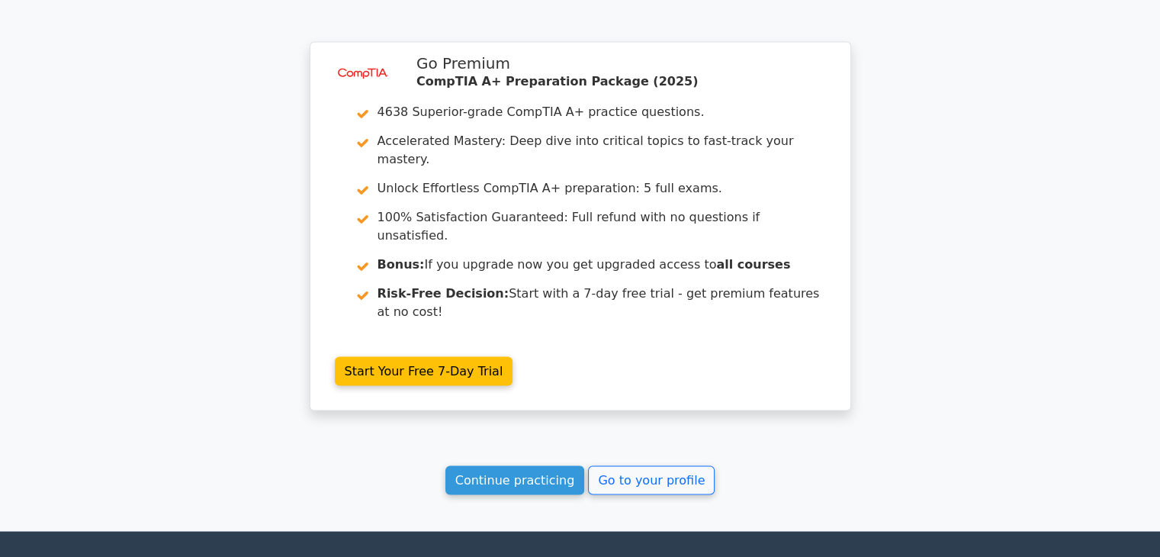
scroll to position [2536, 0]
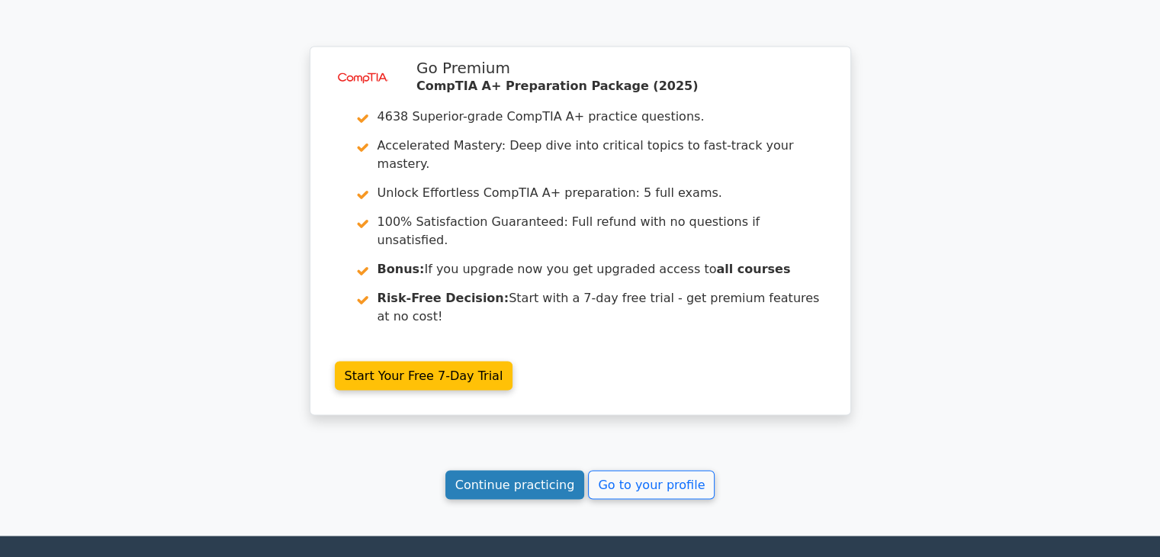
click at [543, 470] on link "Continue practicing" at bounding box center [515, 484] width 140 height 29
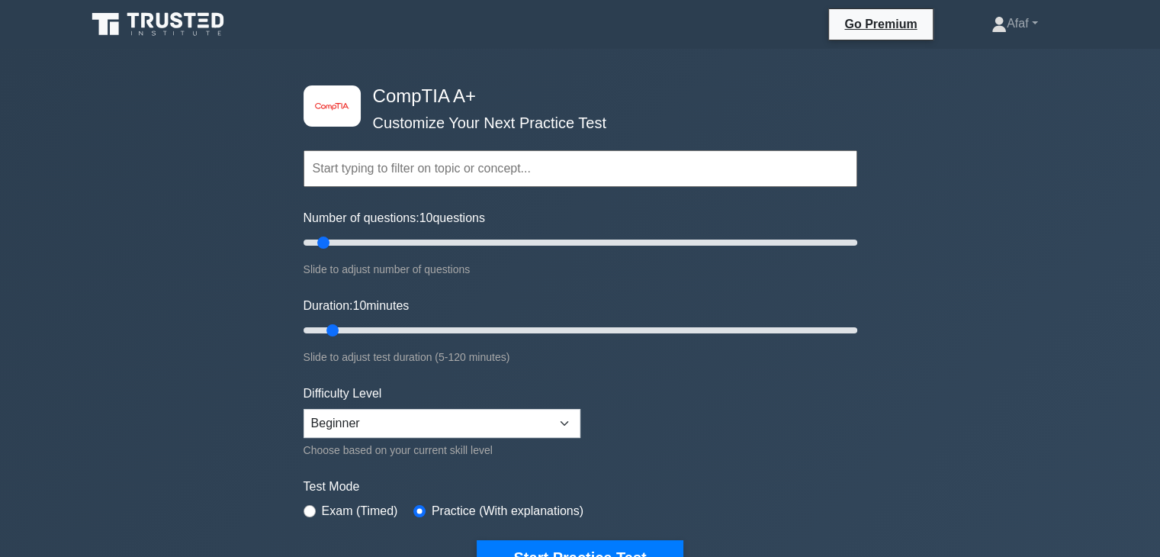
scroll to position [375, 0]
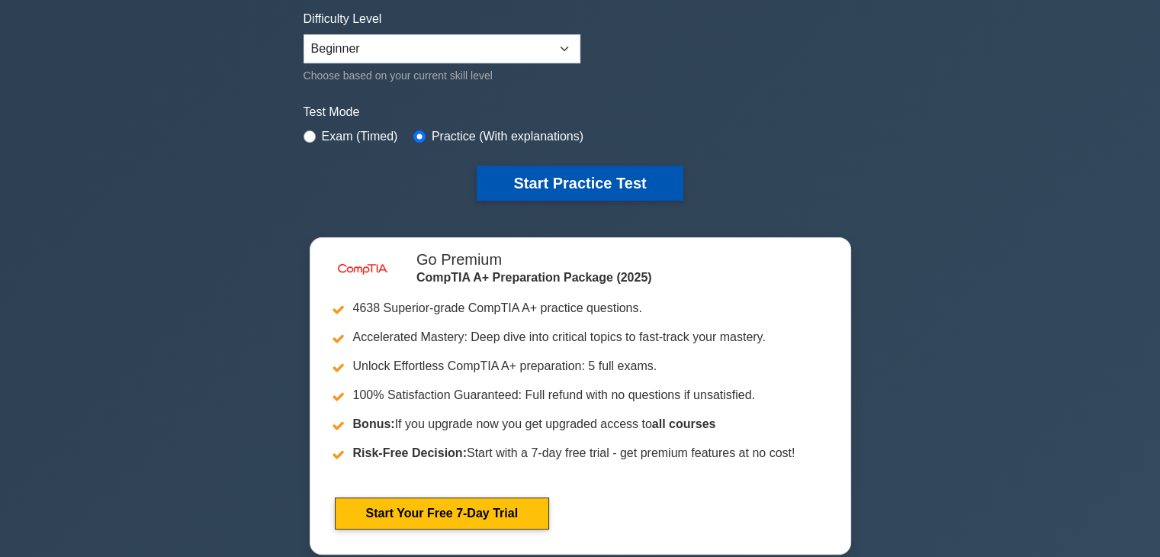
click at [546, 182] on button "Start Practice Test" at bounding box center [580, 183] width 206 height 35
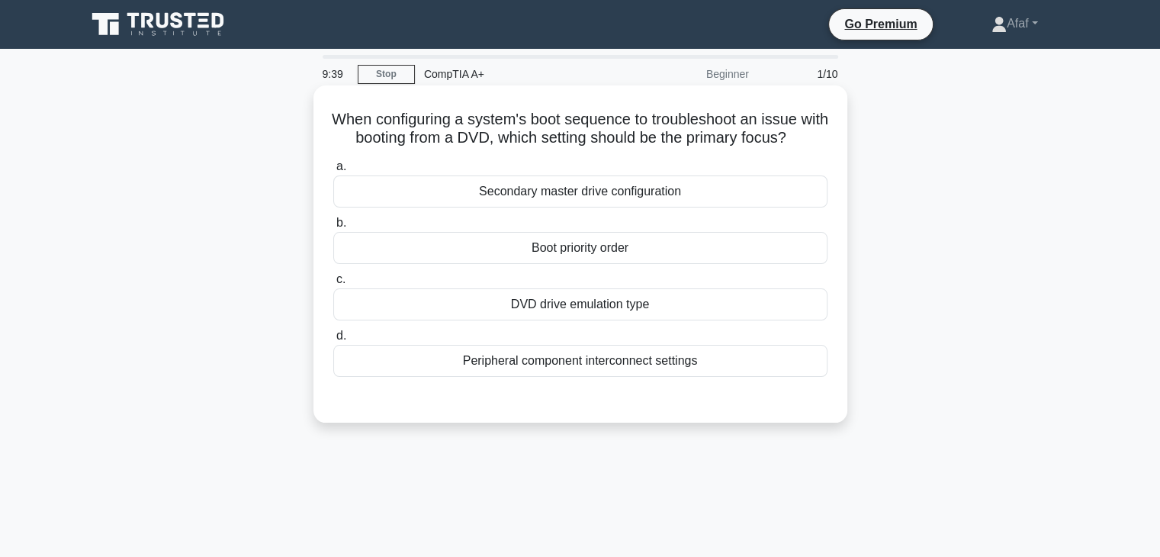
click at [638, 264] on div "Boot priority order" at bounding box center [580, 248] width 494 height 32
click at [333, 228] on input "b. Boot priority order" at bounding box center [333, 223] width 0 height 10
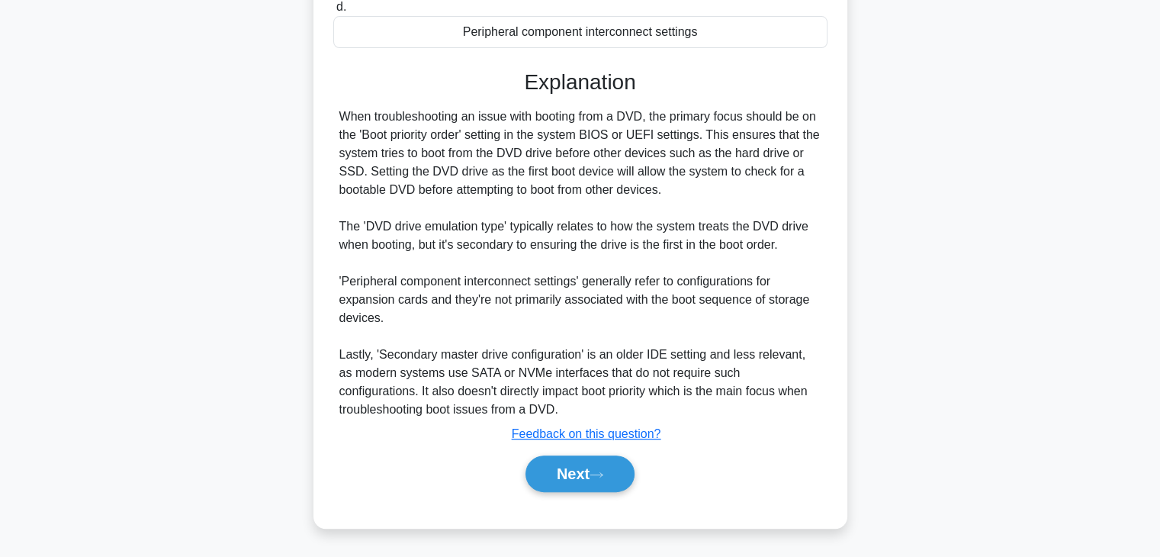
scroll to position [340, 0]
click at [610, 481] on button "Next" at bounding box center [580, 473] width 109 height 37
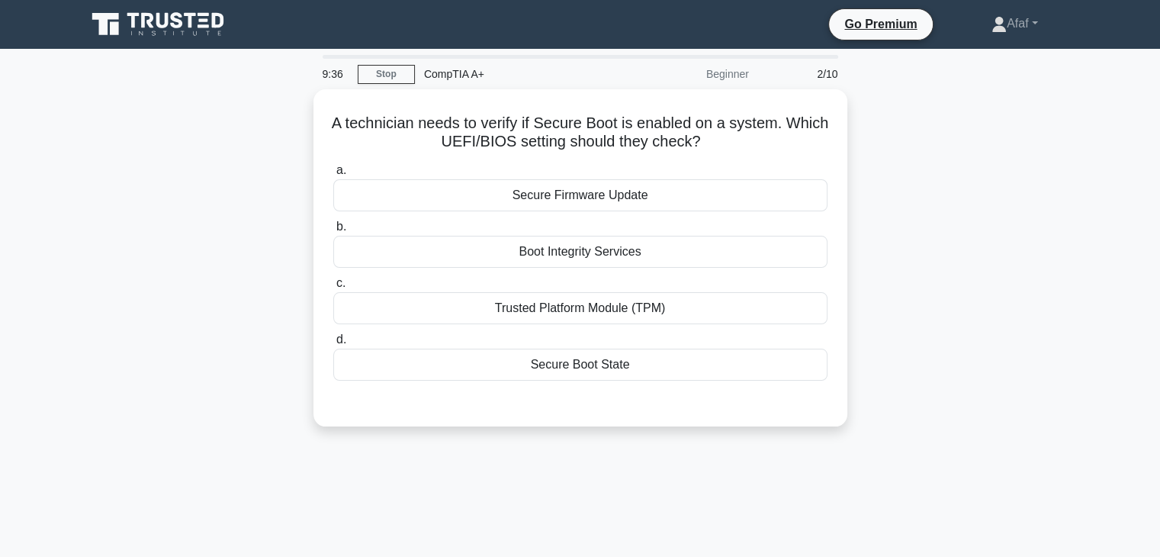
scroll to position [5, 0]
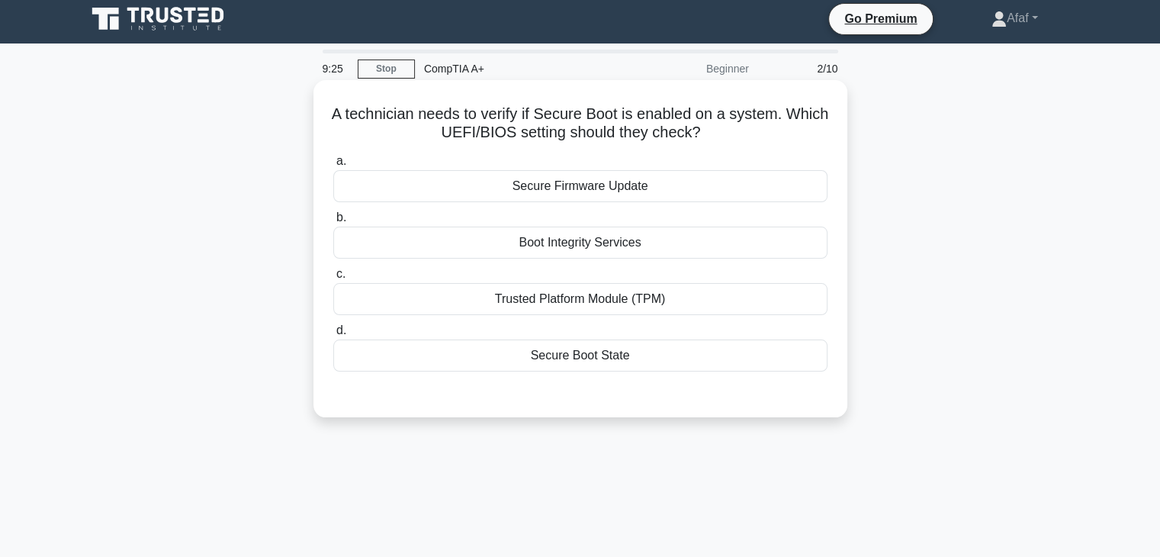
click at [643, 355] on div "Secure Boot State" at bounding box center [580, 355] width 494 height 32
click at [333, 336] on input "d. Secure Boot State" at bounding box center [333, 331] width 0 height 10
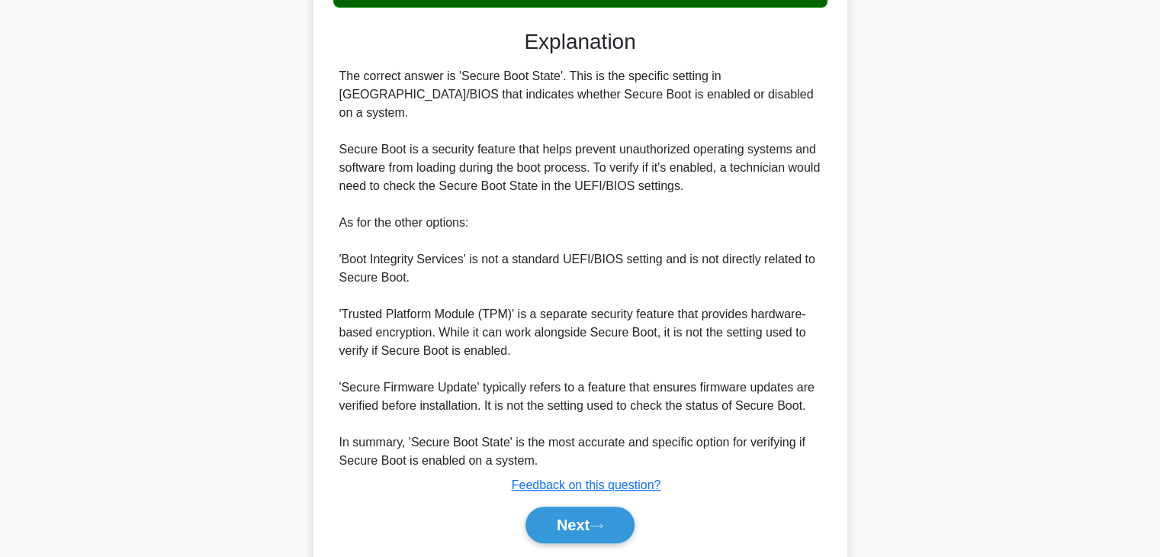
scroll to position [375, 0]
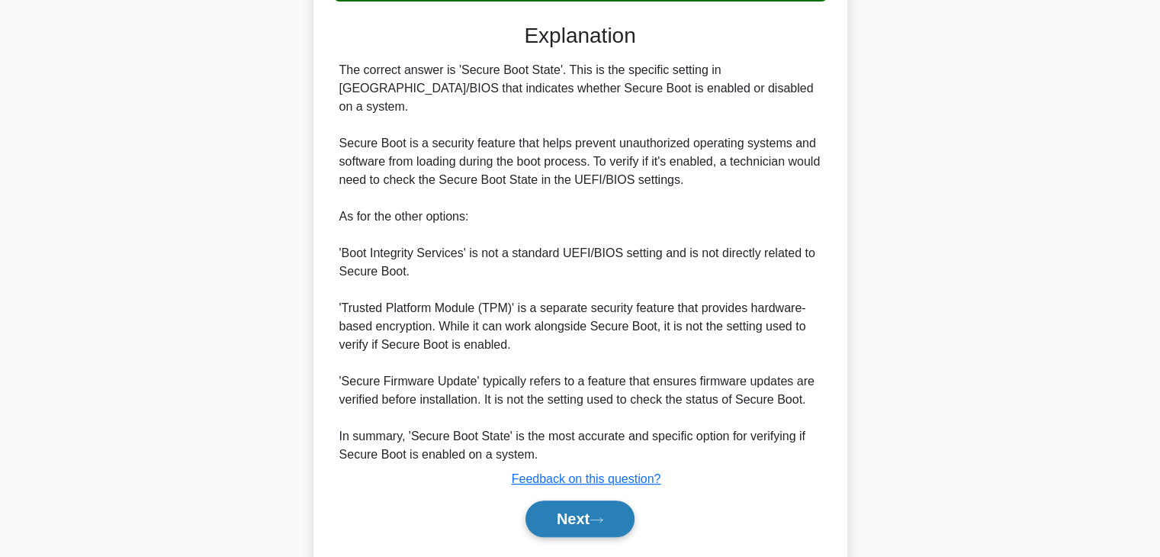
click at [607, 500] on button "Next" at bounding box center [580, 518] width 109 height 37
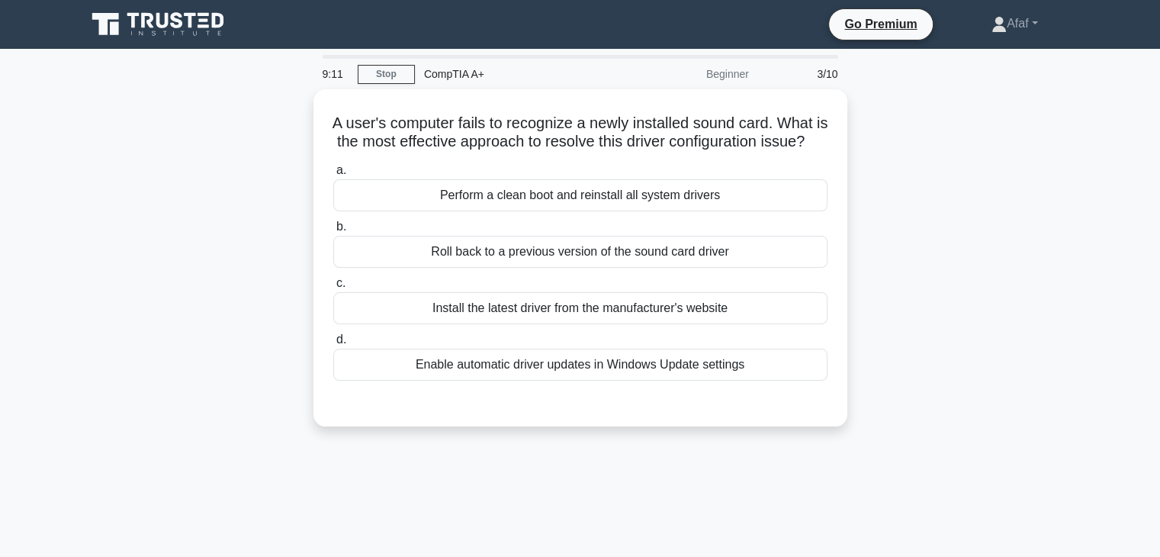
scroll to position [2, 0]
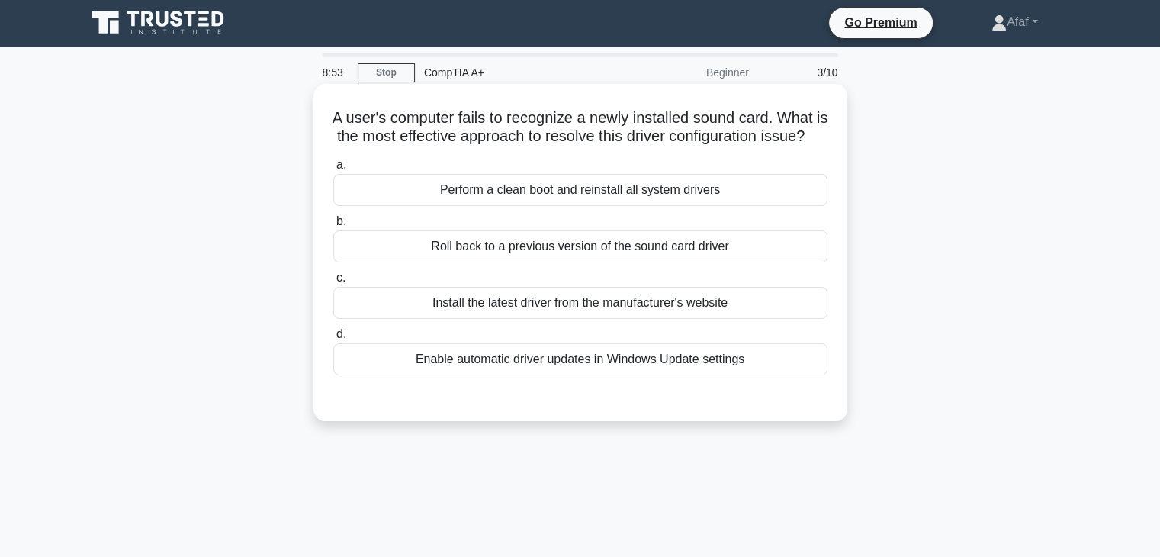
click at [722, 262] on div "Roll back to a previous version of the sound card driver" at bounding box center [580, 246] width 494 height 32
click at [333, 227] on input "b. Roll back to a previous version of the sound card driver" at bounding box center [333, 222] width 0 height 10
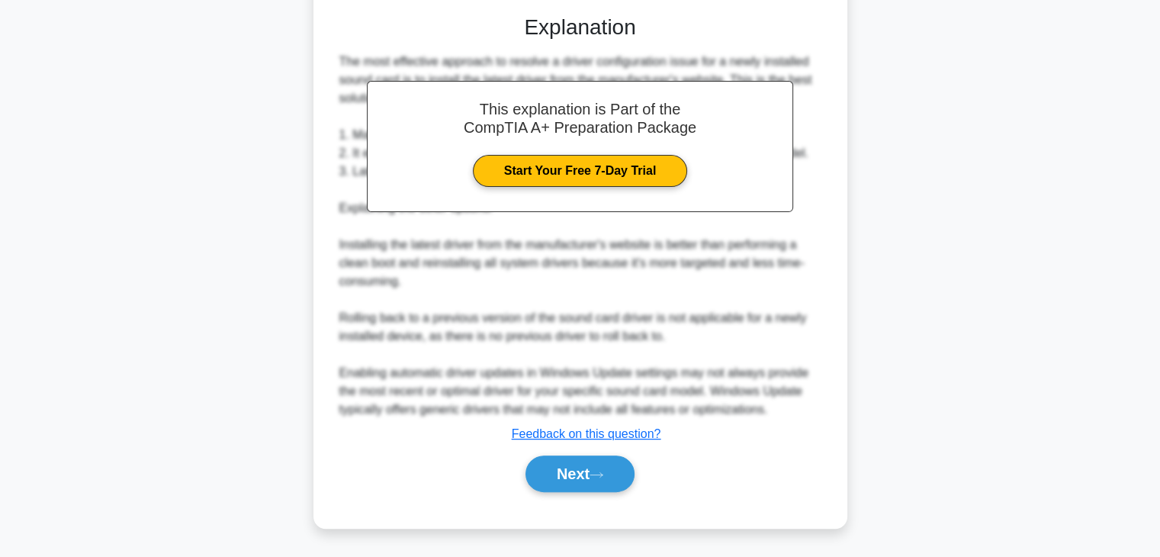
scroll to position [400, 0]
click at [603, 475] on icon at bounding box center [597, 475] width 14 height 8
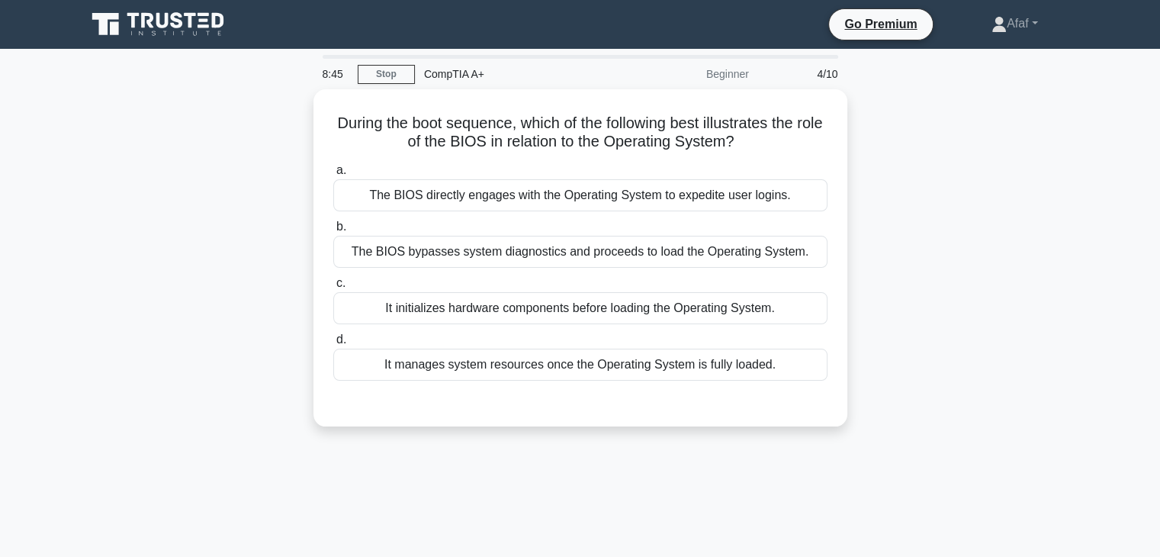
scroll to position [0, 0]
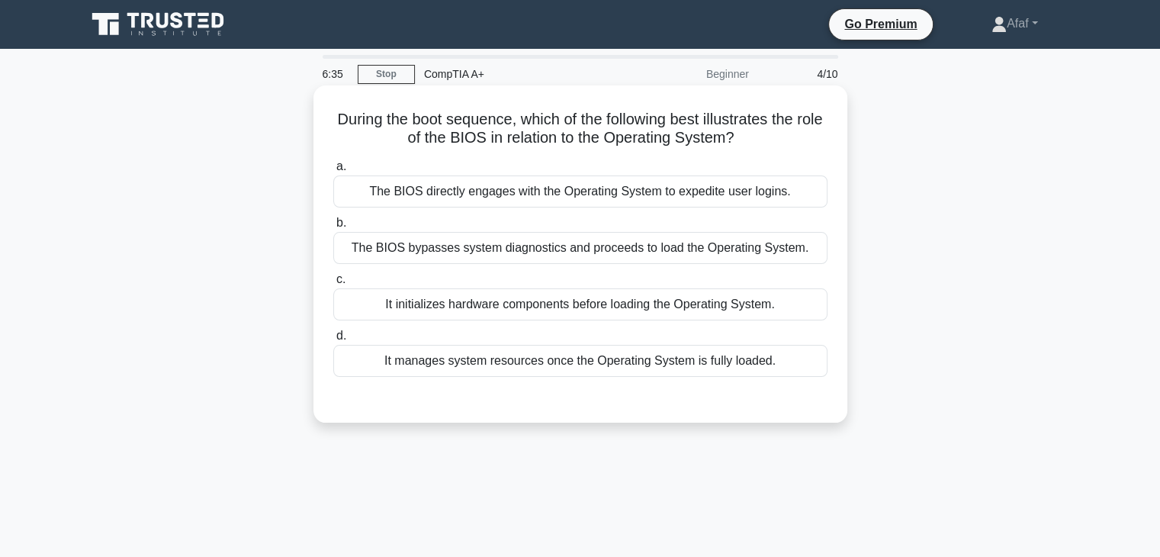
click at [609, 315] on div "It initializes hardware components before loading the Operating System." at bounding box center [580, 304] width 494 height 32
click at [333, 285] on input "c. It initializes hardware components before loading the Operating System." at bounding box center [333, 280] width 0 height 10
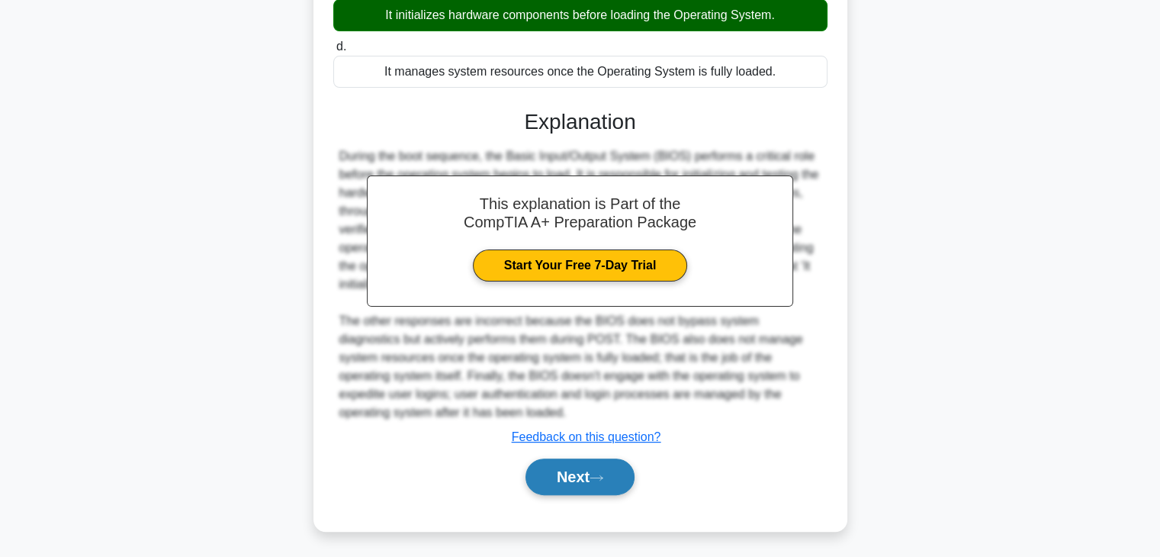
click at [568, 479] on button "Next" at bounding box center [580, 476] width 109 height 37
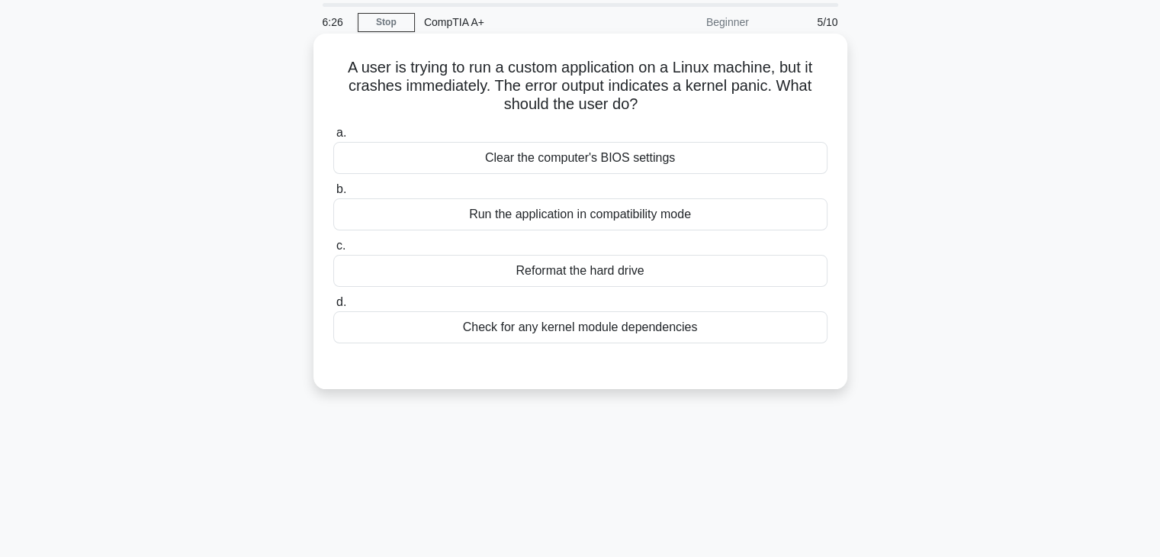
scroll to position [67, 0]
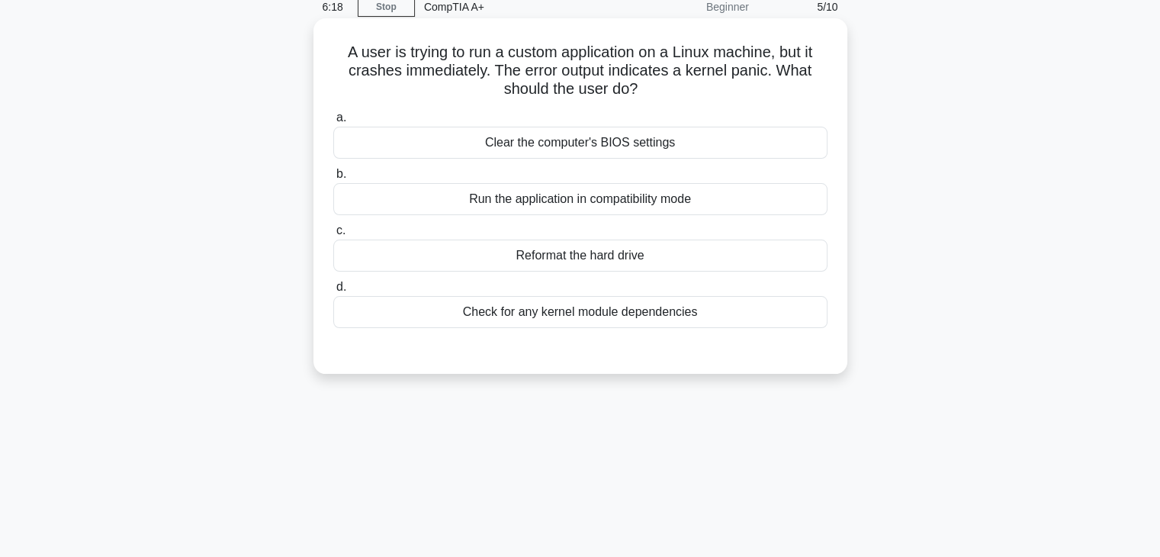
click at [541, 310] on div "Check for any kernel module dependencies" at bounding box center [580, 312] width 494 height 32
click at [333, 292] on input "d. Check for any kernel module dependencies" at bounding box center [333, 287] width 0 height 10
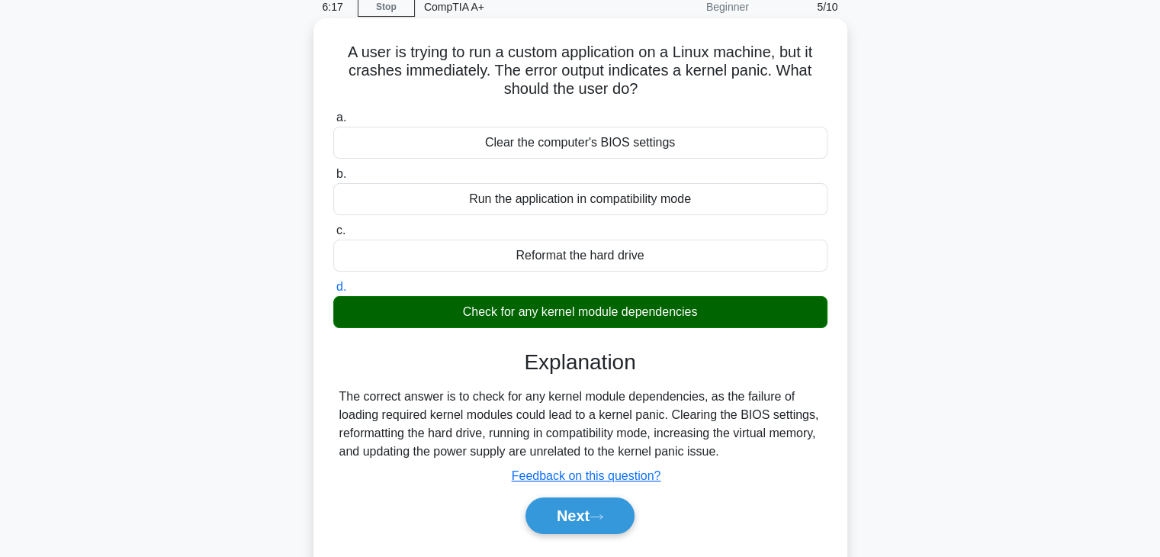
scroll to position [265, 0]
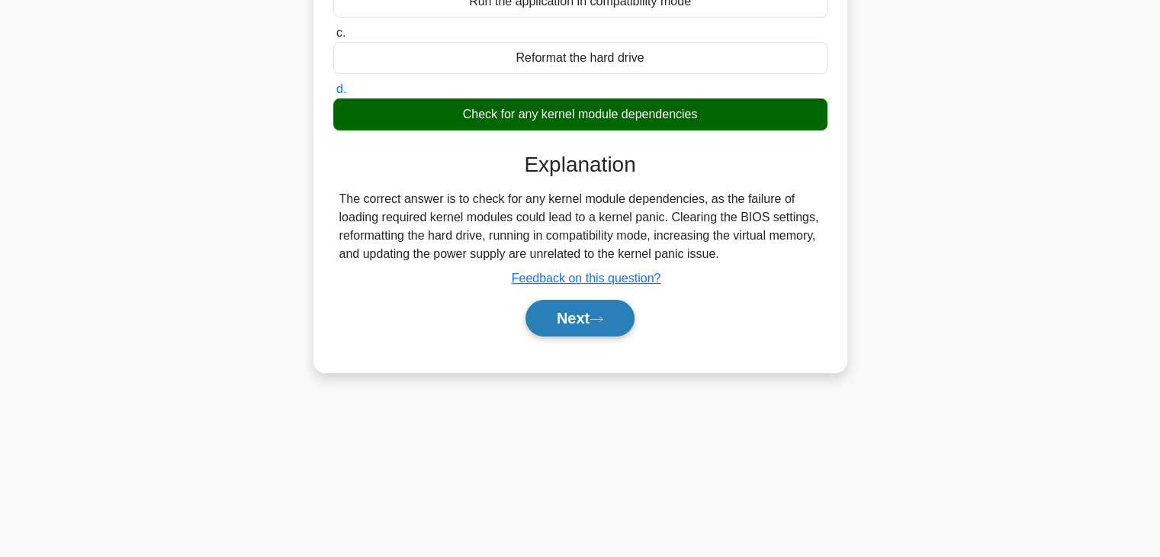
click at [549, 310] on button "Next" at bounding box center [580, 318] width 109 height 37
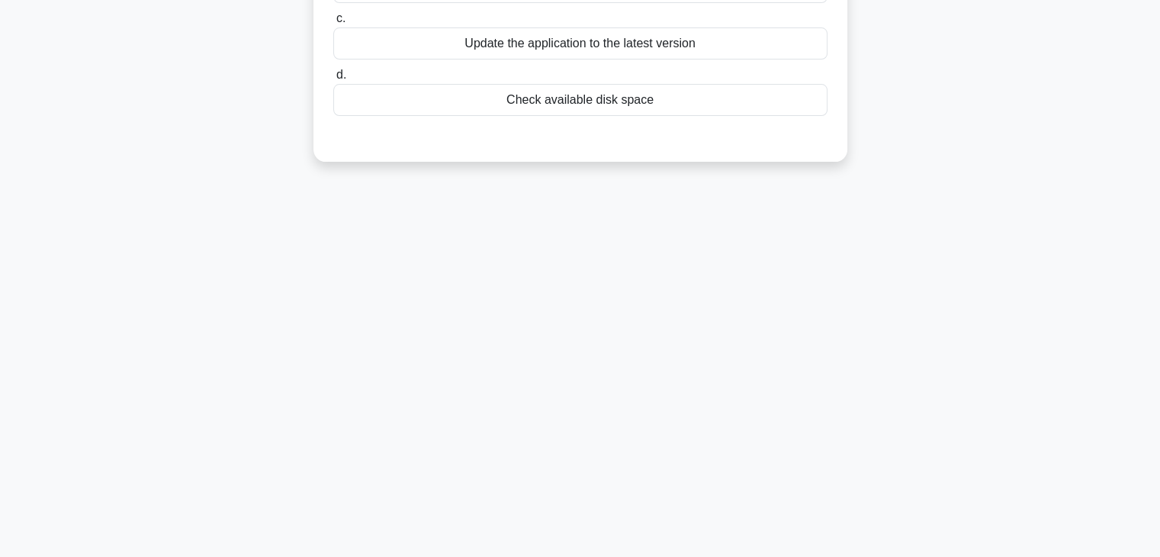
scroll to position [0, 0]
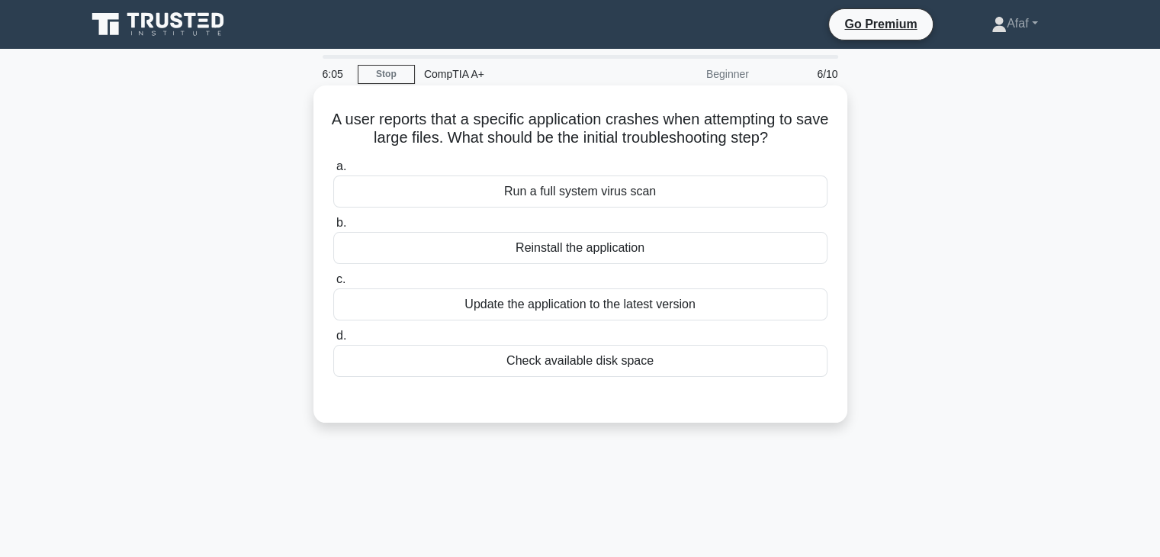
click at [604, 345] on div "Check available disk space" at bounding box center [580, 361] width 494 height 32
click at [333, 341] on input "d. Check available disk space" at bounding box center [333, 336] width 0 height 10
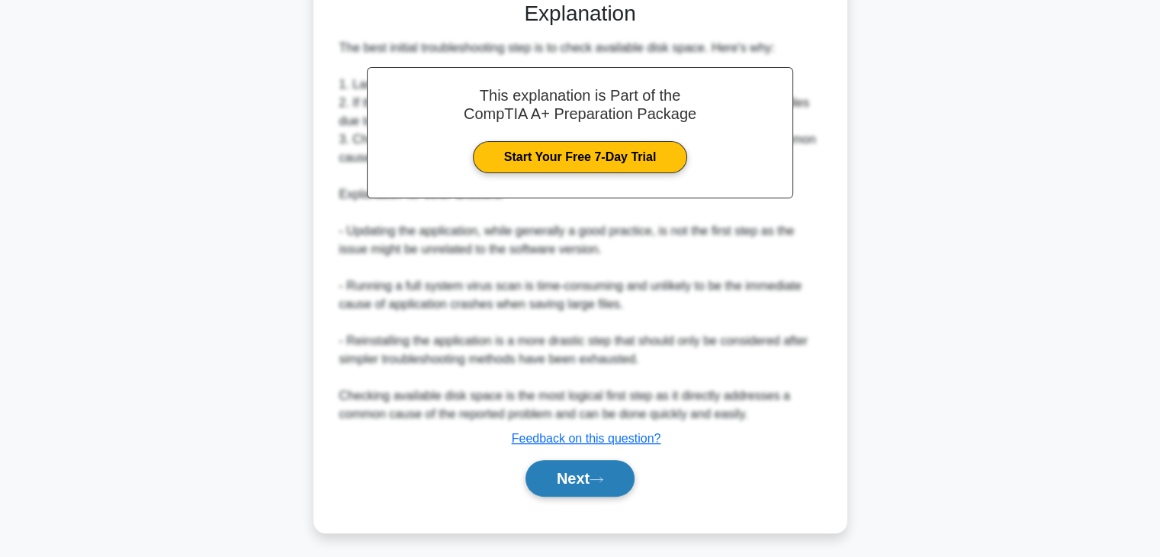
click at [561, 477] on button "Next" at bounding box center [580, 478] width 109 height 37
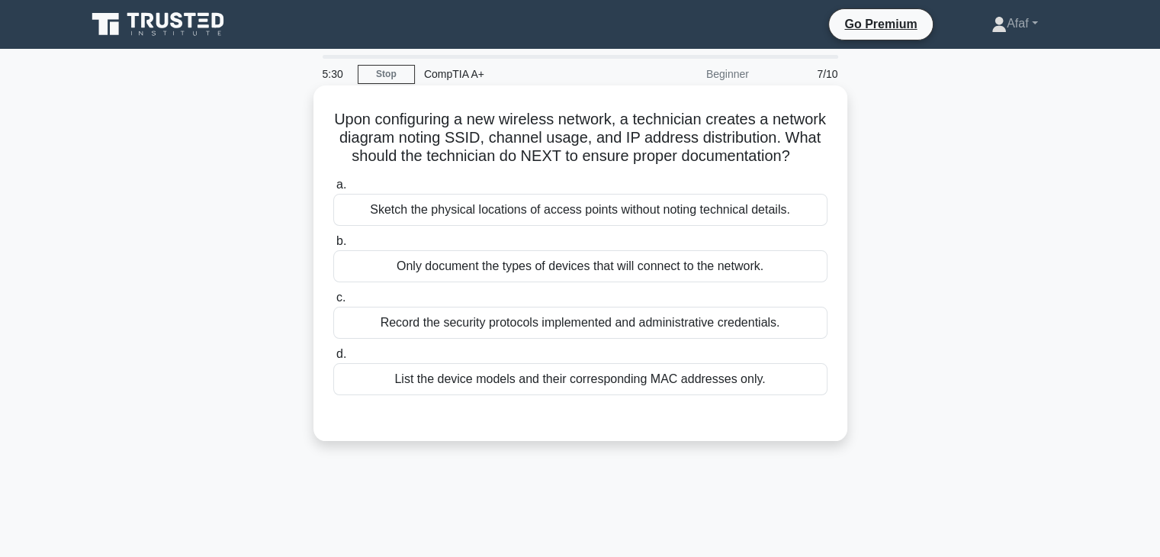
click at [580, 339] on div "Record the security protocols implemented and administrative credentials." at bounding box center [580, 323] width 494 height 32
click at [333, 303] on input "c. Record the security protocols implemented and administrative credentials." at bounding box center [333, 298] width 0 height 10
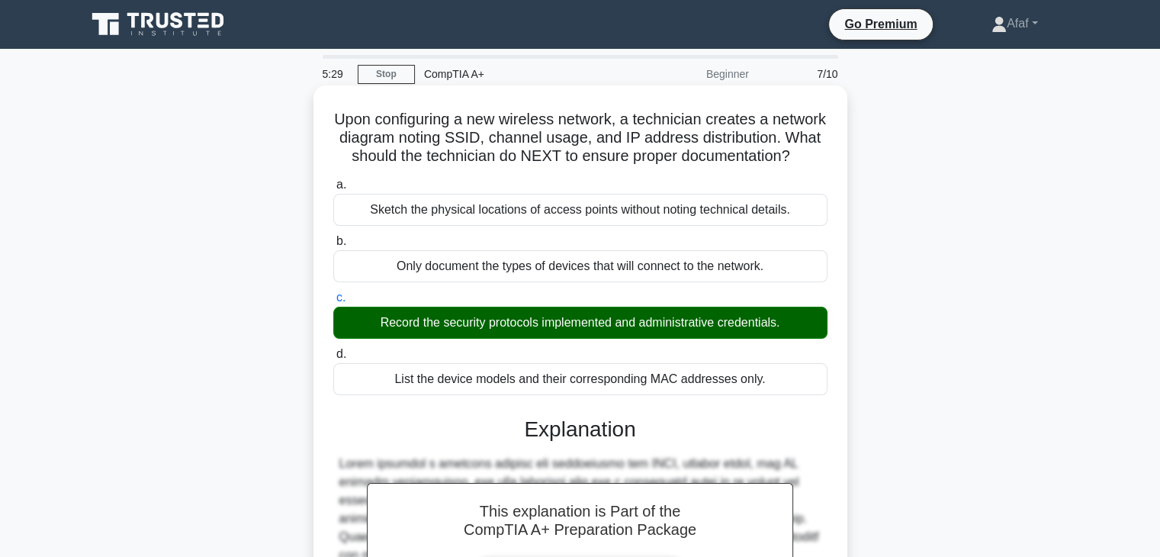
scroll to position [291, 0]
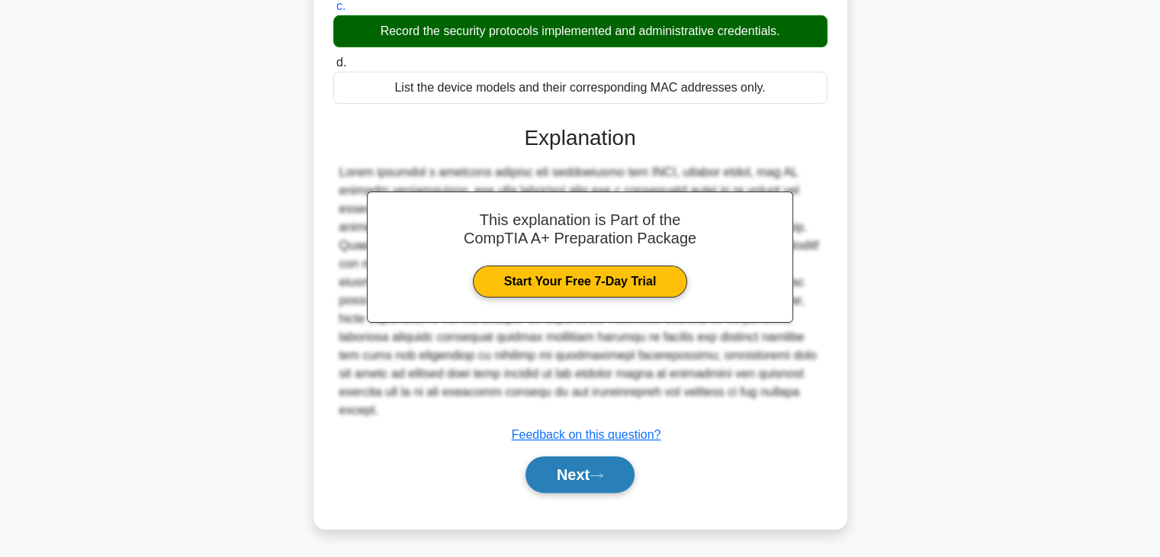
click at [579, 471] on button "Next" at bounding box center [580, 474] width 109 height 37
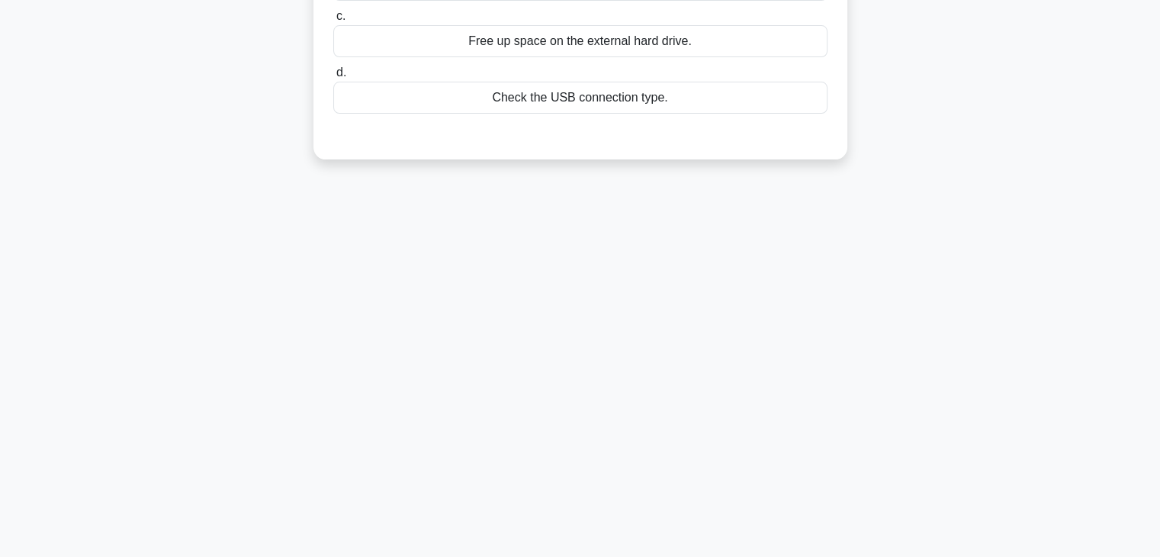
scroll to position [2, 0]
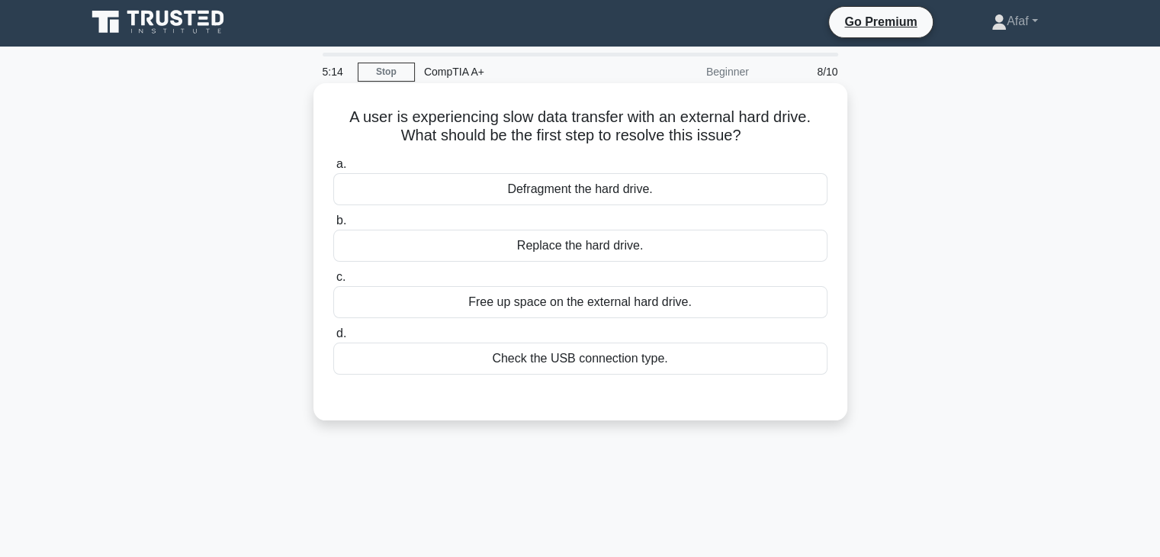
click at [548, 367] on div "Check the USB connection type." at bounding box center [580, 359] width 494 height 32
click at [333, 339] on input "d. Check the USB connection type." at bounding box center [333, 334] width 0 height 10
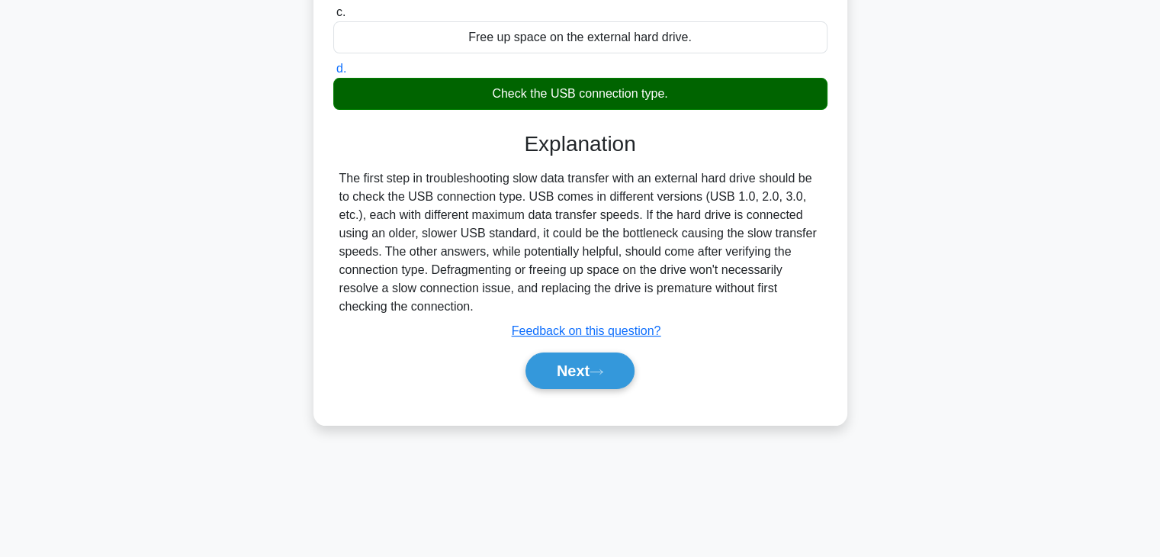
scroll to position [267, 0]
click at [559, 389] on div "Next" at bounding box center [580, 370] width 494 height 49
click at [566, 380] on button "Next" at bounding box center [580, 370] width 109 height 37
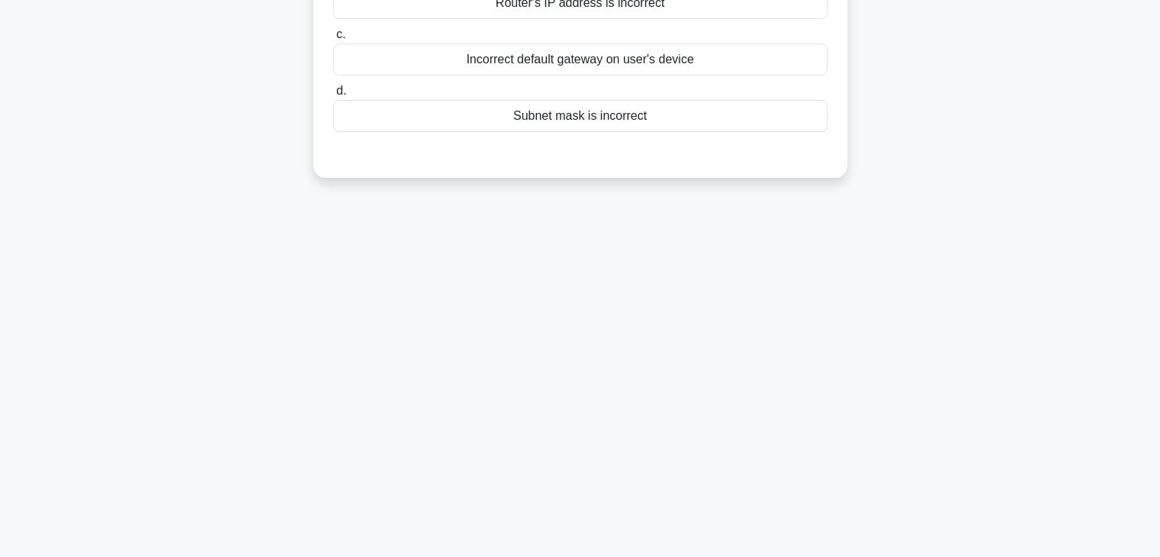
scroll to position [0, 0]
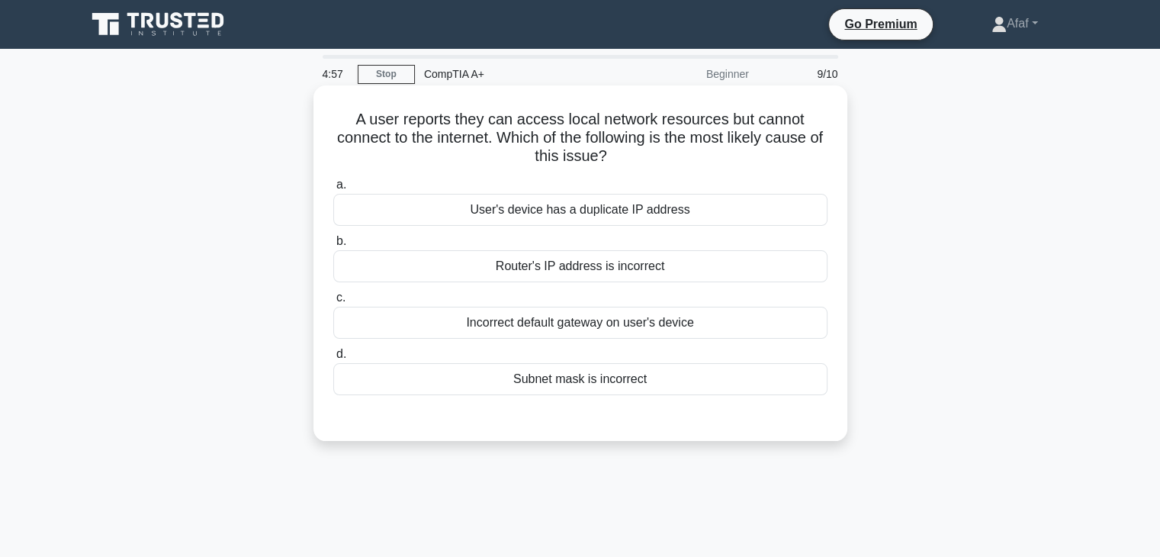
click at [613, 321] on div "Incorrect default gateway on user's device" at bounding box center [580, 323] width 494 height 32
click at [333, 303] on input "c. Incorrect default gateway on user's device" at bounding box center [333, 298] width 0 height 10
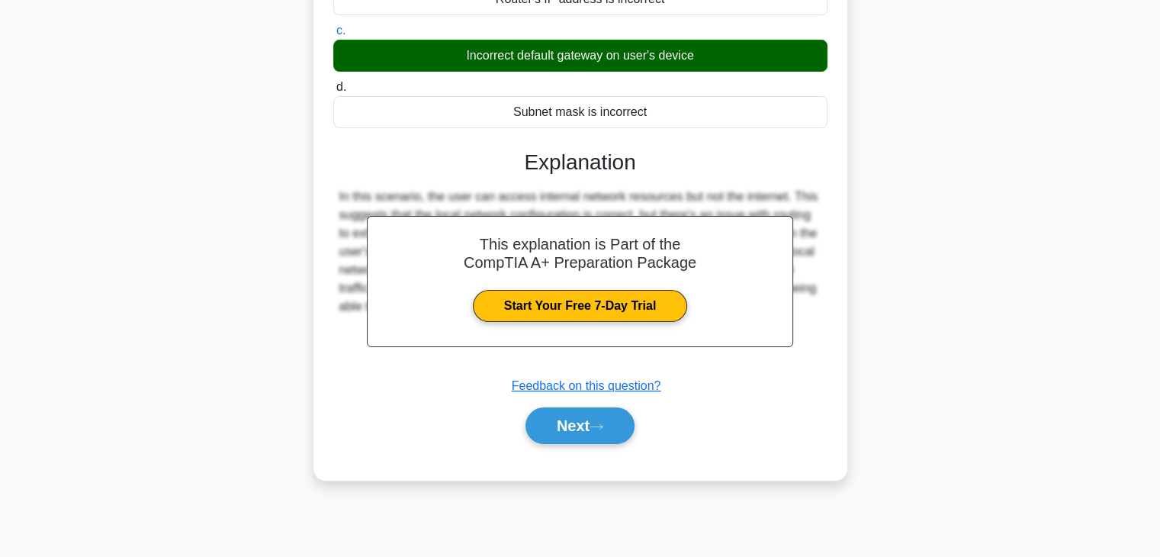
scroll to position [265, 0]
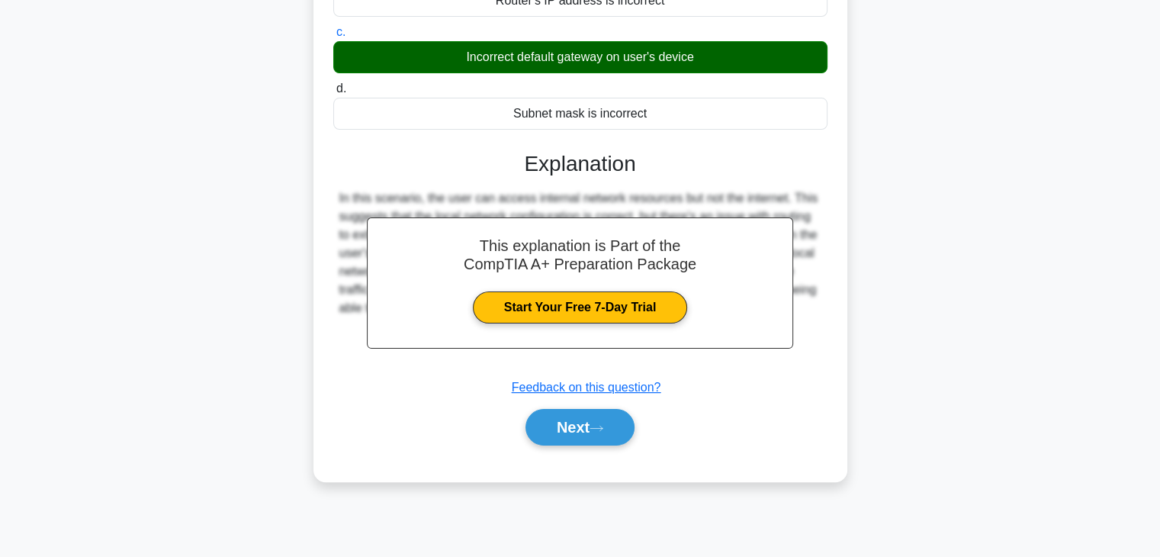
click at [580, 406] on div "Next" at bounding box center [580, 427] width 494 height 49
click at [584, 422] on button "Next" at bounding box center [580, 427] width 109 height 37
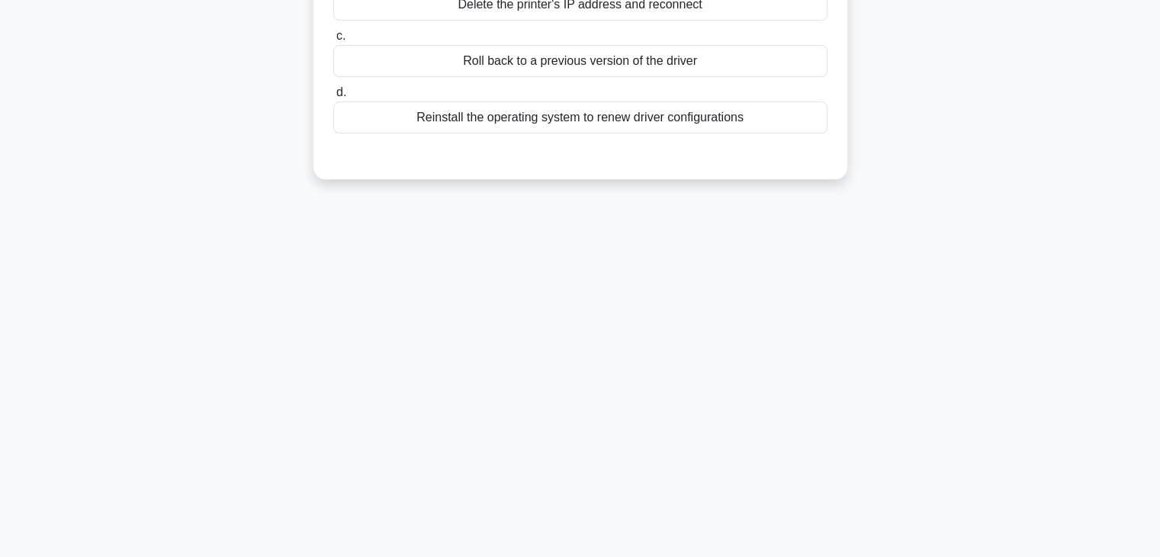
scroll to position [0, 0]
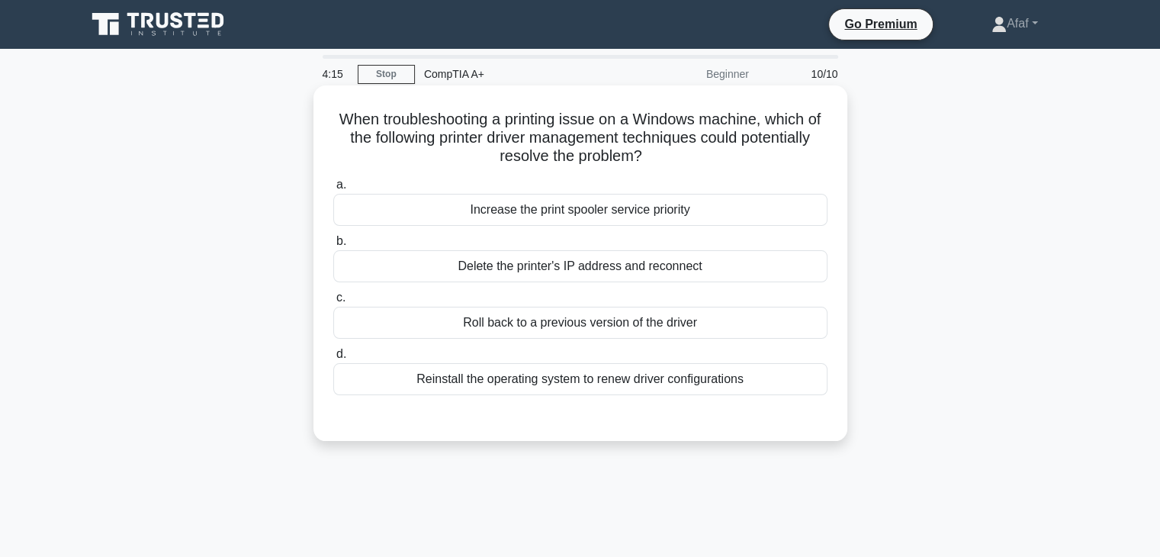
click at [647, 333] on div "Roll back to a previous version of the driver" at bounding box center [580, 323] width 494 height 32
click at [333, 303] on input "c. Roll back to a previous version of the driver" at bounding box center [333, 298] width 0 height 10
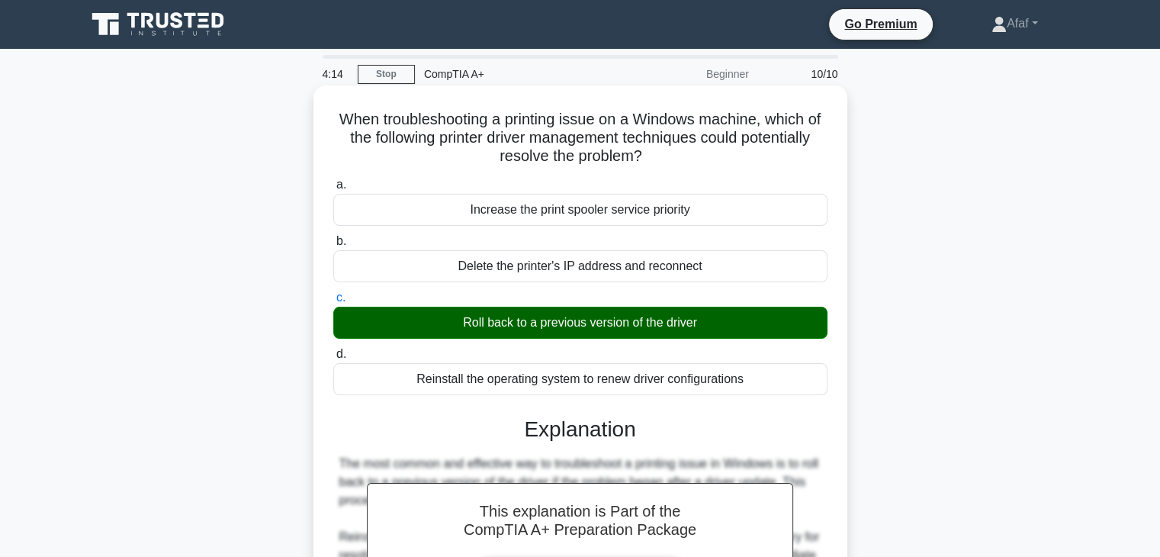
scroll to position [268, 0]
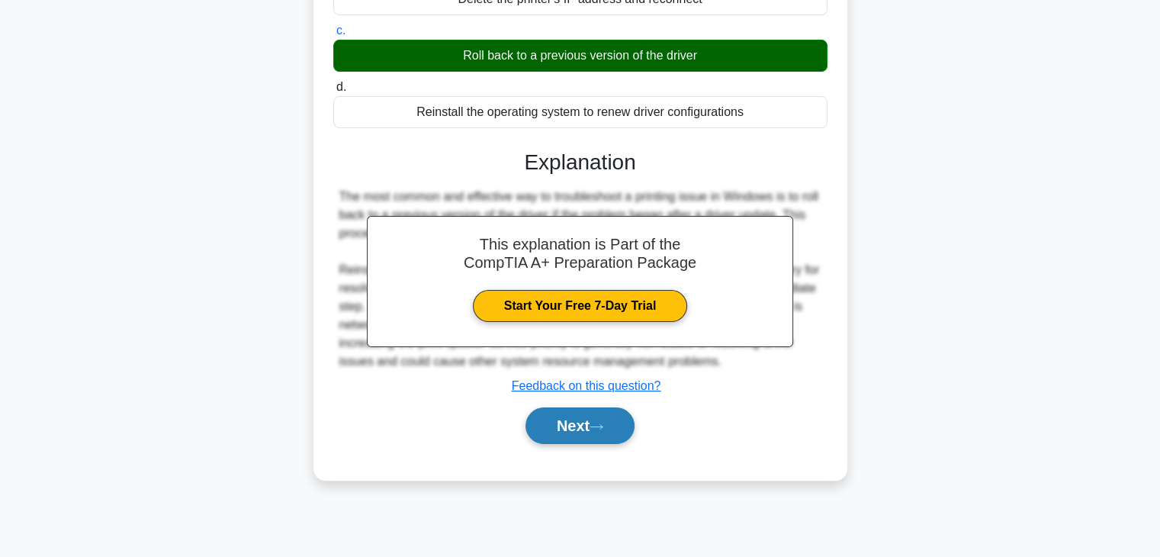
click at [586, 436] on button "Next" at bounding box center [580, 425] width 109 height 37
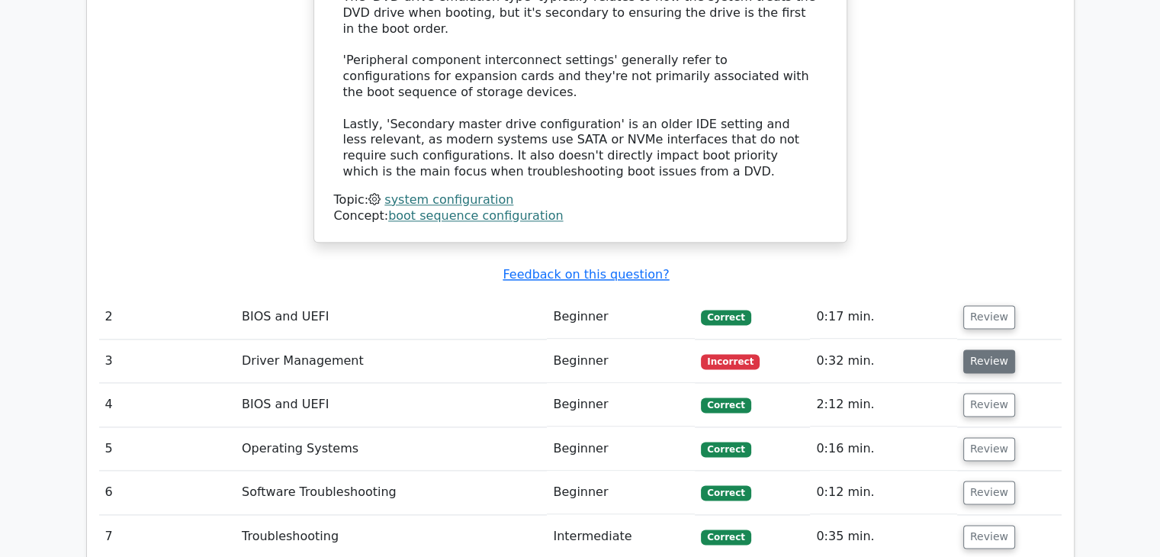
scroll to position [1771, 0]
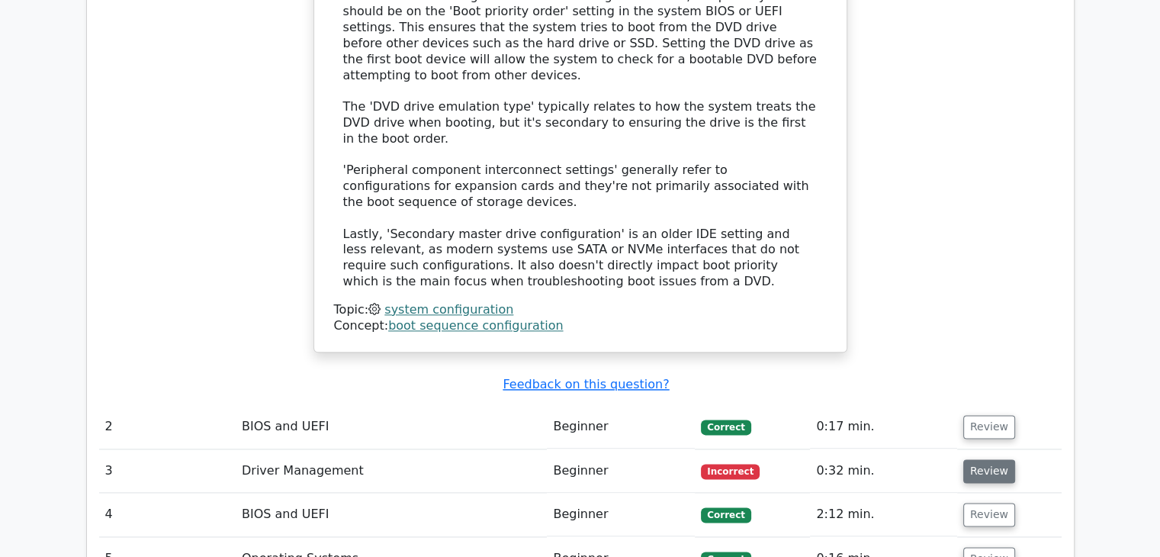
click at [986, 459] on button "Review" at bounding box center [989, 471] width 52 height 24
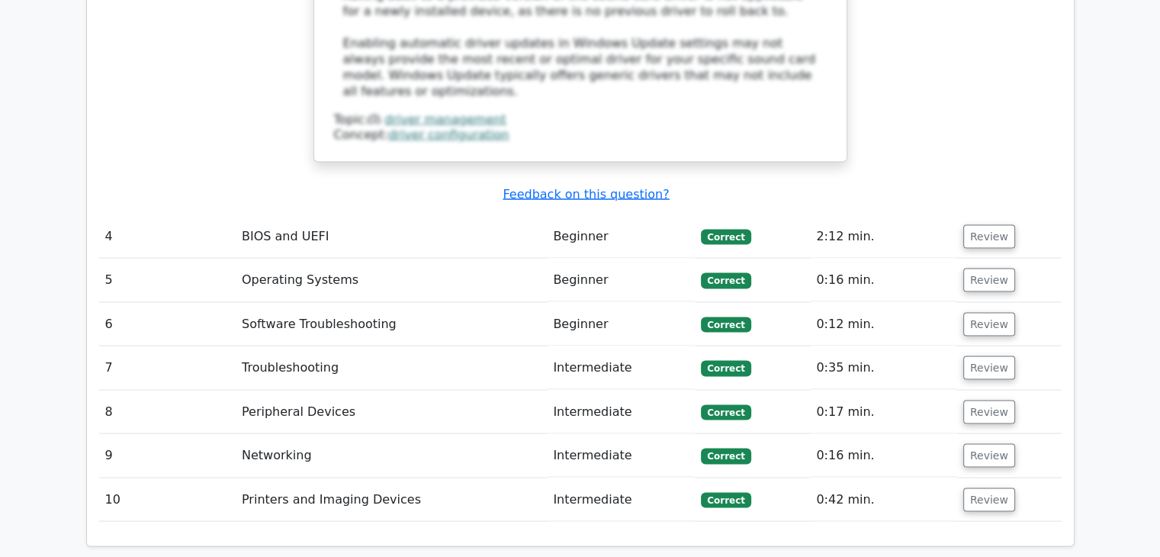
scroll to position [3394, 0]
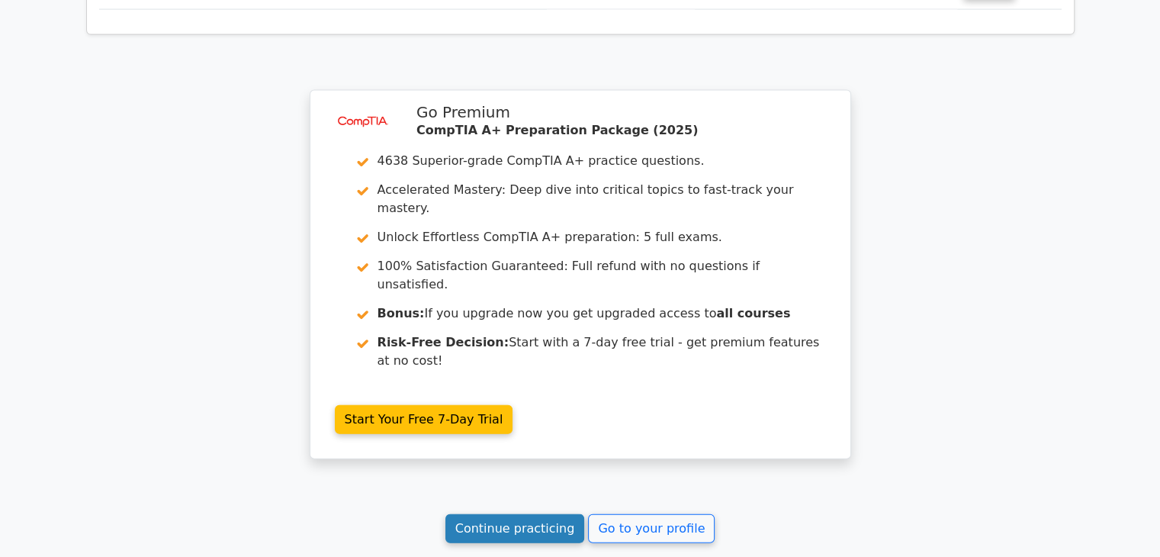
click at [560, 514] on link "Continue practicing" at bounding box center [515, 528] width 140 height 29
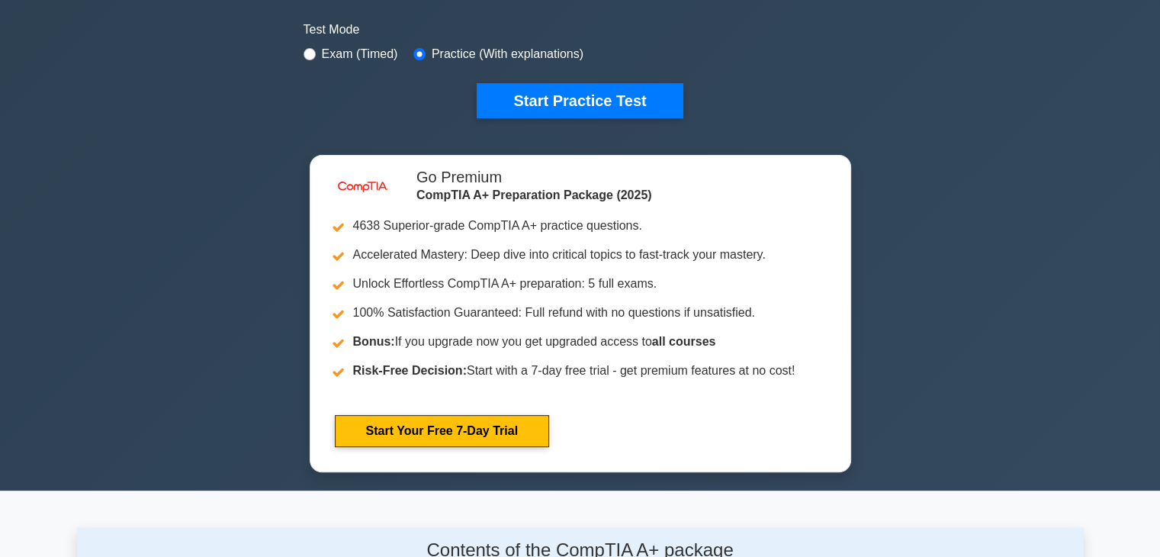
scroll to position [458, 0]
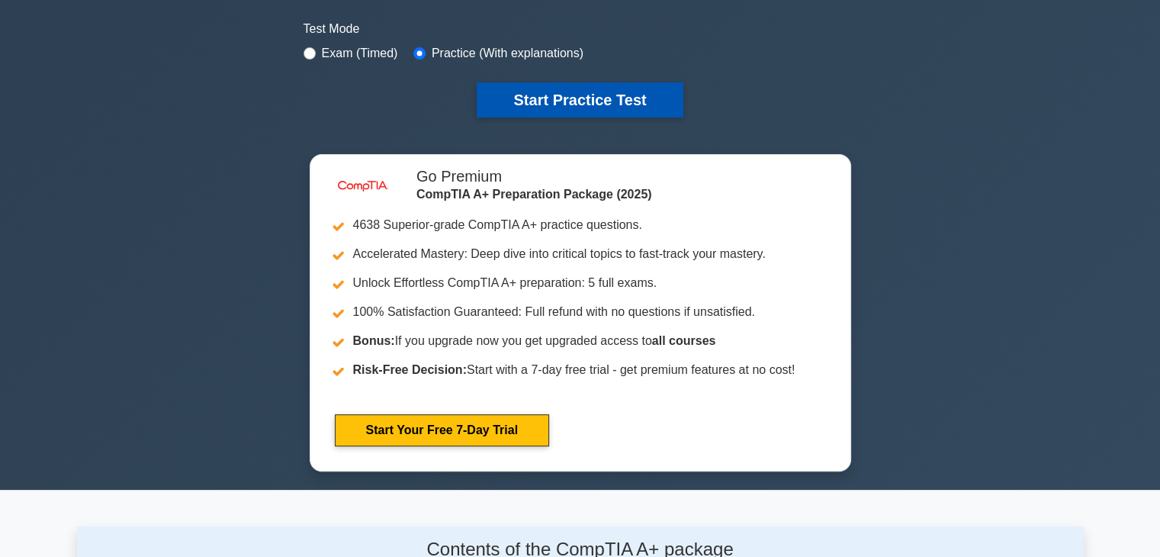
click at [620, 105] on button "Start Practice Test" at bounding box center [580, 99] width 206 height 35
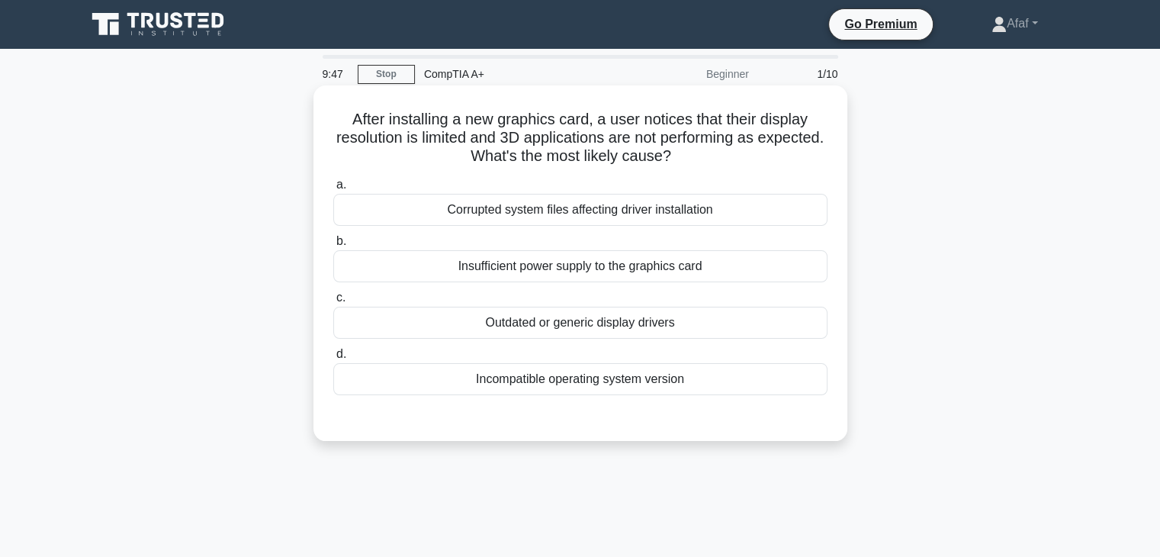
click at [629, 386] on div "Incompatible operating system version" at bounding box center [580, 379] width 494 height 32
click at [333, 359] on input "d. Incompatible operating system version" at bounding box center [333, 354] width 0 height 10
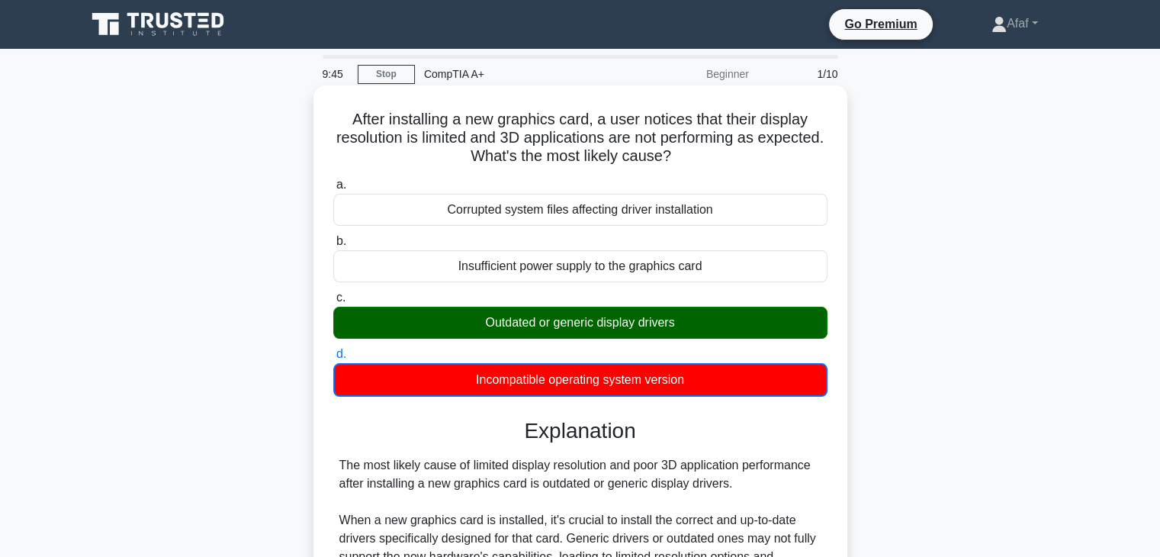
click at [638, 325] on div "Outdated or generic display drivers" at bounding box center [580, 323] width 494 height 32
click at [333, 303] on input "c. Outdated or generic display drivers" at bounding box center [333, 298] width 0 height 10
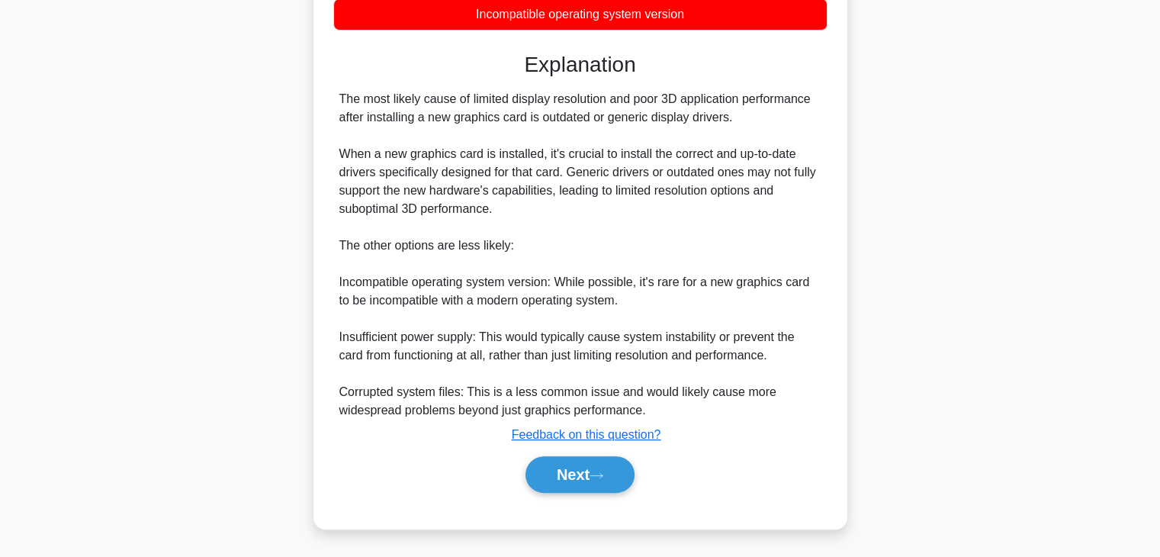
scroll to position [361, 0]
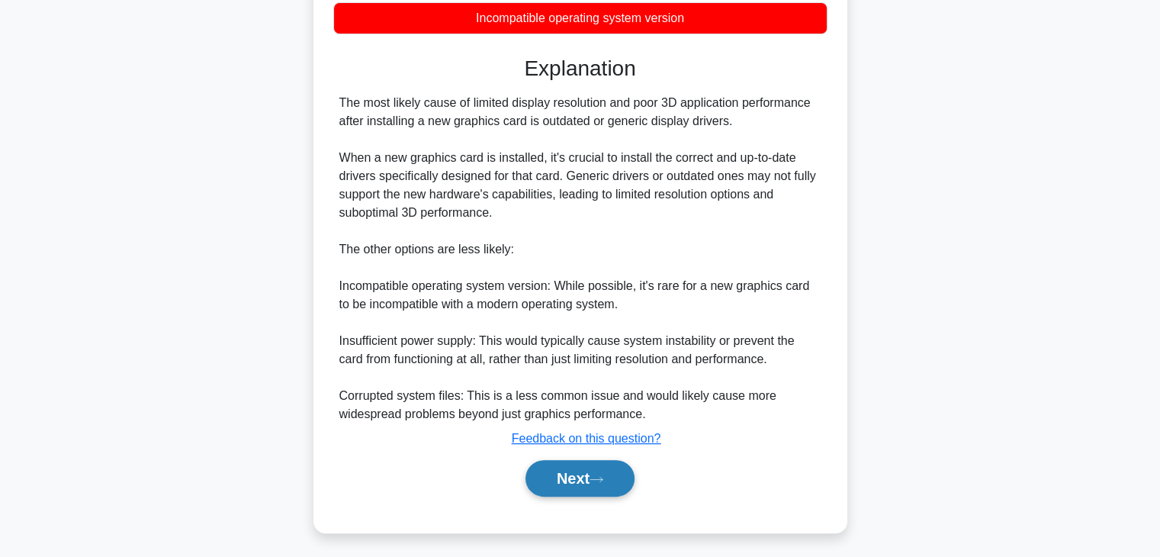
click at [598, 465] on button "Next" at bounding box center [580, 478] width 109 height 37
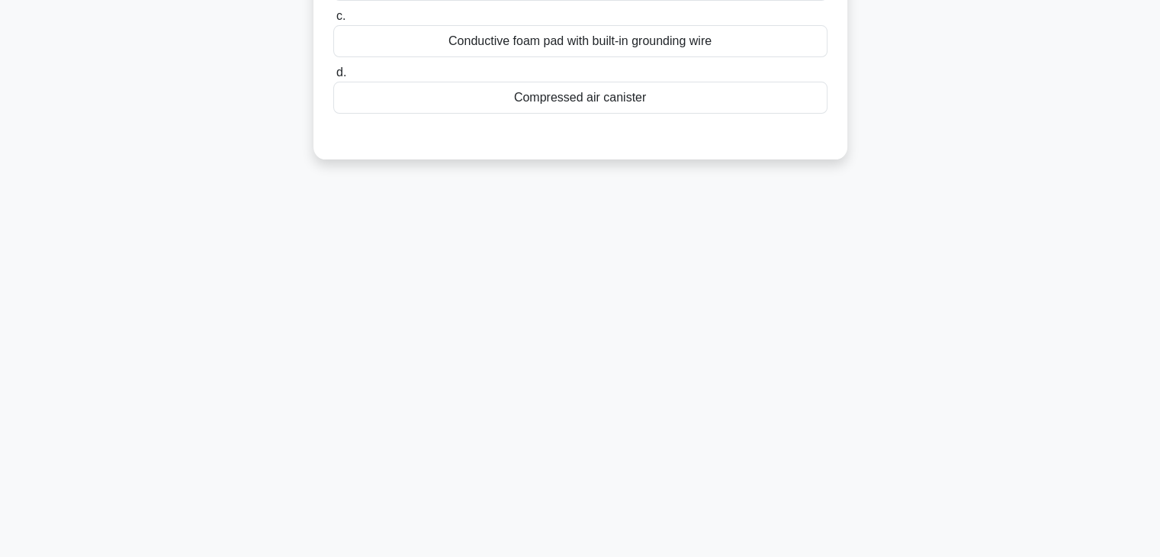
scroll to position [0, 0]
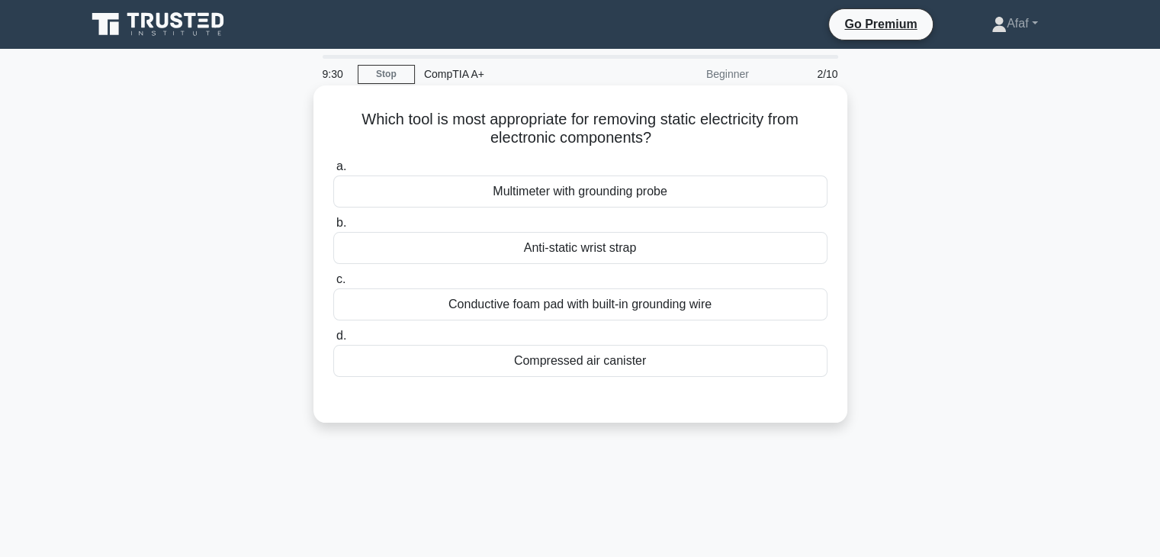
click at [637, 260] on div "Anti-static wrist strap" at bounding box center [580, 248] width 494 height 32
click at [333, 228] on input "b. Anti-static wrist strap" at bounding box center [333, 223] width 0 height 10
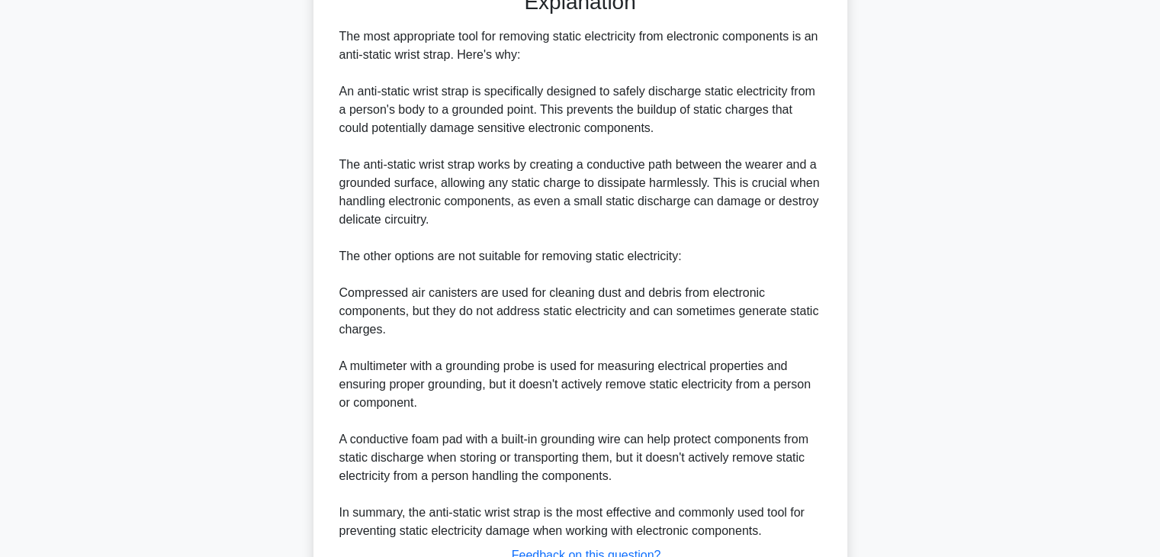
scroll to position [529, 0]
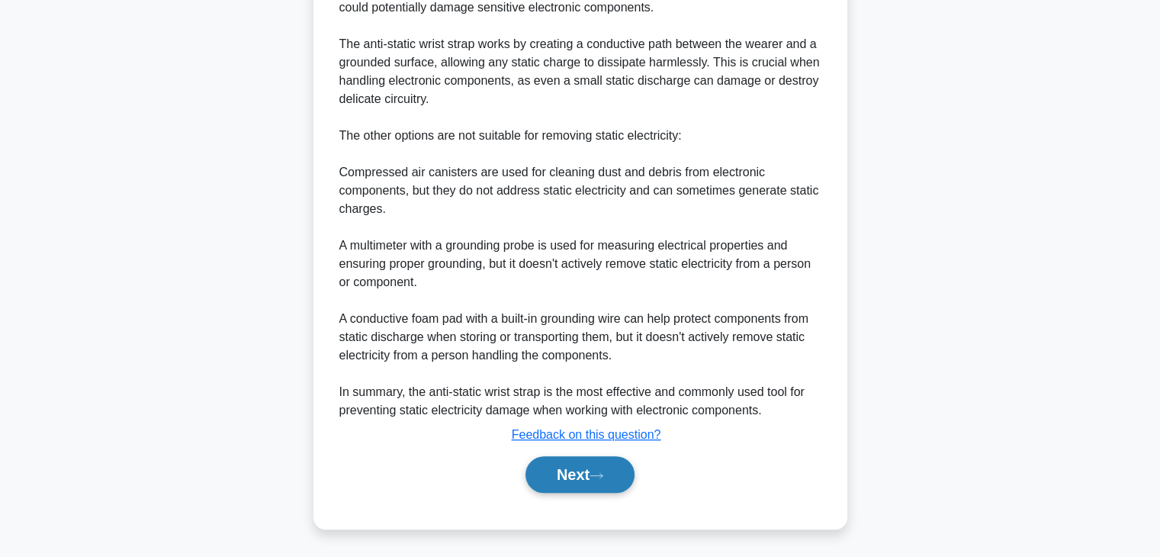
click at [587, 482] on button "Next" at bounding box center [580, 474] width 109 height 37
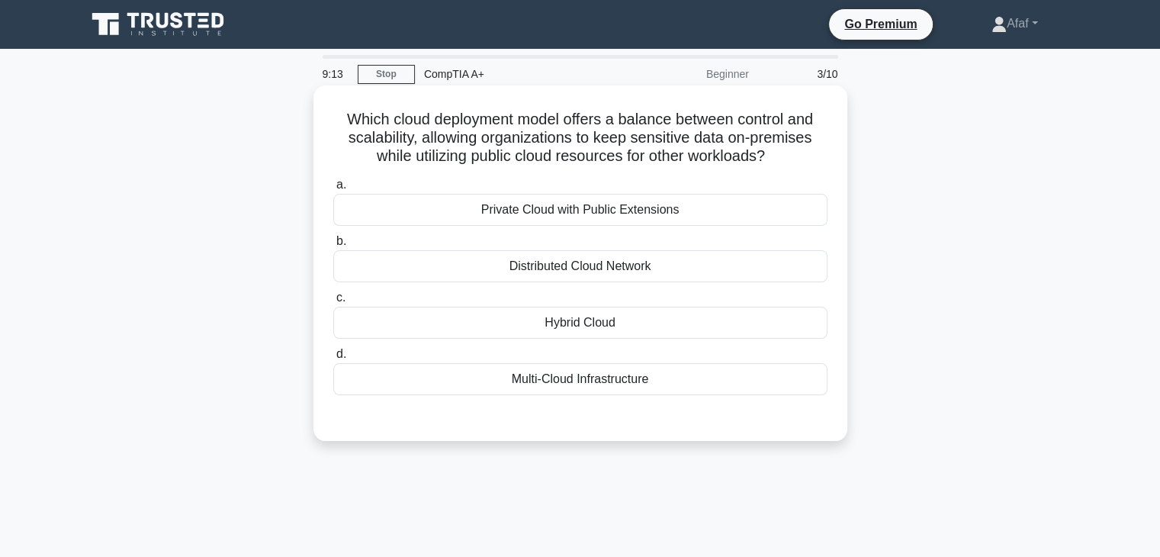
scroll to position [0, 0]
click at [642, 213] on div "Private Cloud with Public Extensions" at bounding box center [580, 210] width 494 height 32
click at [333, 190] on input "a. Private Cloud with Public Extensions" at bounding box center [333, 185] width 0 height 10
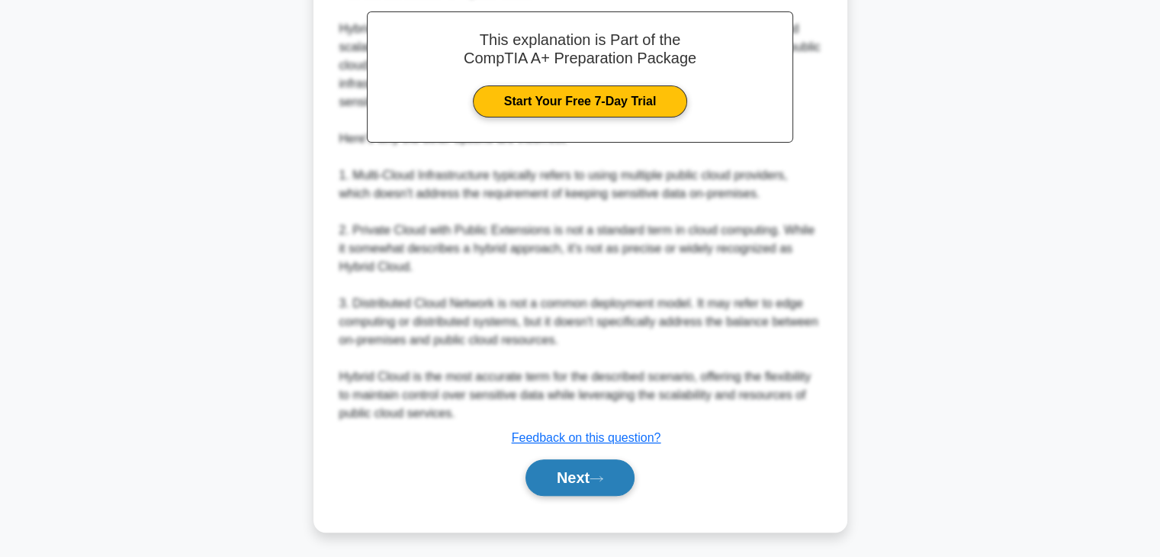
click at [582, 484] on button "Next" at bounding box center [580, 477] width 109 height 37
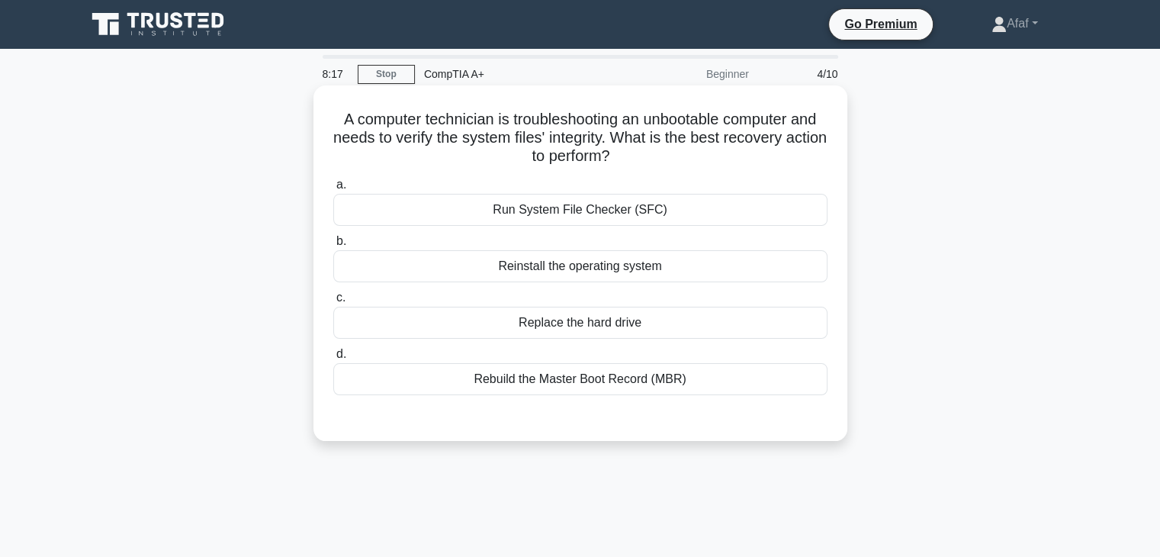
click at [619, 217] on div "Run System File Checker (SFC)" at bounding box center [580, 210] width 494 height 32
click at [333, 190] on input "a. Run System File Checker (SFC)" at bounding box center [333, 185] width 0 height 10
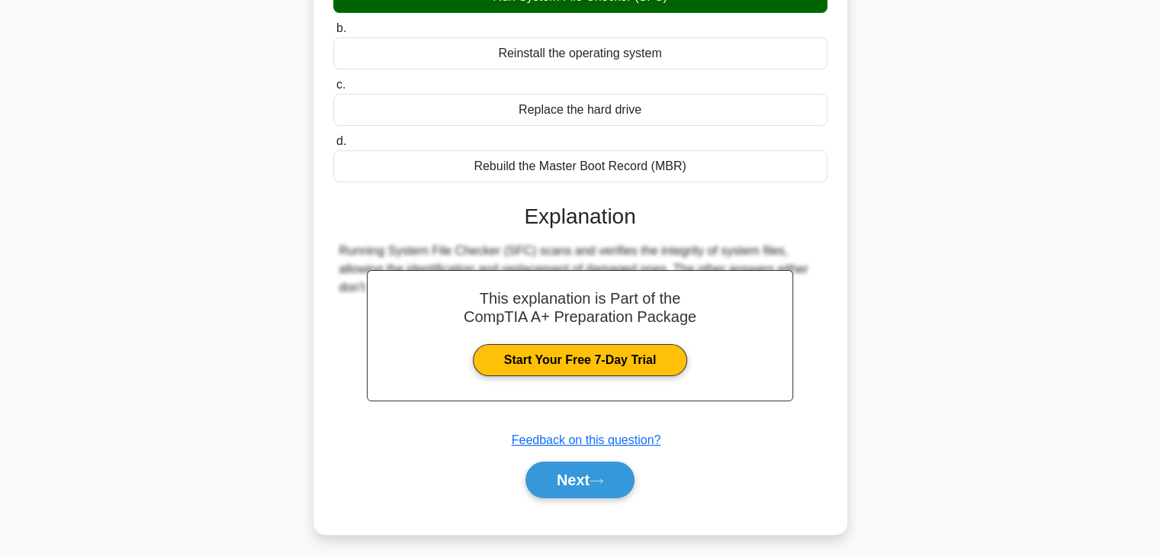
scroll to position [214, 0]
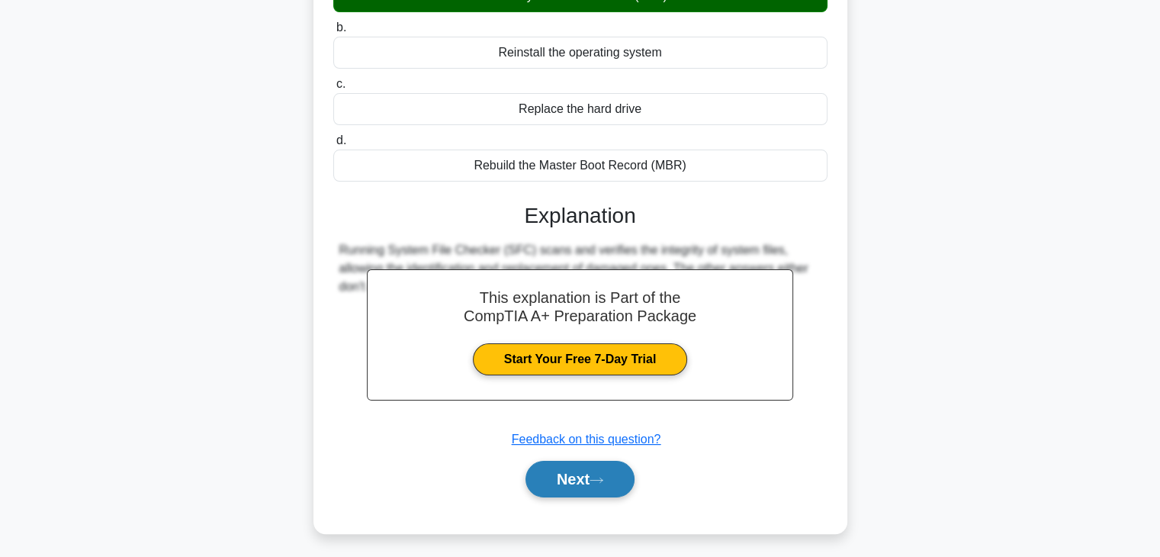
click at [550, 463] on button "Next" at bounding box center [580, 479] width 109 height 37
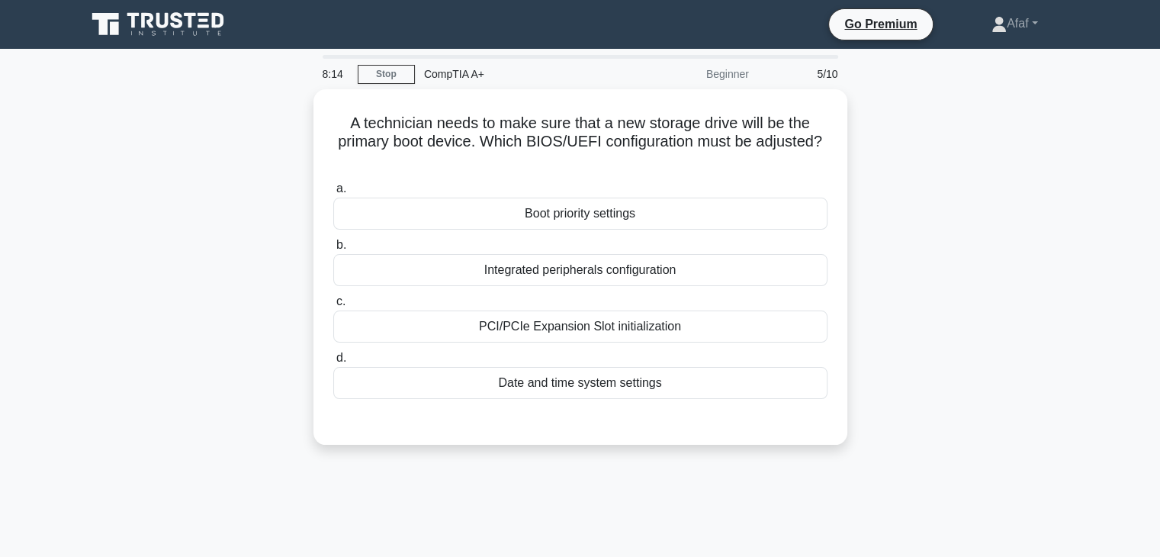
scroll to position [2, 0]
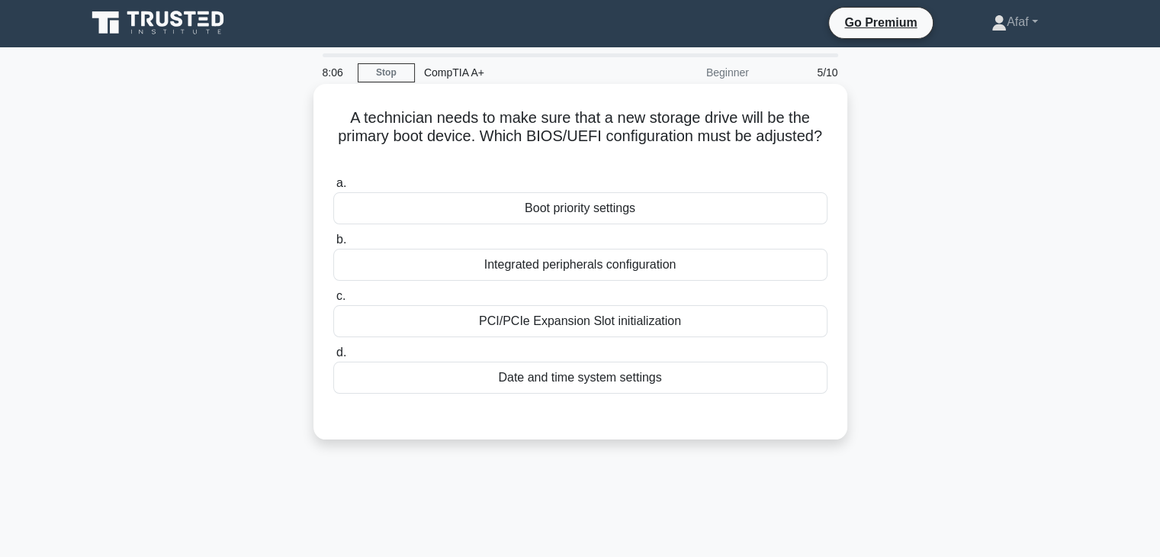
click at [708, 217] on div "Boot priority settings" at bounding box center [580, 208] width 494 height 32
click at [333, 188] on input "a. Boot priority settings" at bounding box center [333, 183] width 0 height 10
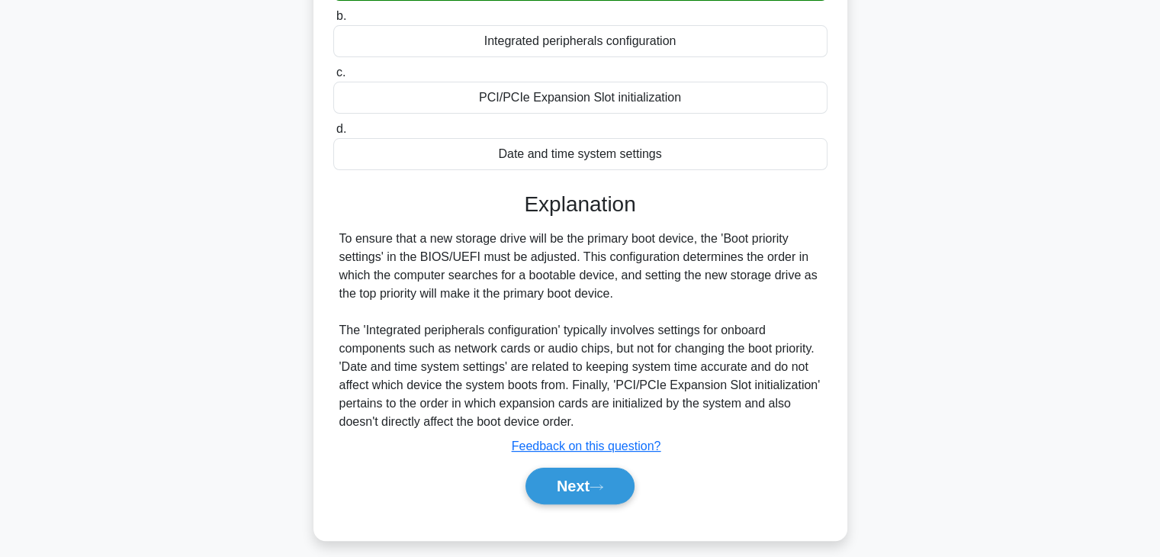
scroll to position [268, 0]
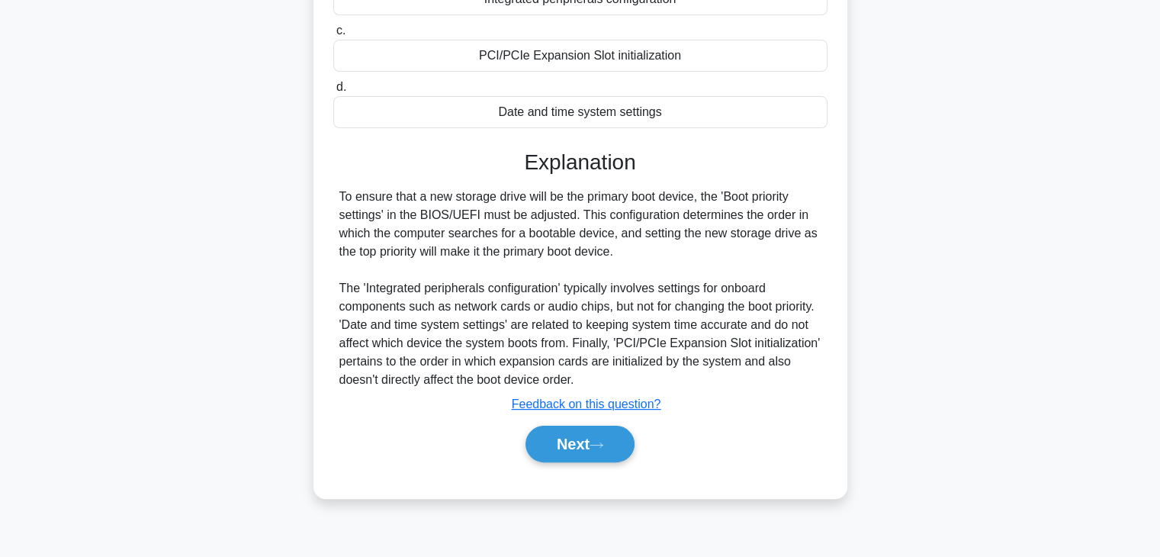
click at [593, 462] on div "Next" at bounding box center [580, 444] width 494 height 49
click at [597, 458] on button "Next" at bounding box center [580, 444] width 109 height 37
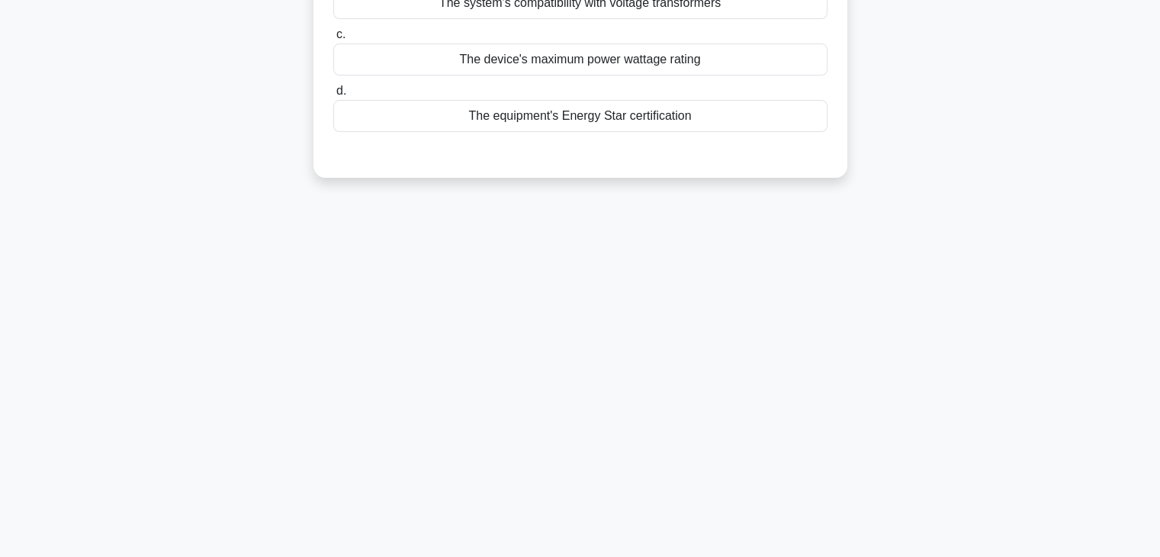
scroll to position [0, 0]
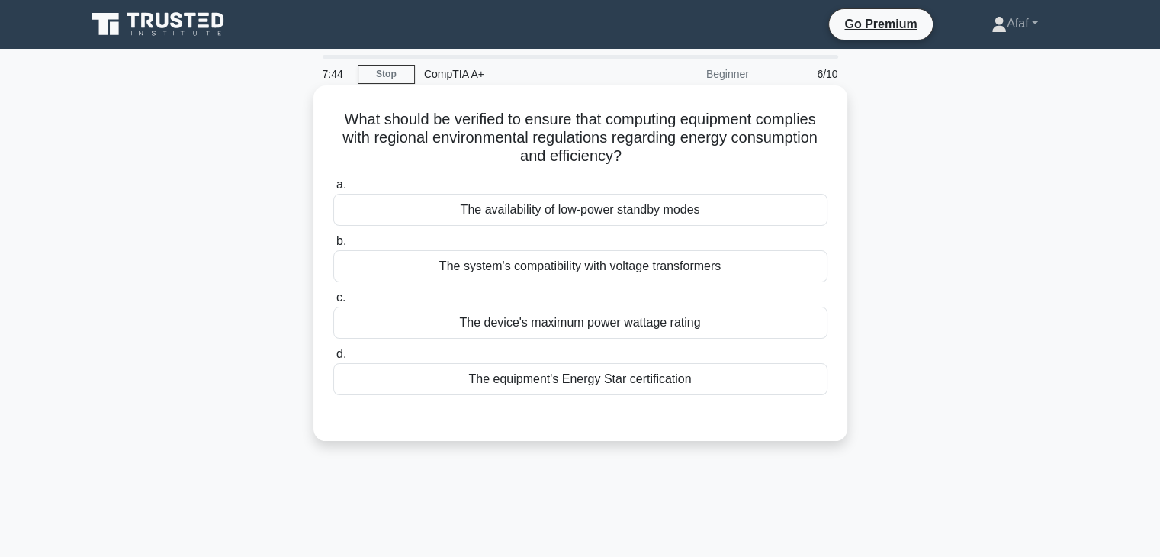
click at [677, 272] on div "The system's compatibility with voltage transformers" at bounding box center [580, 266] width 494 height 32
click at [333, 246] on input "b. The system's compatibility with voltage transformers" at bounding box center [333, 241] width 0 height 10
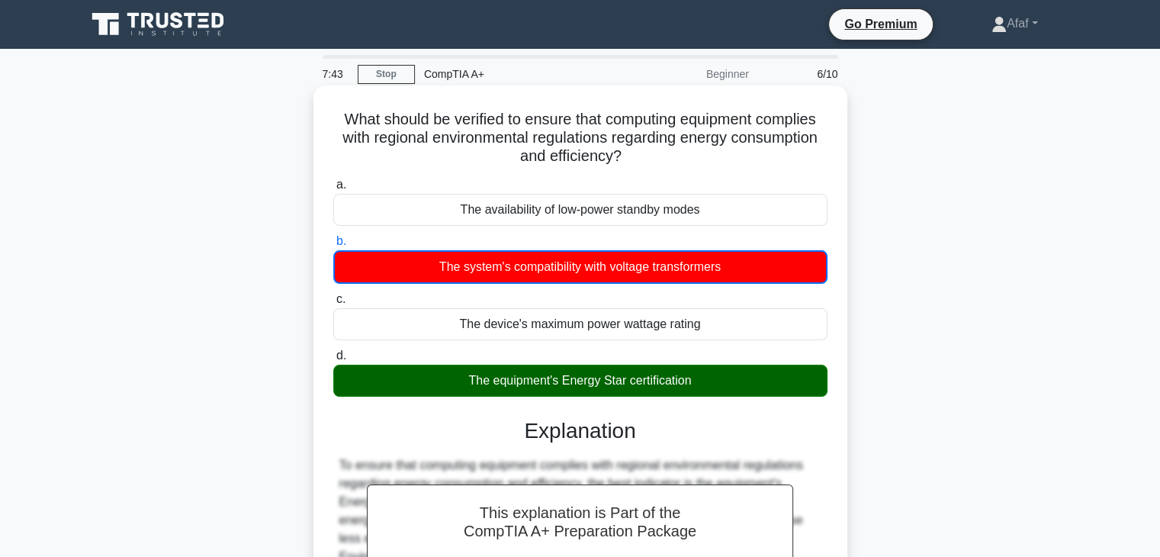
scroll to position [293, 0]
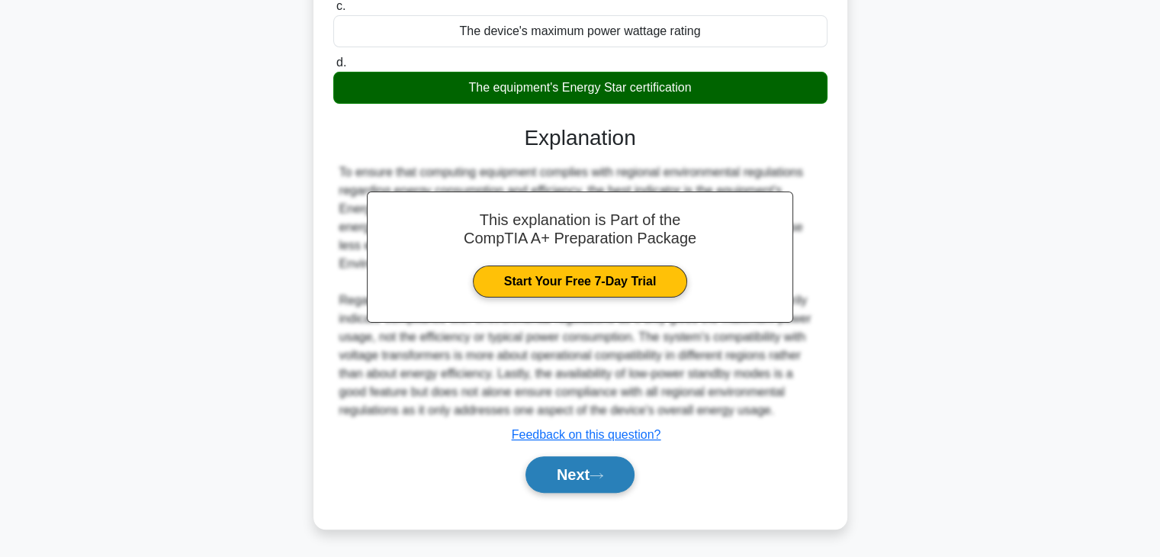
click at [604, 483] on button "Next" at bounding box center [580, 474] width 109 height 37
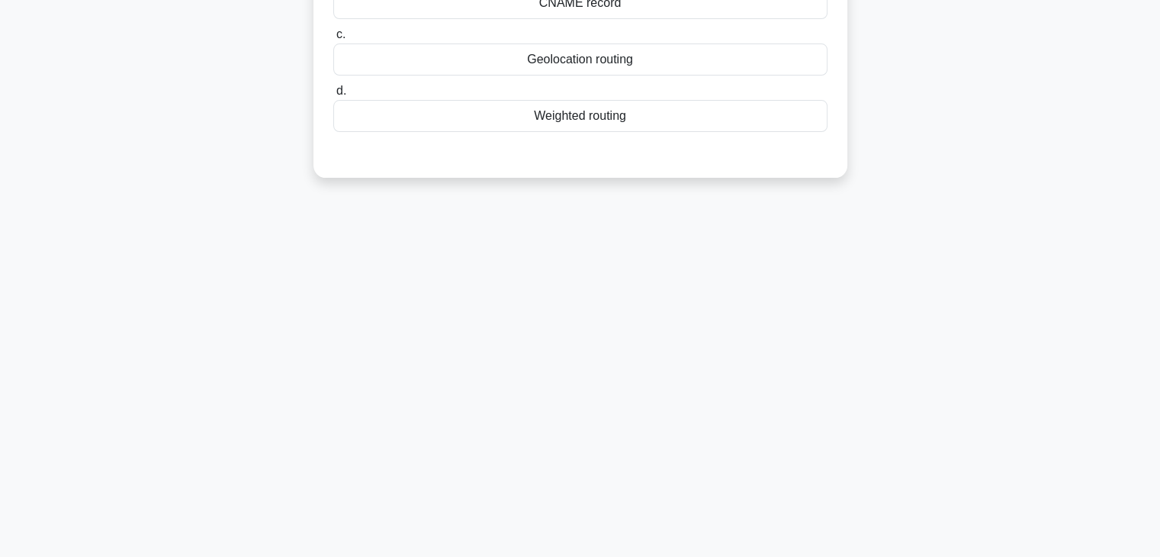
scroll to position [0, 0]
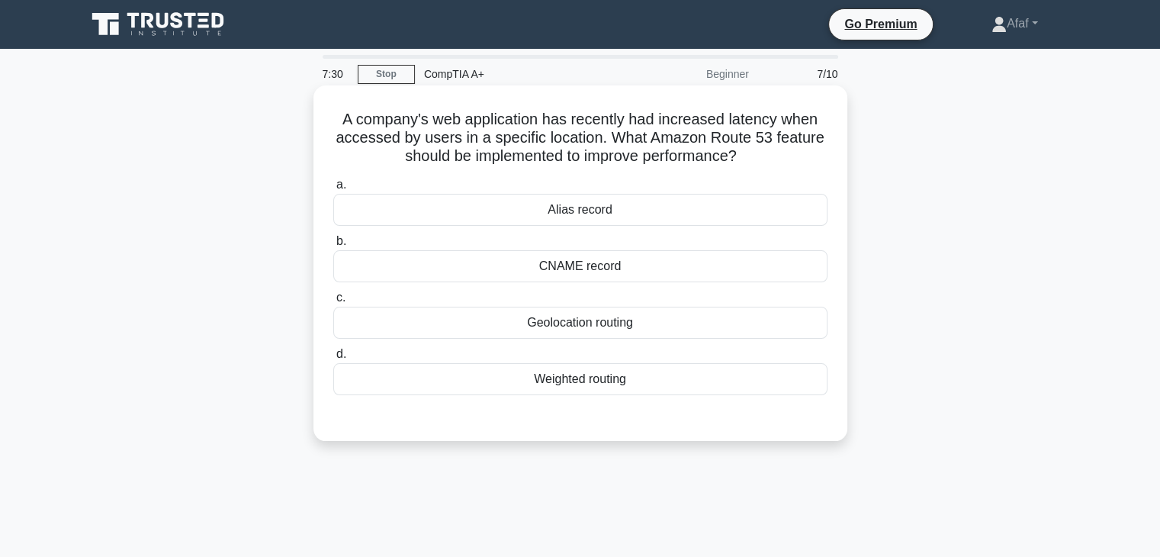
click at [659, 328] on div "Geolocation routing" at bounding box center [580, 323] width 494 height 32
click at [333, 303] on input "c. Geolocation routing" at bounding box center [333, 298] width 0 height 10
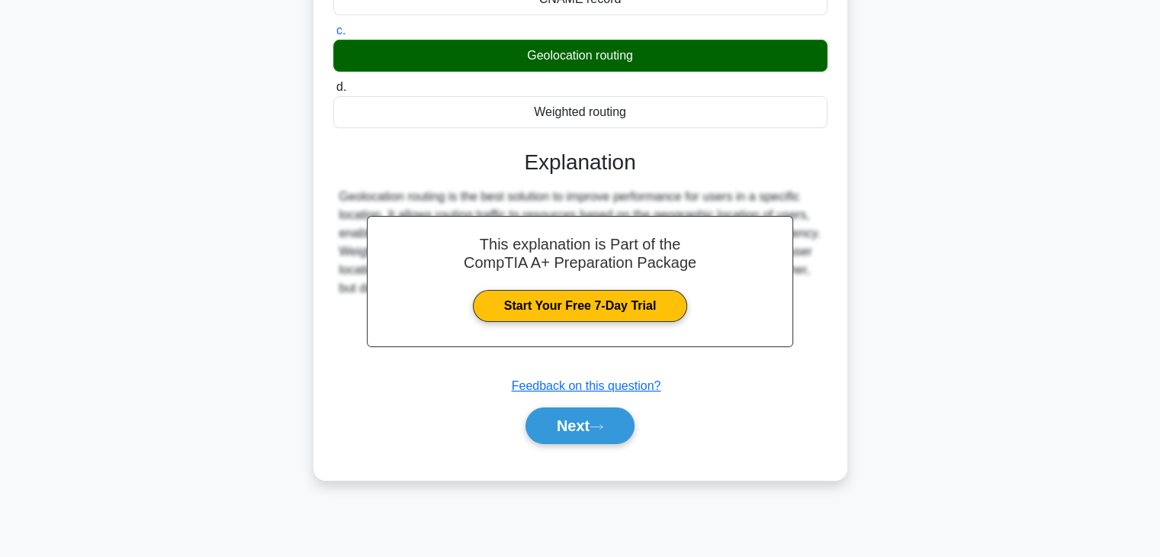
scroll to position [265, 0]
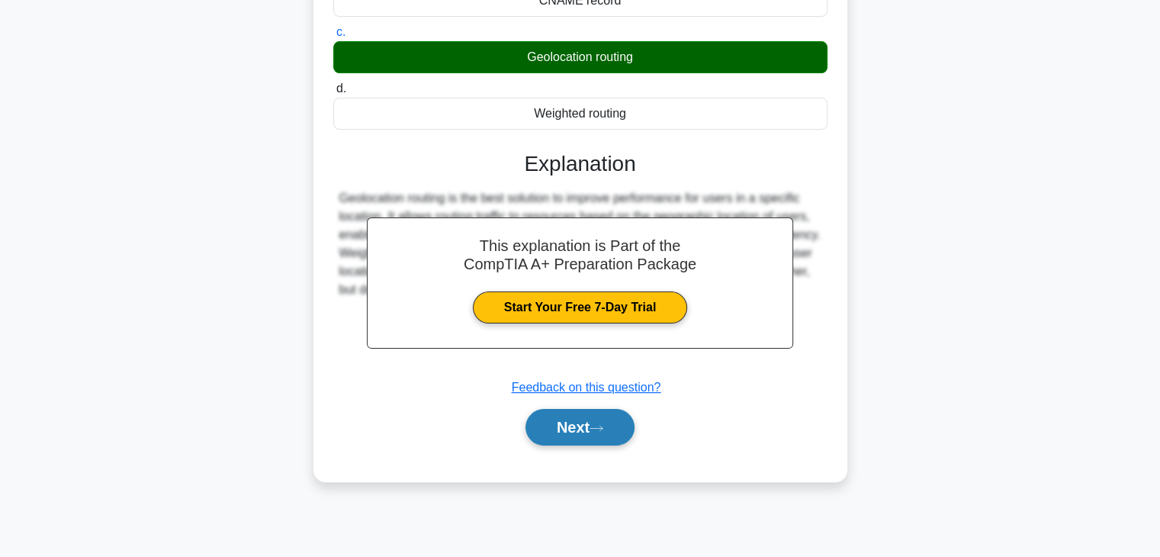
click at [615, 415] on button "Next" at bounding box center [580, 427] width 109 height 37
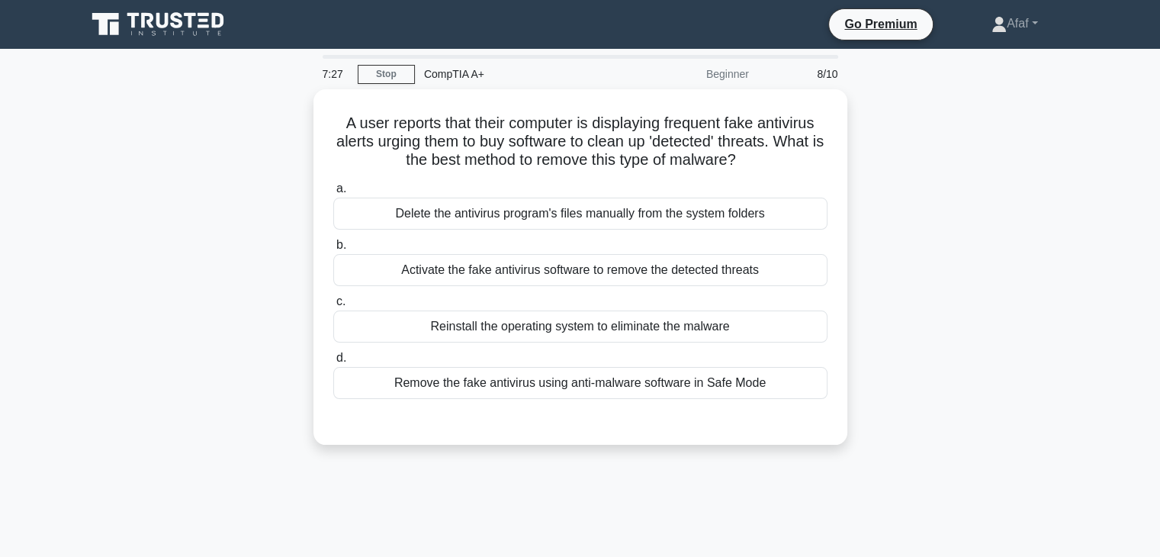
scroll to position [0, 0]
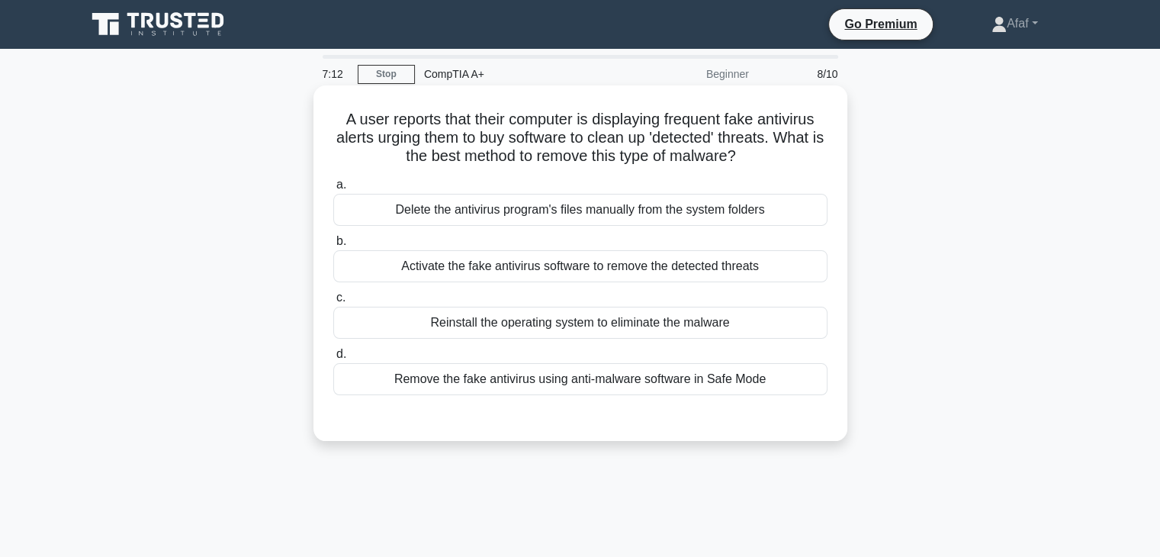
click at [561, 378] on div "Remove the fake antivirus using anti-malware software in Safe Mode" at bounding box center [580, 379] width 494 height 32
click at [333, 359] on input "d. Remove the fake antivirus using anti-malware software in Safe Mode" at bounding box center [333, 354] width 0 height 10
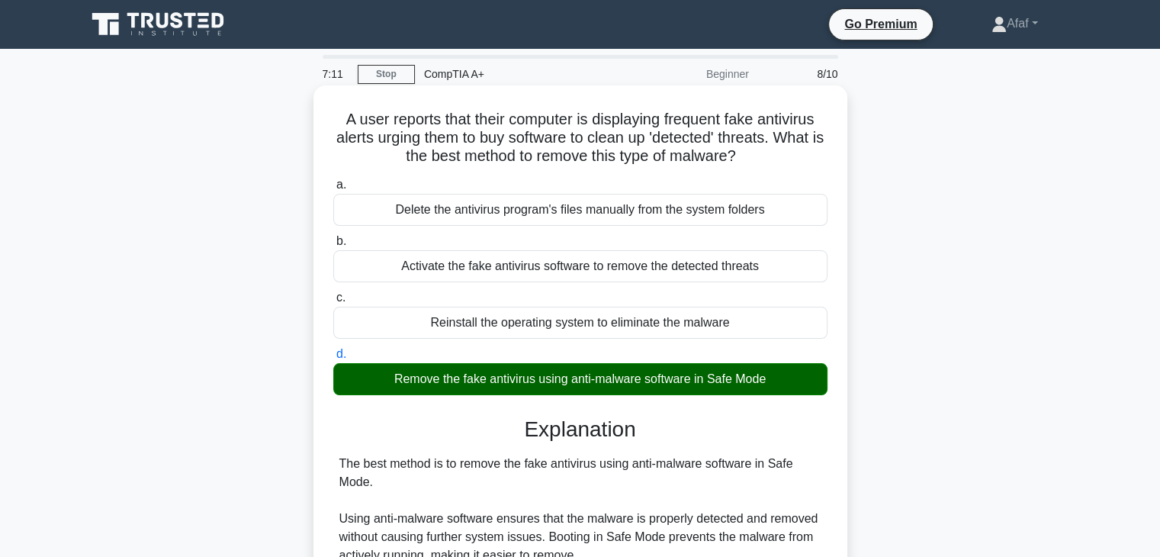
scroll to position [310, 0]
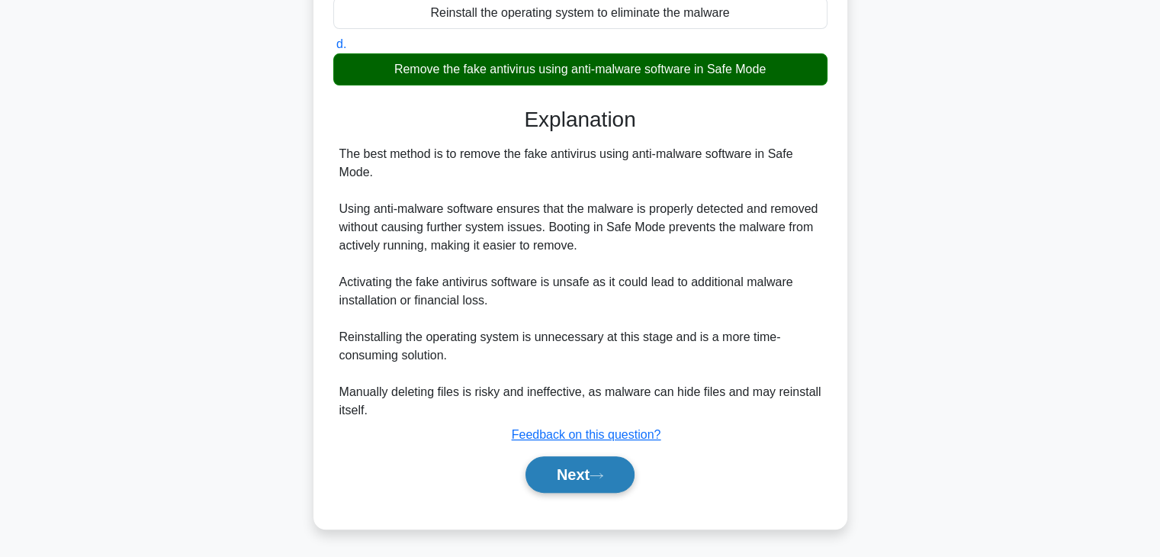
click at [592, 475] on button "Next" at bounding box center [580, 474] width 109 height 37
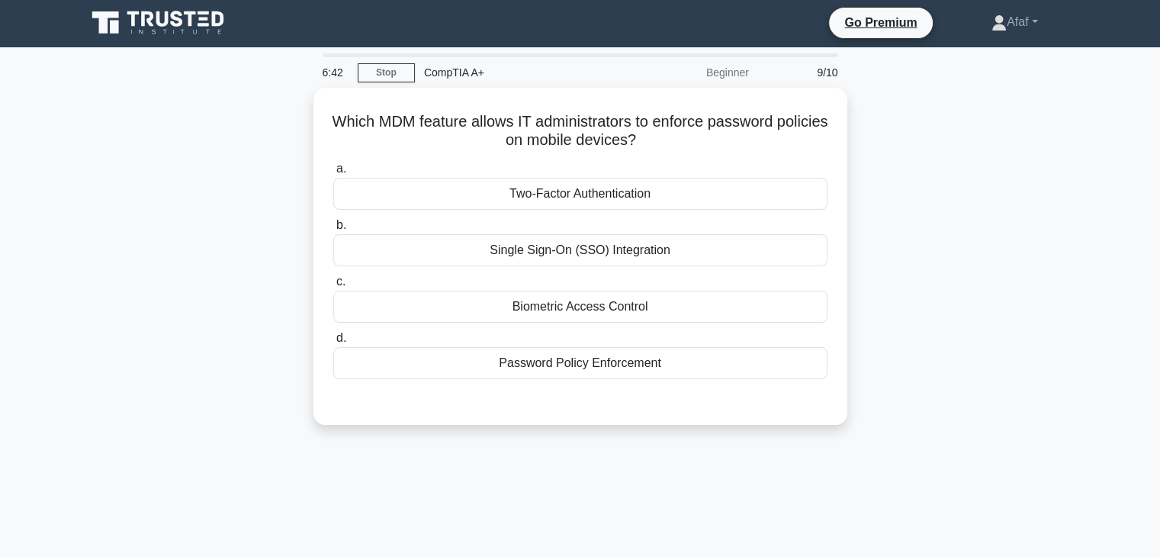
scroll to position [2, 0]
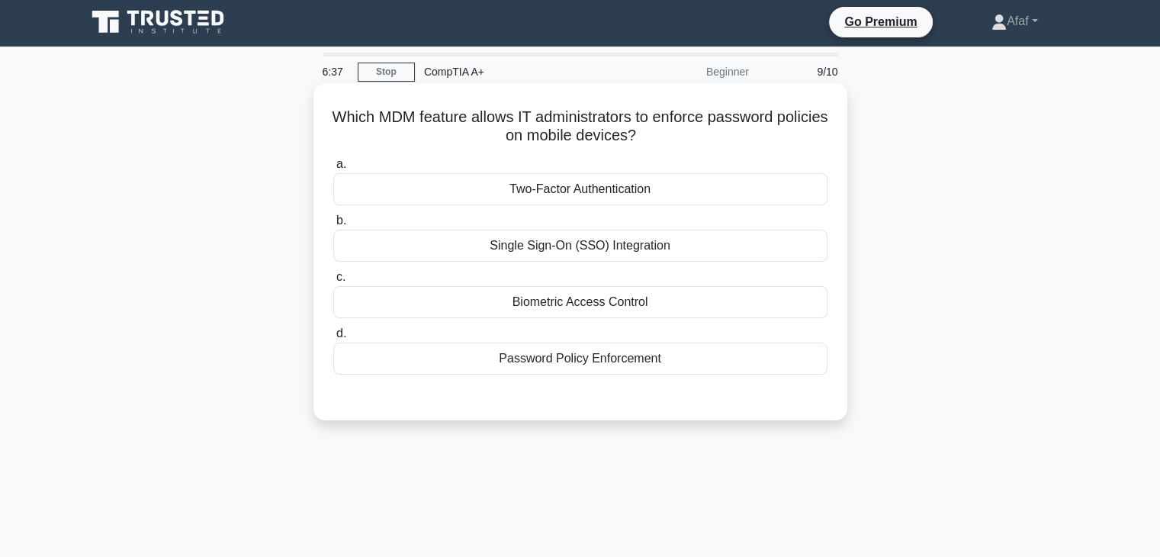
click at [643, 198] on div "Two-Factor Authentication" at bounding box center [580, 189] width 494 height 32
click at [333, 169] on input "a. Two-Factor Authentication" at bounding box center [333, 164] width 0 height 10
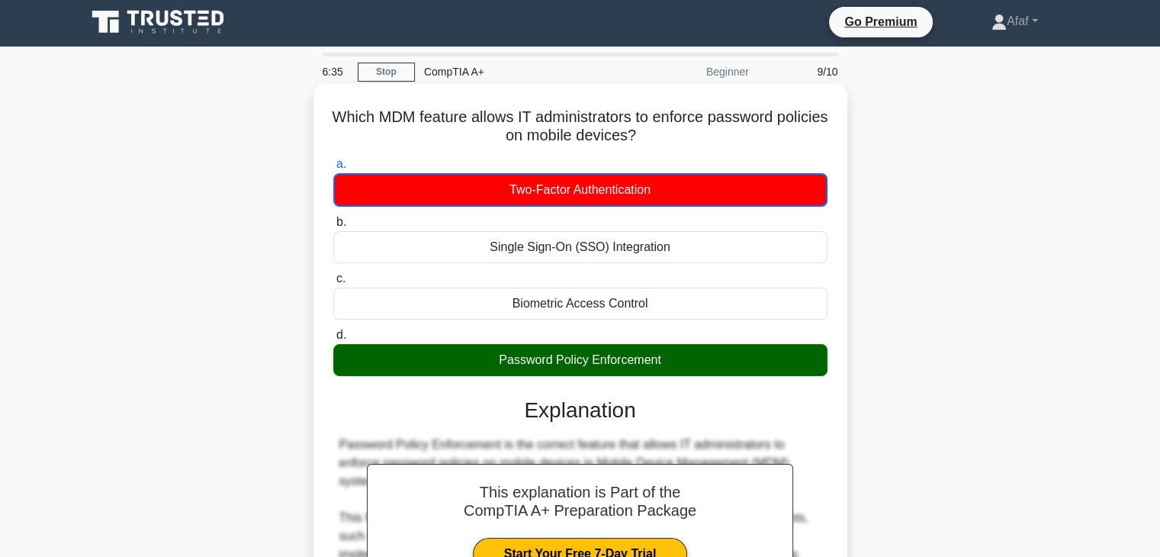
scroll to position [421, 0]
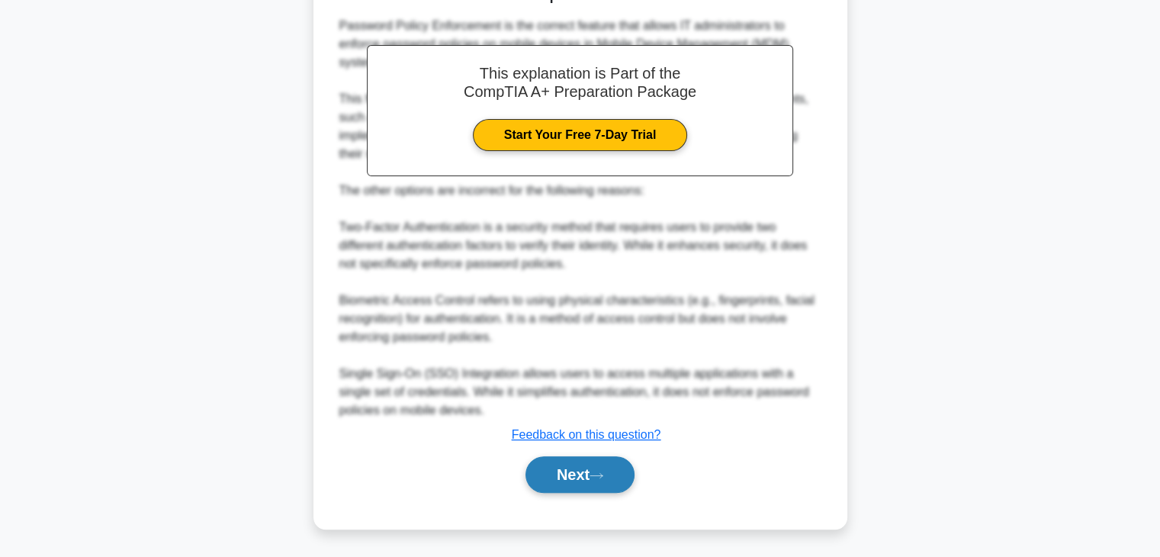
click at [568, 483] on button "Next" at bounding box center [580, 474] width 109 height 37
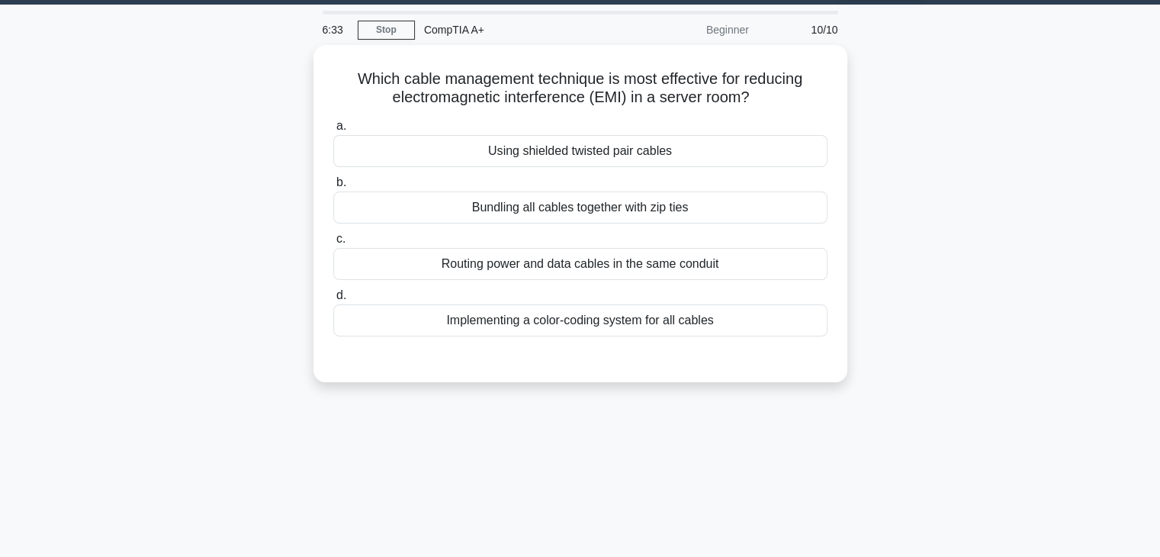
scroll to position [0, 0]
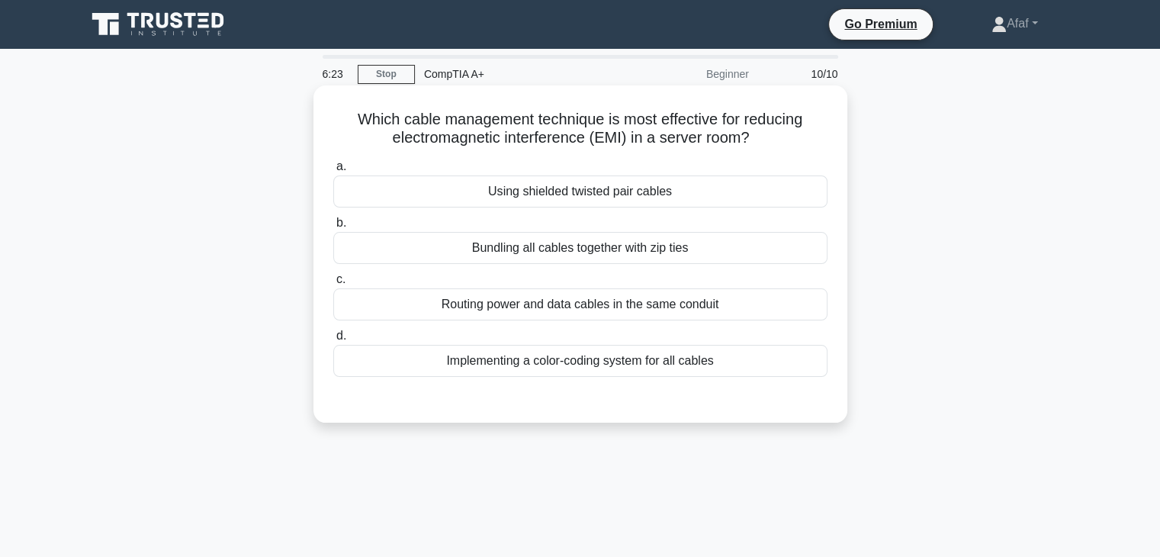
click at [667, 205] on div "Using shielded twisted pair cables" at bounding box center [580, 191] width 494 height 32
click at [333, 172] on input "a. Using shielded twisted pair cables" at bounding box center [333, 167] width 0 height 10
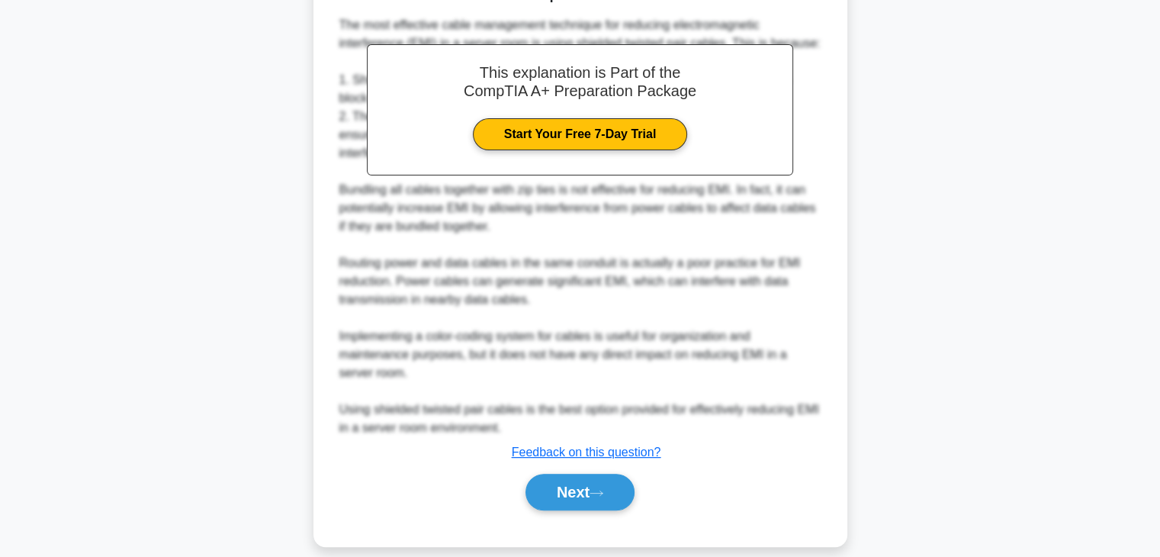
scroll to position [438, 0]
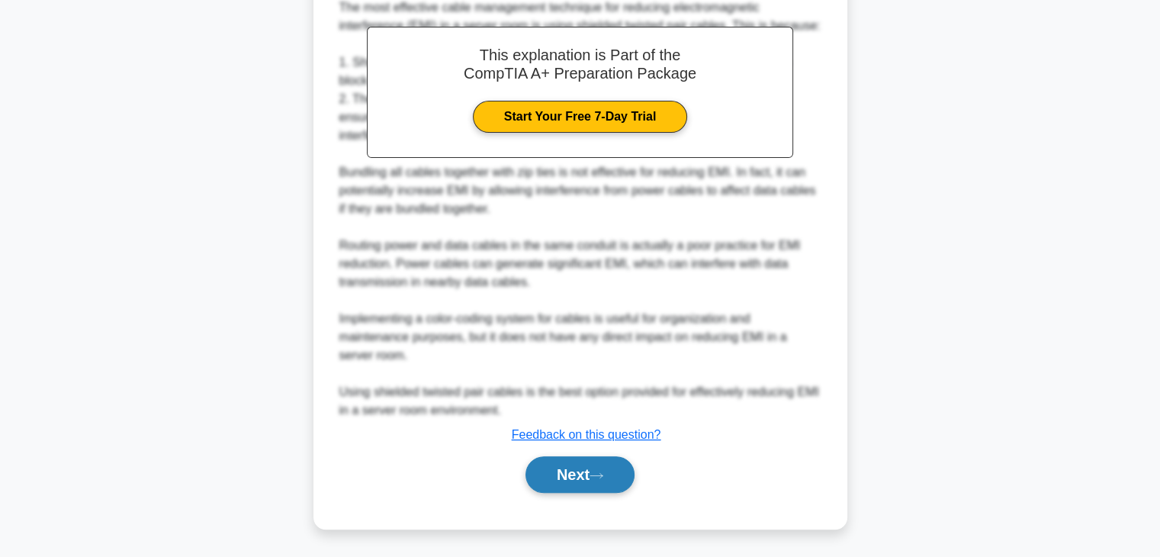
click at [599, 475] on icon at bounding box center [597, 475] width 14 height 8
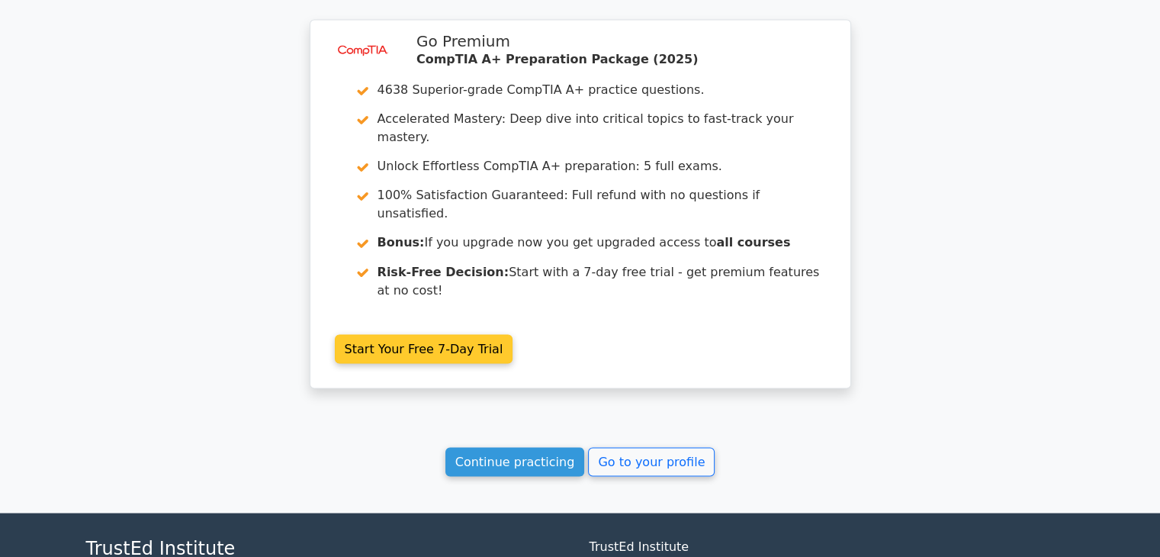
scroll to position [2647, 0]
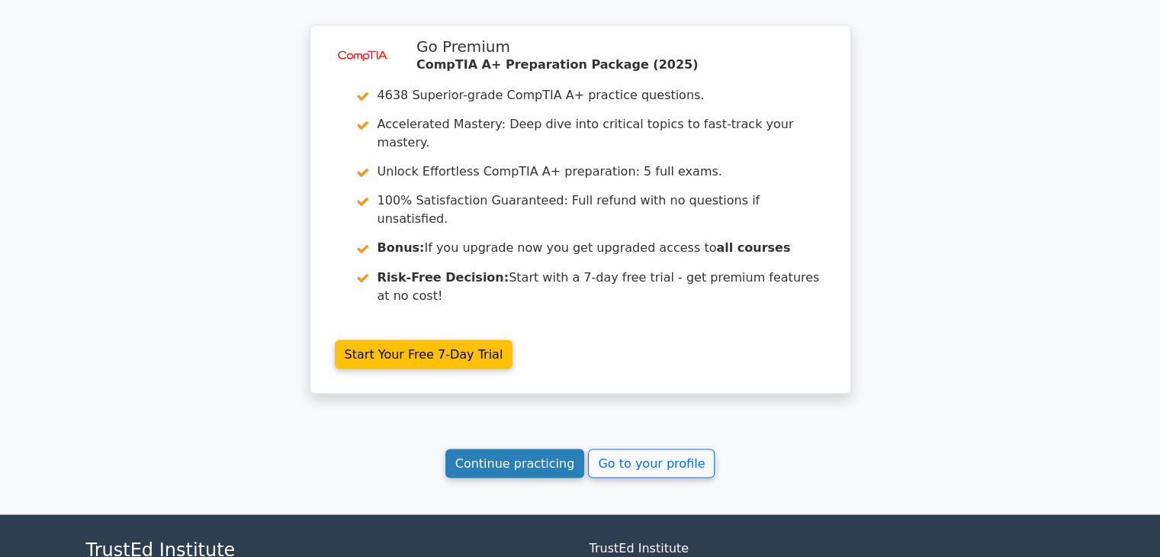
drag, startPoint x: 532, startPoint y: 365, endPoint x: 529, endPoint y: 324, distance: 41.3
click at [529, 449] on link "Continue practicing" at bounding box center [515, 463] width 140 height 29
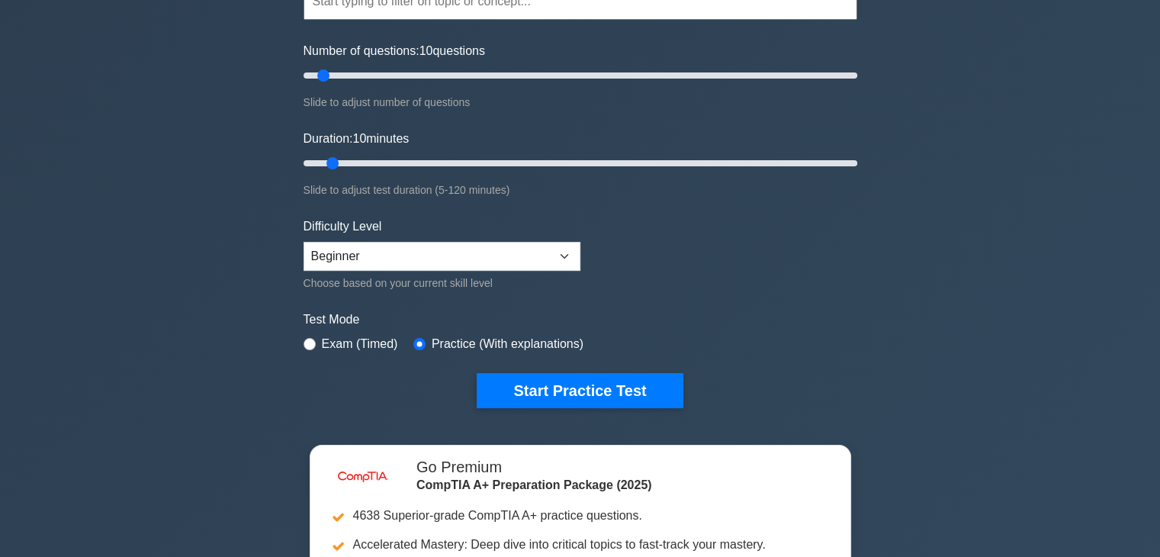
scroll to position [164, 0]
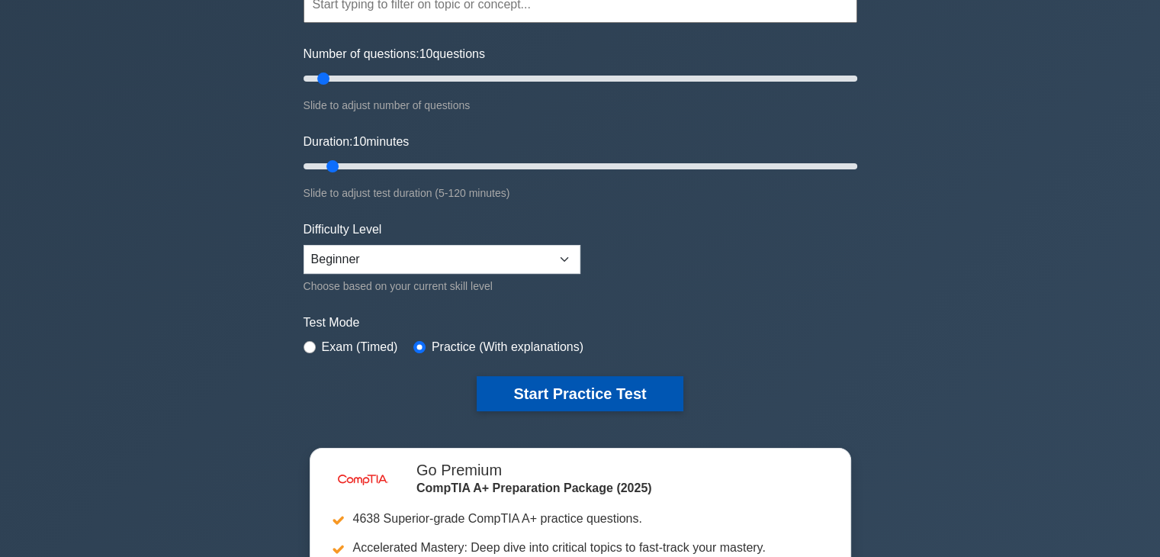
click at [577, 382] on button "Start Practice Test" at bounding box center [580, 393] width 206 height 35
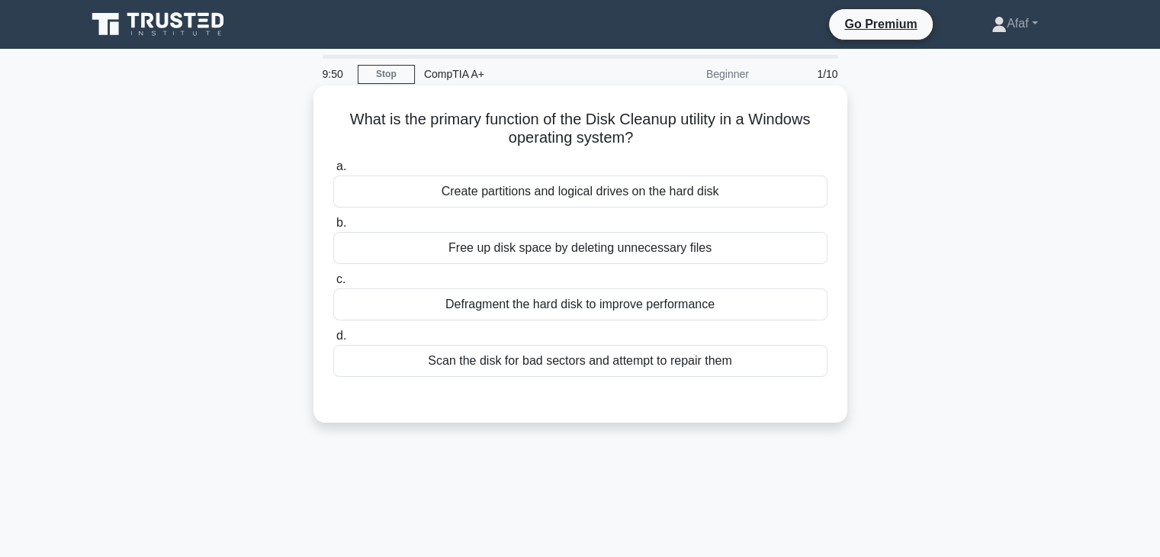
click at [650, 241] on div "Free up disk space by deleting unnecessary files" at bounding box center [580, 248] width 494 height 32
click at [333, 228] on input "b. Free up disk space by deleting unnecessary files" at bounding box center [333, 223] width 0 height 10
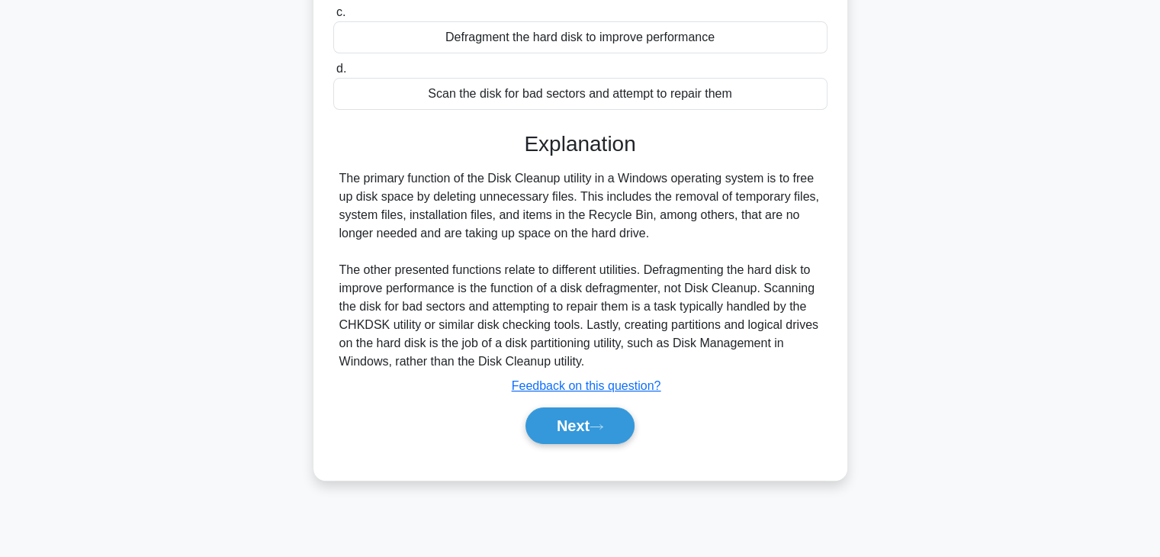
scroll to position [267, 0]
click at [608, 416] on button "Next" at bounding box center [580, 425] width 109 height 37
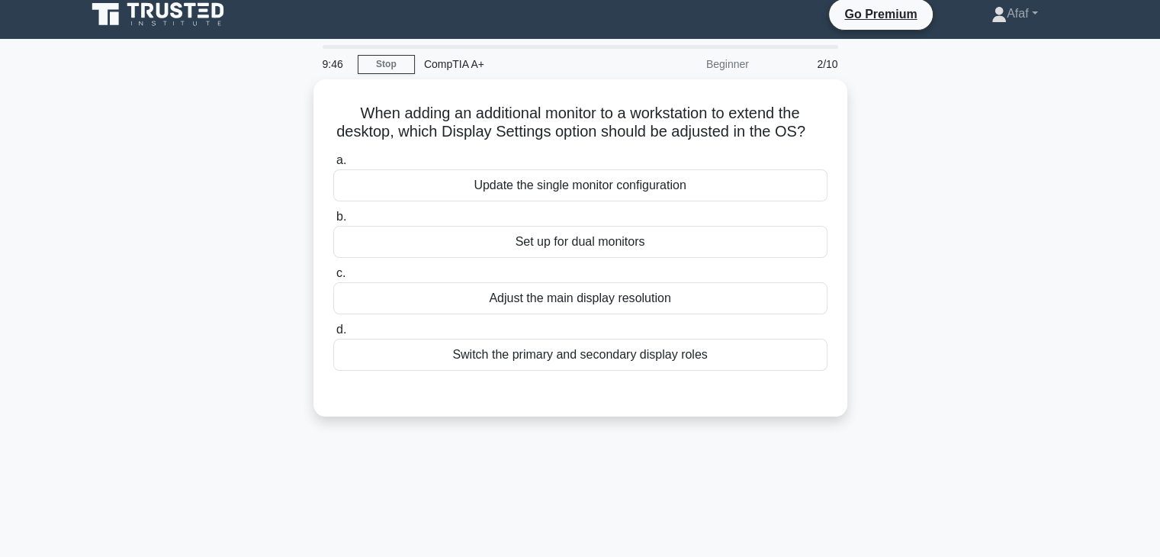
scroll to position [8, 0]
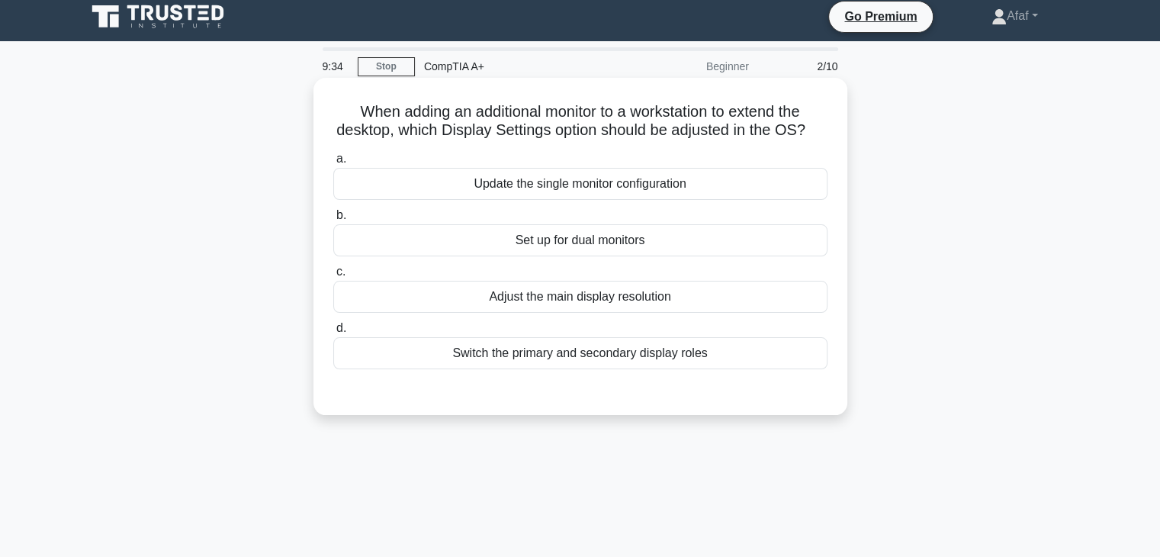
click at [741, 256] on div "Set up for dual monitors" at bounding box center [580, 240] width 494 height 32
click at [333, 220] on input "b. Set up for dual monitors" at bounding box center [333, 216] width 0 height 10
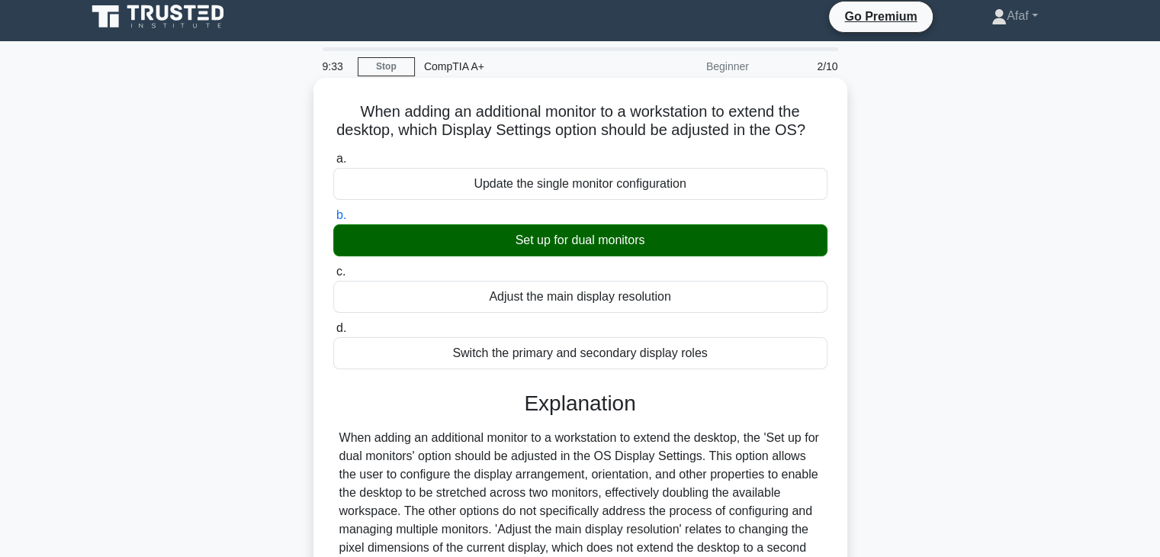
scroll to position [249, 0]
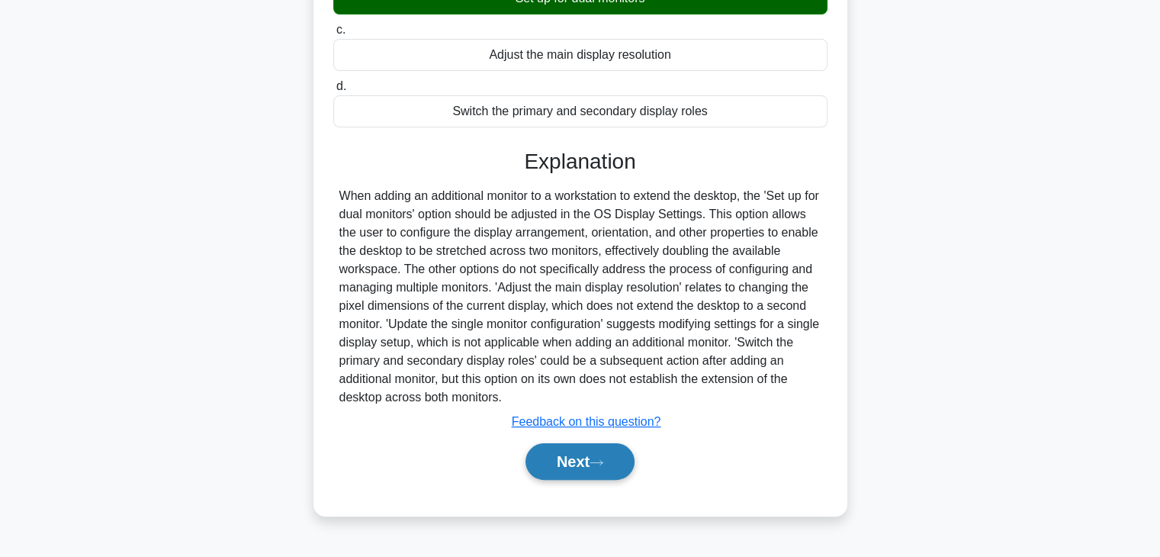
click at [566, 480] on button "Next" at bounding box center [580, 461] width 109 height 37
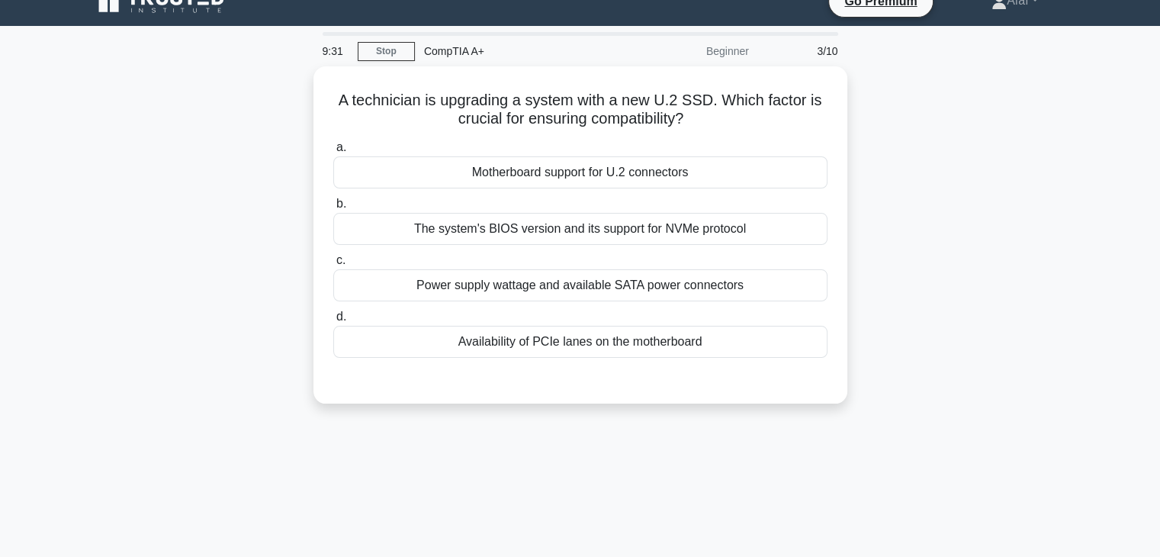
scroll to position [22, 0]
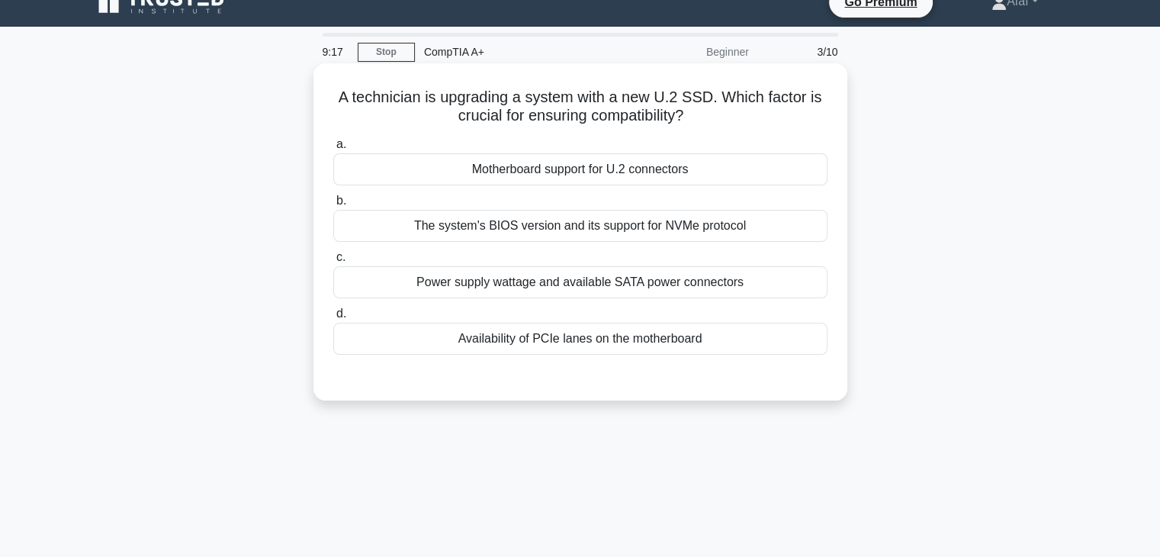
click at [710, 164] on div "Motherboard support for U.2 connectors" at bounding box center [580, 169] width 494 height 32
click at [333, 150] on input "a. Motherboard support for U.2 connectors" at bounding box center [333, 145] width 0 height 10
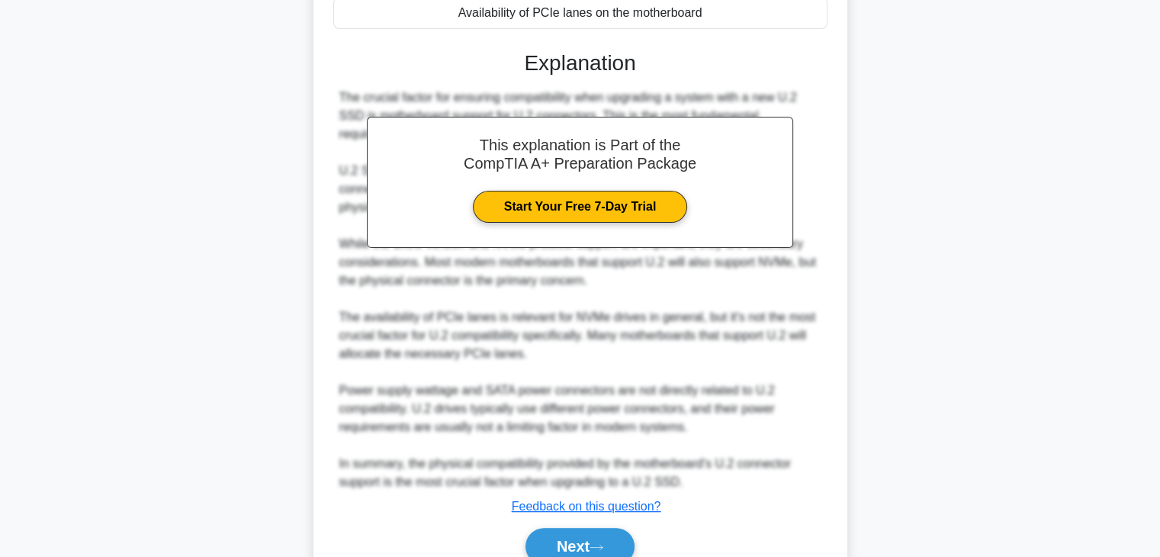
scroll to position [388, 0]
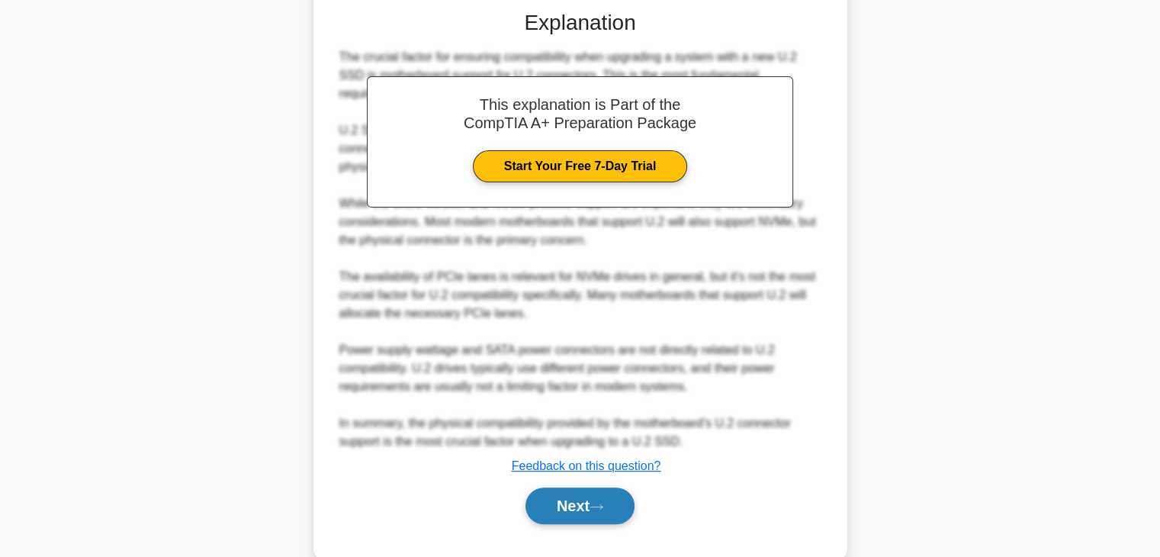
click at [603, 503] on icon at bounding box center [597, 507] width 14 height 8
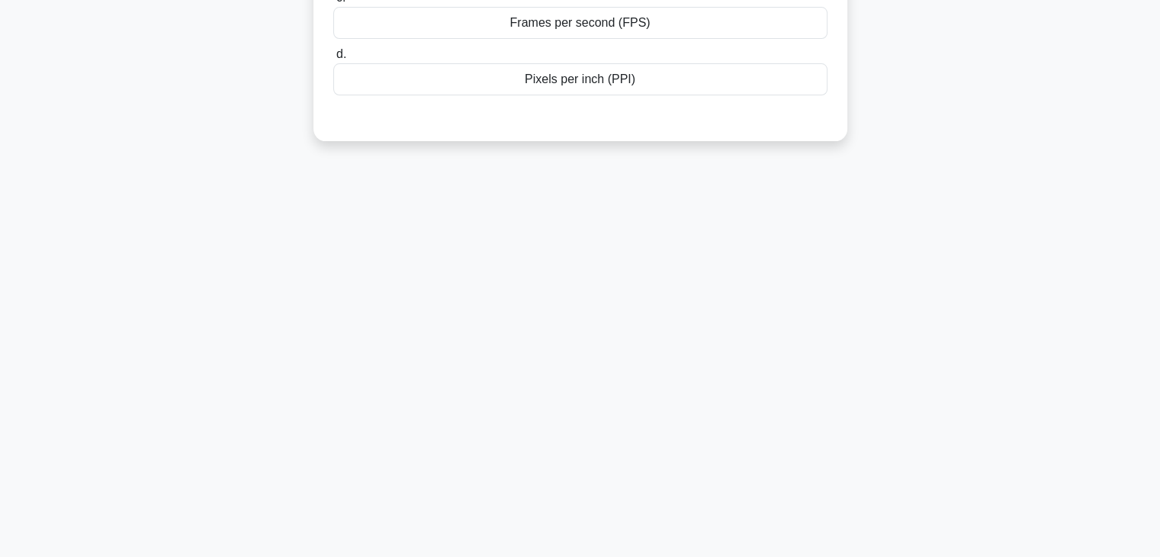
scroll to position [49, 0]
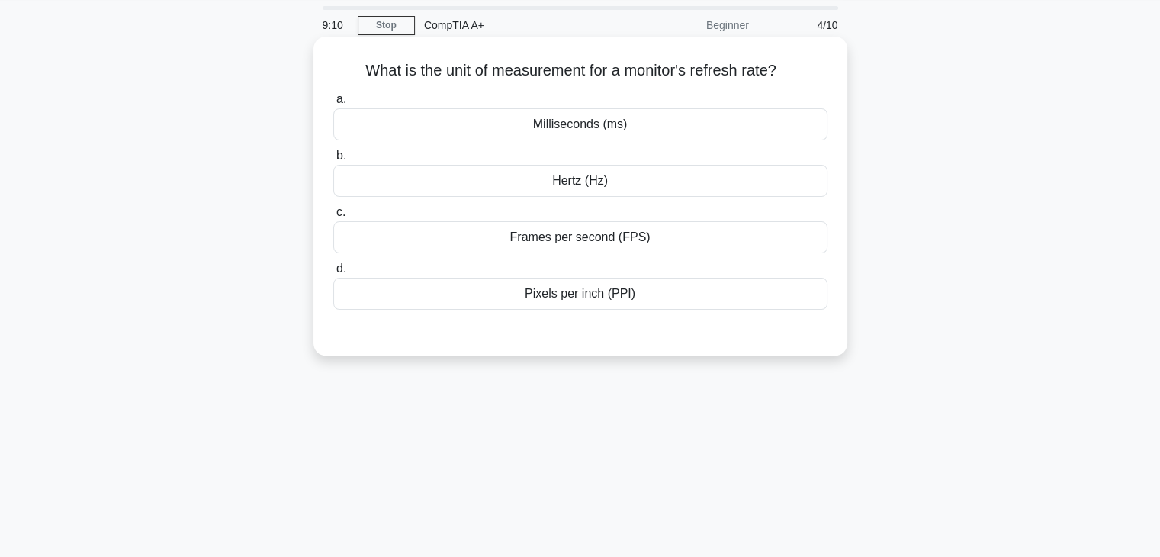
click at [629, 194] on div "Hertz (Hz)" at bounding box center [580, 181] width 494 height 32
click at [333, 161] on input "b. Hertz (Hz)" at bounding box center [333, 156] width 0 height 10
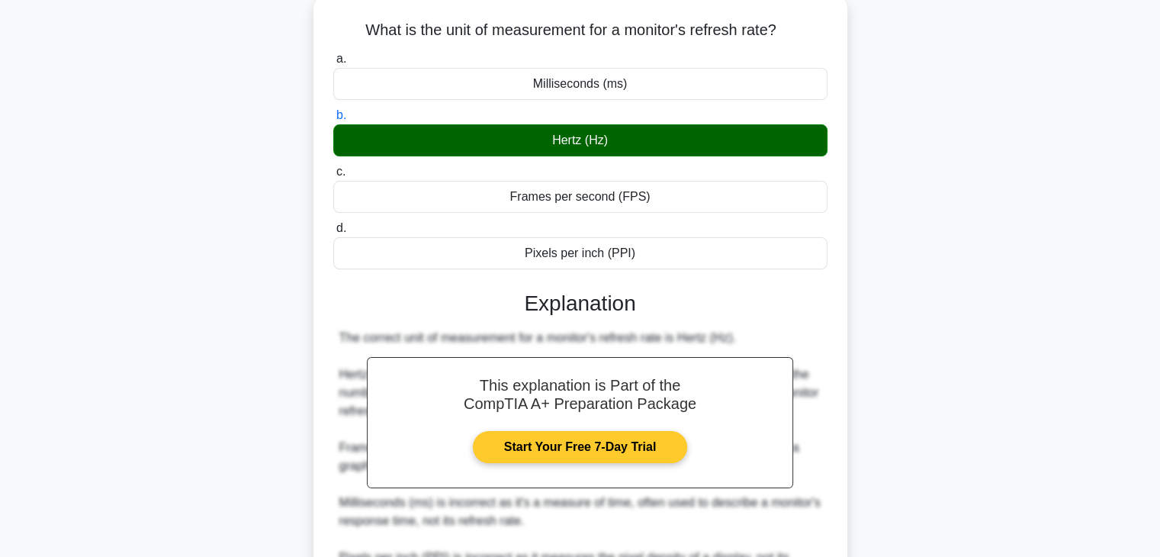
scroll to position [268, 0]
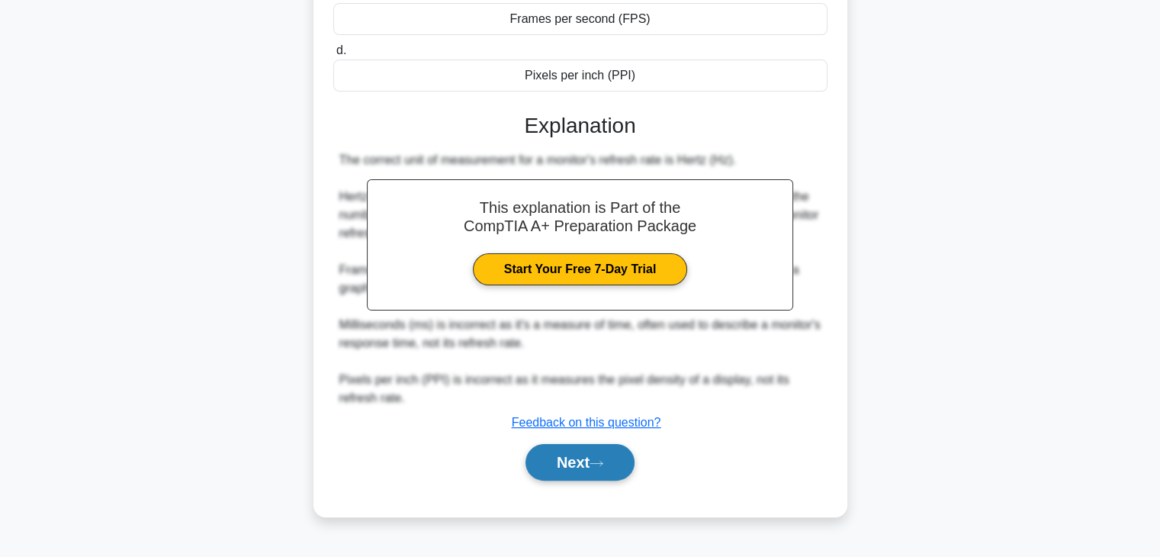
click at [571, 446] on button "Next" at bounding box center [580, 462] width 109 height 37
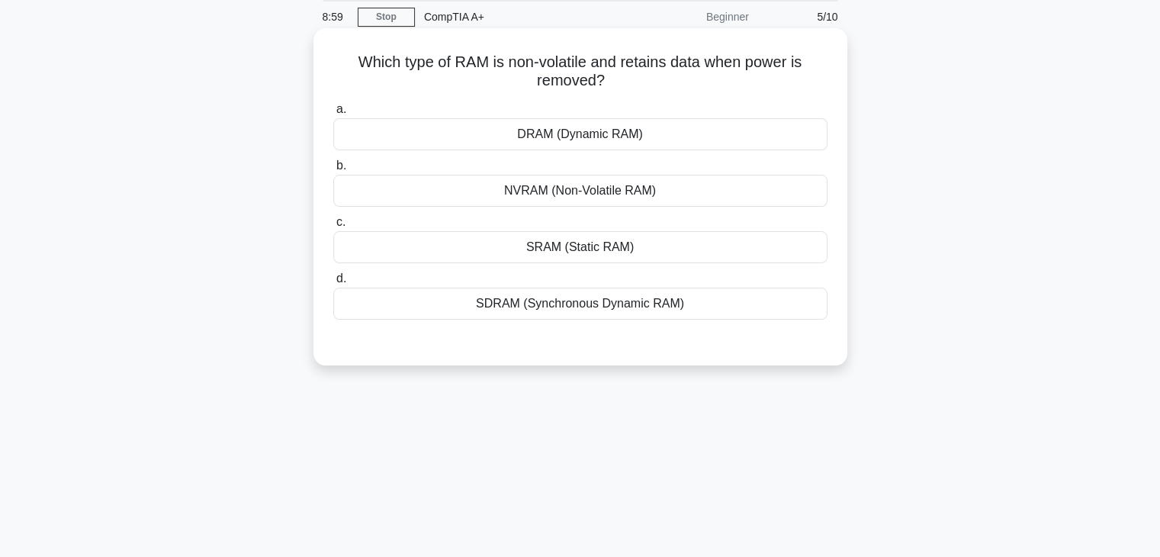
scroll to position [56, 0]
click at [677, 193] on div "NVRAM (Non-Volatile RAM)" at bounding box center [580, 191] width 494 height 32
click at [333, 172] on input "b. NVRAM (Non-Volatile RAM)" at bounding box center [333, 167] width 0 height 10
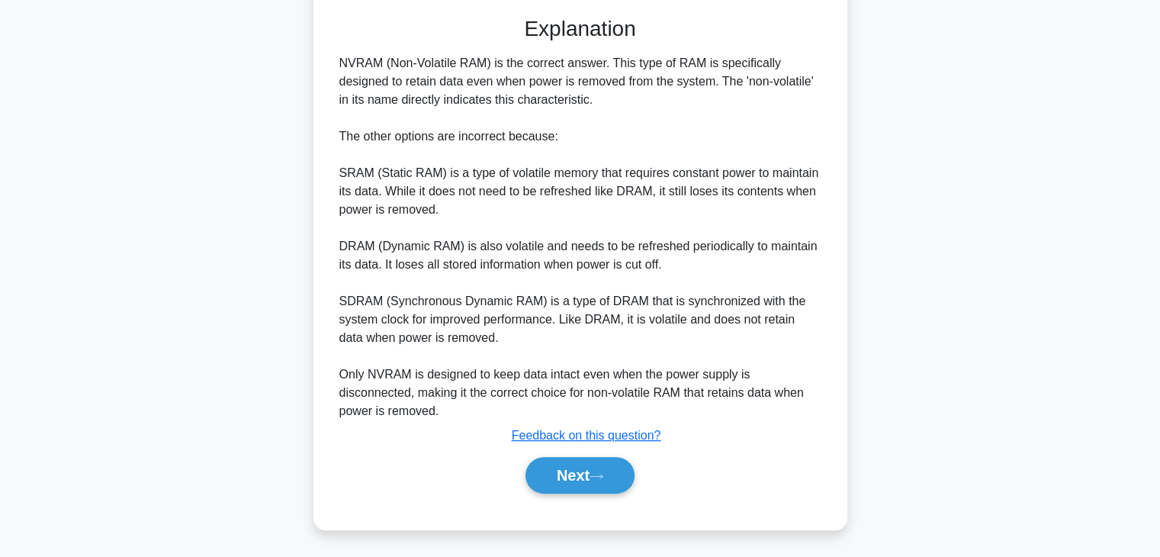
scroll to position [383, 0]
click at [606, 488] on button "Next" at bounding box center [580, 474] width 109 height 37
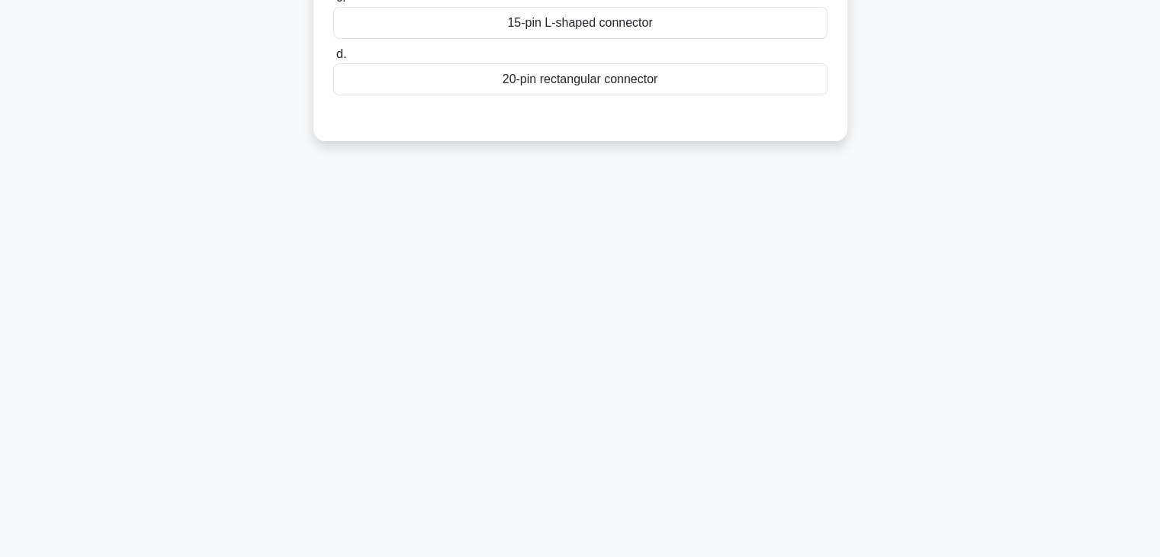
scroll to position [0, 0]
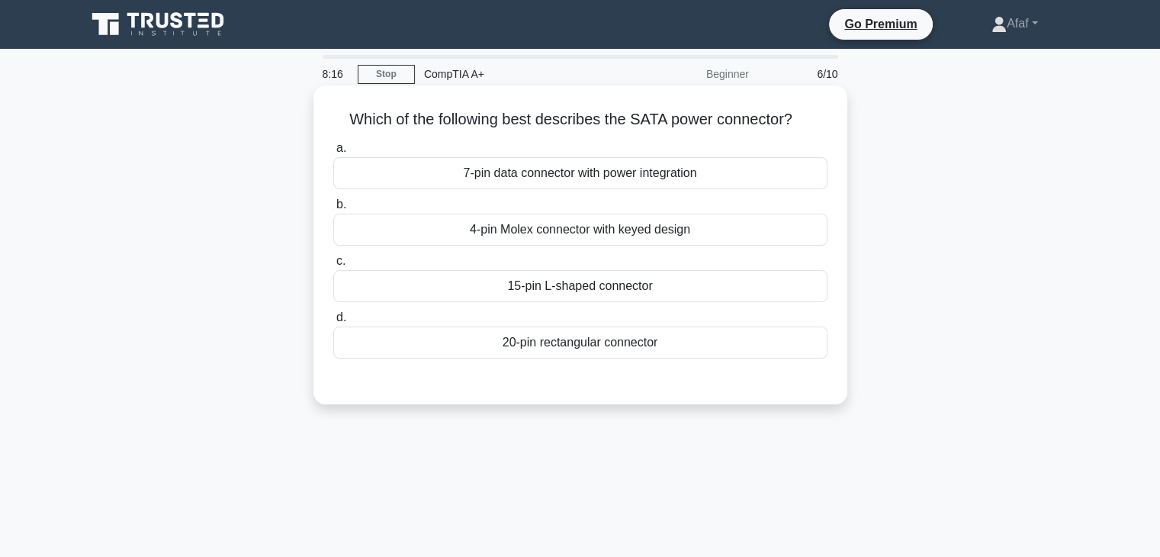
click at [527, 300] on div "15-pin L-shaped connector" at bounding box center [580, 286] width 494 height 32
click at [333, 266] on input "c. 15-pin L-shaped connector" at bounding box center [333, 261] width 0 height 10
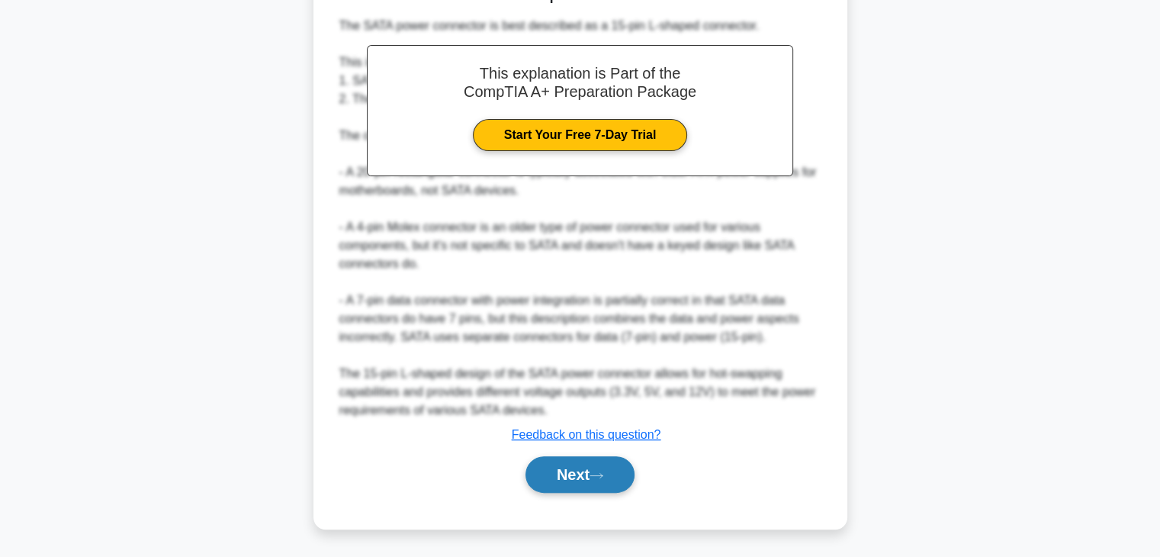
click at [564, 463] on button "Next" at bounding box center [580, 474] width 109 height 37
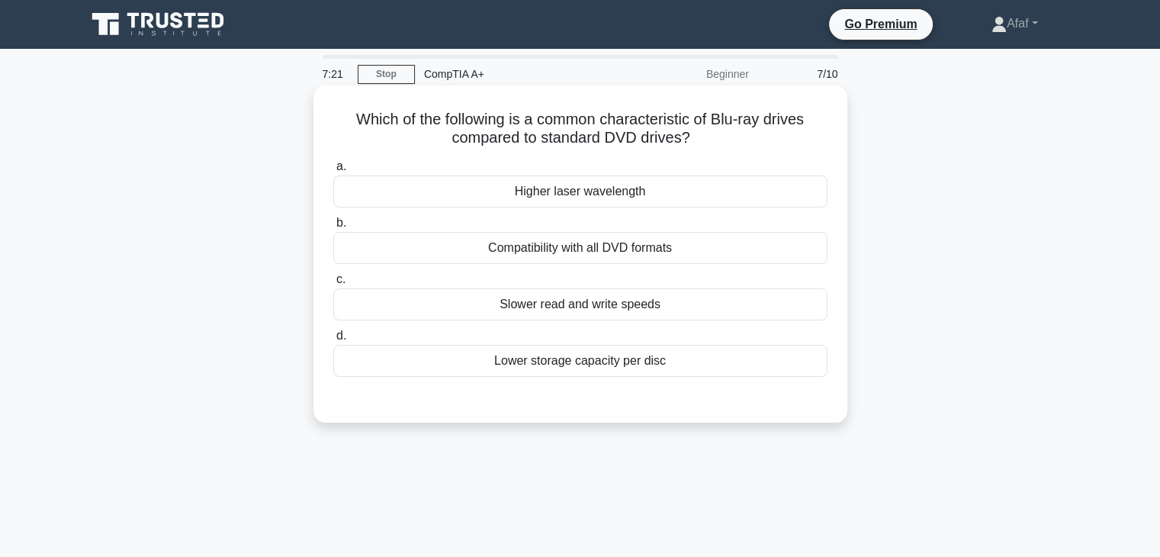
click at [619, 145] on h5 "Which of the following is a common characteristic of Blu-ray drives compared to…" at bounding box center [580, 129] width 497 height 38
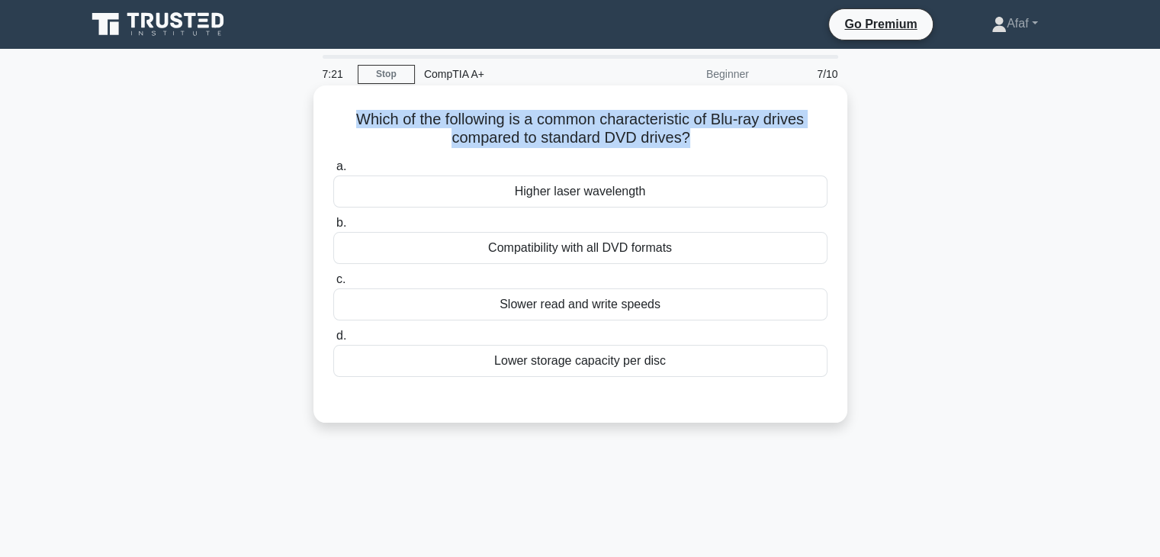
click at [619, 145] on h5 "Which of the following is a common characteristic of Blu-ray drives compared to…" at bounding box center [580, 129] width 497 height 38
copy div "Which of the following is a common characteristic of Blu-ray drives compared to…"
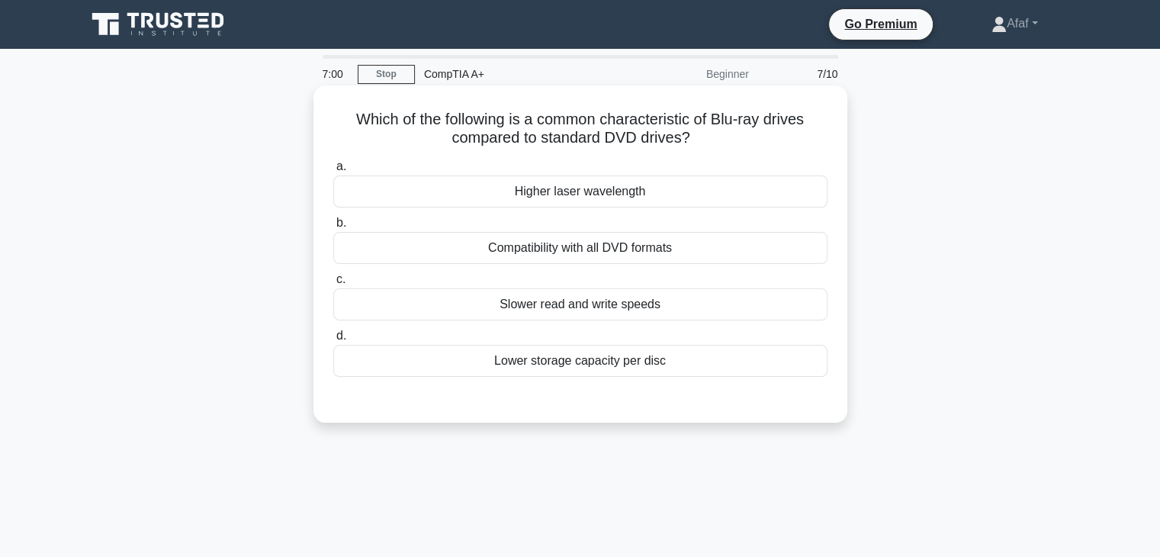
click at [656, 188] on div "Higher laser wavelength" at bounding box center [580, 191] width 494 height 32
click at [333, 172] on input "a. Higher laser wavelength" at bounding box center [333, 167] width 0 height 10
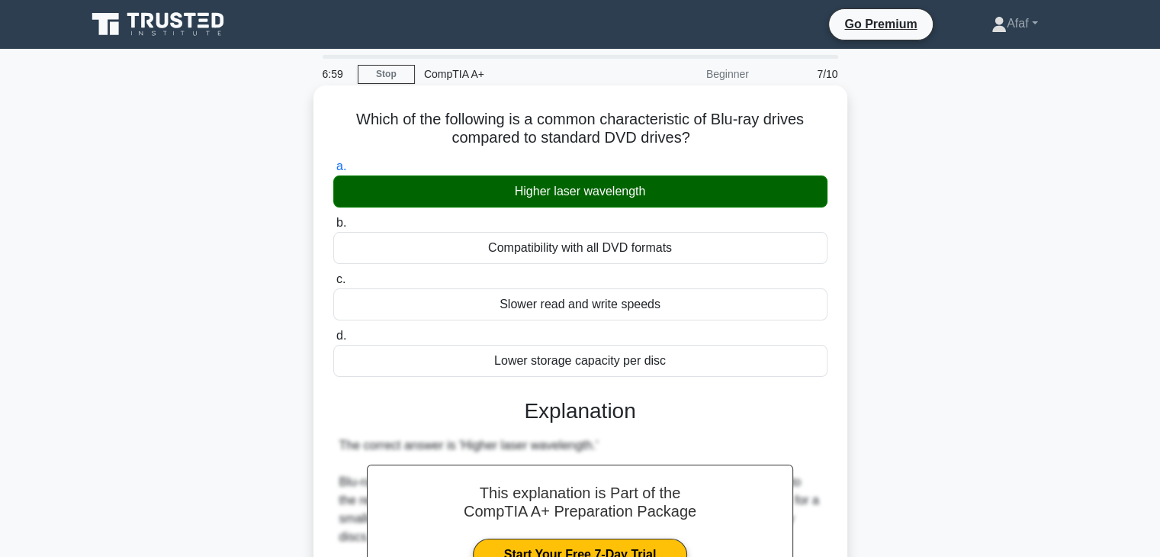
scroll to position [420, 0]
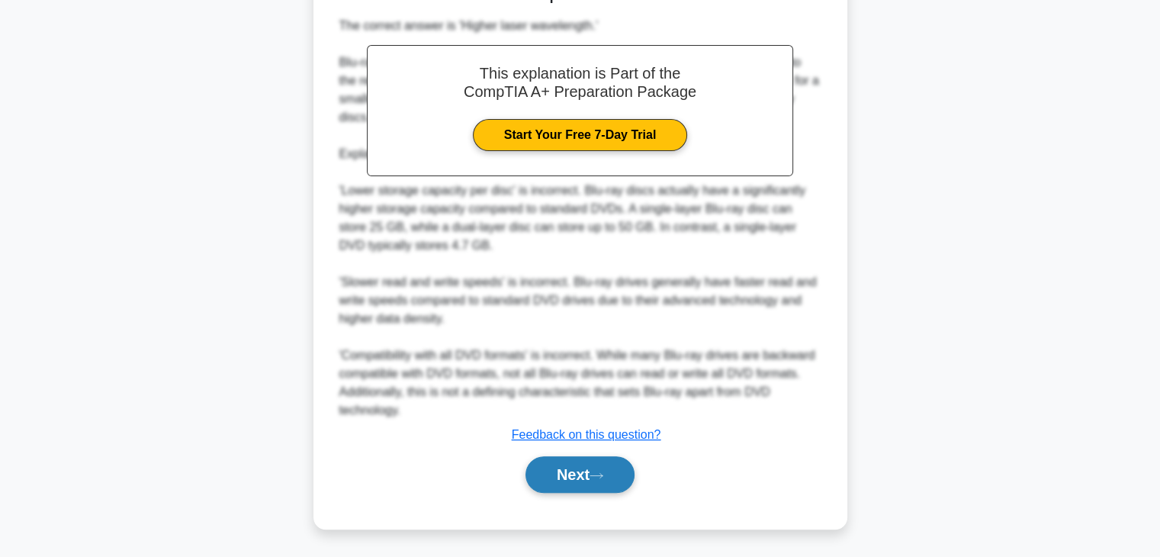
click at [583, 462] on button "Next" at bounding box center [580, 474] width 109 height 37
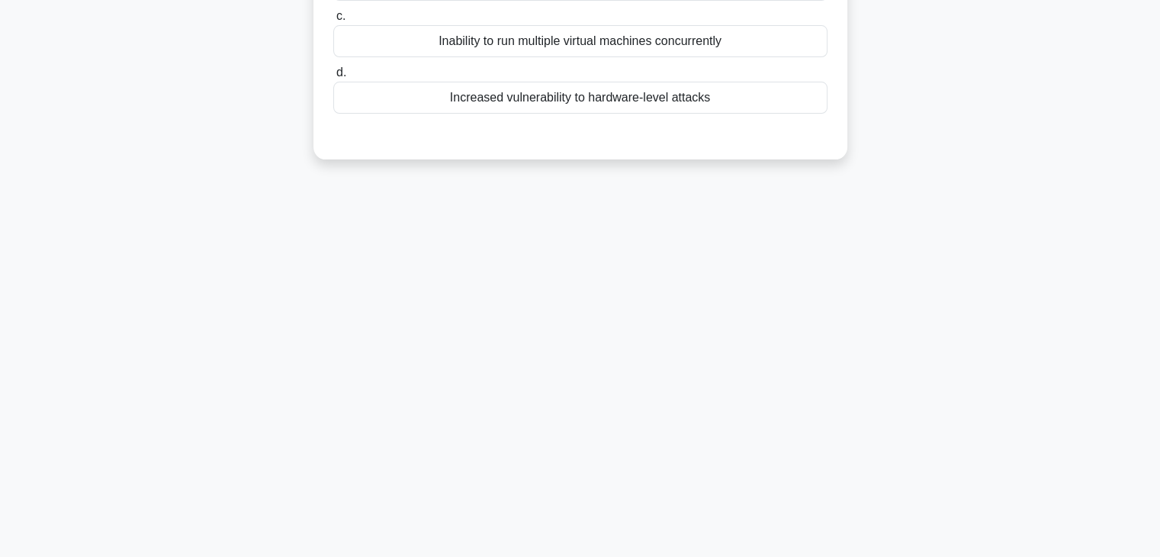
scroll to position [0, 0]
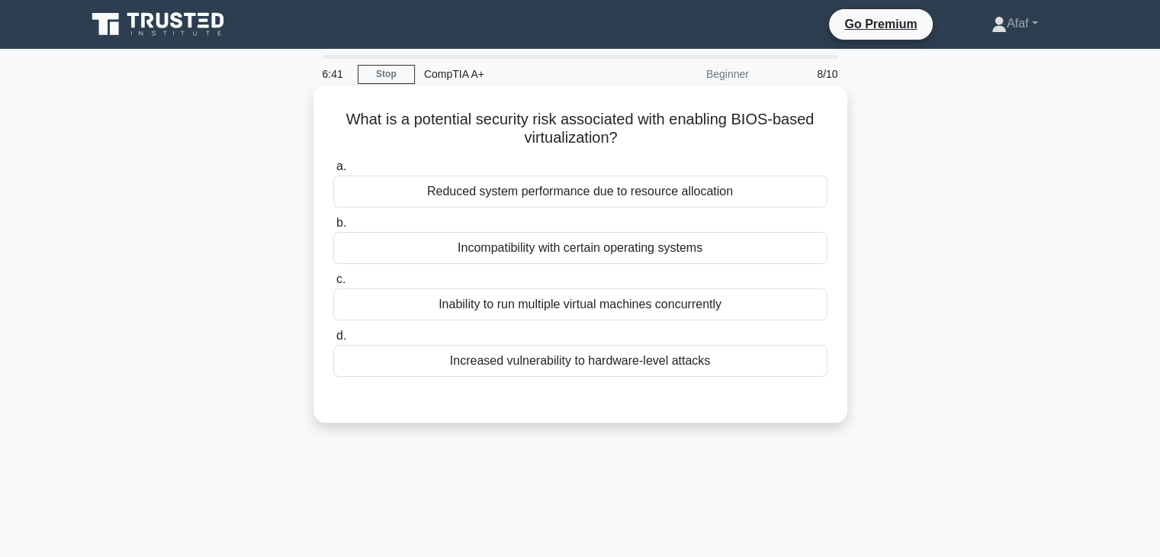
click at [664, 353] on div "Increased vulnerability to hardware-level attacks" at bounding box center [580, 361] width 494 height 32
click at [333, 341] on input "d. Increased vulnerability to hardware-level attacks" at bounding box center [333, 336] width 0 height 10
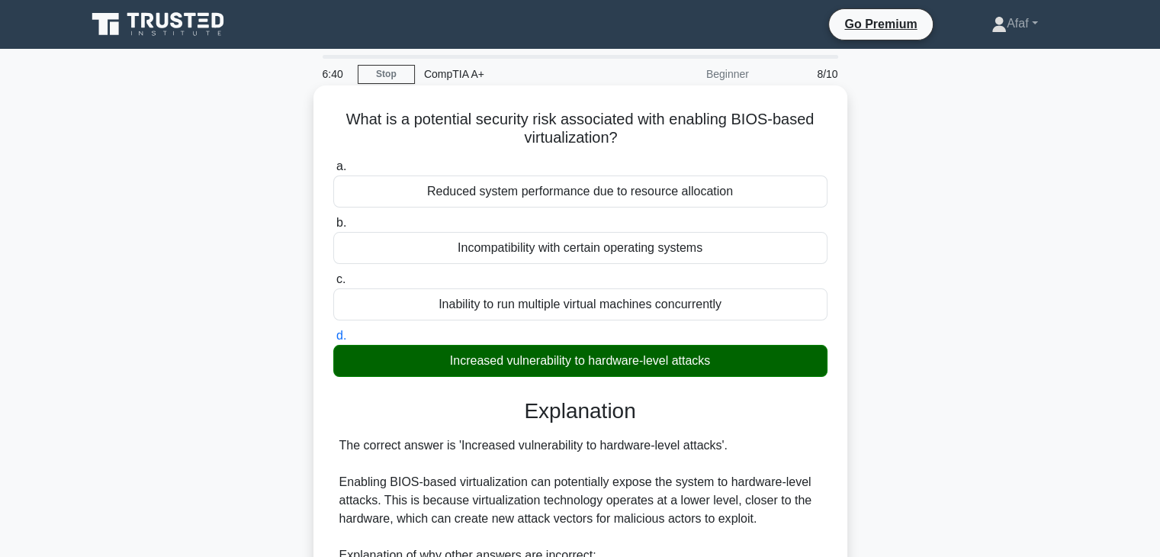
scroll to position [365, 0]
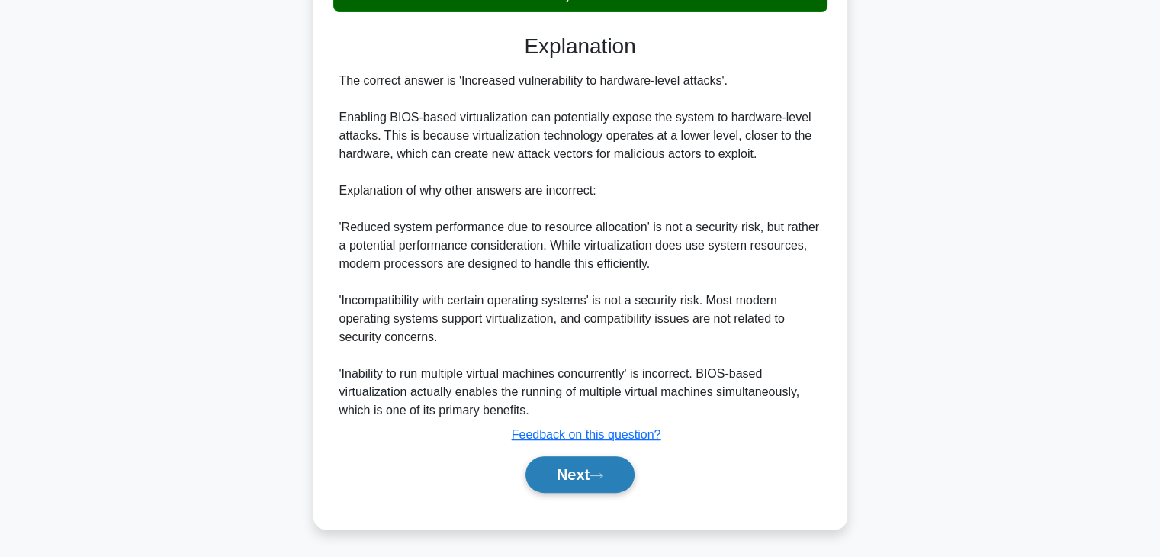
click at [592, 456] on button "Next" at bounding box center [580, 474] width 109 height 37
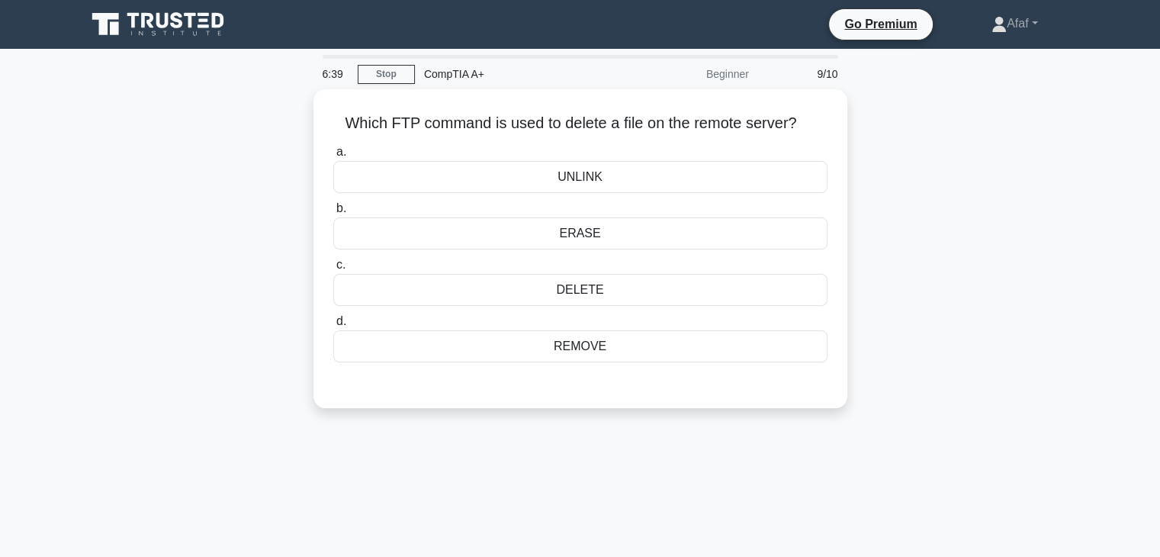
scroll to position [2, 0]
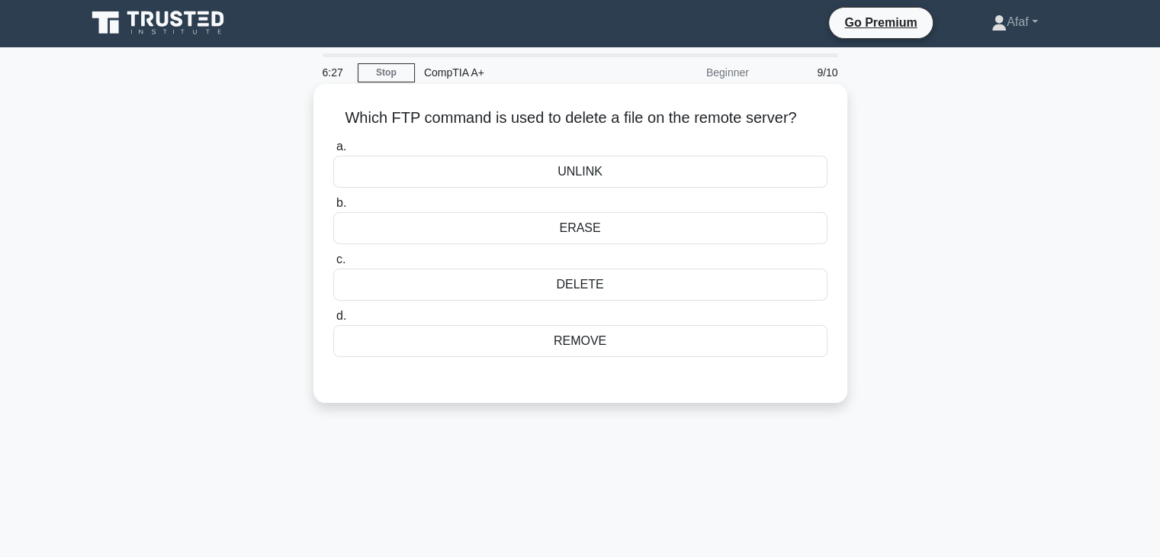
click at [597, 278] on div "DELETE" at bounding box center [580, 285] width 494 height 32
click at [333, 265] on input "c. DELETE" at bounding box center [333, 260] width 0 height 10
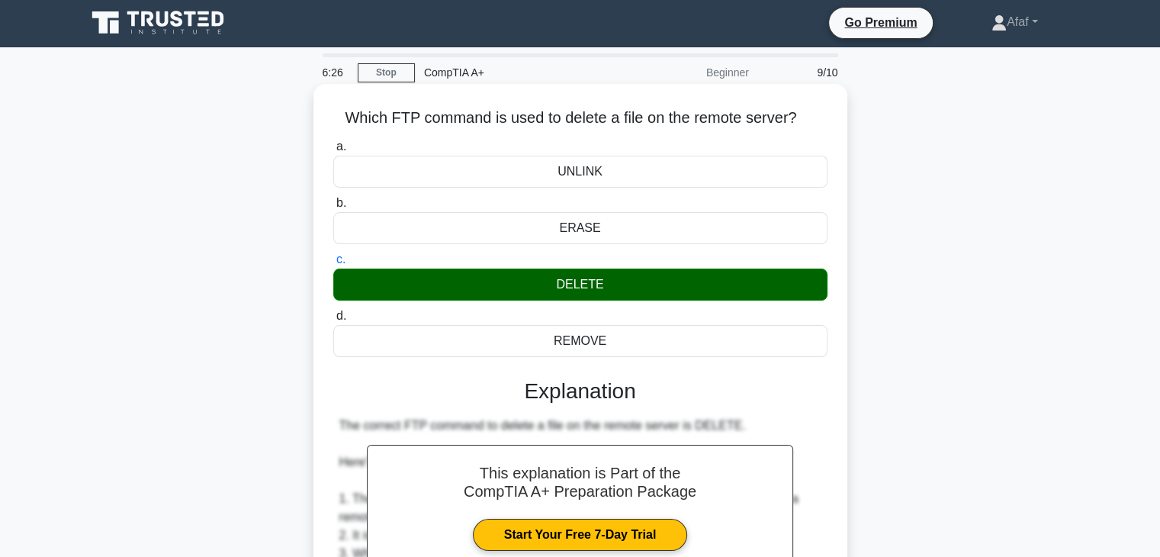
scroll to position [420, 0]
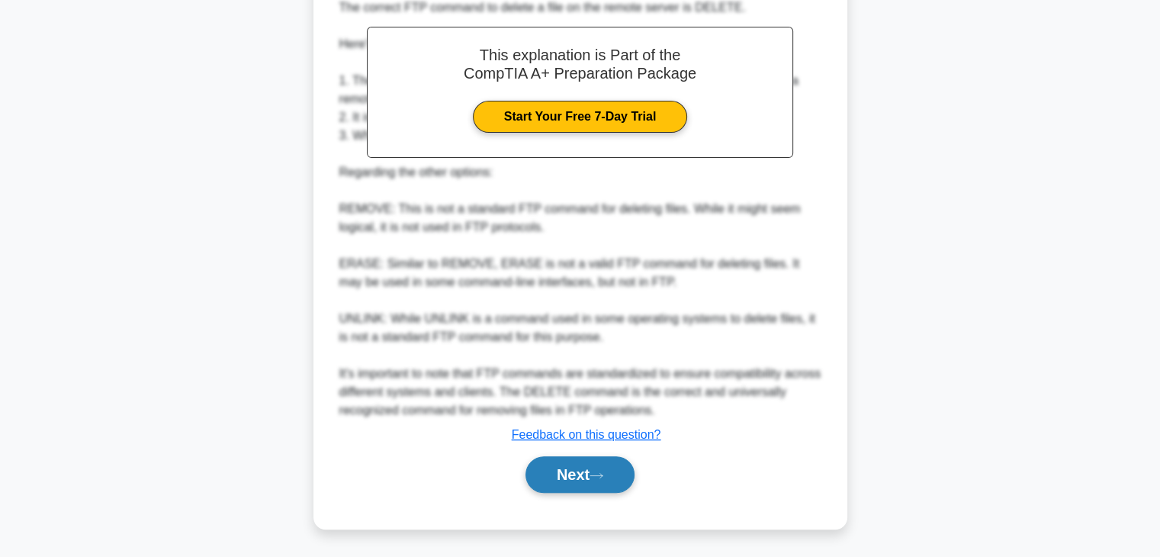
click at [571, 469] on button "Next" at bounding box center [580, 474] width 109 height 37
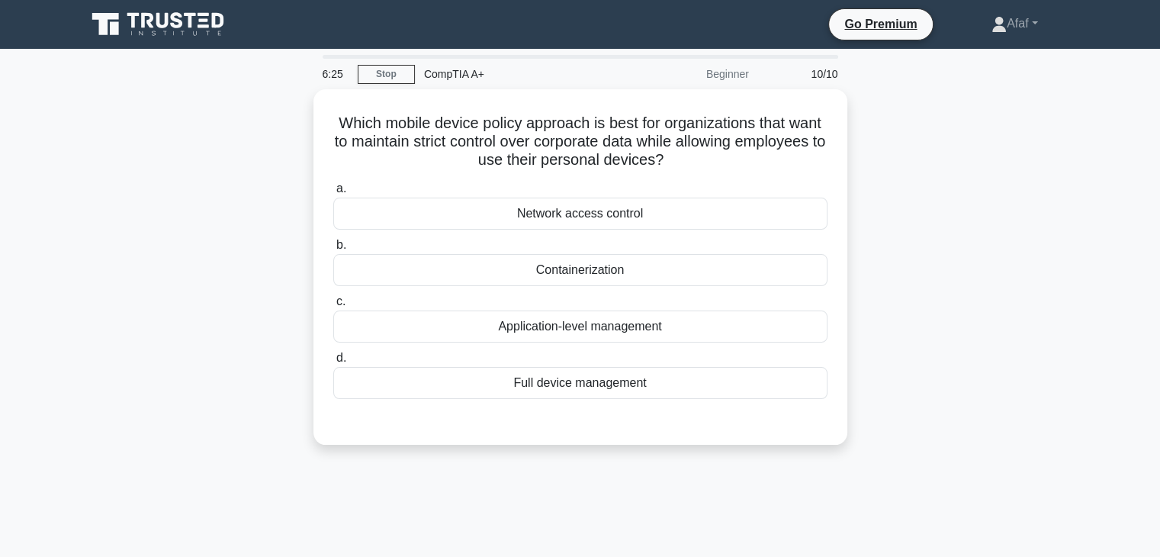
scroll to position [2, 0]
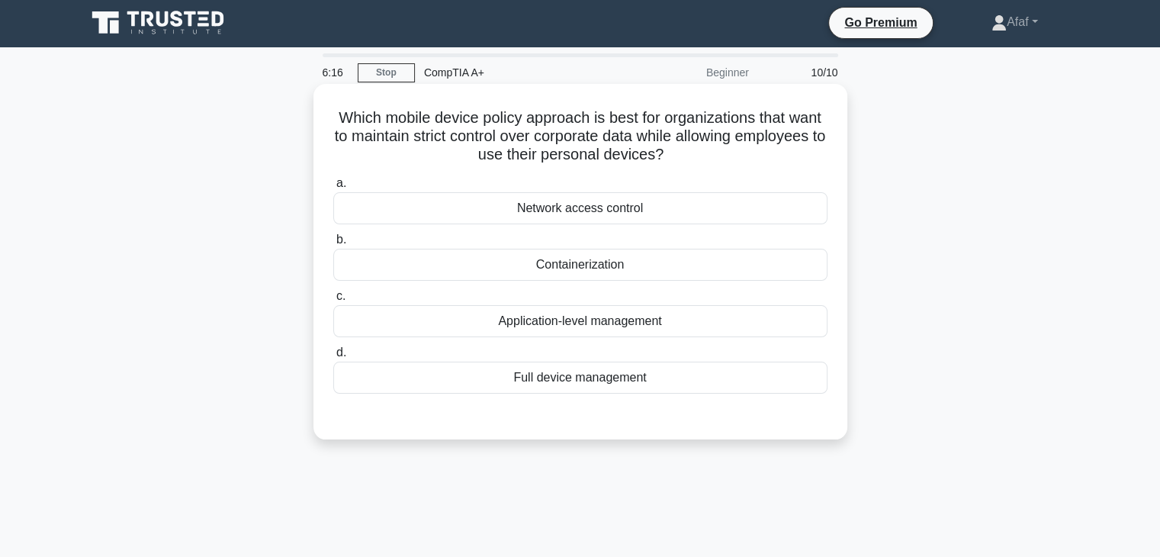
click at [640, 257] on div "Containerization" at bounding box center [580, 265] width 494 height 32
click at [333, 245] on input "b. Containerization" at bounding box center [333, 240] width 0 height 10
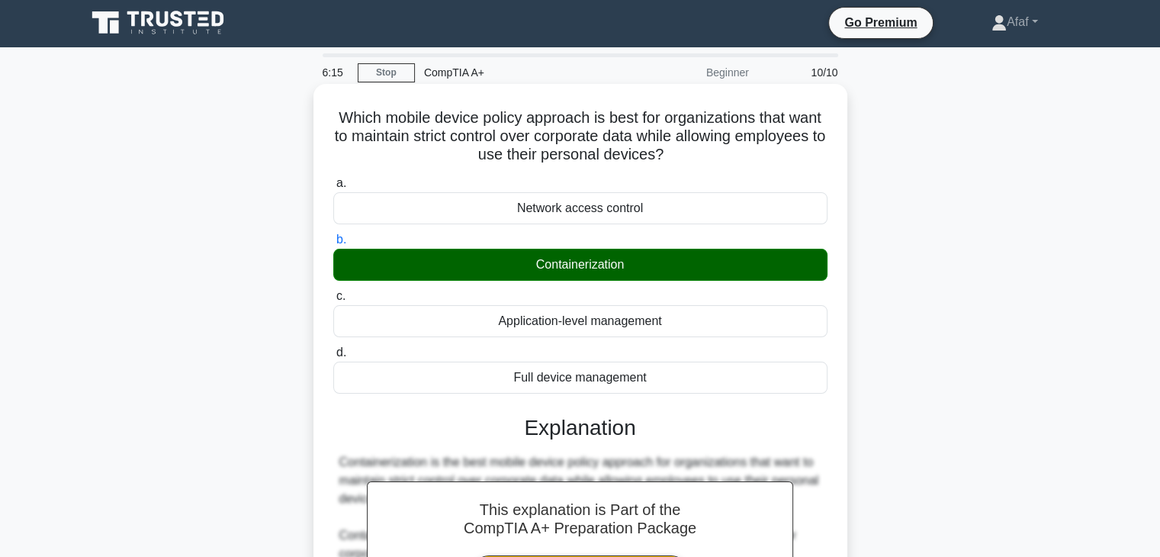
scroll to position [456, 0]
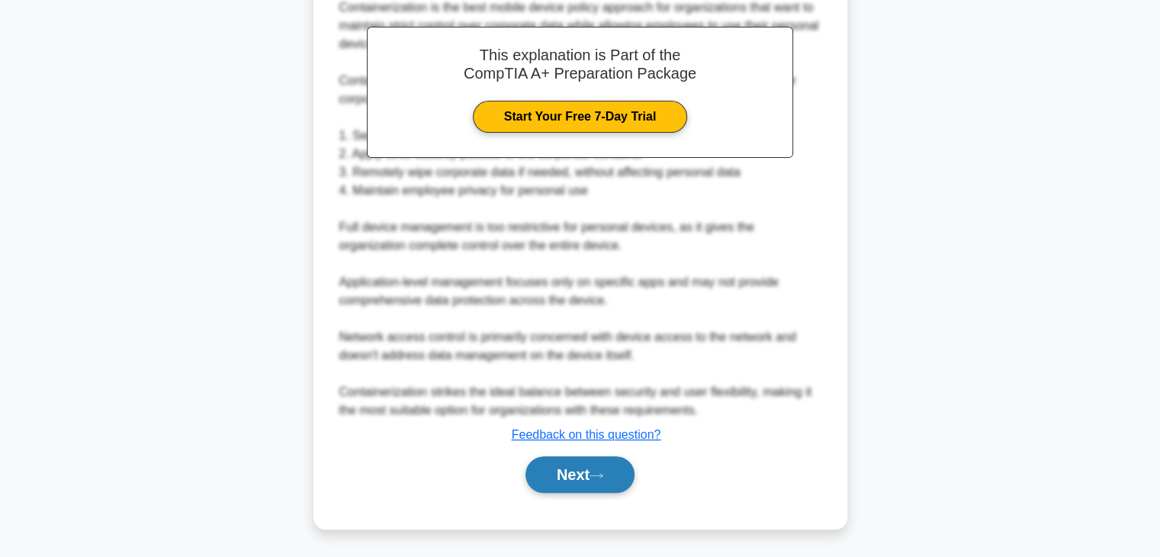
click at [584, 463] on button "Next" at bounding box center [580, 474] width 109 height 37
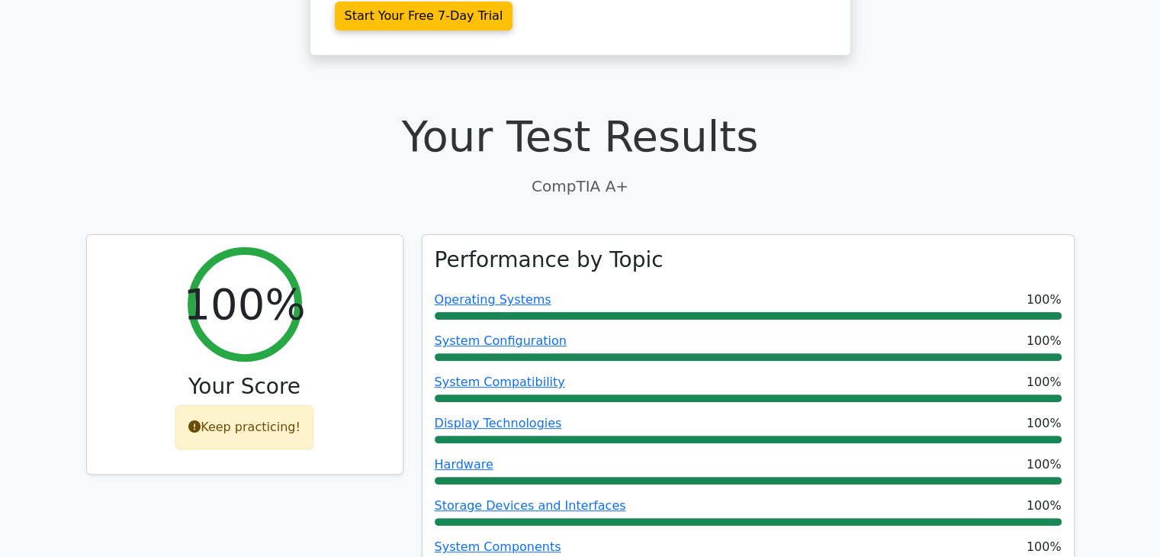
scroll to position [374, 0]
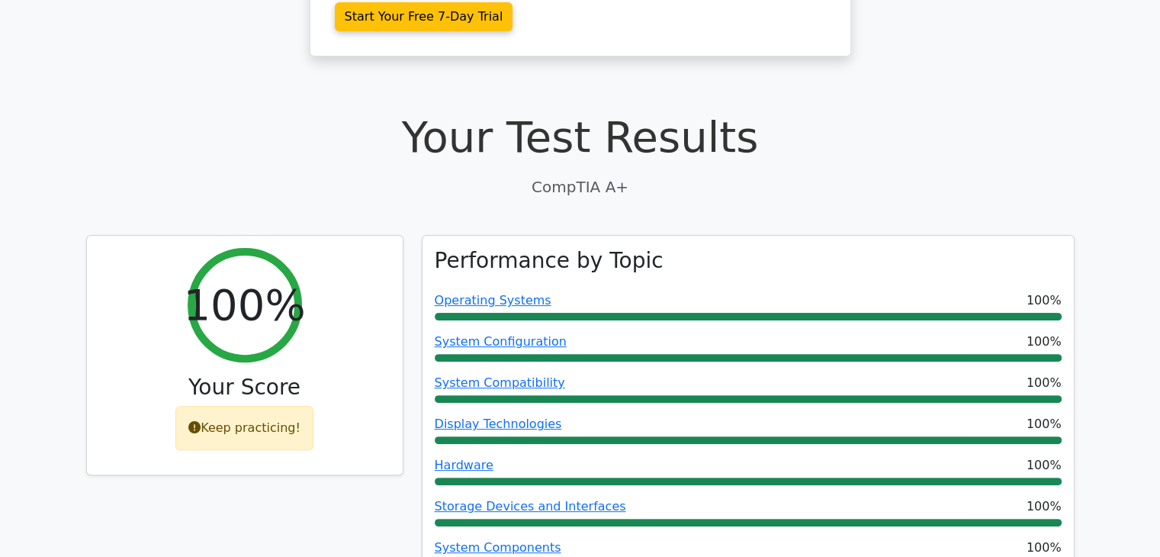
click at [1073, 118] on div "Your Test Results CompTIA A+" at bounding box center [580, 154] width 989 height 86
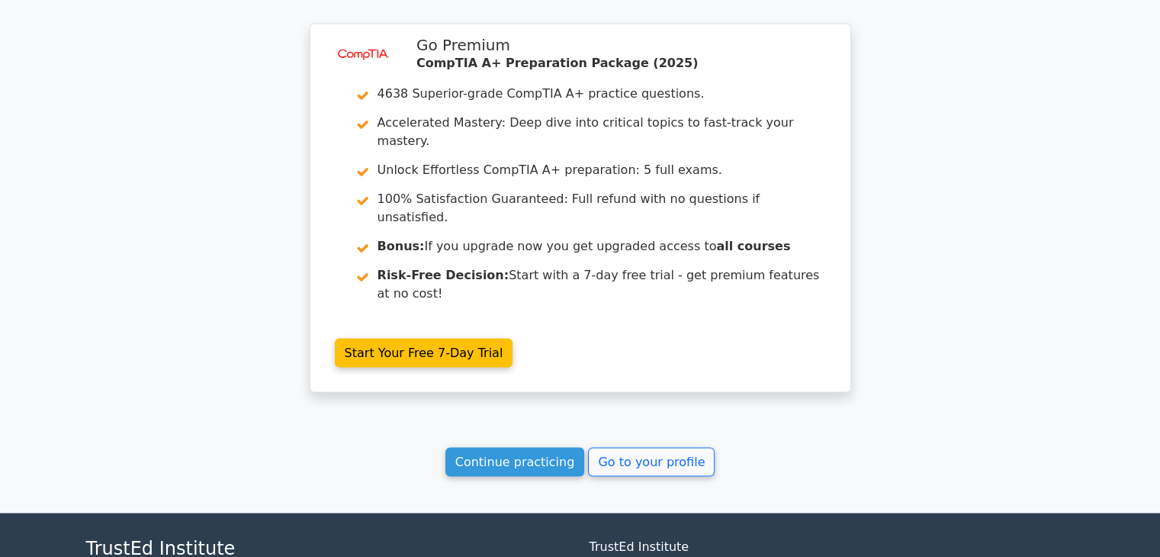
scroll to position [2557, 0]
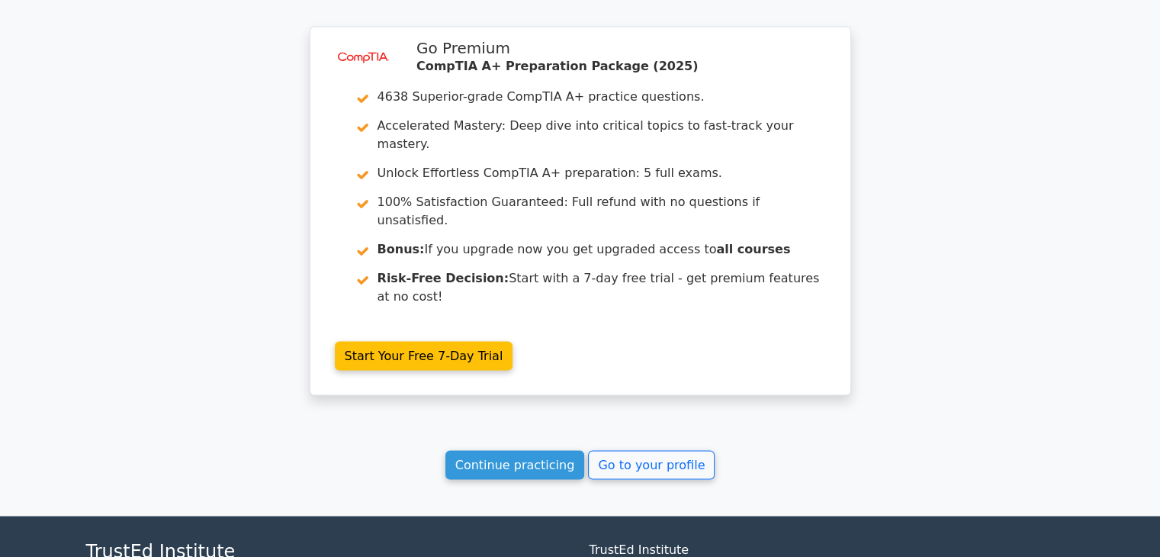
click at [509, 450] on link "Continue practicing" at bounding box center [515, 464] width 140 height 29
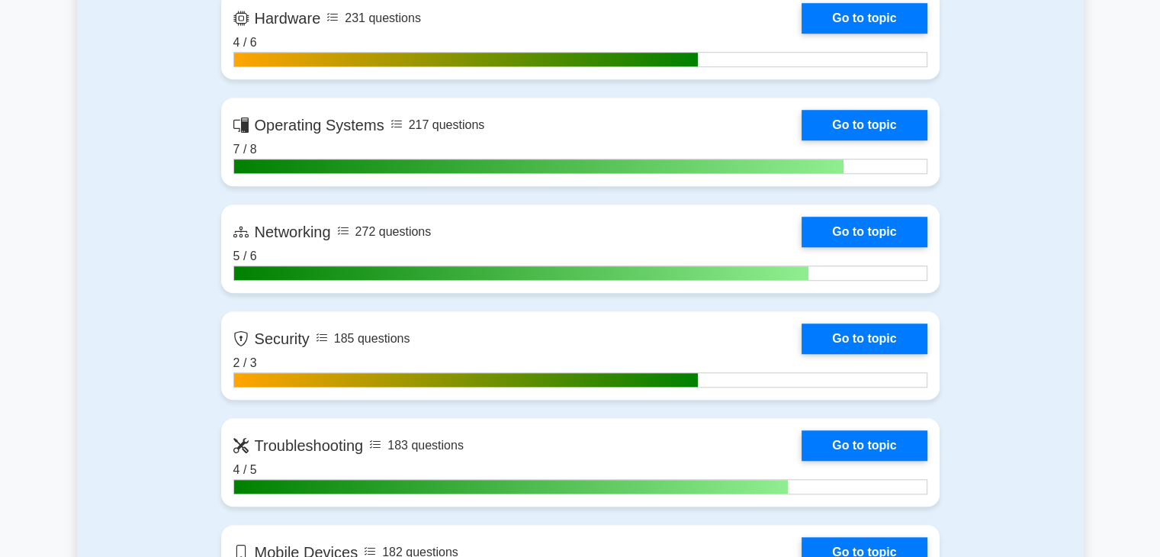
scroll to position [1088, 0]
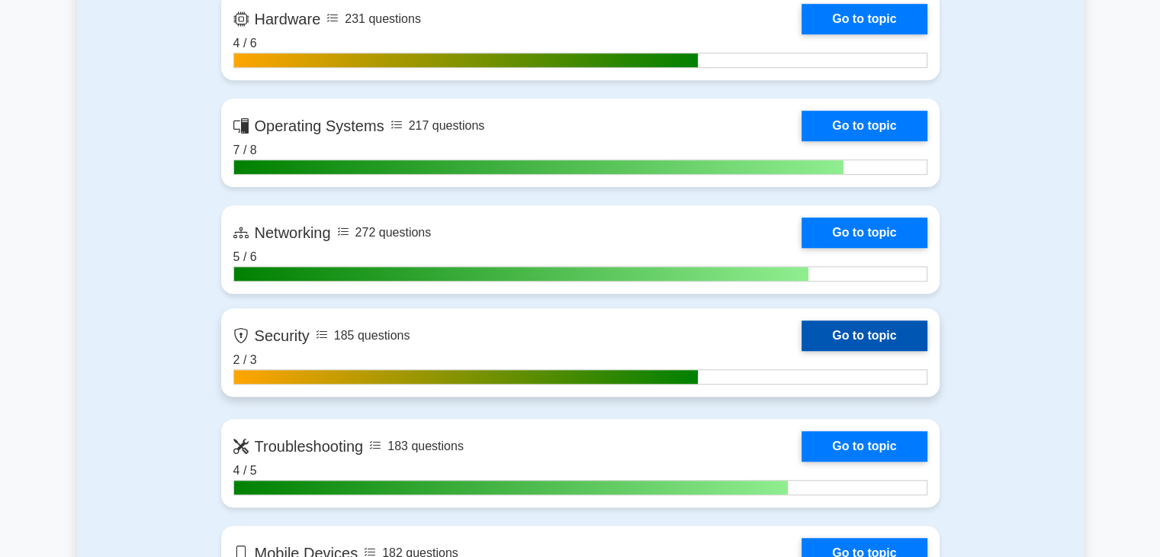
click at [815, 336] on link "Go to topic" at bounding box center [864, 335] width 125 height 31
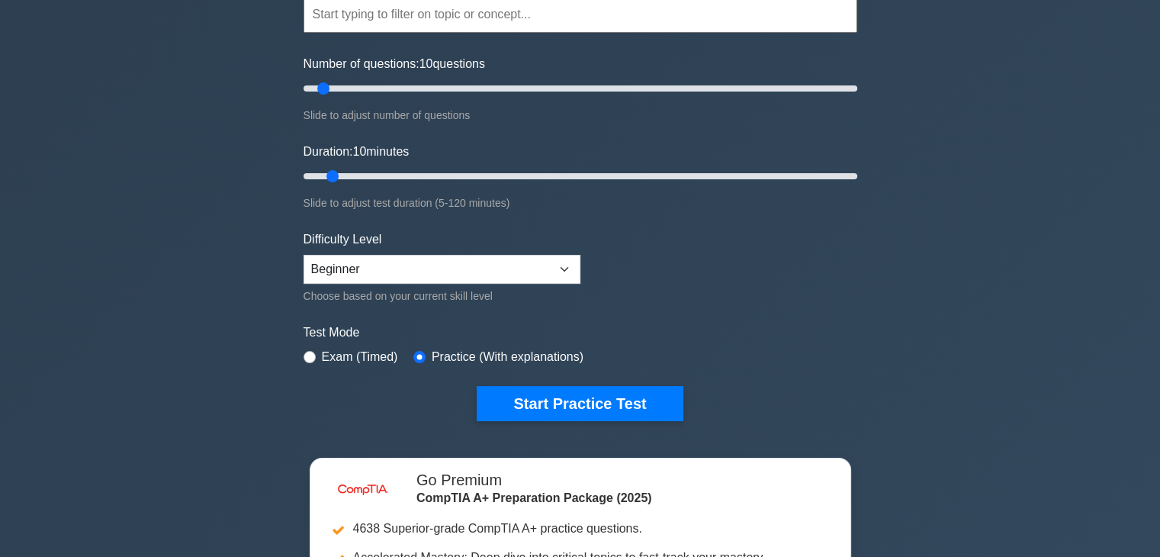
scroll to position [156, 0]
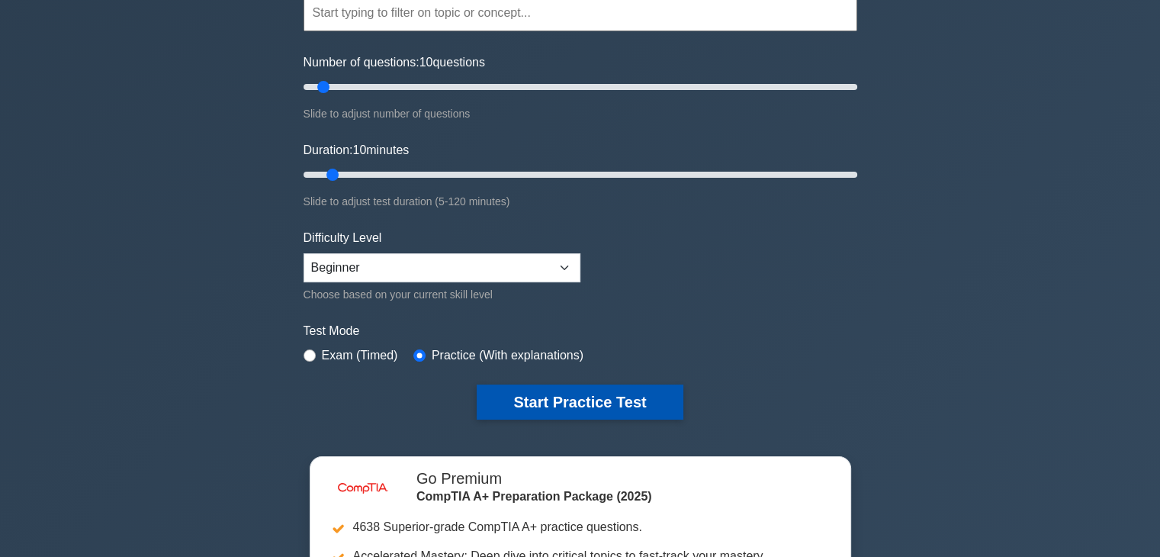
click at [601, 400] on button "Start Practice Test" at bounding box center [580, 401] width 206 height 35
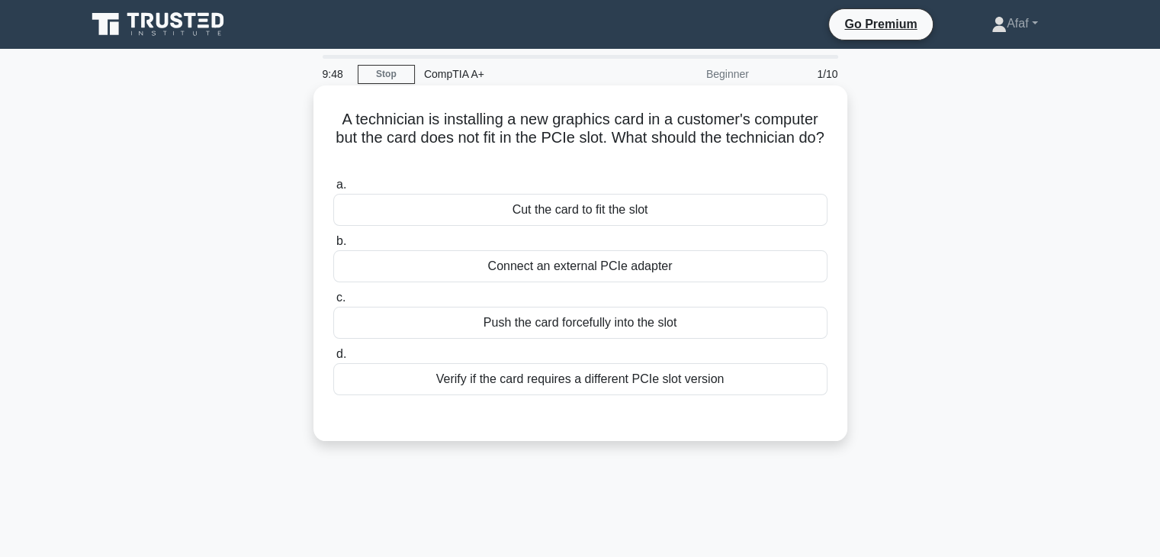
click at [619, 278] on div "Connect an external PCIe adapter" at bounding box center [580, 266] width 494 height 32
click at [333, 246] on input "b. Connect an external PCIe adapter" at bounding box center [333, 241] width 0 height 10
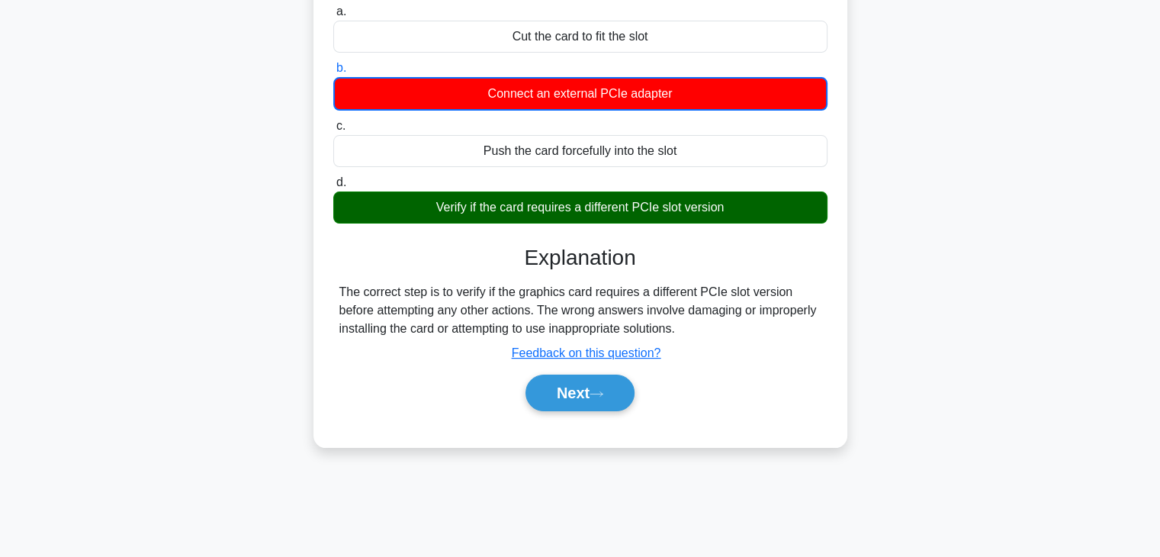
scroll to position [172, 0]
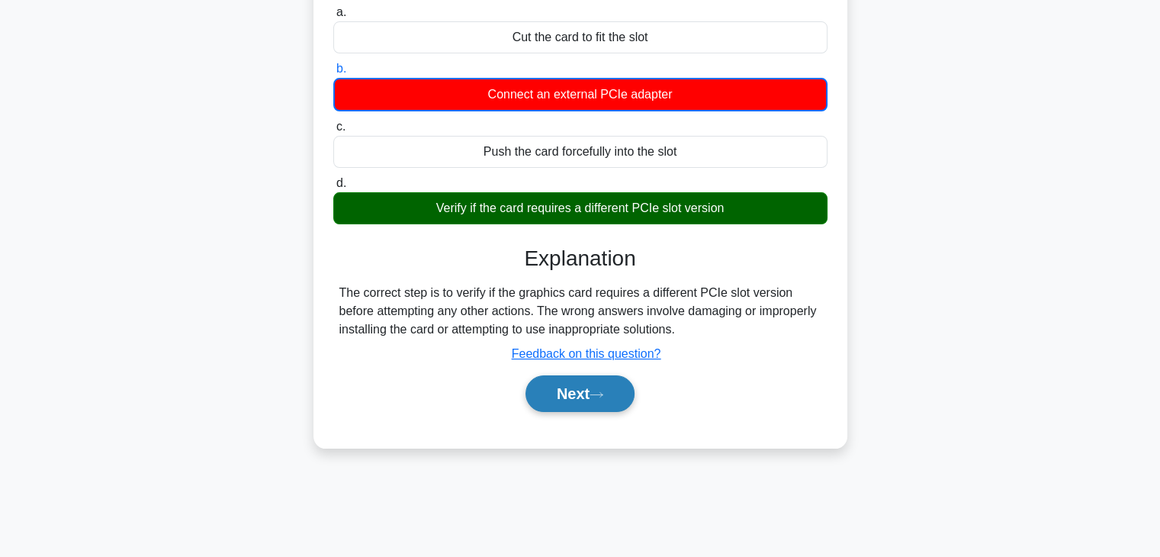
click at [600, 402] on button "Next" at bounding box center [580, 393] width 109 height 37
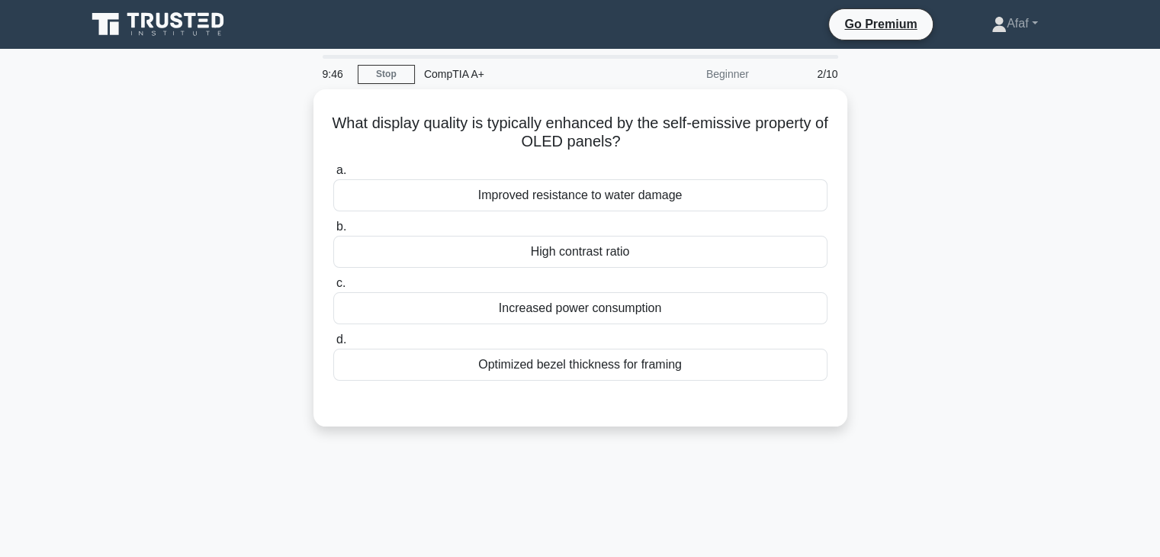
scroll to position [0, 0]
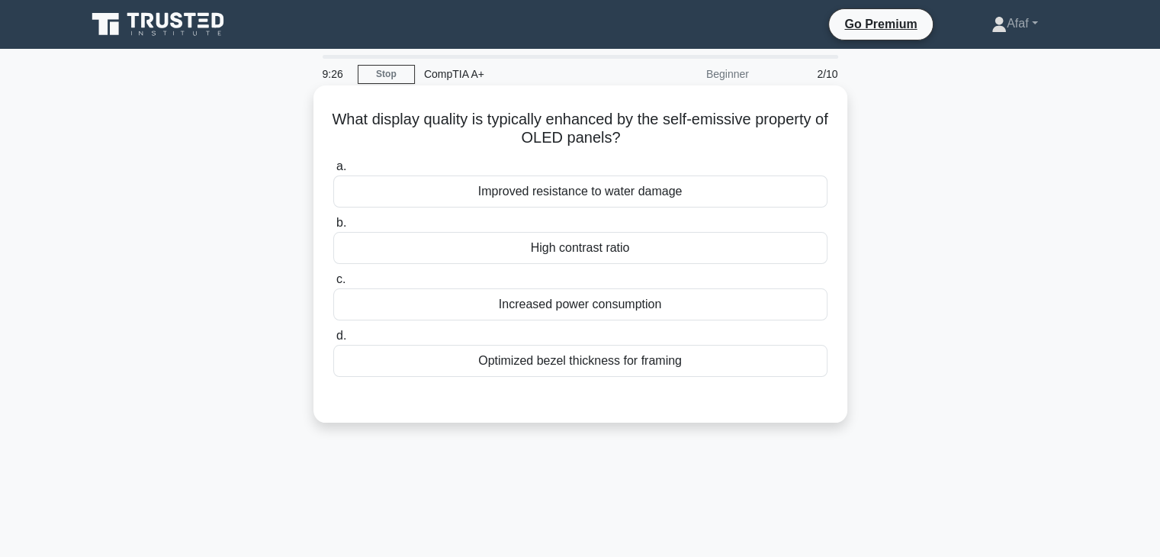
click at [586, 306] on div "Increased power consumption" at bounding box center [580, 304] width 494 height 32
click at [333, 285] on input "c. Increased power consumption" at bounding box center [333, 280] width 0 height 10
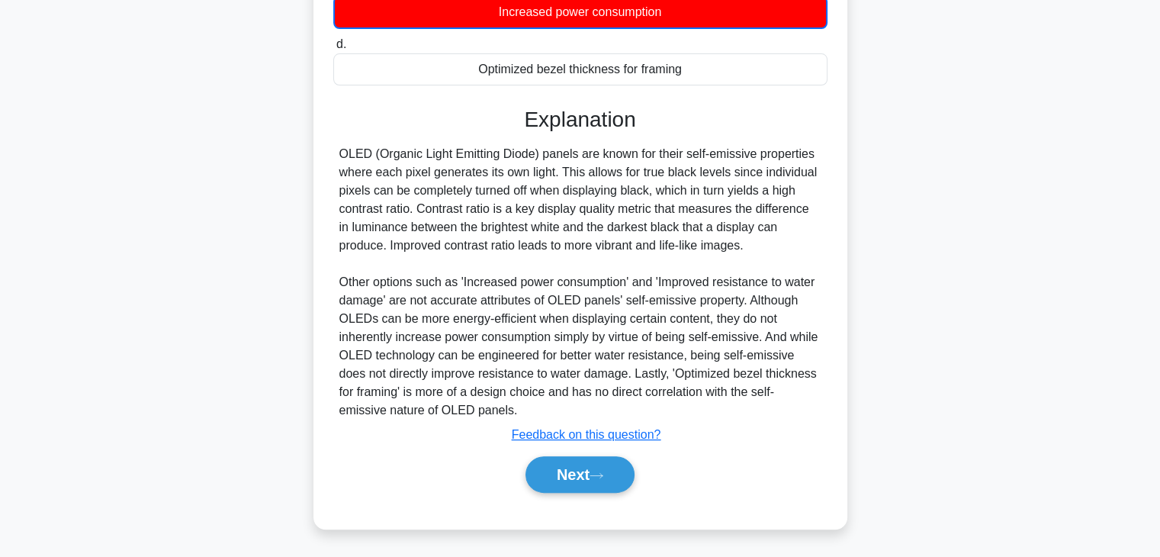
scroll to position [289, 0]
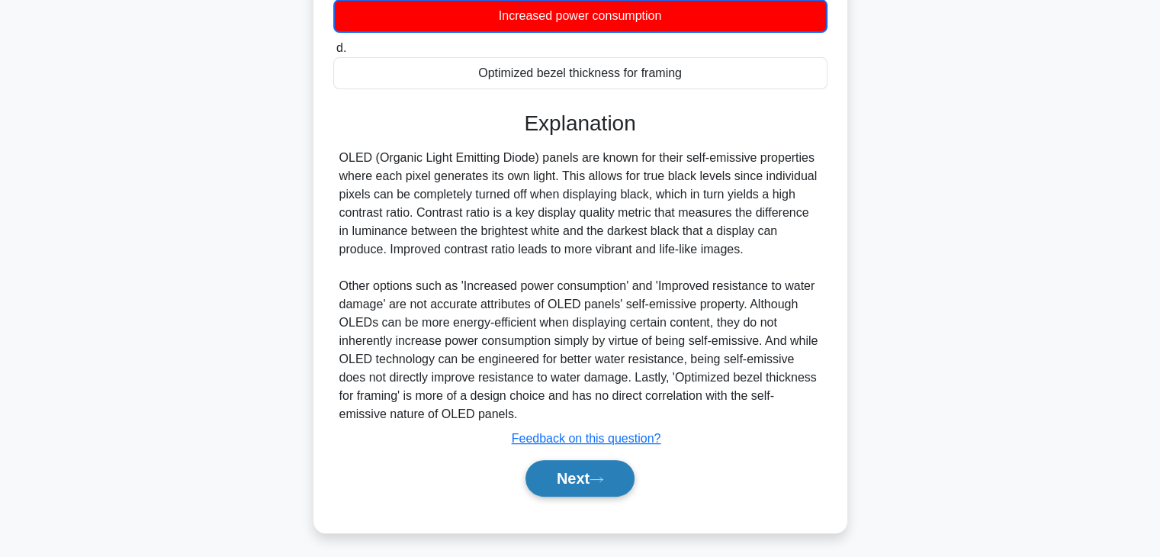
click at [558, 470] on button "Next" at bounding box center [580, 478] width 109 height 37
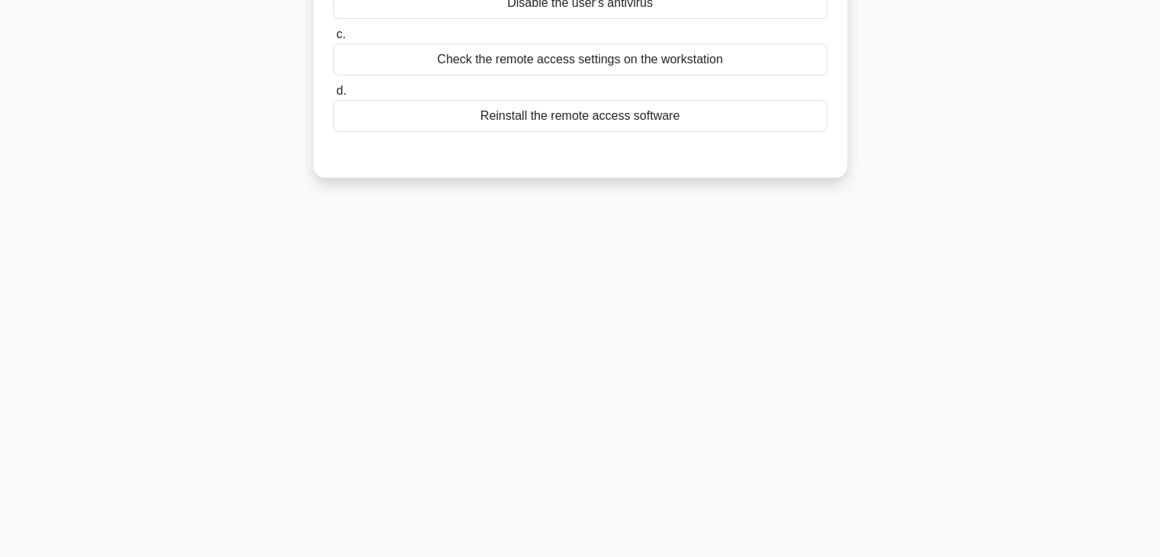
scroll to position [0, 0]
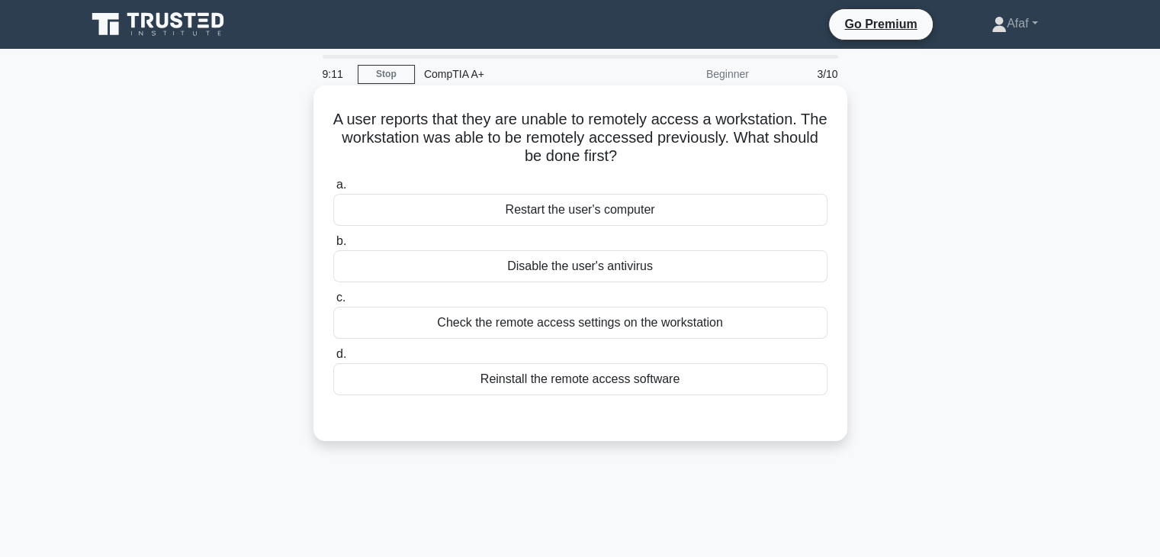
click at [619, 336] on div "Check the remote access settings on the workstation" at bounding box center [580, 323] width 494 height 32
click at [333, 303] on input "c. Check the remote access settings on the workstation" at bounding box center [333, 298] width 0 height 10
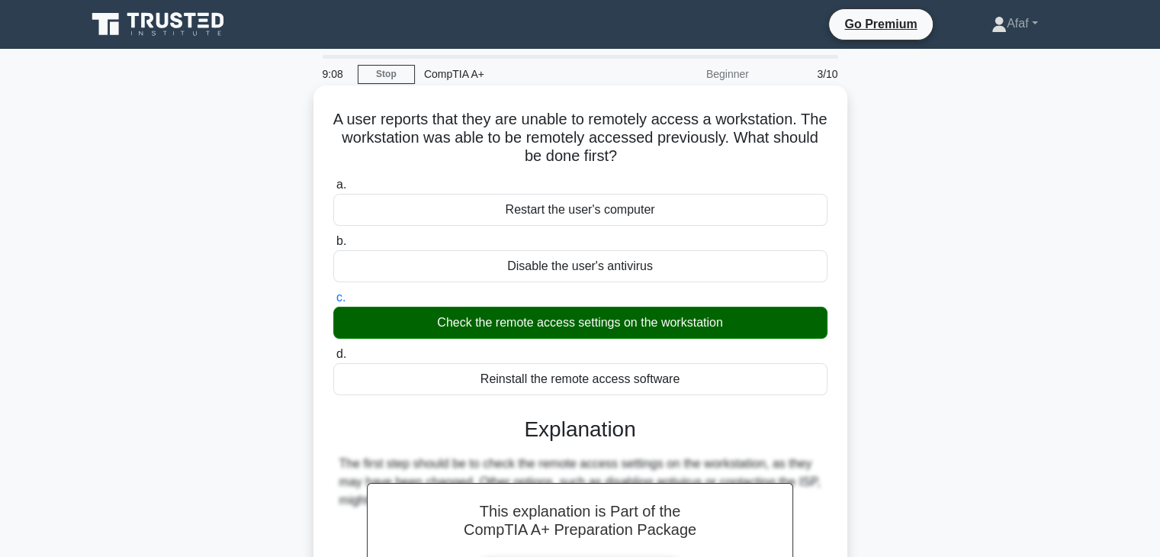
scroll to position [268, 0]
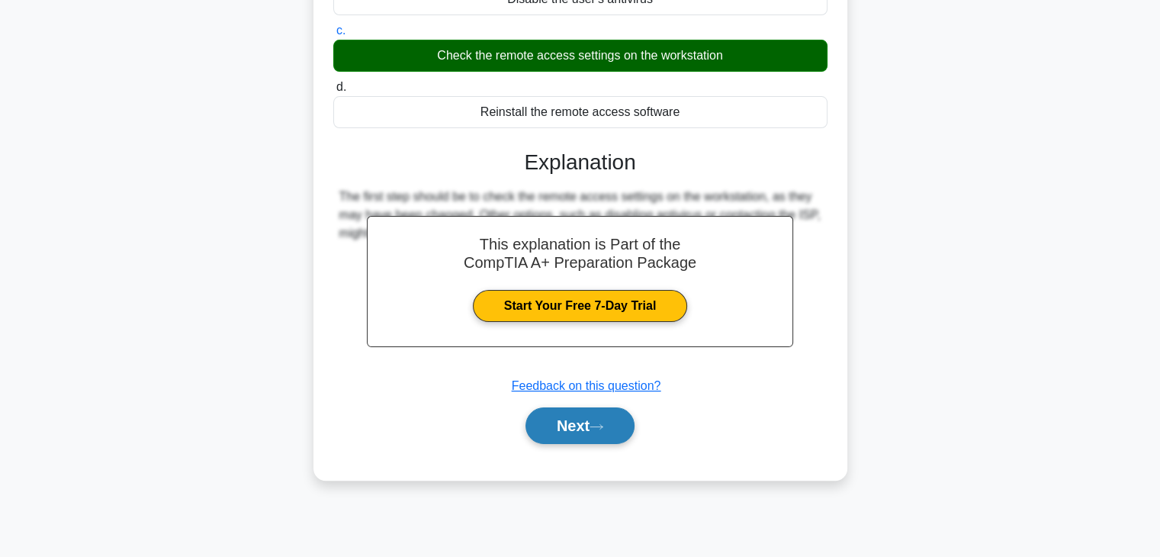
click at [579, 431] on button "Next" at bounding box center [580, 425] width 109 height 37
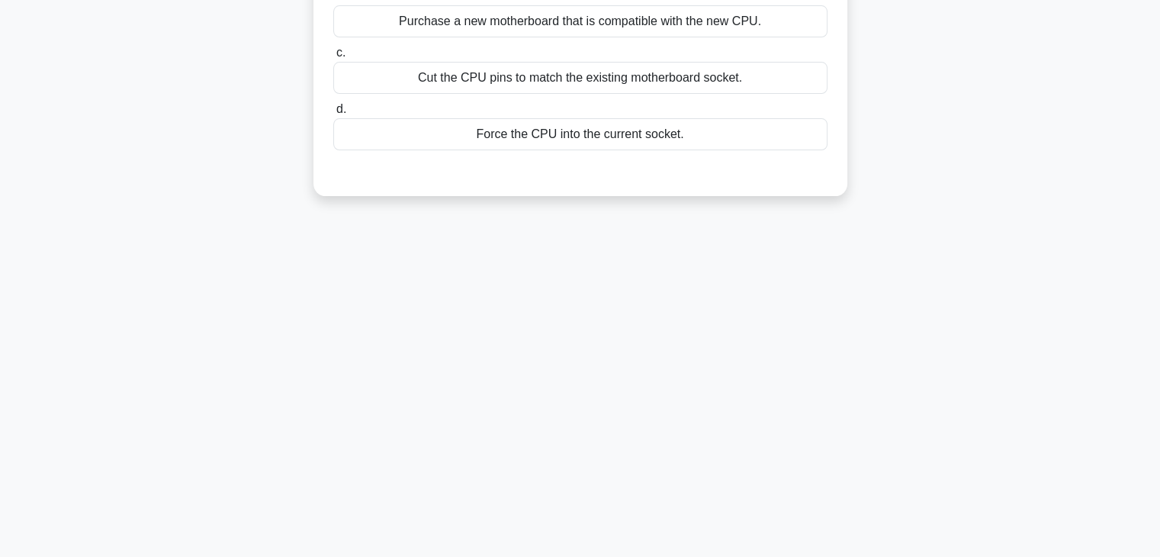
scroll to position [0, 0]
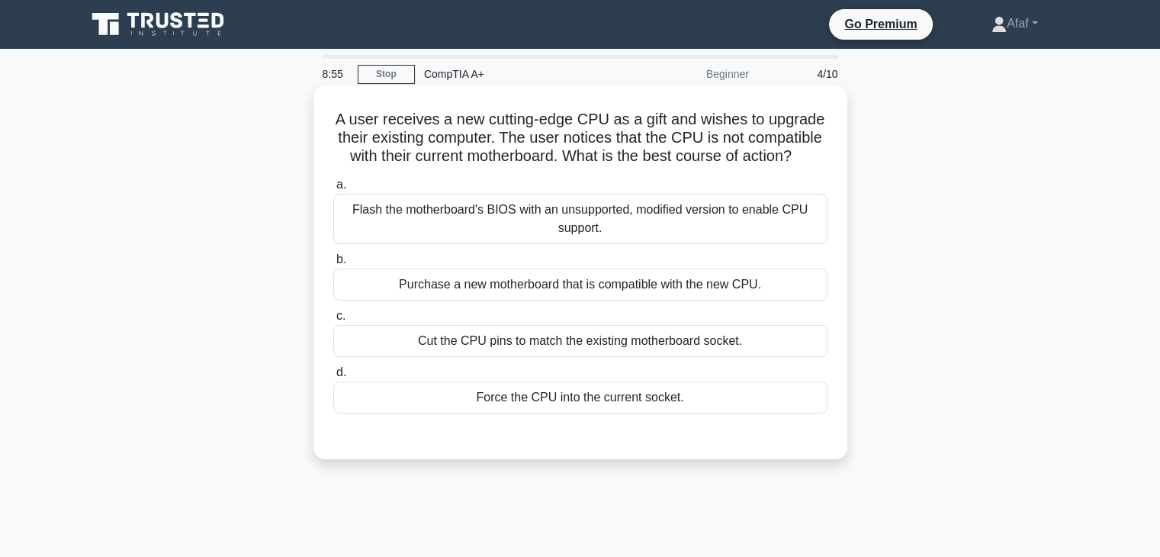
click at [606, 291] on div "Purchase a new motherboard that is compatible with the new CPU." at bounding box center [580, 285] width 494 height 32
click at [333, 265] on input "b. Purchase a new motherboard that is compatible with the new CPU." at bounding box center [333, 260] width 0 height 10
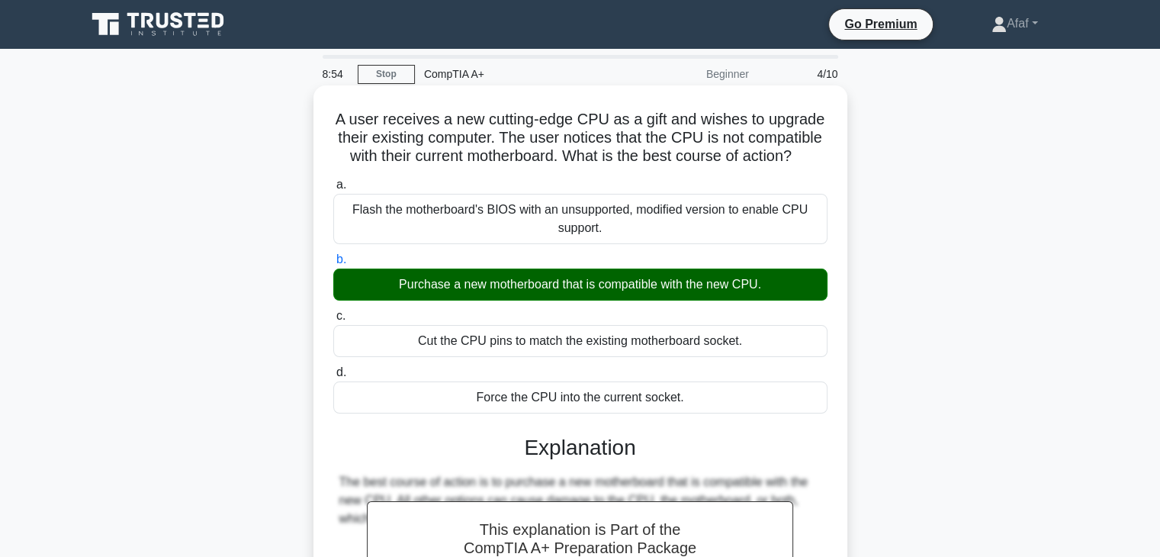
scroll to position [268, 0]
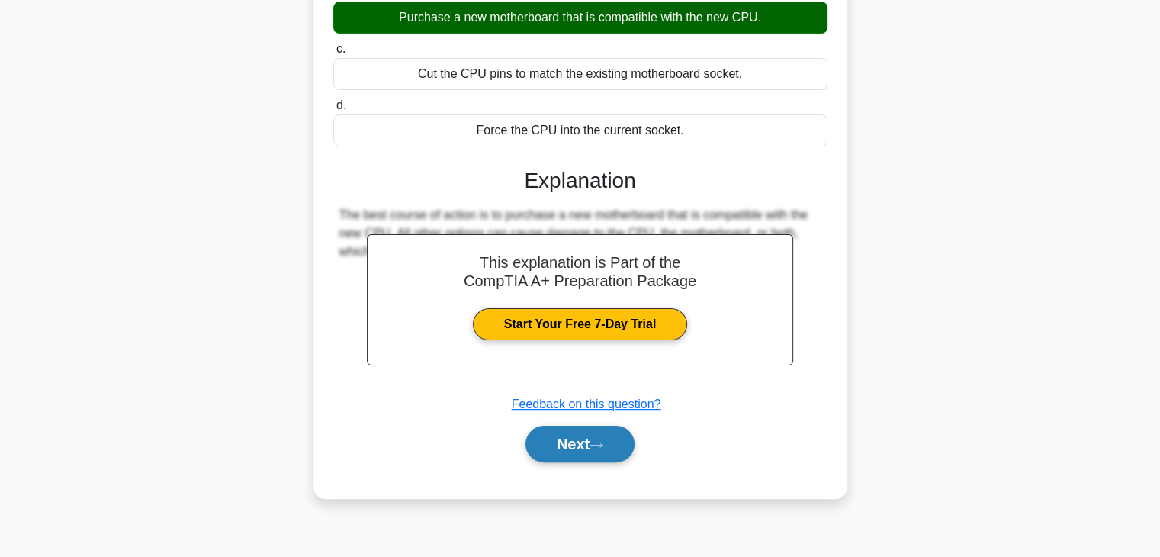
click at [574, 443] on button "Next" at bounding box center [580, 444] width 109 height 37
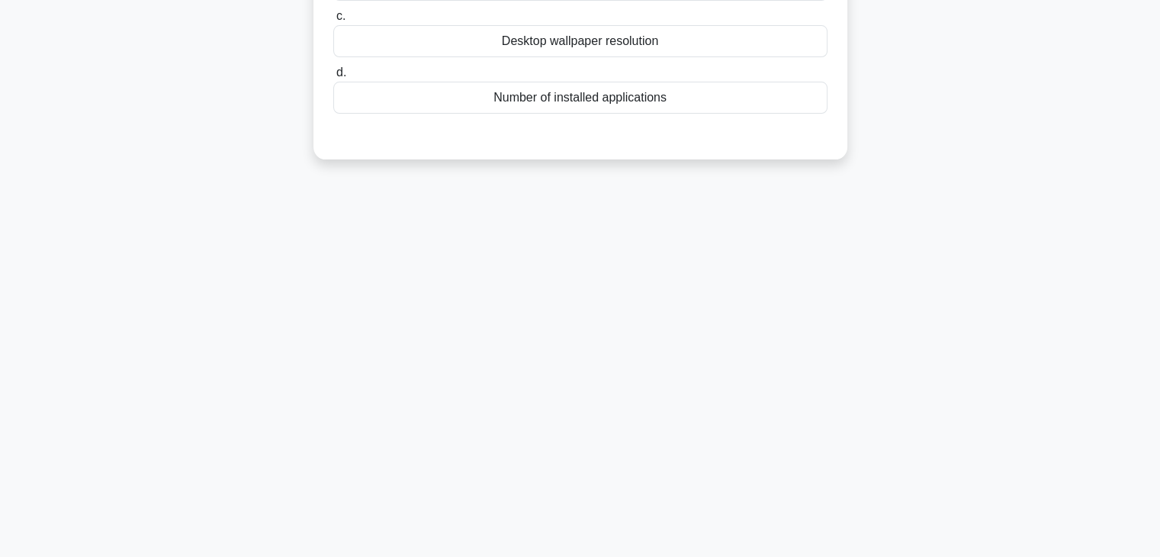
scroll to position [0, 0]
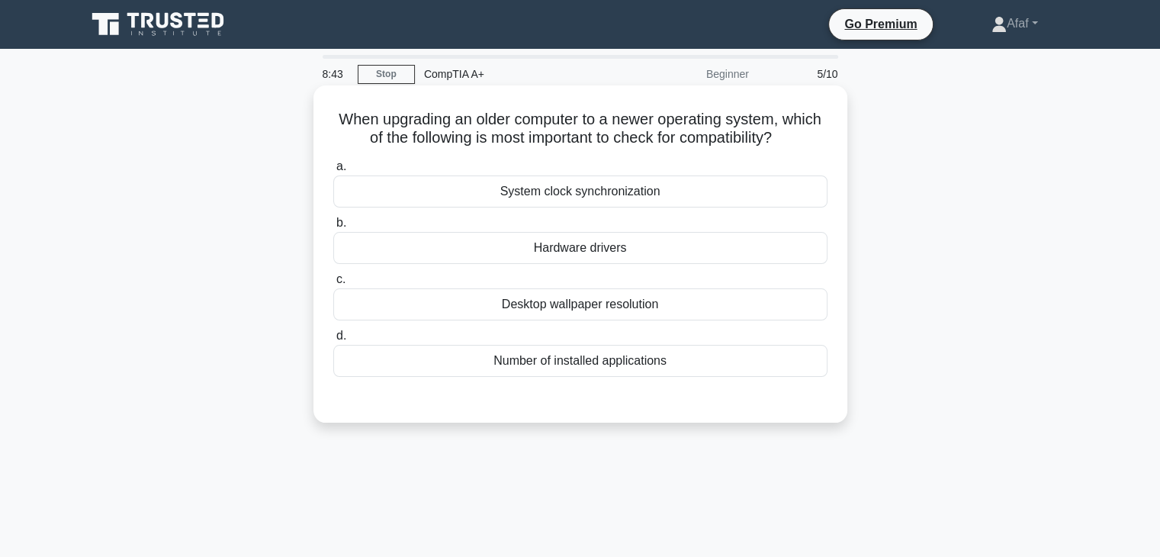
click at [662, 252] on div "Hardware drivers" at bounding box center [580, 248] width 494 height 32
click at [333, 228] on input "b. Hardware drivers" at bounding box center [333, 223] width 0 height 10
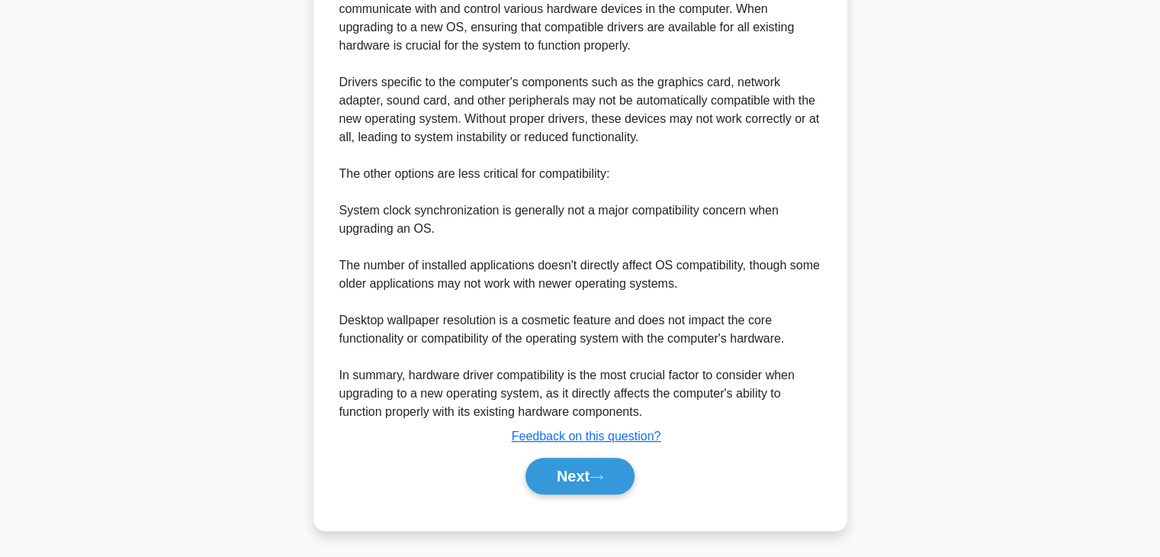
scroll to position [511, 0]
click at [610, 486] on button "Next" at bounding box center [580, 474] width 109 height 37
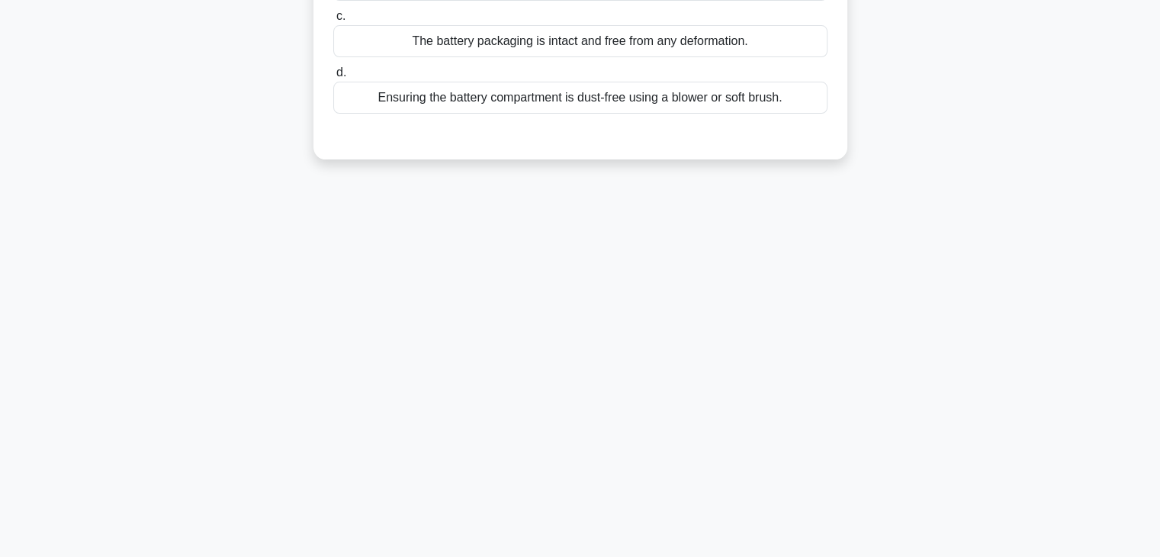
scroll to position [0, 0]
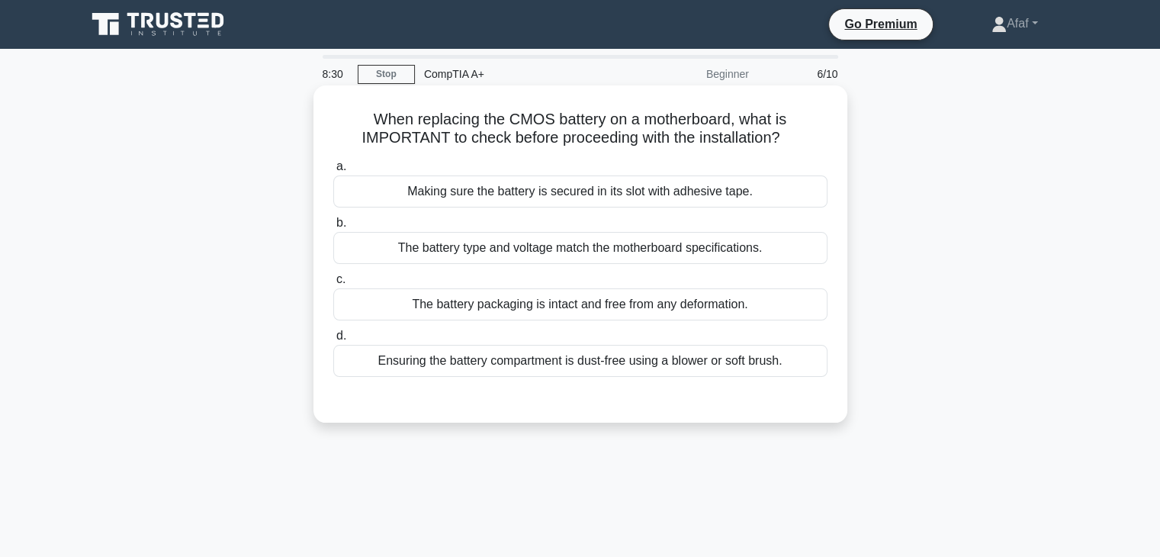
click at [657, 256] on div "The battery type and voltage match the motherboard specifications." at bounding box center [580, 248] width 494 height 32
click at [333, 228] on input "b. The battery type and voltage match the motherboard specifications." at bounding box center [333, 223] width 0 height 10
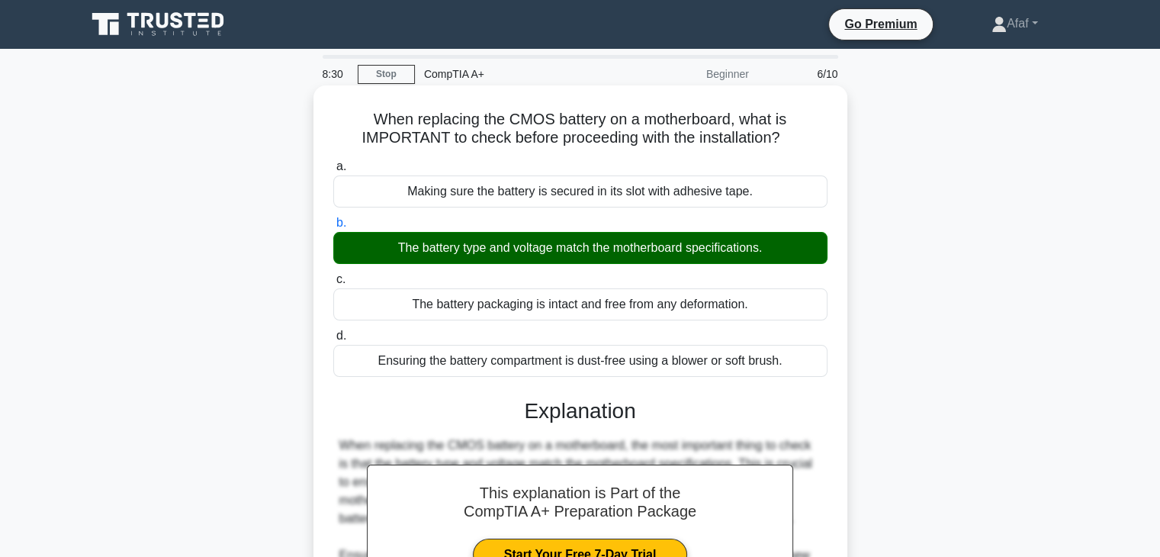
scroll to position [346, 0]
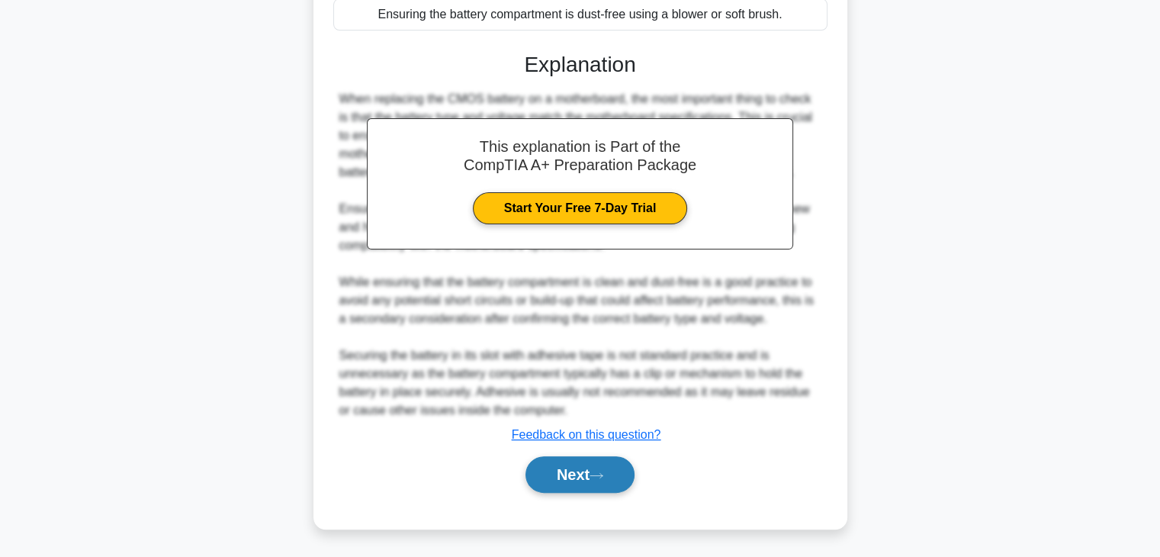
click at [616, 484] on button "Next" at bounding box center [580, 474] width 109 height 37
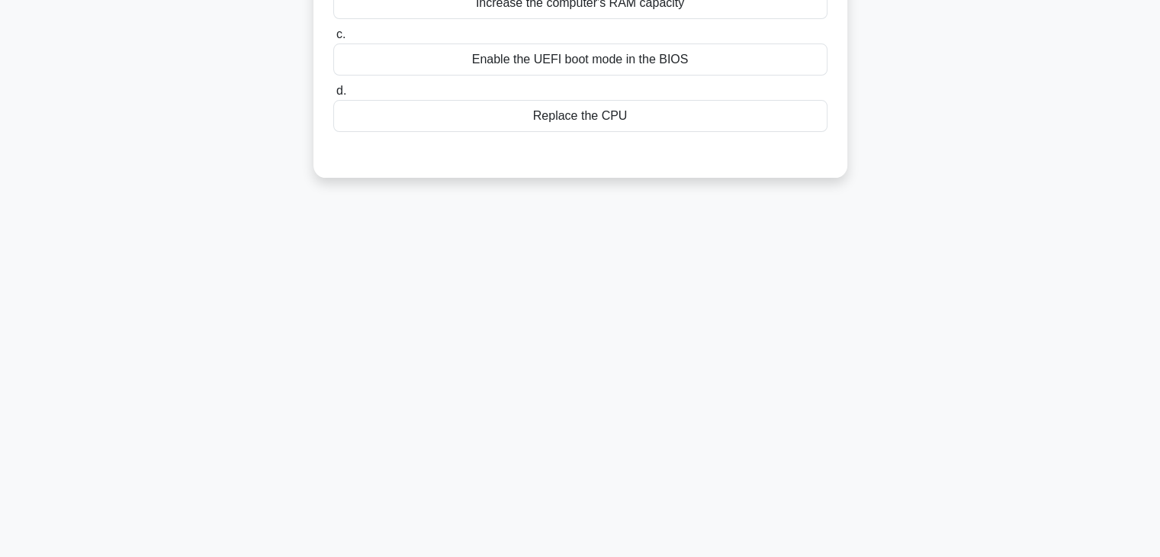
scroll to position [0, 0]
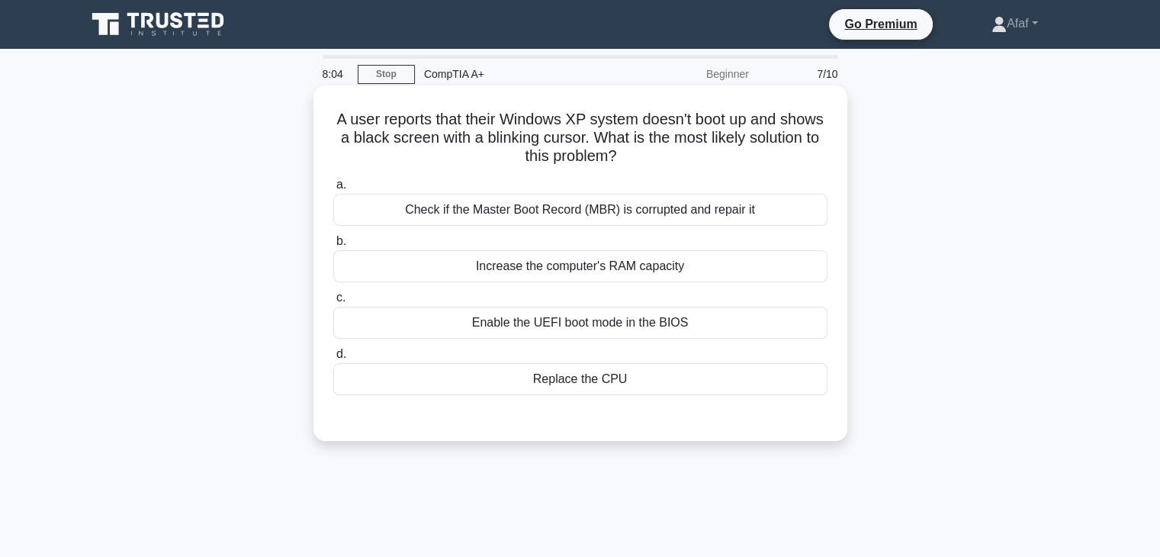
click at [633, 201] on div "Check if the Master Boot Record (MBR) is corrupted and repair it" at bounding box center [580, 210] width 494 height 32
click at [333, 190] on input "a. Check if the Master Boot Record (MBR) is corrupted and repair it" at bounding box center [333, 185] width 0 height 10
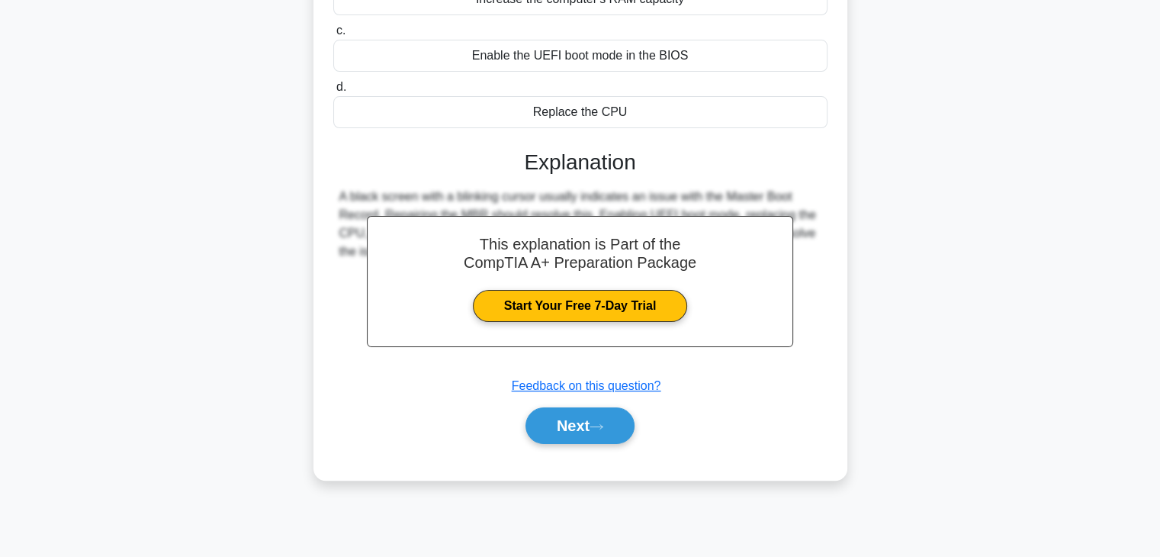
scroll to position [266, 0]
drag, startPoint x: 572, startPoint y: 448, endPoint x: 581, endPoint y: 433, distance: 17.8
click at [581, 433] on div "Next" at bounding box center [580, 426] width 494 height 49
click at [581, 433] on button "Next" at bounding box center [580, 426] width 109 height 37
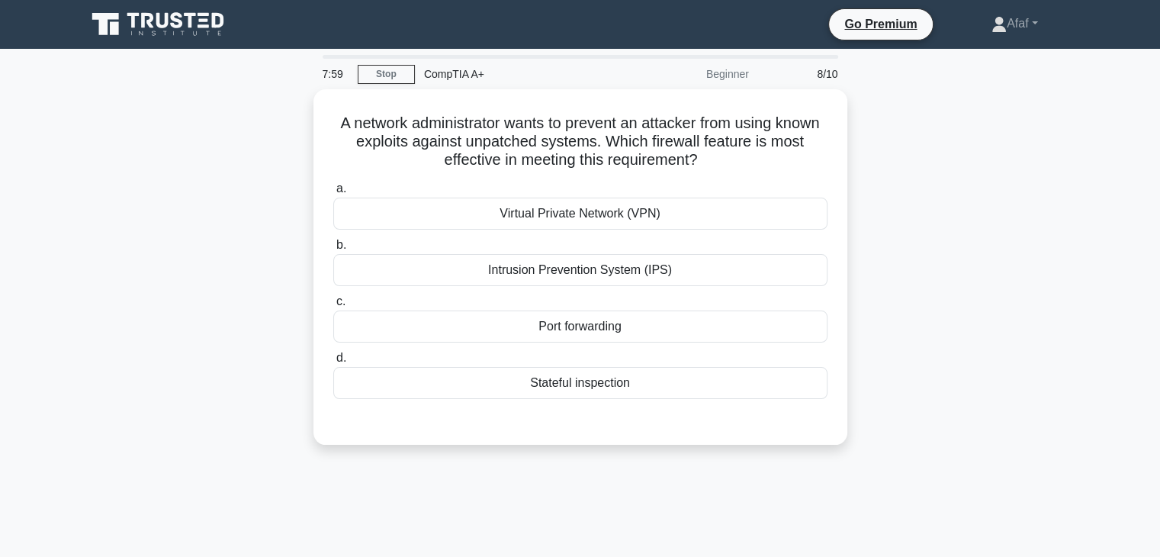
scroll to position [0, 0]
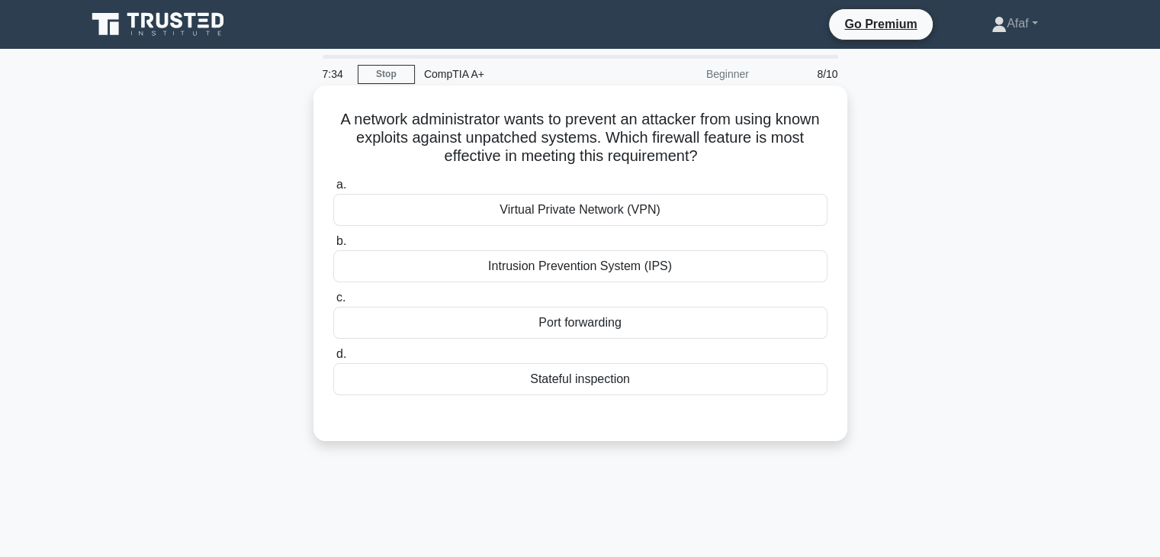
click at [661, 324] on div "Port forwarding" at bounding box center [580, 323] width 494 height 32
click at [333, 303] on input "c. Port forwarding" at bounding box center [333, 298] width 0 height 10
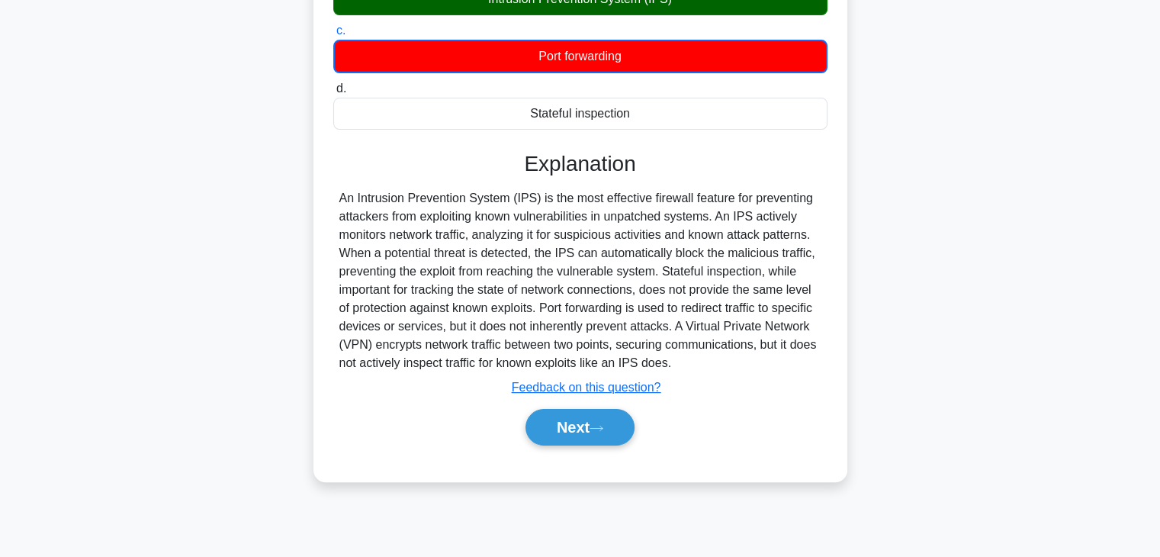
scroll to position [266, 0]
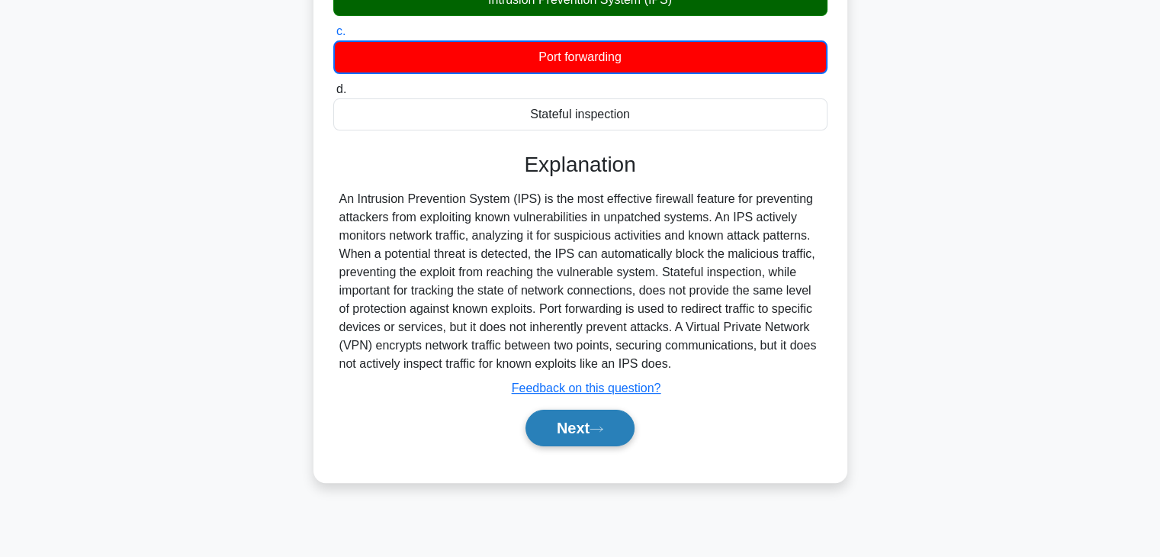
click at [603, 427] on icon at bounding box center [597, 429] width 14 height 8
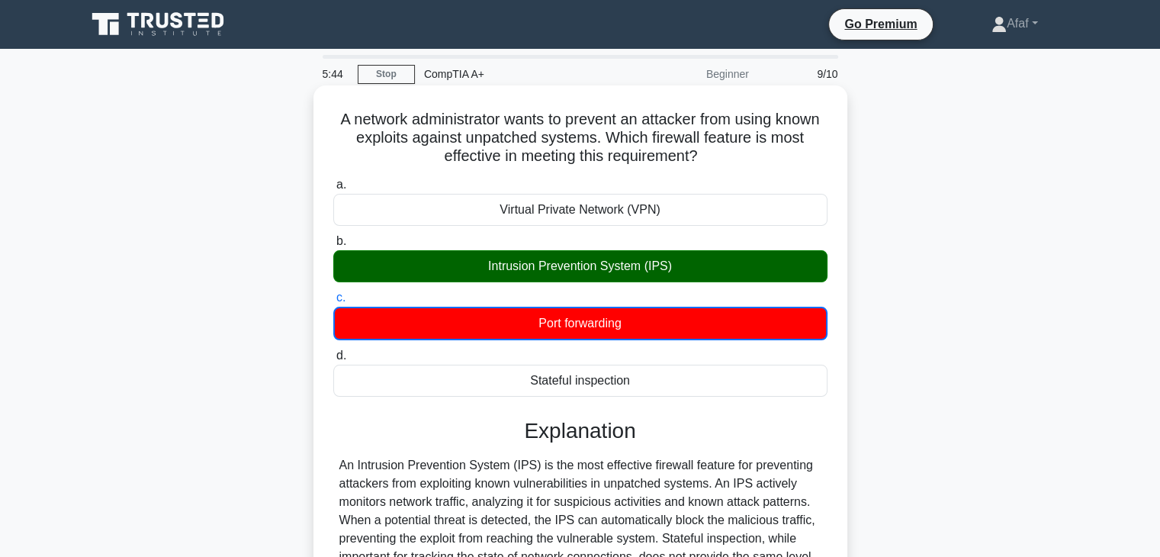
scroll to position [0, 0]
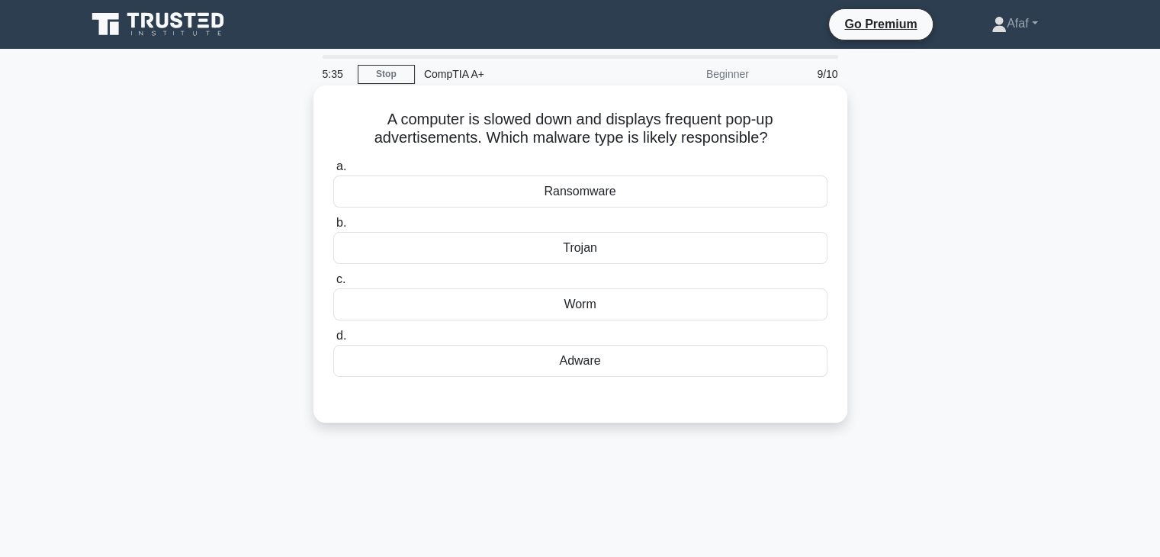
click at [579, 343] on label "d. Adware" at bounding box center [580, 351] width 494 height 50
click at [333, 341] on input "d. Adware" at bounding box center [333, 336] width 0 height 10
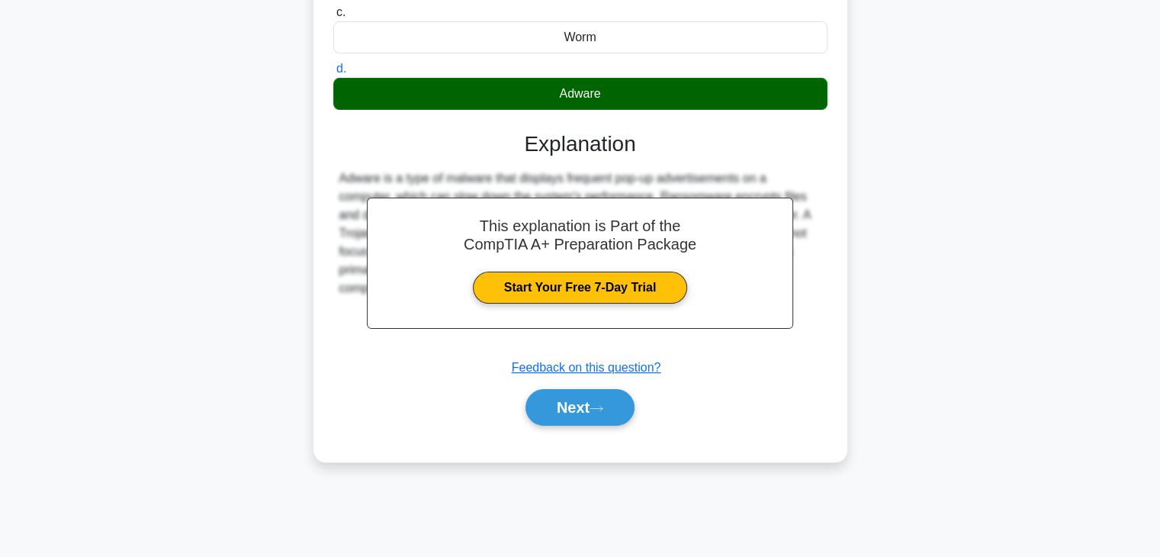
scroll to position [267, 0]
click at [589, 413] on button "Next" at bounding box center [580, 407] width 109 height 37
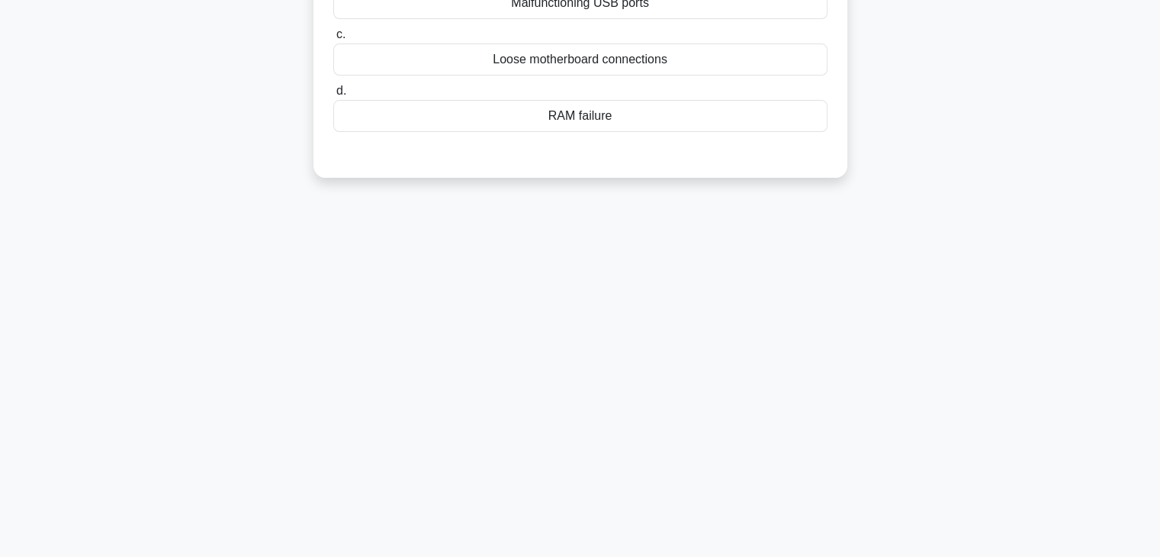
scroll to position [0, 0]
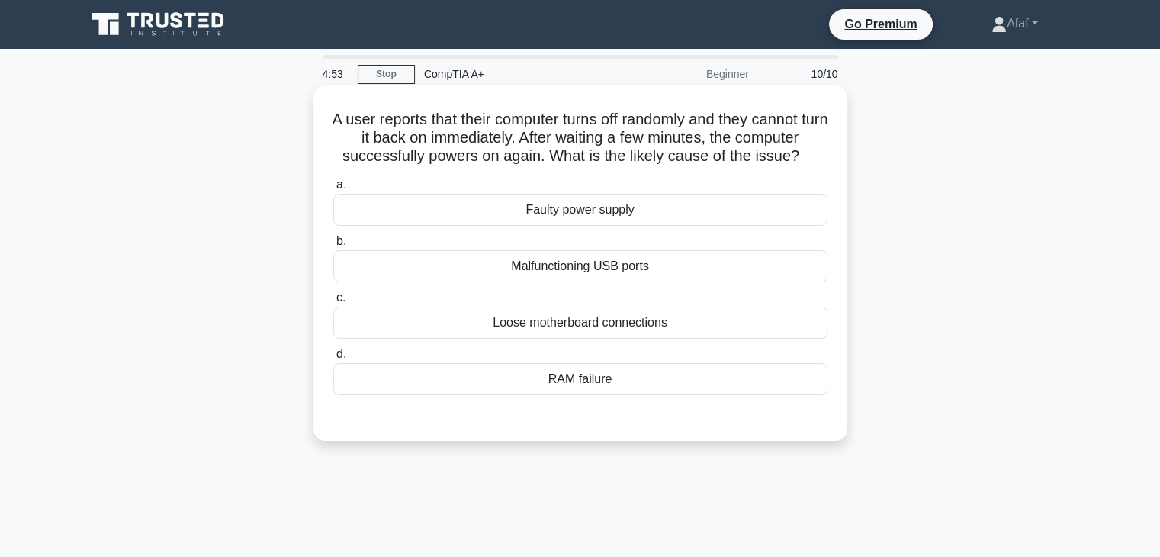
click at [630, 206] on div "Faulty power supply" at bounding box center [580, 210] width 494 height 32
click at [333, 190] on input "a. Faulty power supply" at bounding box center [333, 185] width 0 height 10
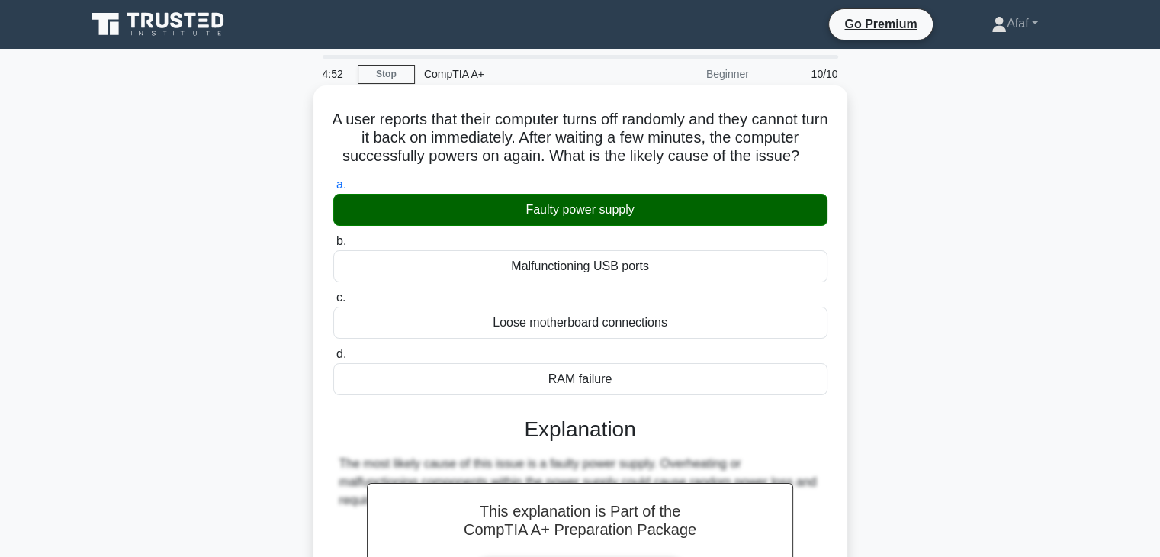
scroll to position [268, 0]
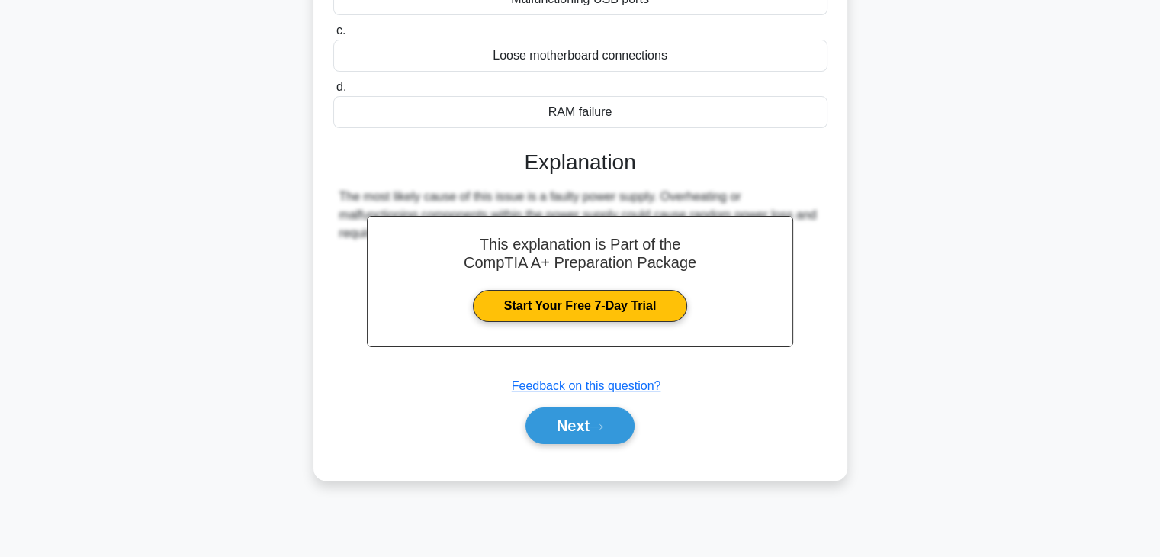
click at [570, 448] on div "Next" at bounding box center [580, 425] width 494 height 49
click at [571, 446] on div "Next" at bounding box center [580, 425] width 494 height 49
click at [579, 414] on button "Next" at bounding box center [580, 425] width 109 height 37
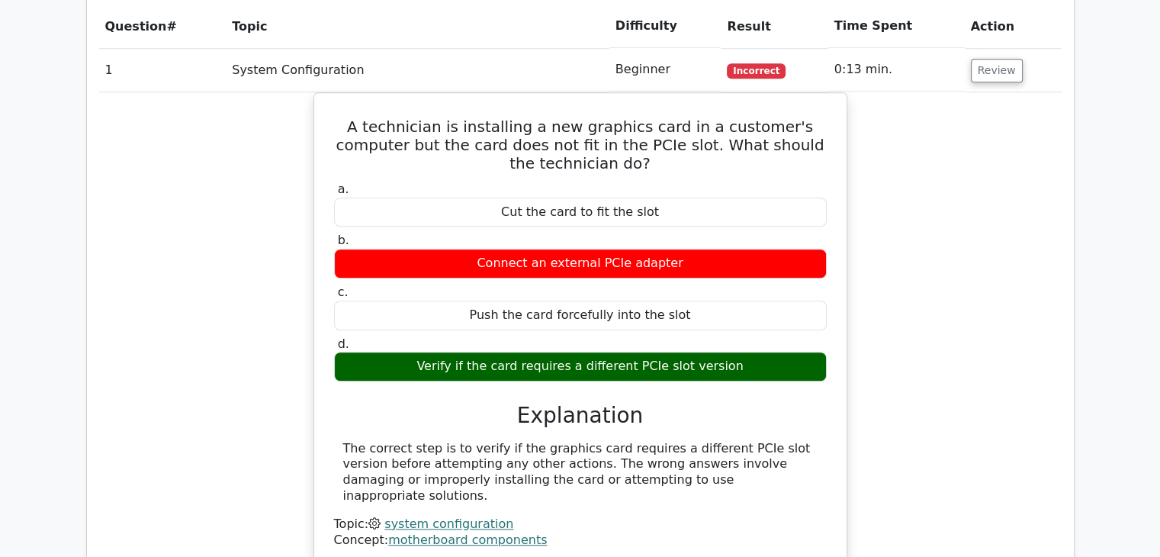
scroll to position [941, 0]
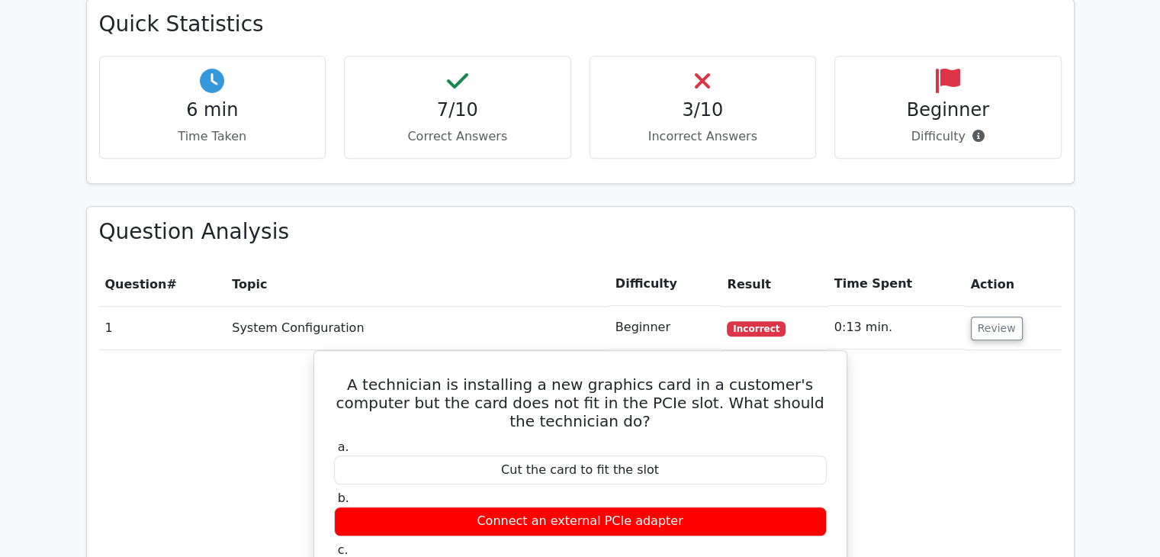
click at [708, 127] on p "Incorrect Answers" at bounding box center [703, 136] width 201 height 18
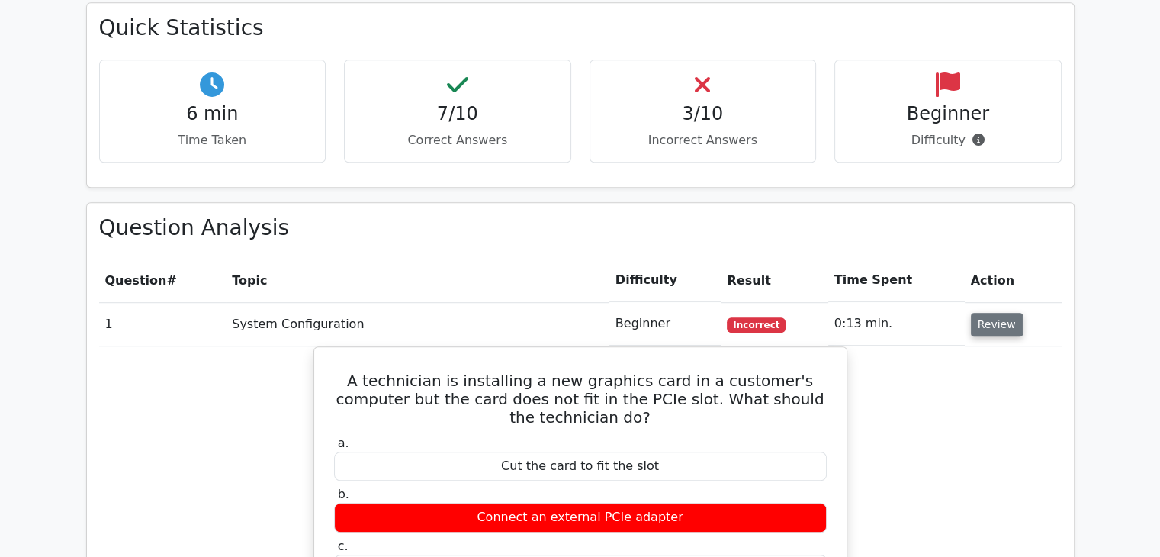
click at [998, 313] on button "Review" at bounding box center [997, 325] width 52 height 24
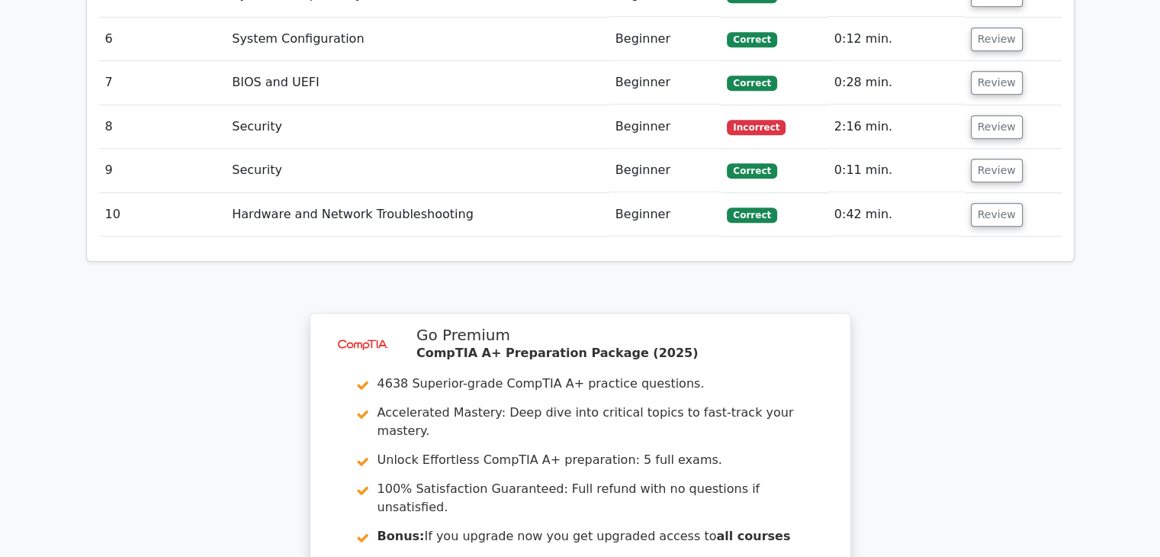
scroll to position [1450, 0]
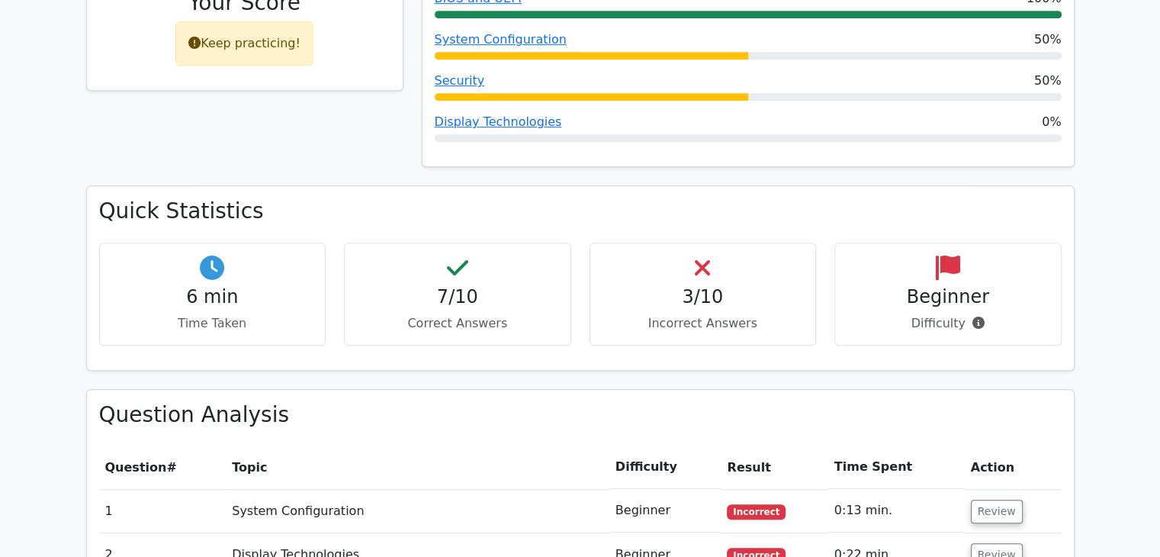
scroll to position [757, 0]
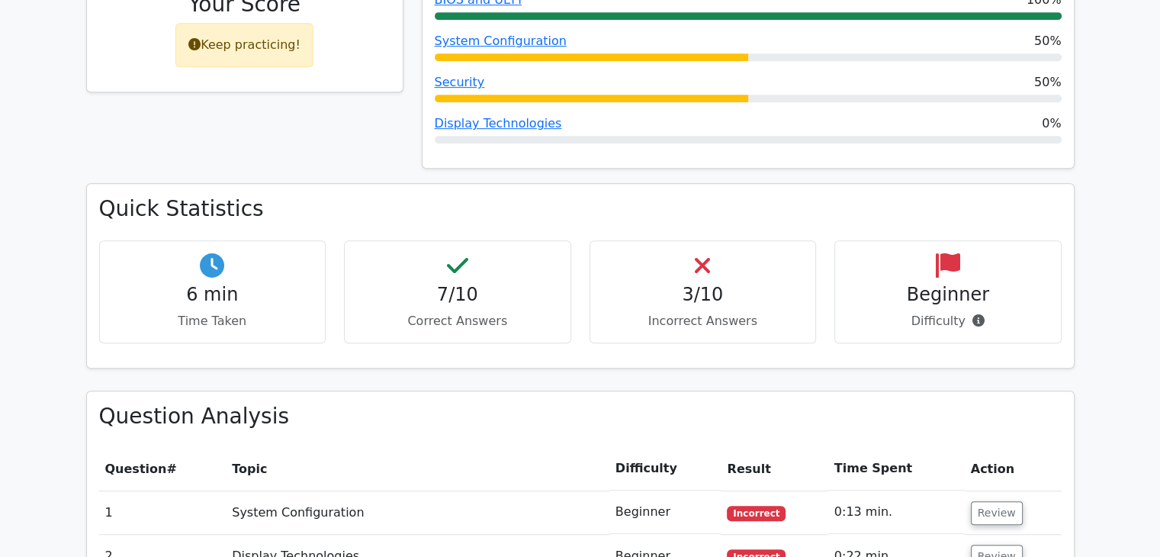
click at [309, 284] on h4 "6 min" at bounding box center [212, 295] width 201 height 22
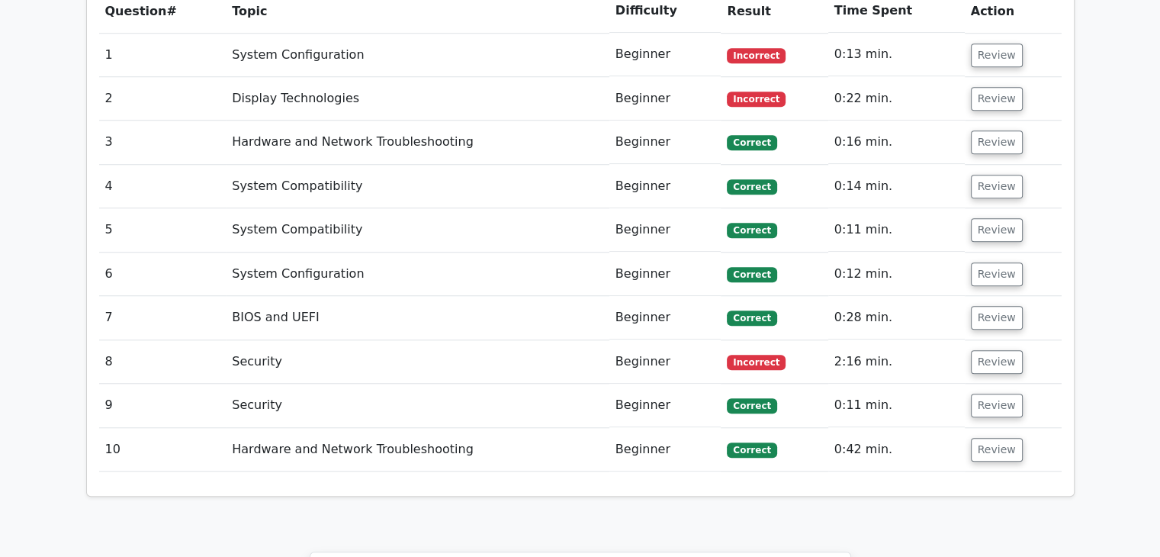
scroll to position [1214, 0]
